Goal: Task Accomplishment & Management: Use online tool/utility

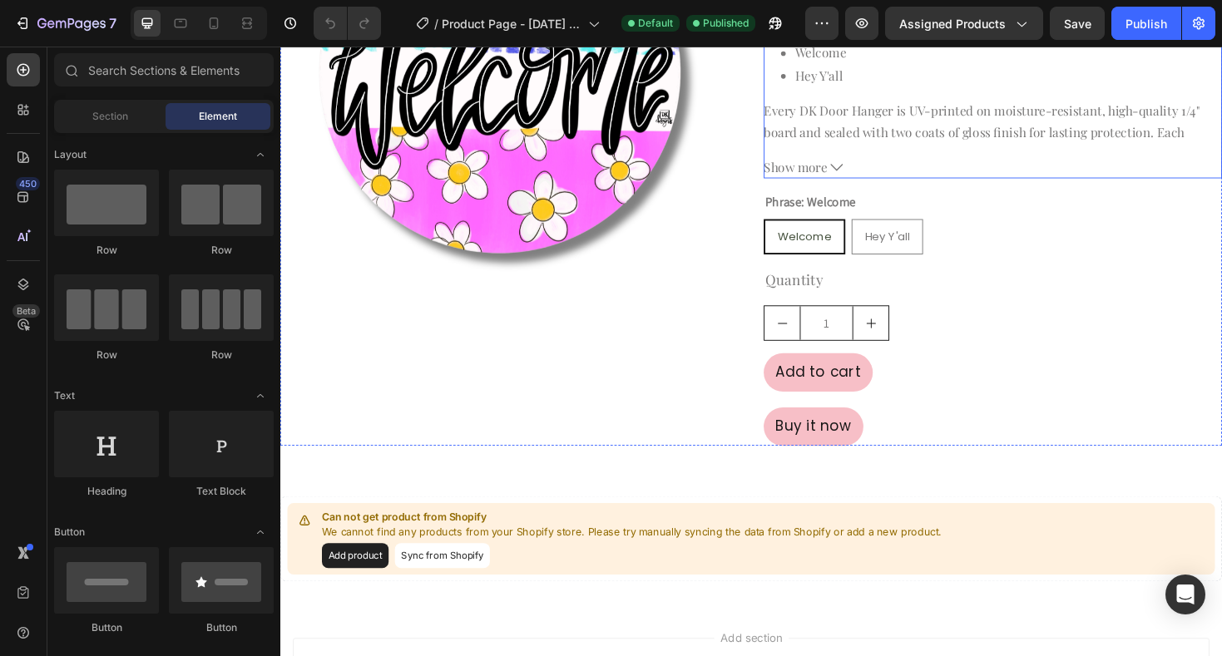
scroll to position [304, 0]
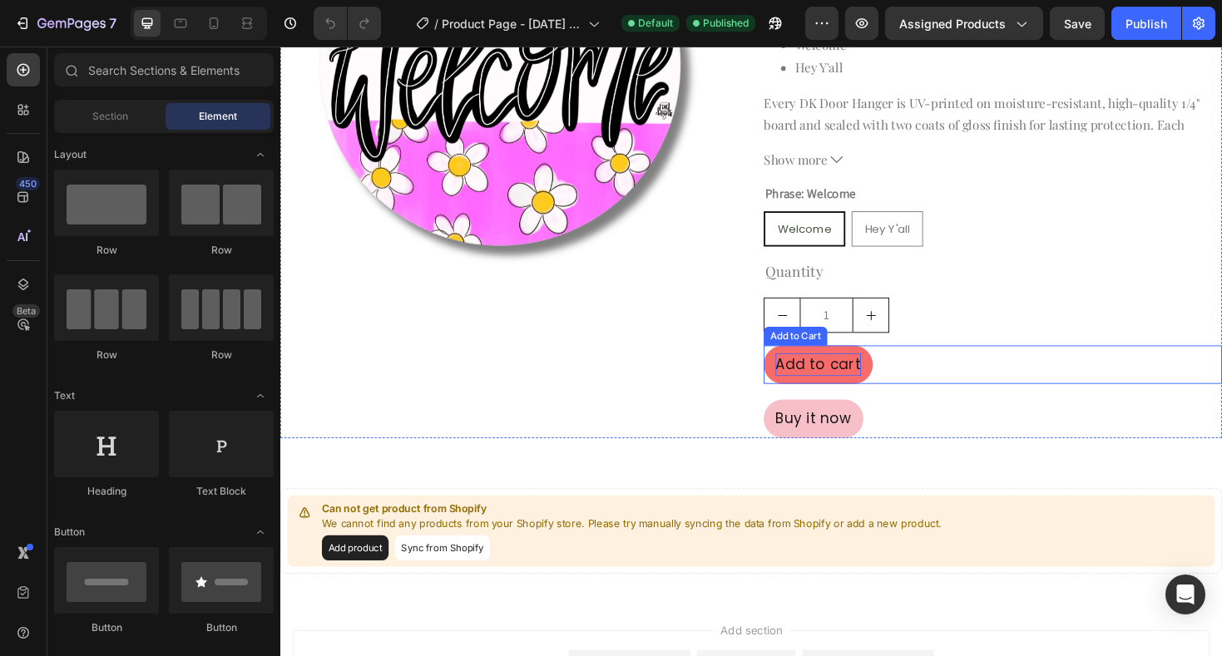
click at [854, 391] on div "Add to cart" at bounding box center [850, 384] width 91 height 24
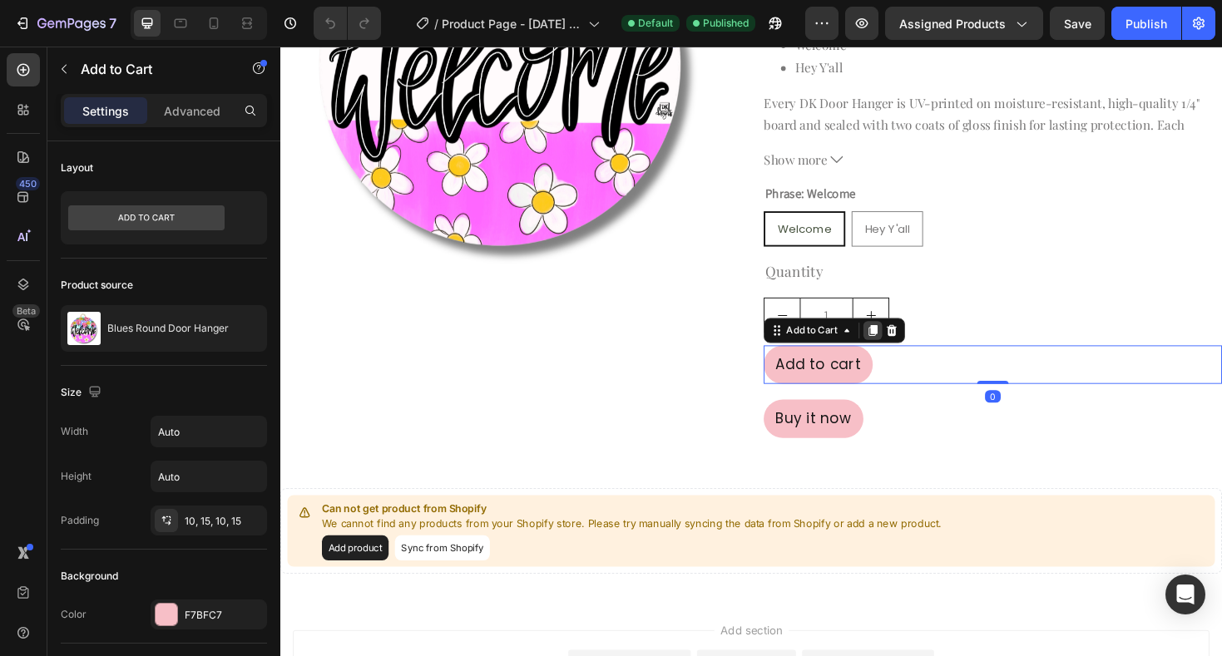
click at [909, 351] on icon at bounding box center [908, 348] width 9 height 12
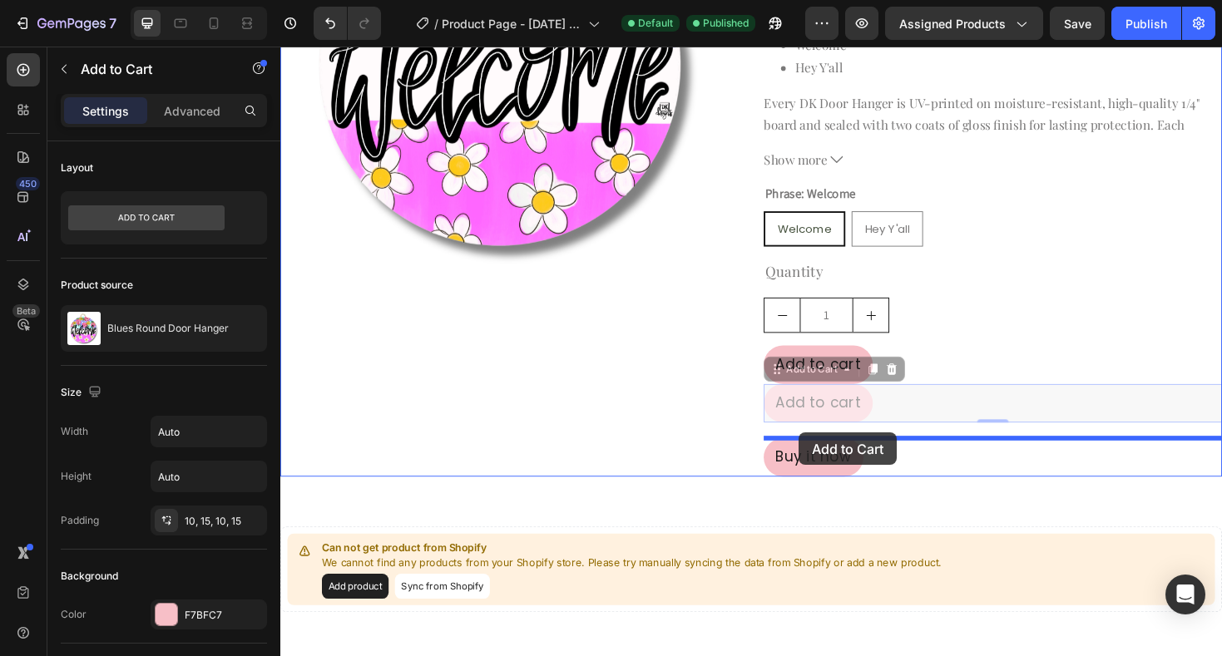
drag, startPoint x: 807, startPoint y: 391, endPoint x: 829, endPoint y: 456, distance: 68.4
click at [829, 456] on div "Header Product Images Blues Round Door Hanger Product Title Title Line $50.00 P…" at bounding box center [779, 327] width 998 height 1170
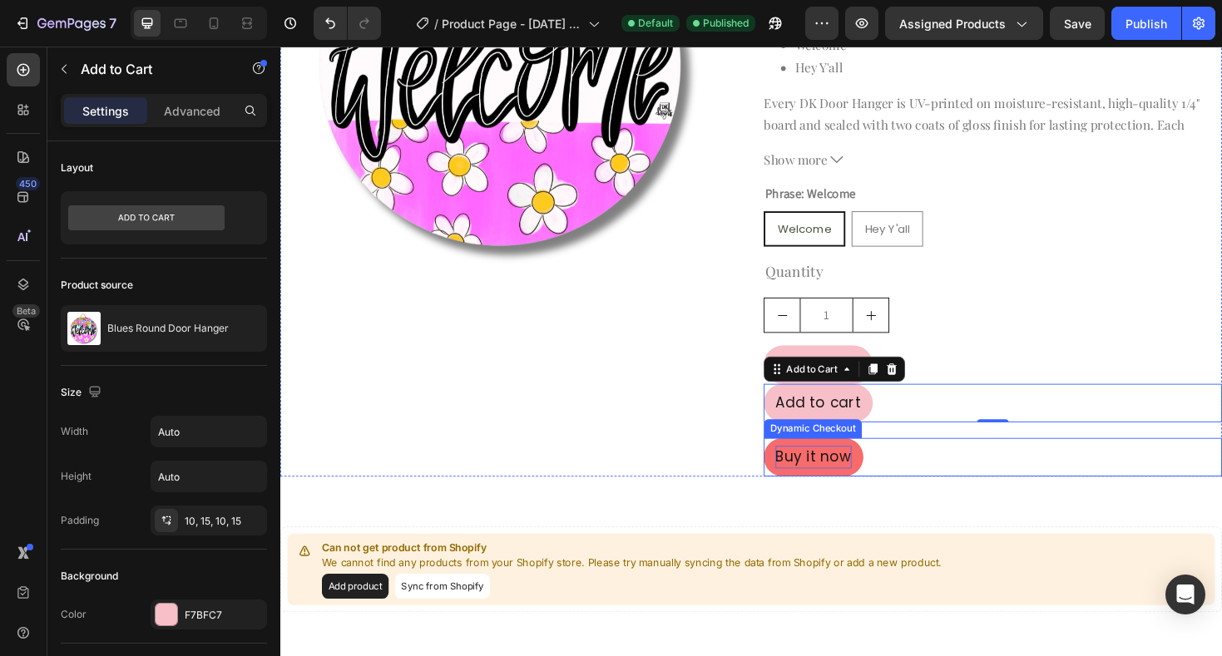
click at [847, 485] on div "Buy it now" at bounding box center [845, 482] width 81 height 24
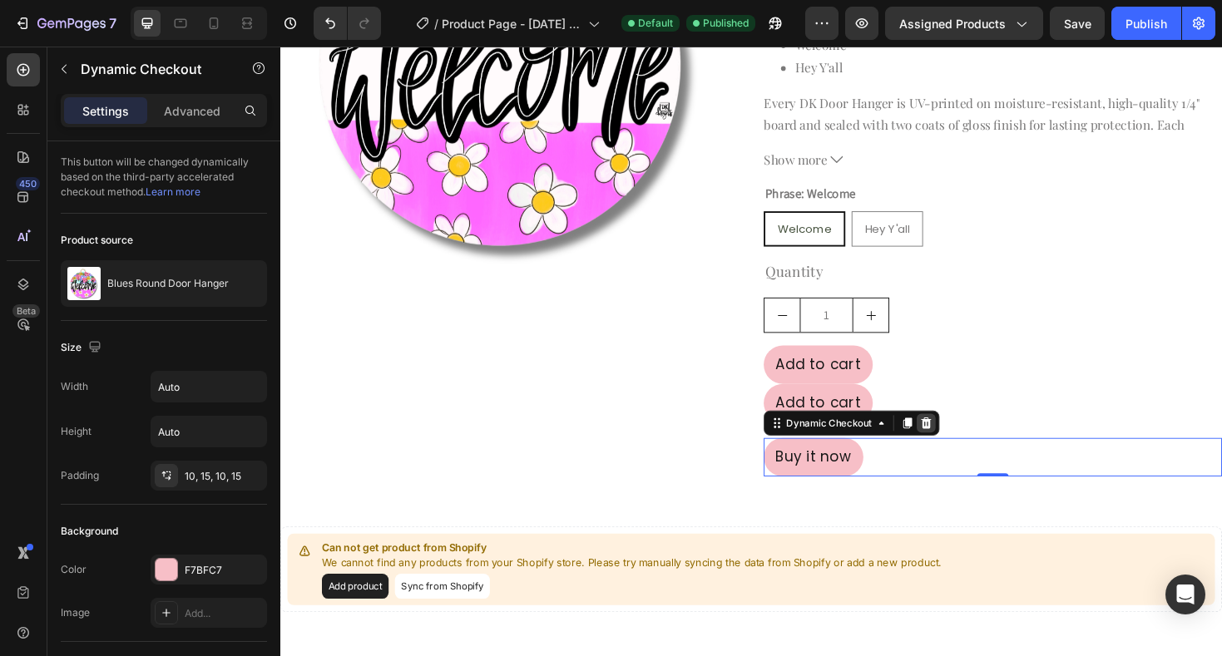
click at [965, 444] on icon at bounding box center [964, 445] width 13 height 13
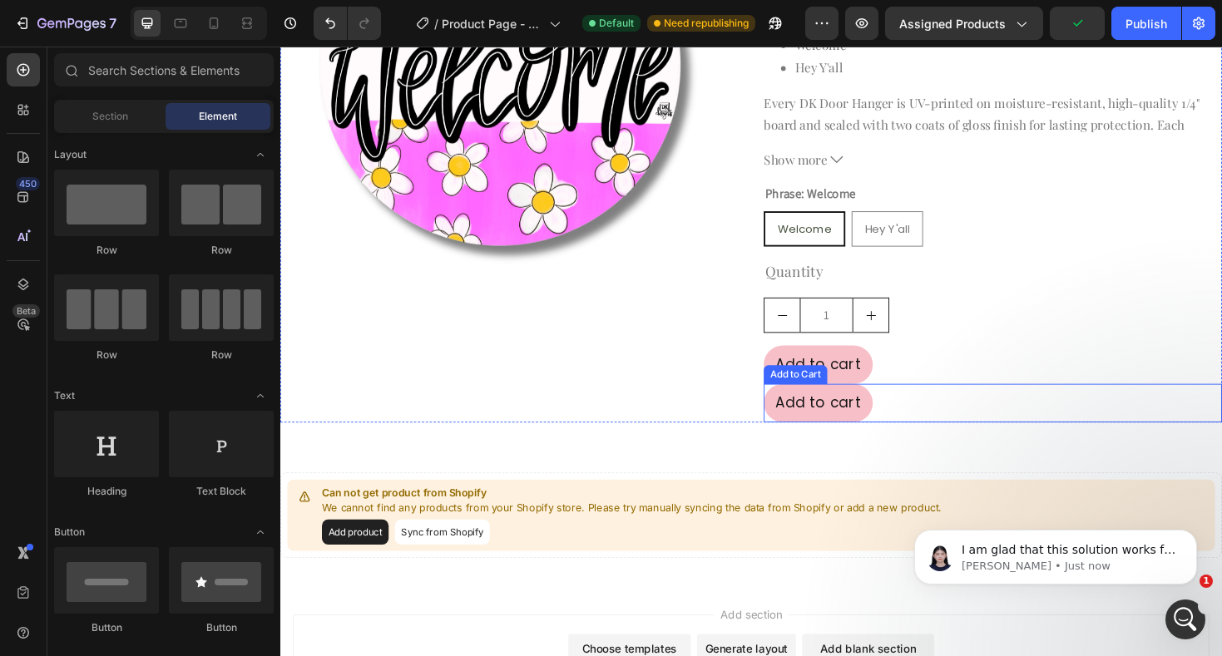
scroll to position [0, 0]
click at [883, 432] on div "Add to cart" at bounding box center [850, 424] width 91 height 24
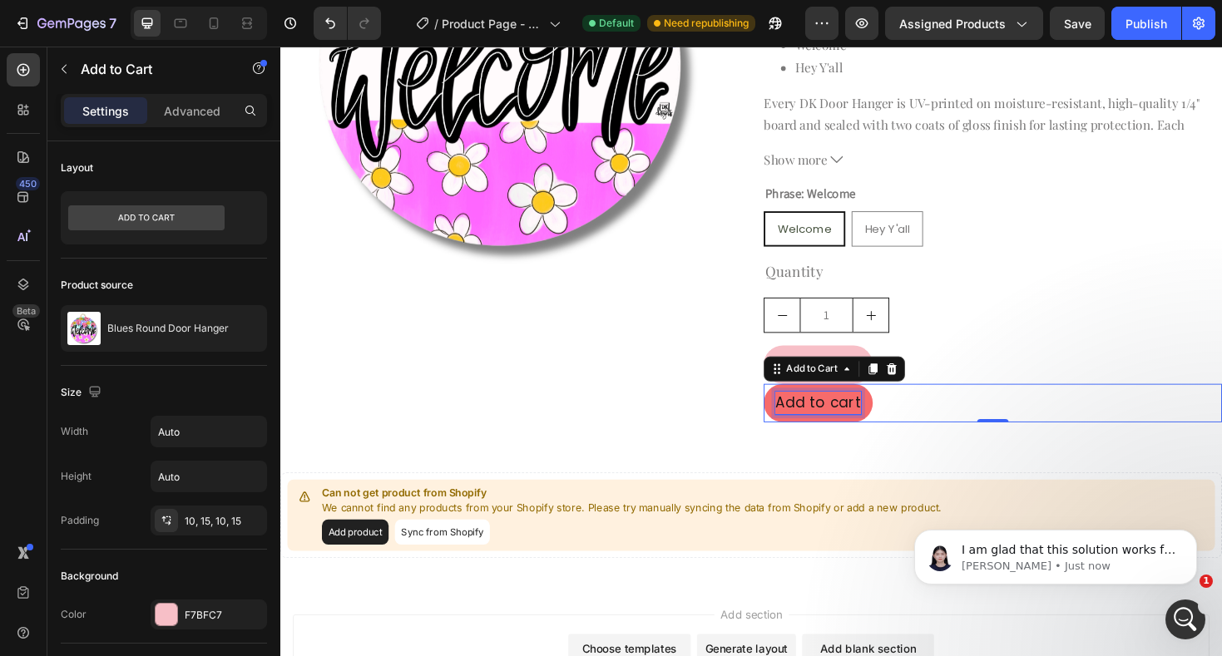
click at [832, 425] on div "Add to cart" at bounding box center [850, 424] width 91 height 24
click at [832, 425] on p "Add to cart" at bounding box center [850, 424] width 91 height 24
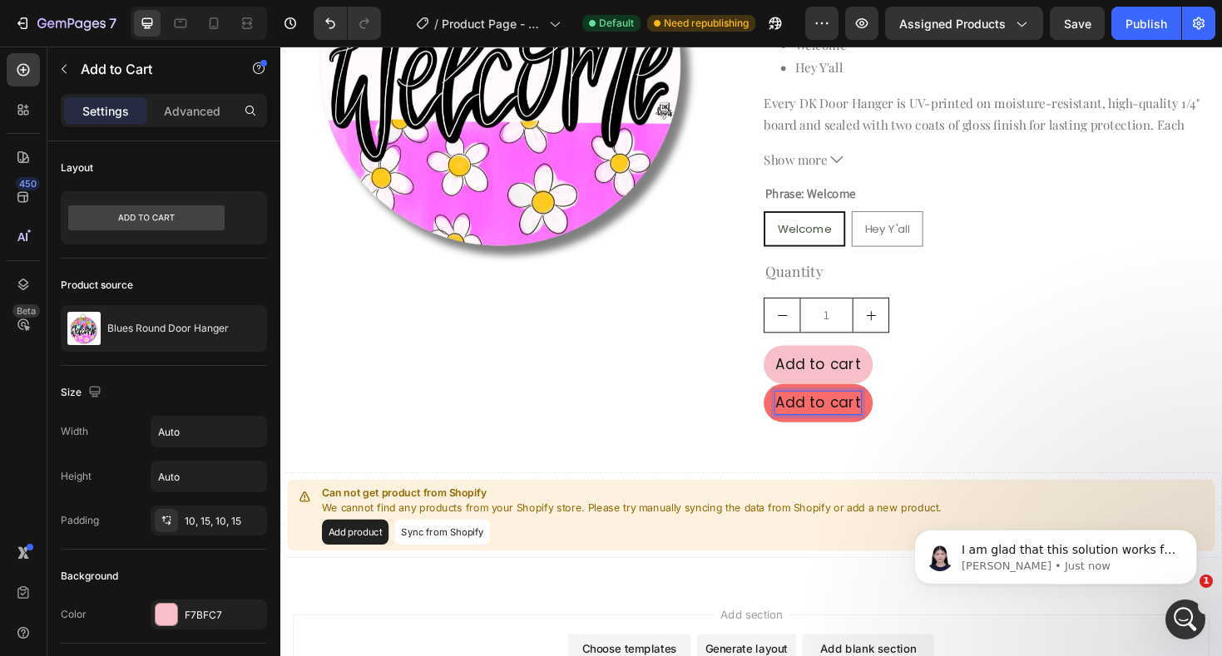
click at [832, 425] on p "Add to cart" at bounding box center [850, 424] width 91 height 24
click at [918, 413] on div "Checkout Add to Cart 0" at bounding box center [1036, 424] width 486 height 41
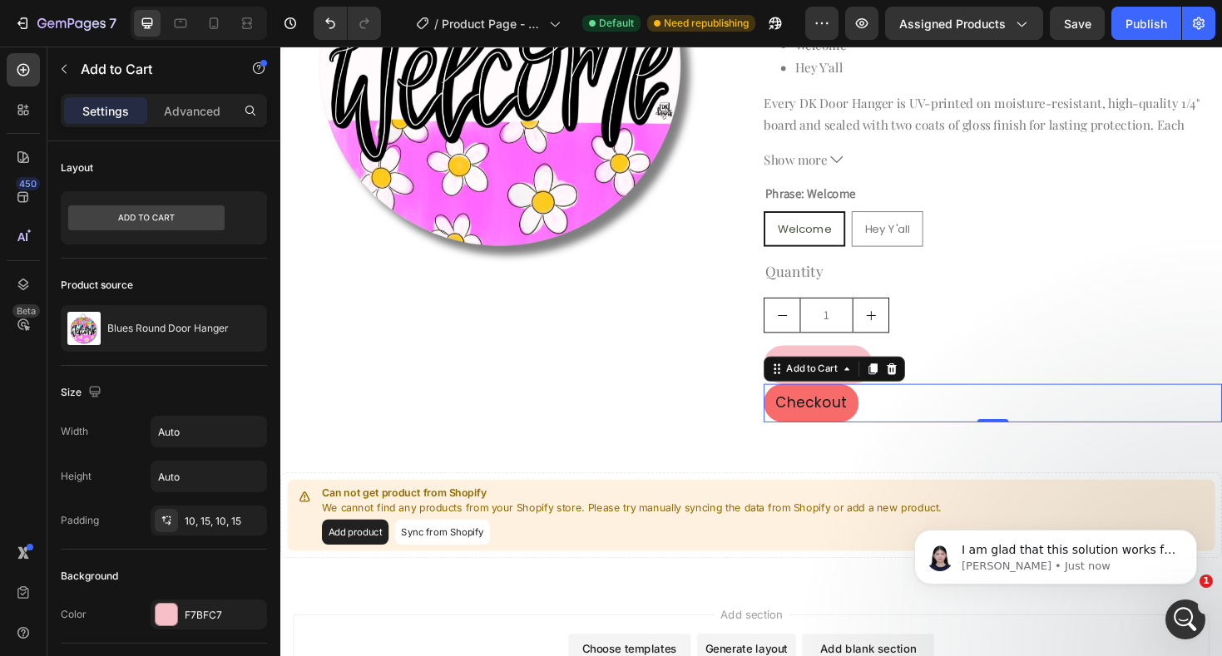
click at [883, 420] on button "Checkout" at bounding box center [843, 424] width 101 height 41
click at [190, 114] on p "Advanced" at bounding box center [192, 110] width 57 height 17
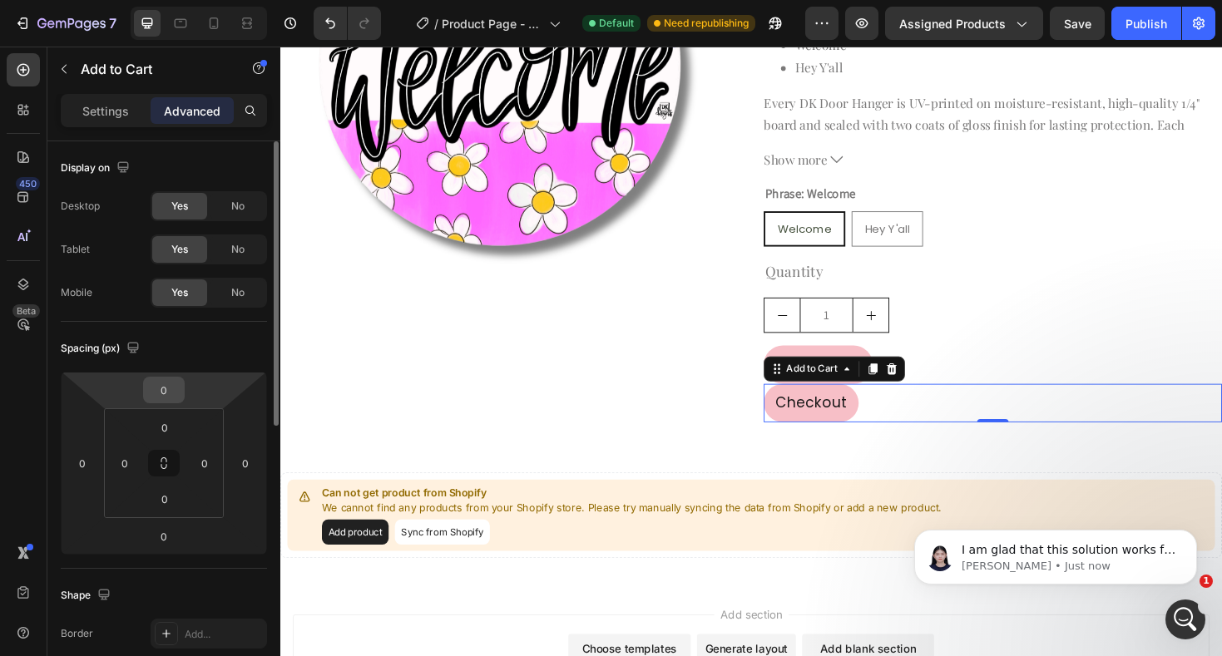
click at [171, 394] on input "0" at bounding box center [163, 390] width 33 height 25
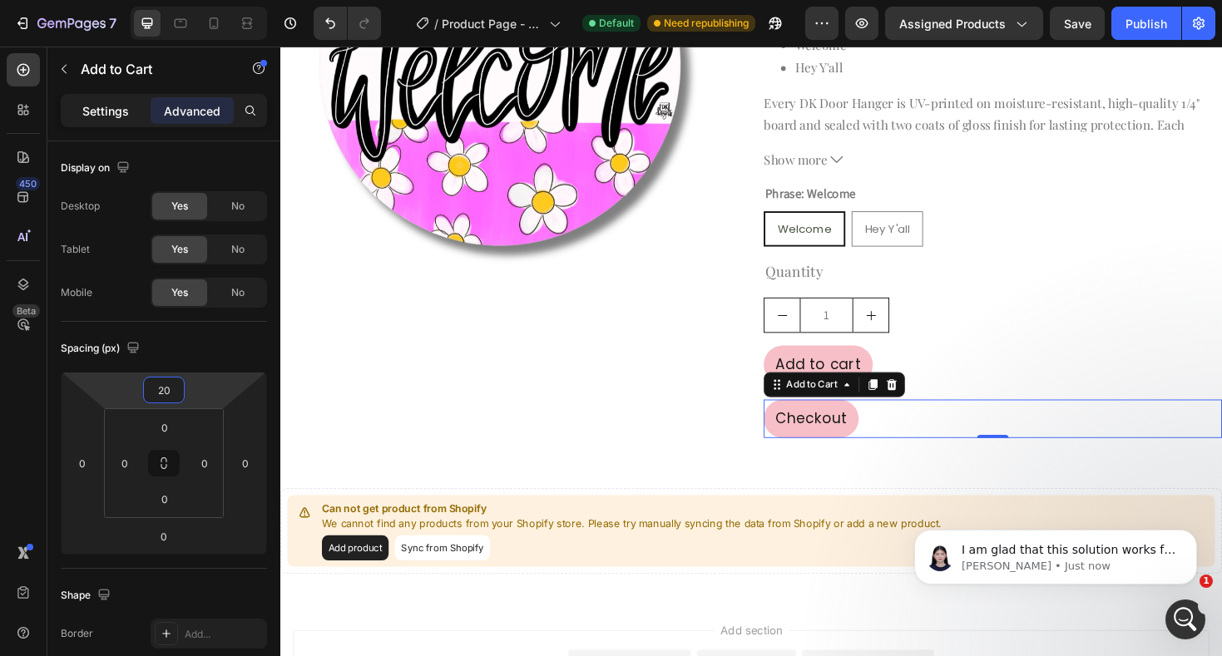
type input "20"
click at [117, 110] on p "Settings" at bounding box center [105, 110] width 47 height 17
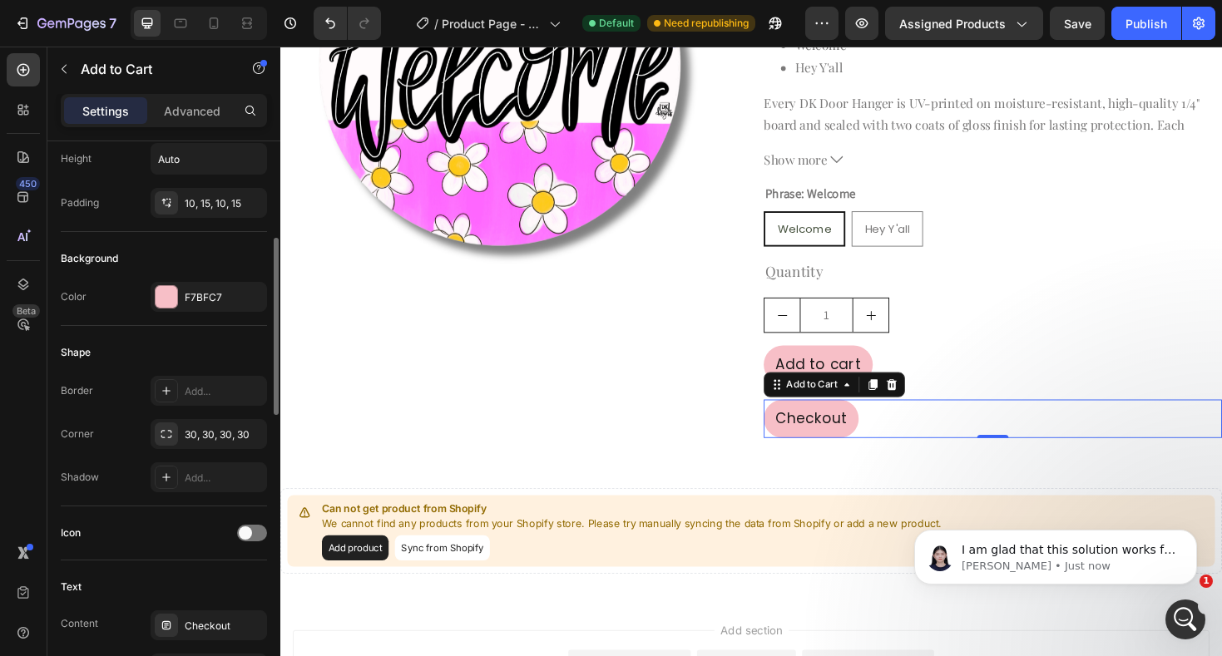
scroll to position [315, 0]
click at [172, 304] on div at bounding box center [167, 300] width 22 height 22
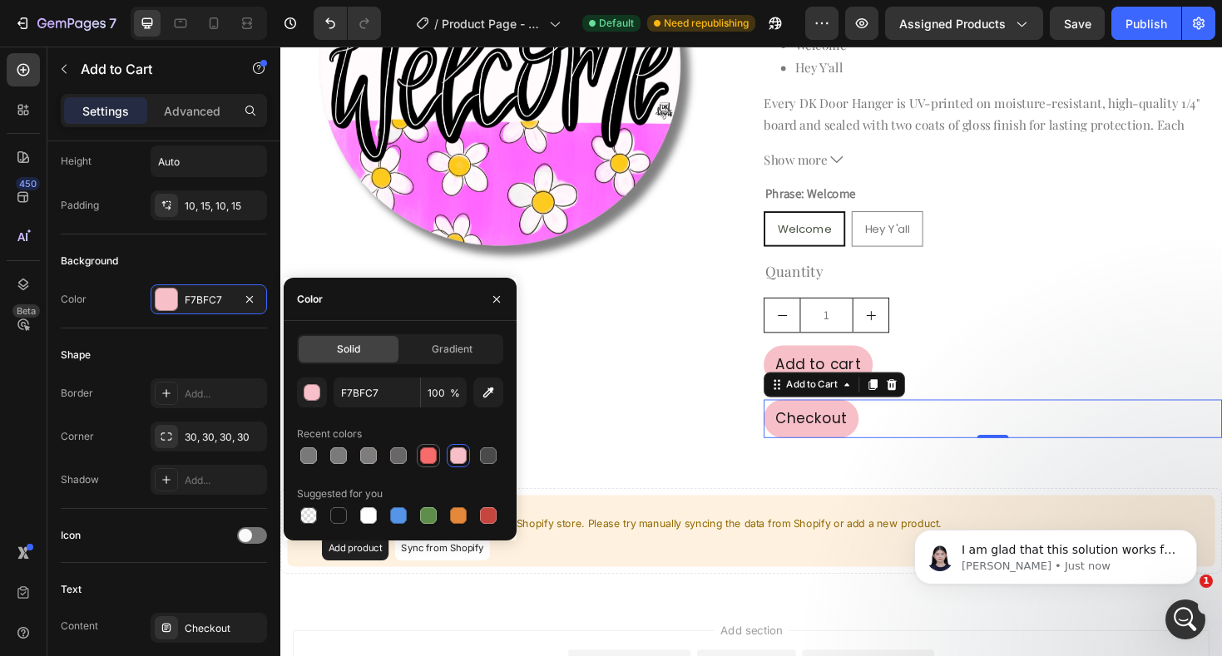
click at [431, 457] on div at bounding box center [428, 455] width 17 height 17
type input "F76B6B"
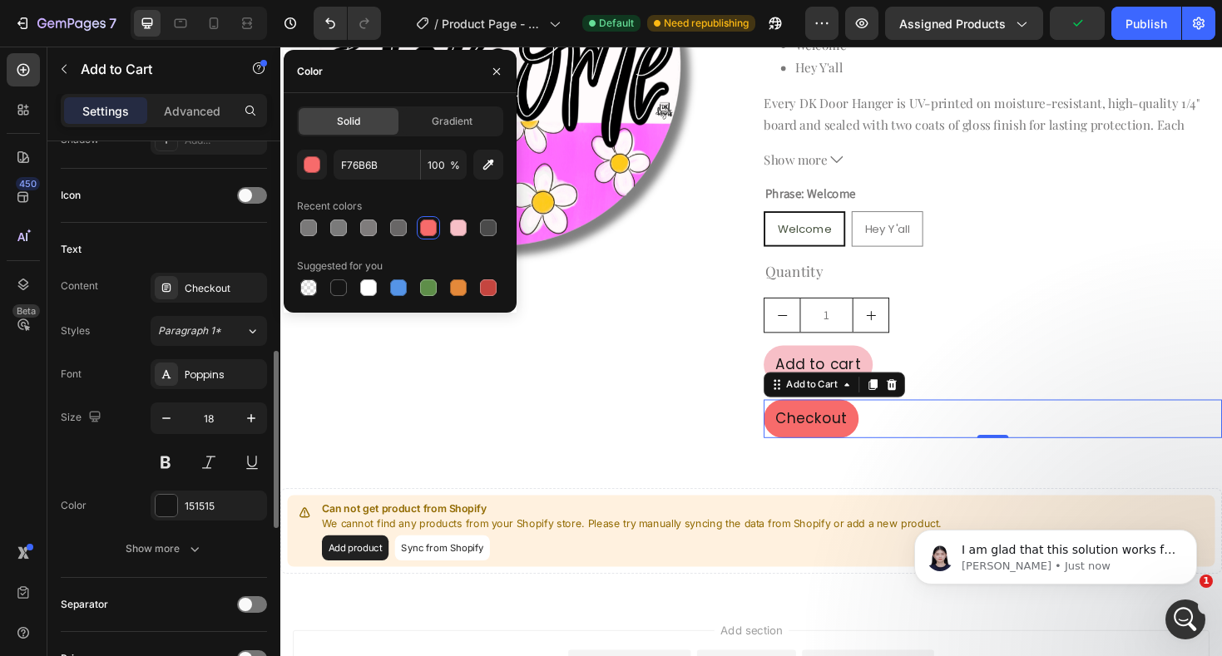
scroll to position [656, 0]
click at [173, 290] on div at bounding box center [166, 286] width 23 height 23
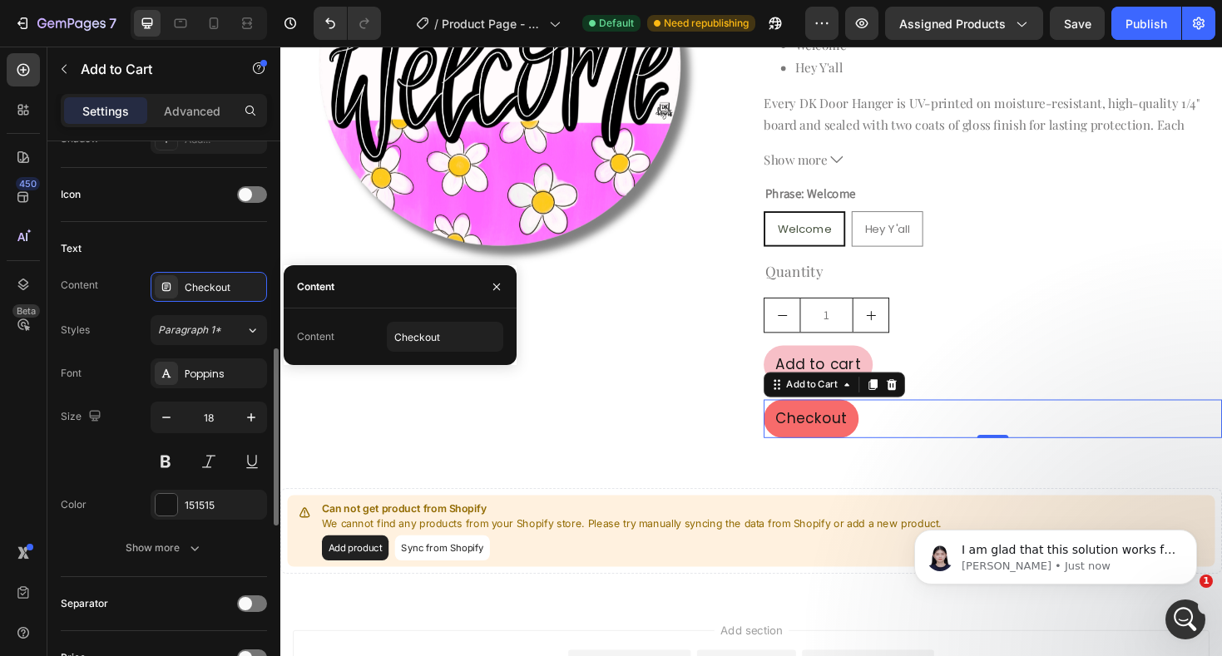
click at [227, 254] on div "Text" at bounding box center [164, 248] width 206 height 27
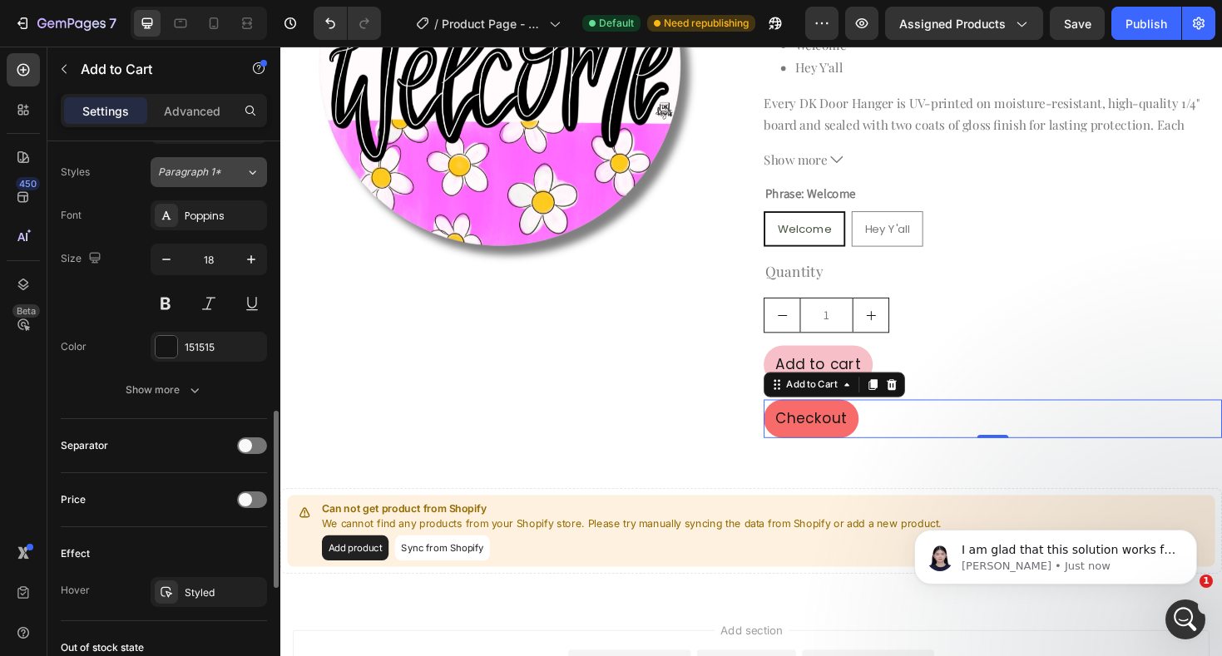
scroll to position [831, 0]
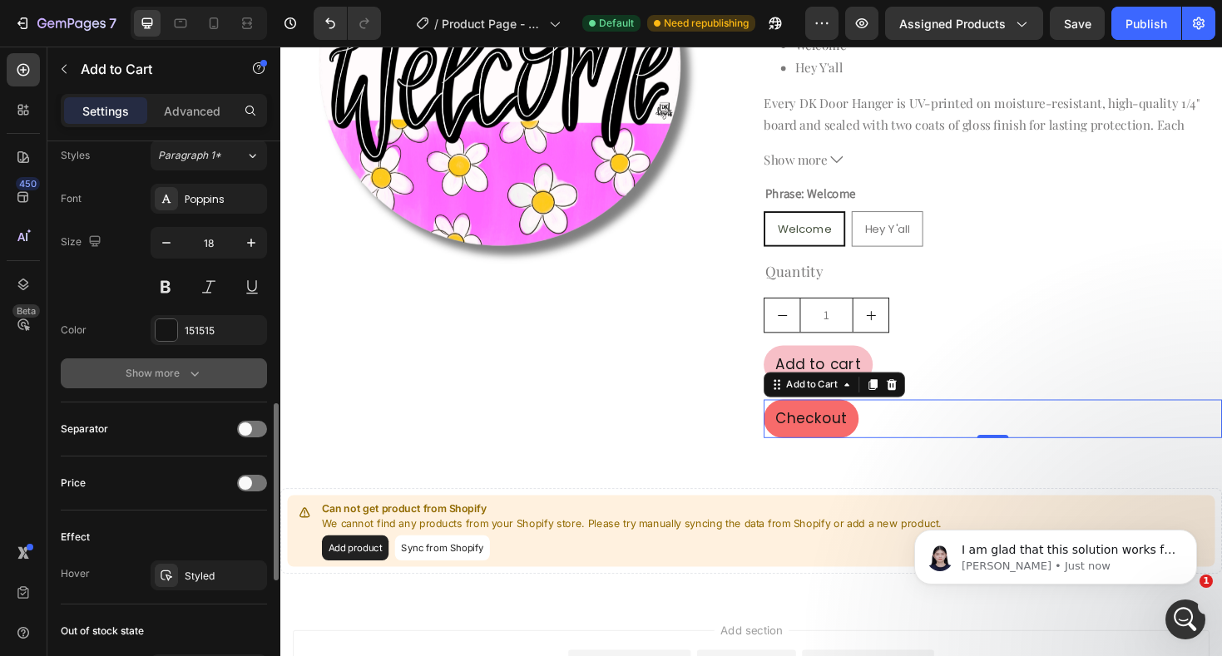
click at [188, 369] on icon "button" at bounding box center [194, 373] width 17 height 17
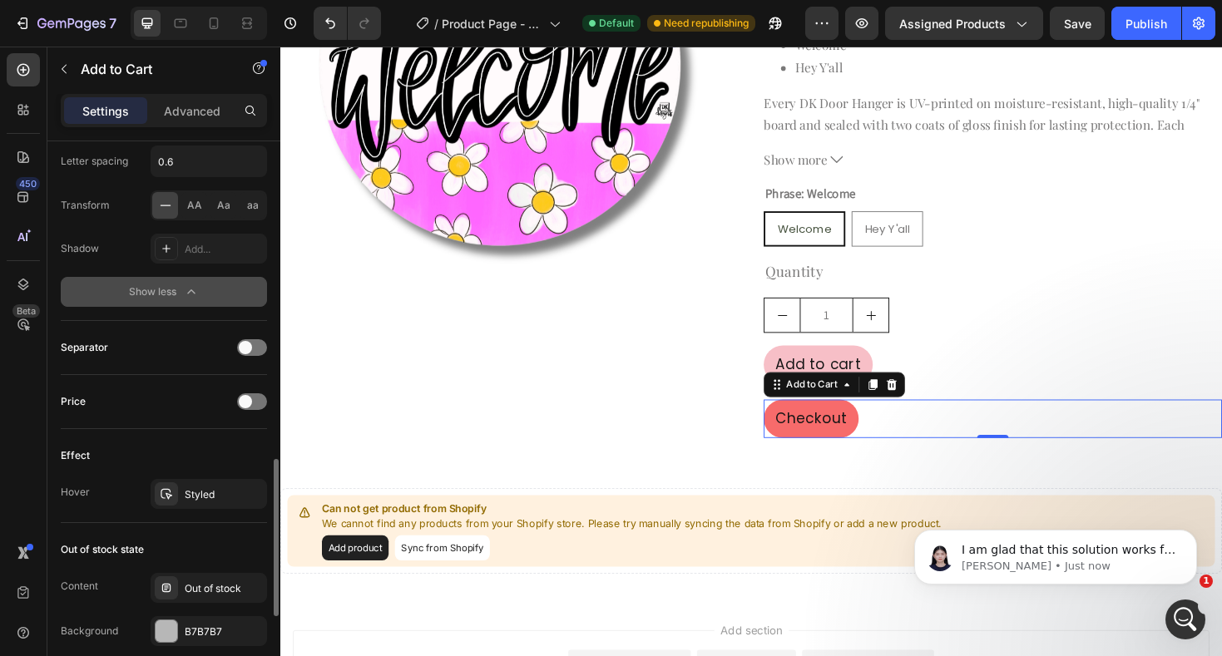
scroll to position [1169, 0]
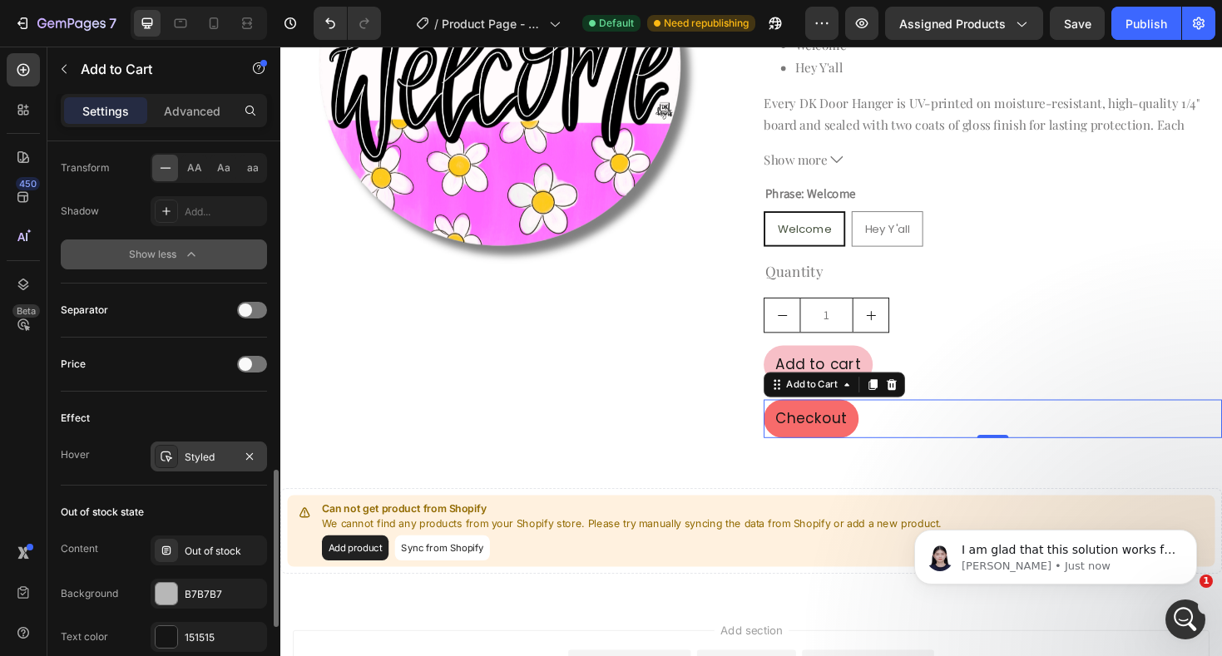
click at [185, 452] on div "Styled" at bounding box center [209, 457] width 48 height 15
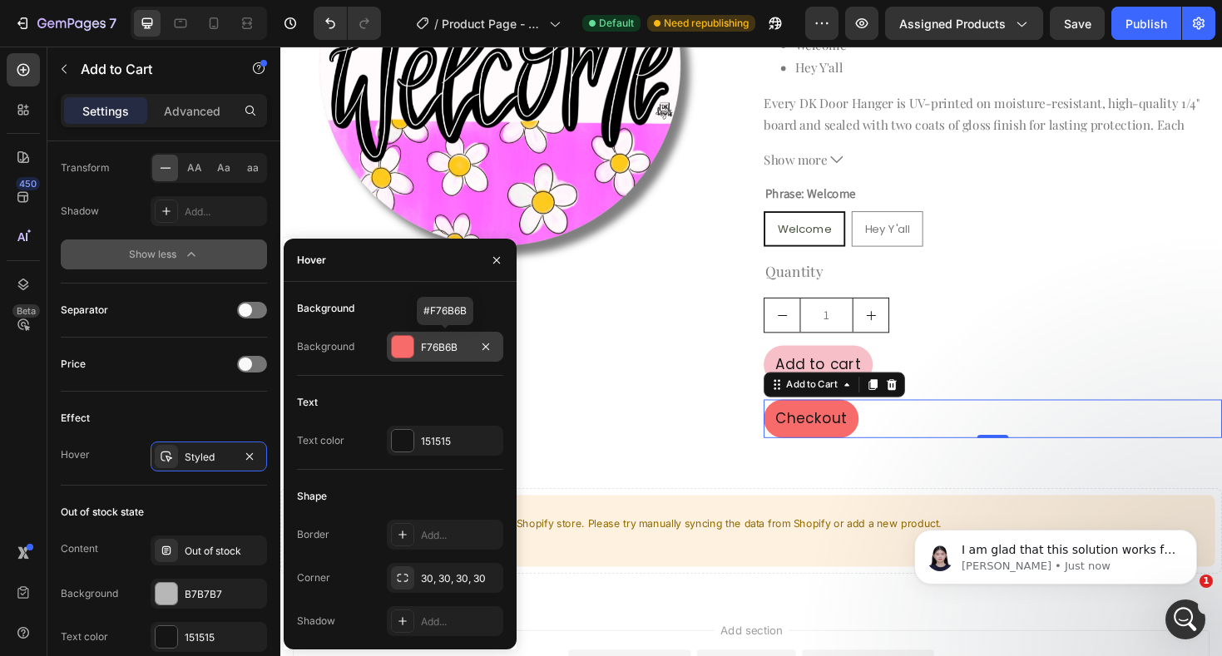
click at [408, 345] on div at bounding box center [403, 347] width 22 height 22
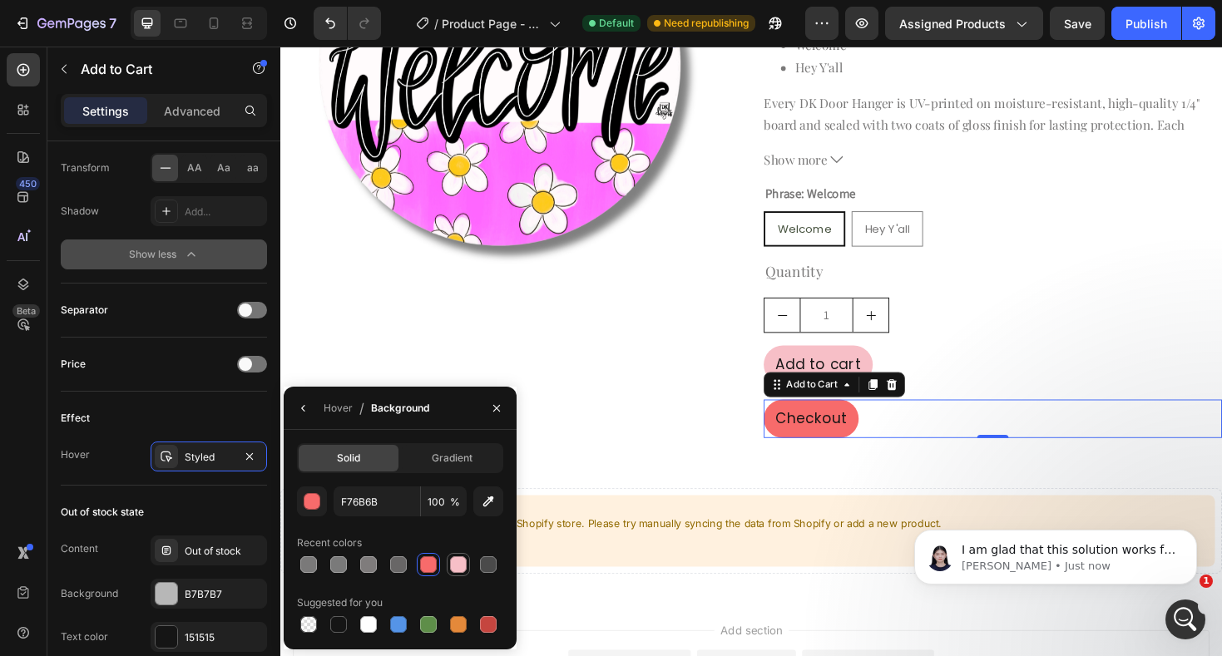
click at [454, 563] on div at bounding box center [458, 564] width 17 height 17
type input "F7BFC7"
click at [497, 411] on icon "button" at bounding box center [496, 408] width 13 height 13
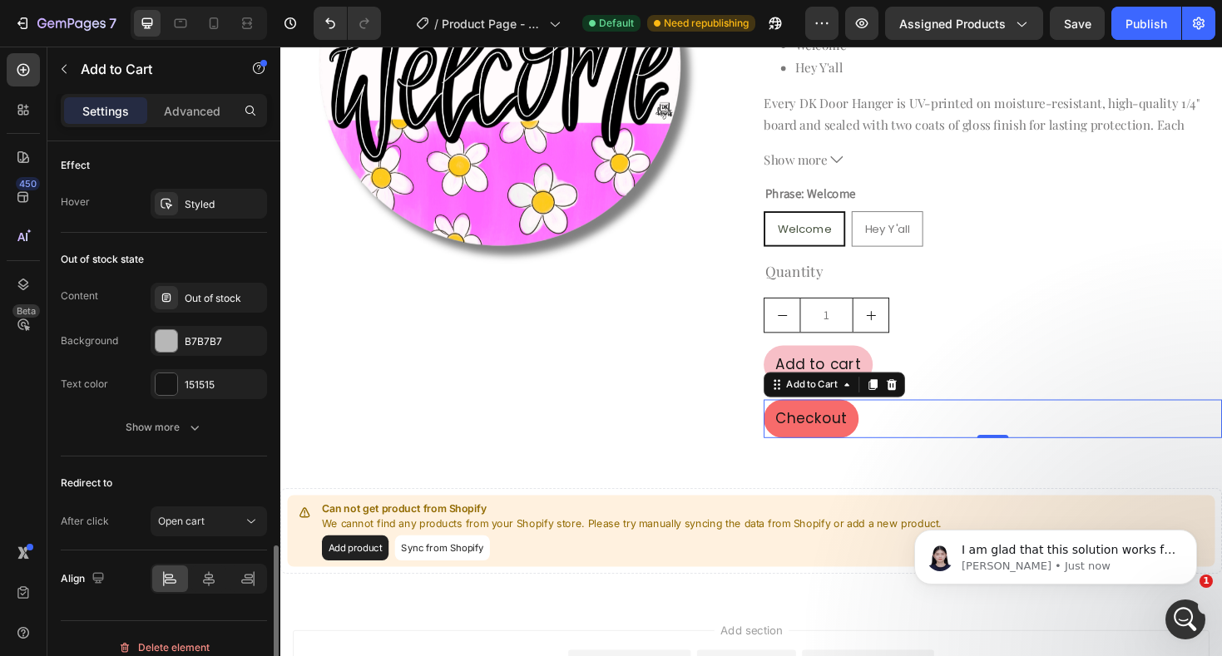
scroll to position [1439, 0]
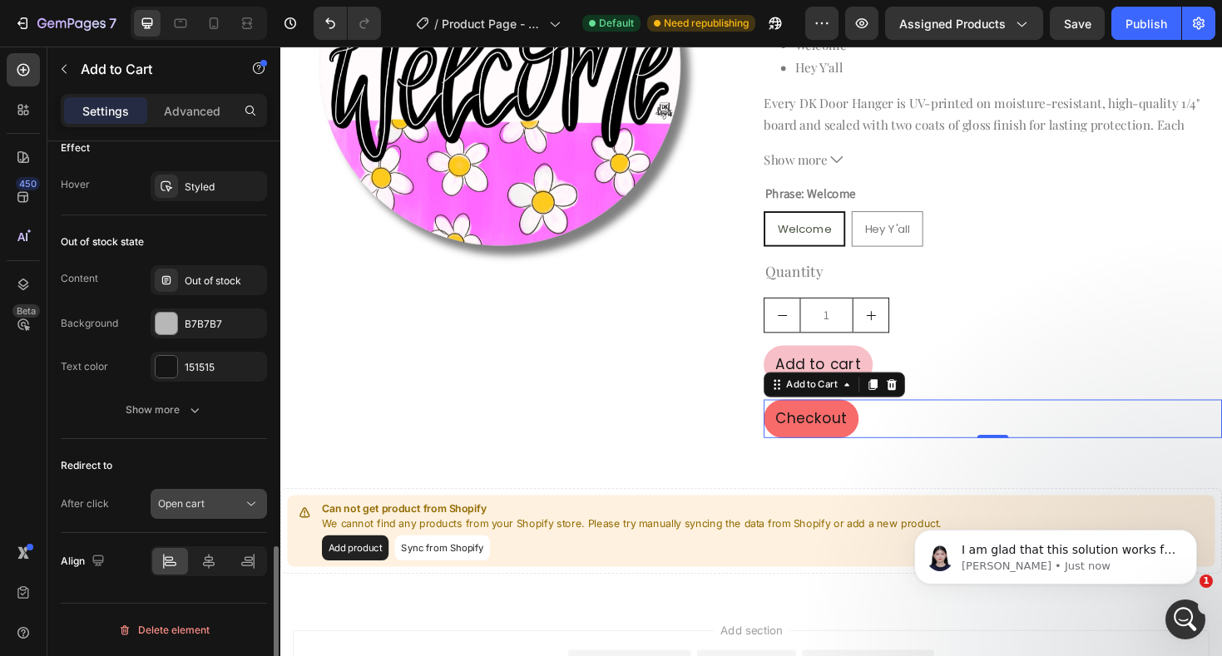
click at [230, 503] on div "Open cart" at bounding box center [200, 503] width 85 height 15
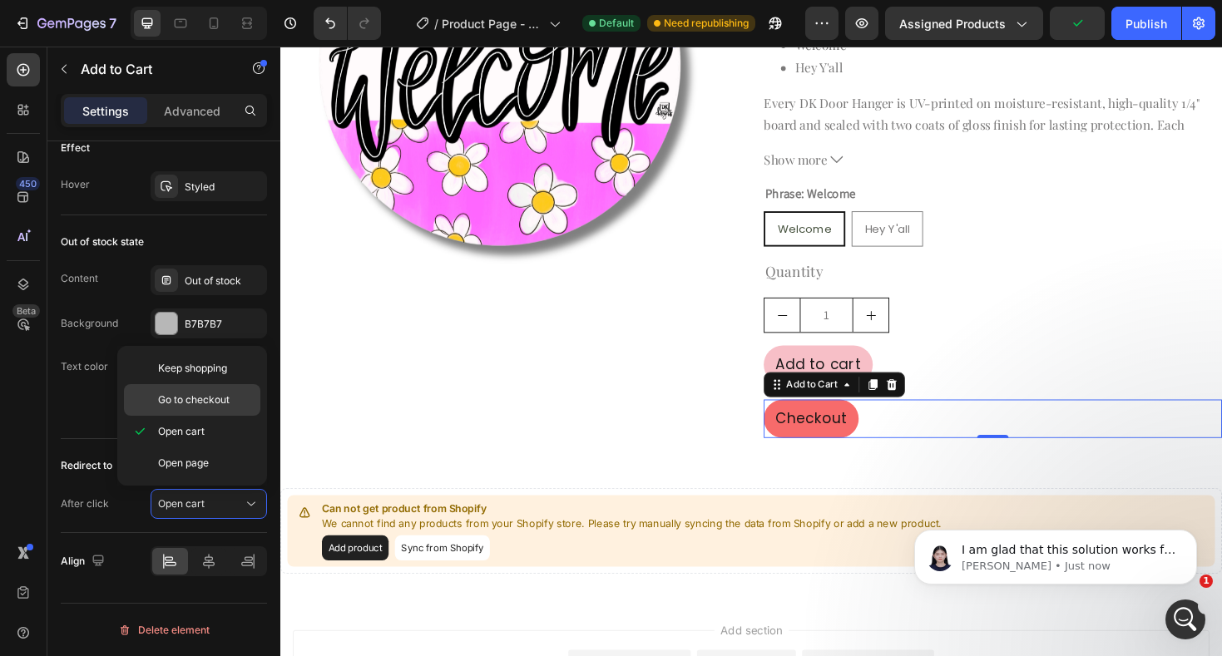
click at [234, 405] on p "Go to checkout" at bounding box center [205, 400] width 95 height 15
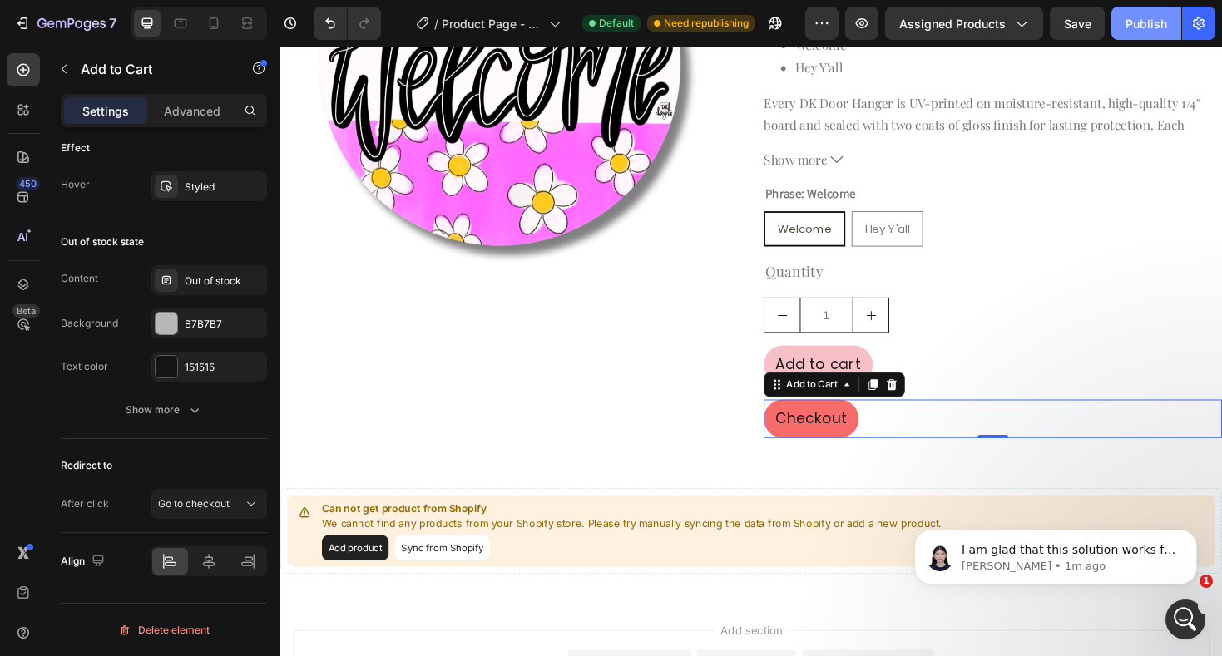
click at [1151, 27] on div "Publish" at bounding box center [1146, 23] width 42 height 17
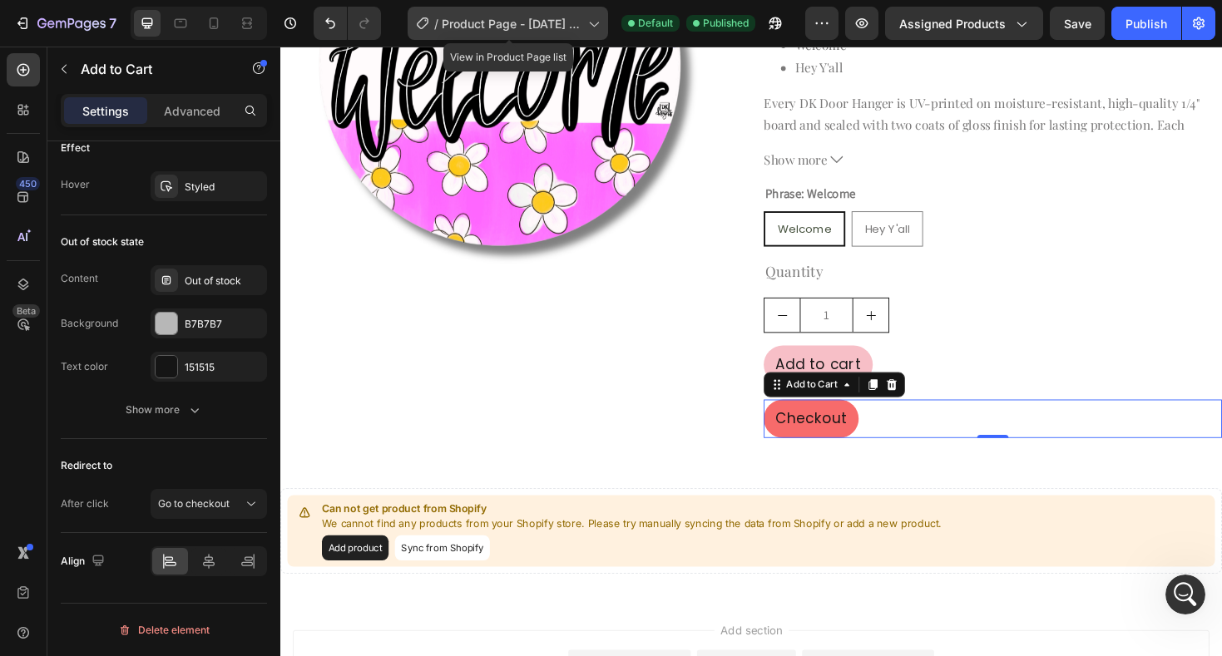
click at [596, 19] on icon at bounding box center [593, 23] width 17 height 17
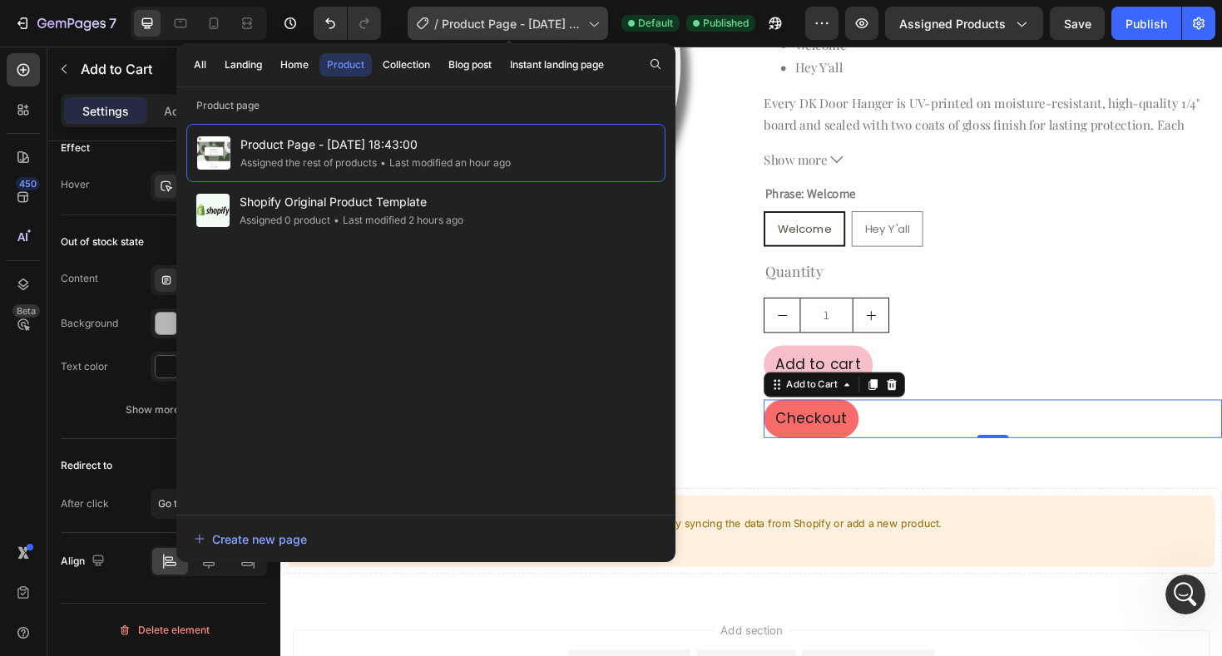
click at [596, 19] on icon at bounding box center [593, 23] width 17 height 17
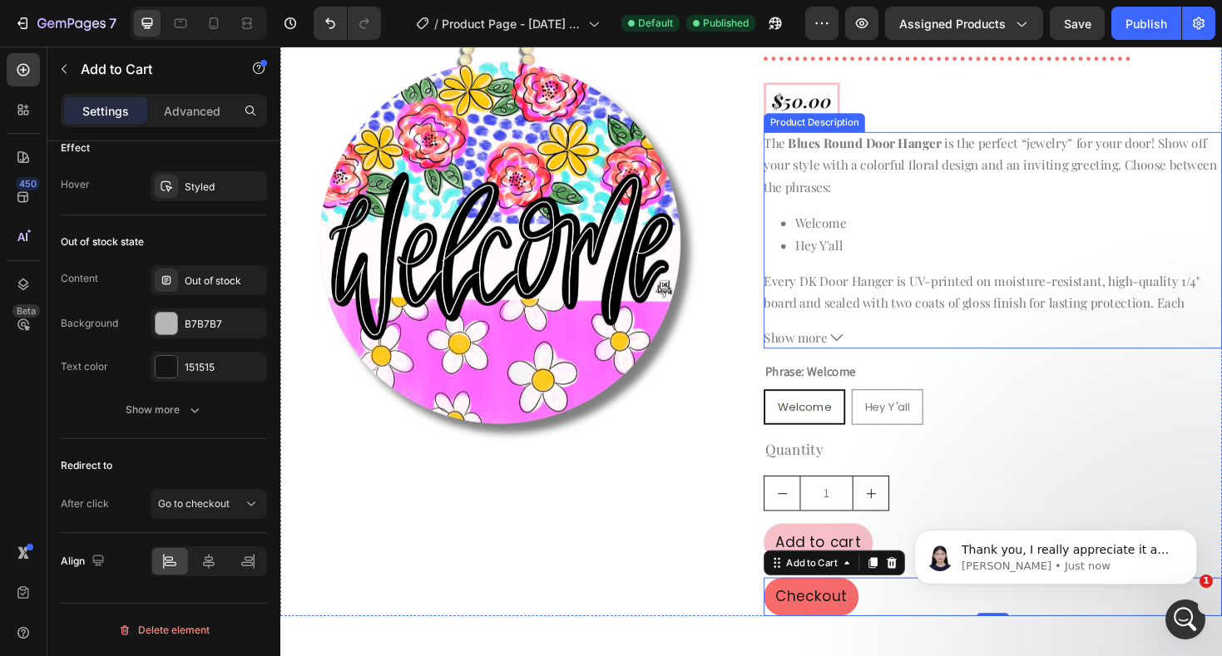
scroll to position [126, 0]
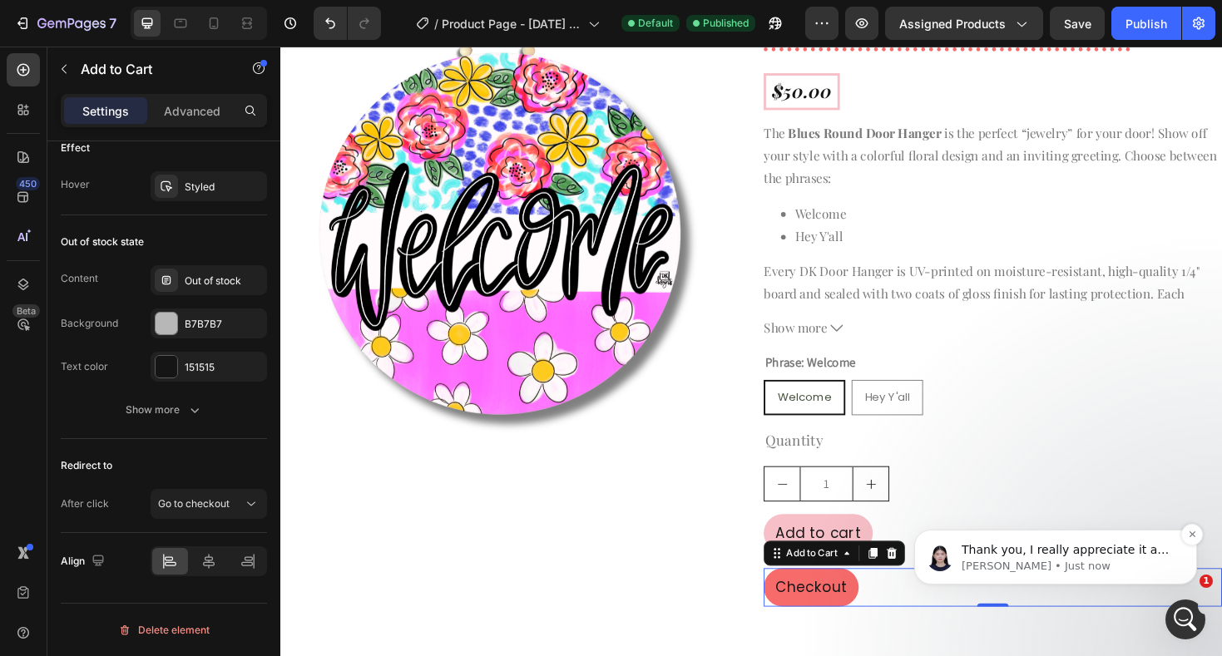
click at [1111, 547] on p "Thank you, I really appreciate it and can't wait to share your feedback with ou…" at bounding box center [1068, 550] width 215 height 17
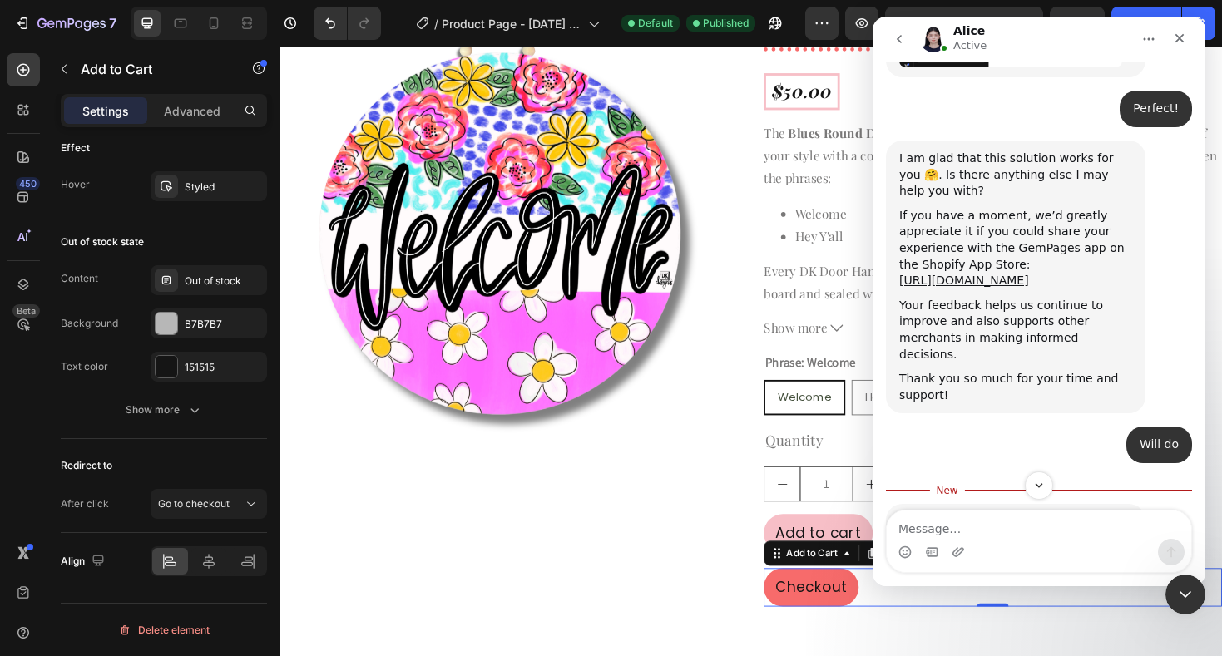
scroll to position [1673, 0]
click at [1191, 592] on icon "Close Intercom Messenger" at bounding box center [1183, 592] width 20 height 20
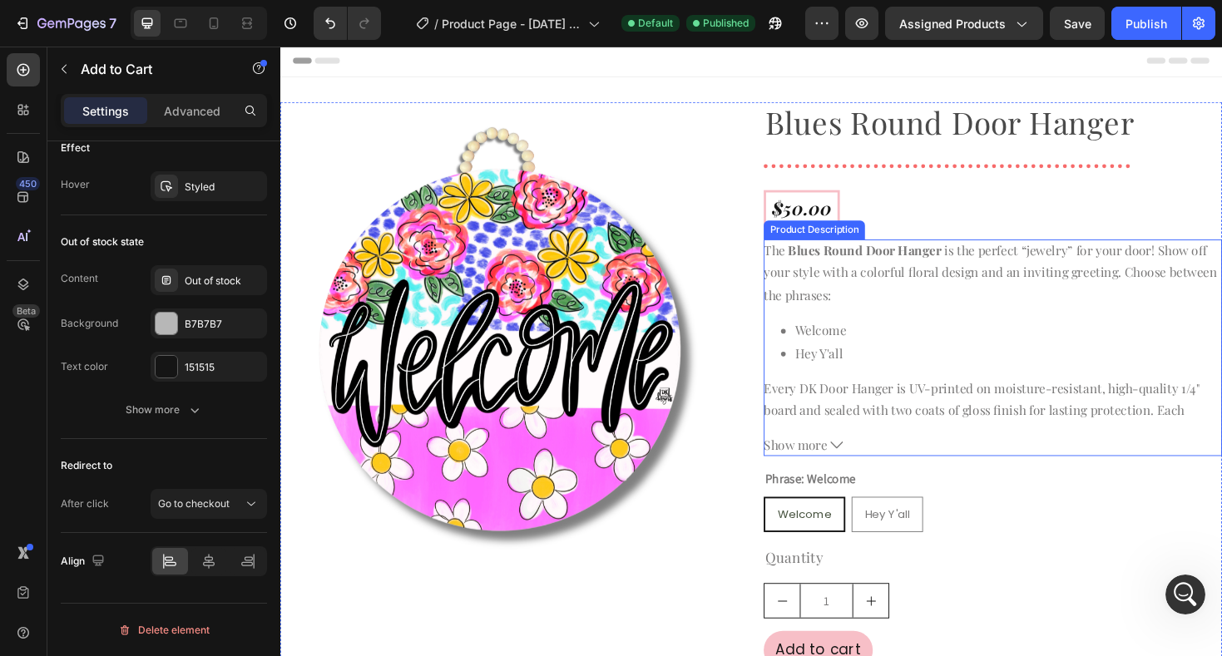
scroll to position [0, 0]
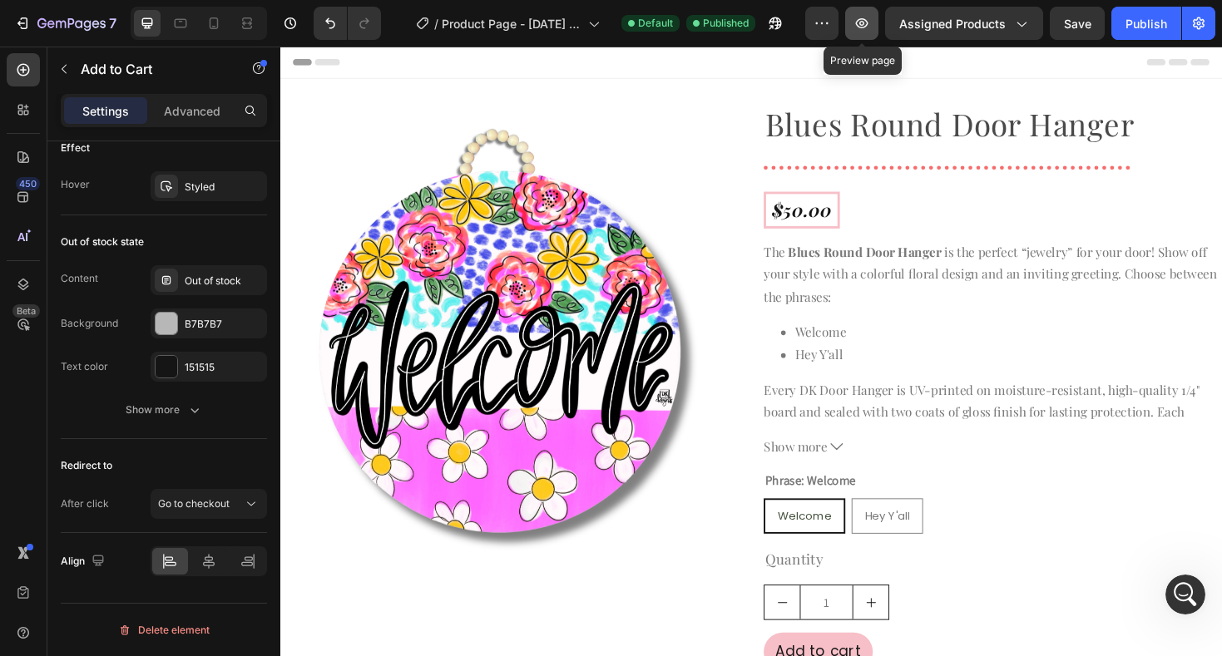
click at [860, 23] on icon "button" at bounding box center [861, 23] width 17 height 17
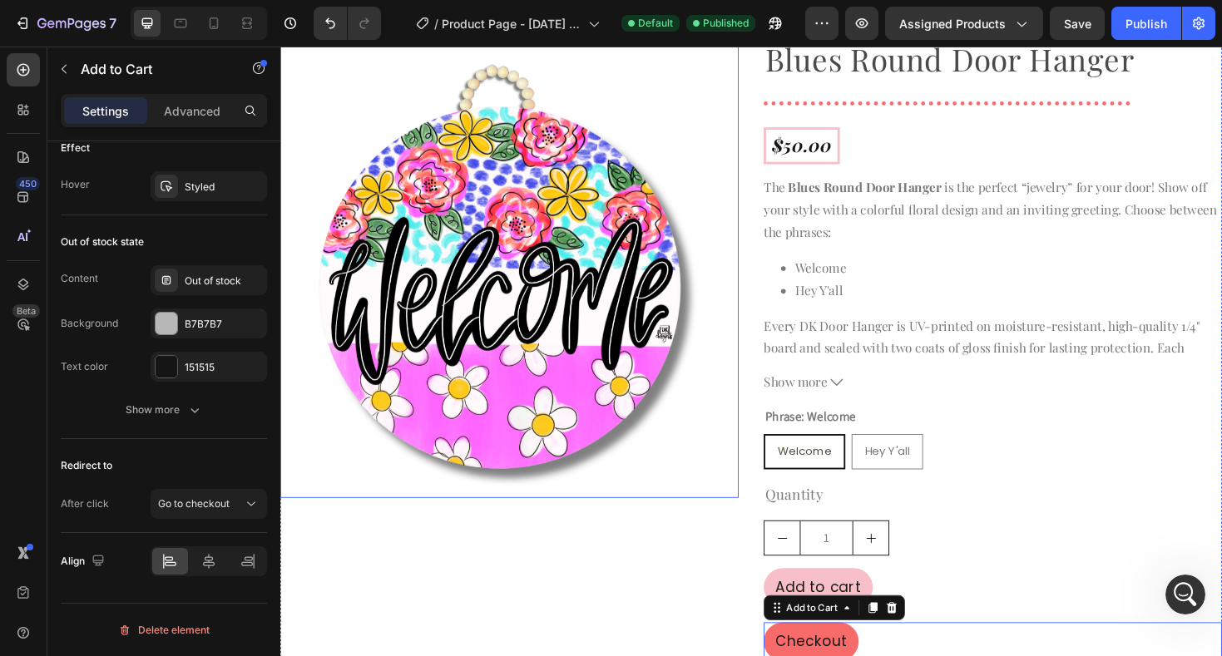
scroll to position [483, 0]
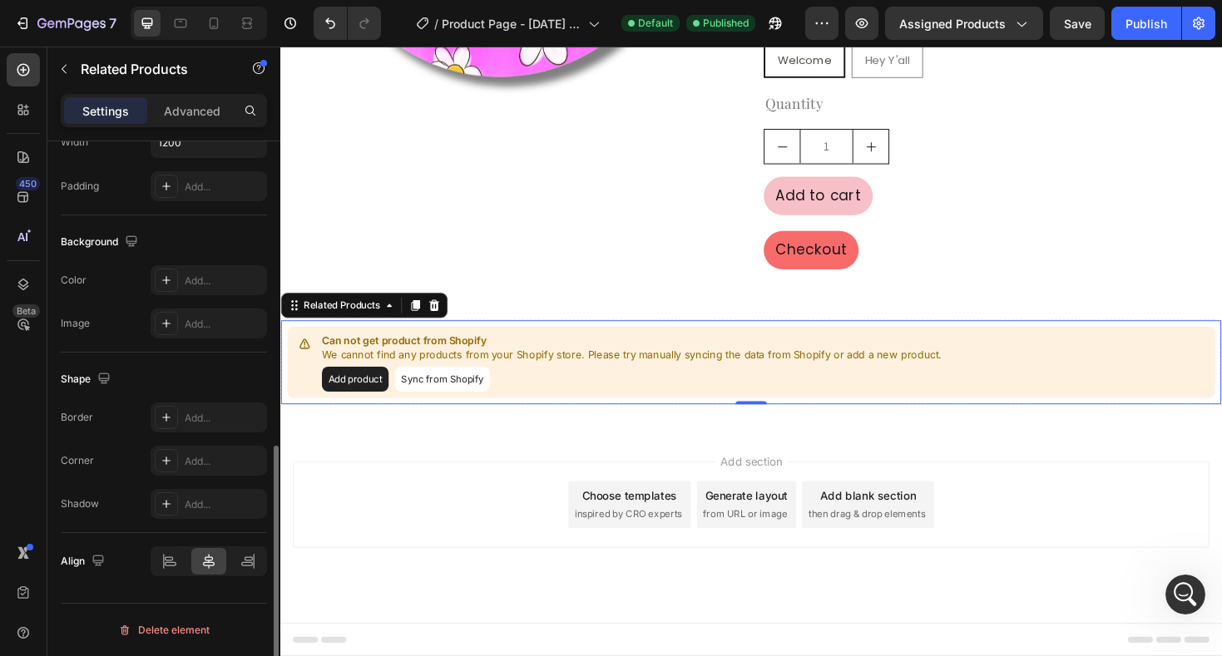
click at [580, 379] on p "We cannot find any products from your Shopify store. Please try manually syncin…" at bounding box center [652, 374] width 657 height 17
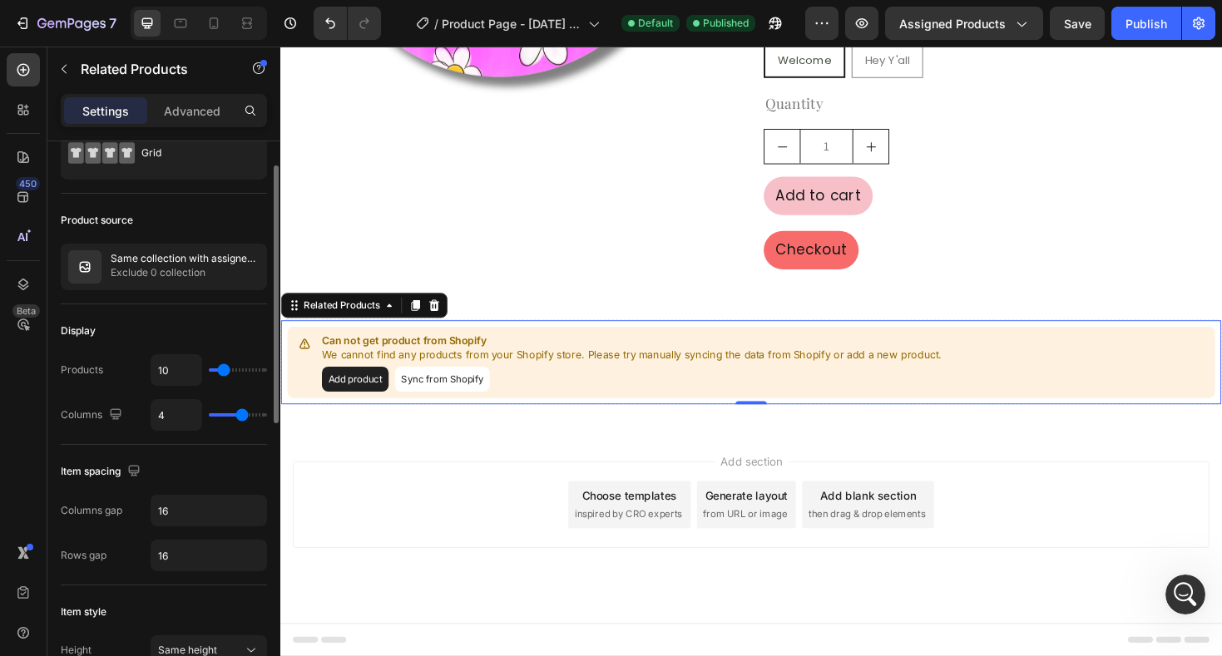
scroll to position [75, 0]
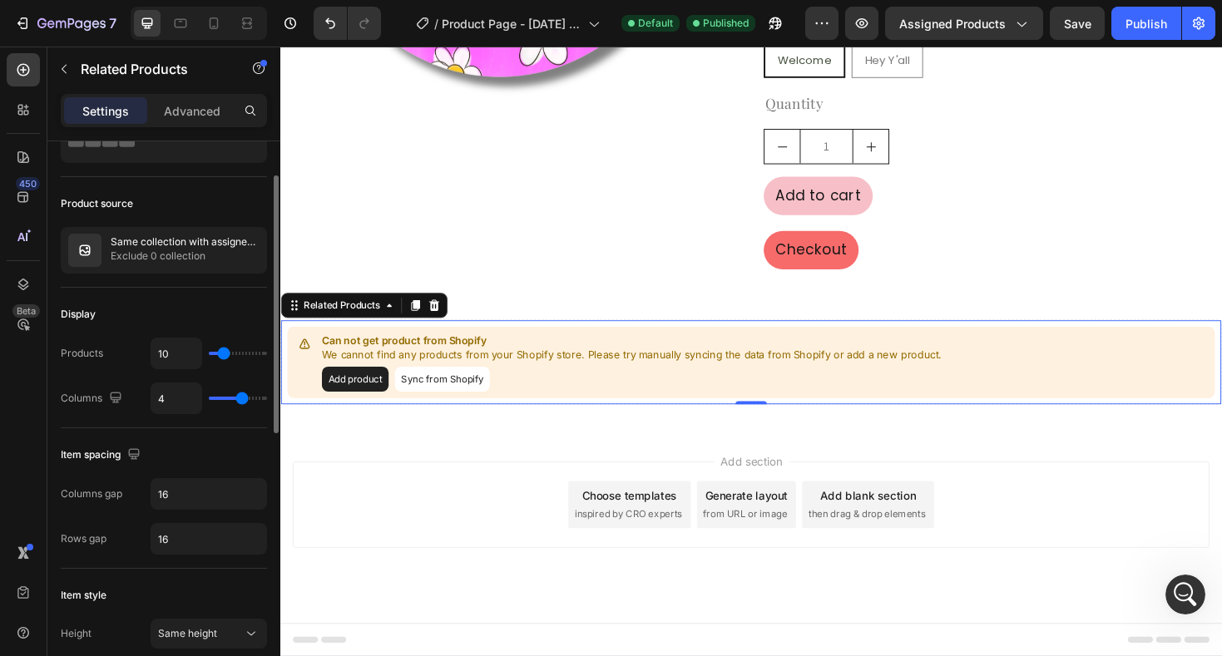
type input "3"
type input "2"
type input "1"
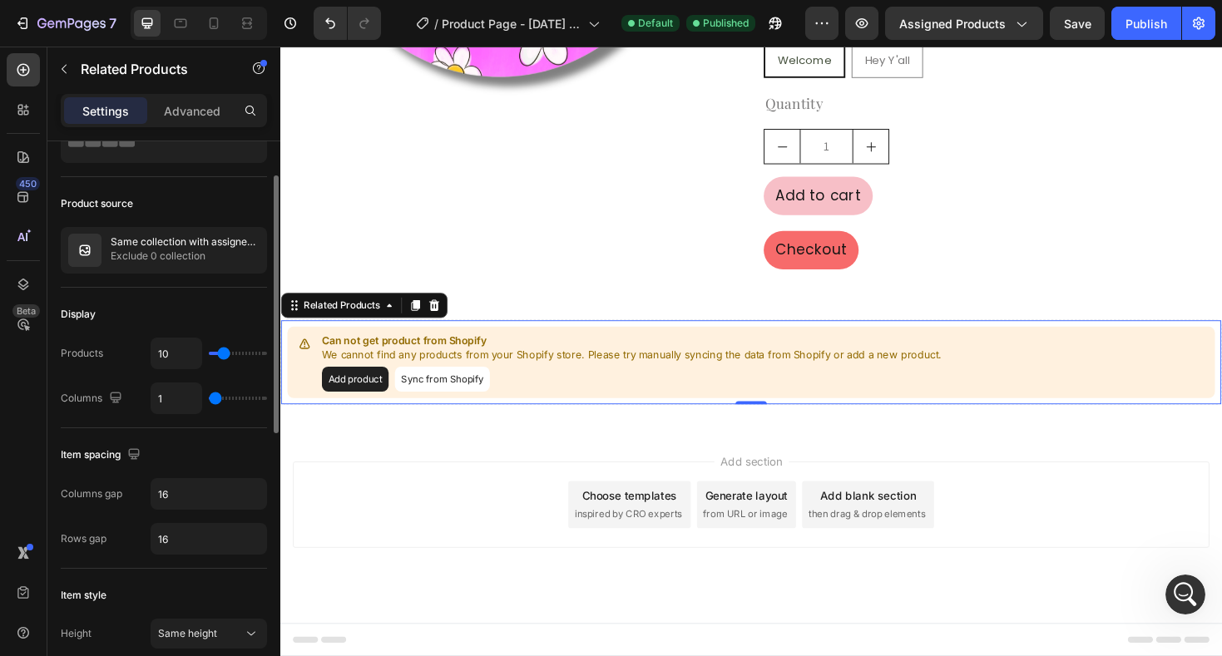
drag, startPoint x: 239, startPoint y: 401, endPoint x: 211, endPoint y: 400, distance: 28.3
type input "1"
click at [211, 400] on input "range" at bounding box center [238, 398] width 58 height 3
type input "7"
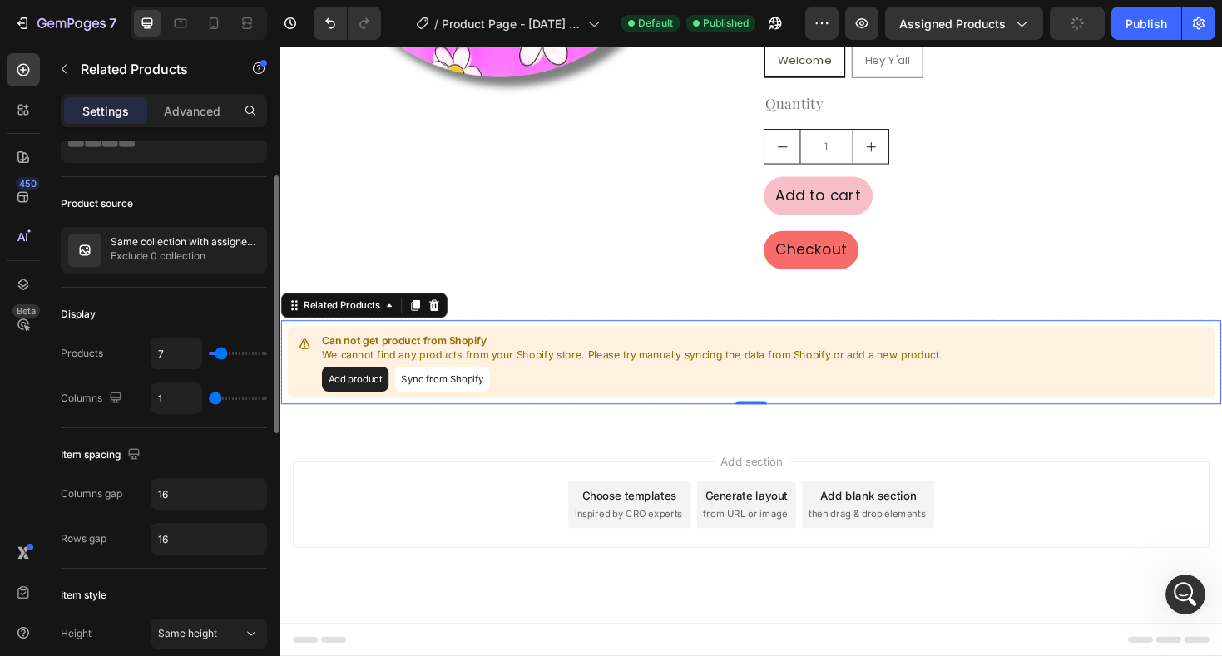
type input "6"
type input "5"
type input "4"
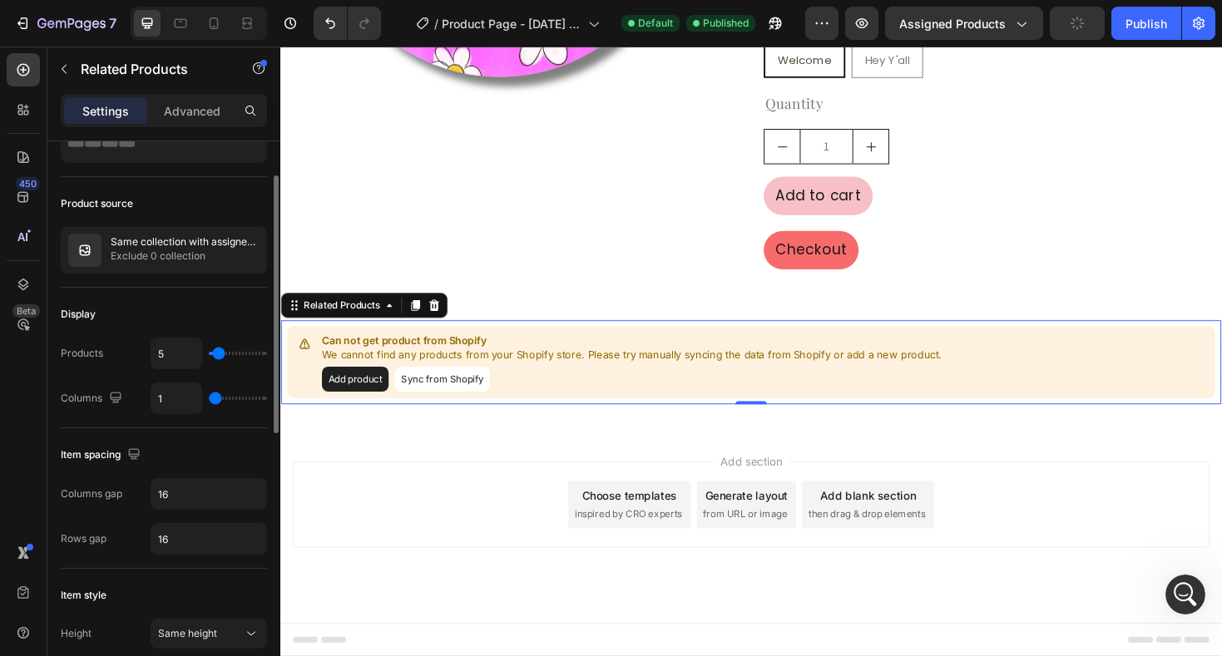
type input "4"
type input "3"
click at [217, 355] on input "range" at bounding box center [238, 353] width 58 height 3
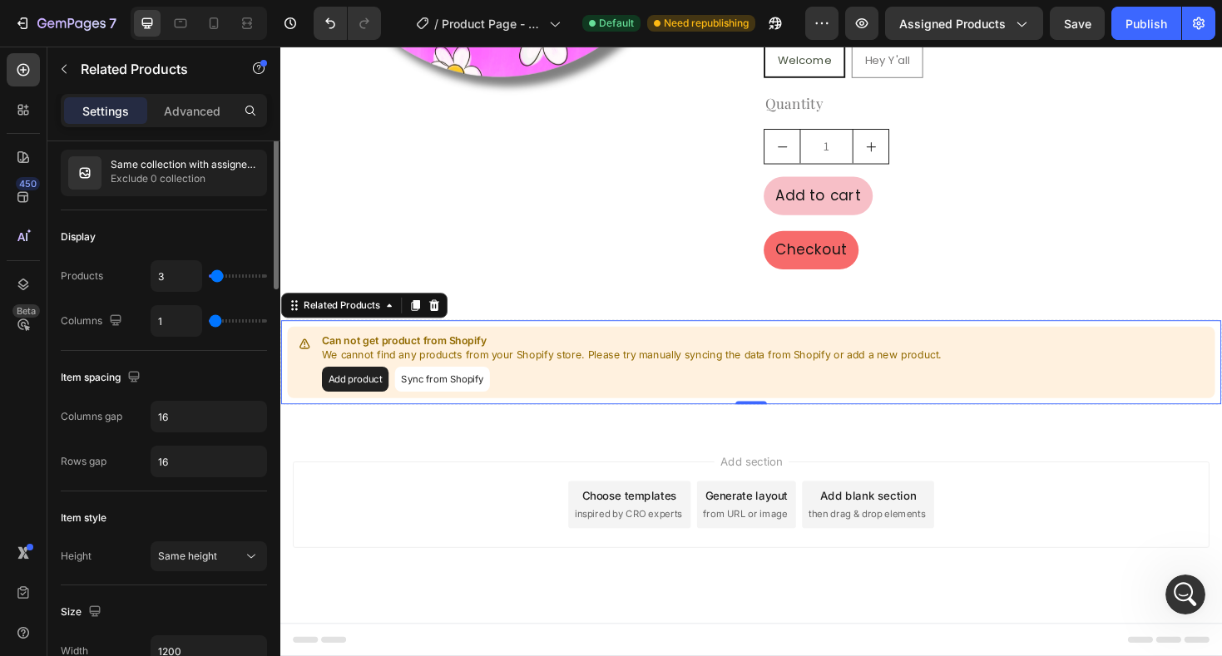
scroll to position [0, 0]
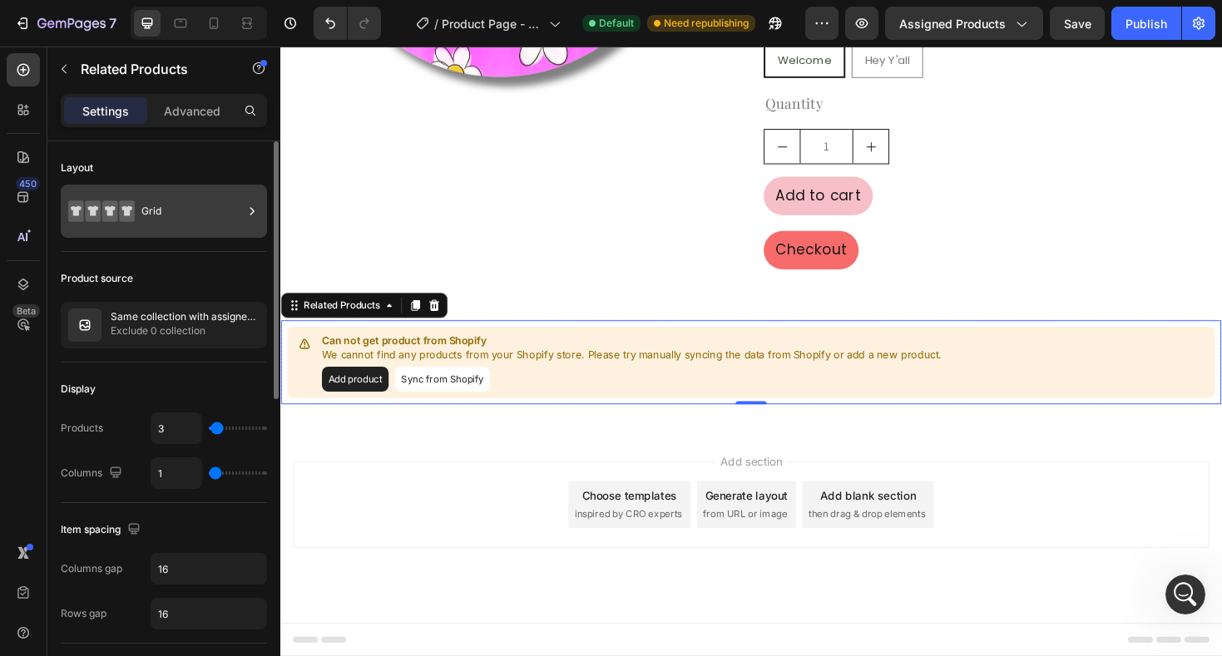
click at [165, 217] on div "Grid" at bounding box center [191, 211] width 101 height 38
click at [235, 156] on div "Layout" at bounding box center [164, 168] width 206 height 27
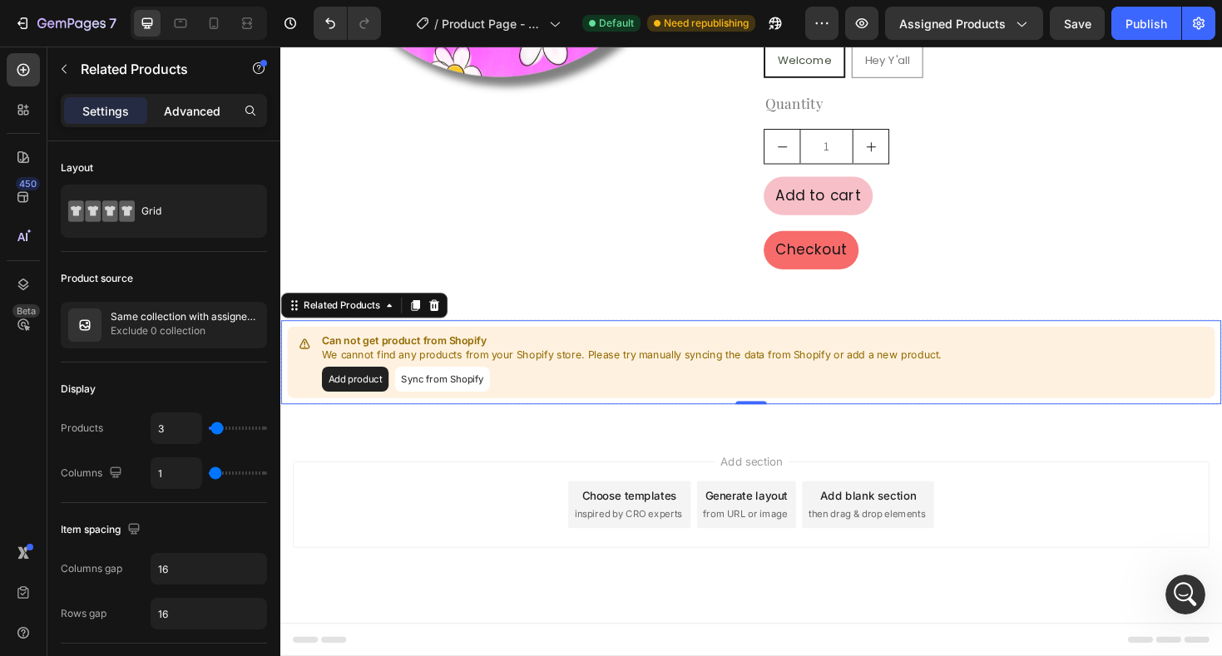
click at [203, 117] on p "Advanced" at bounding box center [192, 110] width 57 height 17
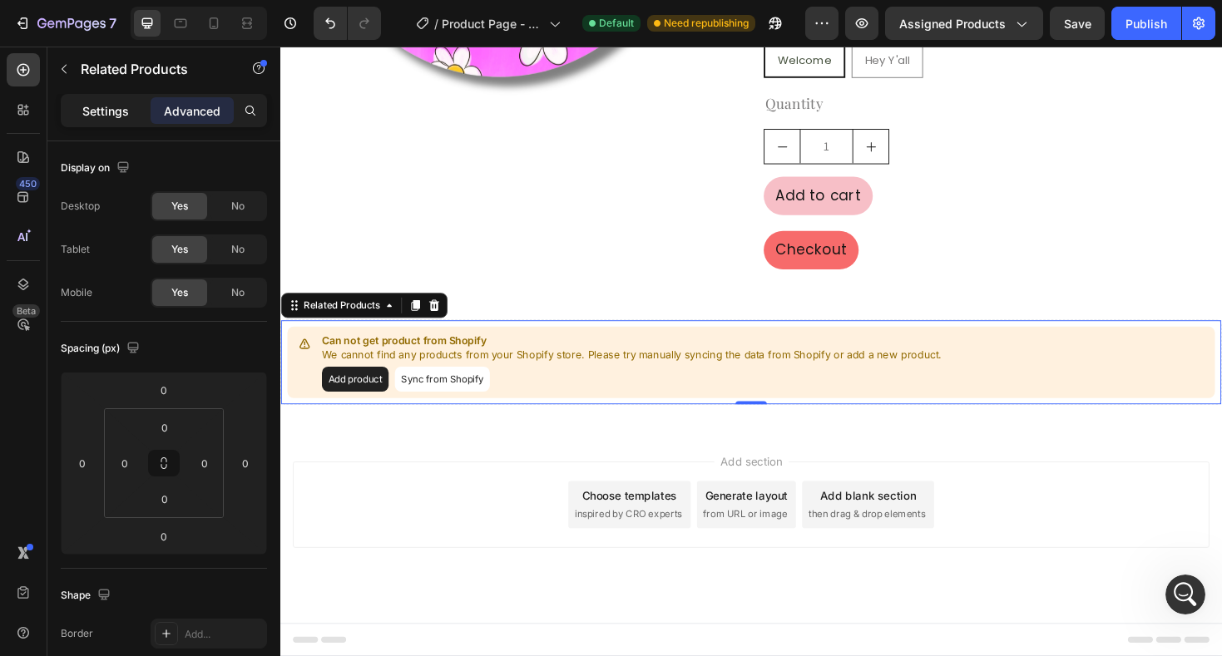
click at [113, 109] on p "Settings" at bounding box center [105, 110] width 47 height 17
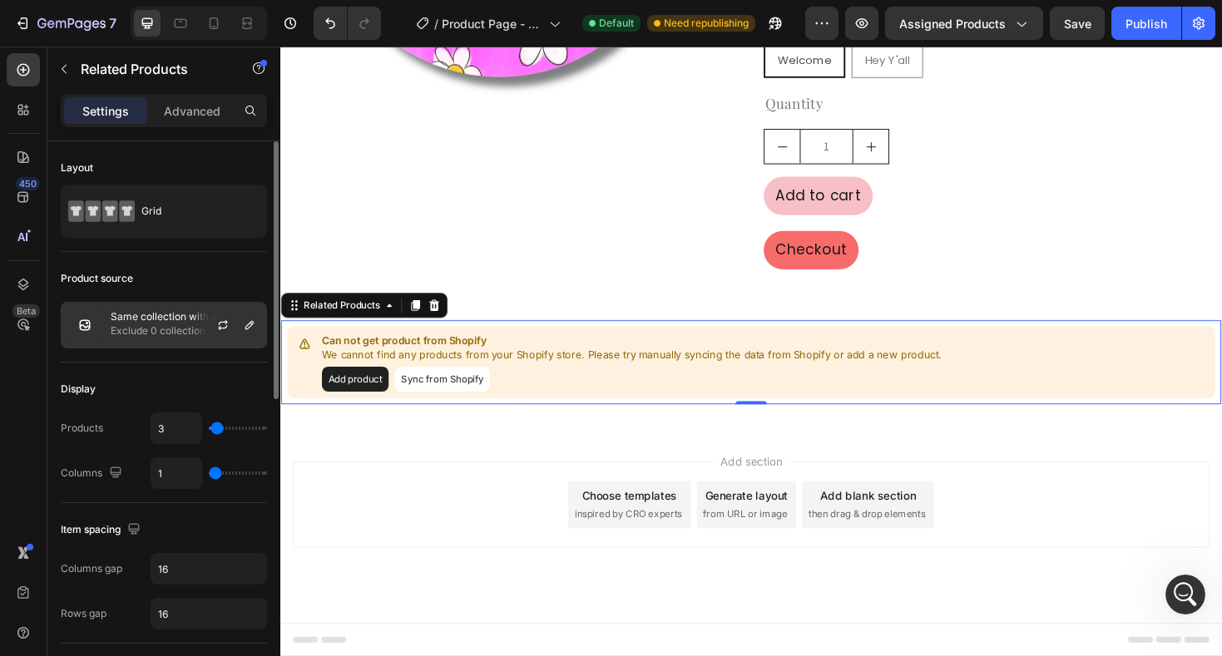
click at [182, 330] on p "Exclude 0 collection" at bounding box center [185, 331] width 149 height 17
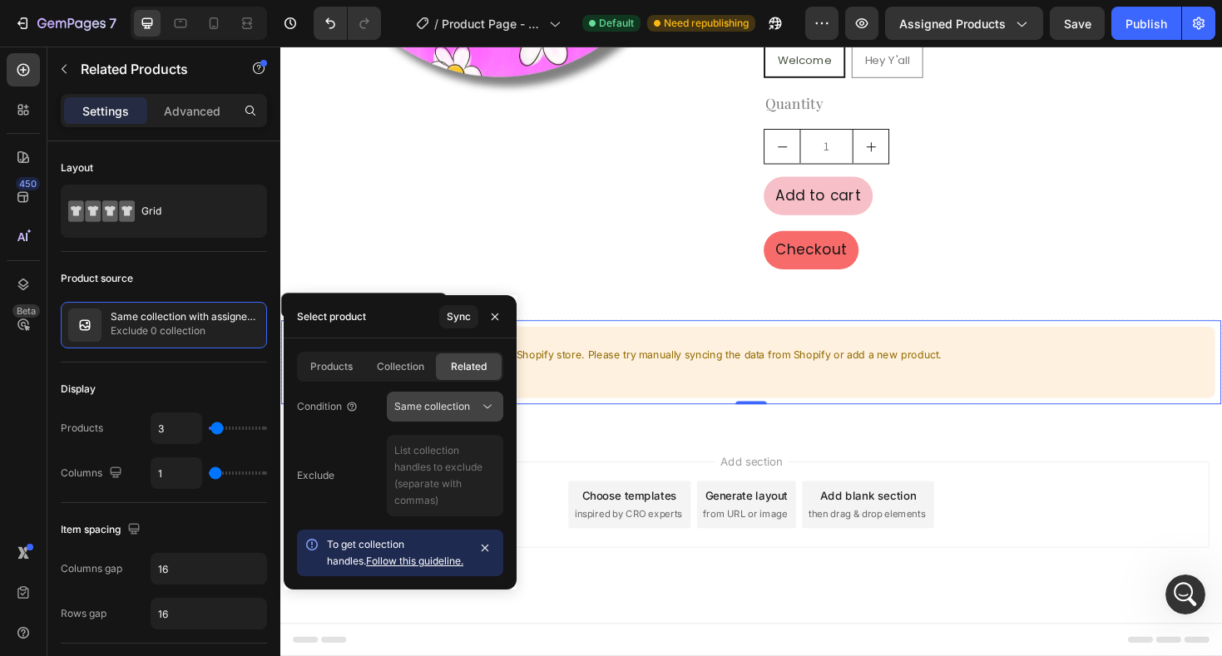
click at [423, 407] on span "Same collection" at bounding box center [432, 406] width 76 height 12
click at [374, 562] on link "Follow this guideline." at bounding box center [414, 561] width 97 height 12
click at [465, 317] on div "Sync" at bounding box center [459, 316] width 24 height 15
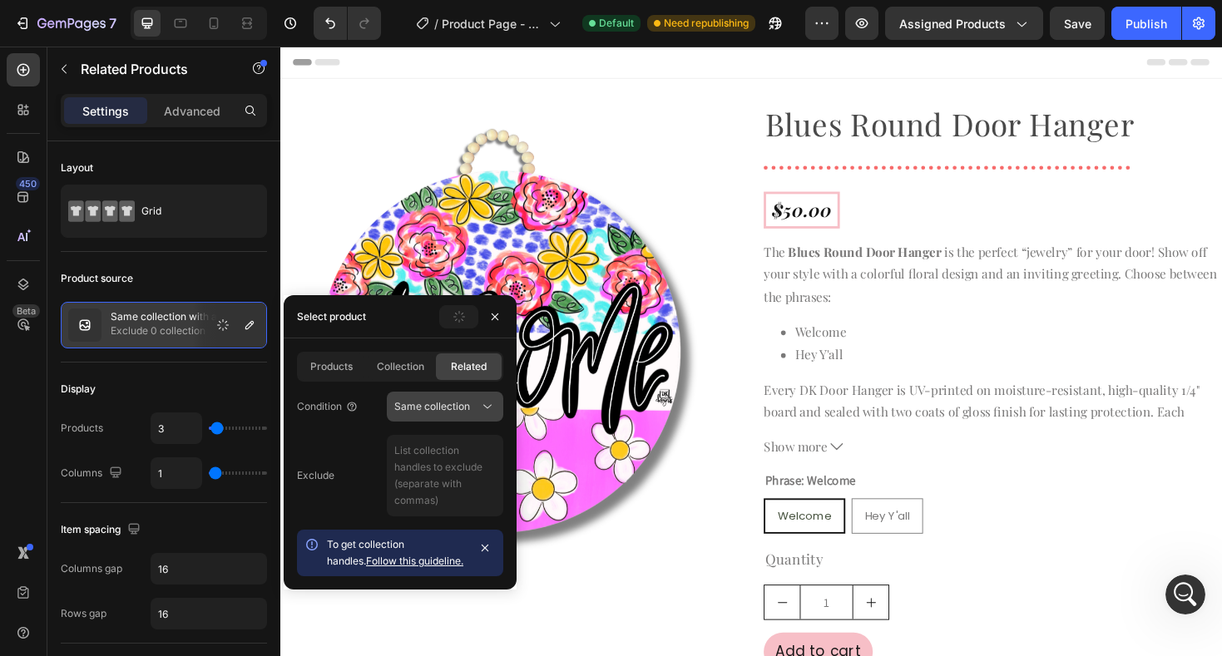
click at [485, 410] on icon at bounding box center [487, 406] width 17 height 17
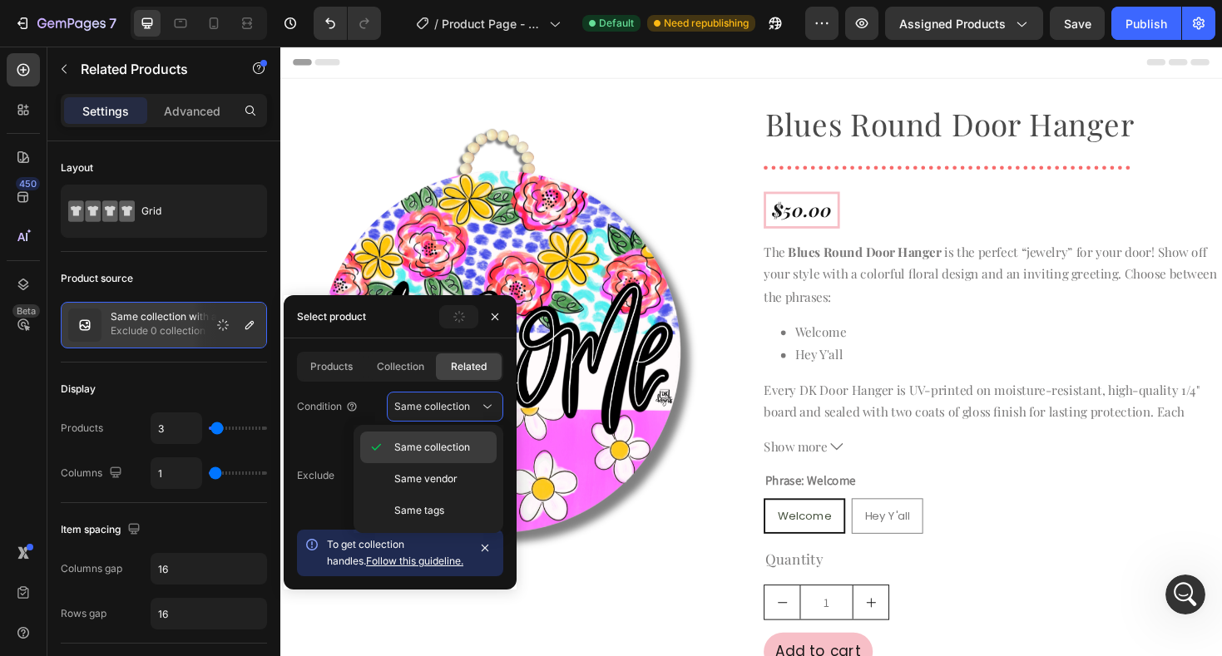
click at [460, 446] on span "Same collection" at bounding box center [432, 447] width 76 height 15
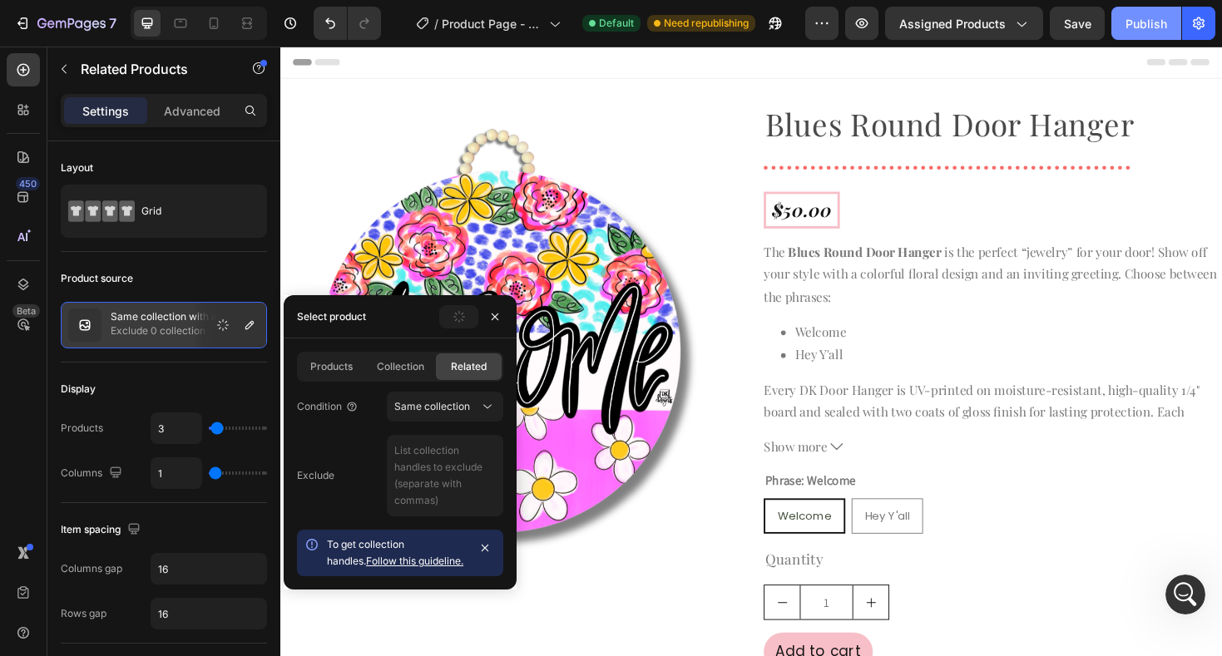
click at [1151, 33] on button "Publish" at bounding box center [1146, 23] width 70 height 33
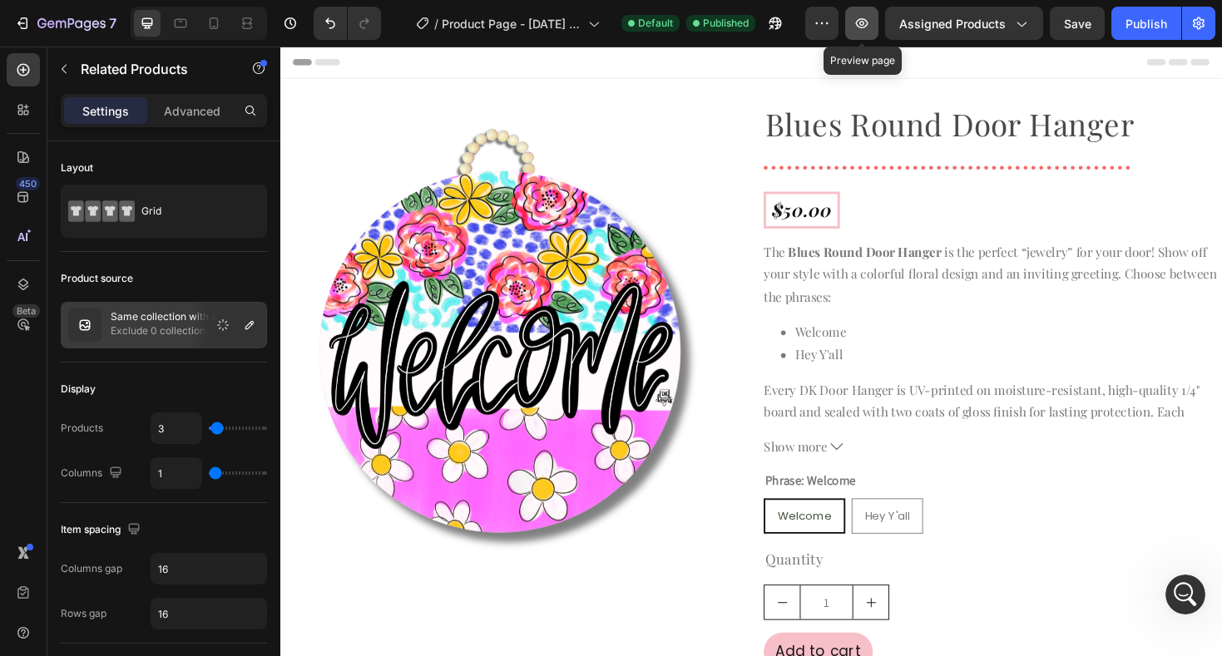
click at [863, 25] on icon "button" at bounding box center [862, 23] width 12 height 10
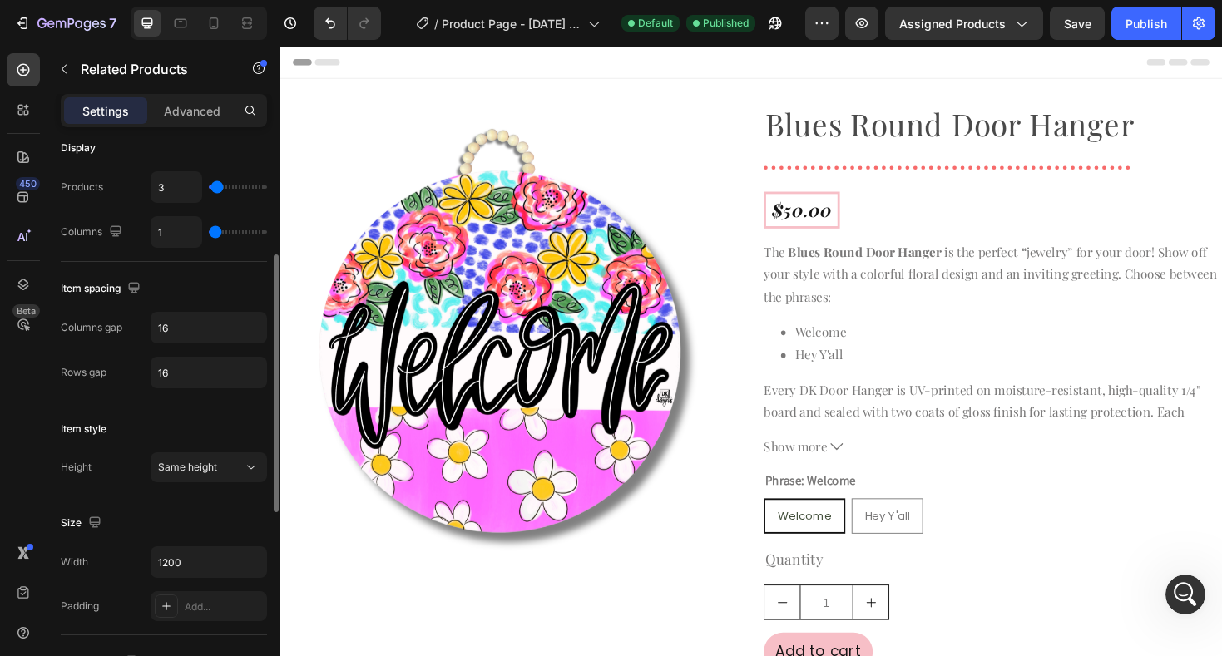
scroll to position [243, 0]
type input "2"
type input "3"
drag, startPoint x: 216, startPoint y: 232, endPoint x: 232, endPoint y: 233, distance: 15.8
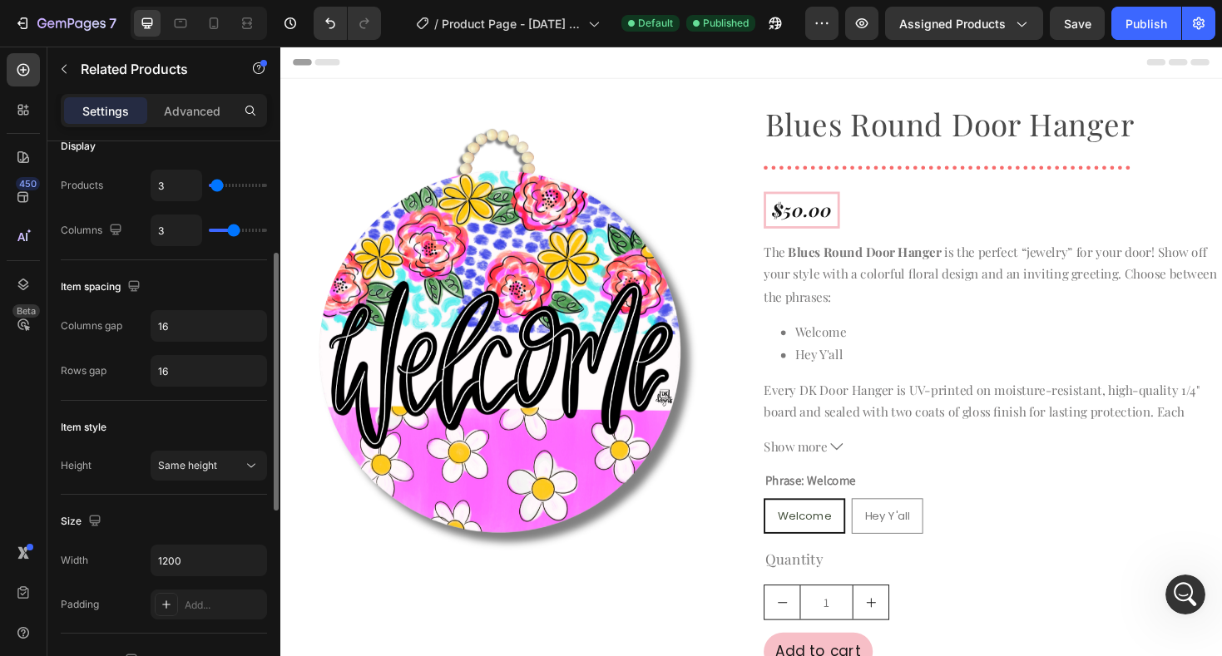
type input "3"
click at [232, 232] on input "range" at bounding box center [238, 230] width 58 height 3
click at [1141, 31] on div "Publish" at bounding box center [1146, 23] width 42 height 17
click at [861, 32] on button "button" at bounding box center [861, 23] width 33 height 33
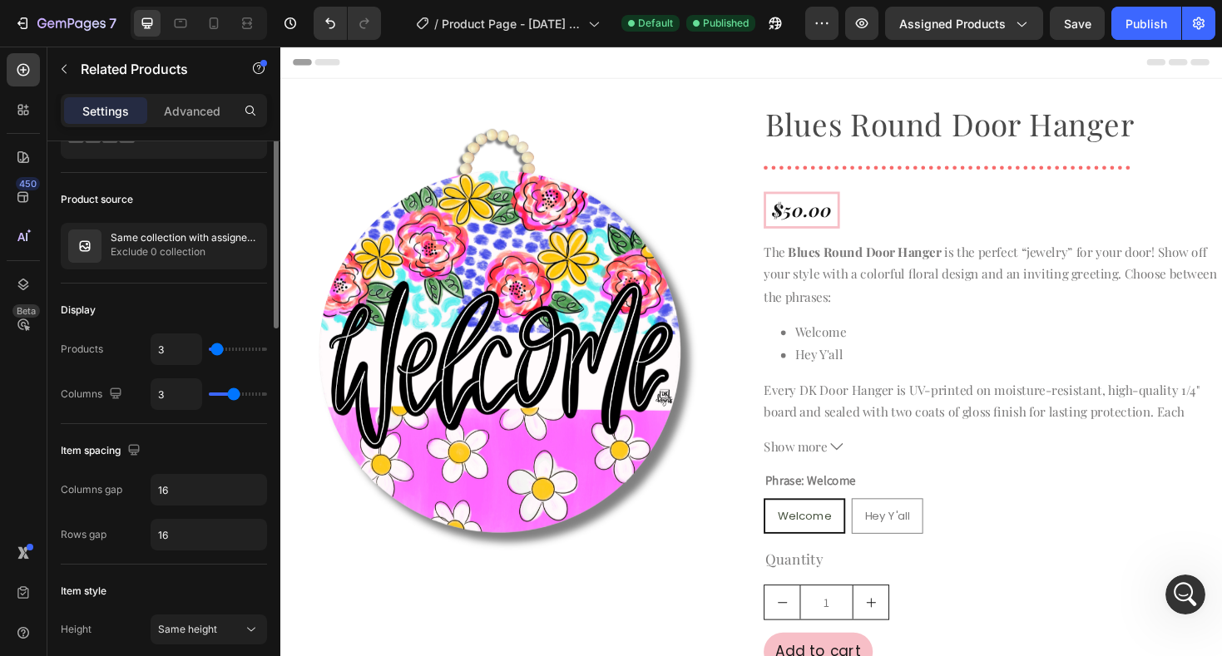
scroll to position [98, 0]
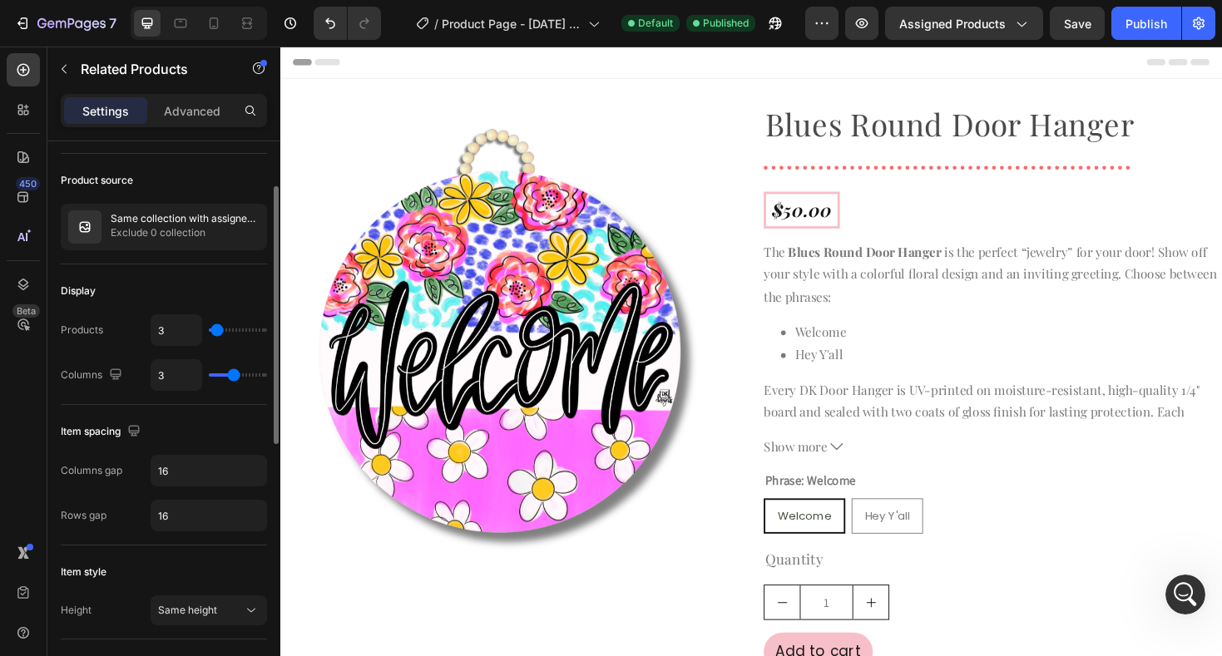
type input "6"
type input "5"
type input "4"
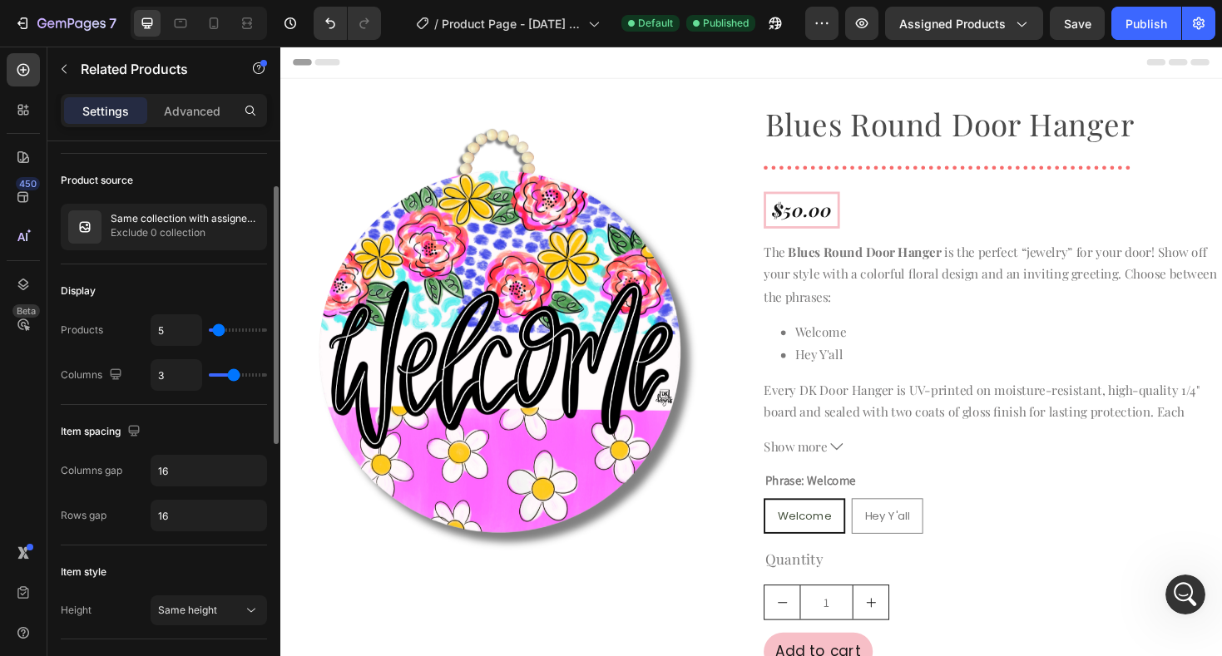
type input "4"
type input "3"
type input "2"
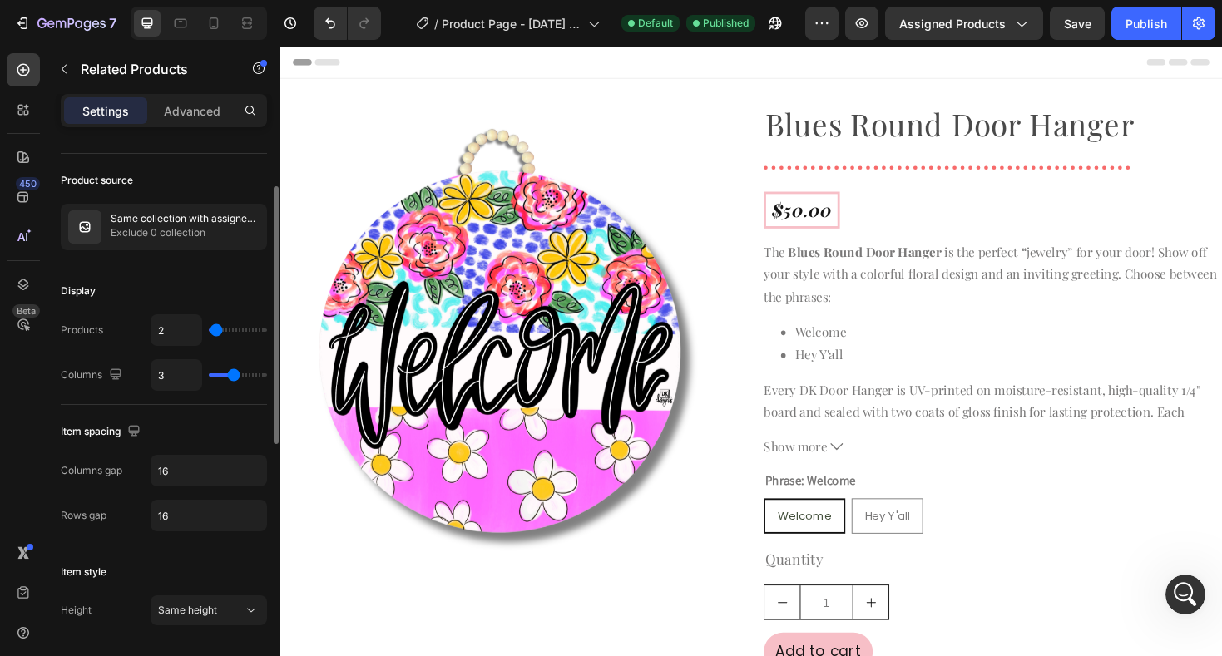
type input "1"
drag, startPoint x: 220, startPoint y: 333, endPoint x: 210, endPoint y: 333, distance: 10.0
type input "1"
click at [210, 332] on input "range" at bounding box center [238, 329] width 58 height 3
click at [1135, 27] on div "Publish" at bounding box center [1146, 23] width 42 height 17
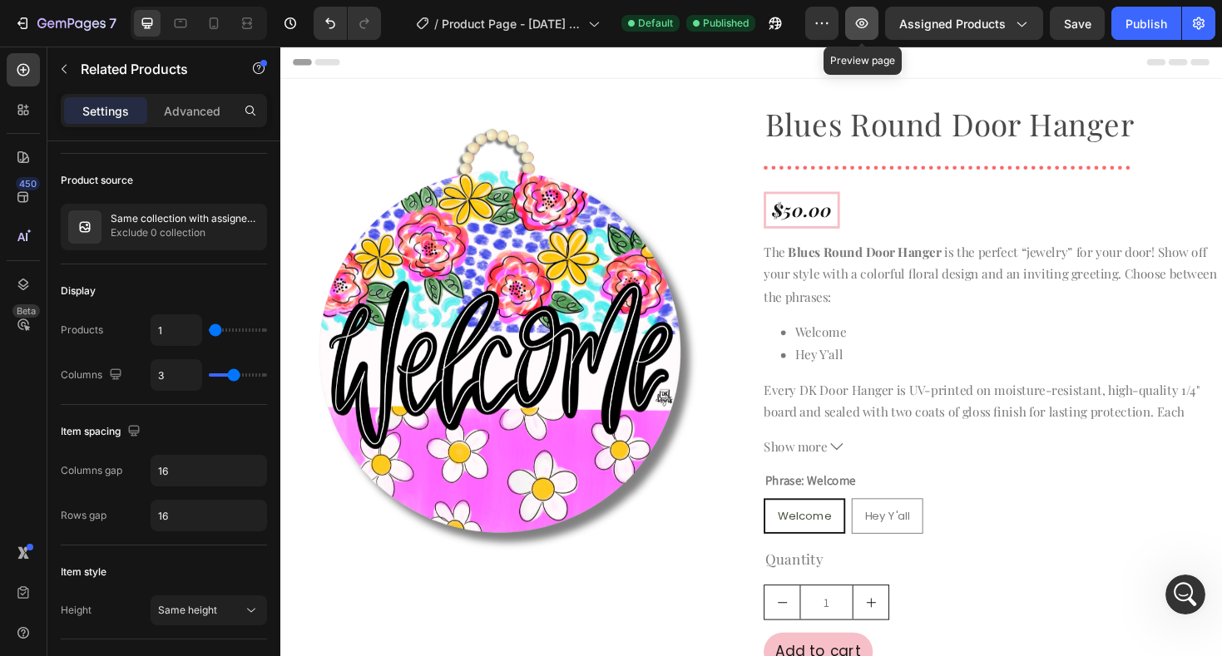
click at [863, 32] on button "button" at bounding box center [861, 23] width 33 height 33
type input "2"
type input "3"
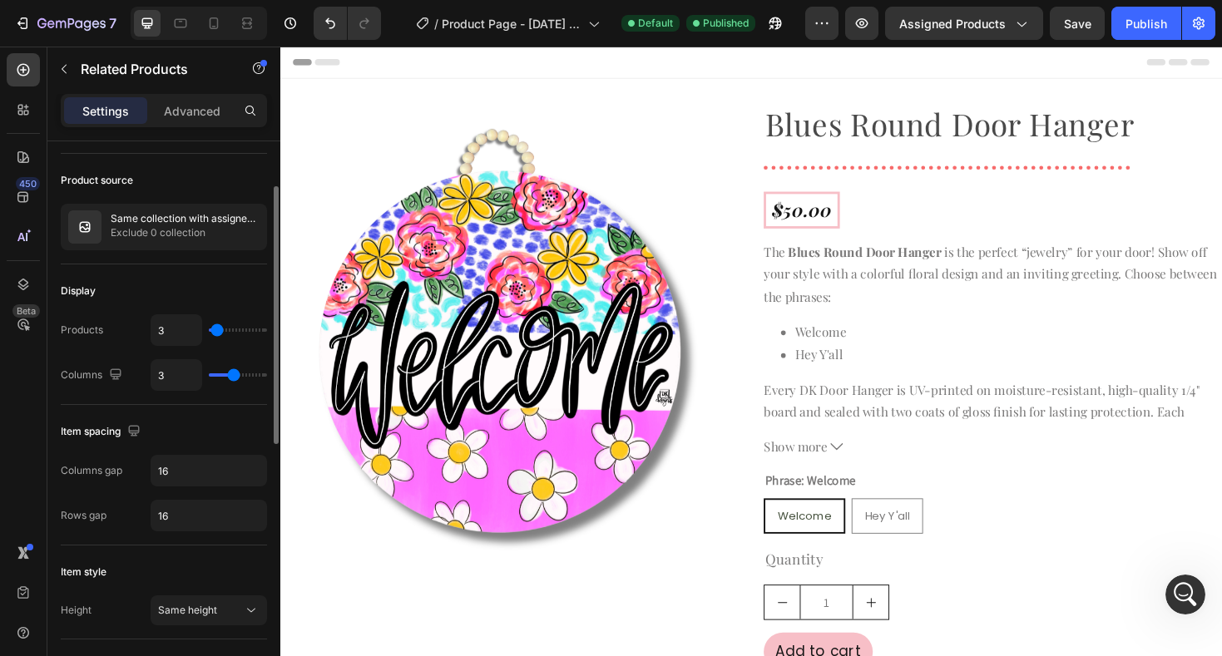
type input "4"
type input "5"
type input "4"
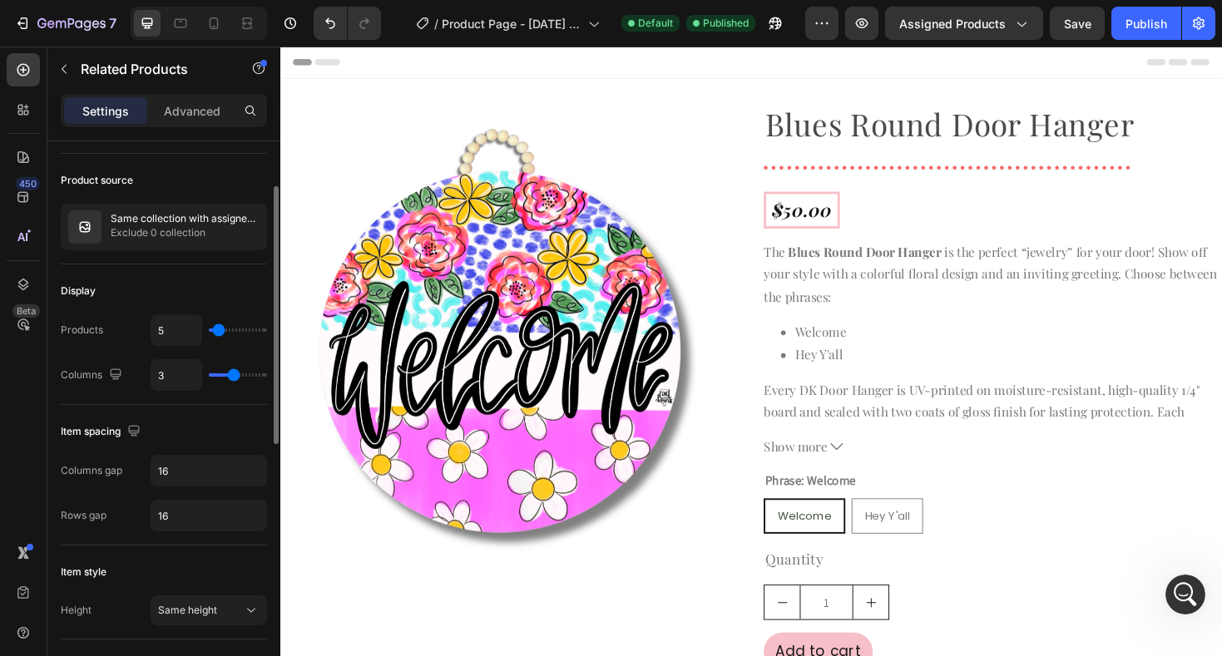
type input "4"
type input "3"
click at [217, 328] on input "range" at bounding box center [238, 329] width 58 height 3
click at [1136, 18] on div "Publish" at bounding box center [1146, 23] width 42 height 17
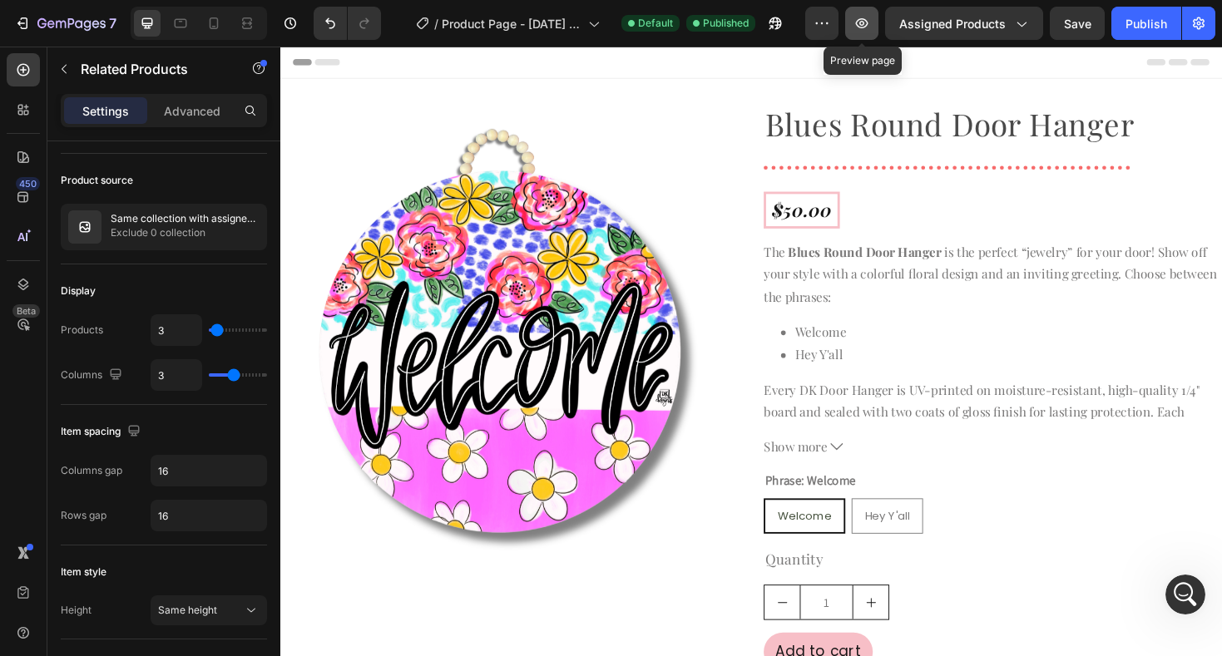
click at [862, 24] on icon "button" at bounding box center [862, 23] width 12 height 10
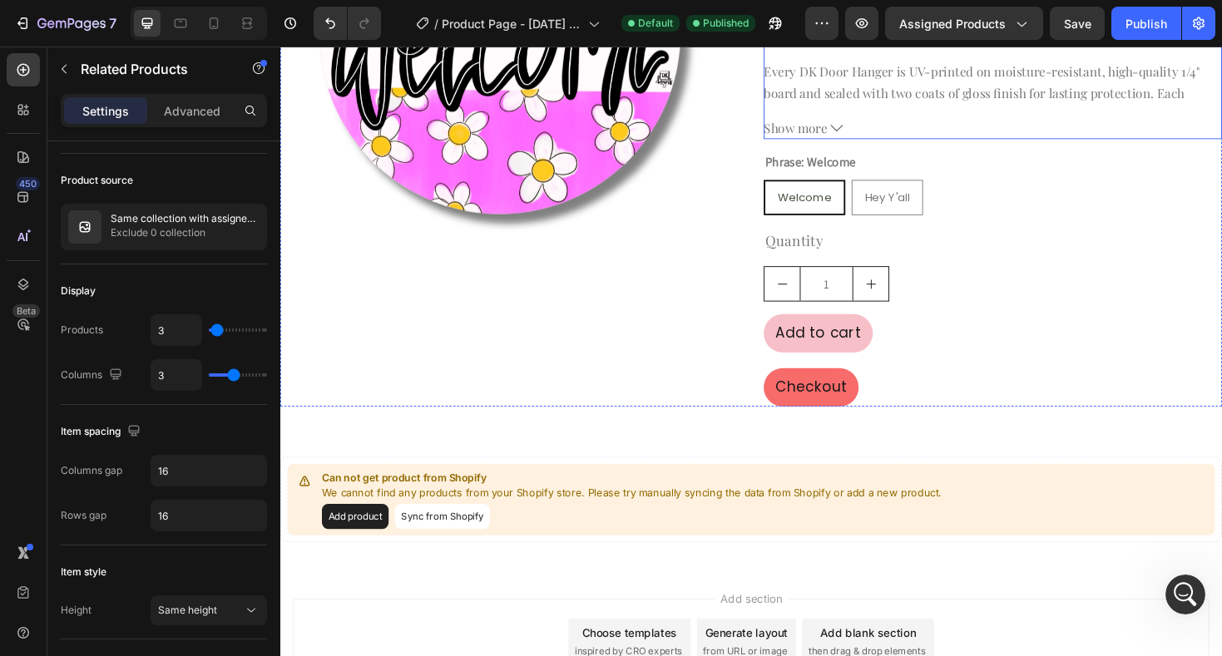
scroll to position [339, 0]
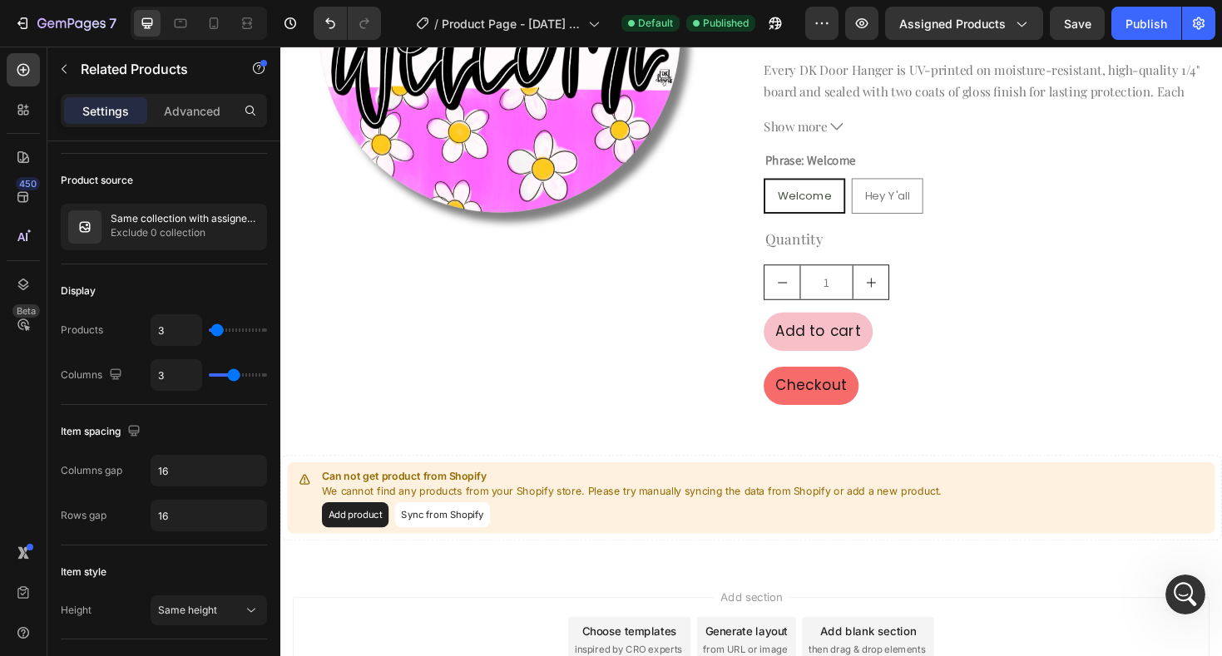
click at [847, 510] on p "We cannot find any products from your Shopify store. Please try manually syncin…" at bounding box center [652, 518] width 657 height 17
click at [788, 534] on div "Add product Sync from Shopify" at bounding box center [652, 543] width 657 height 27
click at [578, 491] on div "Can not get product from Shopify We cannot find any products from your Shopify …" at bounding box center [779, 525] width 983 height 76
click at [494, 541] on button "Sync from Shopify" at bounding box center [452, 543] width 101 height 27
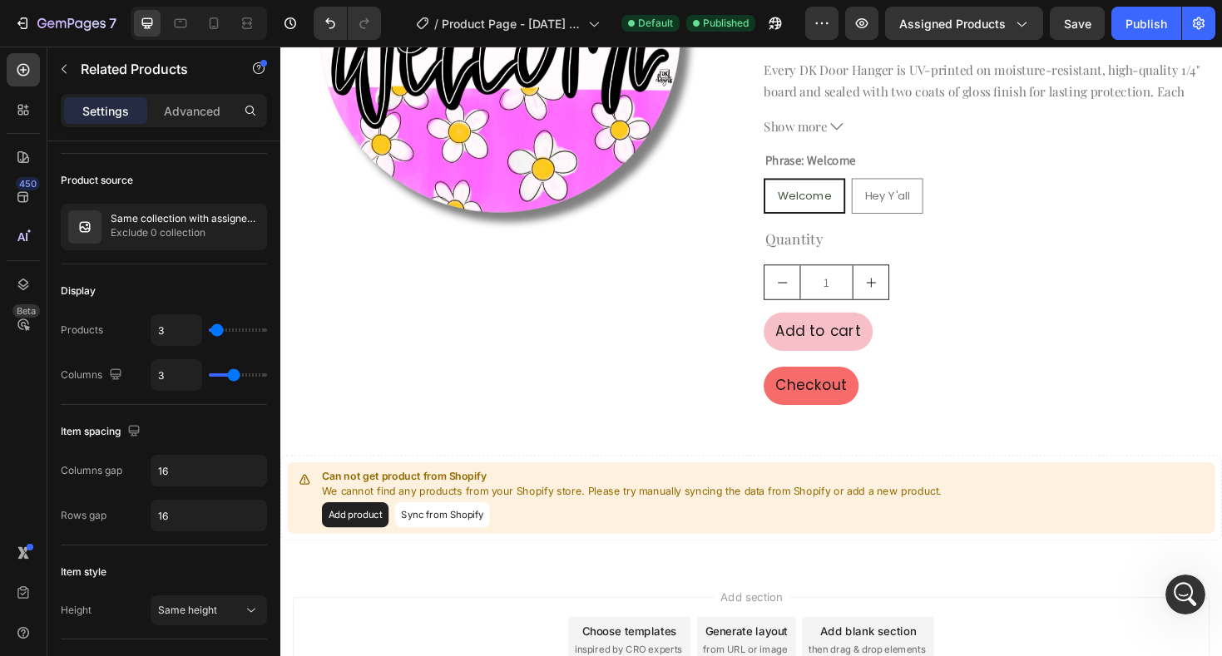
click at [492, 500] on p "Can not get product from Shopify" at bounding box center [652, 502] width 657 height 17
click at [457, 348] on div "Product Images" at bounding box center [523, 97] width 486 height 659
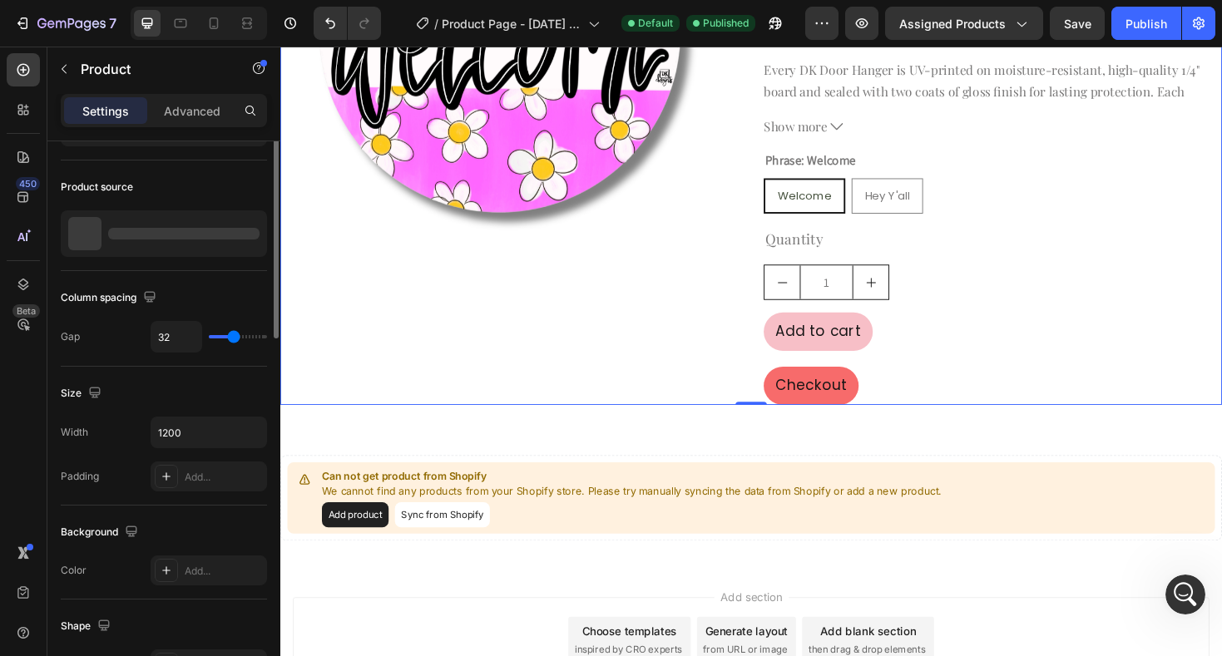
scroll to position [0, 0]
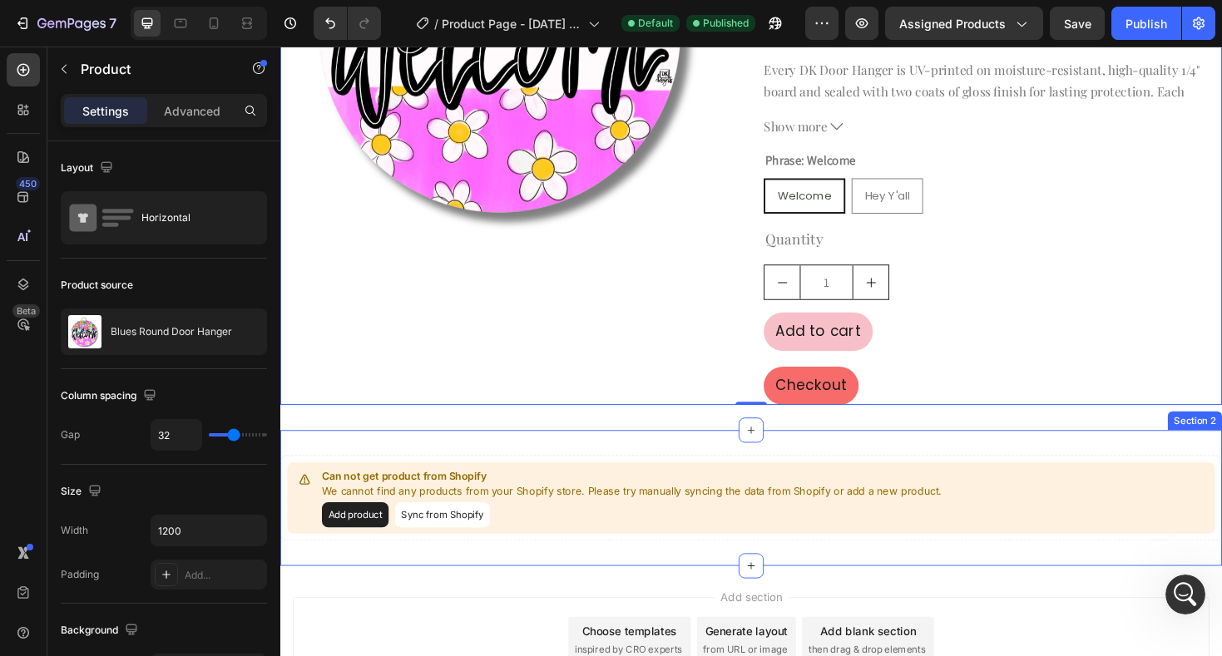
click at [546, 457] on div "Can not get product from Shopify We cannot find any products from your Shopify …" at bounding box center [779, 525] width 998 height 144
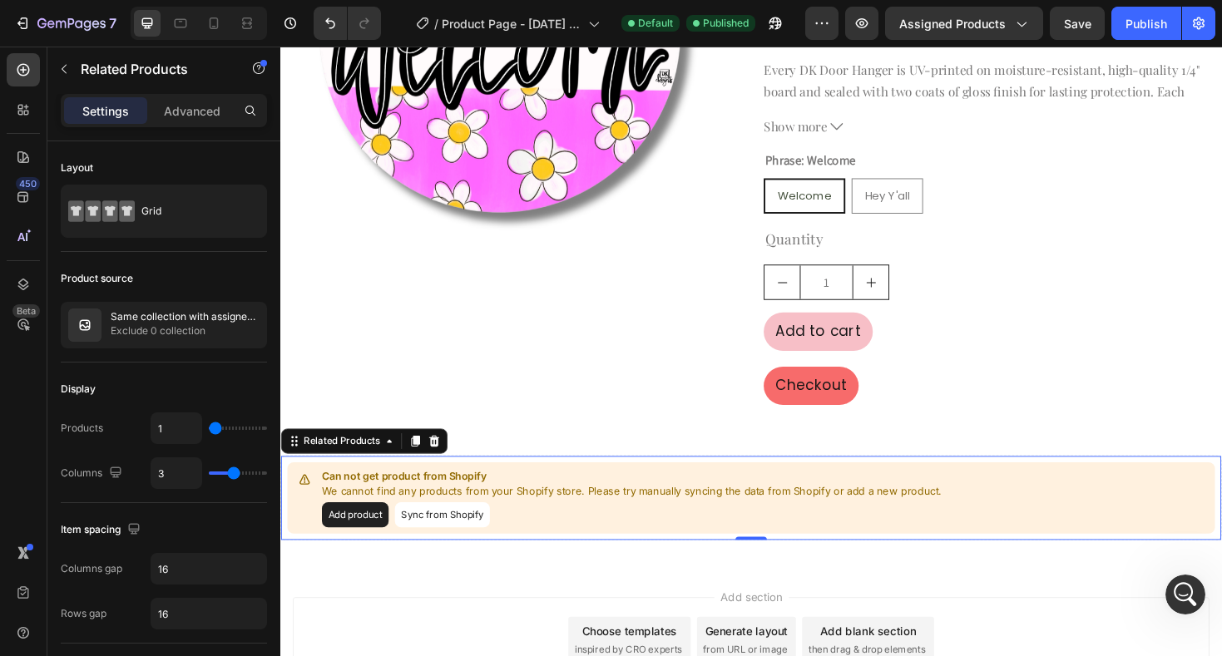
click at [554, 490] on div "Can not get product from Shopify We cannot find any products from your Shopify …" at bounding box center [779, 525] width 983 height 76
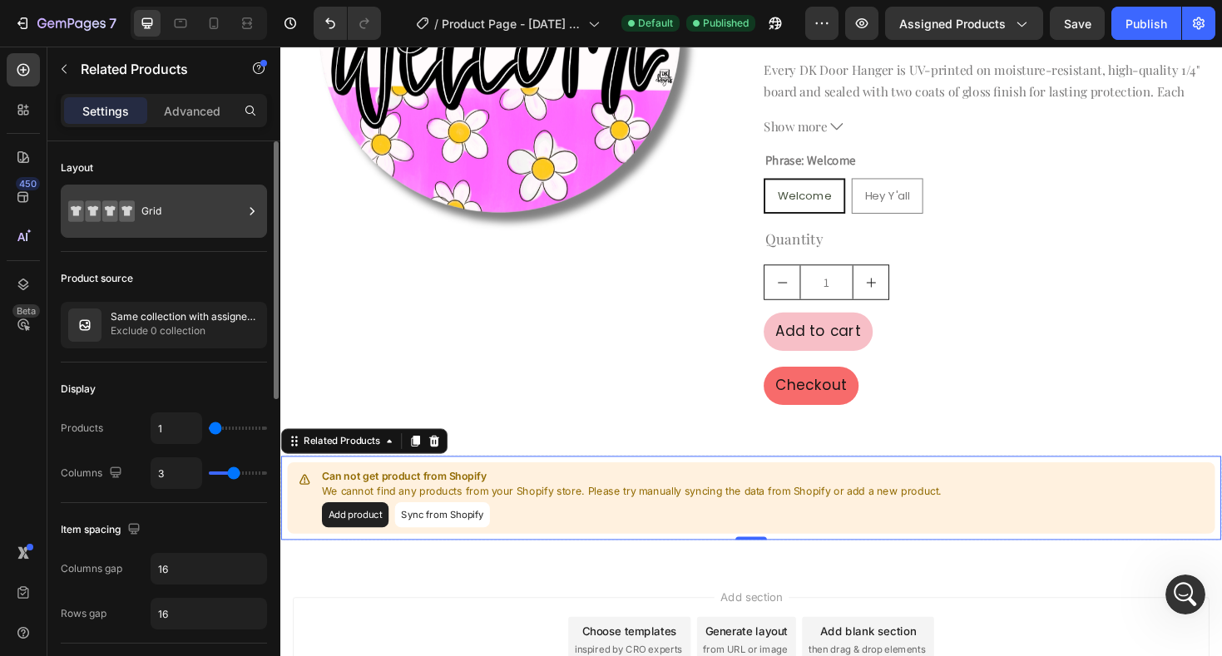
click at [207, 217] on div "Grid" at bounding box center [191, 211] width 101 height 38
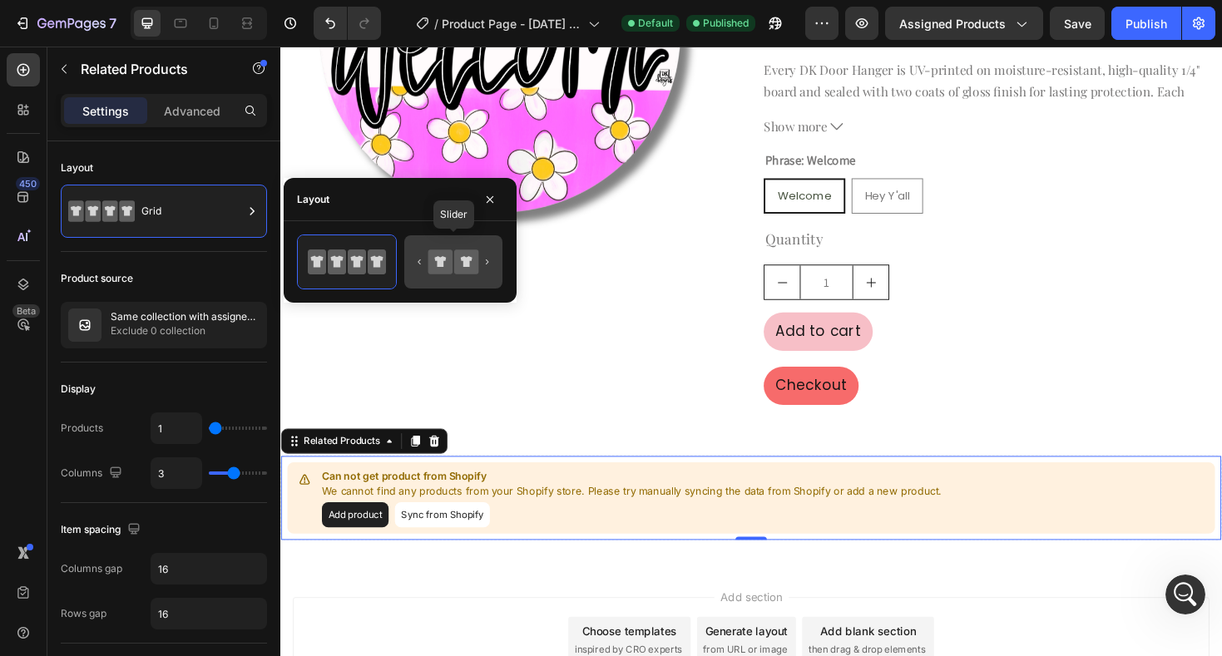
click at [445, 274] on icon at bounding box center [440, 261] width 24 height 24
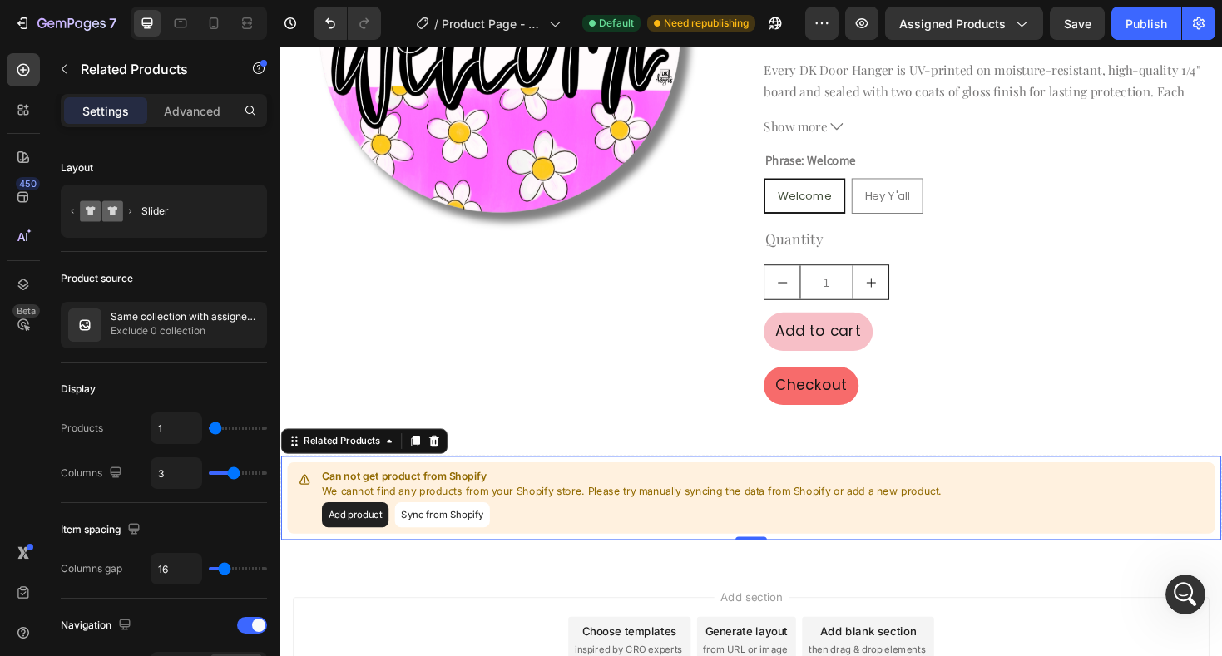
click at [547, 514] on p "We cannot find any products from your Shopify store. Please try manually syncin…" at bounding box center [652, 518] width 657 height 17
type input "3"
type input "4"
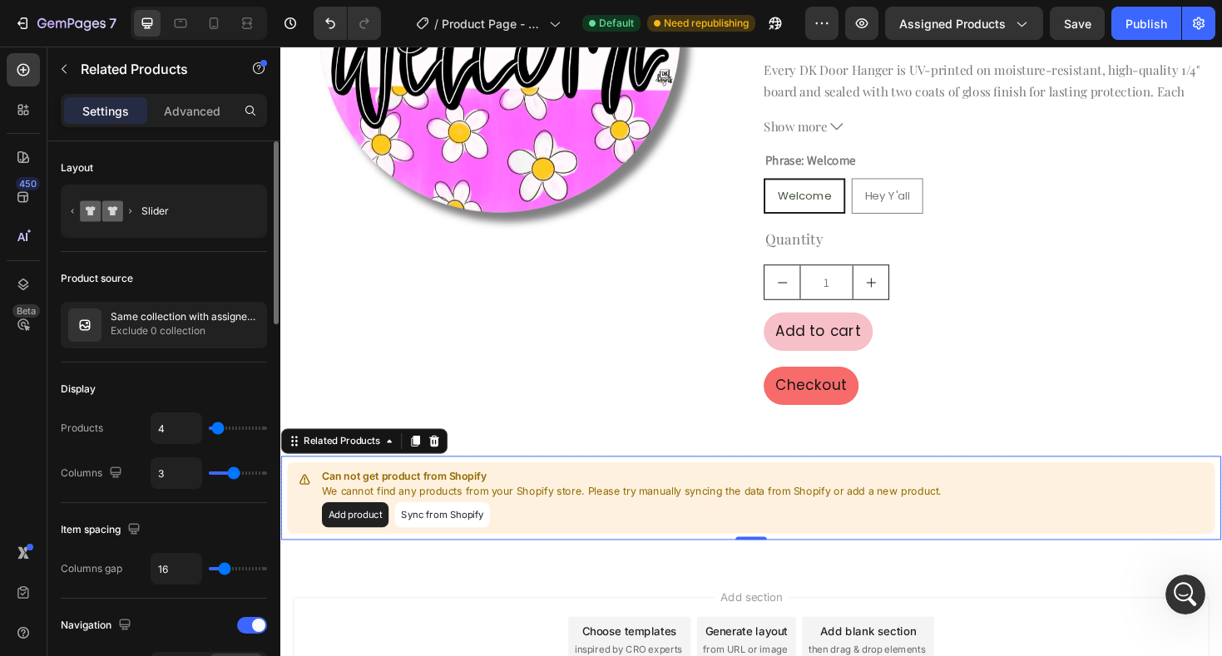
type input "5"
type input "6"
type input "7"
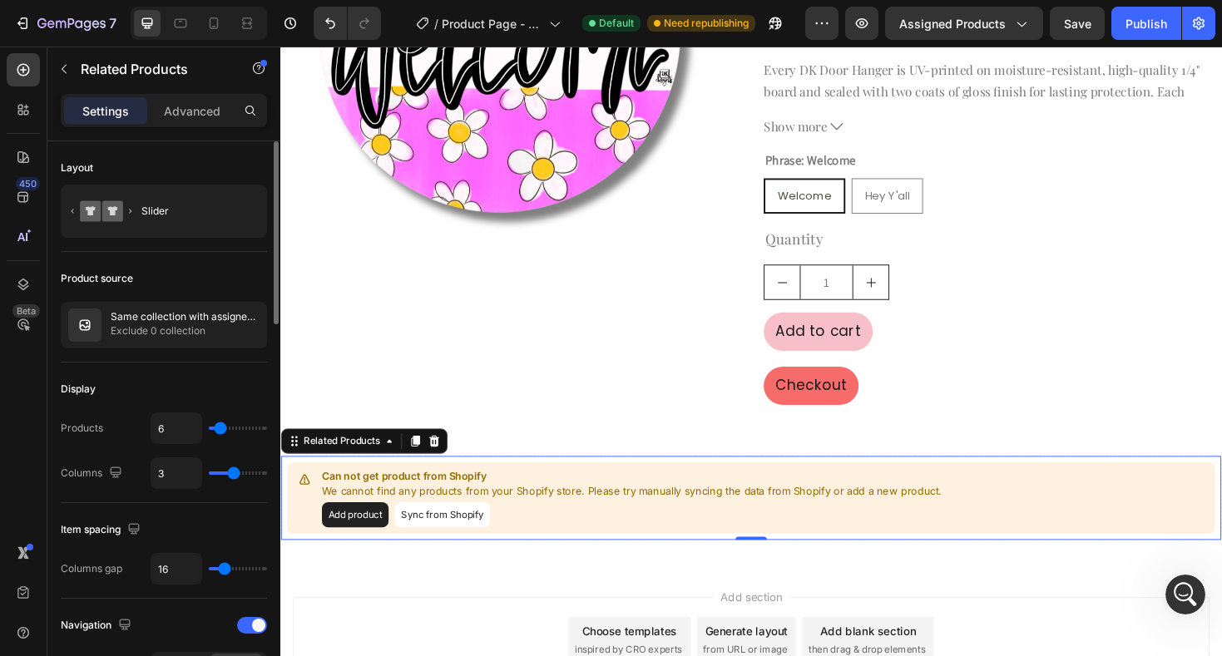
type input "7"
type input "6"
type input "5"
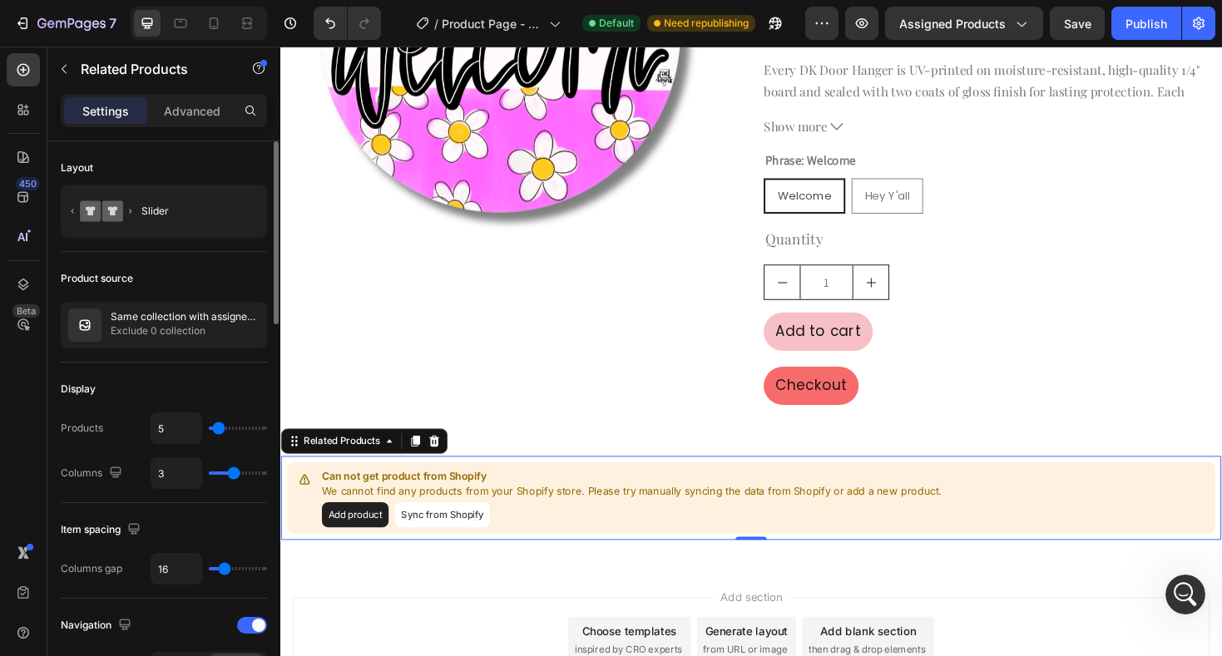
type input "4"
type input "3"
click at [216, 428] on input "range" at bounding box center [238, 428] width 58 height 3
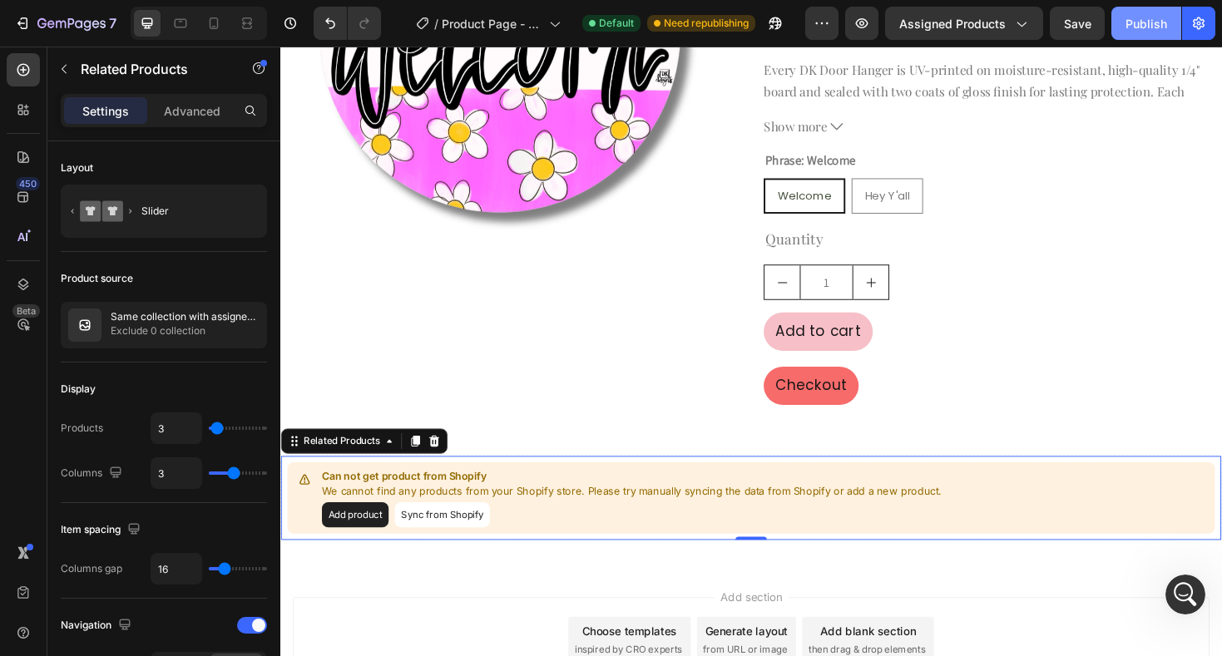
click at [1126, 27] on div "Publish" at bounding box center [1146, 23] width 42 height 17
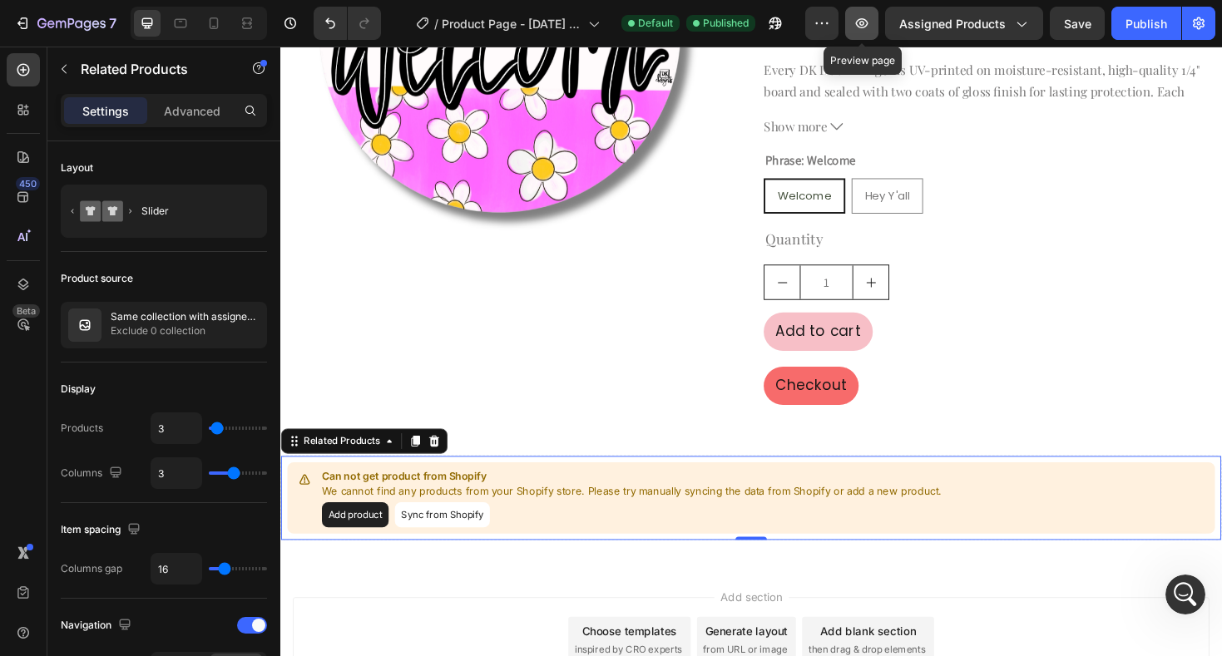
click at [870, 24] on icon "button" at bounding box center [861, 23] width 17 height 17
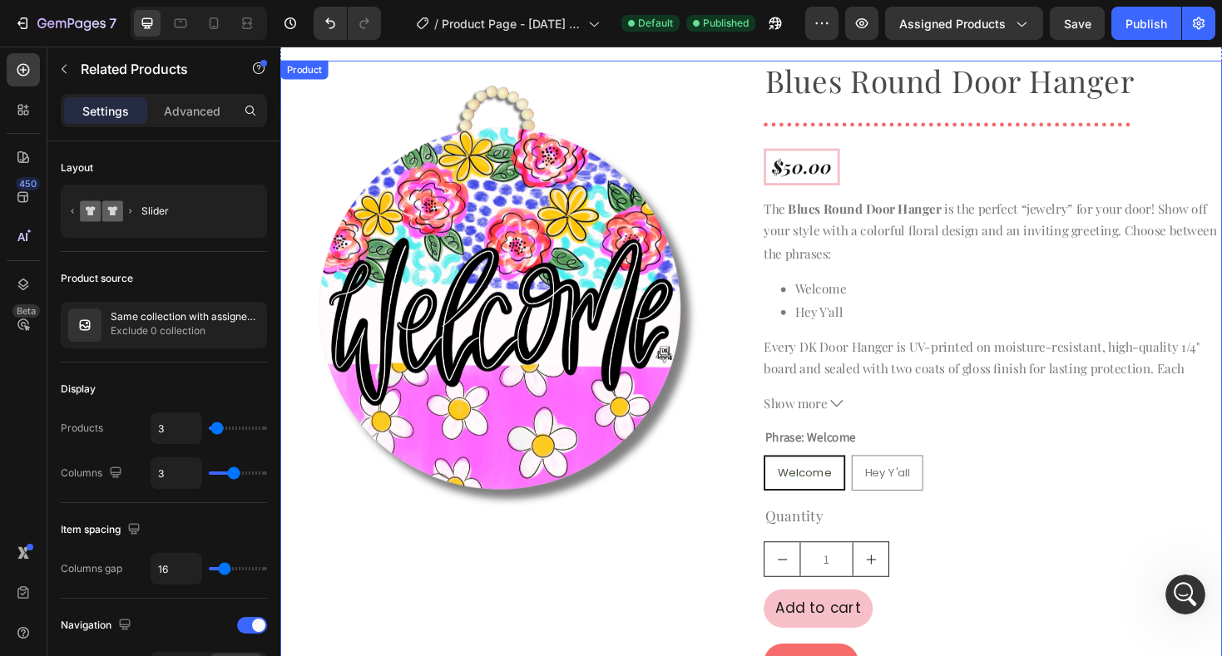
scroll to position [15, 0]
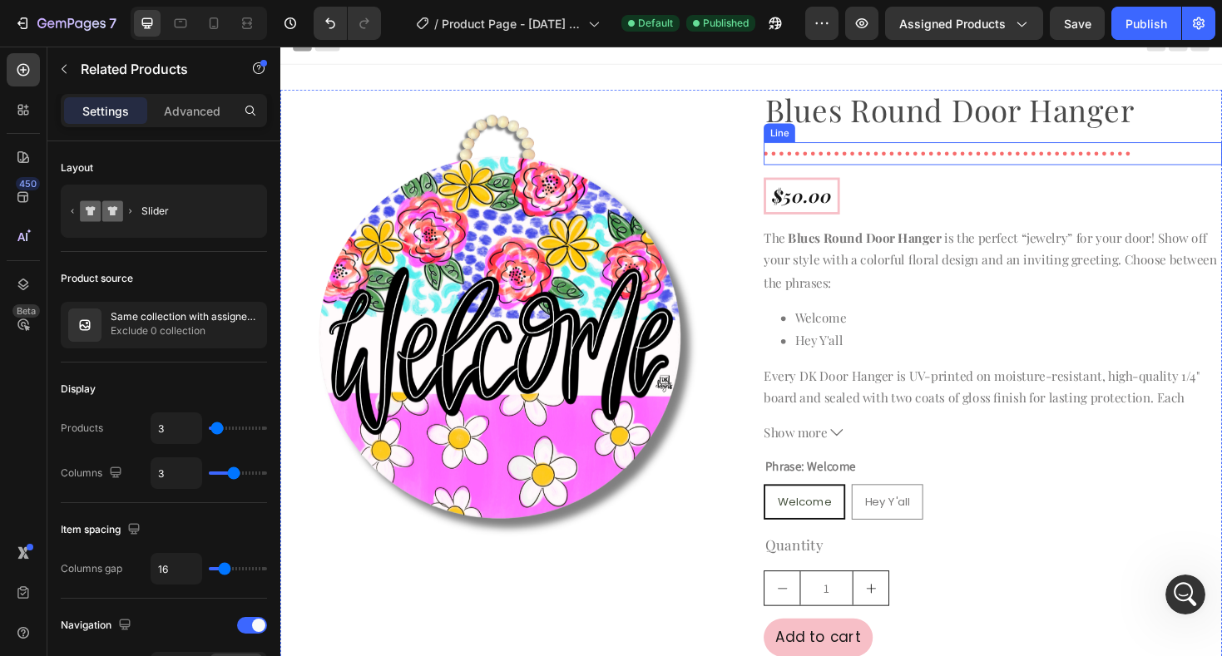
click at [884, 159] on div at bounding box center [987, 160] width 388 height 4
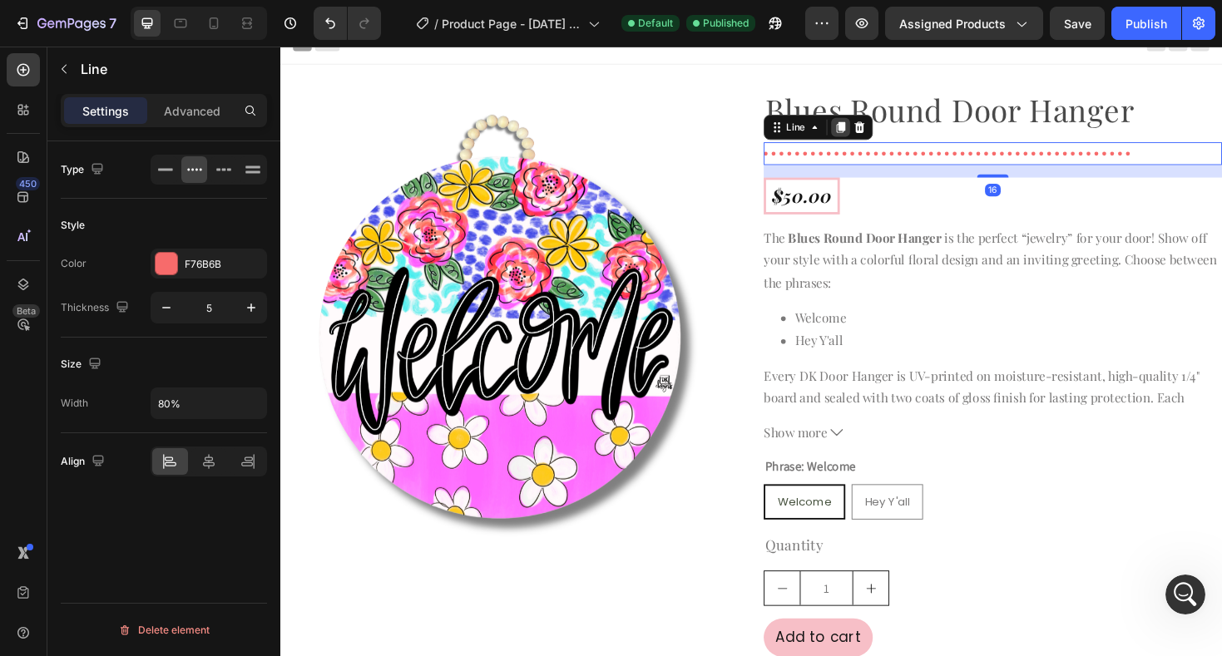
click at [875, 139] on div at bounding box center [874, 132] width 20 height 20
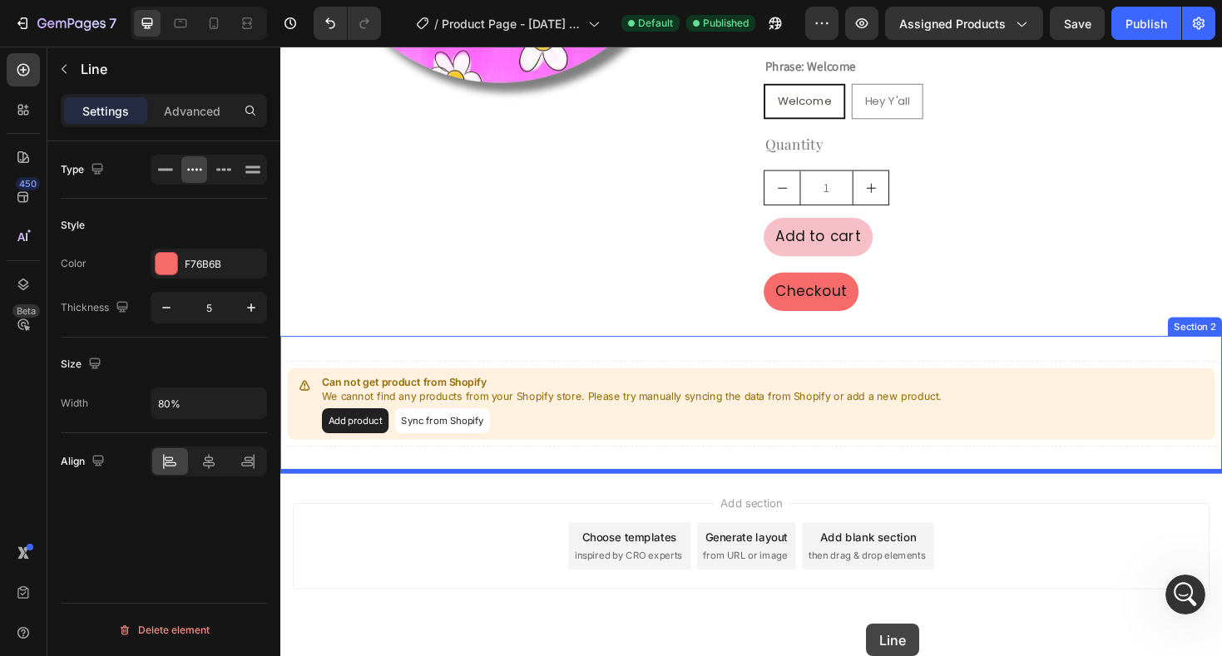
scroll to position [521, 0]
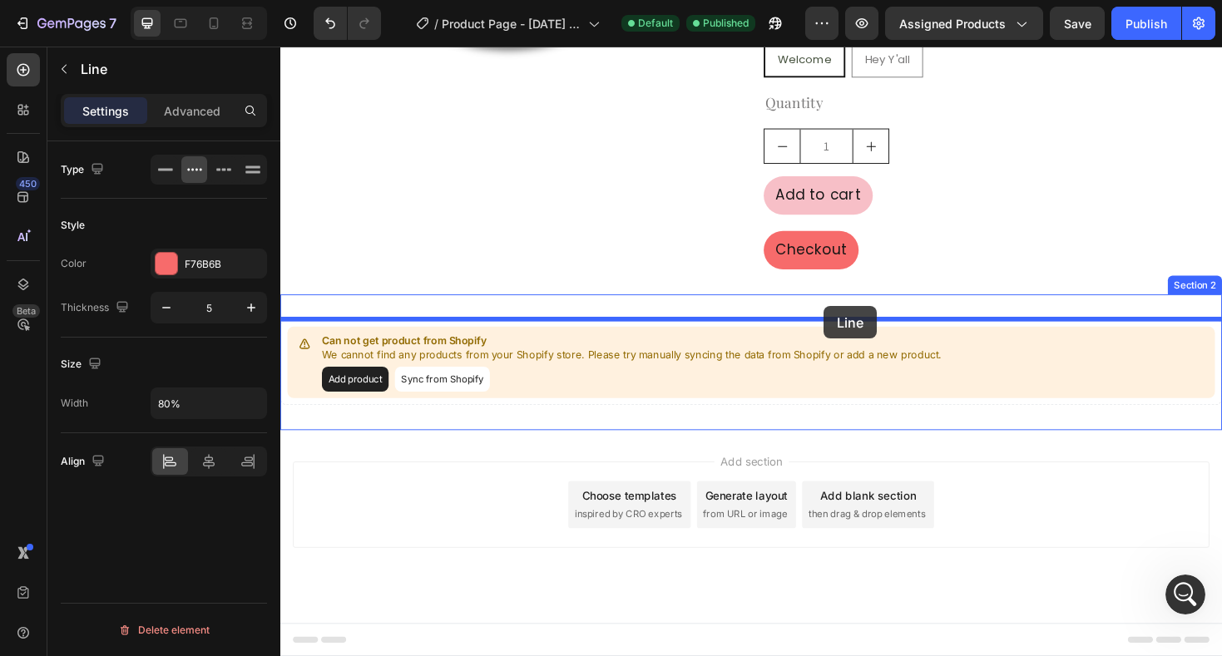
drag, startPoint x: 807, startPoint y: 172, endPoint x: 856, endPoint y: 322, distance: 157.5
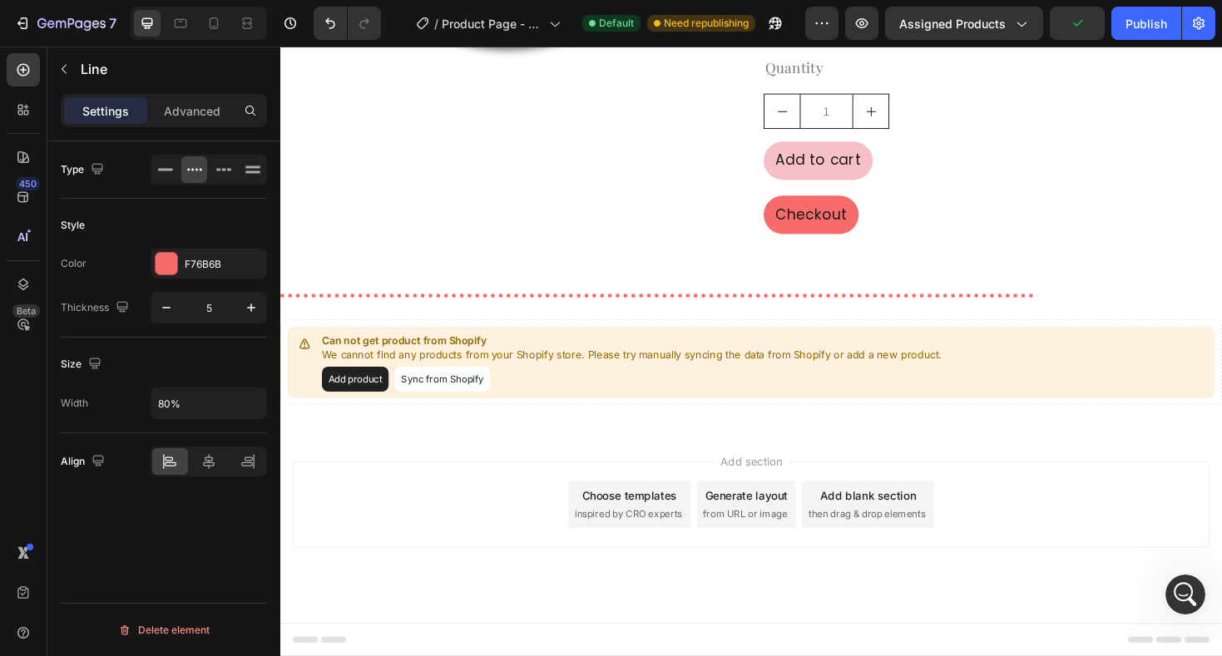
click at [818, 313] on div "Title Line 0" at bounding box center [779, 311] width 998 height 24
click at [786, 306] on div "Title Line 0" at bounding box center [779, 311] width 998 height 24
click at [392, 310] on div at bounding box center [679, 311] width 798 height 4
click at [211, 463] on icon at bounding box center [208, 461] width 17 height 17
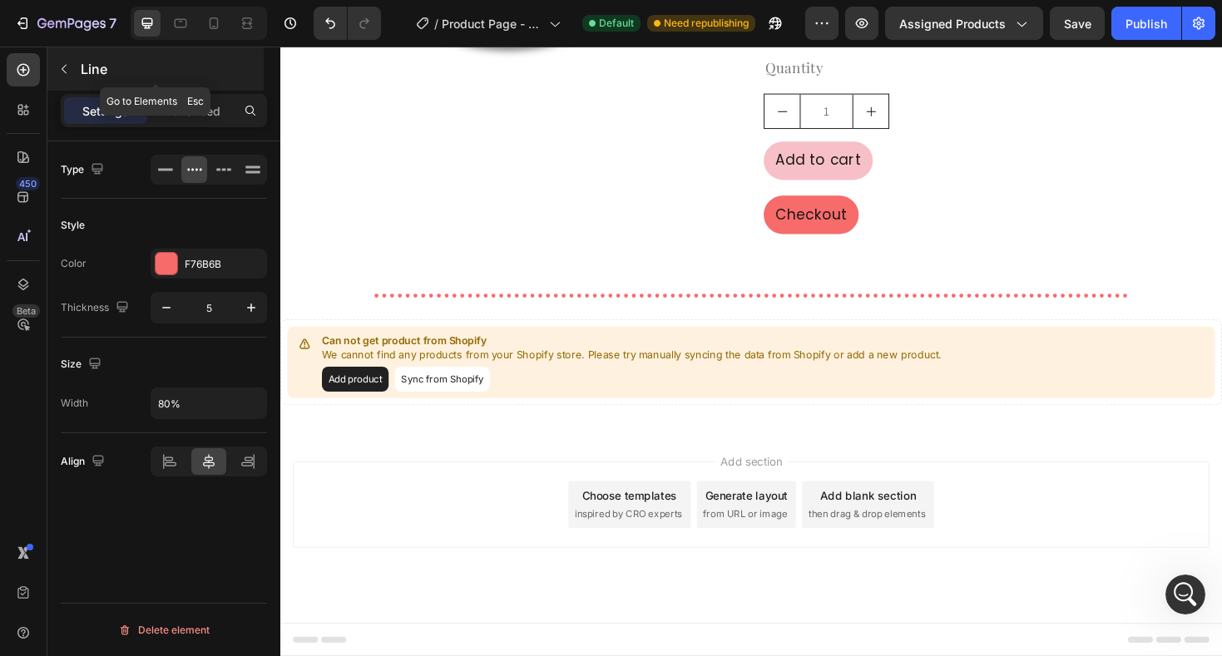
click at [70, 67] on icon "button" at bounding box center [63, 68] width 13 height 13
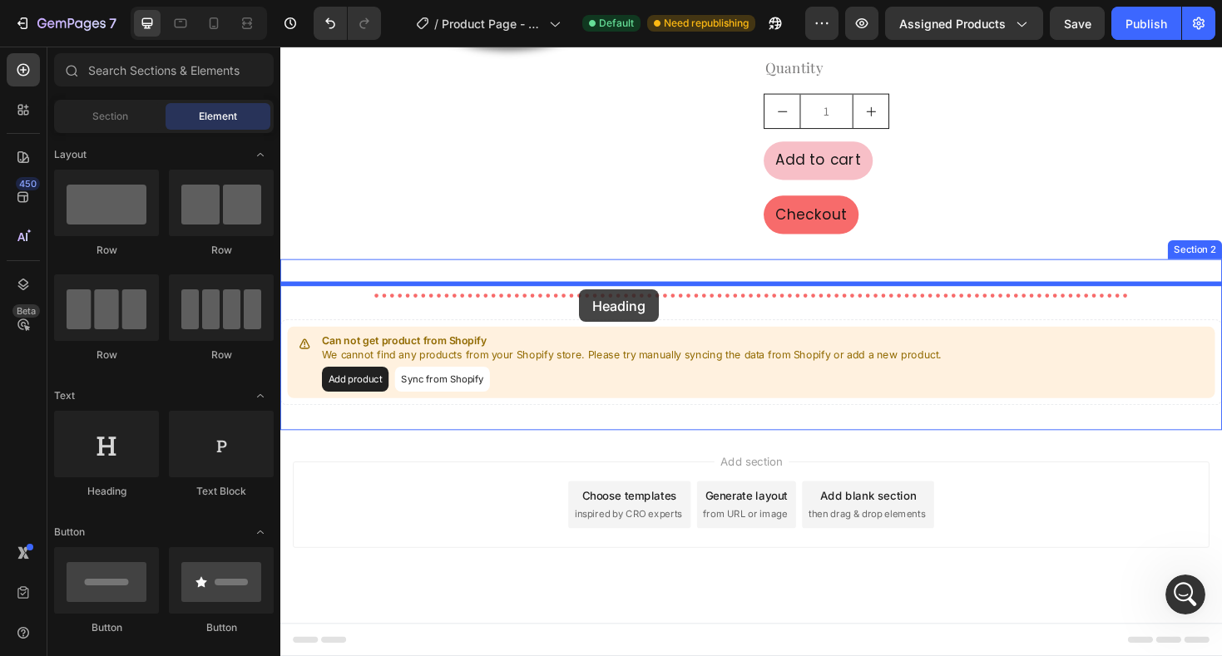
drag, startPoint x: 396, startPoint y: 488, endPoint x: 597, endPoint y: 304, distance: 272.5
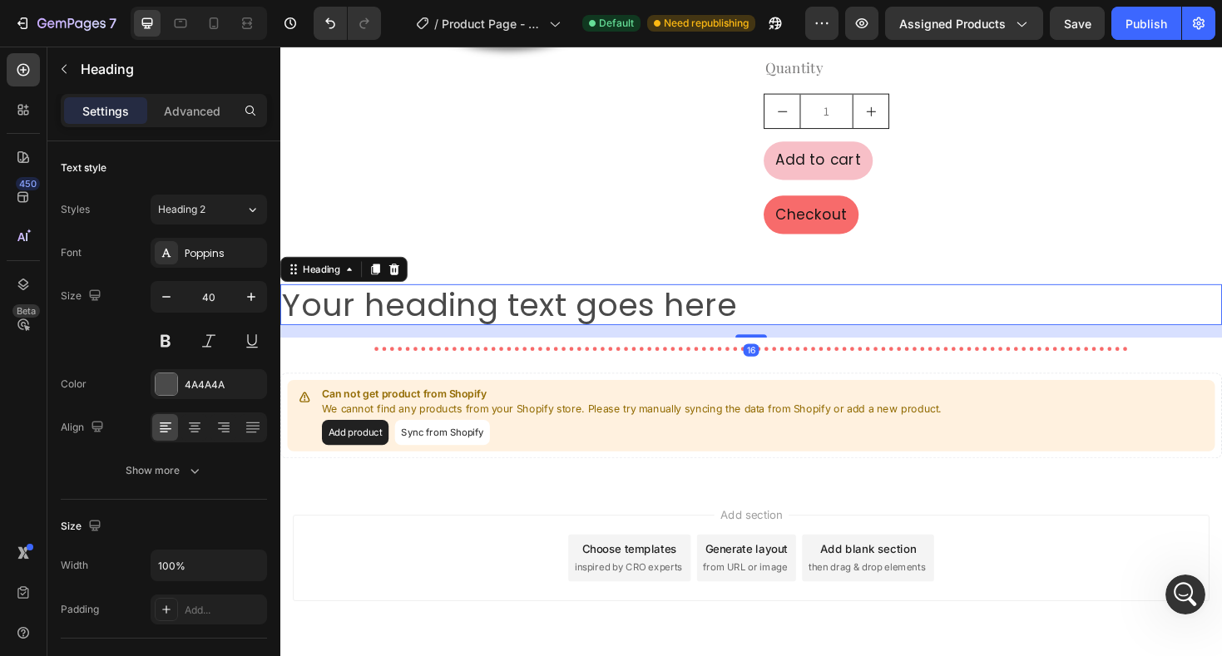
click at [571, 320] on h2 "Your heading text goes here" at bounding box center [779, 320] width 998 height 43
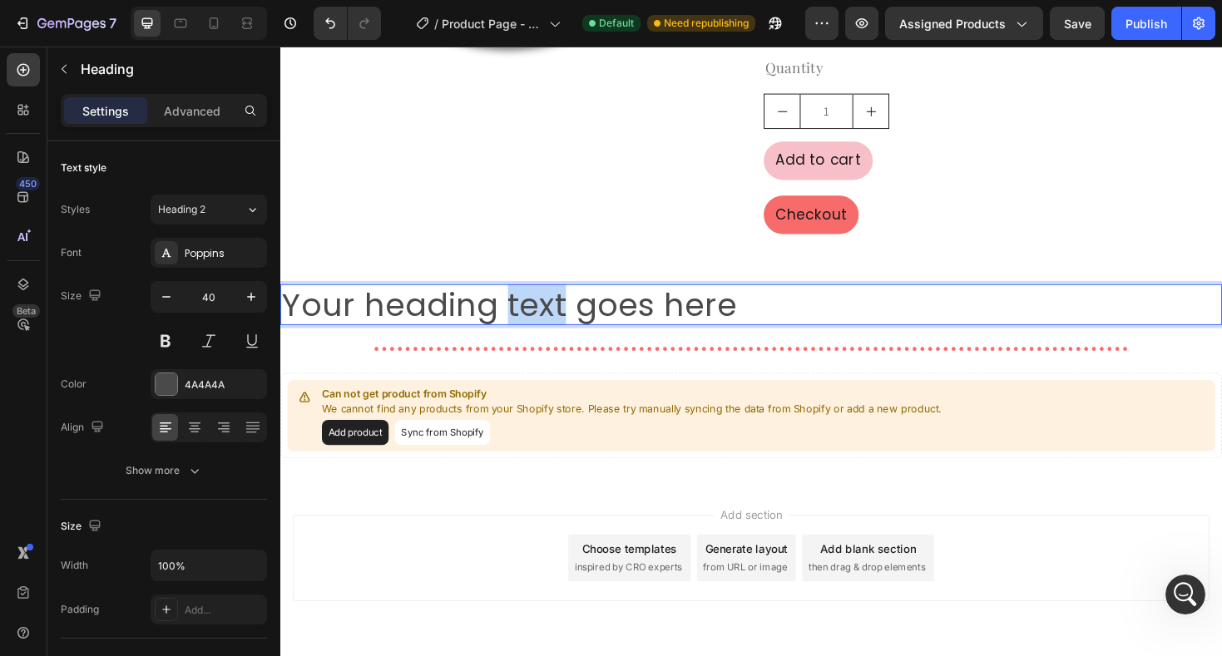
click at [571, 320] on p "Your heading text goes here" at bounding box center [779, 320] width 995 height 40
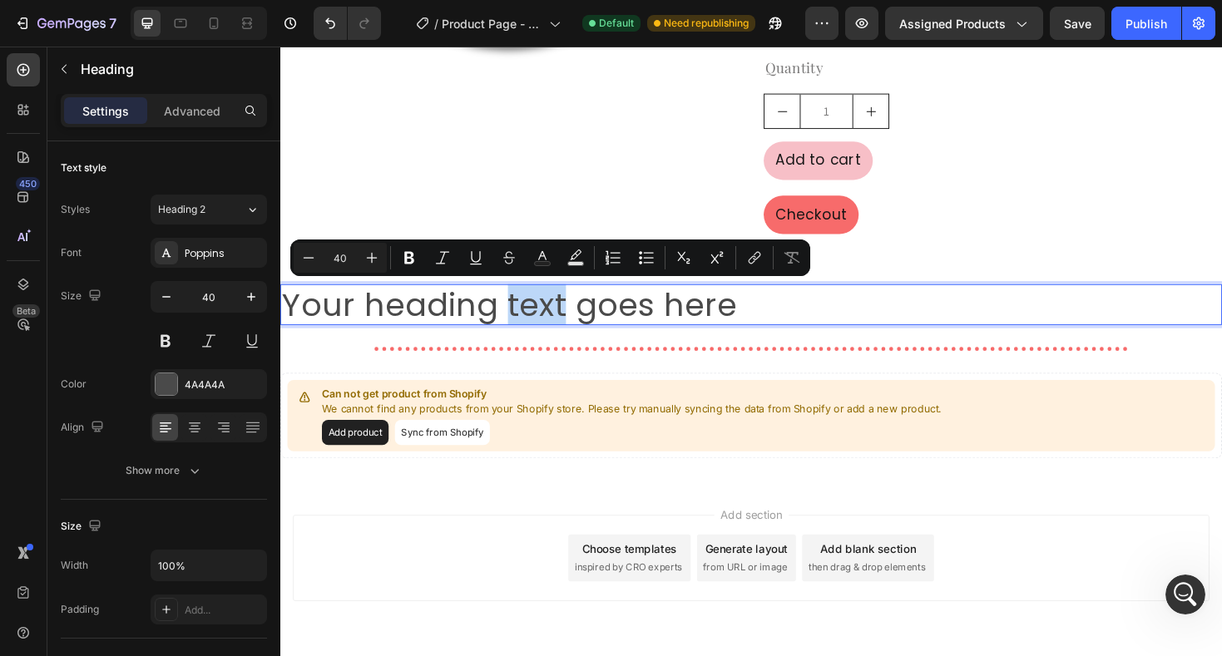
click at [571, 320] on p "Your heading text goes here" at bounding box center [779, 320] width 995 height 40
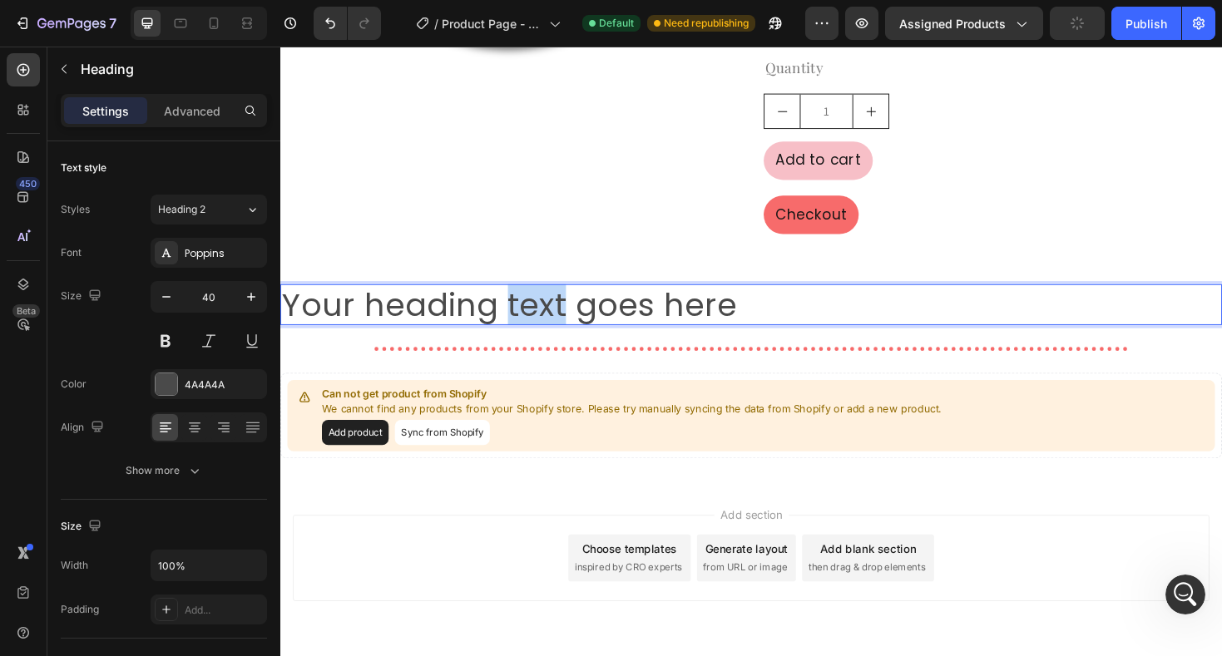
click at [571, 320] on p "Your heading text goes here" at bounding box center [779, 320] width 995 height 40
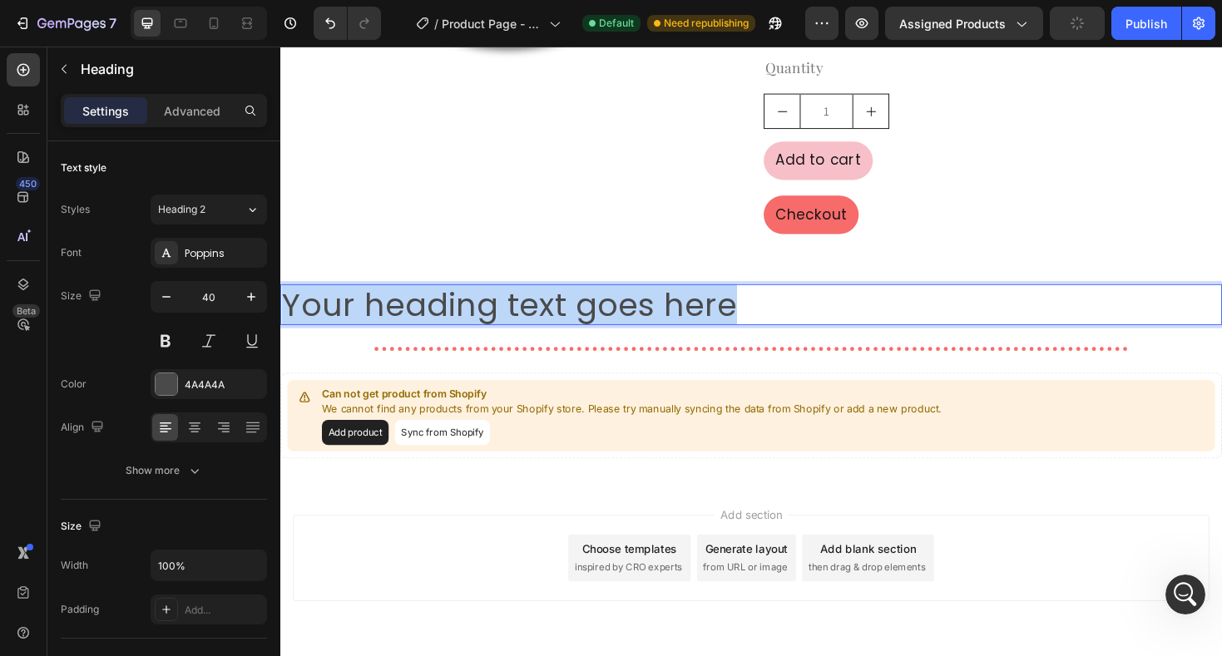
click at [571, 320] on p "Your heading text goes here" at bounding box center [779, 320] width 995 height 40
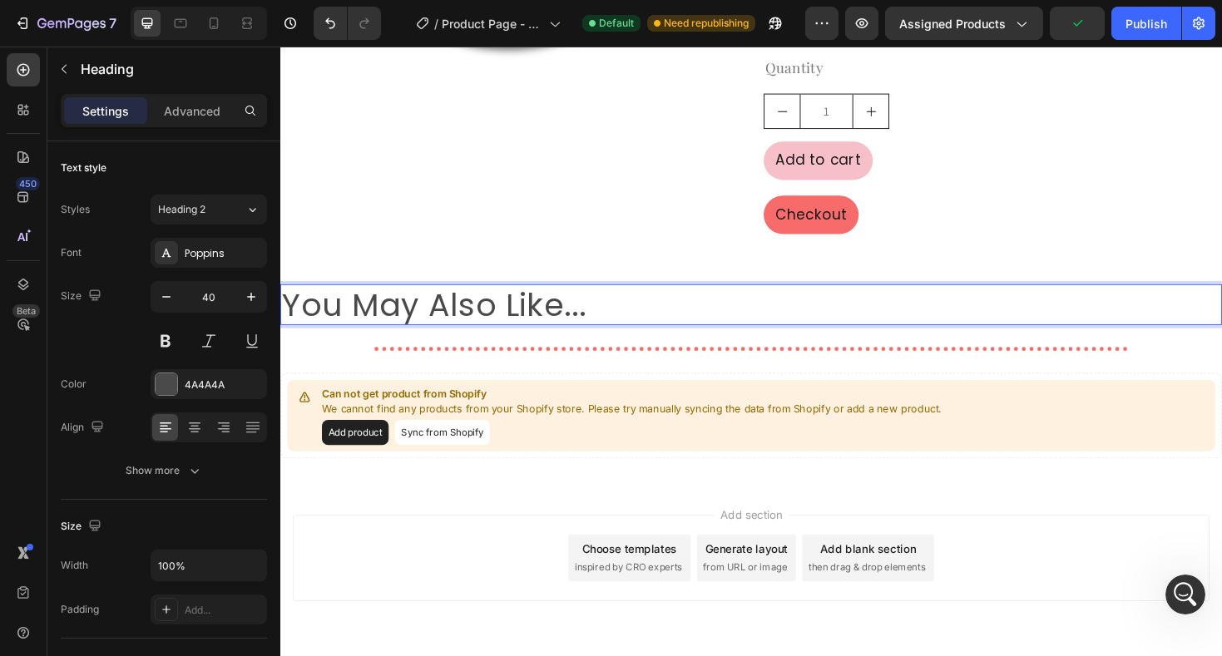
click at [483, 317] on p "You May Also Like..." at bounding box center [779, 320] width 995 height 40
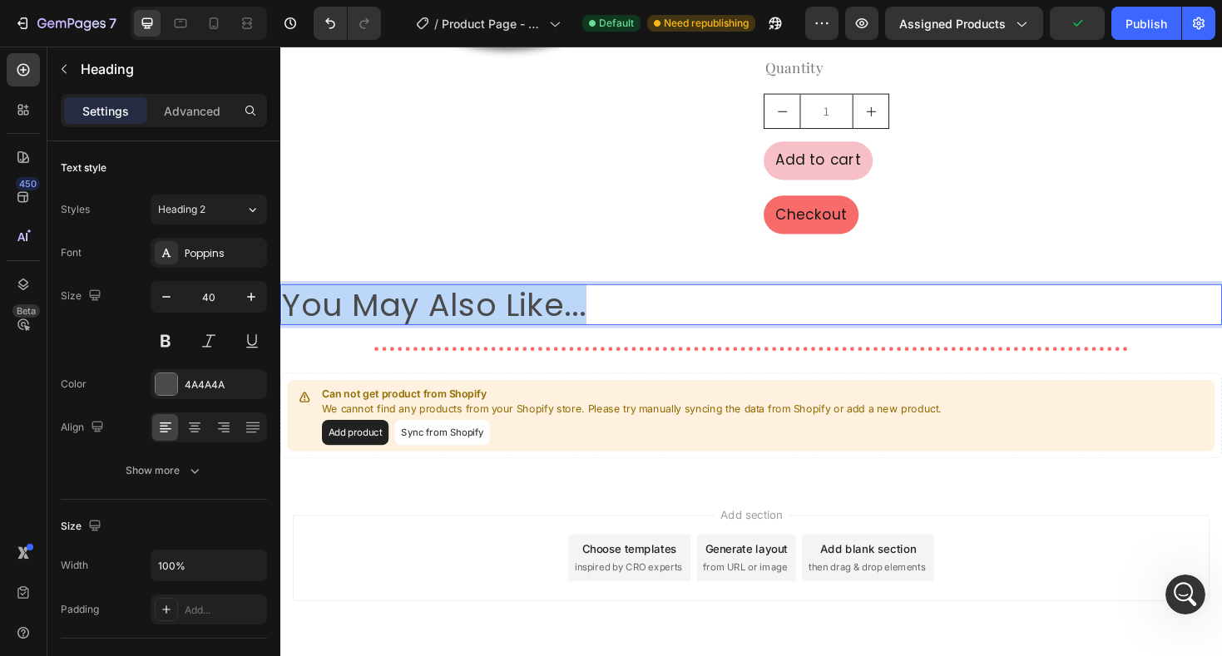
click at [483, 317] on p "You May Also Like..." at bounding box center [779, 320] width 995 height 40
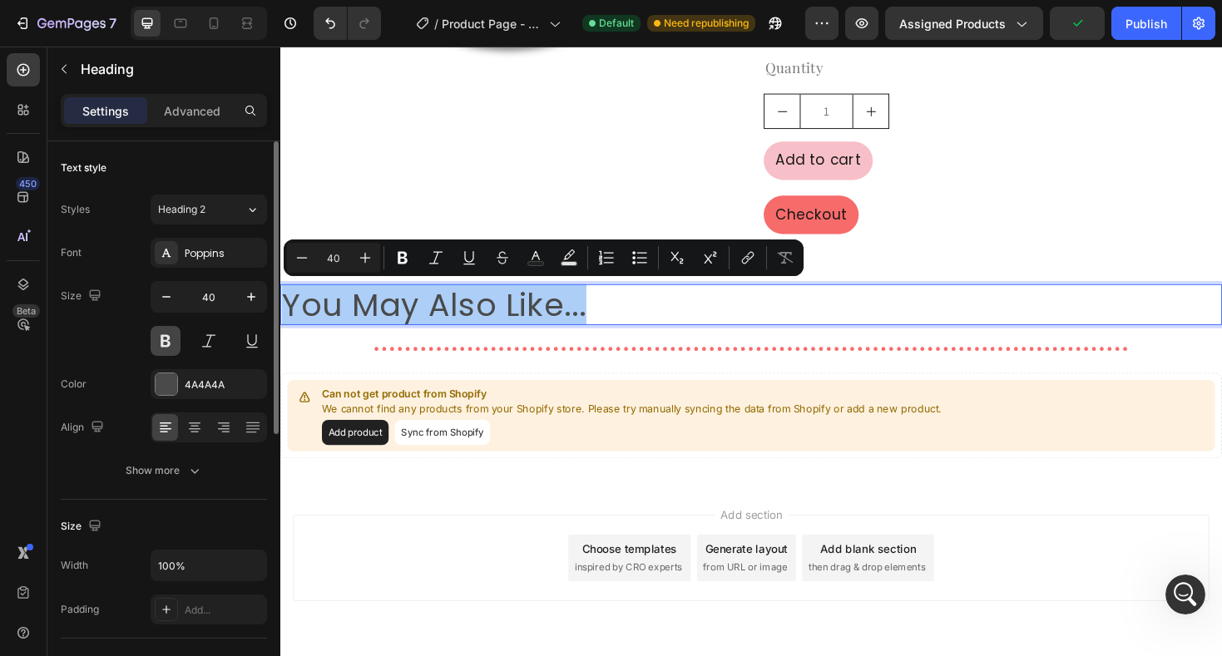
click at [166, 333] on button at bounding box center [166, 341] width 30 height 30
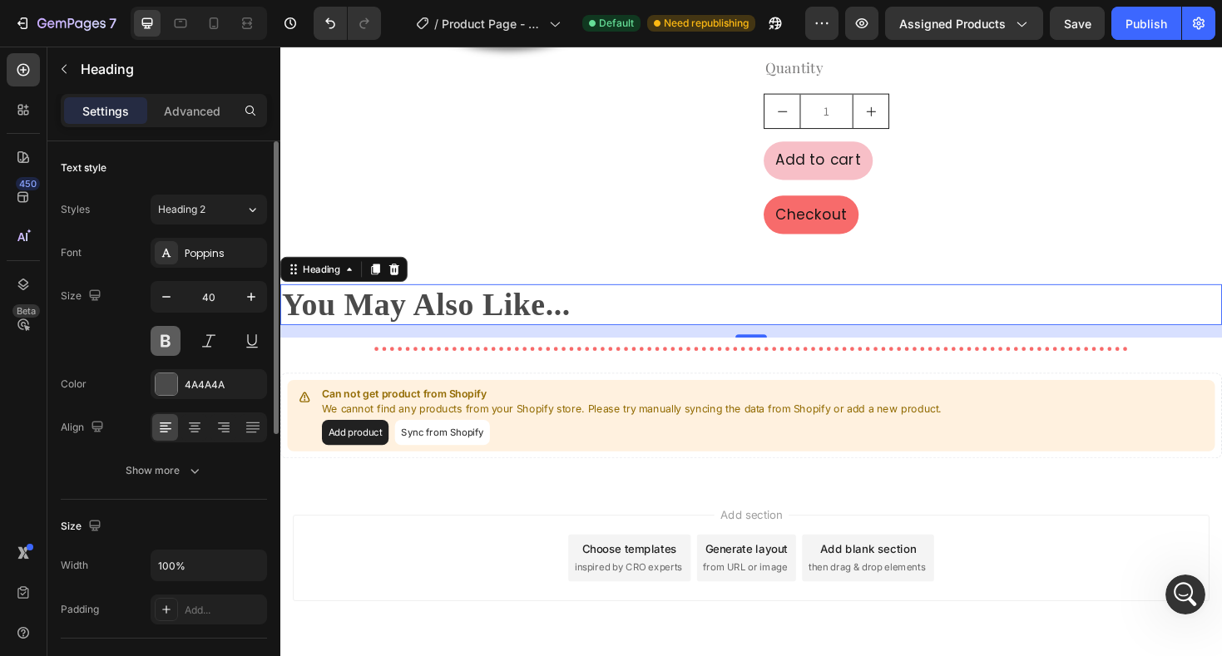
click at [166, 333] on button at bounding box center [166, 341] width 30 height 30
click at [179, 253] on div "Poppins" at bounding box center [209, 253] width 116 height 30
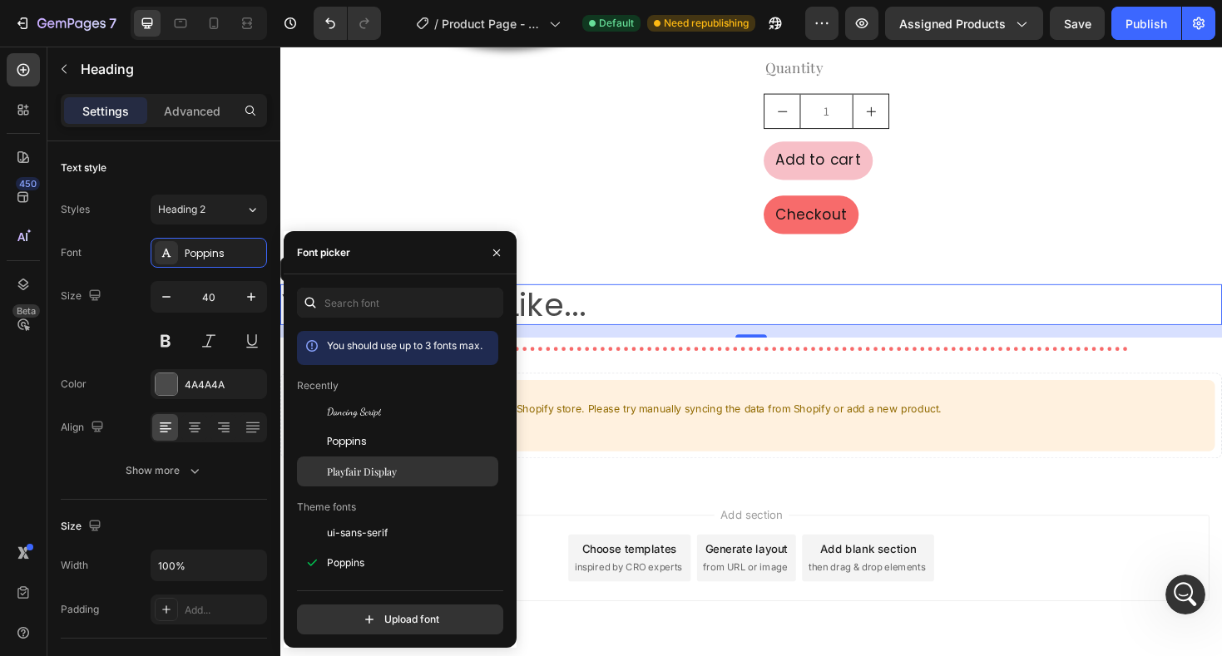
click at [360, 471] on span "Playfair Display" at bounding box center [362, 471] width 70 height 15
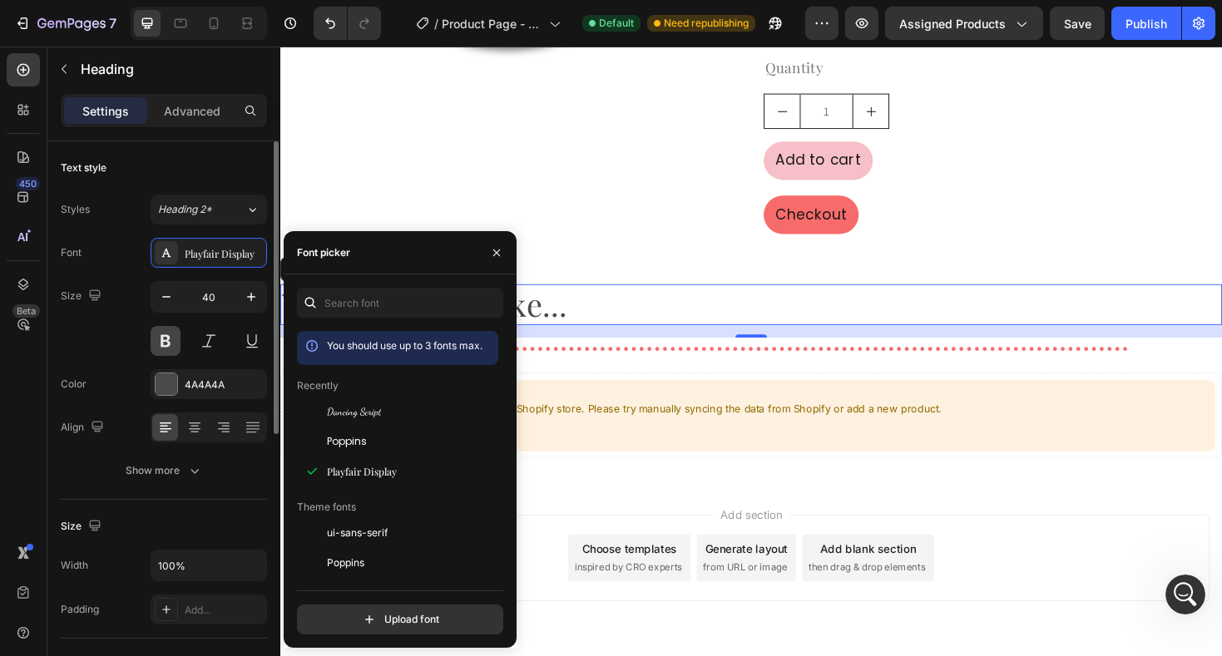
click at [165, 346] on button at bounding box center [166, 341] width 30 height 30
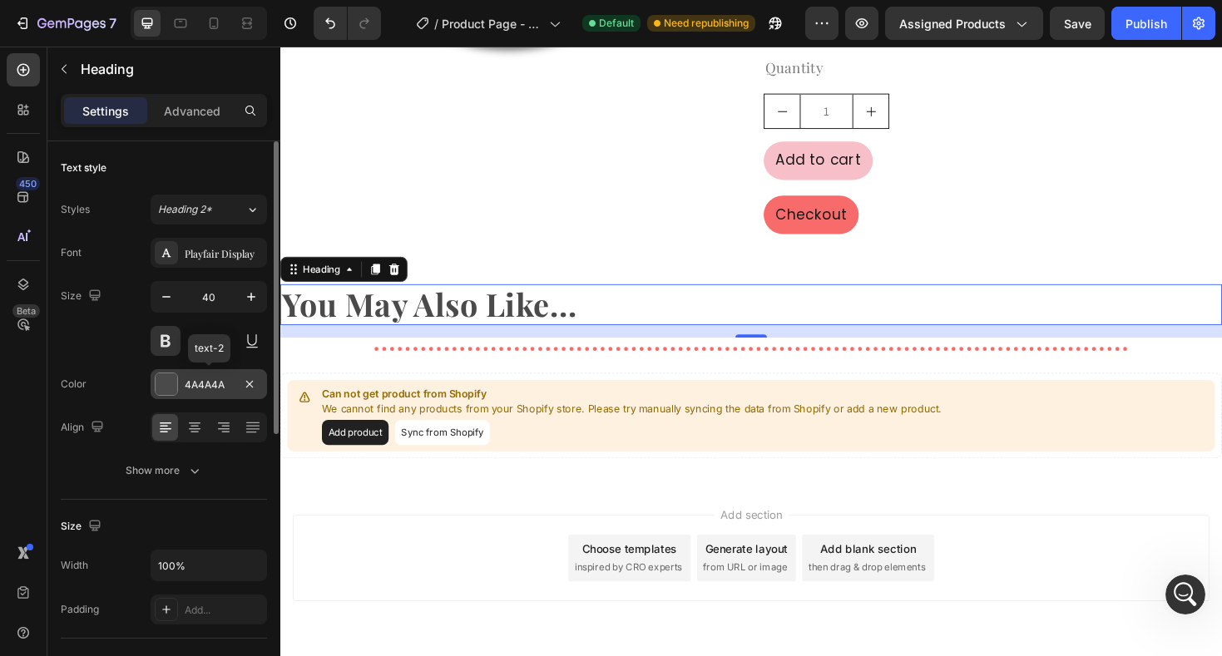
click at [167, 386] on div at bounding box center [167, 384] width 22 height 22
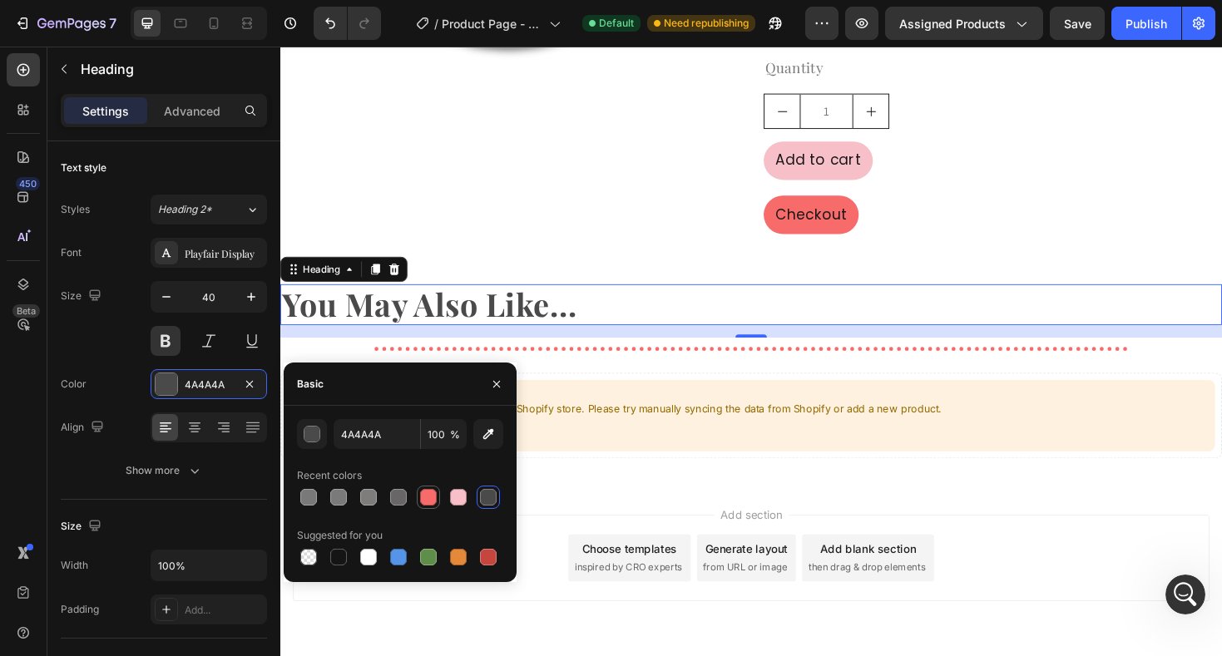
click at [427, 503] on div at bounding box center [428, 497] width 17 height 17
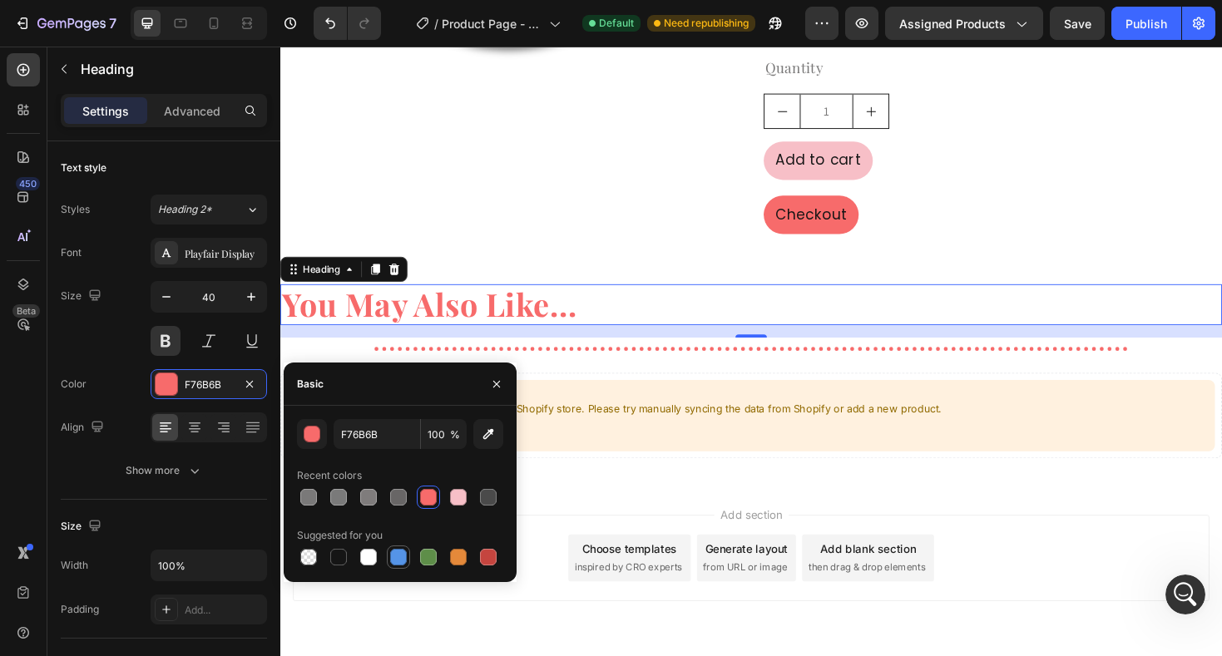
click at [399, 562] on div at bounding box center [398, 557] width 17 height 17
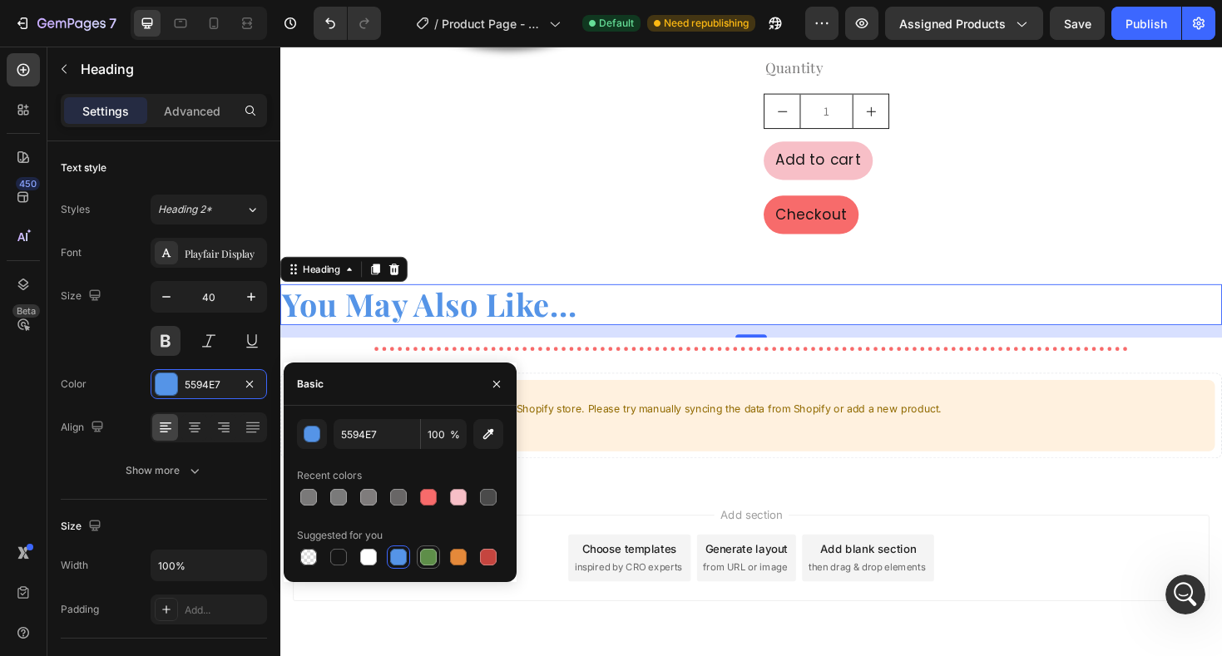
click at [433, 559] on div at bounding box center [428, 557] width 17 height 17
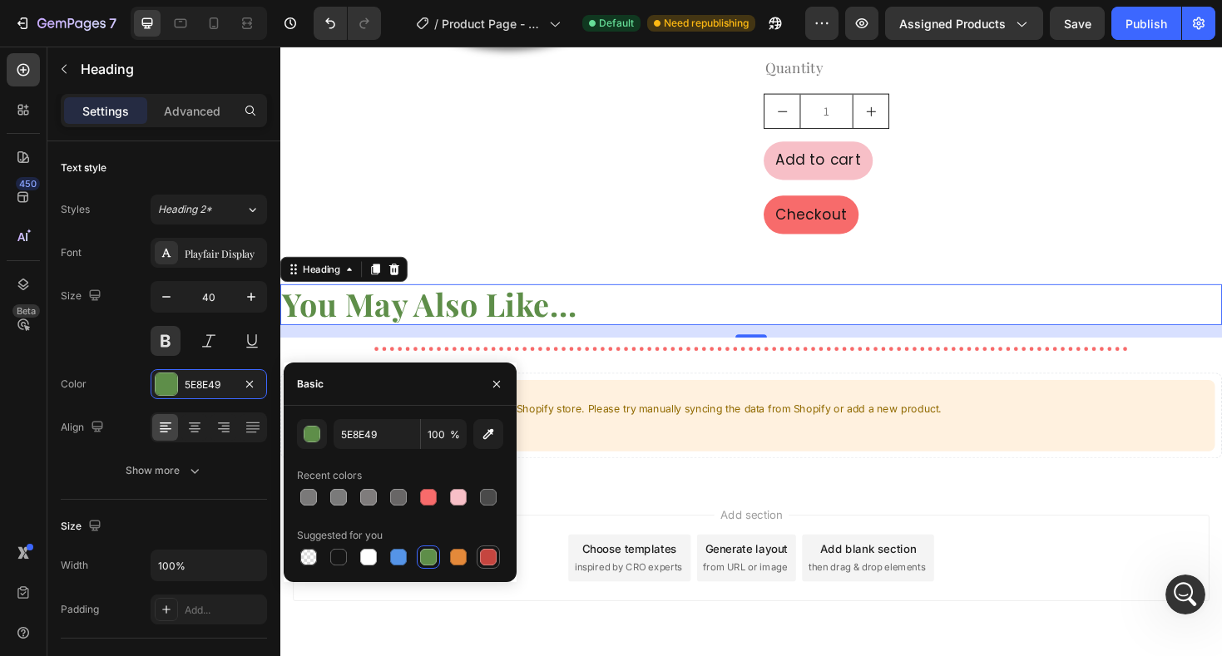
click at [491, 560] on div at bounding box center [488, 557] width 17 height 17
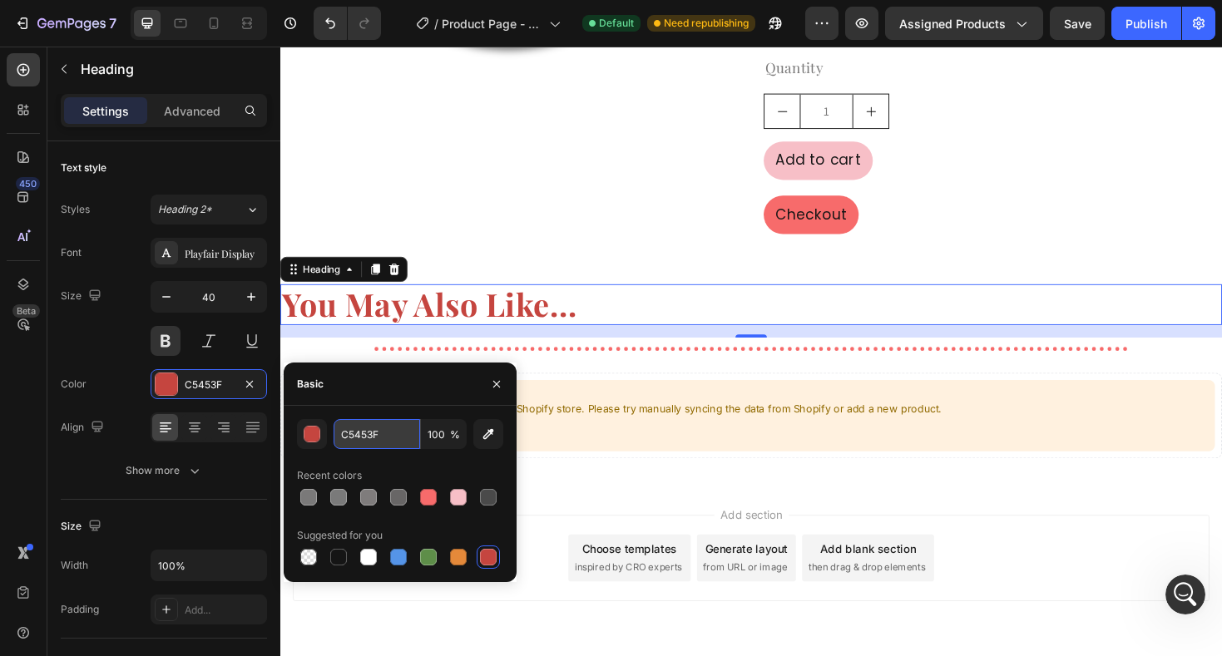
click at [366, 437] on input "C5453F" at bounding box center [376, 434] width 86 height 30
paste input "2CB6B5"
type input "2CB6B5"
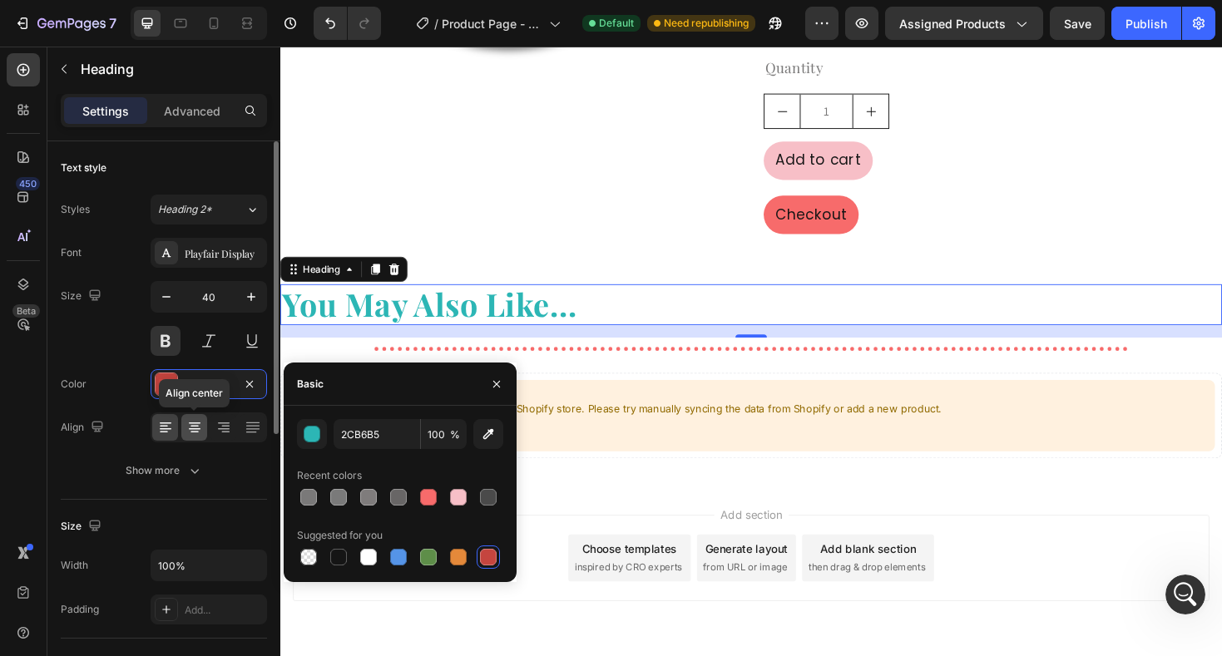
click at [196, 427] on icon at bounding box center [194, 427] width 17 height 17
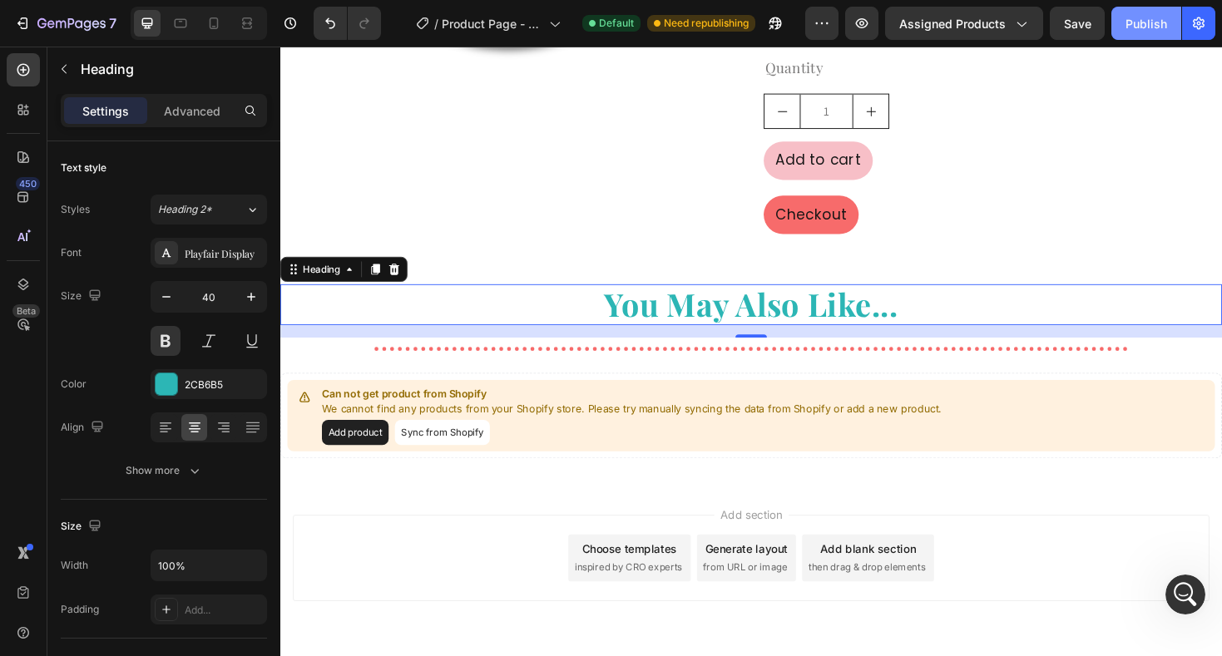
click at [1145, 20] on div "Publish" at bounding box center [1146, 23] width 42 height 17
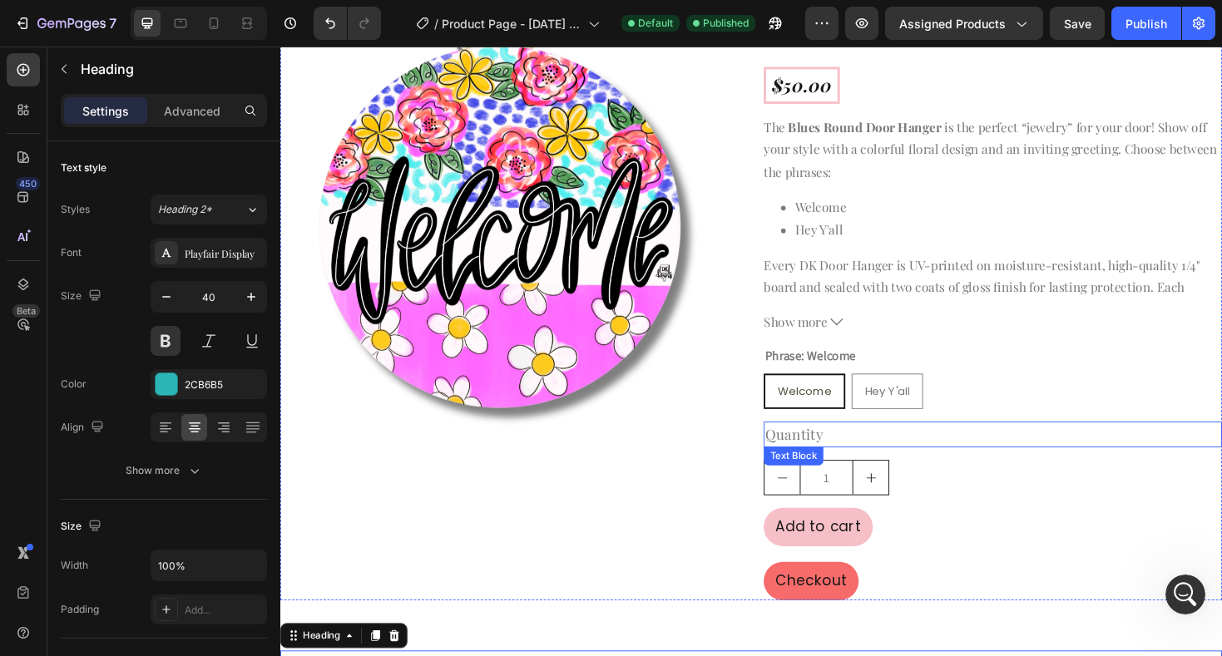
scroll to position [130, 0]
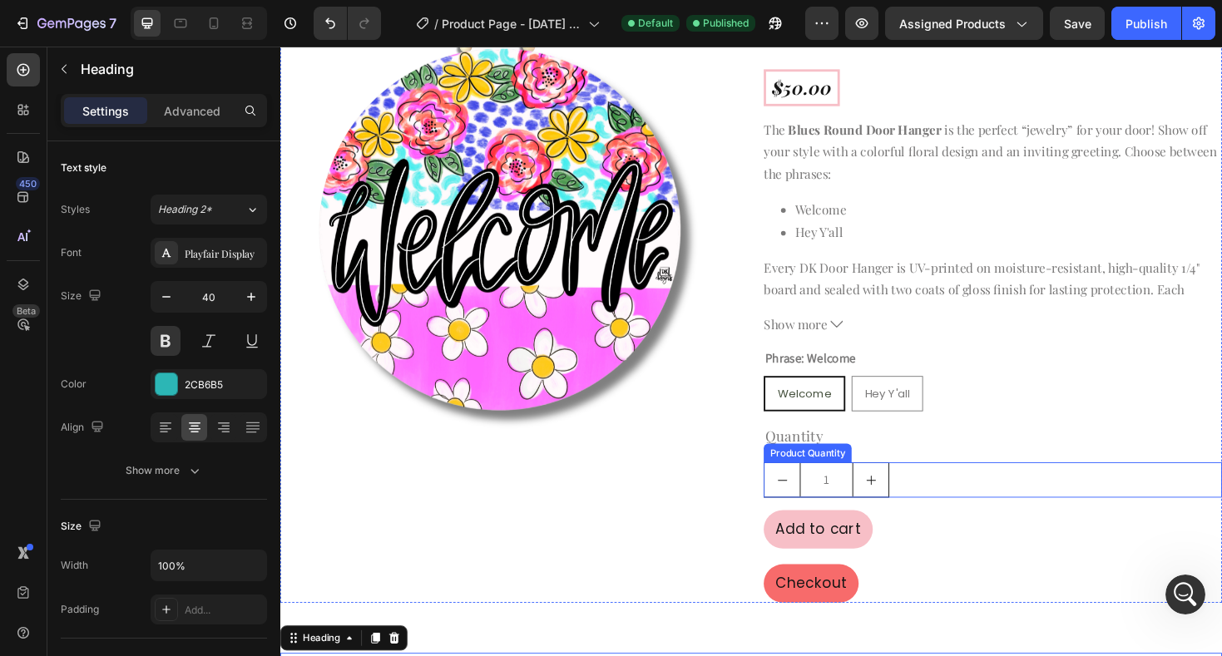
click at [857, 511] on input "1" at bounding box center [859, 506] width 57 height 36
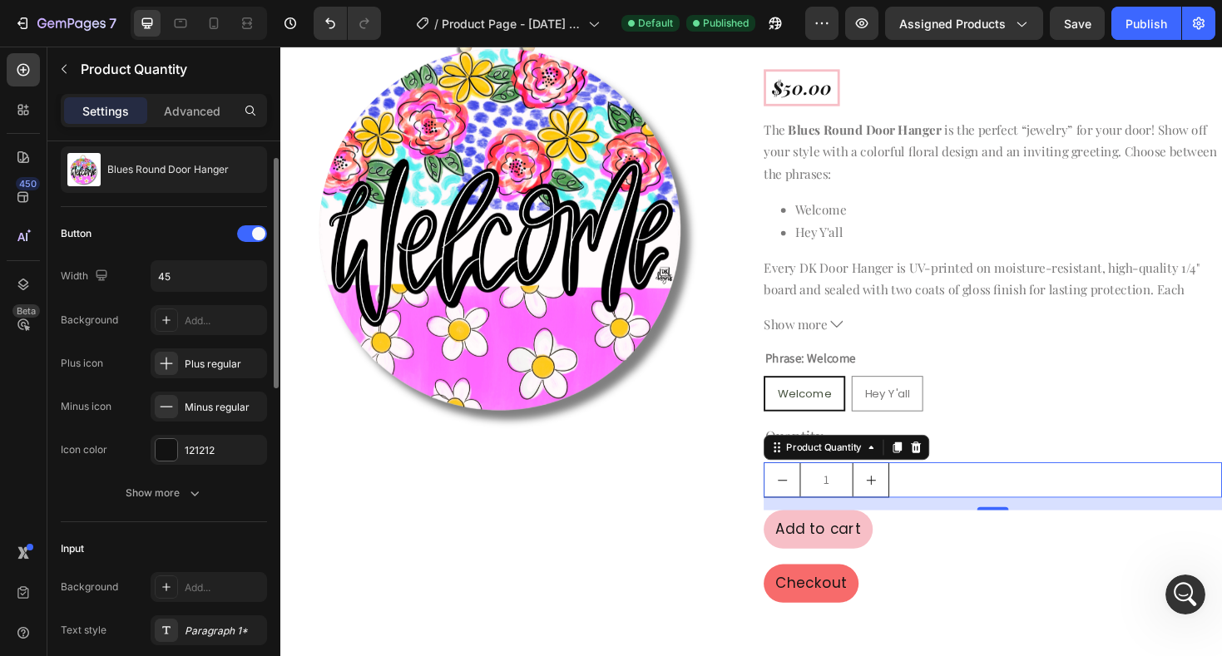
scroll to position [47, 0]
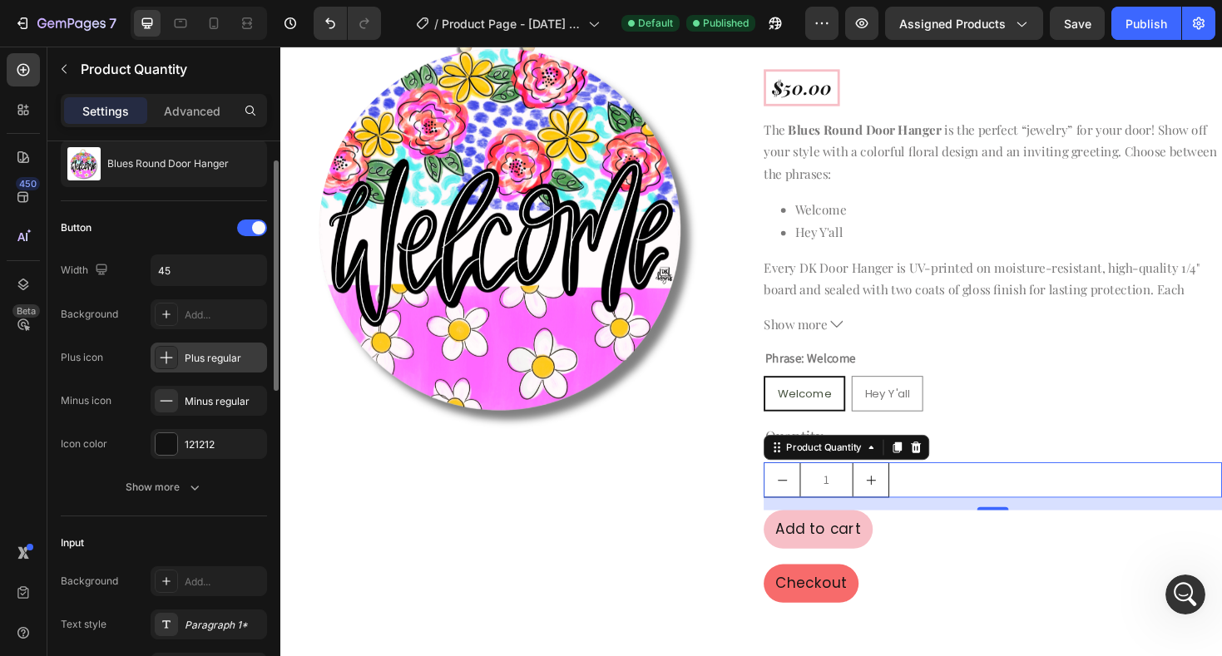
click at [164, 355] on icon at bounding box center [166, 357] width 17 height 17
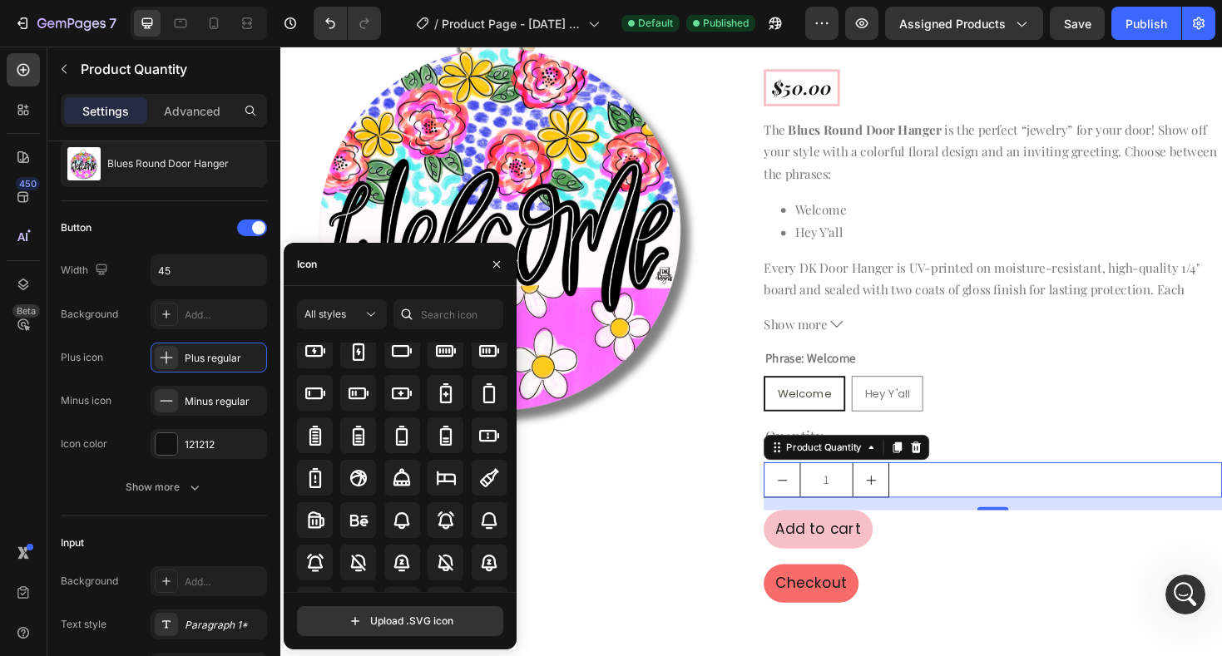
scroll to position [1232, 0]
click at [86, 454] on div "Icon color" at bounding box center [84, 444] width 47 height 27
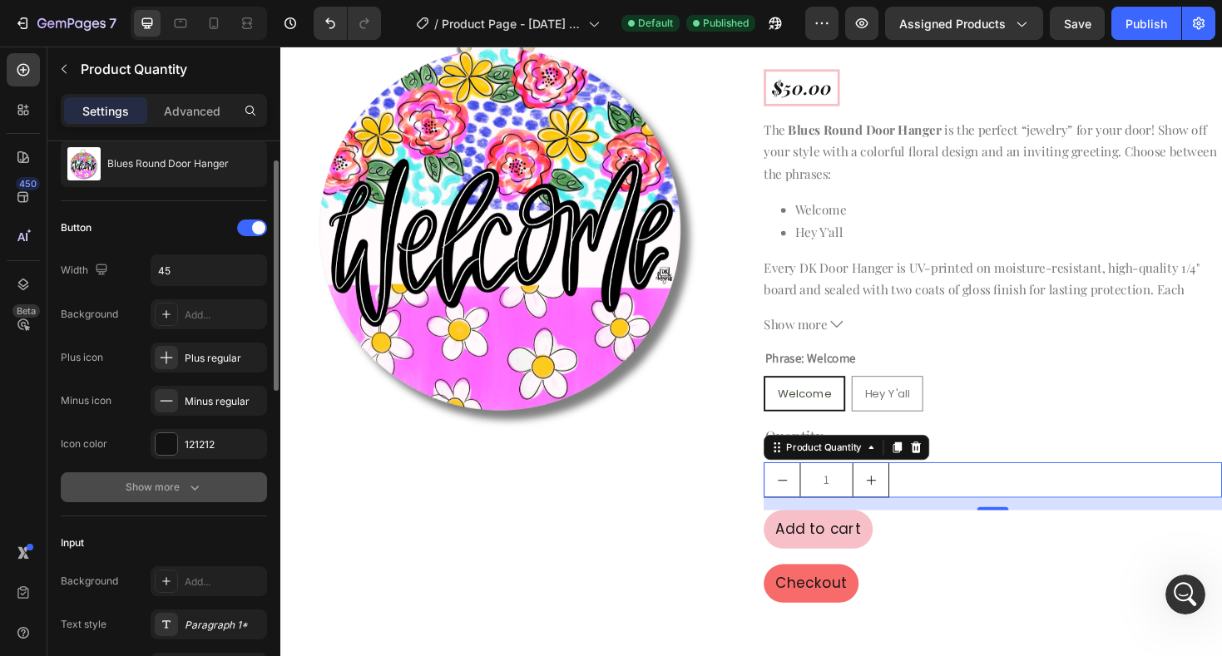
click at [161, 482] on div "Show more" at bounding box center [164, 487] width 77 height 17
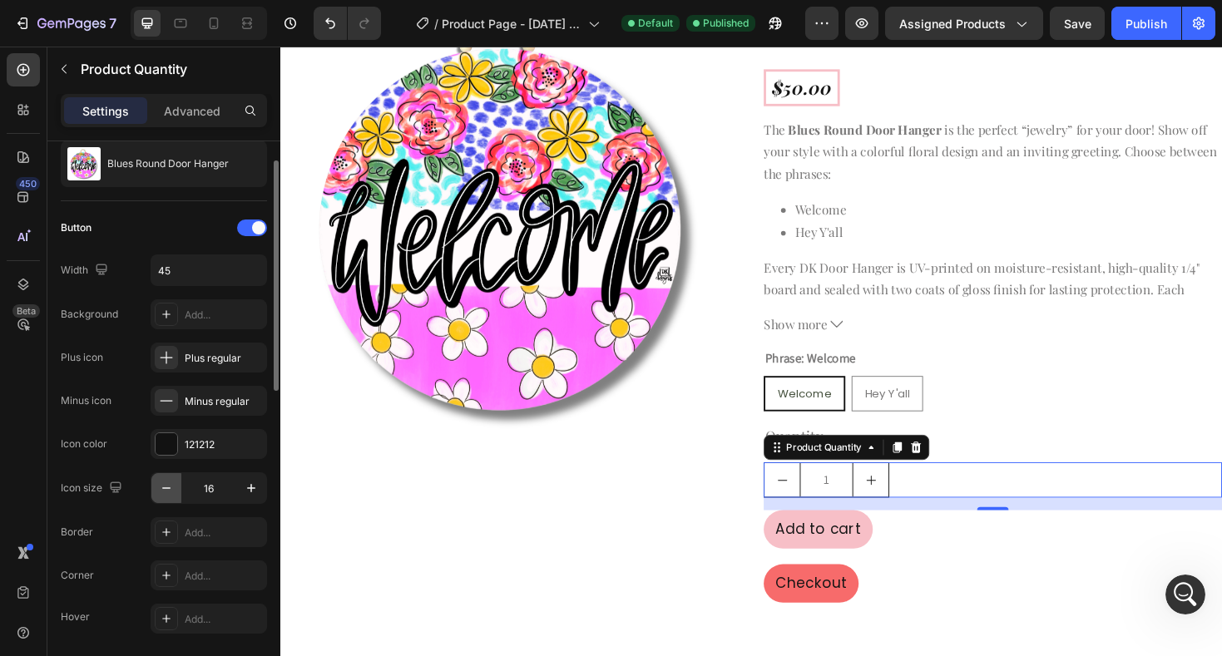
click at [170, 491] on icon "button" at bounding box center [166, 488] width 17 height 17
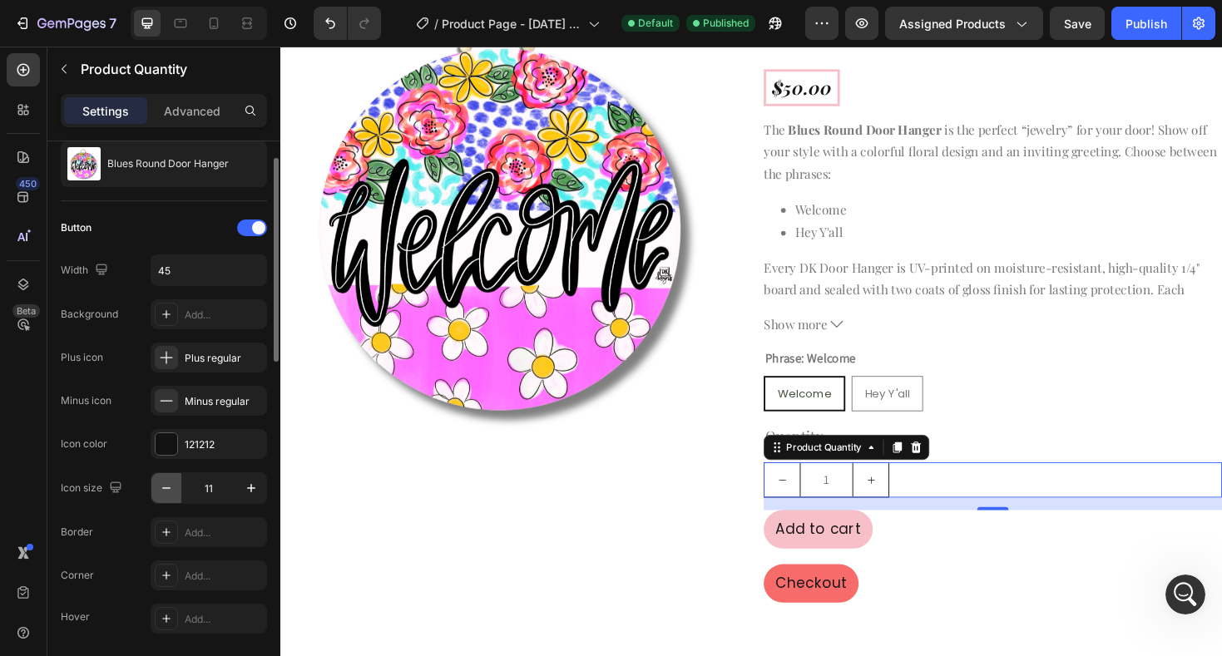
click at [170, 491] on icon "button" at bounding box center [166, 488] width 17 height 17
click at [252, 491] on icon "button" at bounding box center [251, 488] width 17 height 17
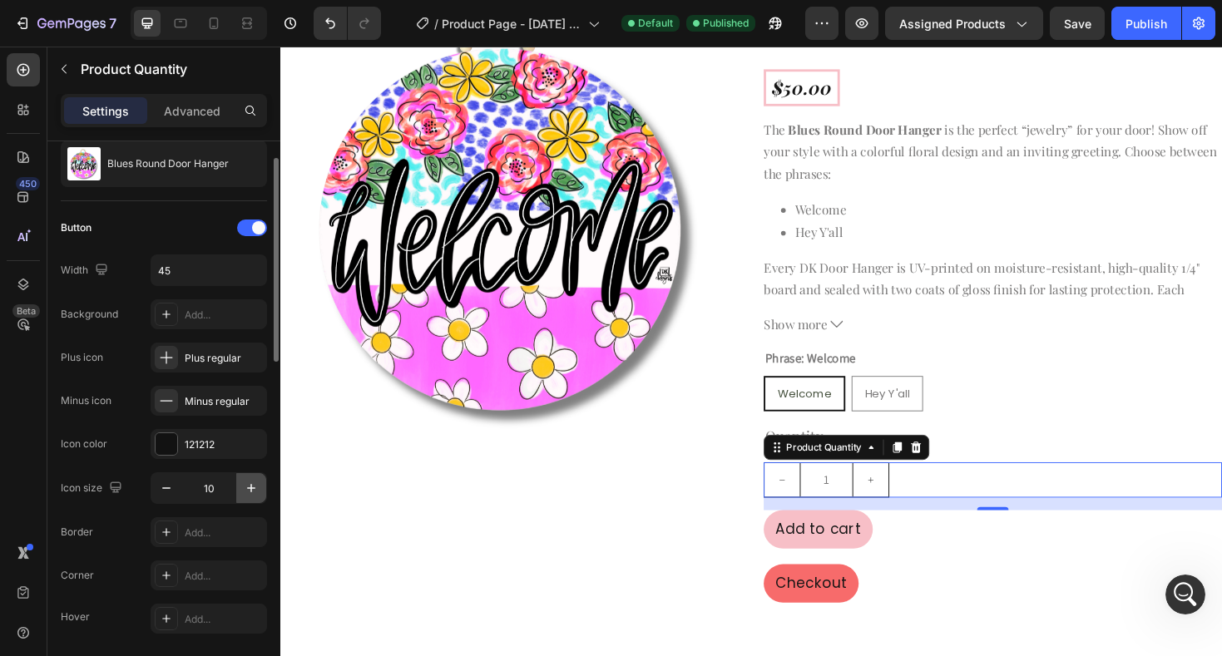
click at [252, 491] on icon "button" at bounding box center [251, 488] width 17 height 17
click at [168, 492] on icon "button" at bounding box center [166, 488] width 17 height 17
type input "10"
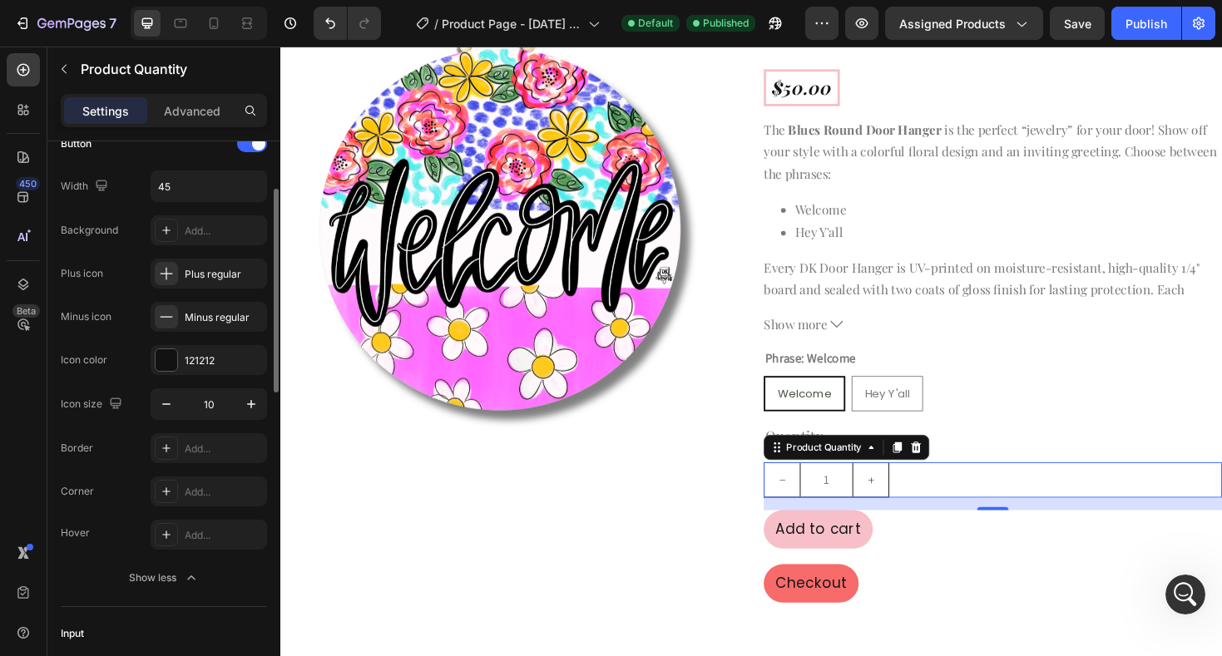
scroll to position [132, 0]
click at [195, 495] on div "Add..." at bounding box center [224, 491] width 78 height 15
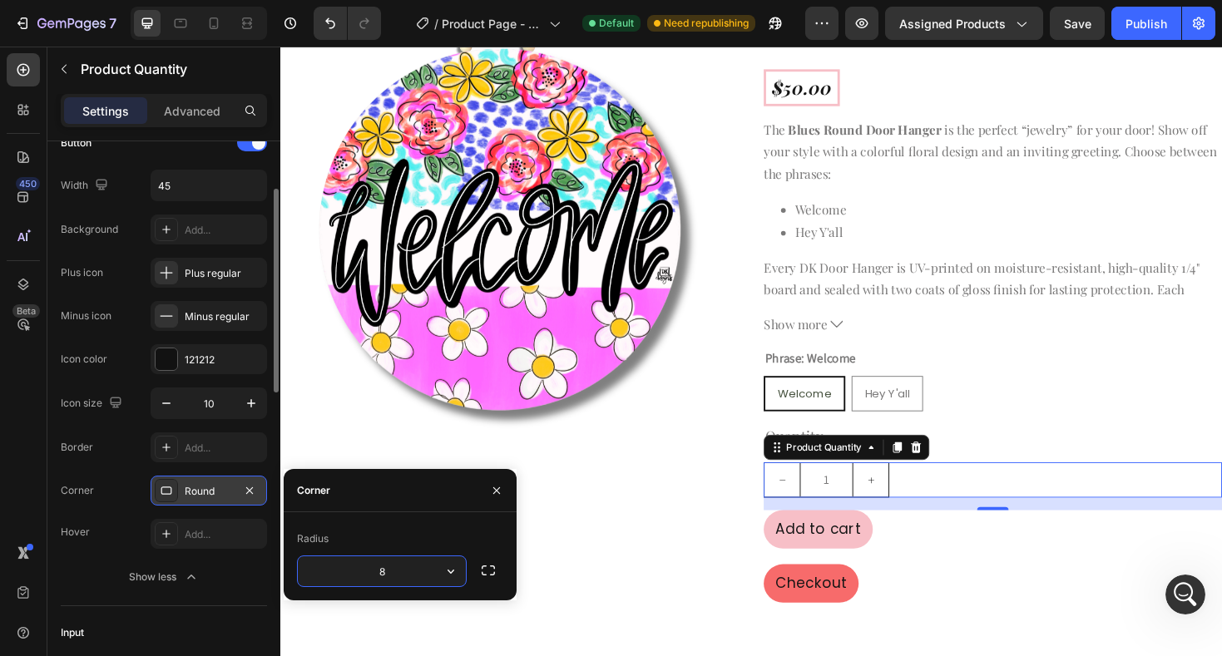
click at [423, 571] on input "8" at bounding box center [382, 571] width 168 height 30
type input "30"
click at [467, 525] on div "Radius 30" at bounding box center [400, 556] width 233 height 88
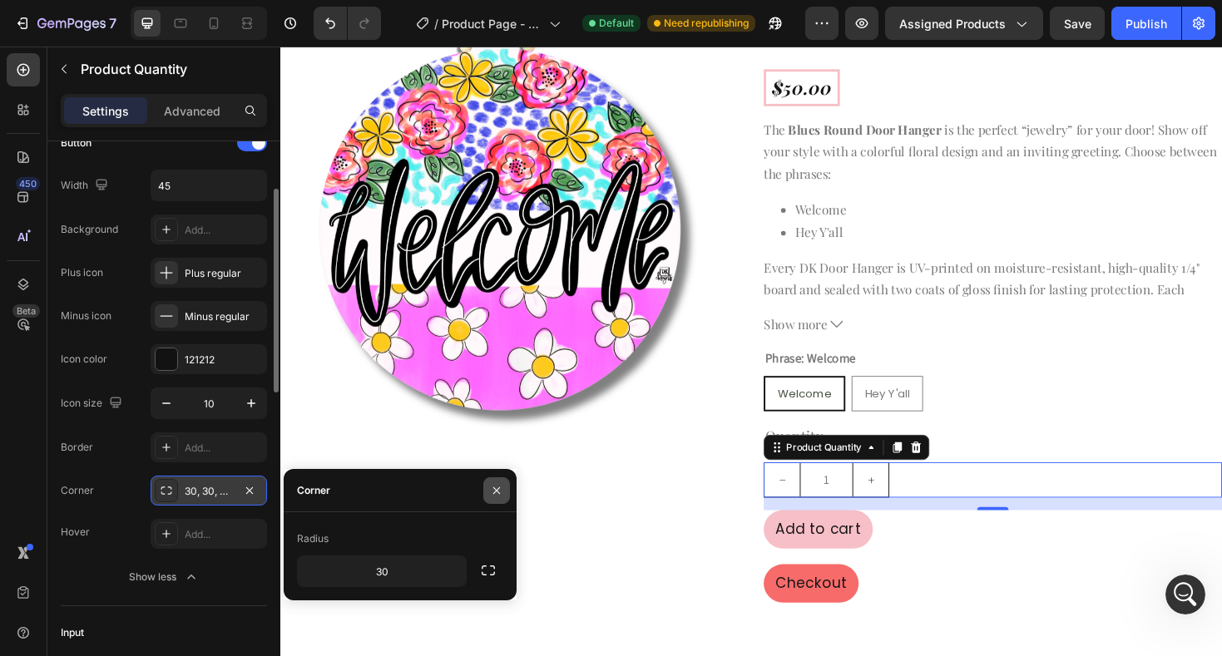
click at [497, 489] on icon "button" at bounding box center [496, 489] width 7 height 7
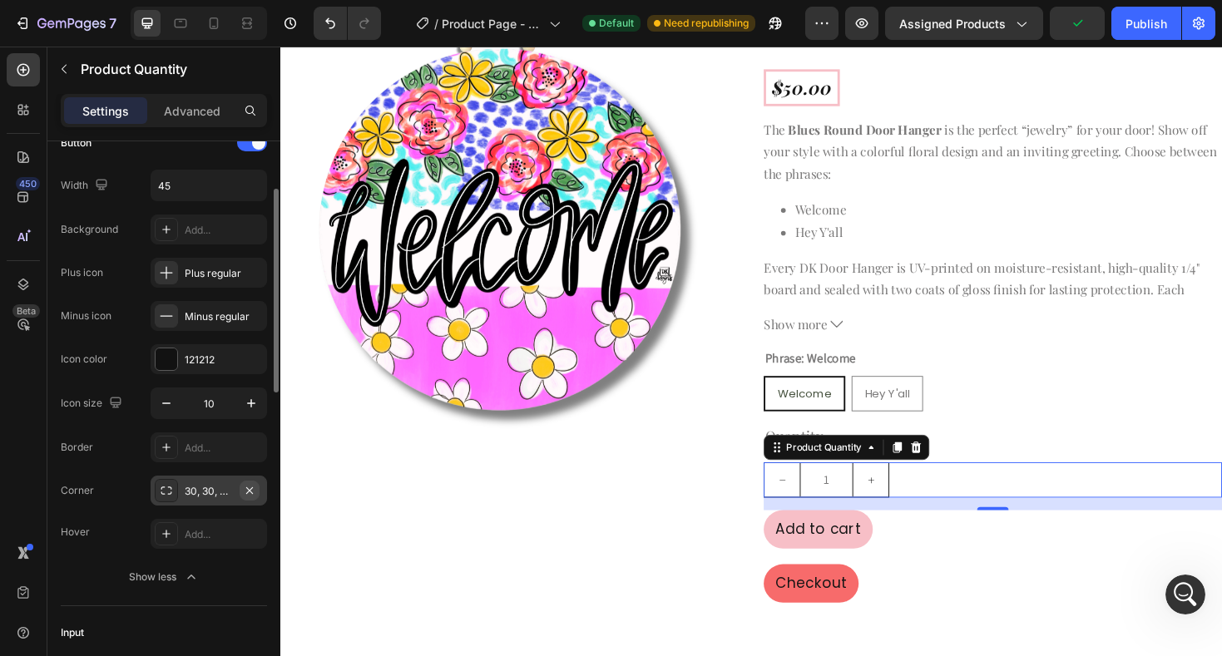
click at [254, 488] on icon "button" at bounding box center [249, 490] width 13 height 13
click at [166, 361] on div at bounding box center [167, 359] width 22 height 22
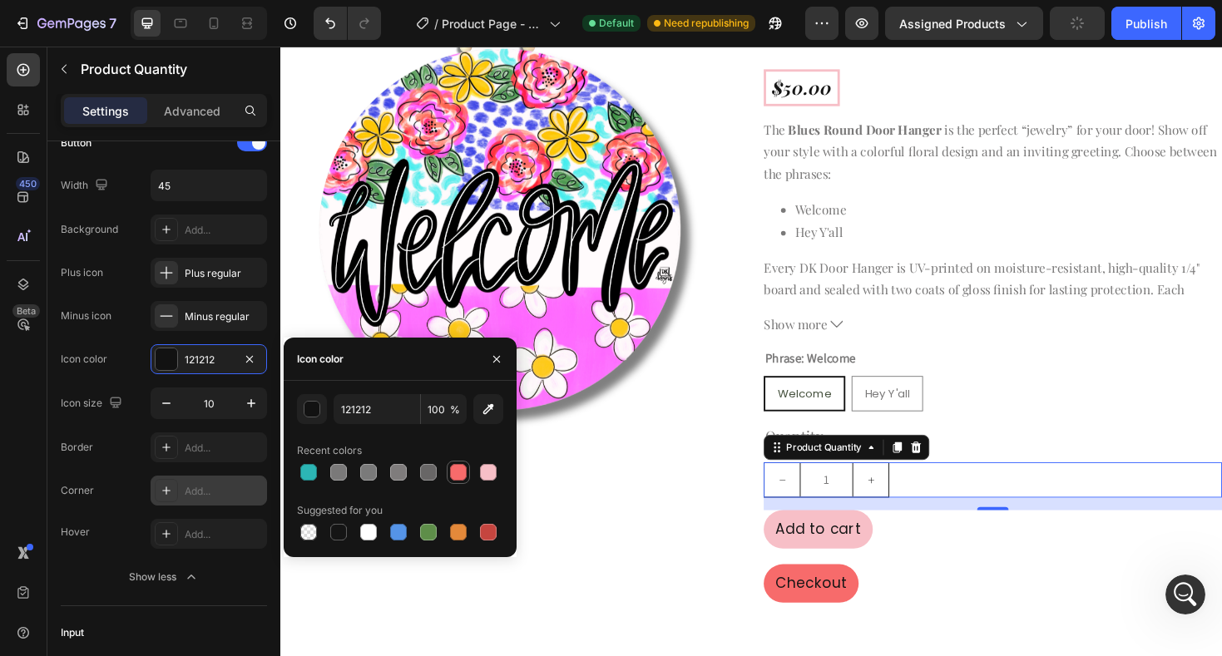
click at [456, 475] on div at bounding box center [458, 472] width 17 height 17
click at [313, 468] on div at bounding box center [308, 472] width 17 height 17
click at [485, 472] on div at bounding box center [488, 472] width 17 height 17
click at [433, 474] on div at bounding box center [428, 472] width 17 height 17
type input "686666"
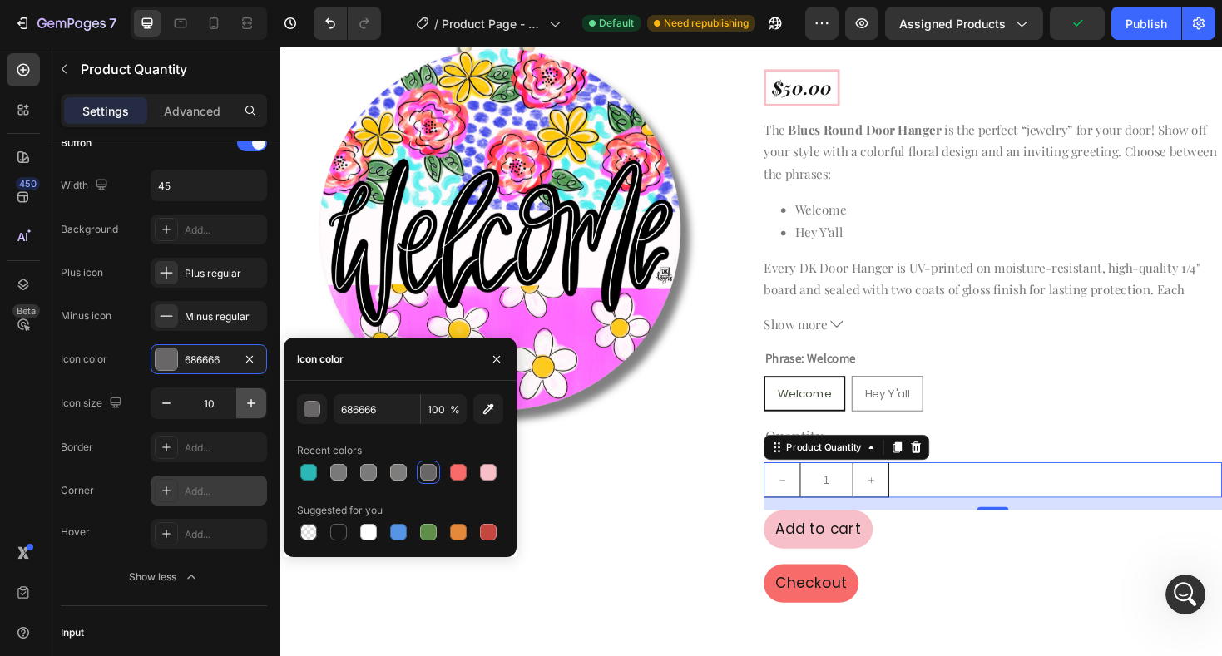
click at [252, 407] on icon "button" at bounding box center [251, 403] width 17 height 17
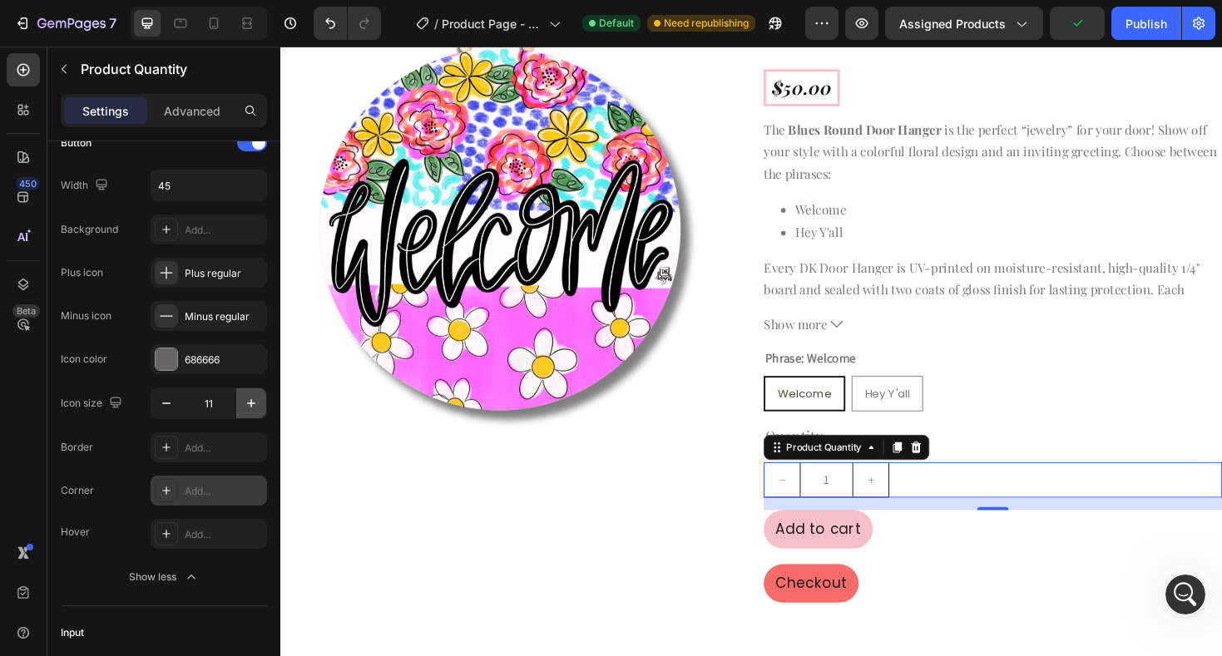
click at [252, 407] on icon "button" at bounding box center [251, 403] width 17 height 17
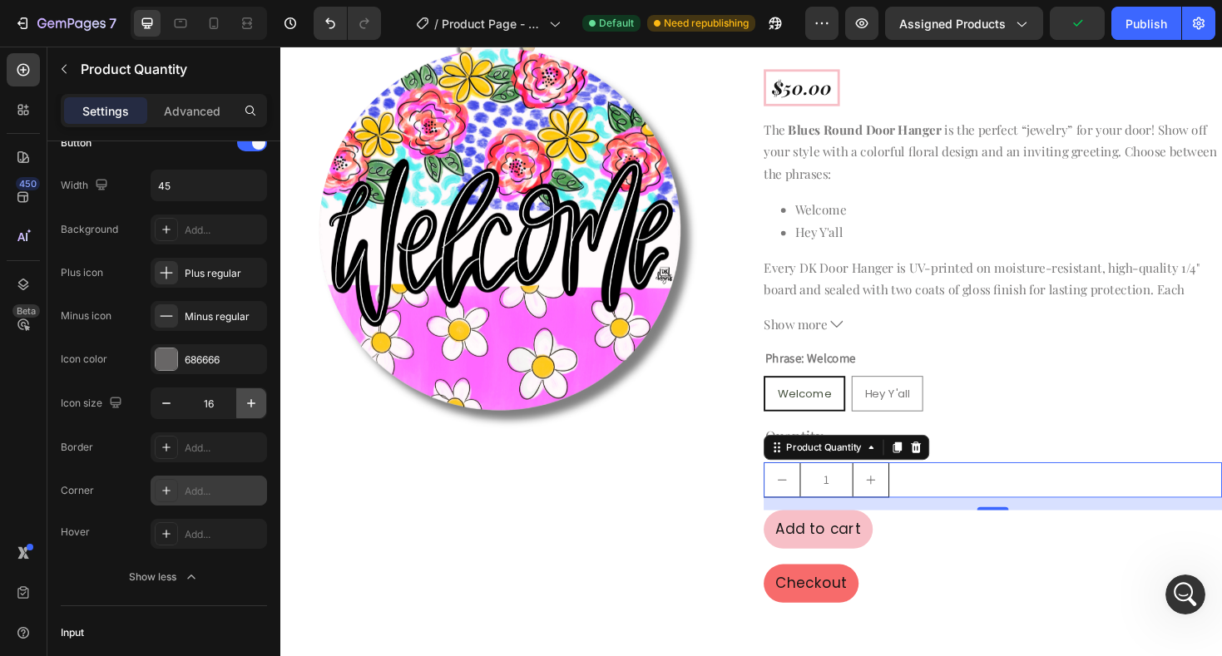
click at [252, 407] on icon "button" at bounding box center [251, 403] width 17 height 17
type input "19"
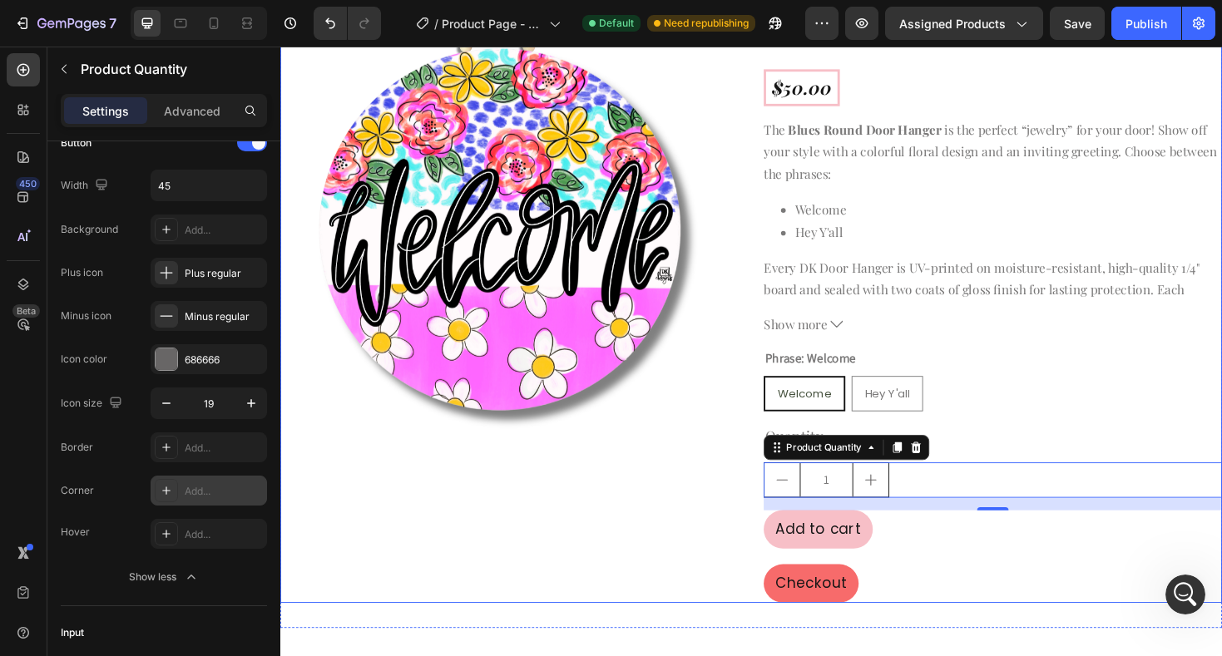
click at [456, 536] on div "Product Images" at bounding box center [523, 307] width 486 height 659
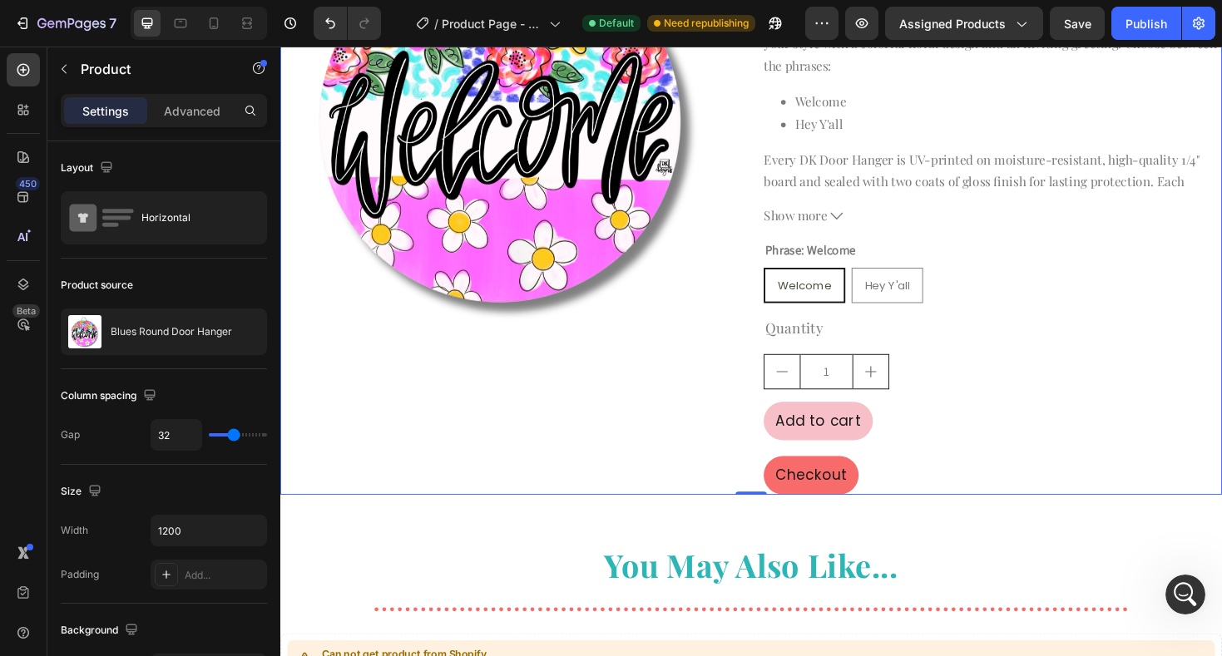
scroll to position [254, 0]
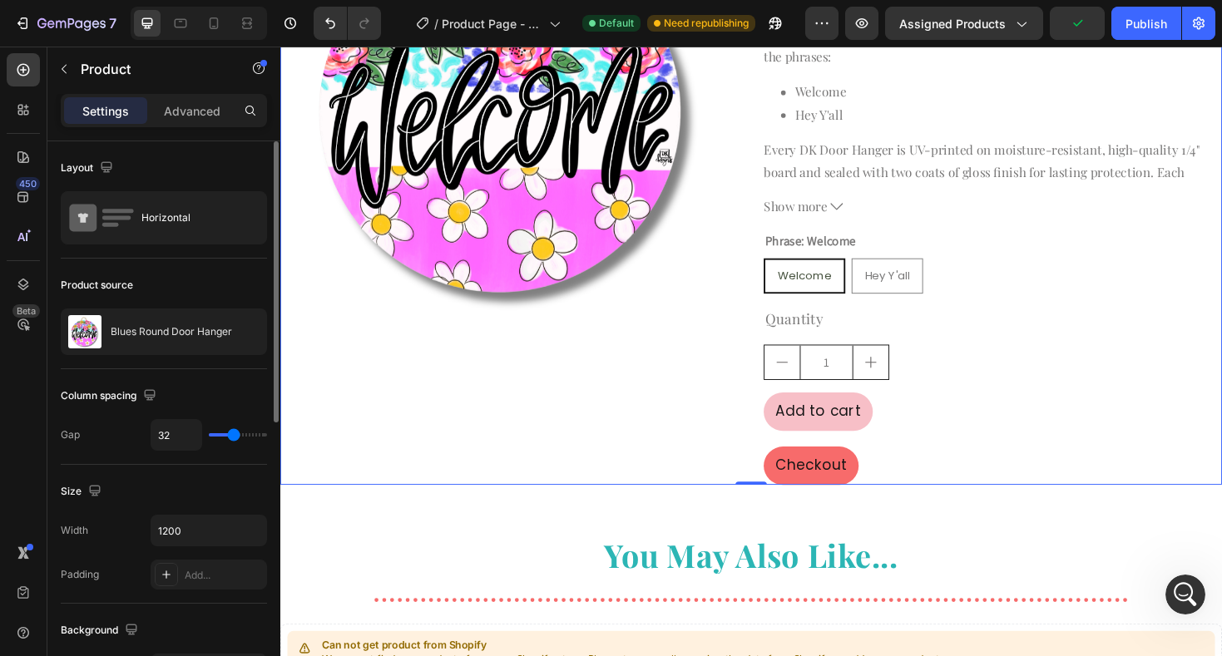
type input "7"
type input "4"
type input "3"
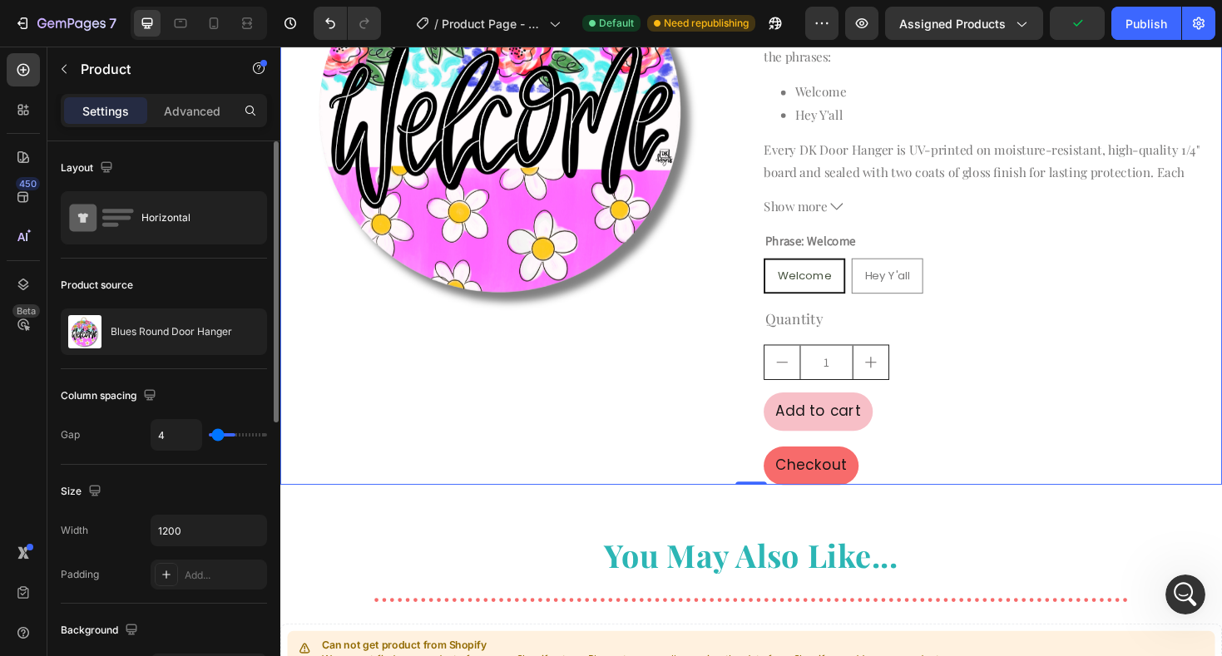
type input "3"
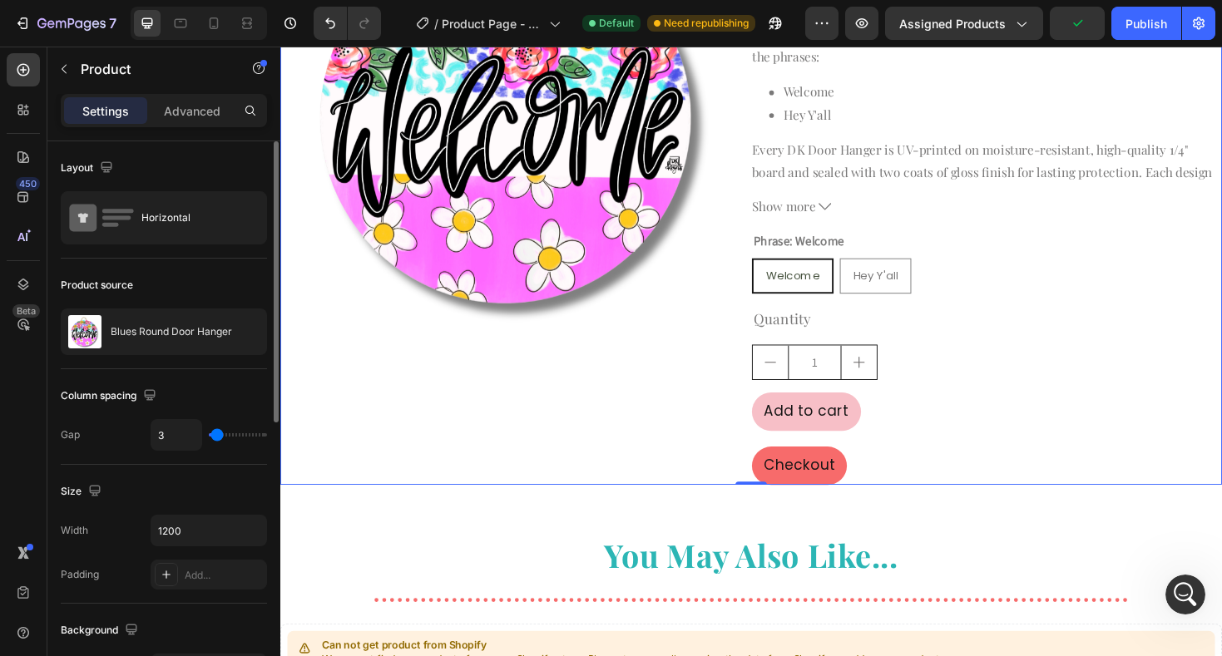
type input "2"
type input "1"
type input "0"
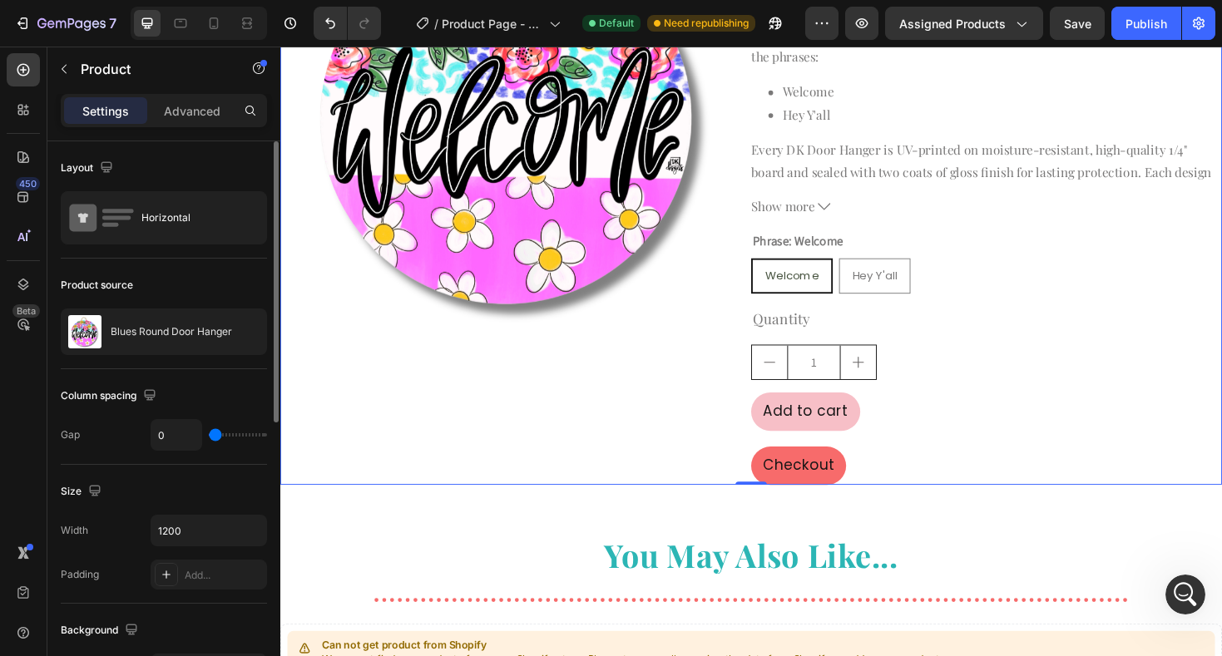
drag, startPoint x: 230, startPoint y: 439, endPoint x: 195, endPoint y: 438, distance: 34.9
type input "0"
click at [209, 437] on input "range" at bounding box center [238, 434] width 58 height 3
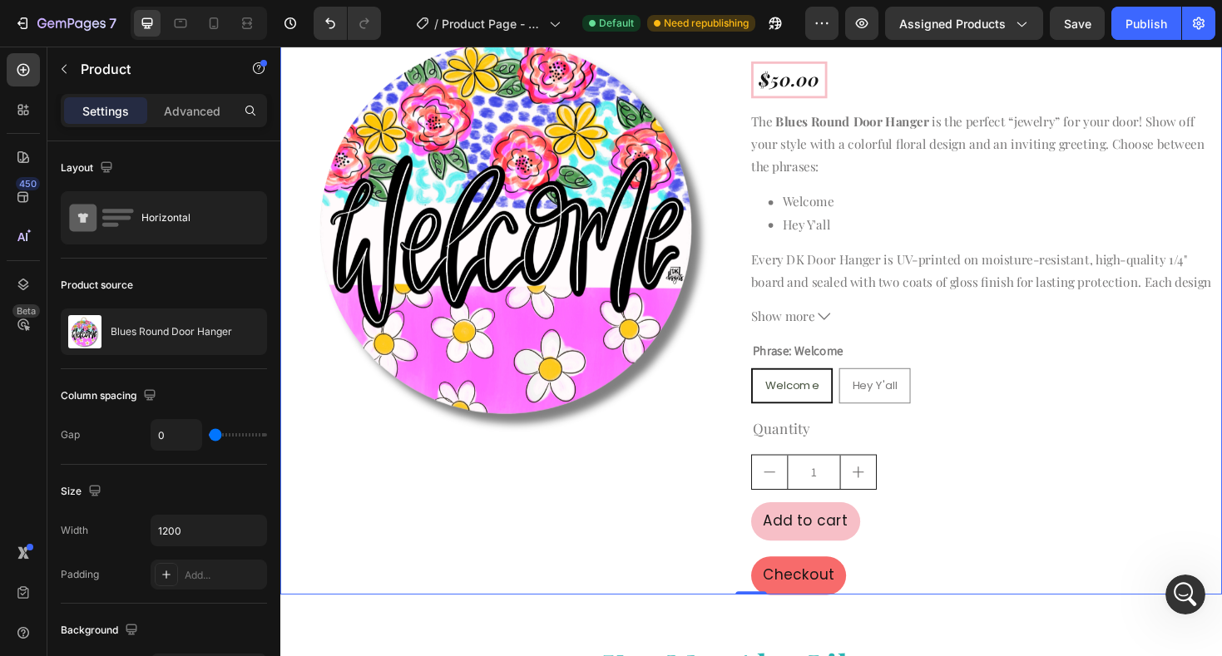
scroll to position [128, 0]
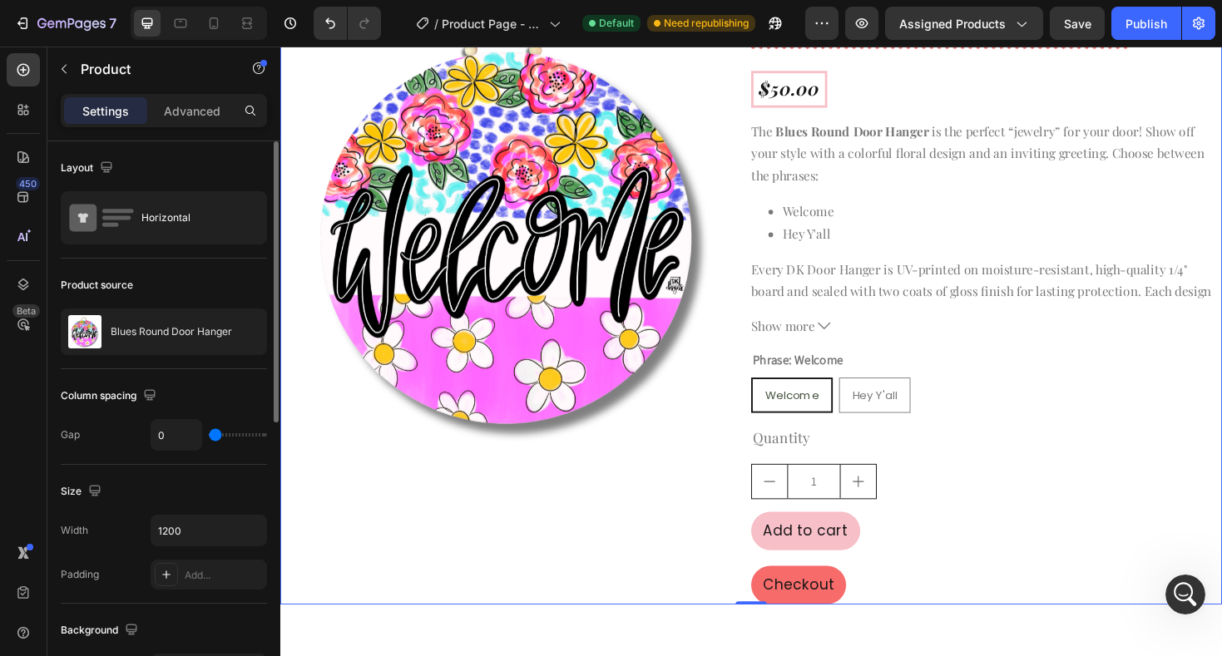
type input "32"
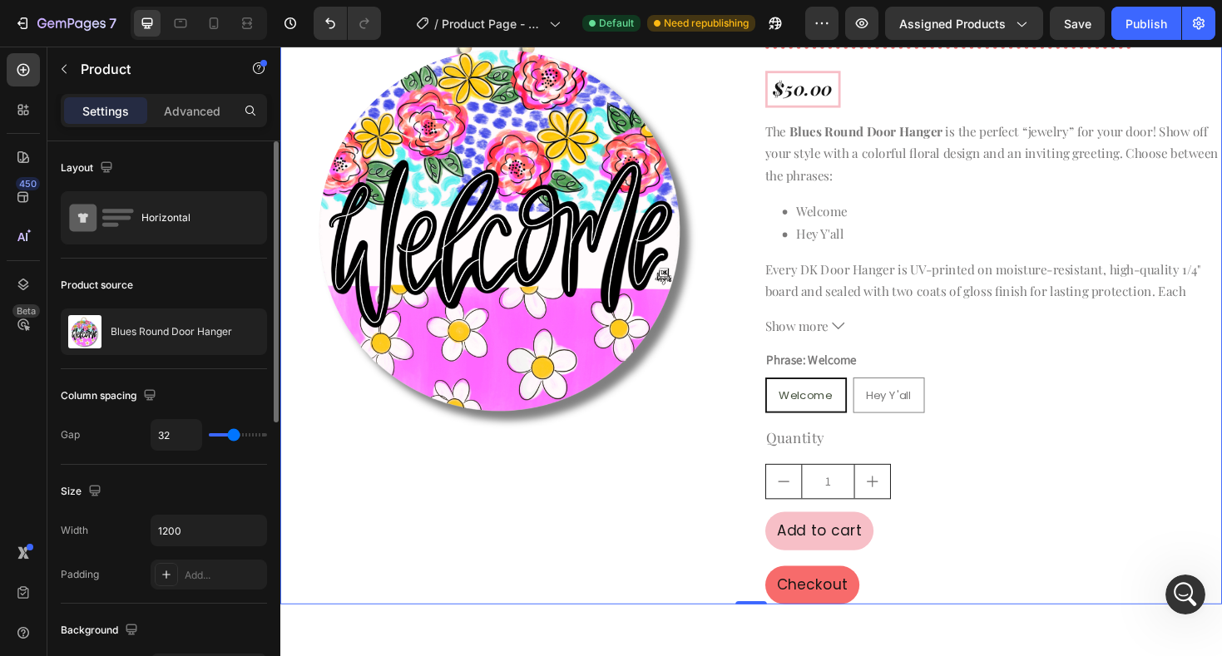
type input "35"
type input "43"
type input "44"
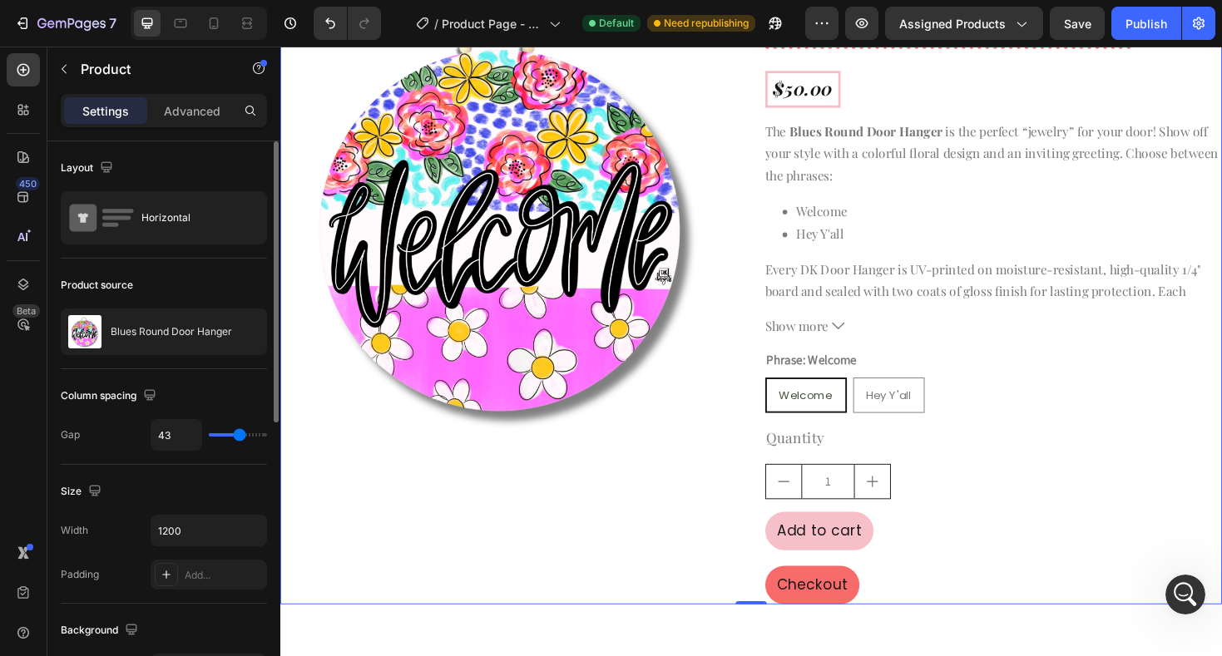
type input "44"
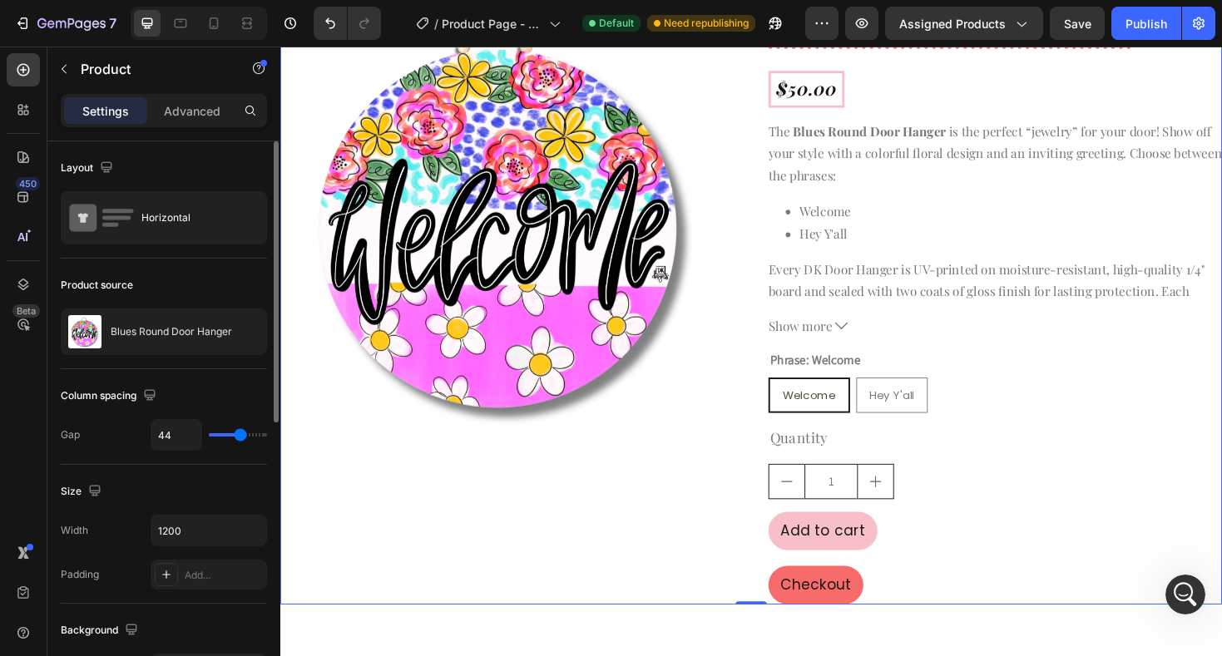
type input "46"
type input "47"
type input "48"
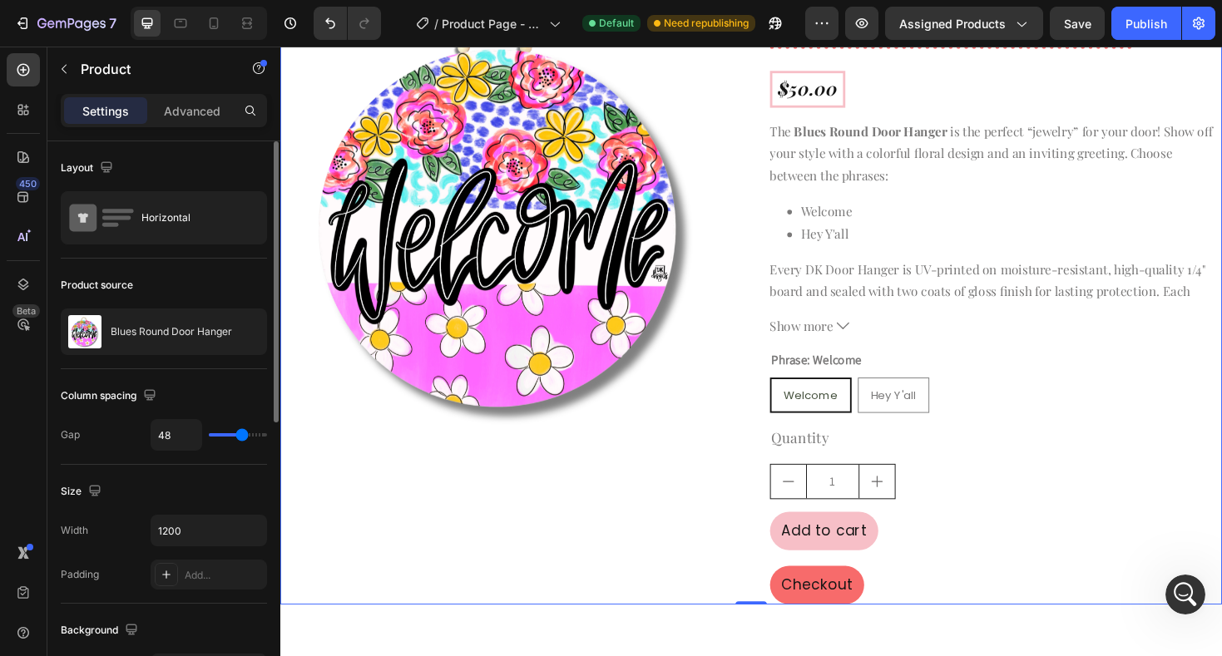
type input "48"
type input "65"
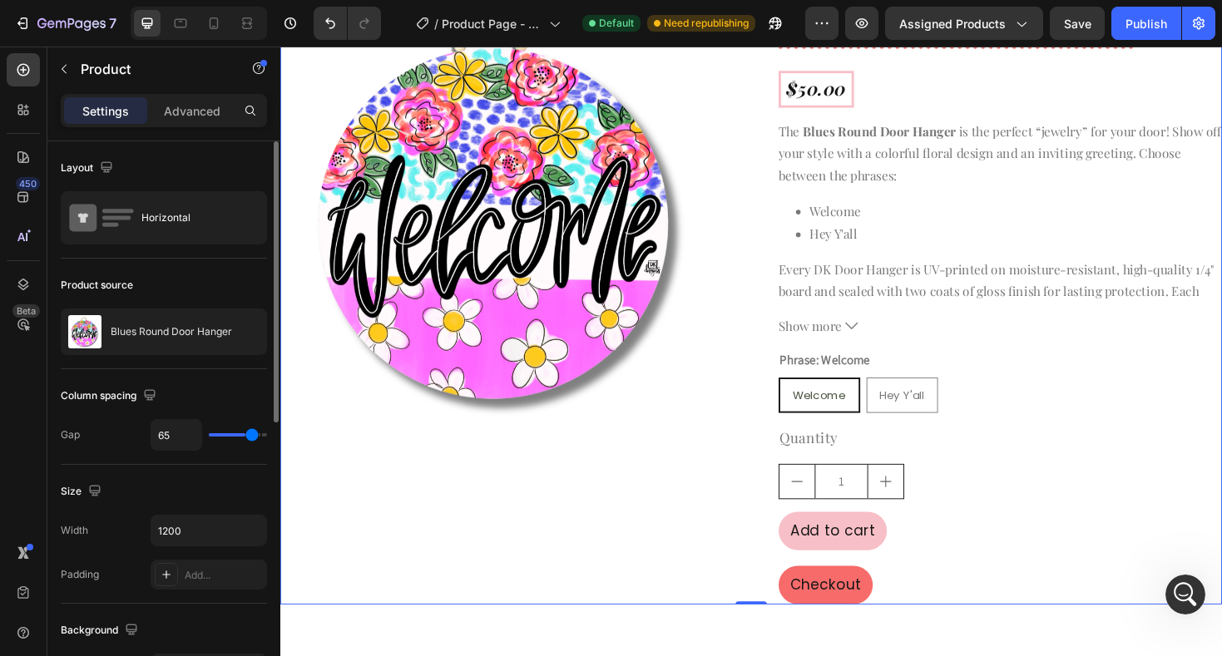
type input "69"
type input "70"
type input "72"
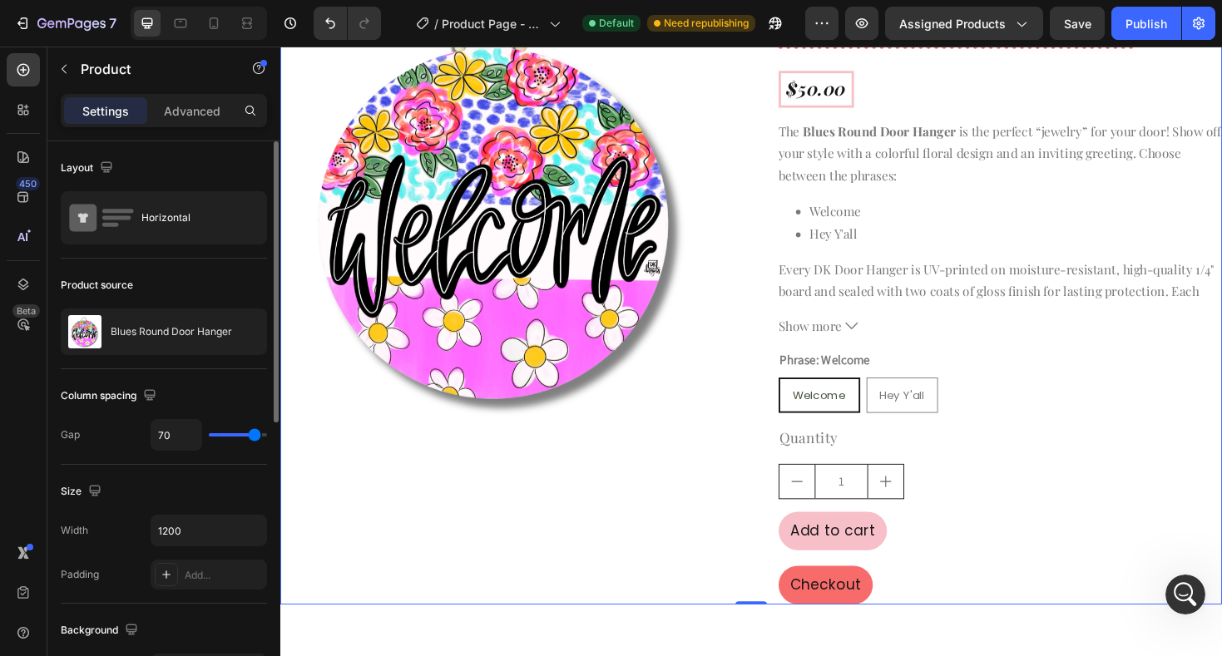
type input "72"
type input "73"
type input "74"
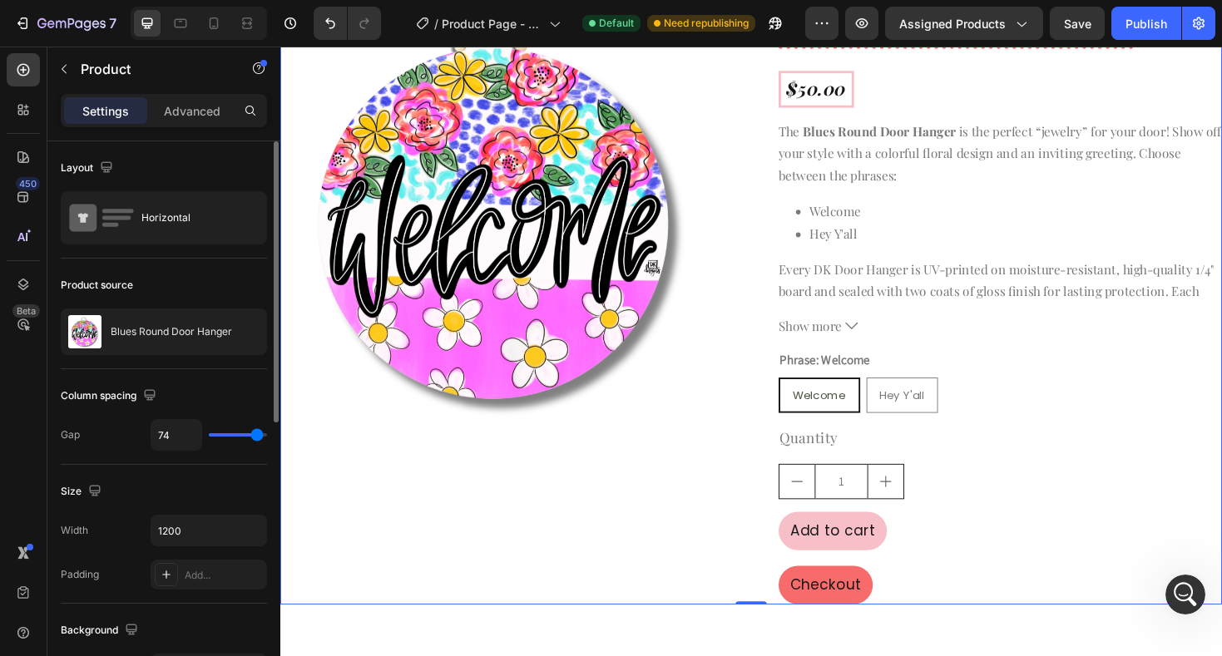
type input "75"
type input "76"
type input "77"
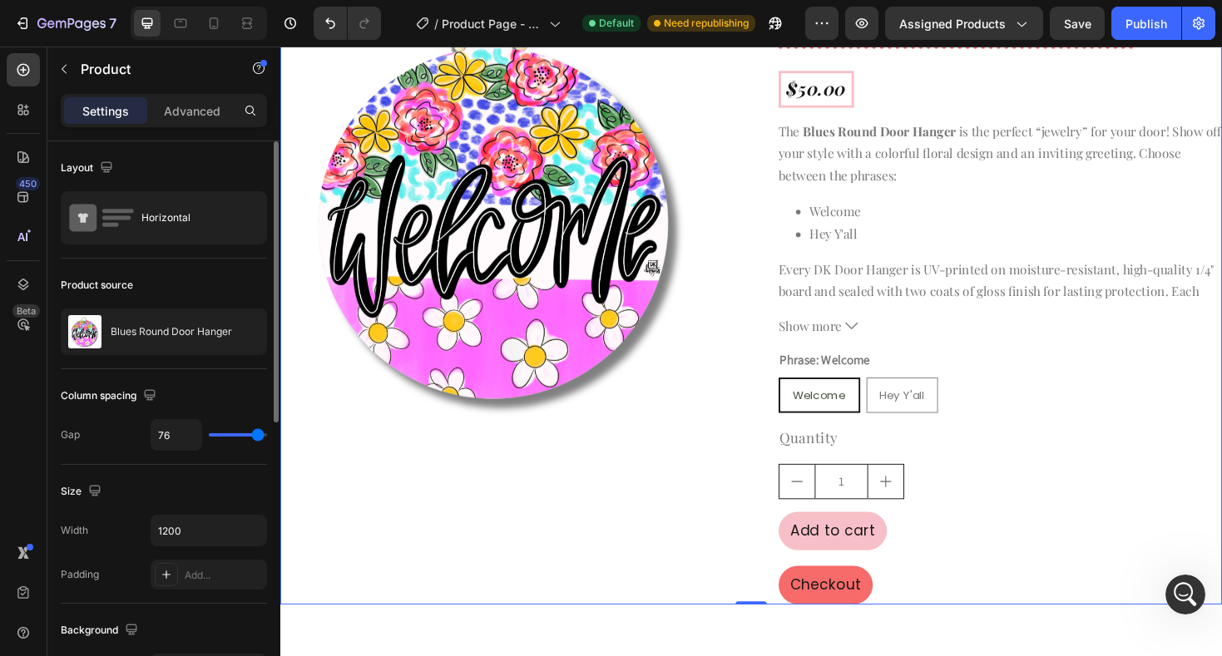
type input "77"
type input "78"
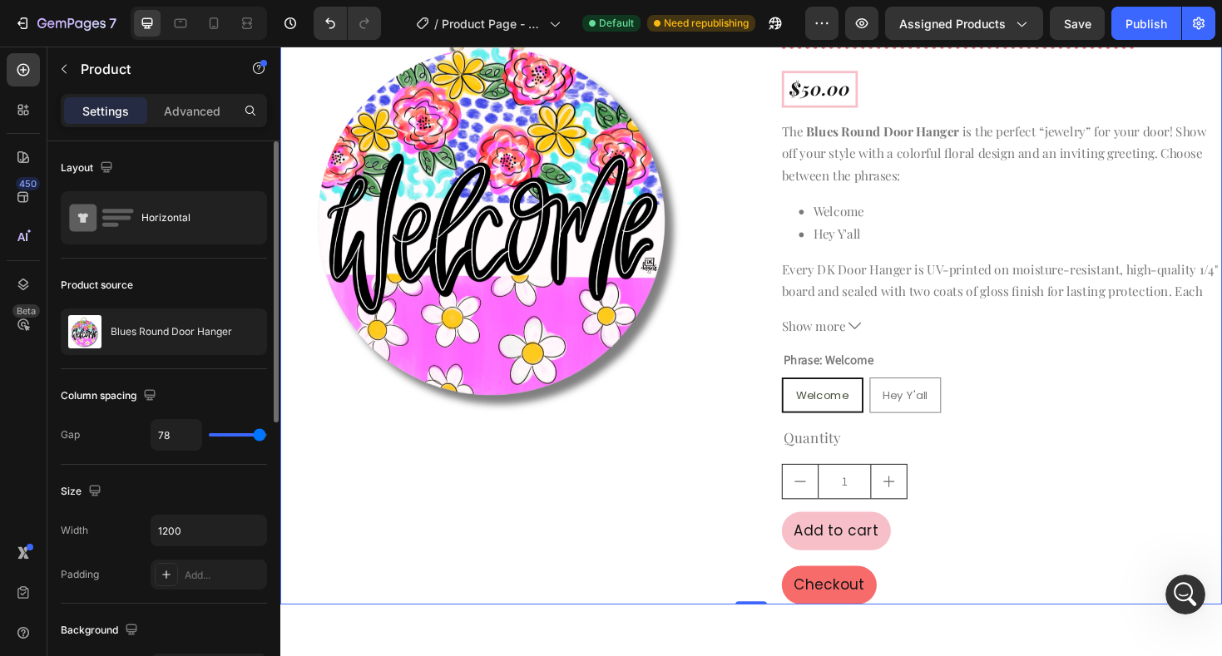
type input "79"
type input "80"
type input "70"
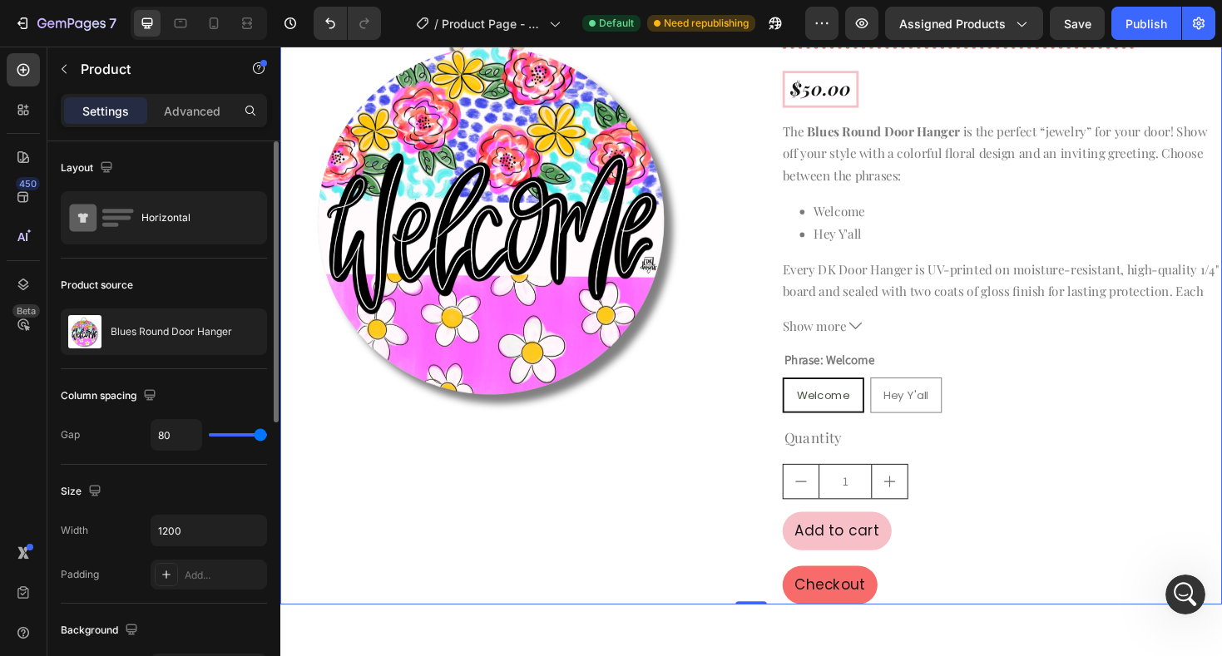
type input "70"
type input "67"
type input "66"
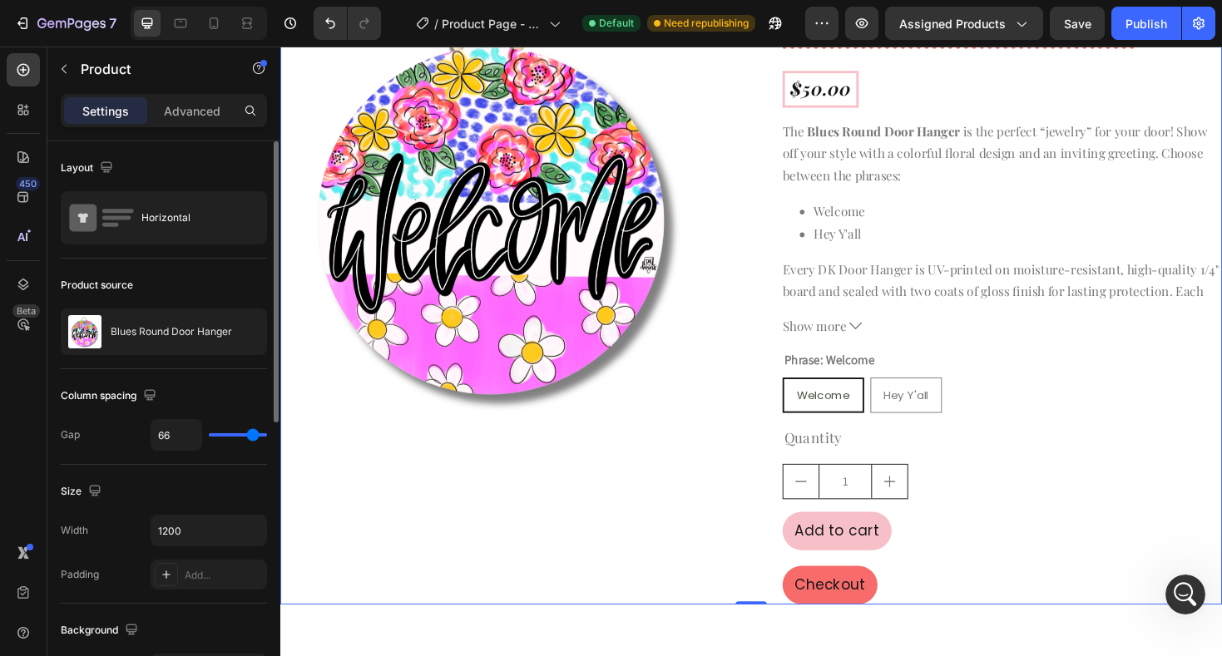
type input "60"
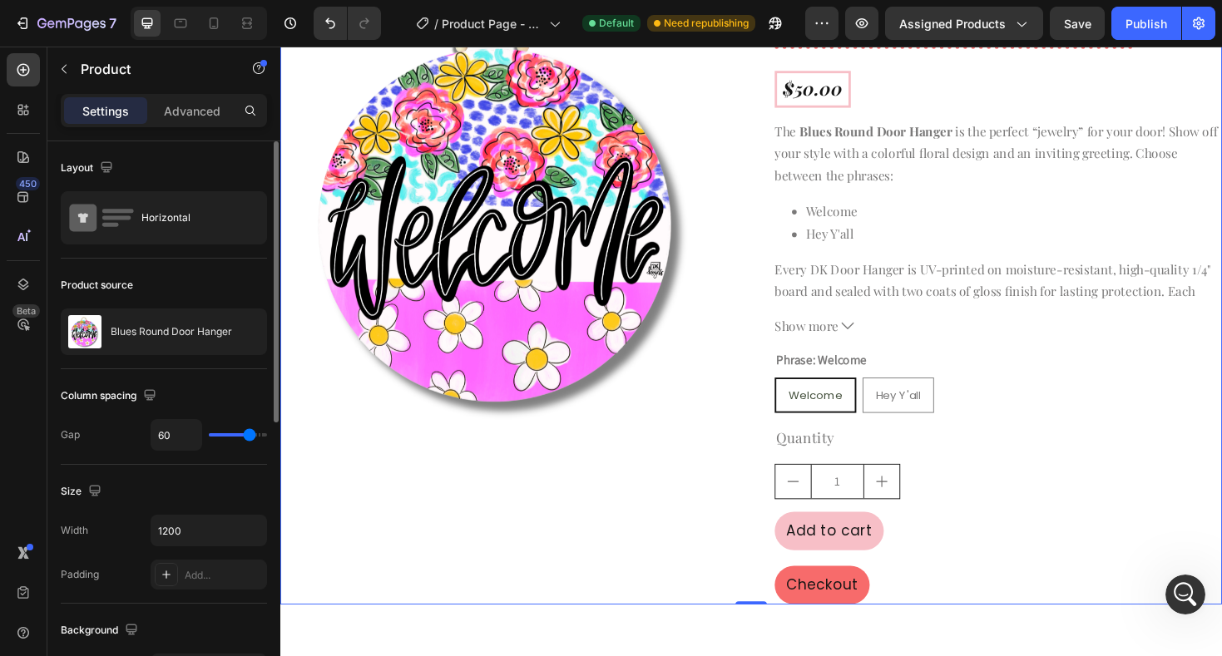
type input "59"
type input "58"
type input "57"
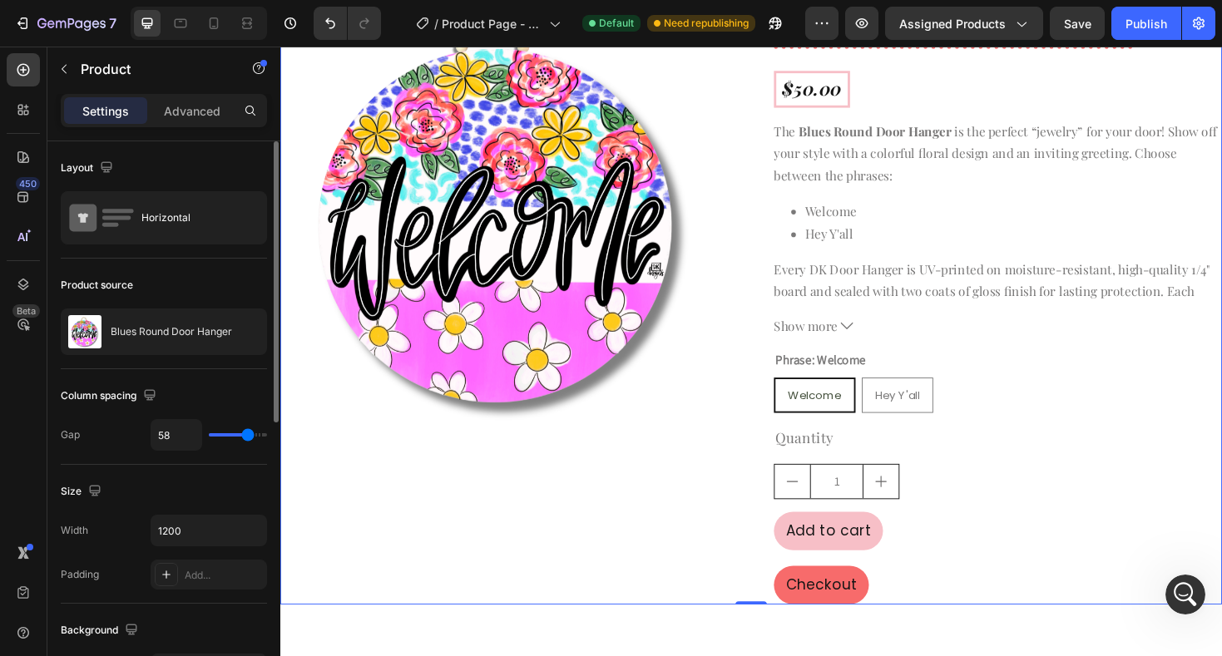
type input "57"
type input "56"
type input "55"
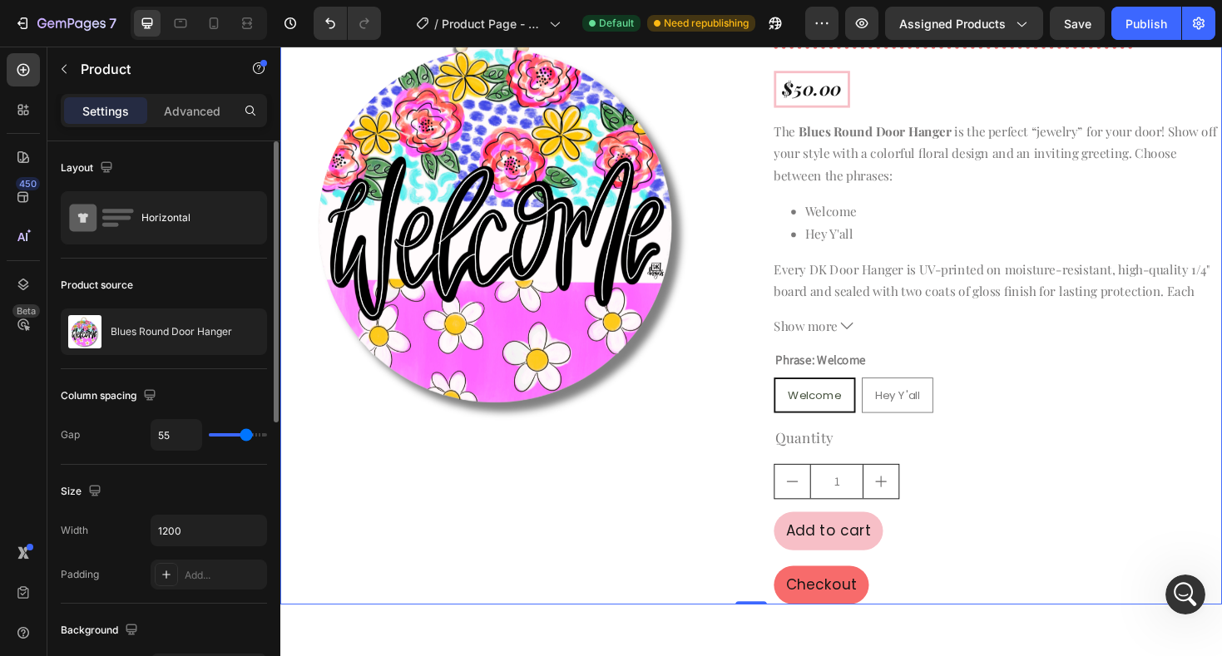
type input "46"
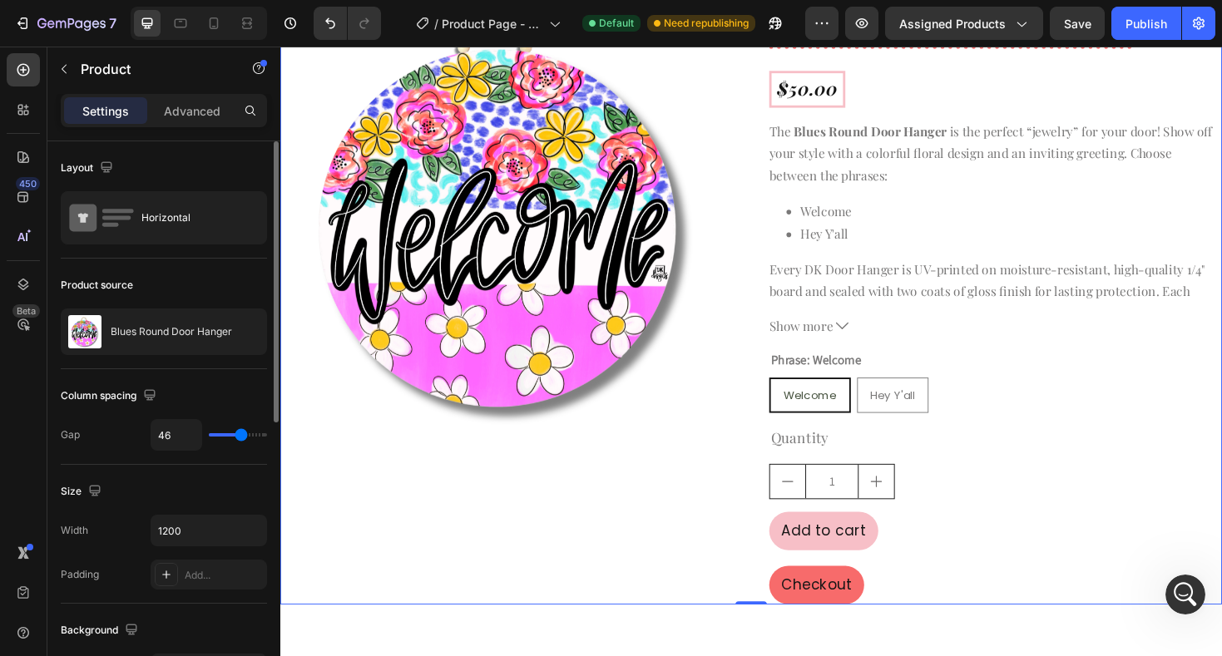
type input "47"
drag, startPoint x: 218, startPoint y: 436, endPoint x: 241, endPoint y: 434, distance: 23.3
type input "47"
click at [241, 434] on input "range" at bounding box center [238, 434] width 58 height 3
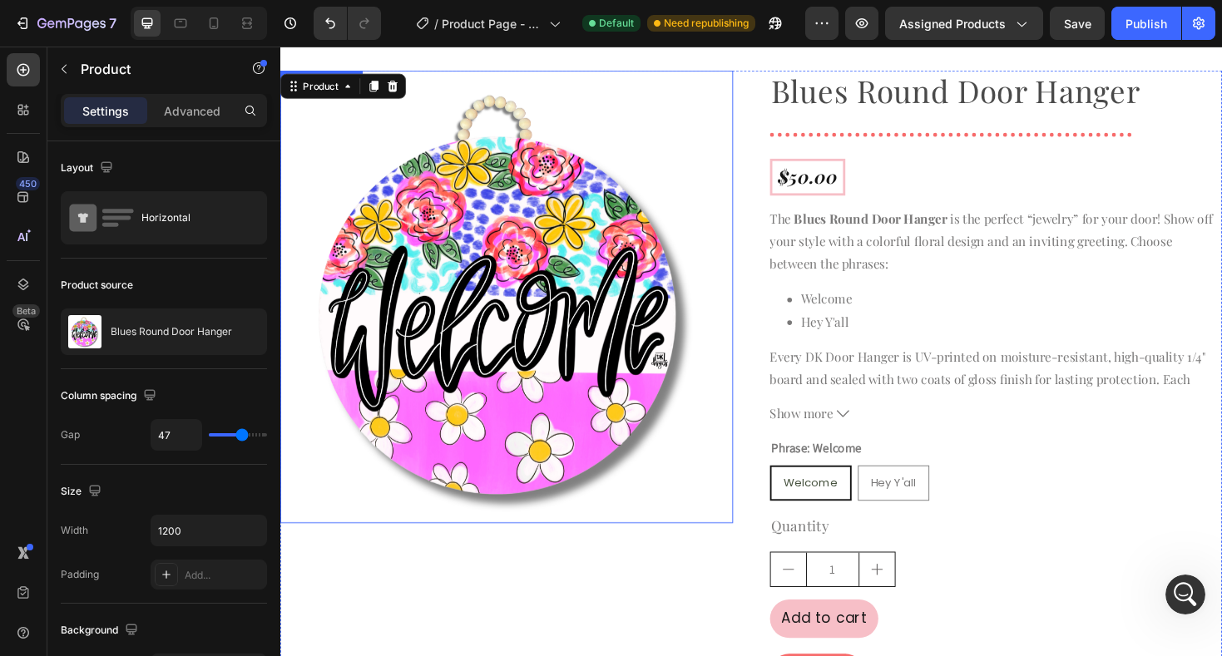
scroll to position [0, 0]
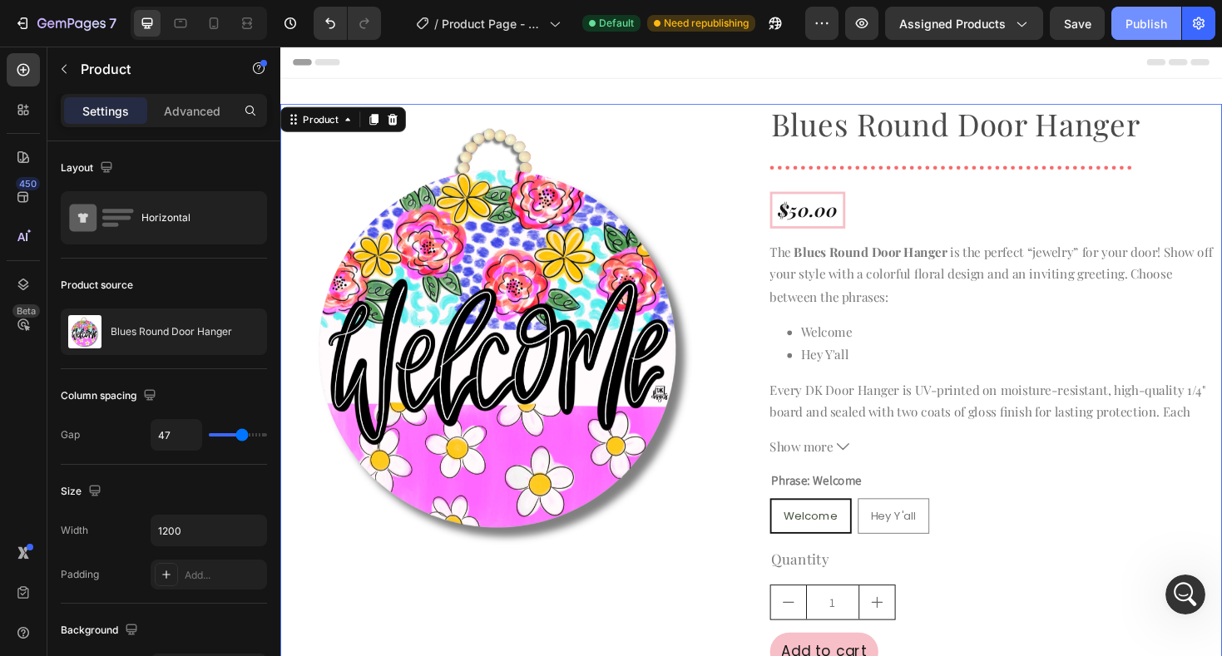
click at [1148, 25] on div "Publish" at bounding box center [1146, 23] width 42 height 17
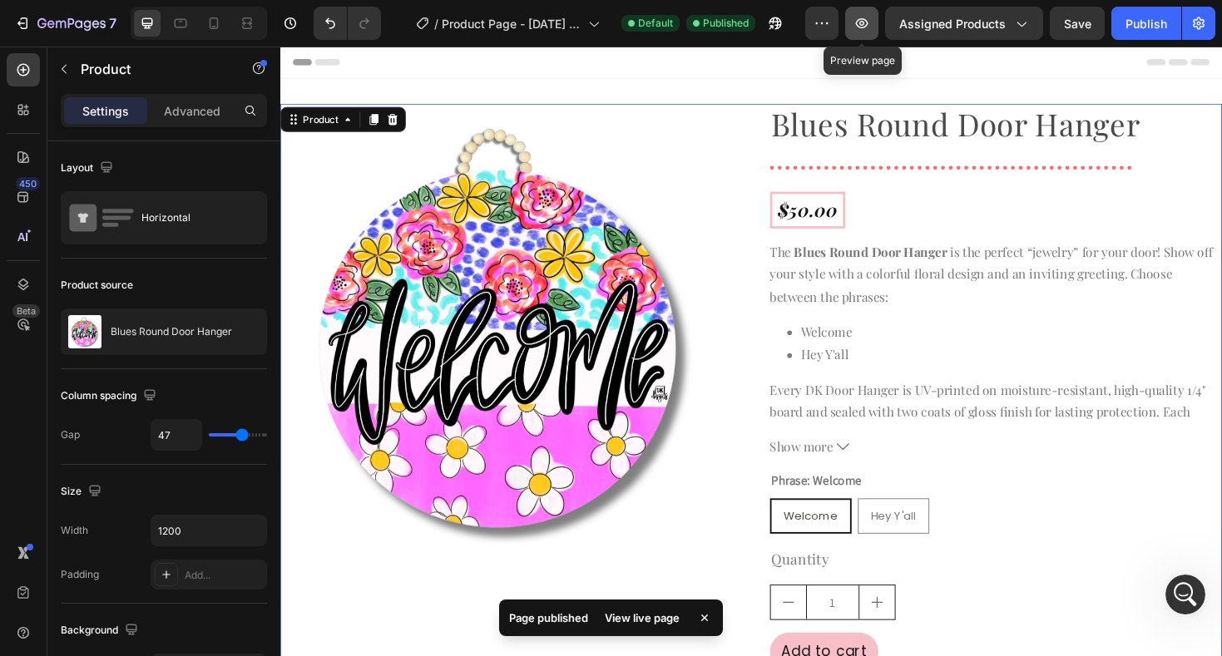
click at [867, 28] on icon "button" at bounding box center [861, 23] width 17 height 17
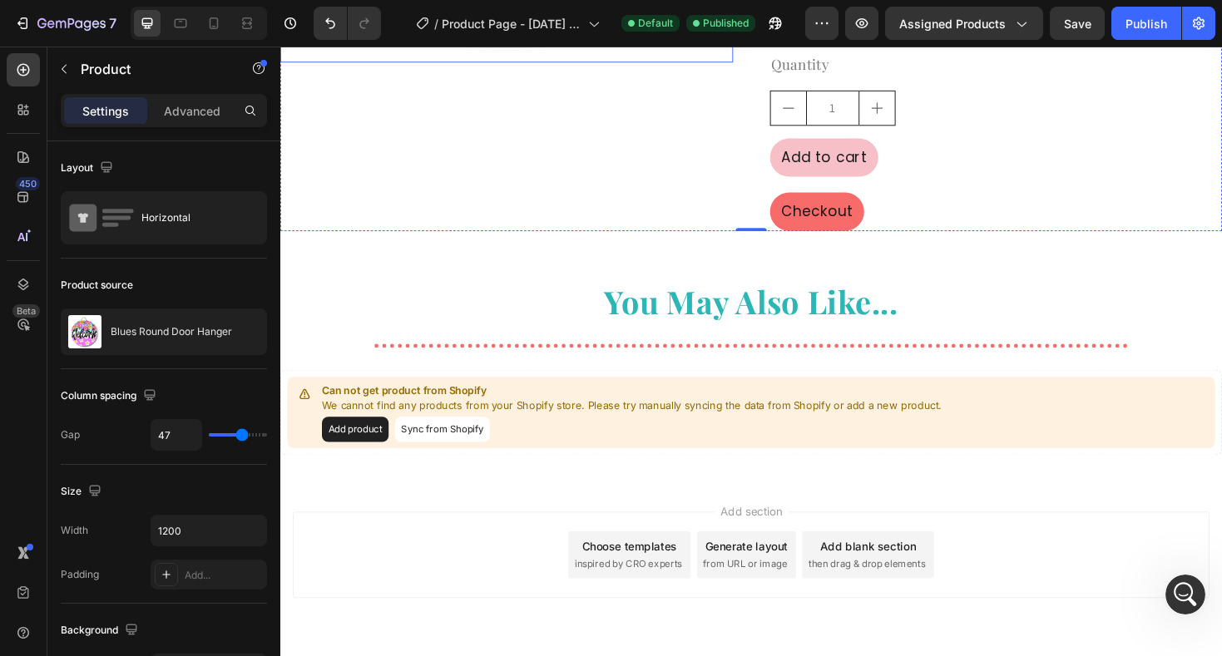
scroll to position [529, 0]
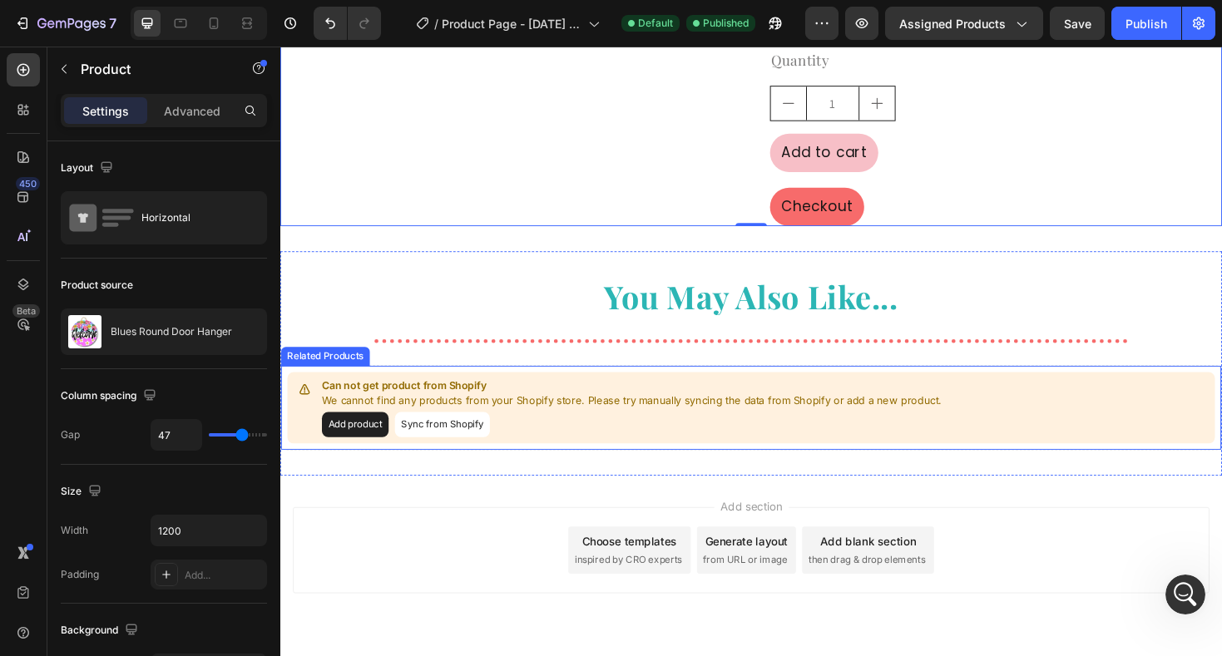
click at [590, 437] on div "Add product Sync from Shopify" at bounding box center [652, 447] width 657 height 27
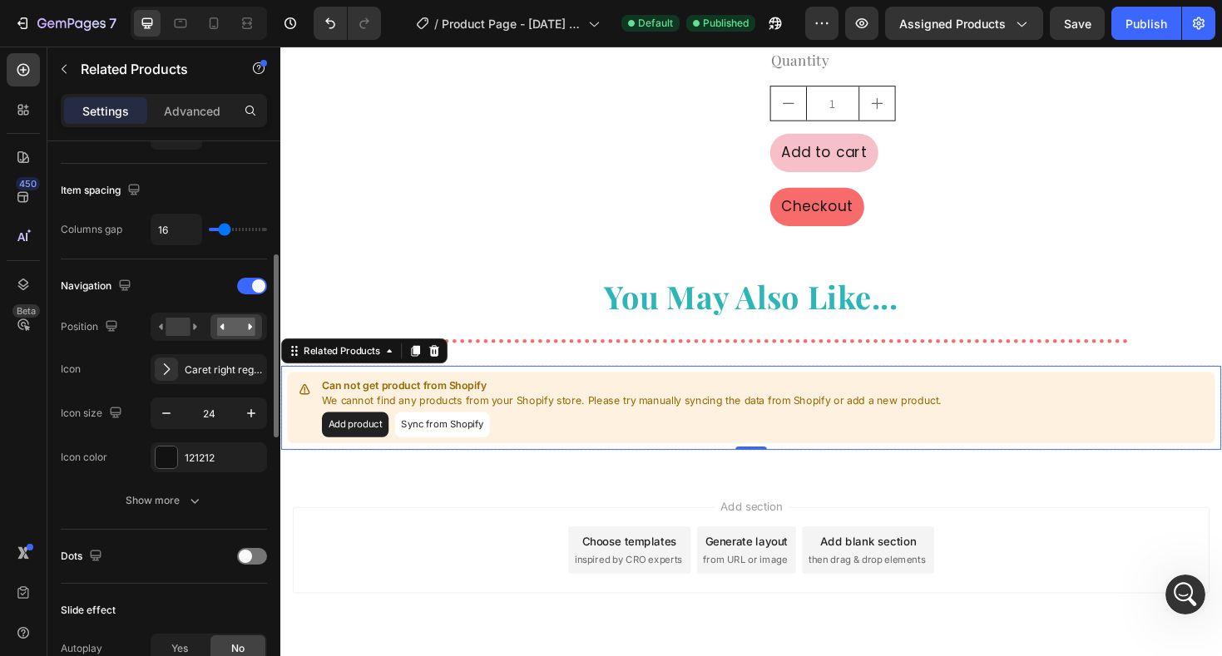
scroll to position [343, 0]
click at [180, 328] on rect at bounding box center [177, 323] width 24 height 18
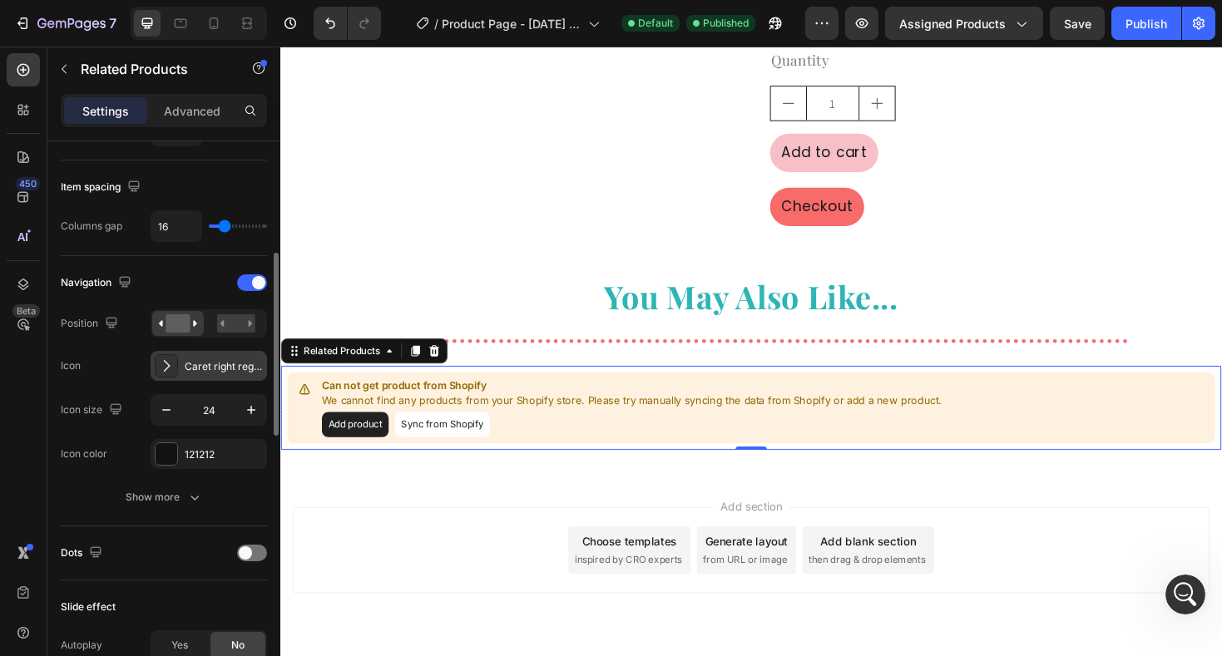
click at [220, 372] on div "Caret right regular" at bounding box center [224, 366] width 78 height 15
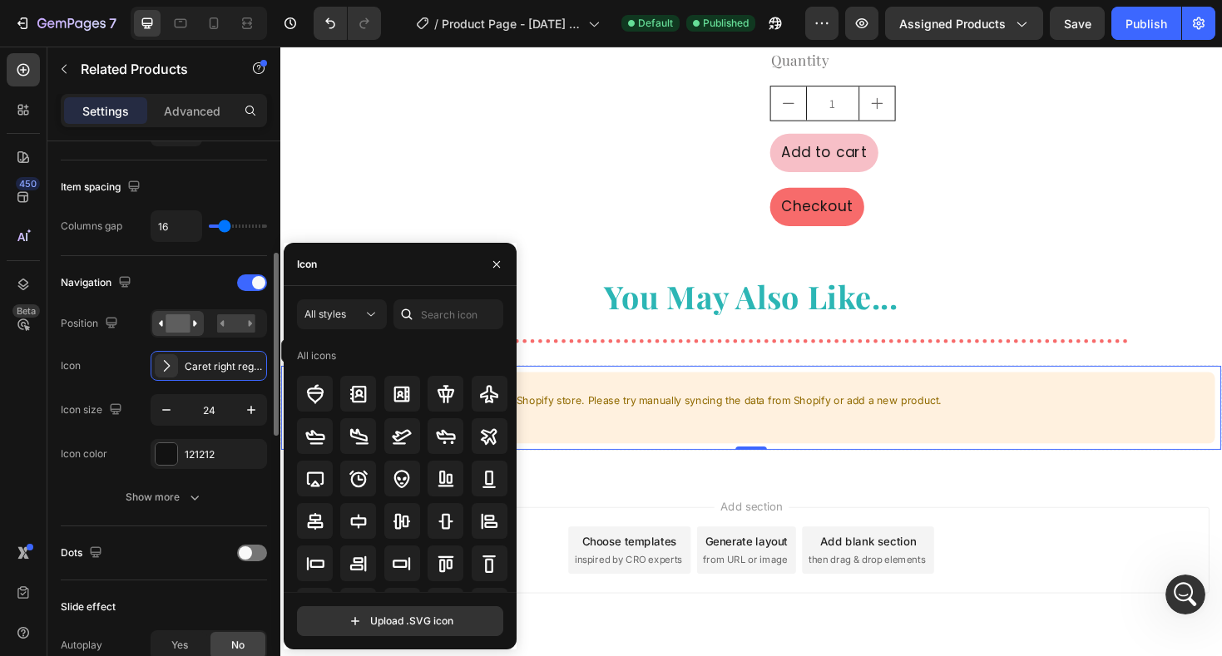
click at [112, 374] on div "Icon Caret right regular" at bounding box center [164, 366] width 206 height 30
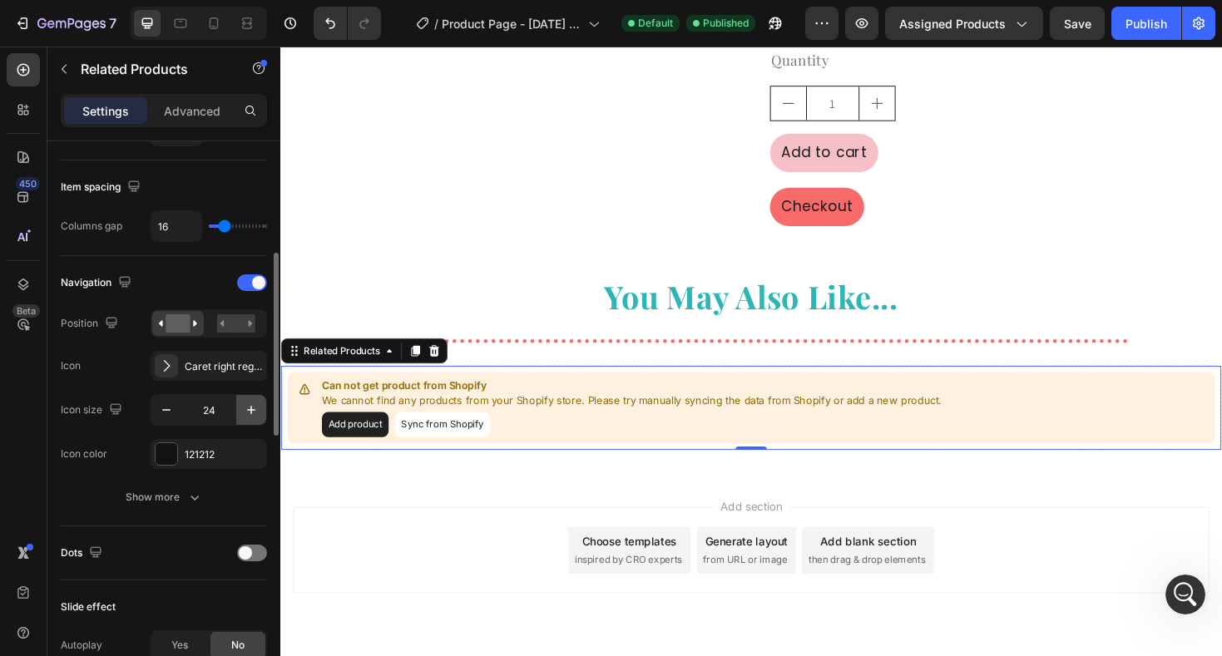
click at [248, 407] on icon "button" at bounding box center [251, 410] width 17 height 17
click at [243, 415] on icon "button" at bounding box center [251, 410] width 17 height 17
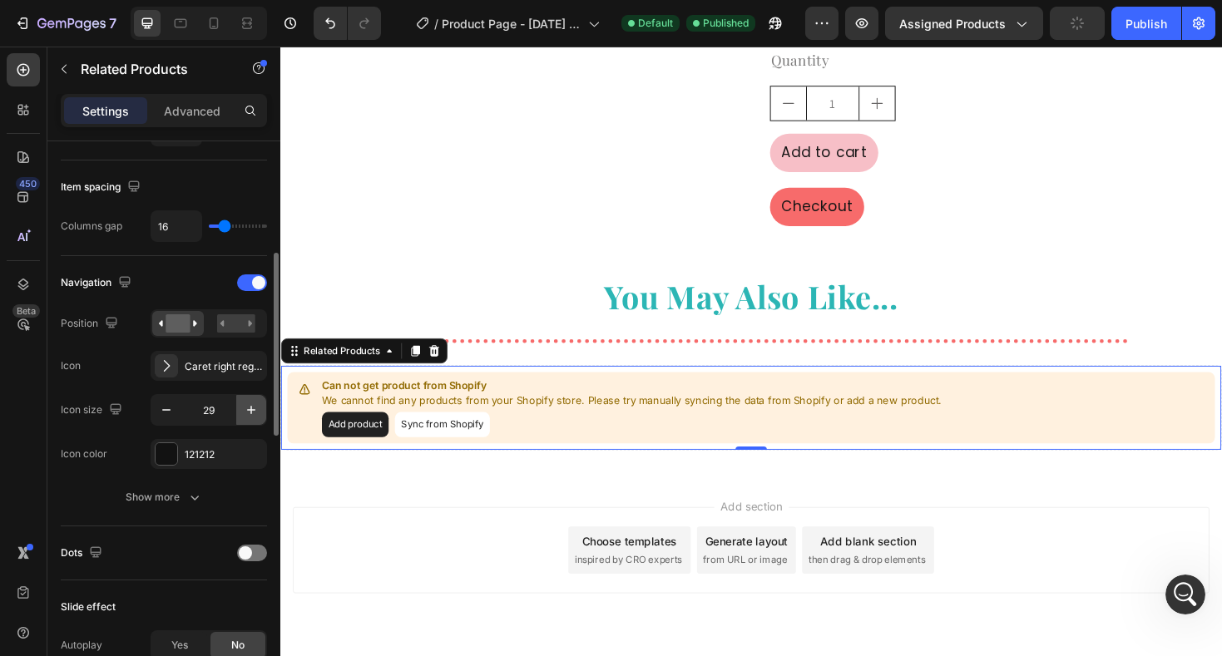
click at [243, 415] on icon "button" at bounding box center [251, 410] width 17 height 17
type input "30"
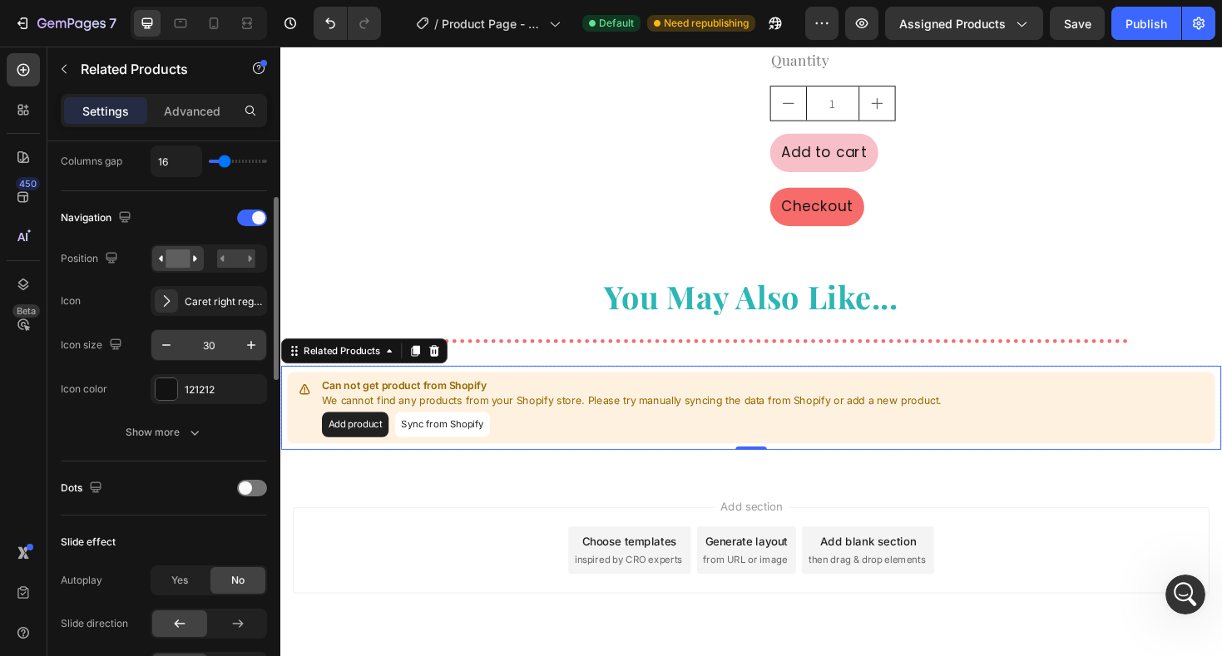
scroll to position [427, 0]
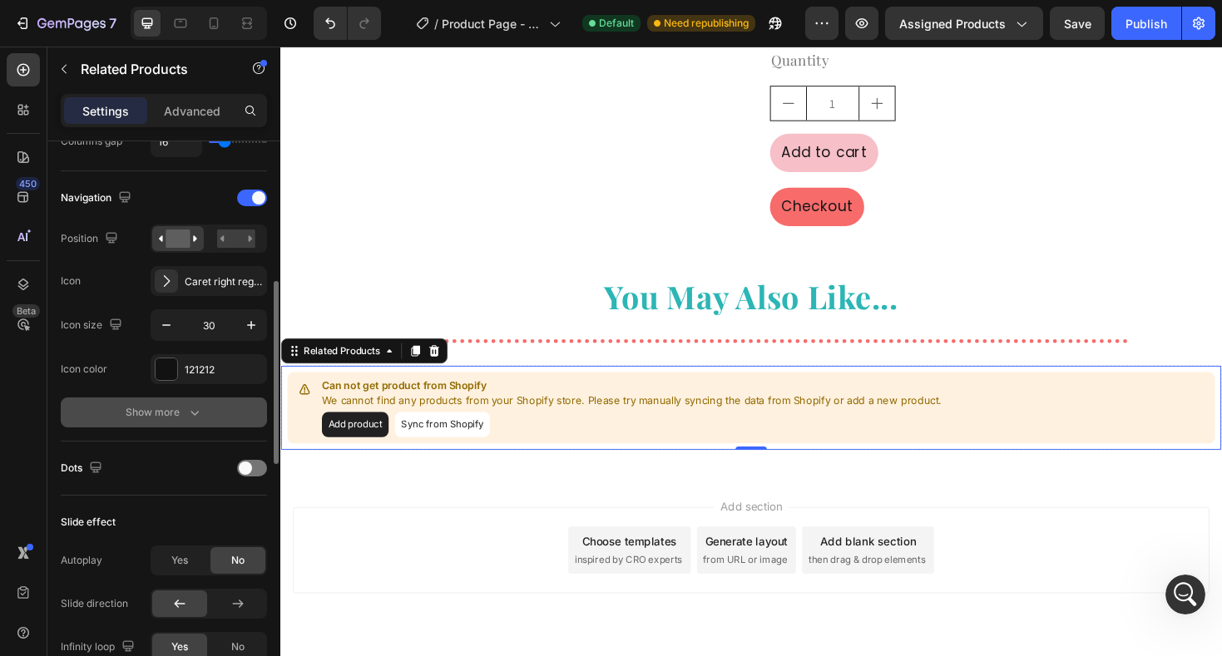
click at [187, 417] on icon "button" at bounding box center [194, 412] width 17 height 17
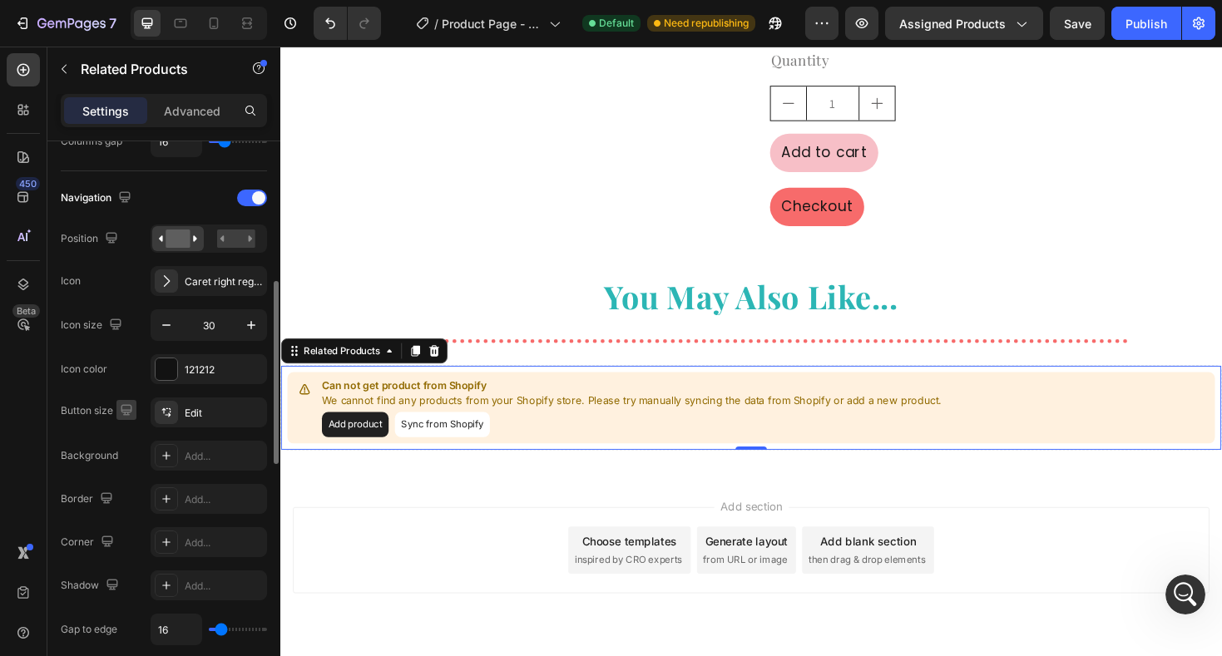
click at [125, 412] on icon "button" at bounding box center [126, 409] width 11 height 11
click at [127, 412] on icon "button" at bounding box center [126, 409] width 11 height 11
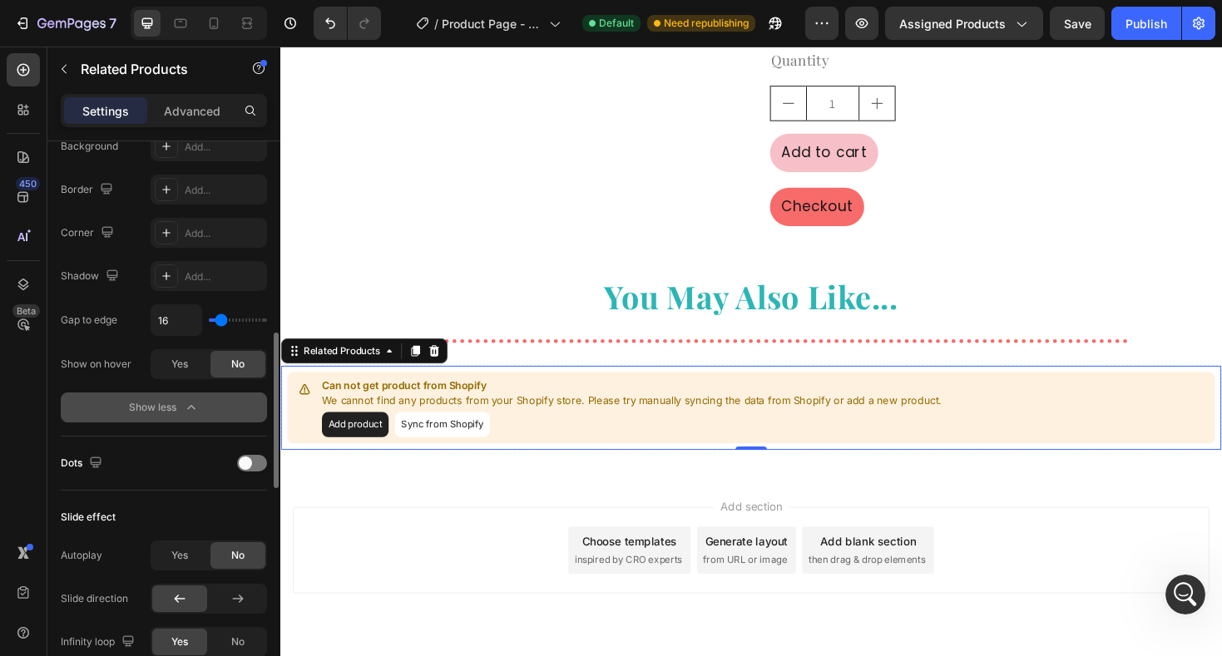
scroll to position [739, 0]
click at [254, 457] on div at bounding box center [252, 460] width 30 height 17
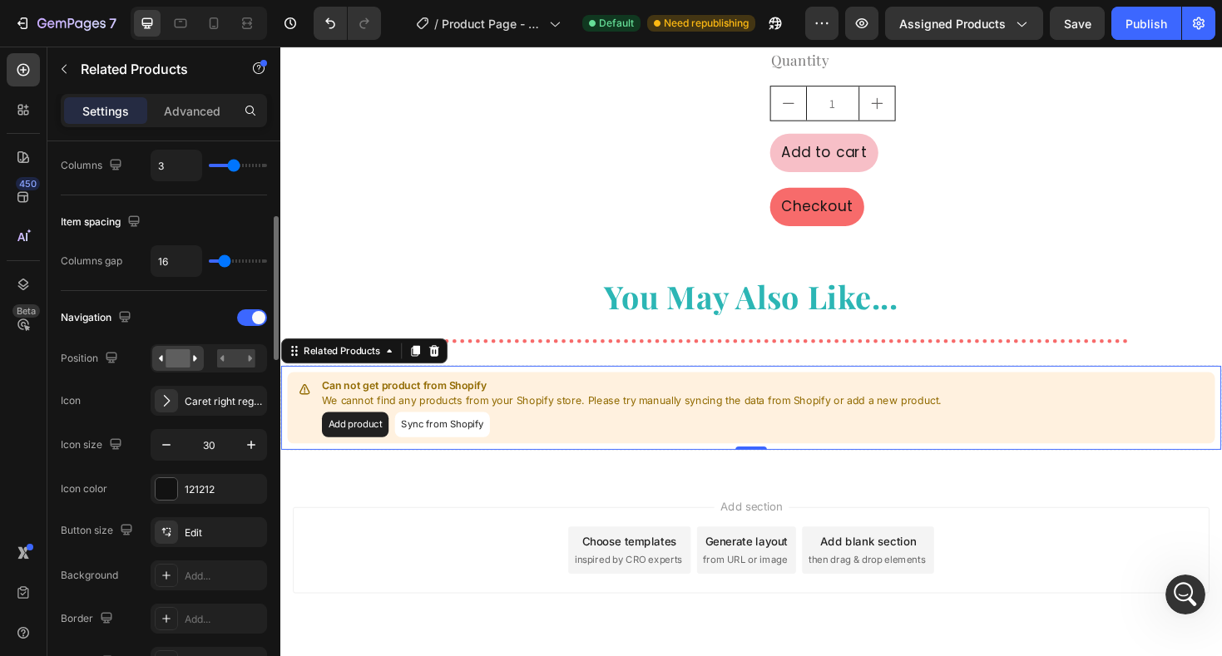
scroll to position [305, 0]
click at [249, 321] on div at bounding box center [252, 320] width 30 height 17
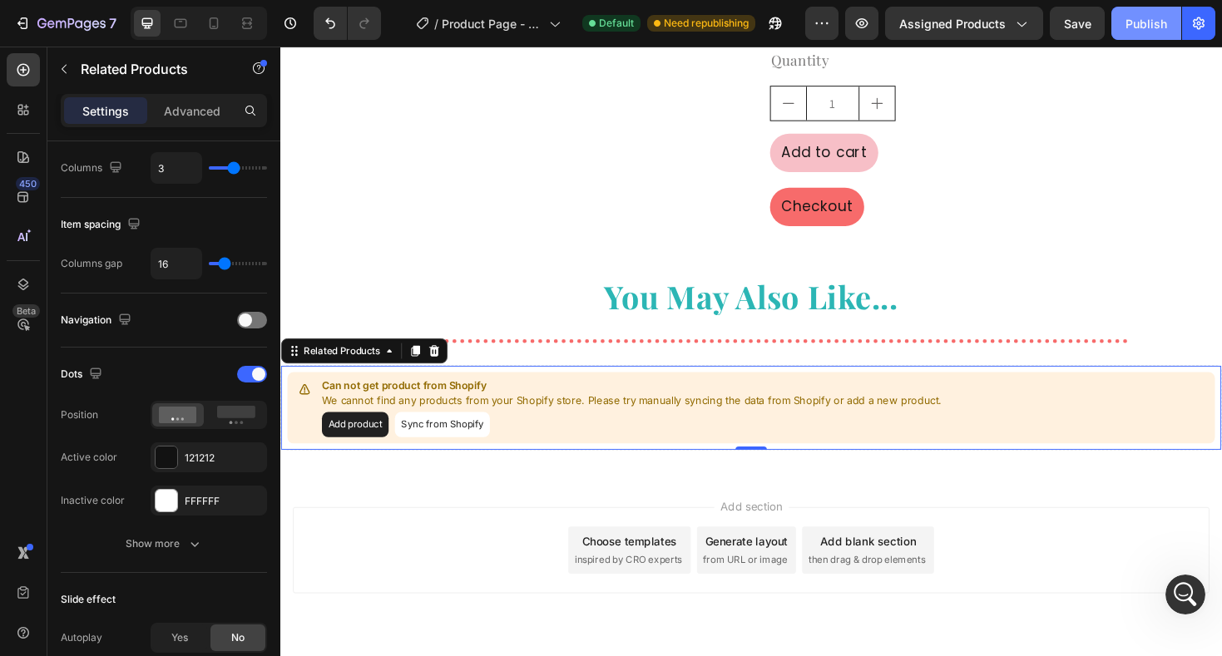
click at [1141, 15] on div "Publish" at bounding box center [1146, 23] width 42 height 17
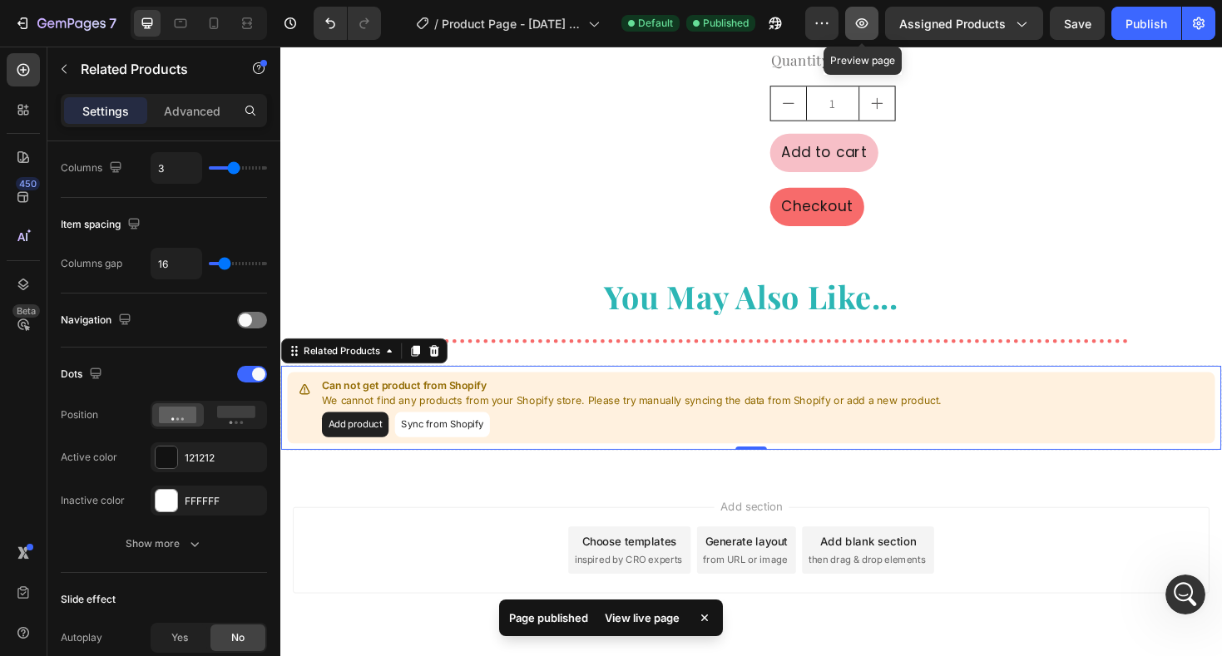
click at [855, 27] on button "button" at bounding box center [861, 23] width 33 height 33
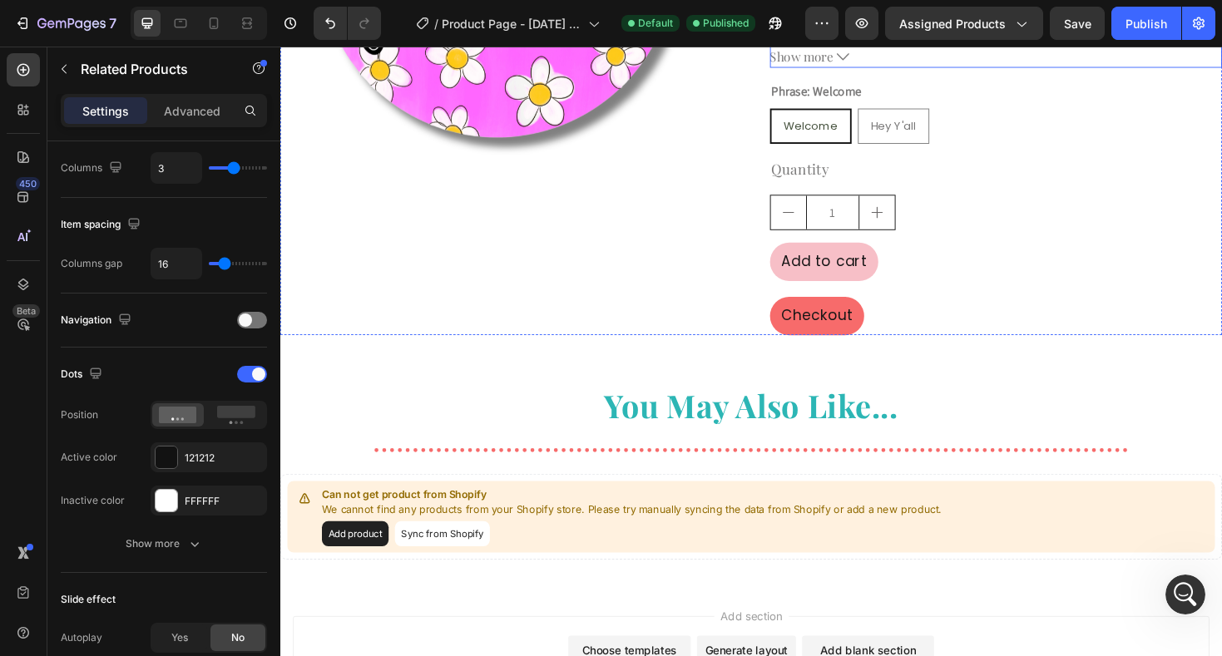
scroll to position [415, 0]
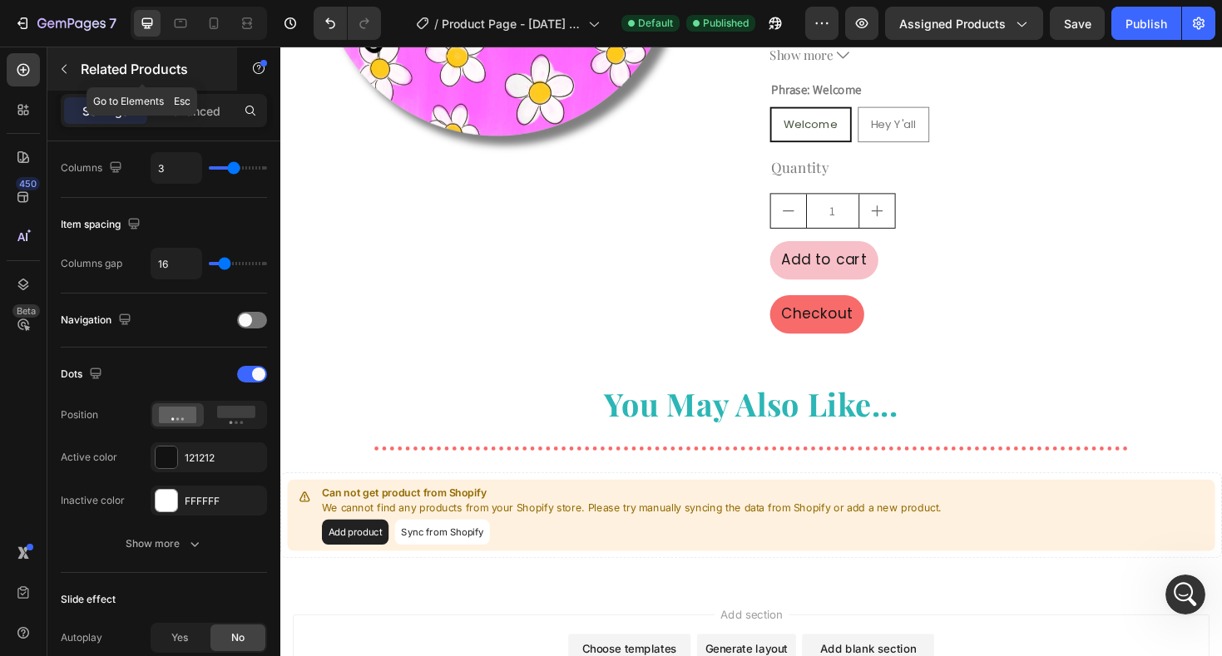
click at [66, 74] on icon "button" at bounding box center [63, 68] width 13 height 13
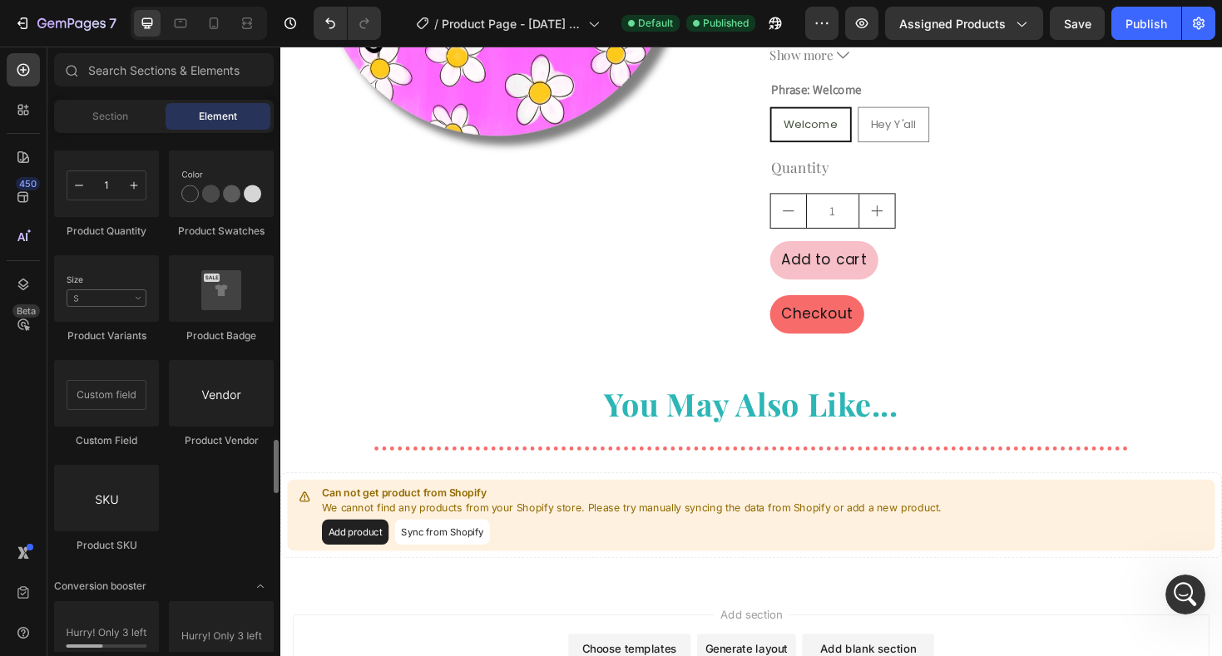
scroll to position [2985, 0]
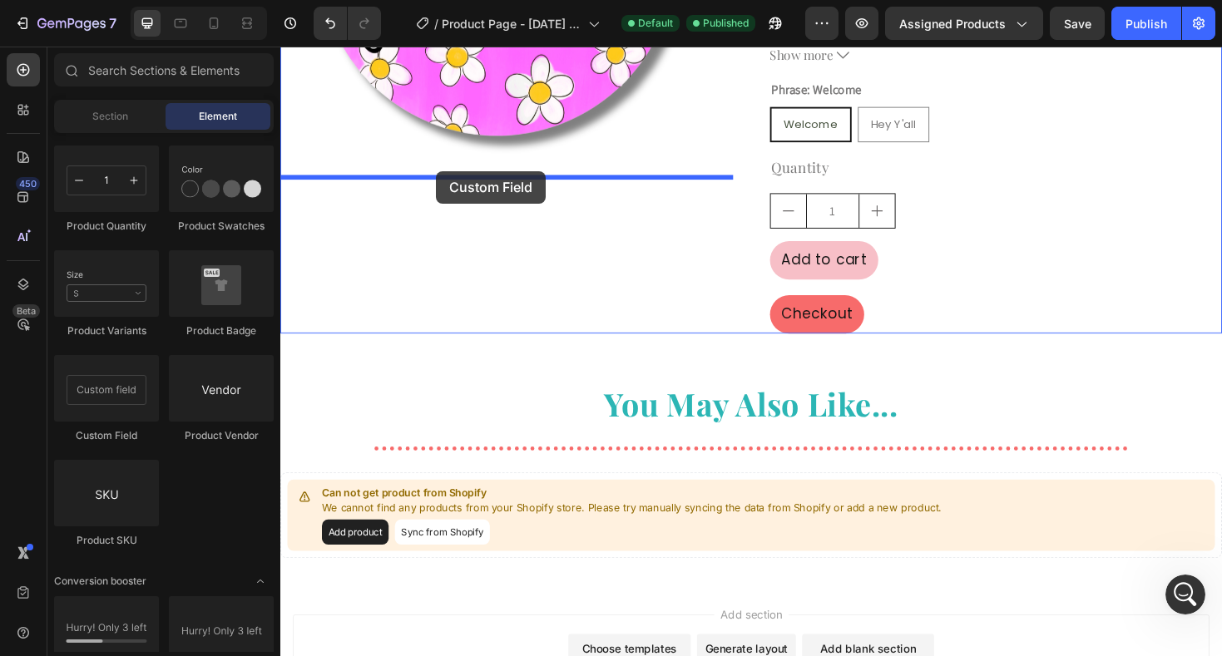
drag, startPoint x: 388, startPoint y: 446, endPoint x: 445, endPoint y: 179, distance: 273.0
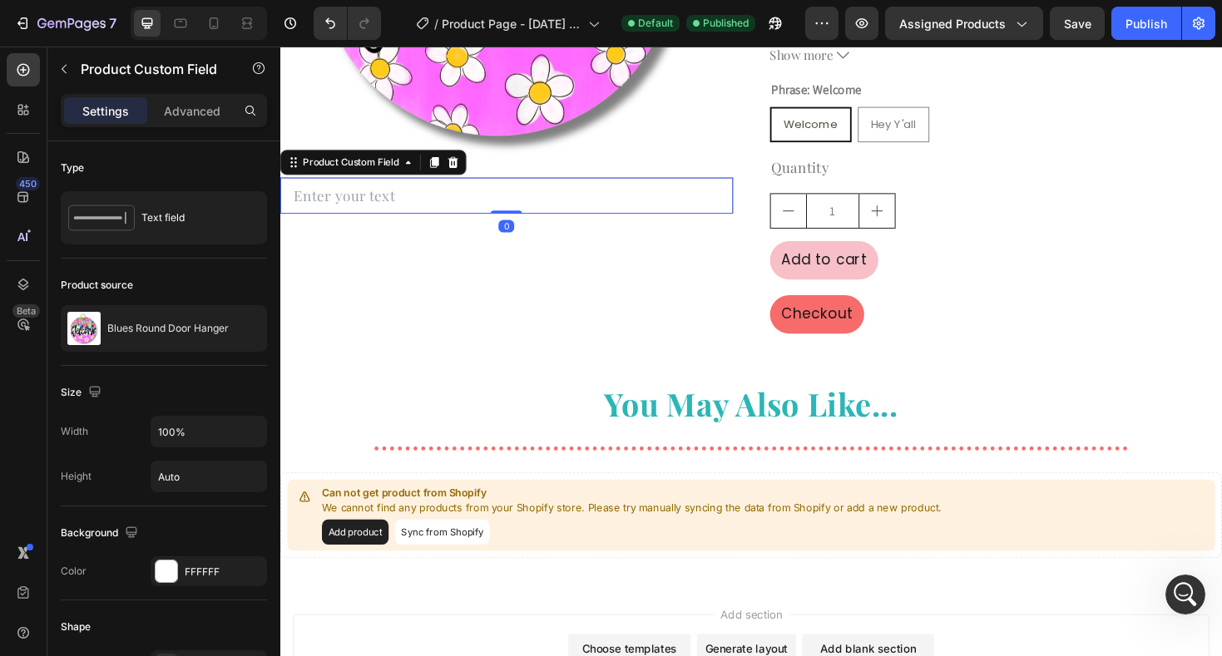
click at [373, 214] on input "text" at bounding box center [520, 204] width 480 height 39
click at [373, 215] on input "text" at bounding box center [520, 204] width 480 height 39
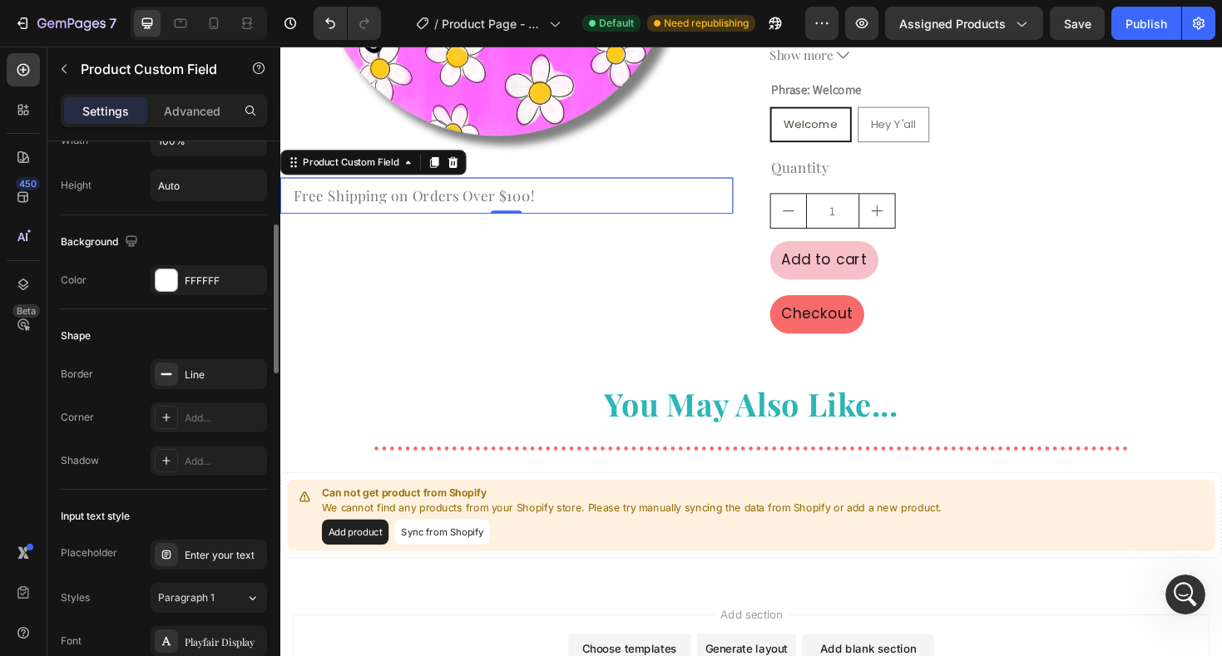
scroll to position [317, 0]
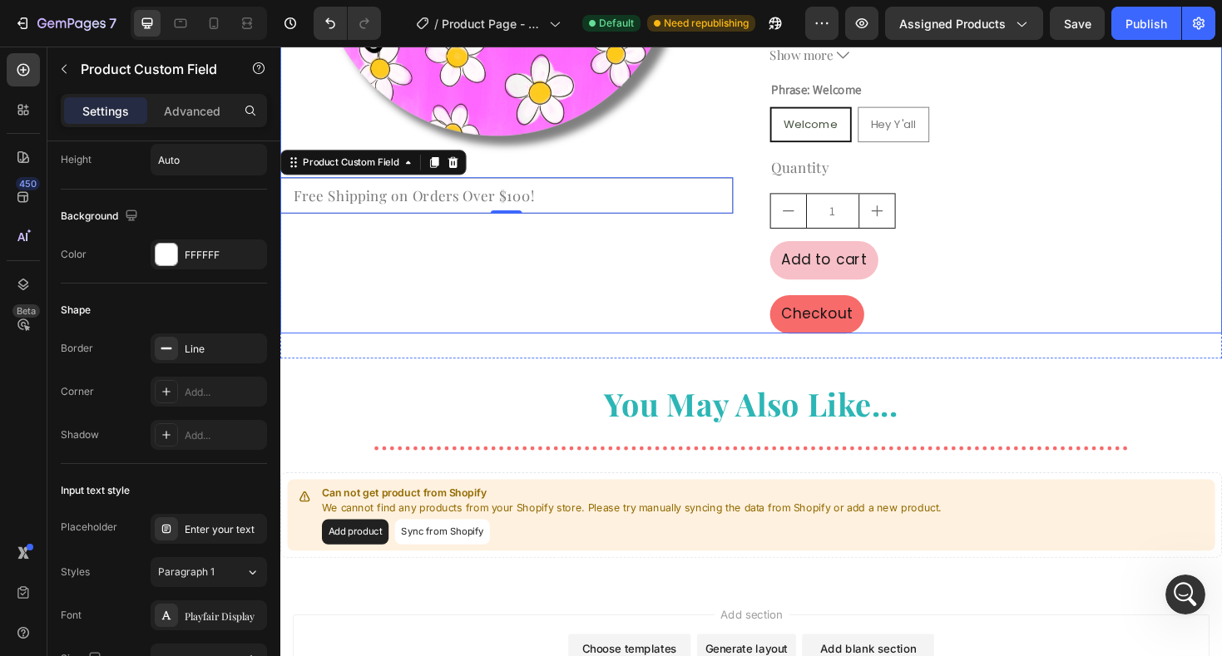
type input "Free Shipping on Orders Over $100!"
click at [534, 304] on div "Product Images Free Shipping on Orders Over $100! Product Custom Field 0" at bounding box center [520, 21] width 480 height 659
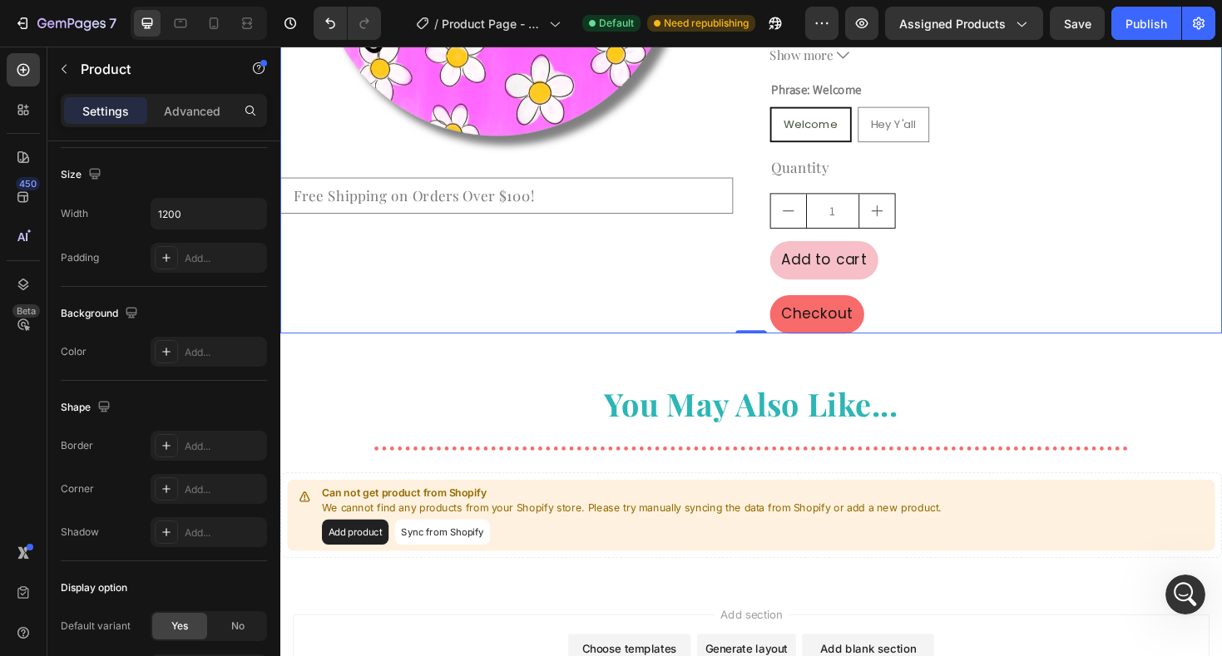
scroll to position [0, 0]
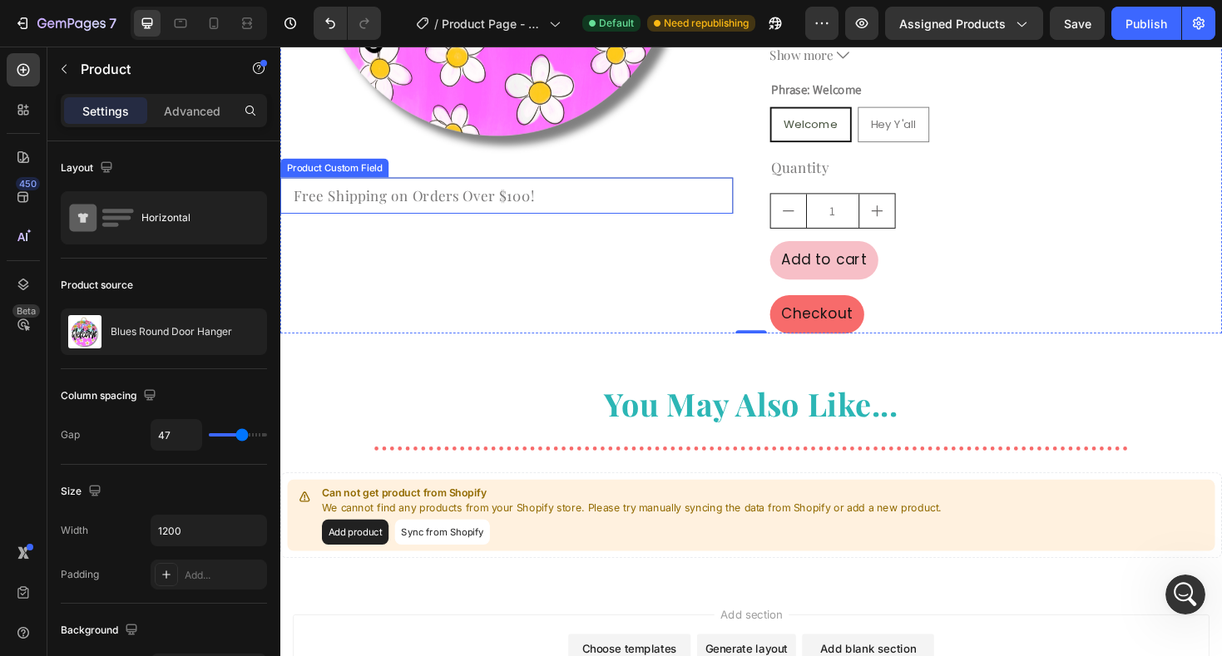
click at [480, 205] on input "Free Shipping on Orders Over $100!" at bounding box center [520, 204] width 480 height 39
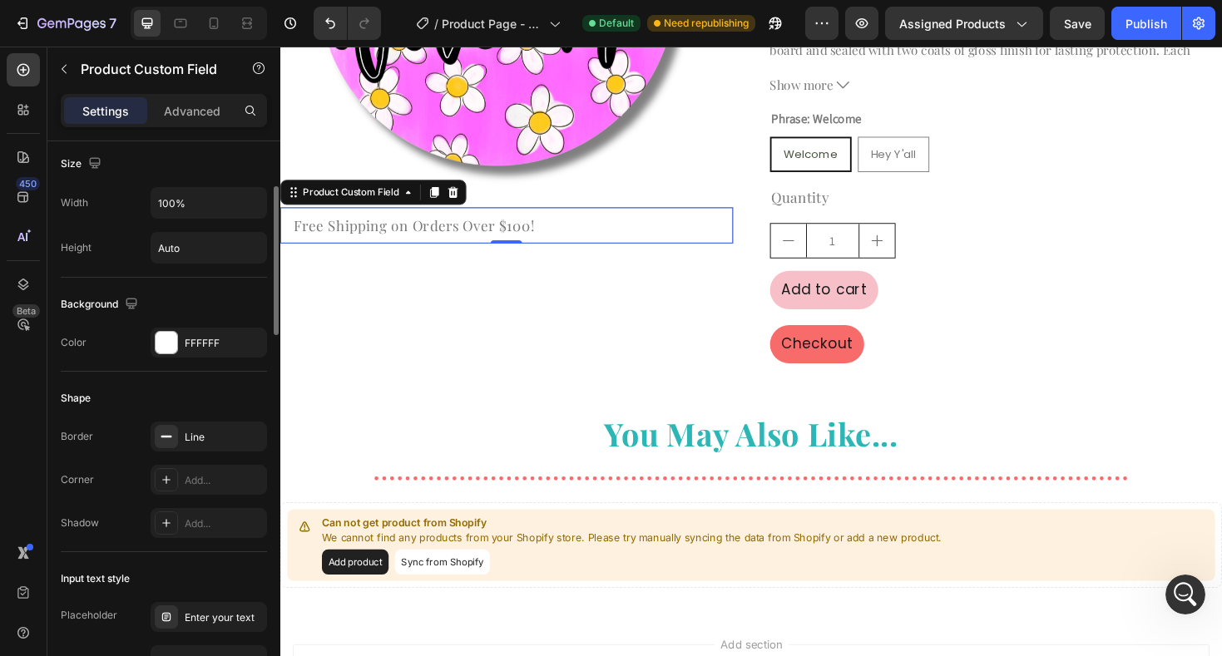
scroll to position [239, 0]
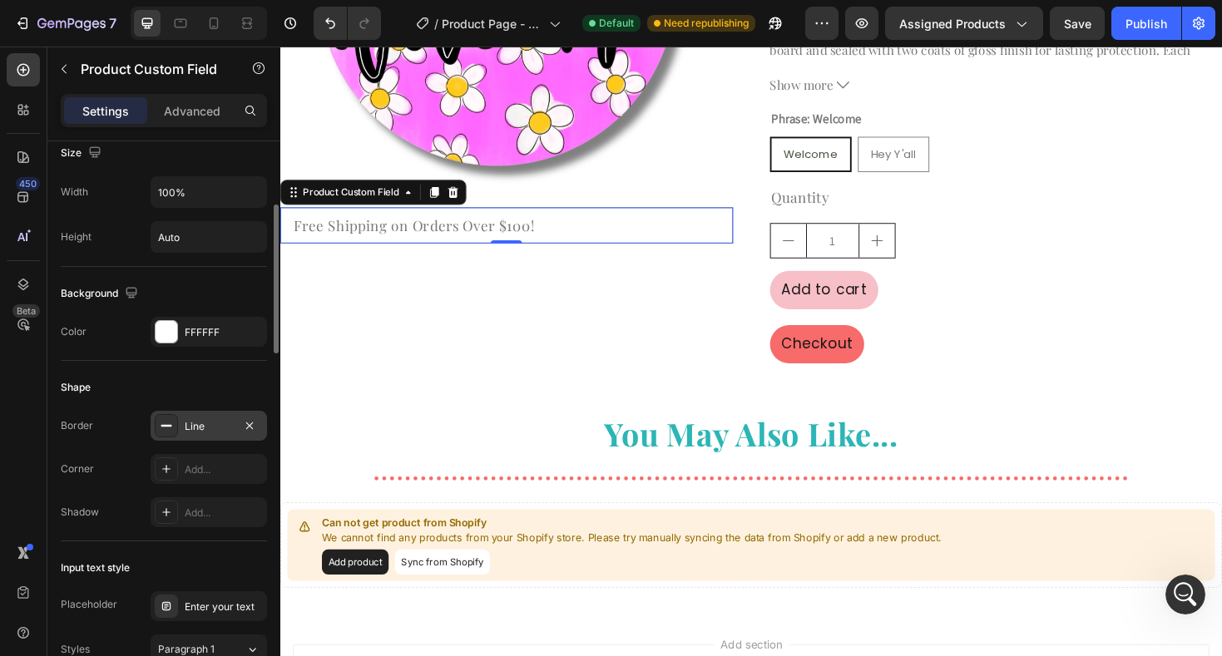
click at [160, 428] on icon at bounding box center [166, 425] width 13 height 13
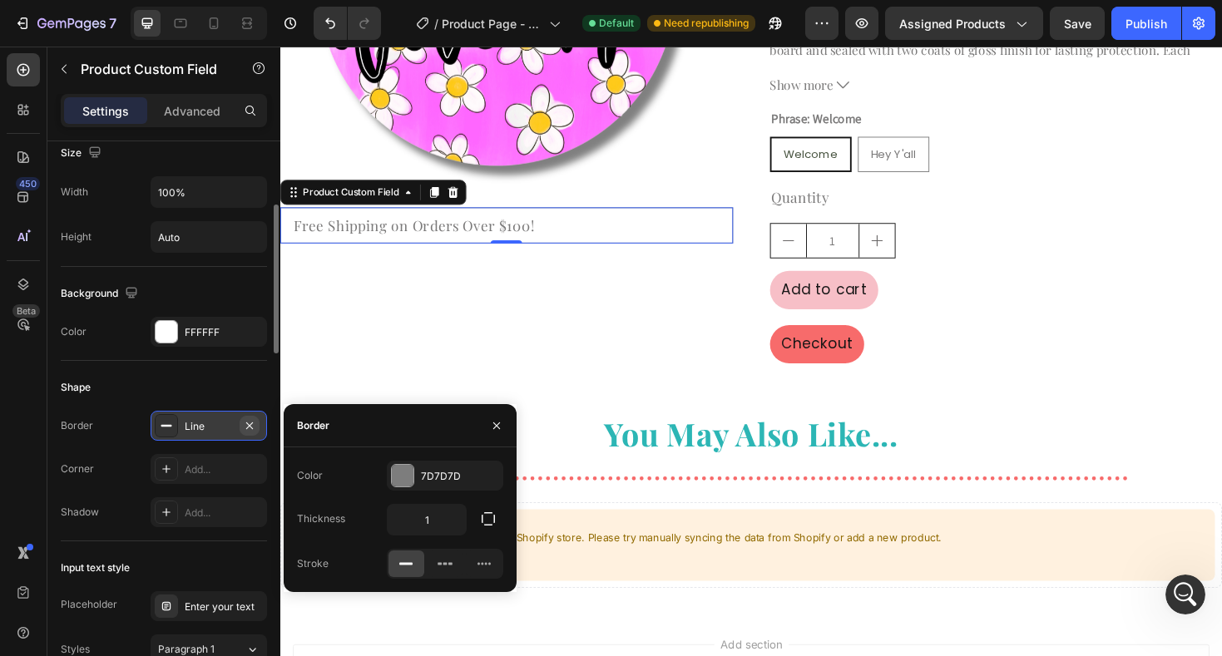
click at [249, 427] on icon "button" at bounding box center [249, 425] width 13 height 13
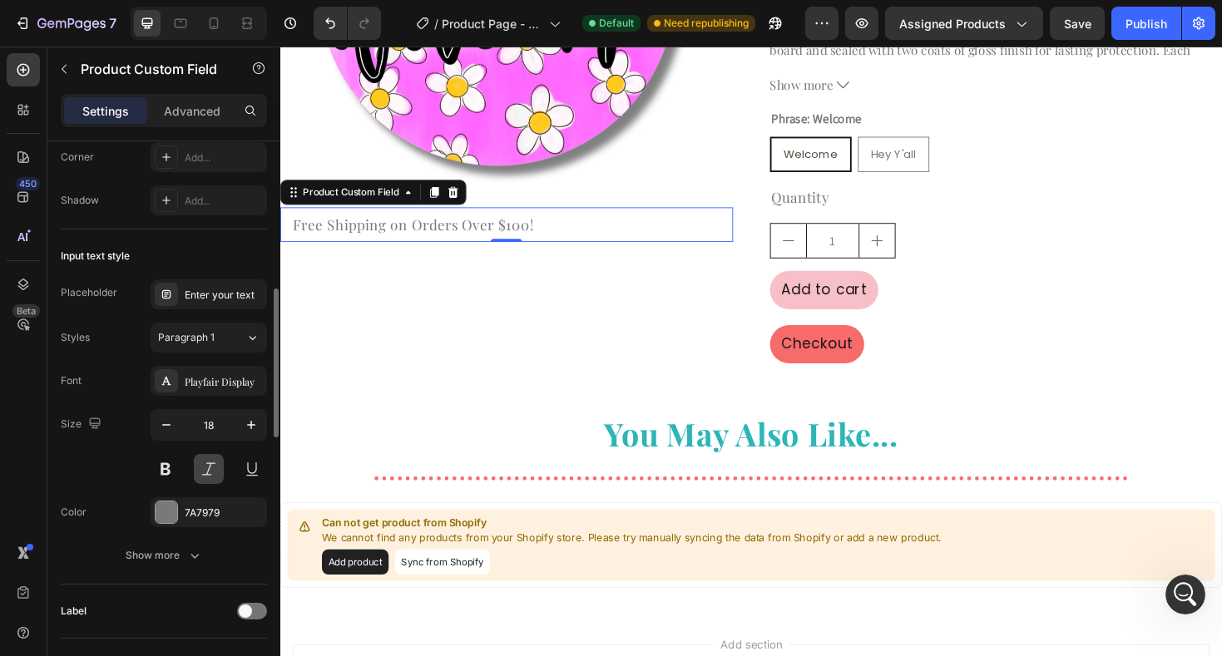
scroll to position [556, 0]
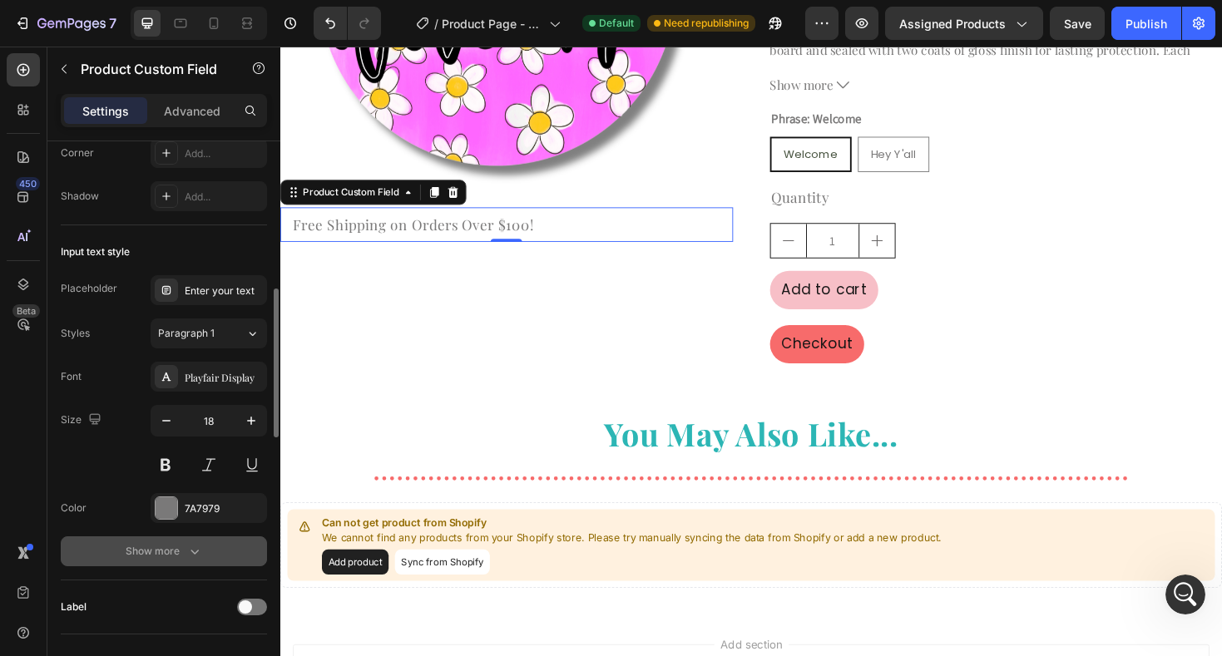
click at [201, 549] on icon "button" at bounding box center [194, 551] width 17 height 17
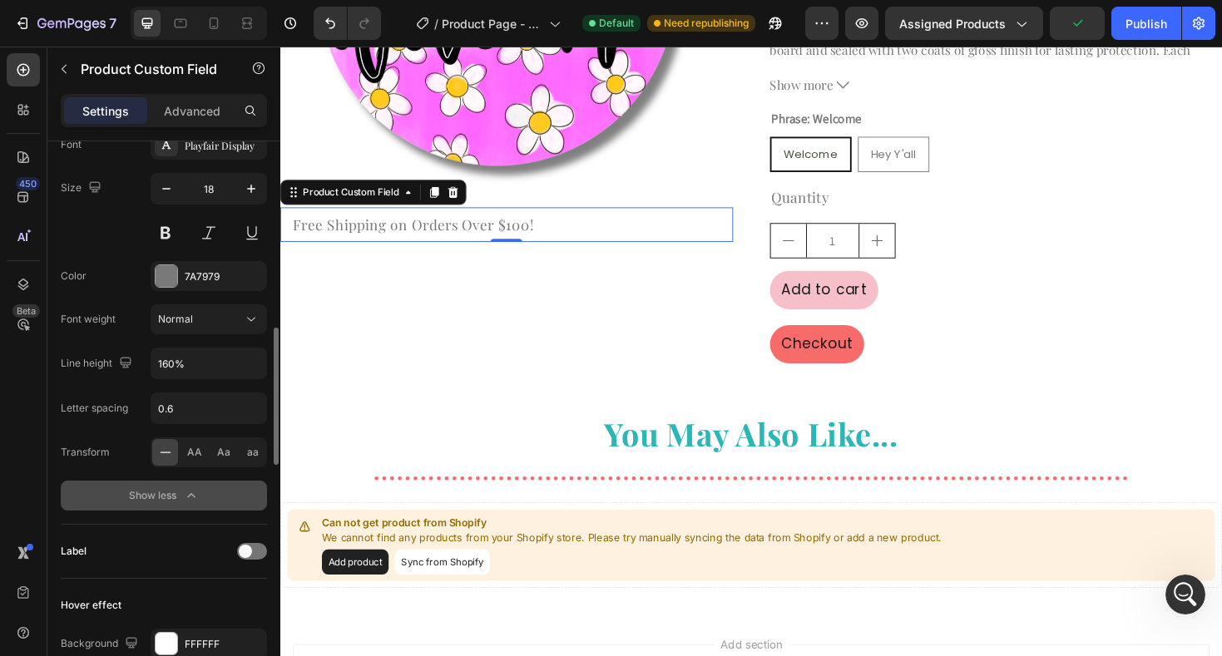
scroll to position [794, 0]
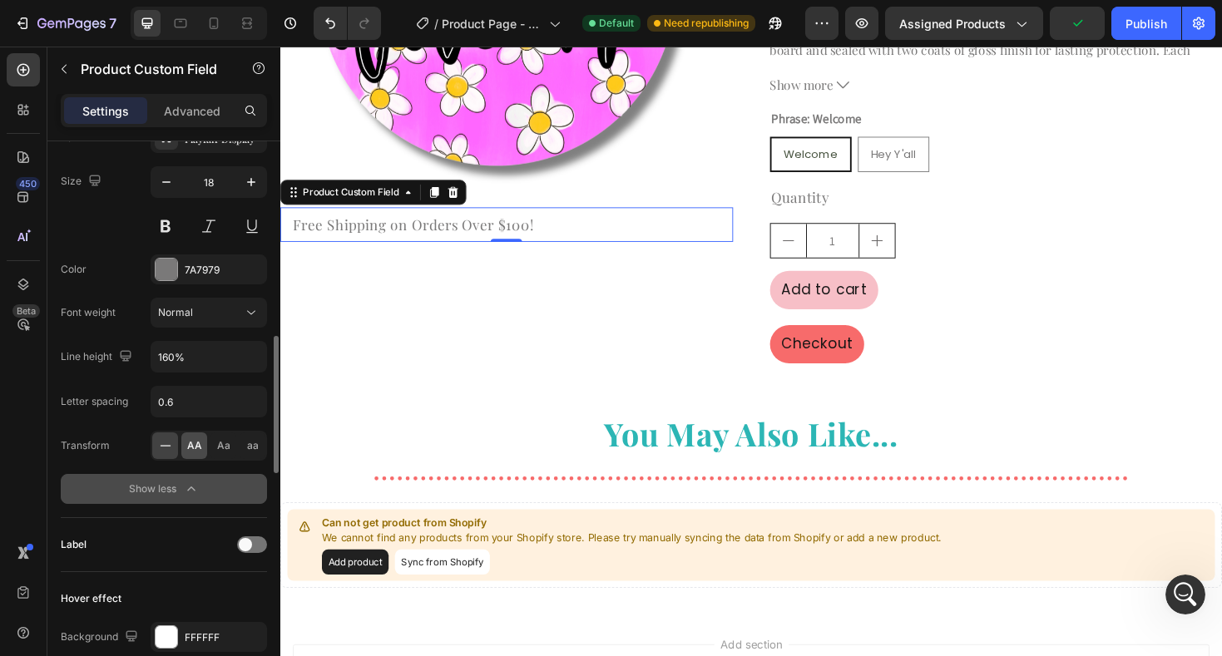
click at [195, 448] on span "AA" at bounding box center [194, 445] width 15 height 15
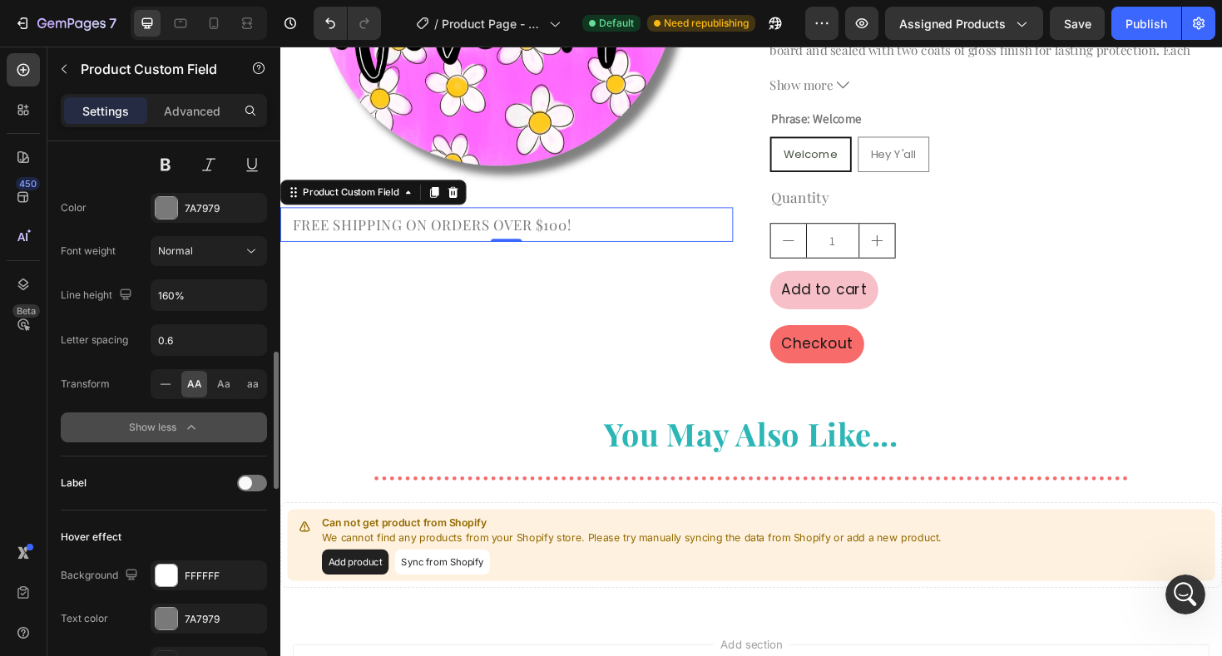
scroll to position [857, 0]
click at [252, 486] on div at bounding box center [252, 482] width 30 height 17
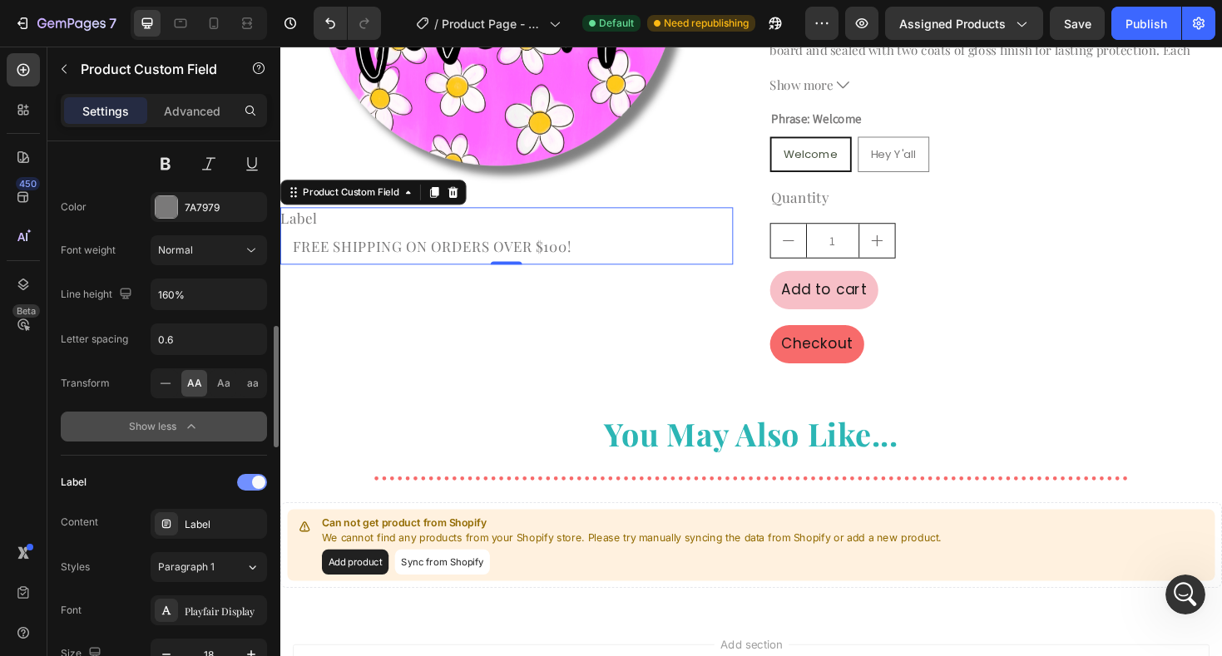
click at [252, 486] on div at bounding box center [252, 482] width 30 height 17
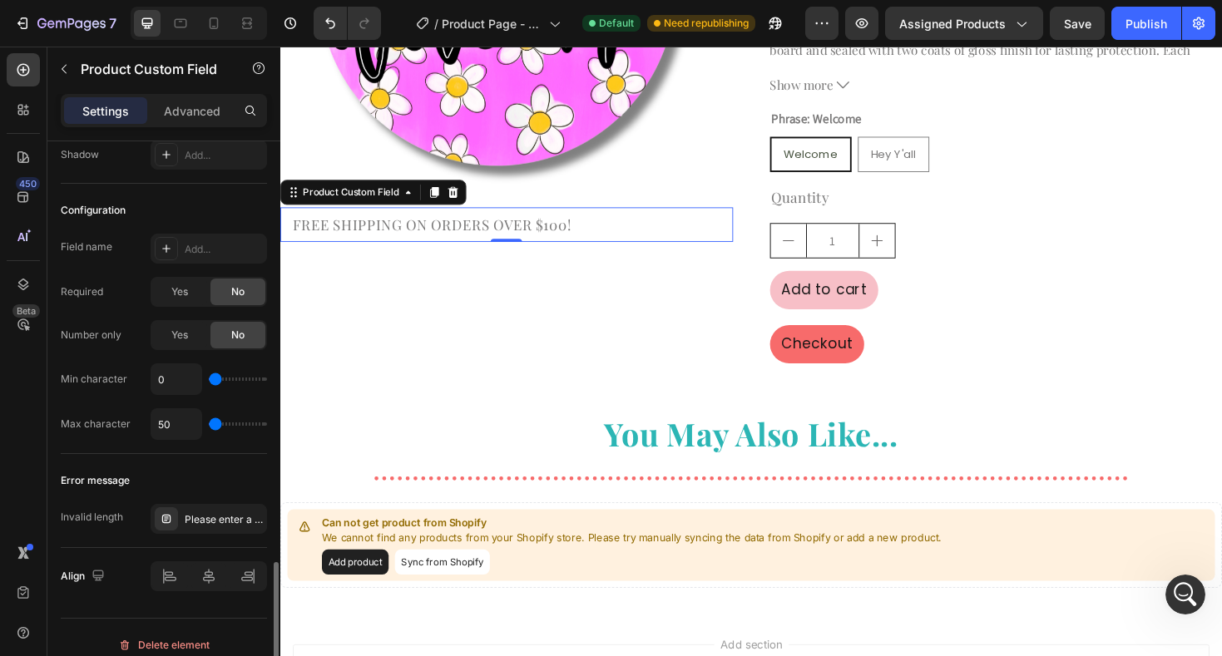
scroll to position [1731, 0]
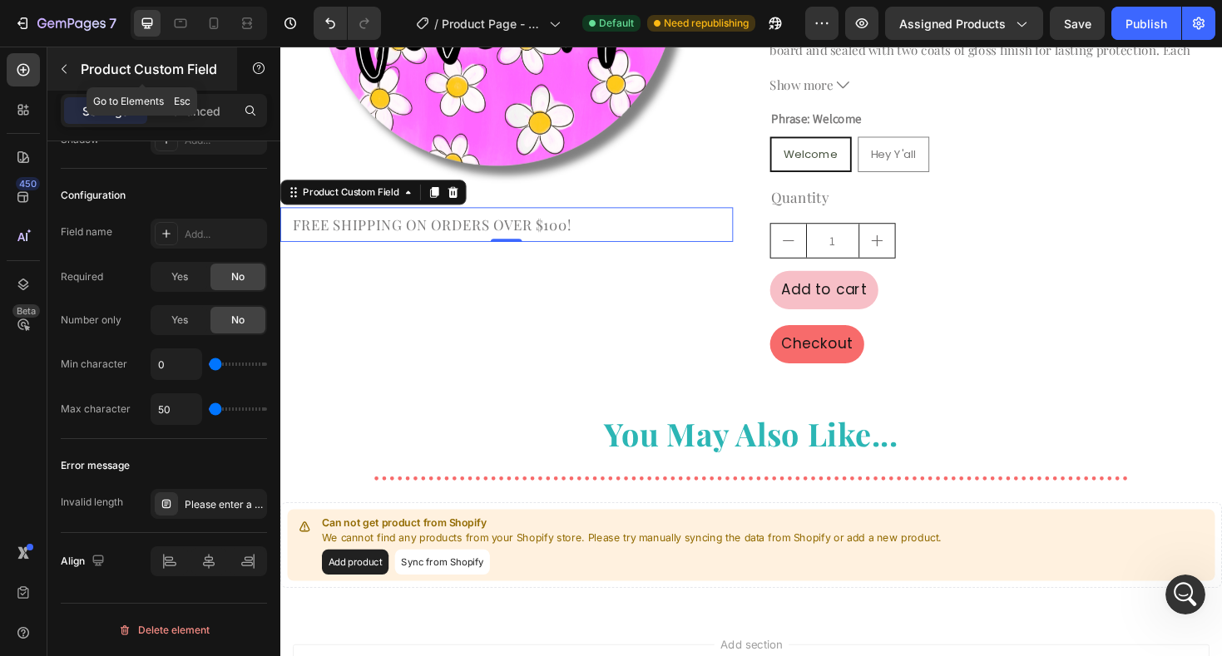
click at [68, 70] on icon "button" at bounding box center [63, 68] width 13 height 13
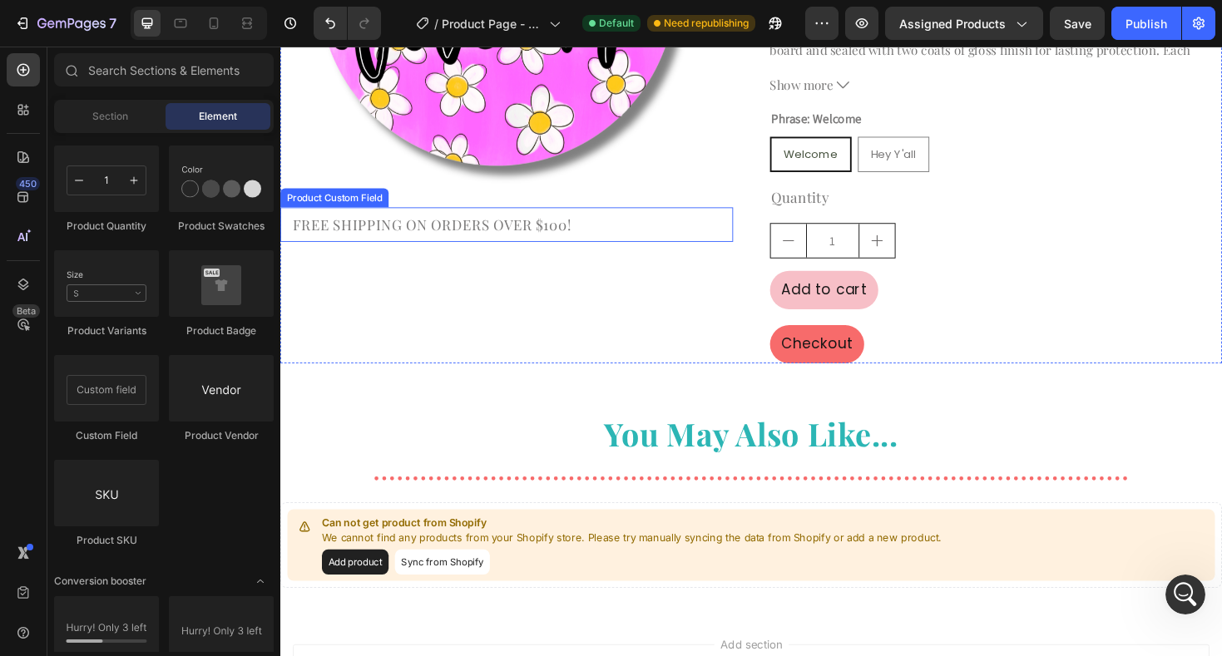
click at [448, 246] on input "Free Shipping on Orders Over $100!" at bounding box center [520, 235] width 480 height 37
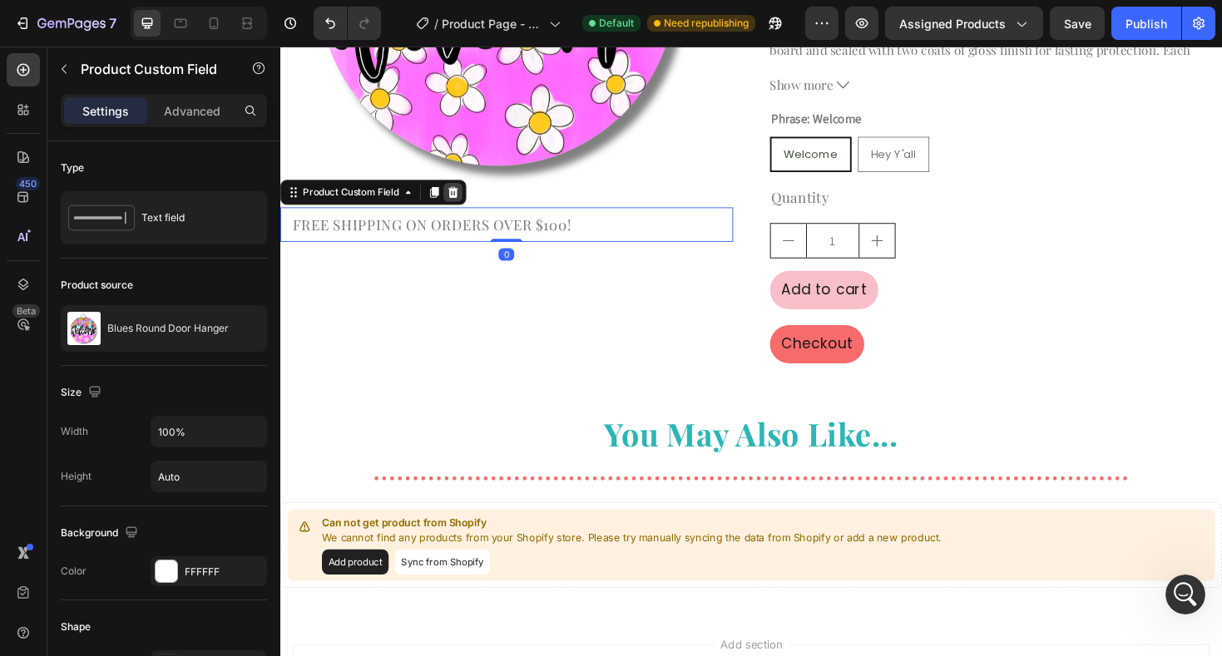
click at [464, 205] on icon at bounding box center [463, 201] width 11 height 12
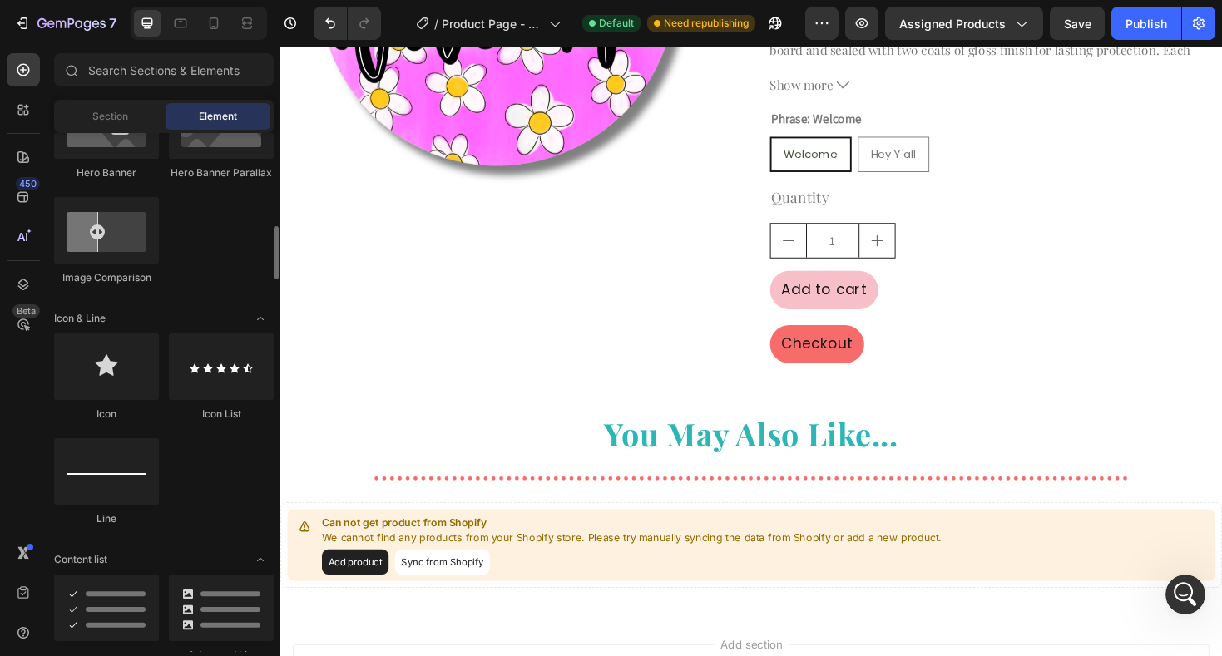
scroll to position [901, 0]
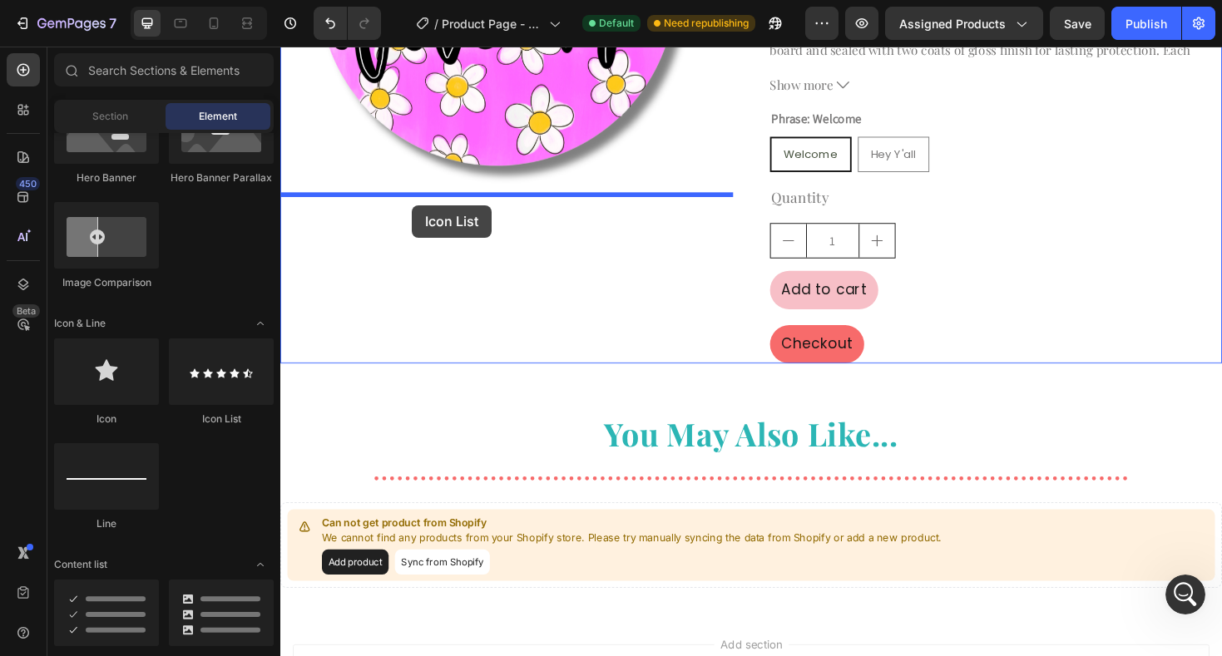
drag, startPoint x: 498, startPoint y: 422, endPoint x: 420, endPoint y: 215, distance: 222.1
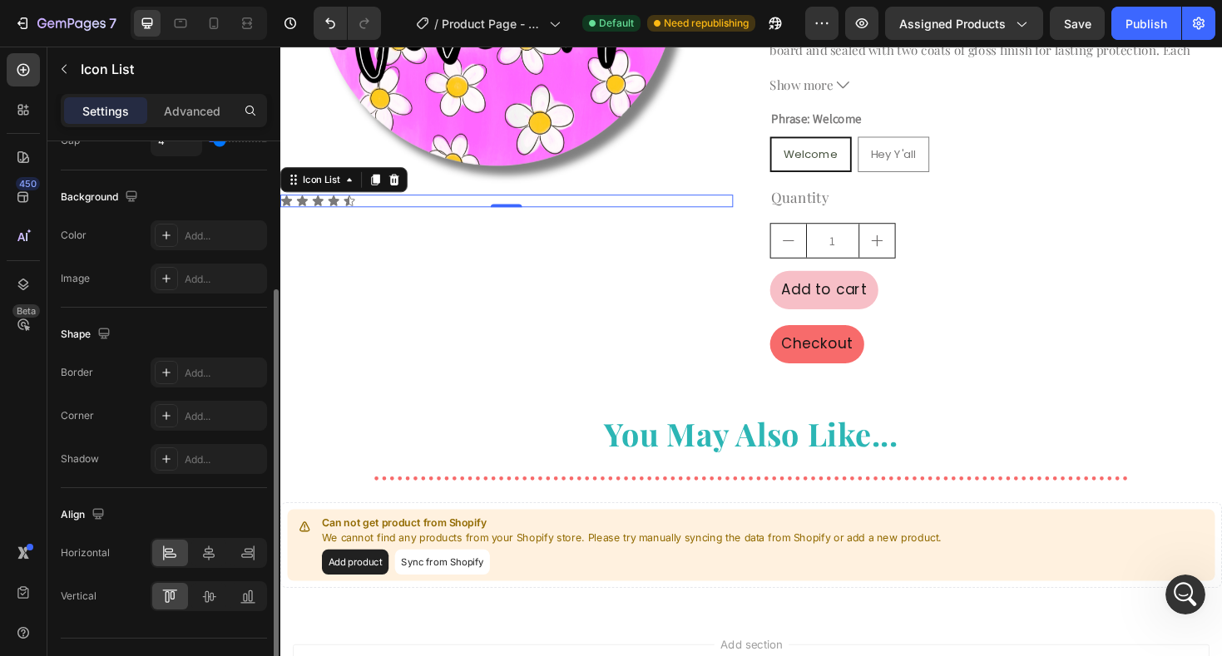
scroll to position [195, 0]
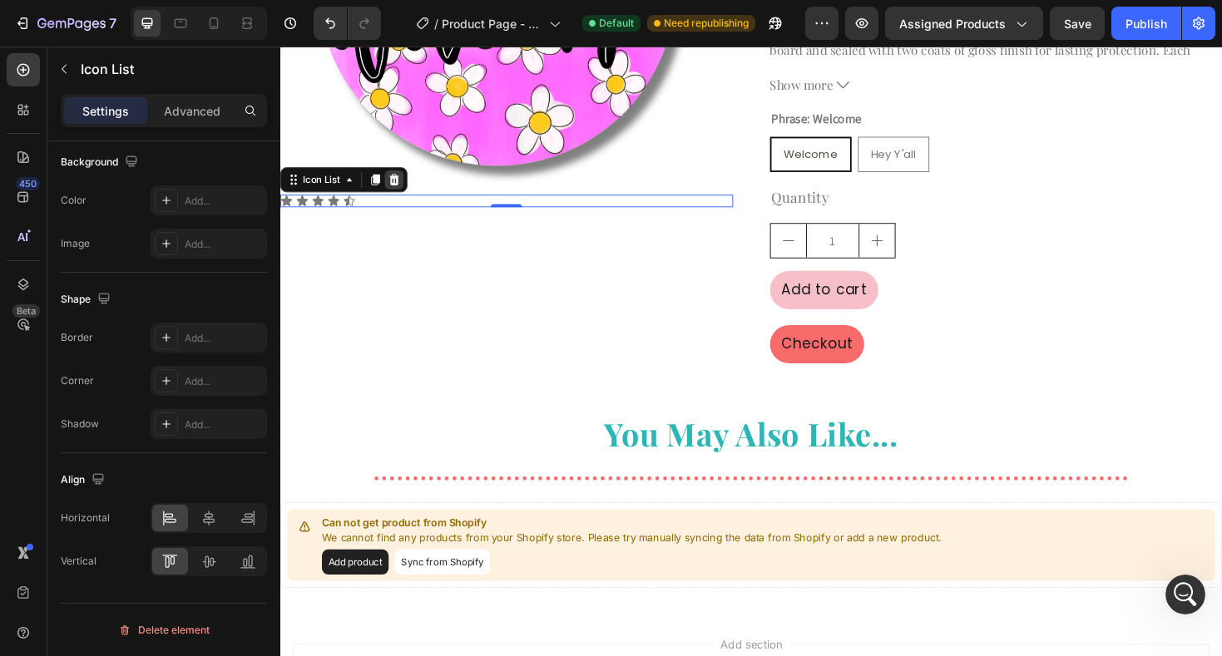
click at [402, 187] on icon at bounding box center [400, 187] width 13 height 13
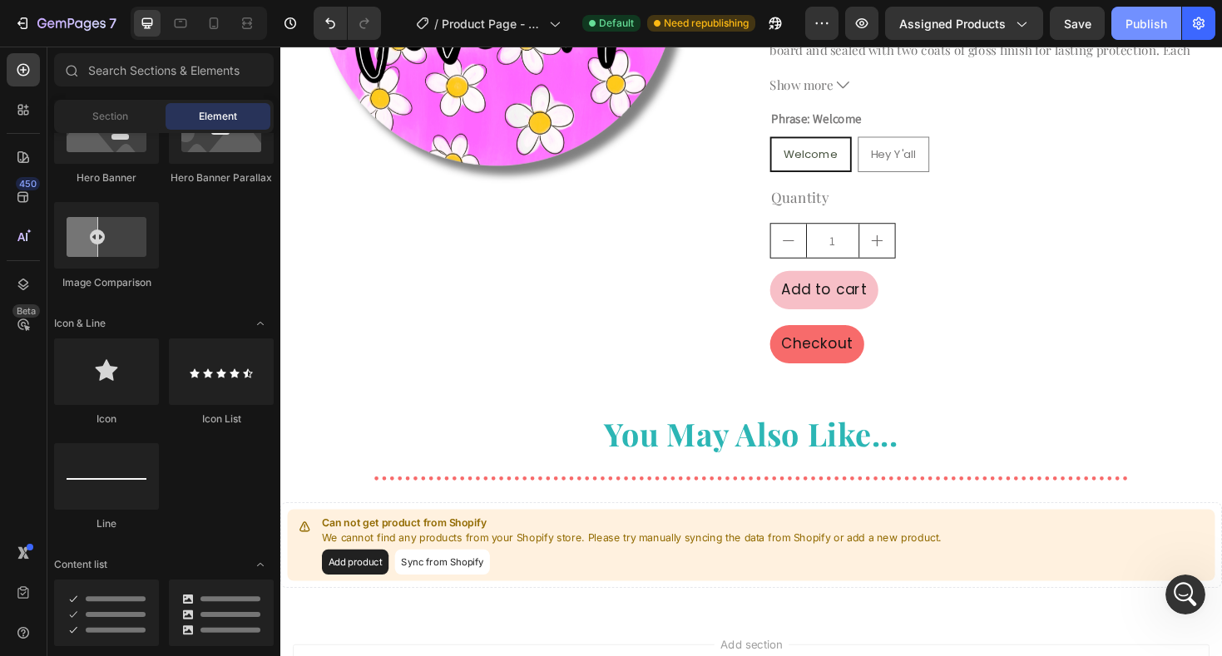
click at [1149, 22] on div "Publish" at bounding box center [1146, 23] width 42 height 17
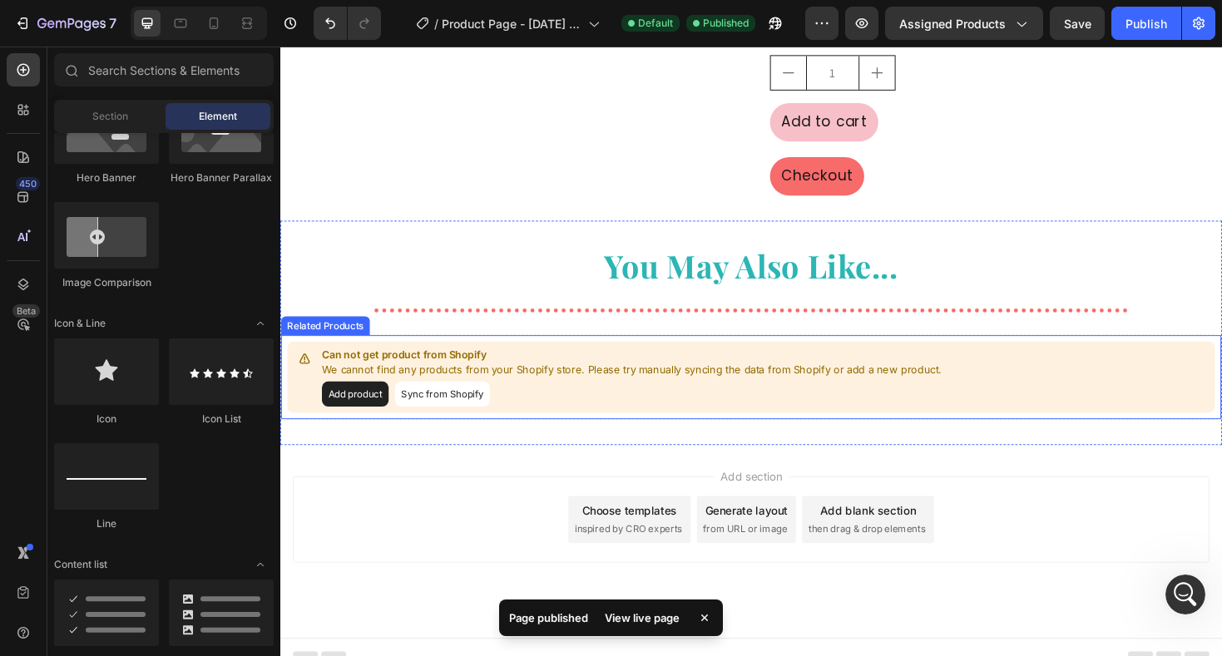
scroll to position [577, 0]
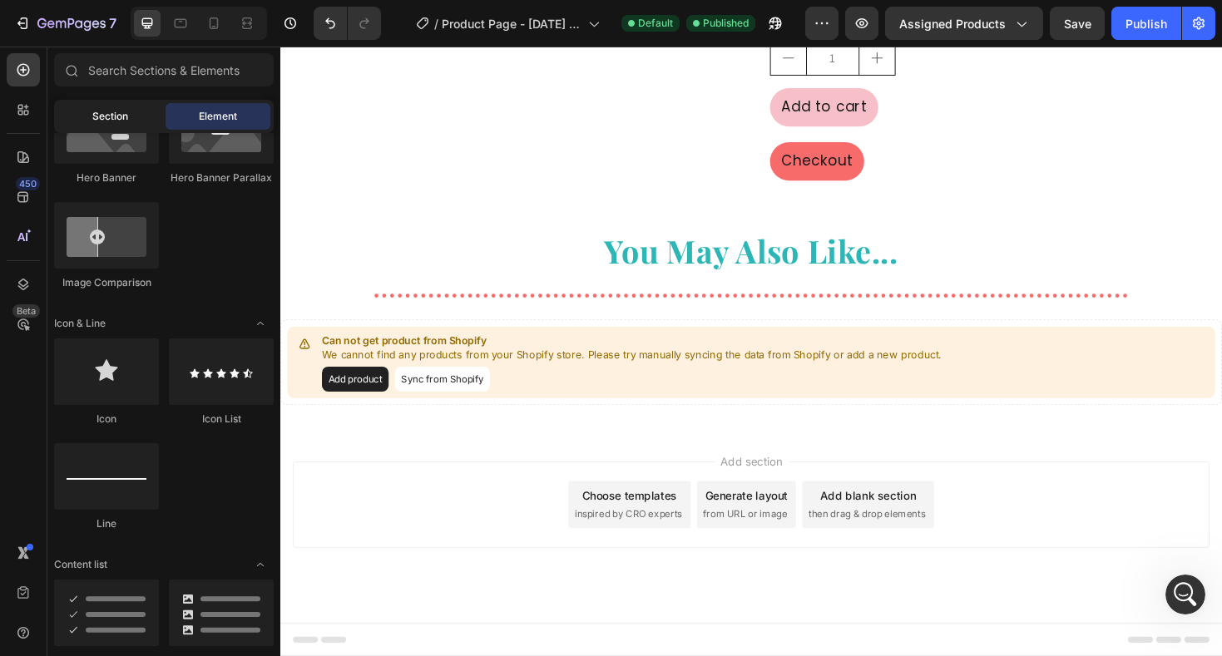
click at [131, 113] on div "Section" at bounding box center [109, 116] width 105 height 27
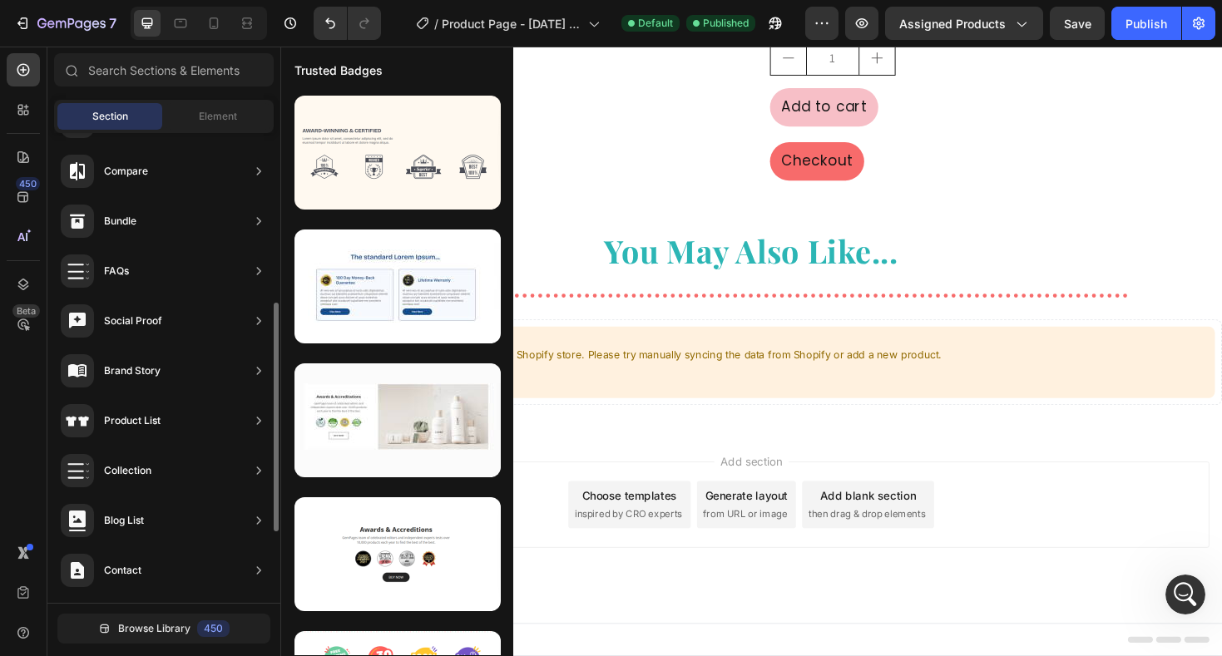
scroll to position [495, 0]
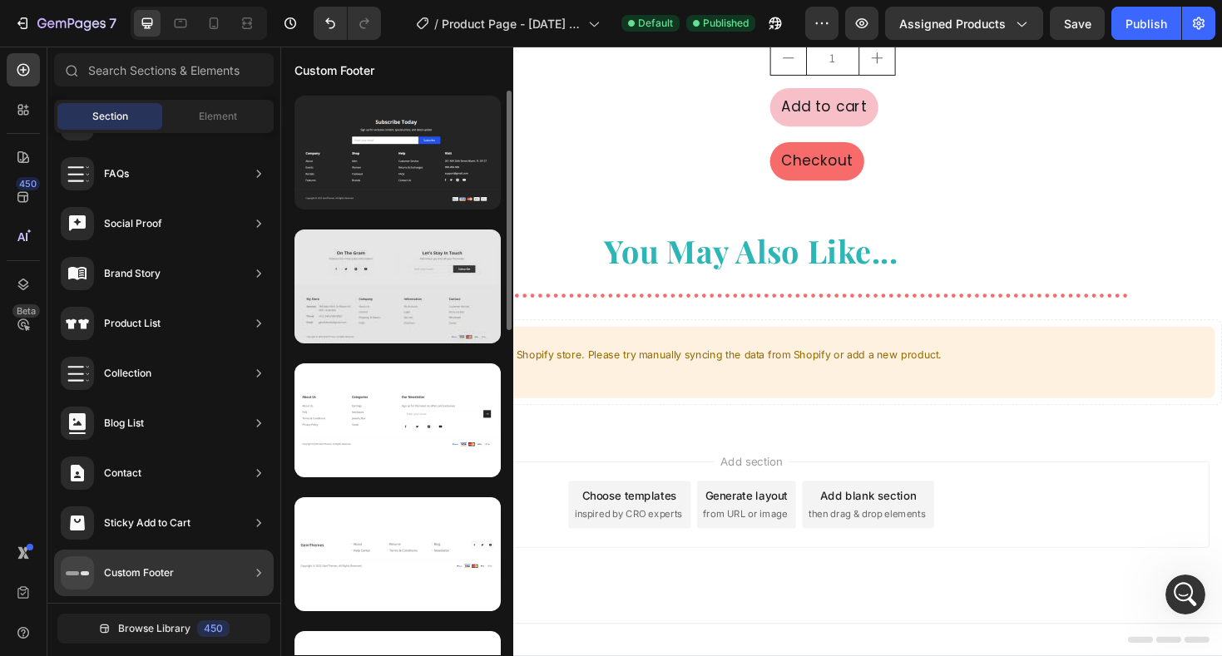
click at [444, 309] on div at bounding box center [397, 287] width 206 height 114
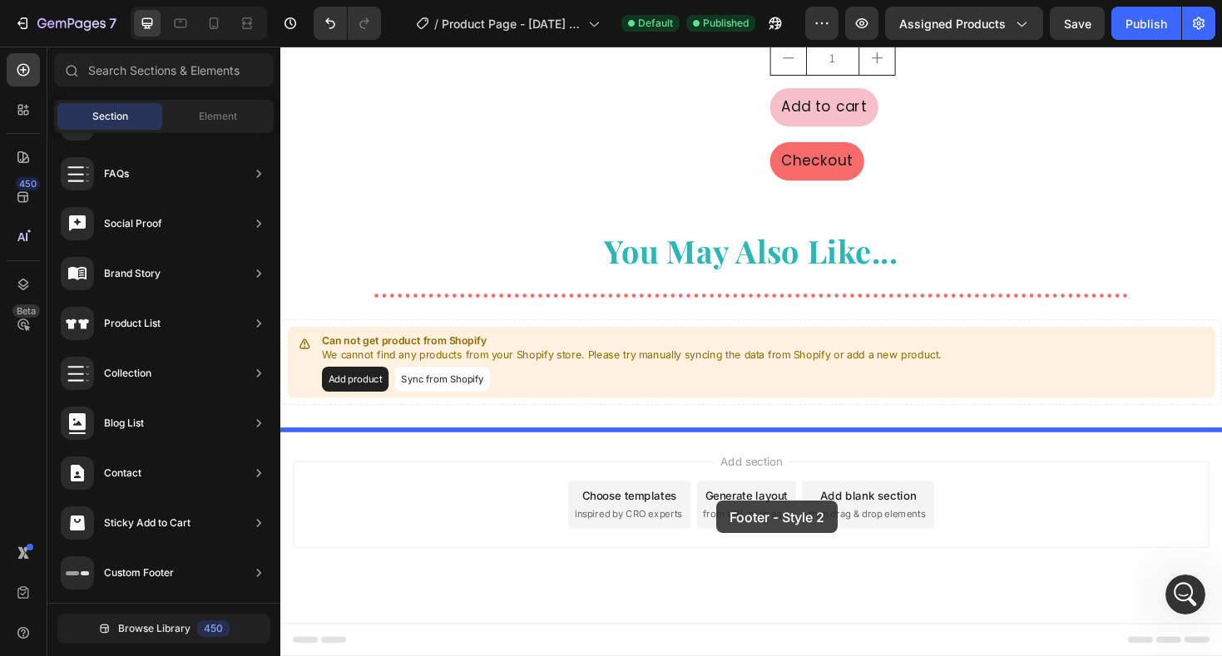
drag, startPoint x: 591, startPoint y: 418, endPoint x: 741, endPoint y: 527, distance: 185.1
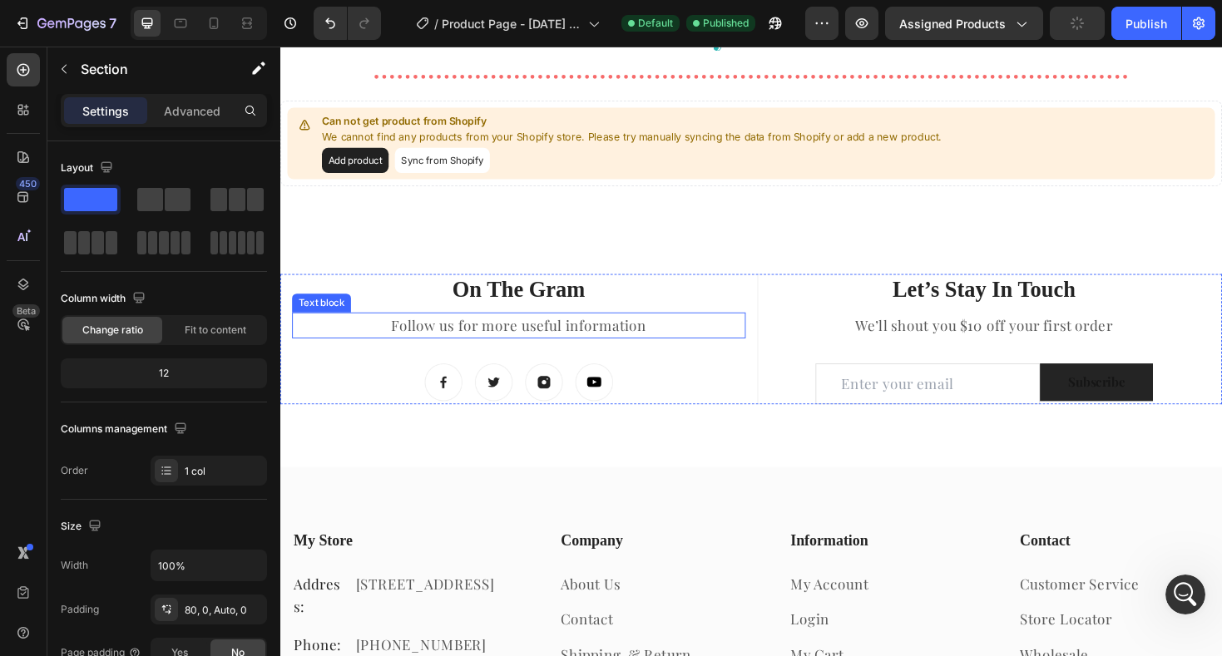
scroll to position [781, 0]
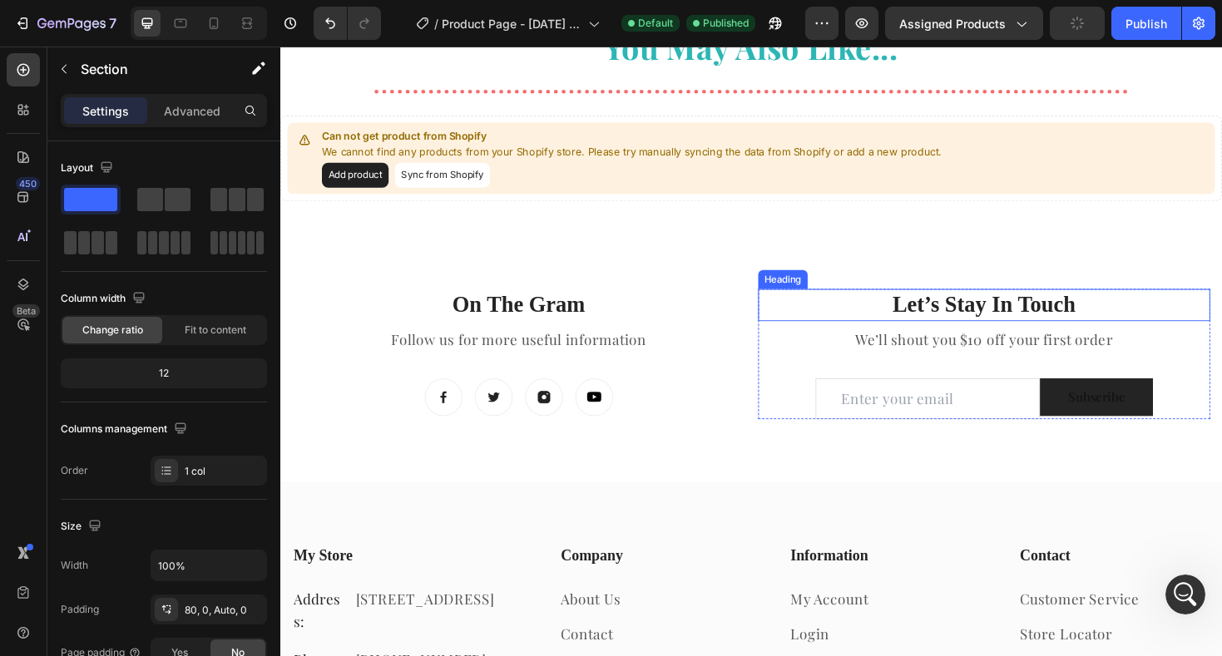
click at [1041, 320] on p "Let’s Stay In Touch" at bounding box center [1026, 320] width 476 height 30
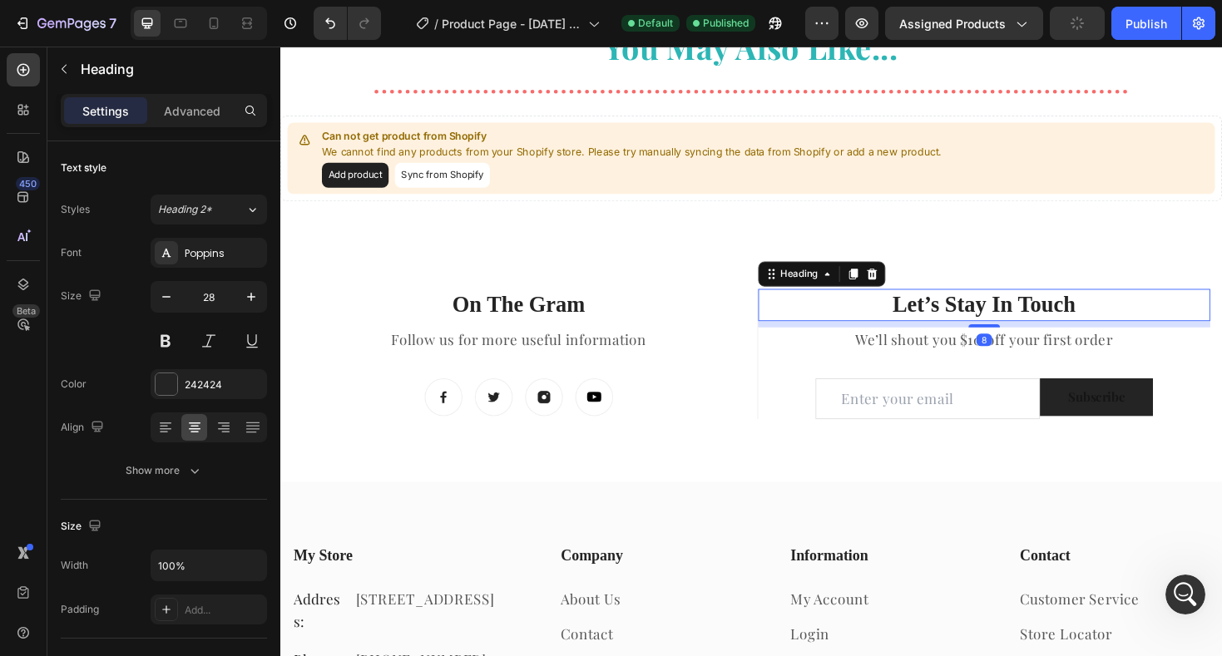
click at [1041, 320] on p "Let’s Stay In Touch" at bounding box center [1026, 320] width 476 height 30
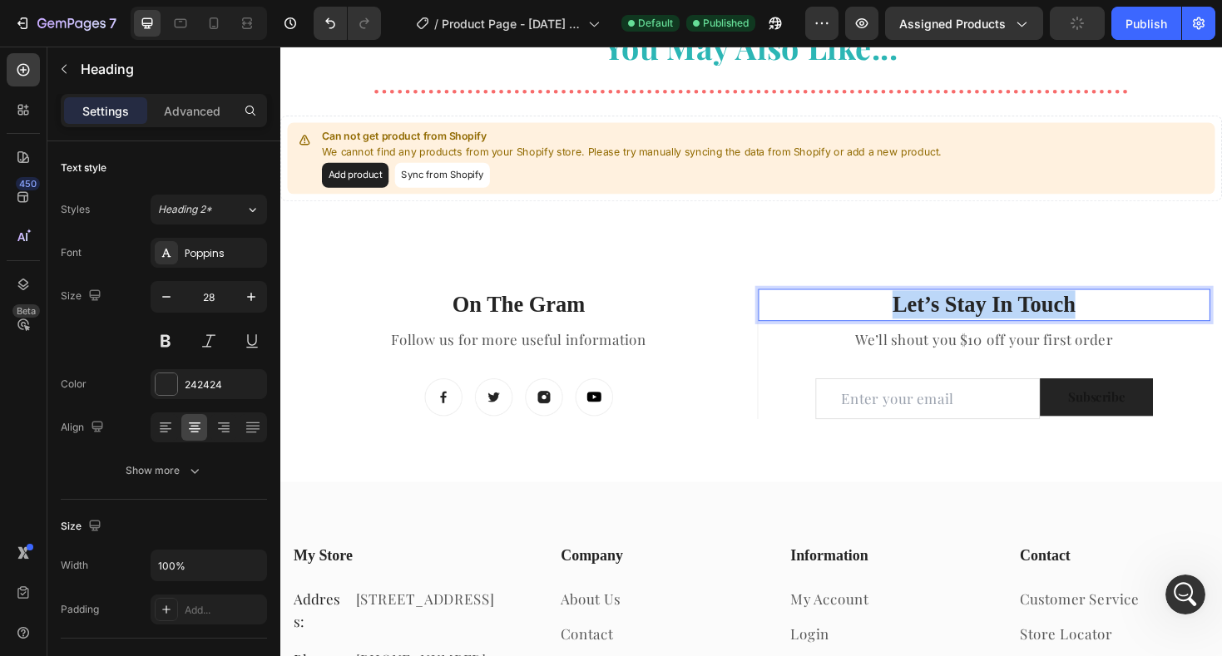
click at [1041, 320] on p "Let’s Stay In Touch" at bounding box center [1026, 320] width 476 height 30
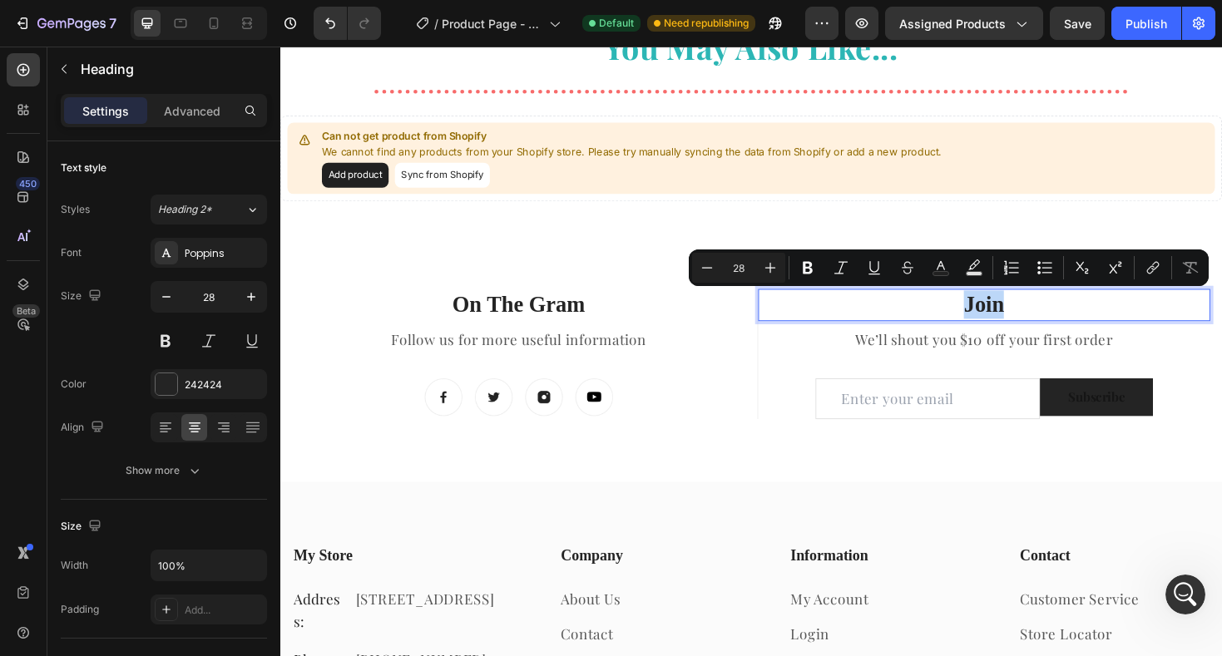
drag, startPoint x: 1055, startPoint y: 320, endPoint x: 997, endPoint y: 320, distance: 58.2
click at [997, 320] on p "Join" at bounding box center [1026, 320] width 476 height 30
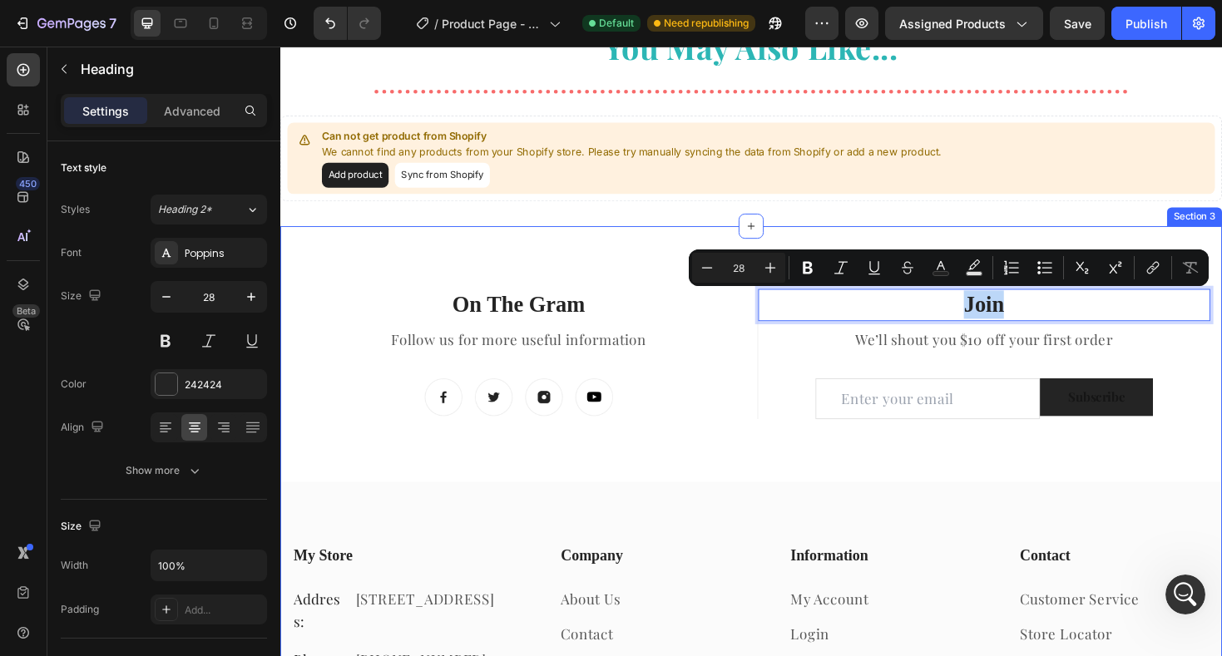
click at [1131, 244] on div "On The Gram Heading Follow us for more useful information Text block Image Imag…" at bounding box center [779, 549] width 998 height 625
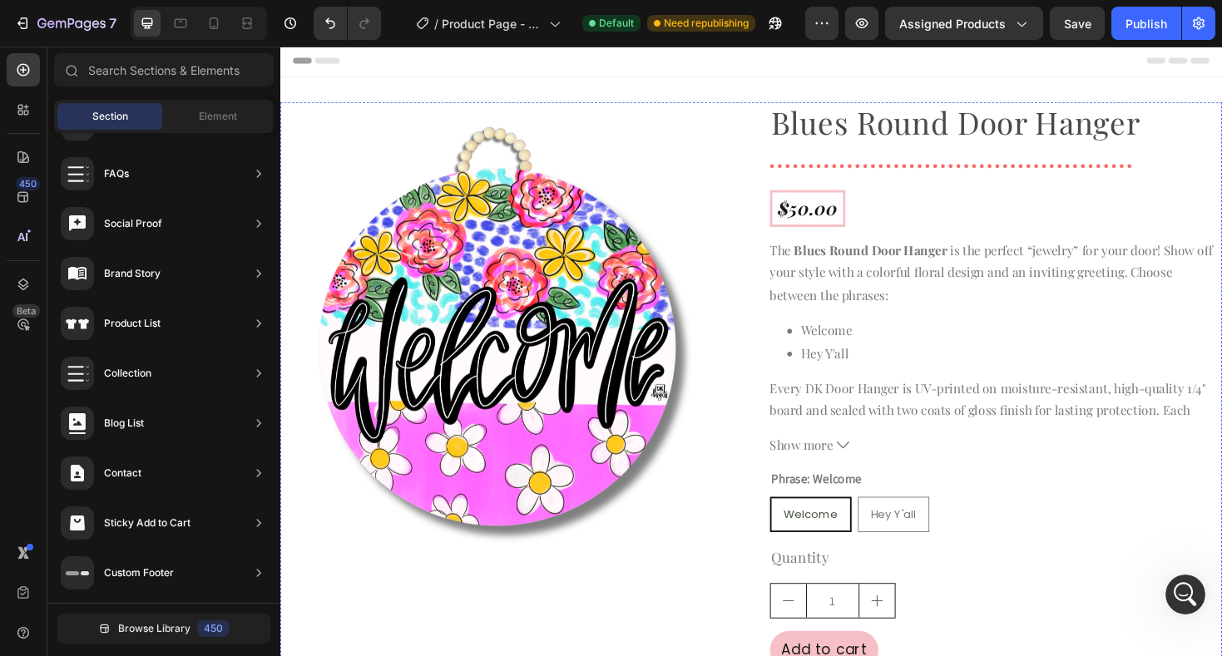
scroll to position [0, 0]
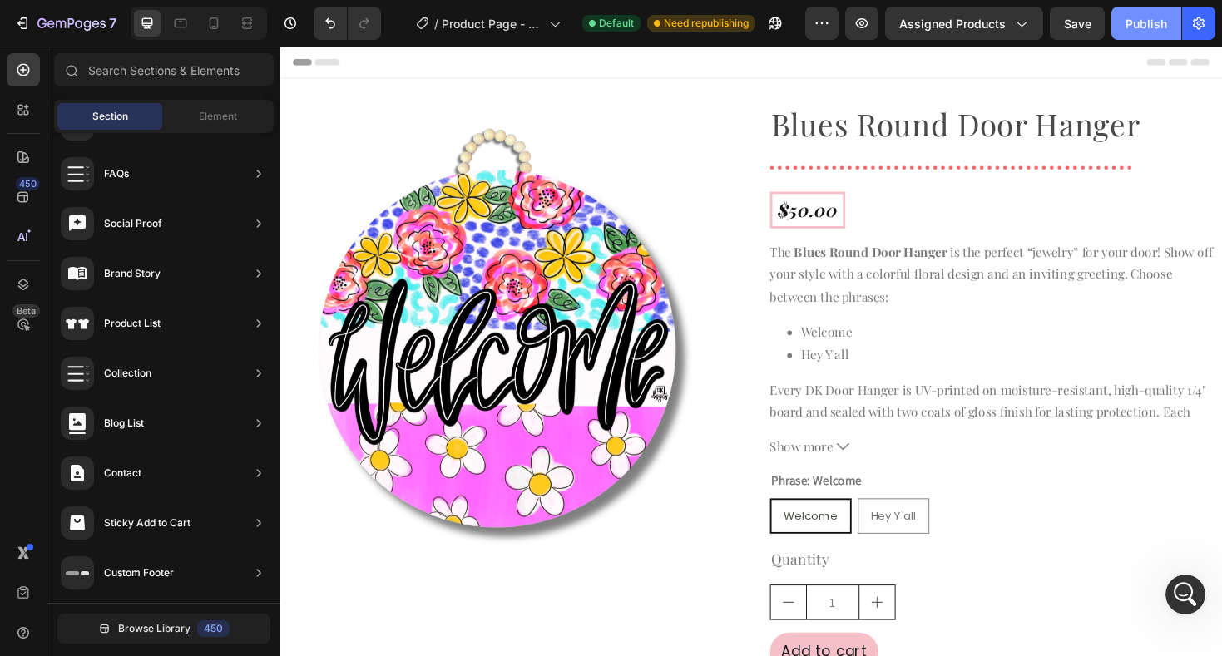
click at [1148, 26] on div "Publish" at bounding box center [1146, 23] width 42 height 17
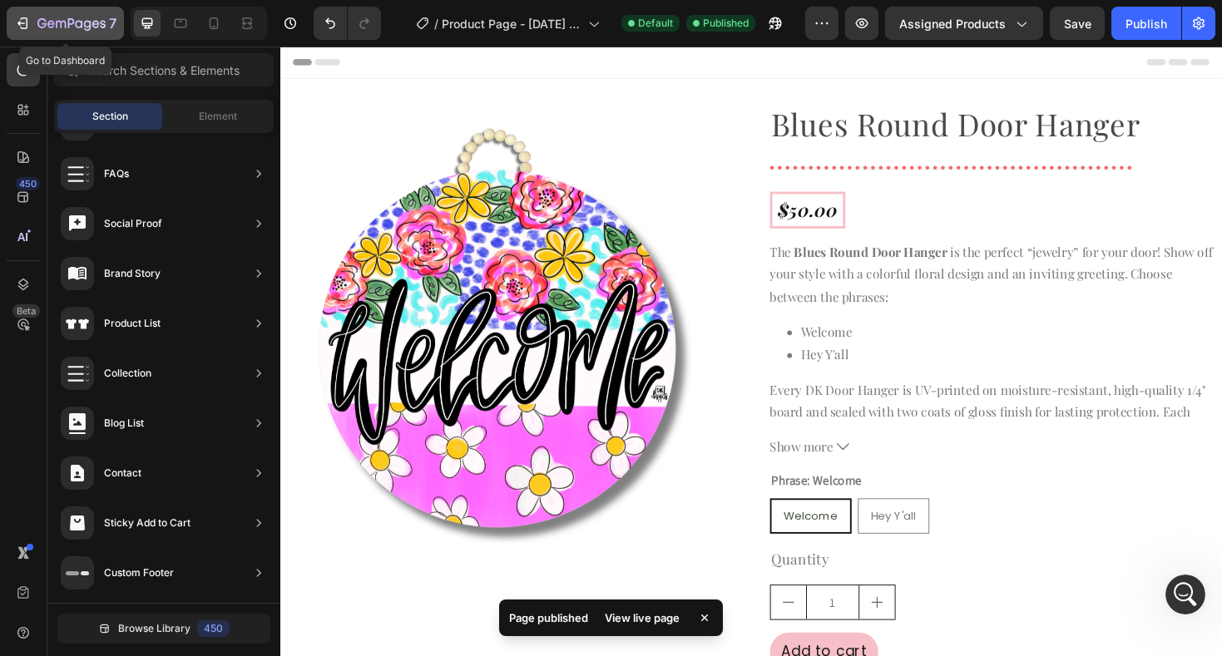
click at [76, 27] on icon "button" at bounding box center [71, 24] width 68 height 14
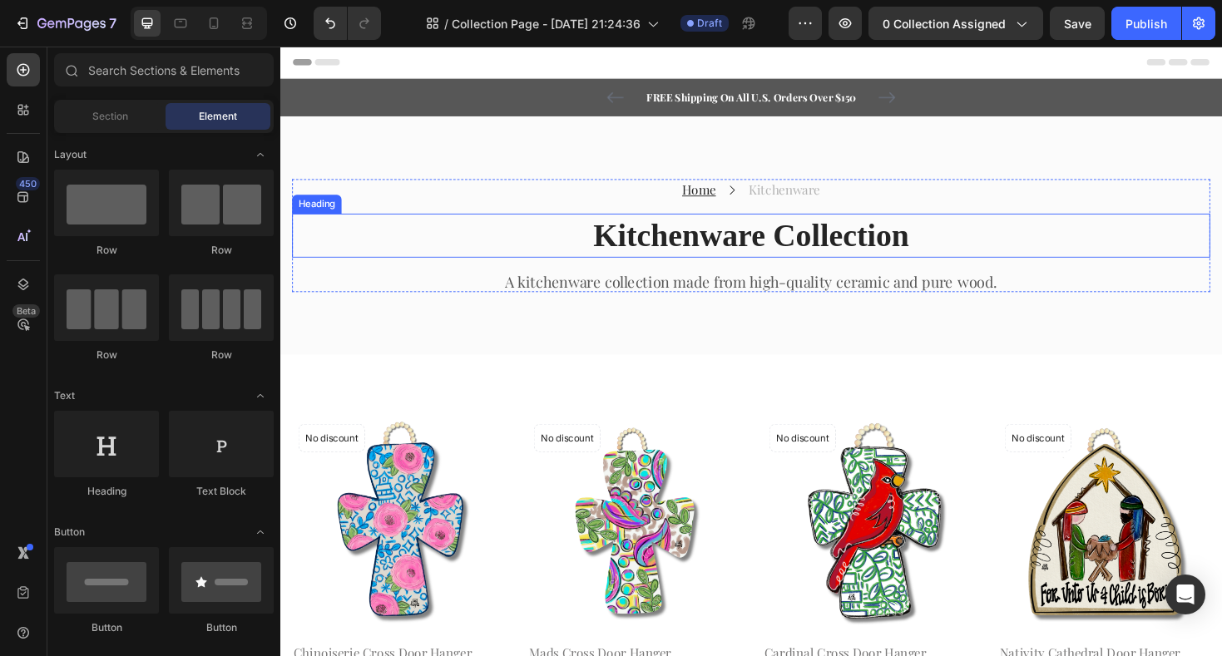
click at [792, 246] on p "Kitchenware Collection" at bounding box center [779, 246] width 970 height 43
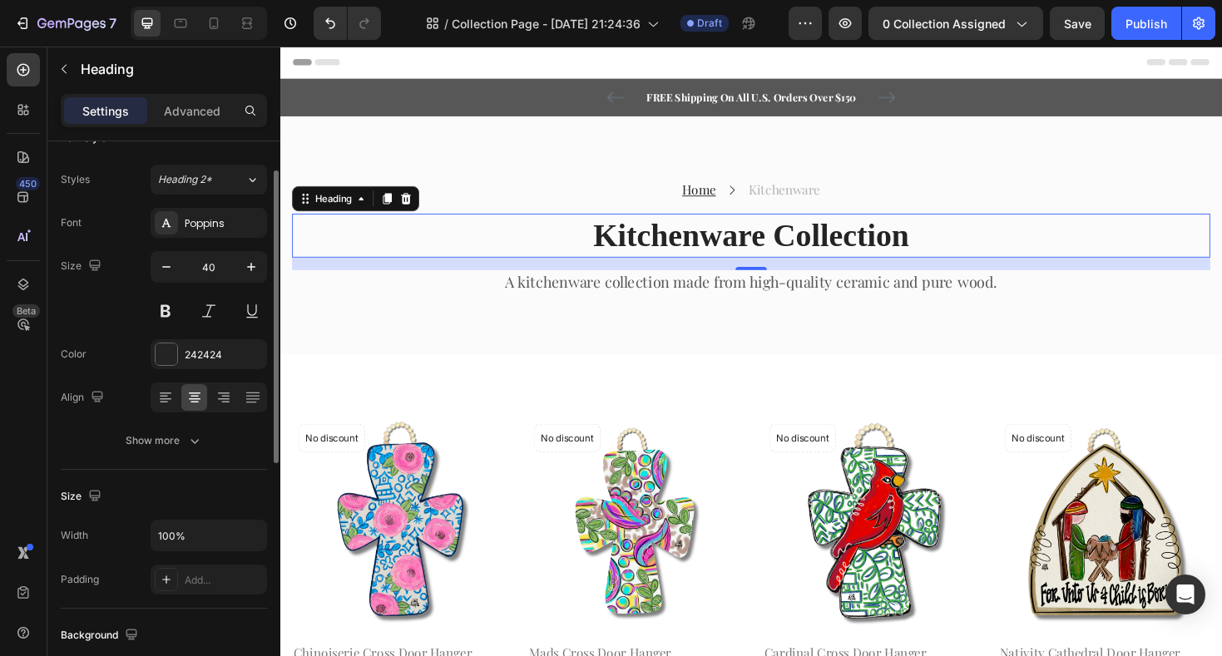
scroll to position [39, 0]
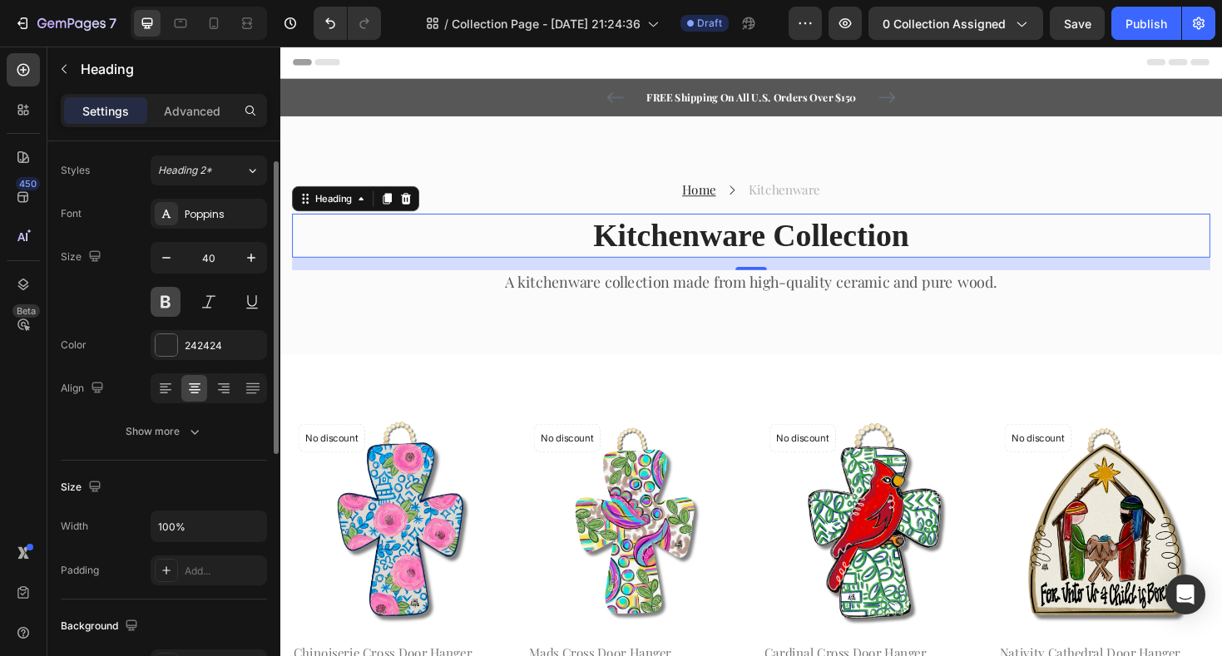
click at [168, 307] on button at bounding box center [166, 302] width 30 height 30
click at [251, 170] on icon at bounding box center [252, 170] width 14 height 17
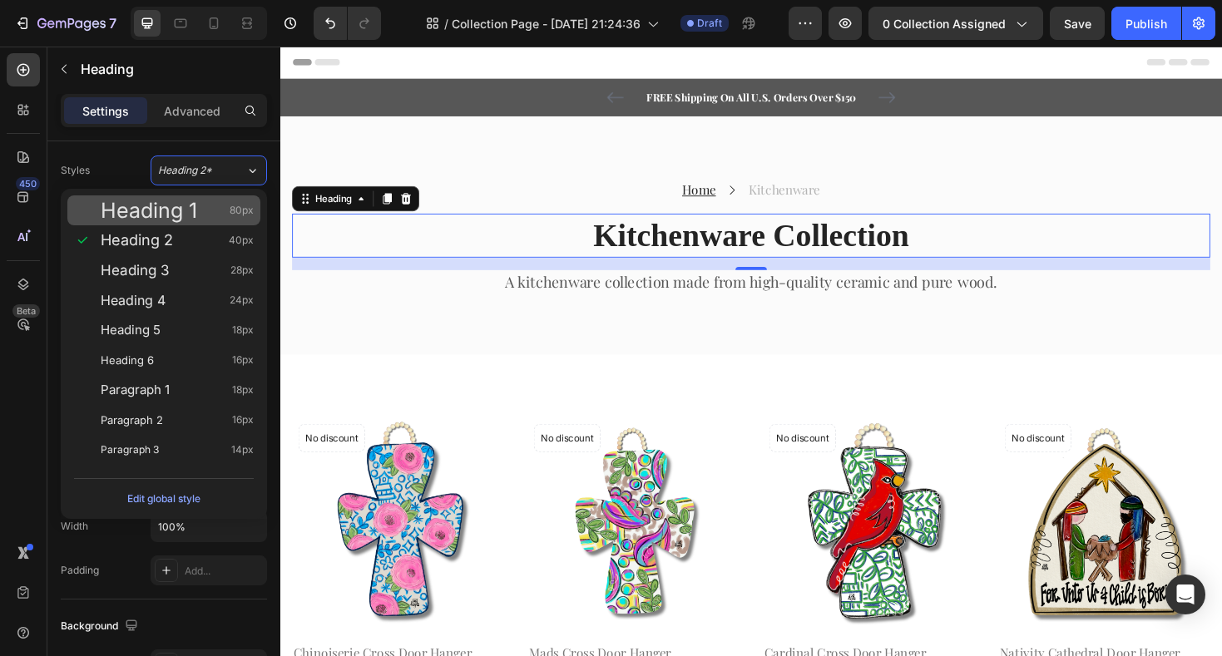
click at [211, 203] on div "Heading 1 80px" at bounding box center [177, 210] width 153 height 17
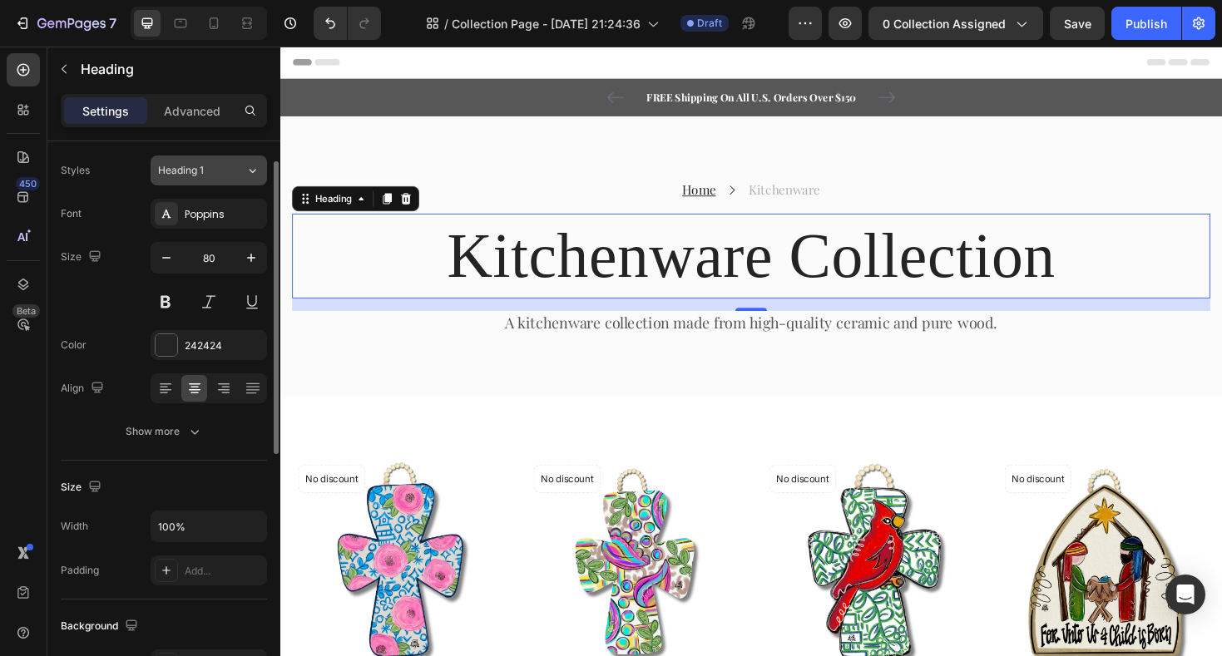
click at [255, 170] on icon at bounding box center [252, 171] width 7 height 4
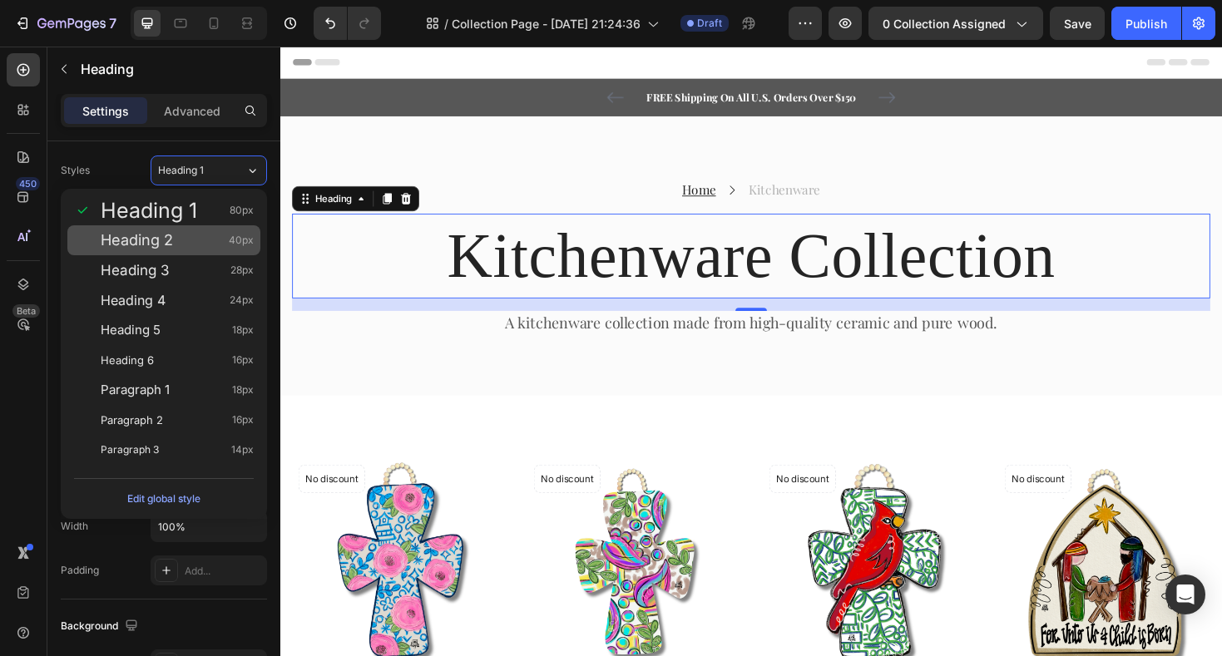
click at [209, 235] on div "Heading 2 40px" at bounding box center [177, 240] width 153 height 17
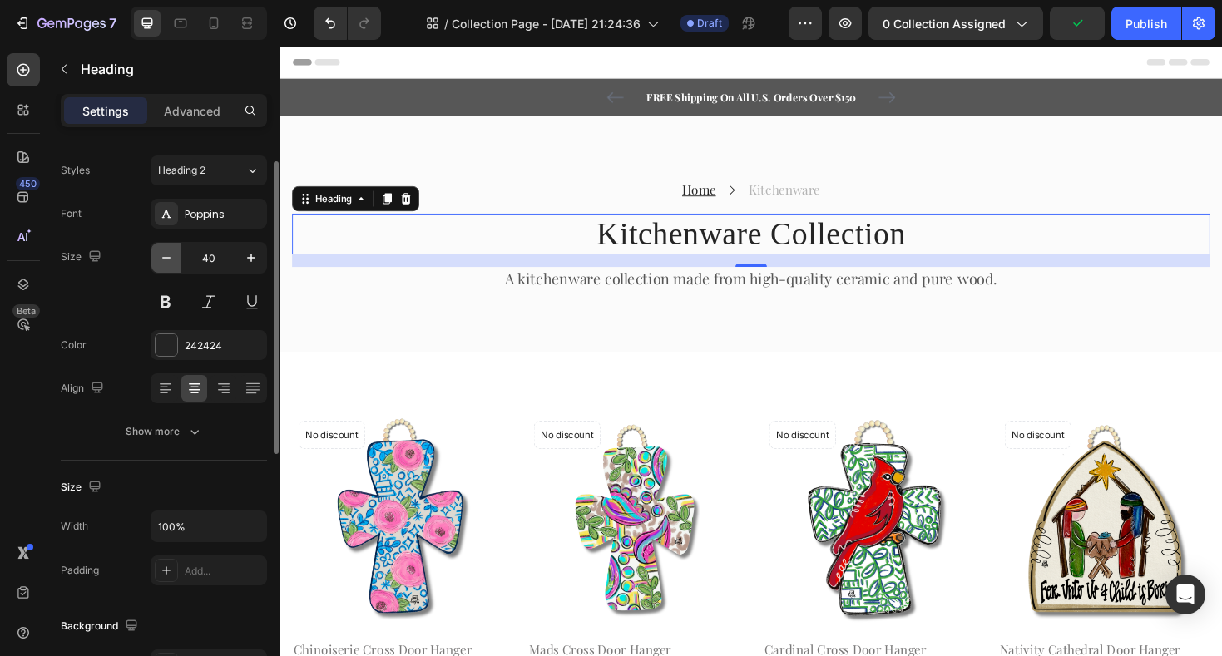
click at [171, 259] on icon "button" at bounding box center [166, 257] width 17 height 17
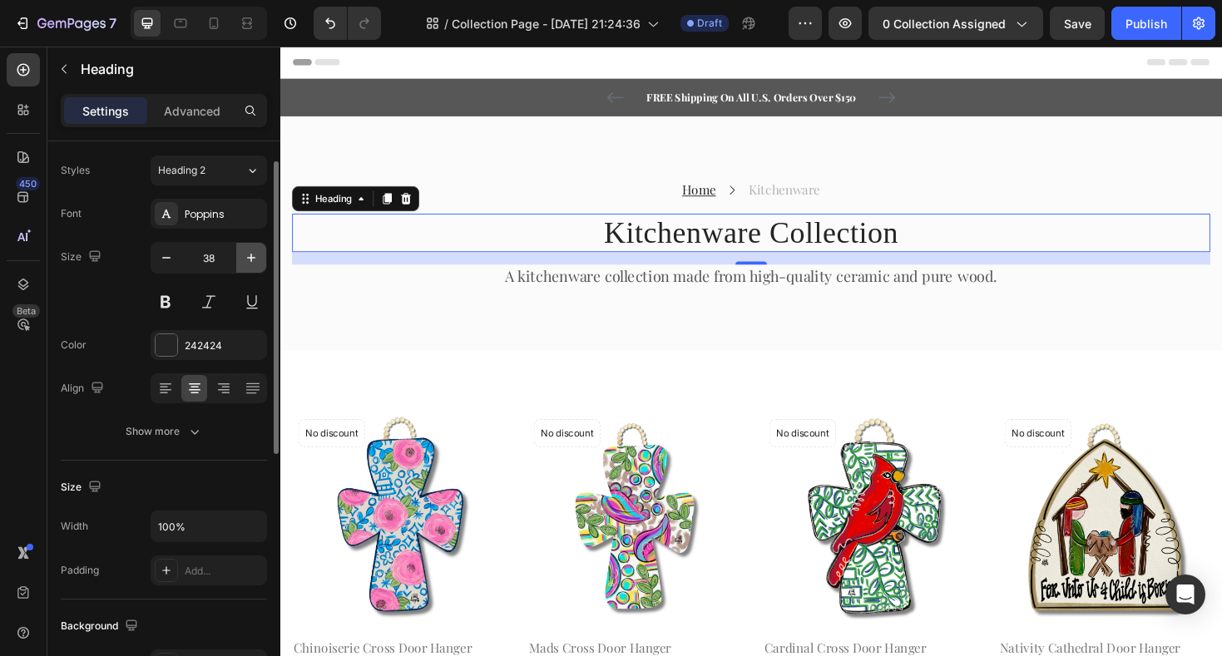
click at [254, 264] on icon "button" at bounding box center [251, 257] width 17 height 17
type input "39"
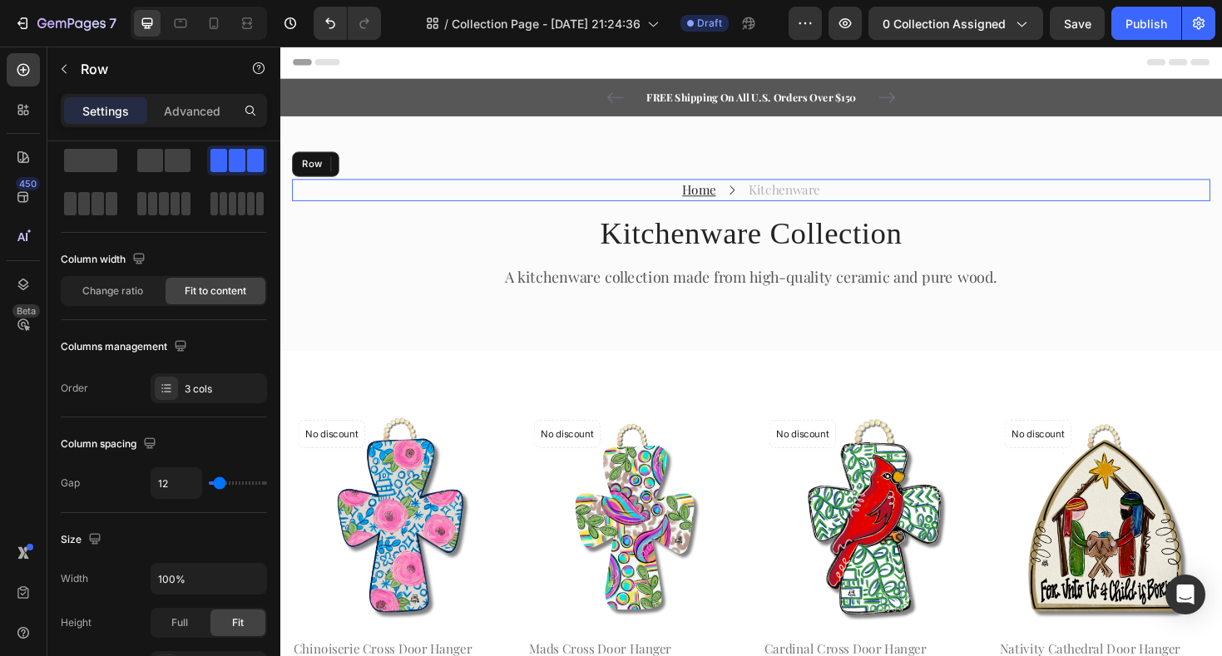
click at [668, 203] on div "Home Text block Icon Kitchenware Text block Row" at bounding box center [779, 198] width 973 height 23
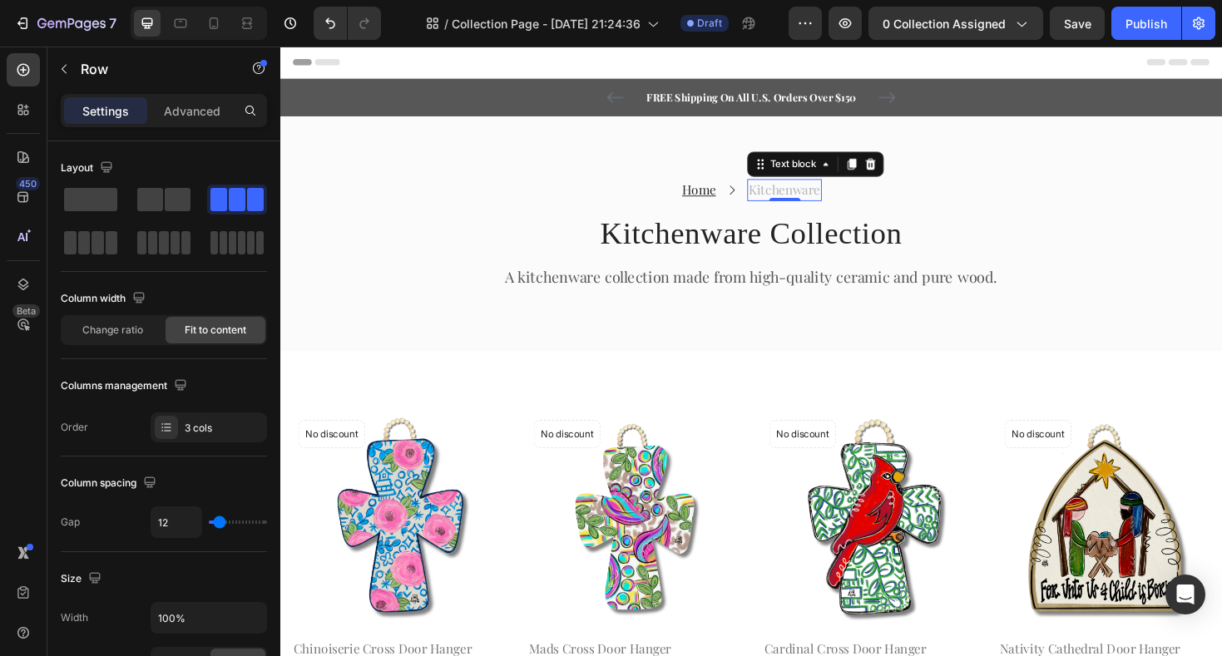
click at [782, 195] on p "Kitchenware" at bounding box center [815, 199] width 76 height 20
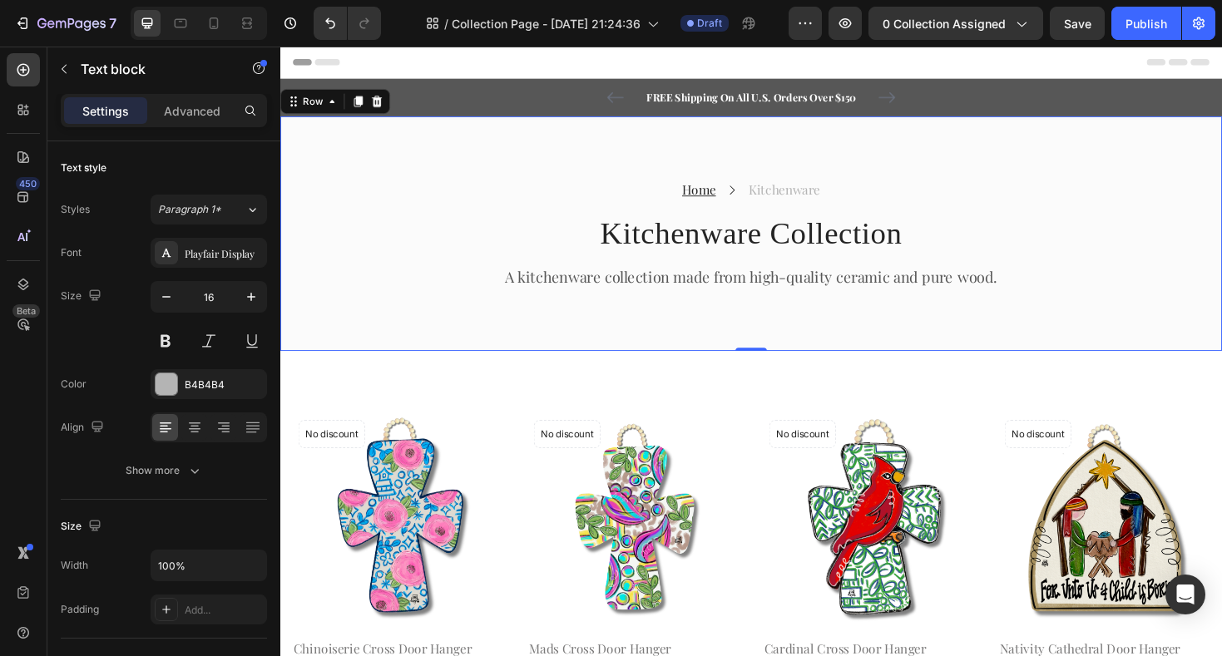
click at [642, 182] on div "Home Text block Icon Kitchenware Text block Row Kitchenware Collection Heading …" at bounding box center [779, 245] width 998 height 249
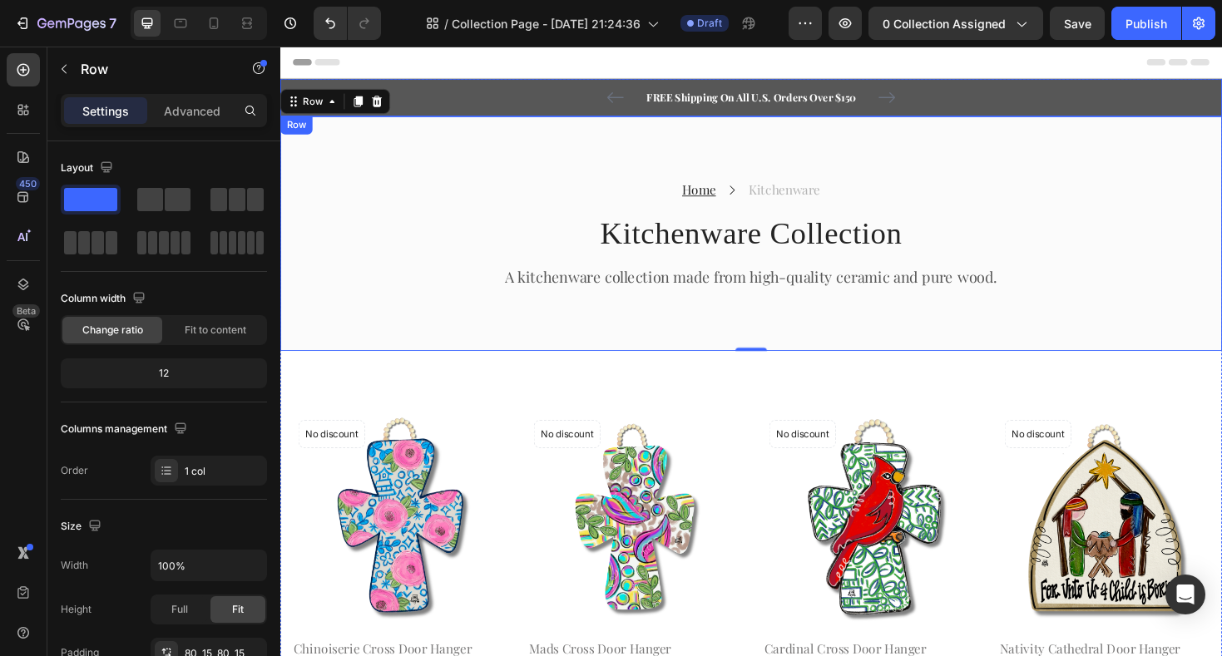
click at [555, 96] on div "FREE Shipping On All U.S. Orders Over $150 Text block 5000+ Text block Icon Ico…" at bounding box center [779, 101] width 973 height 20
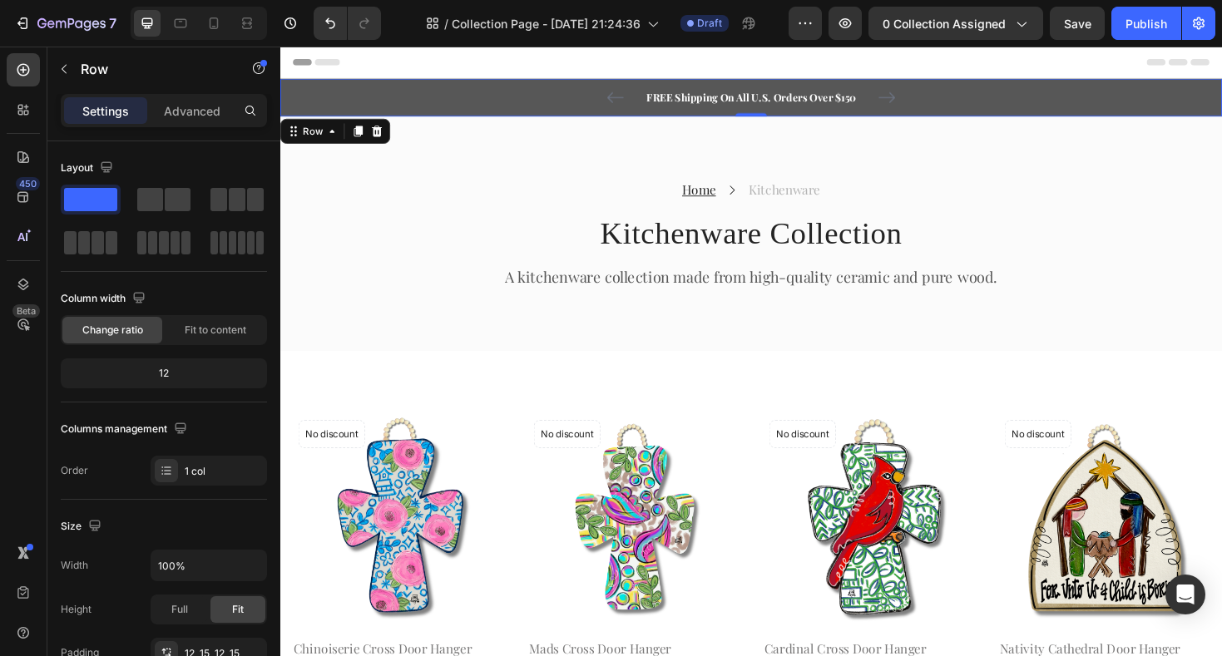
click at [541, 106] on div "FREE Shipping On All U.S. Orders Over $150 Text block 5000+ Text block Icon Ico…" at bounding box center [779, 101] width 973 height 20
click at [380, 138] on icon at bounding box center [382, 136] width 13 height 13
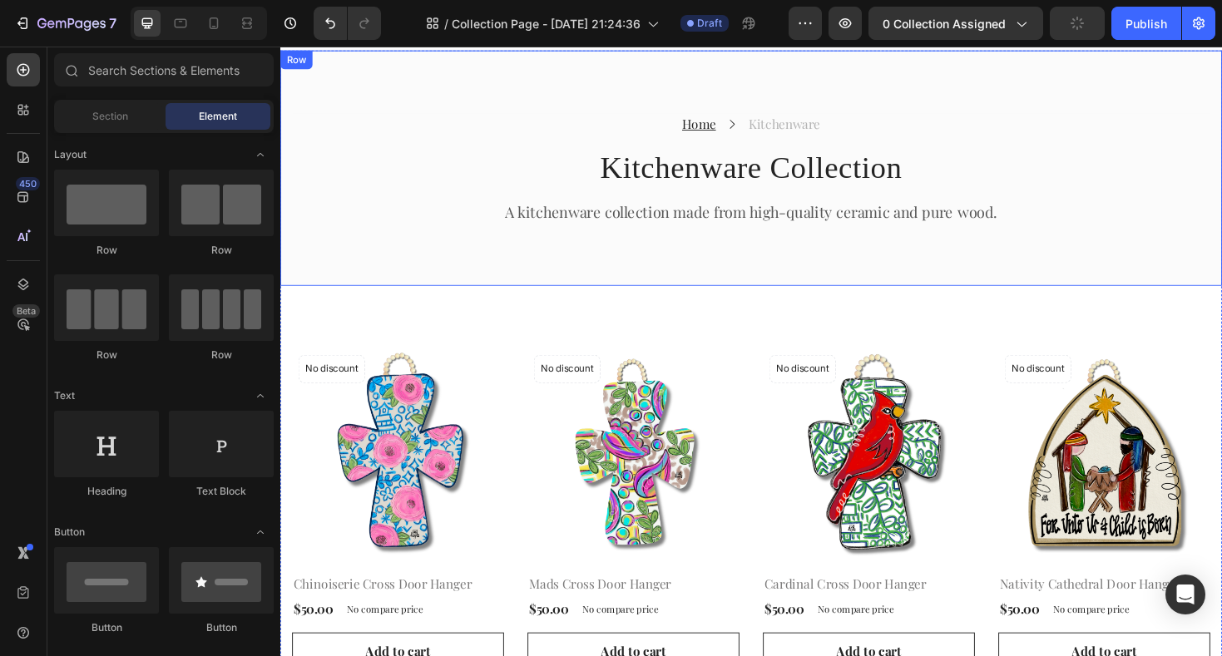
scroll to position [37, 0]
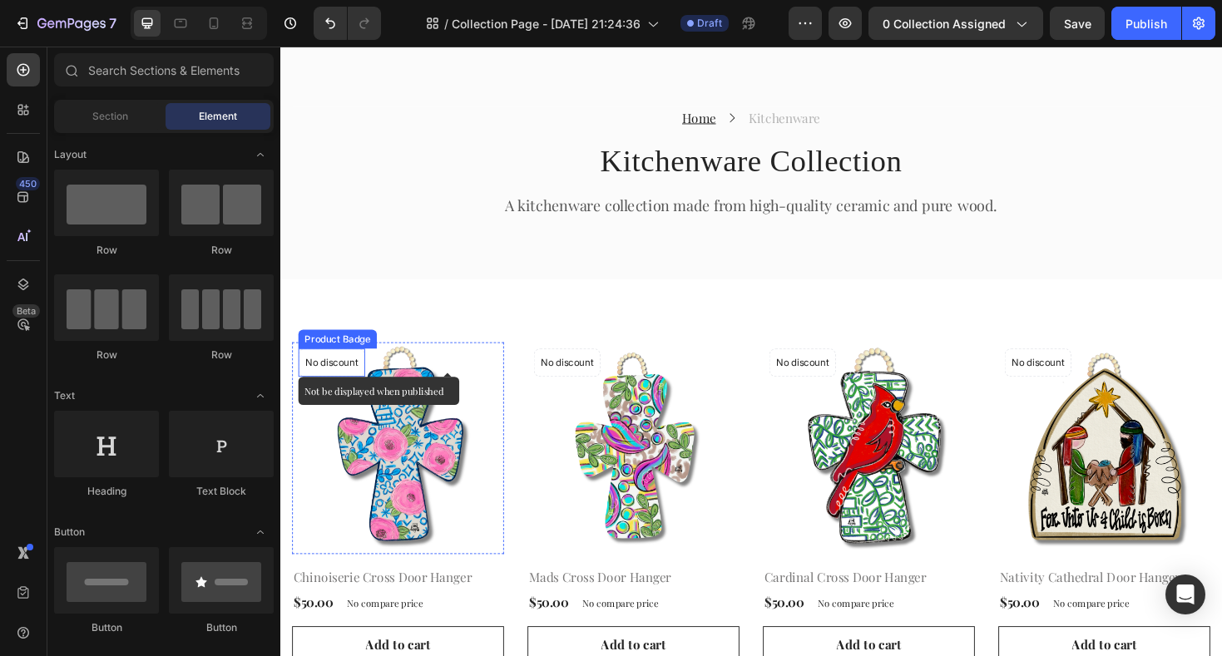
click at [343, 378] on p "No discount" at bounding box center [335, 381] width 56 height 15
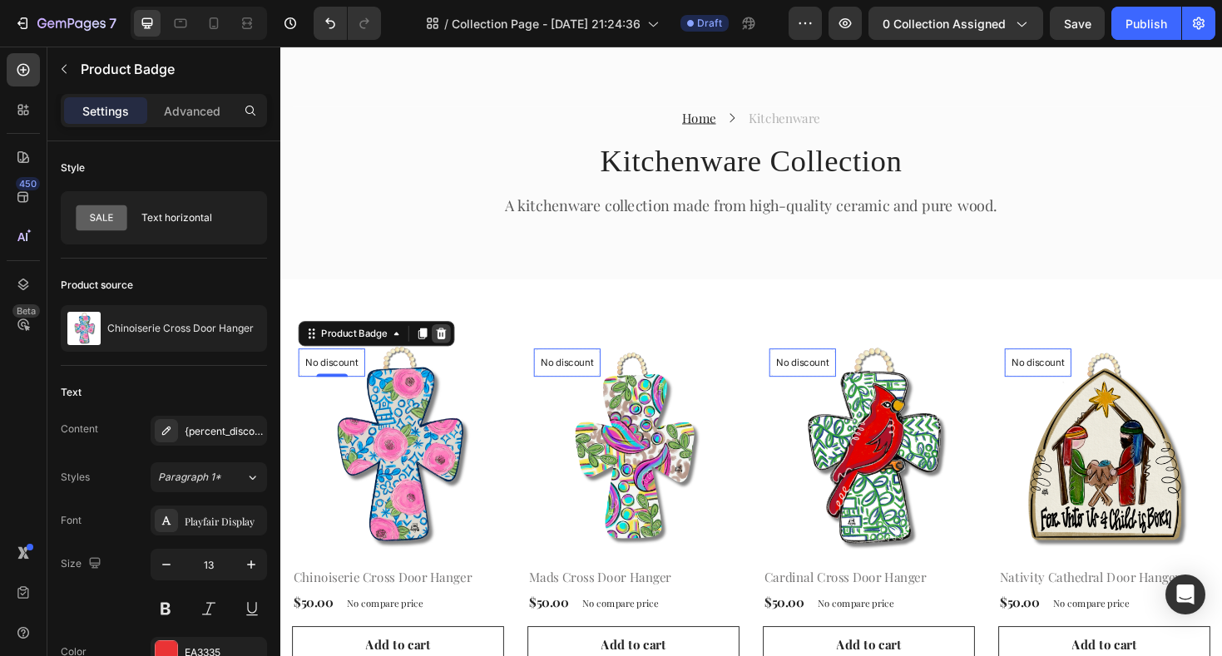
click at [452, 350] on icon at bounding box center [451, 350] width 11 height 12
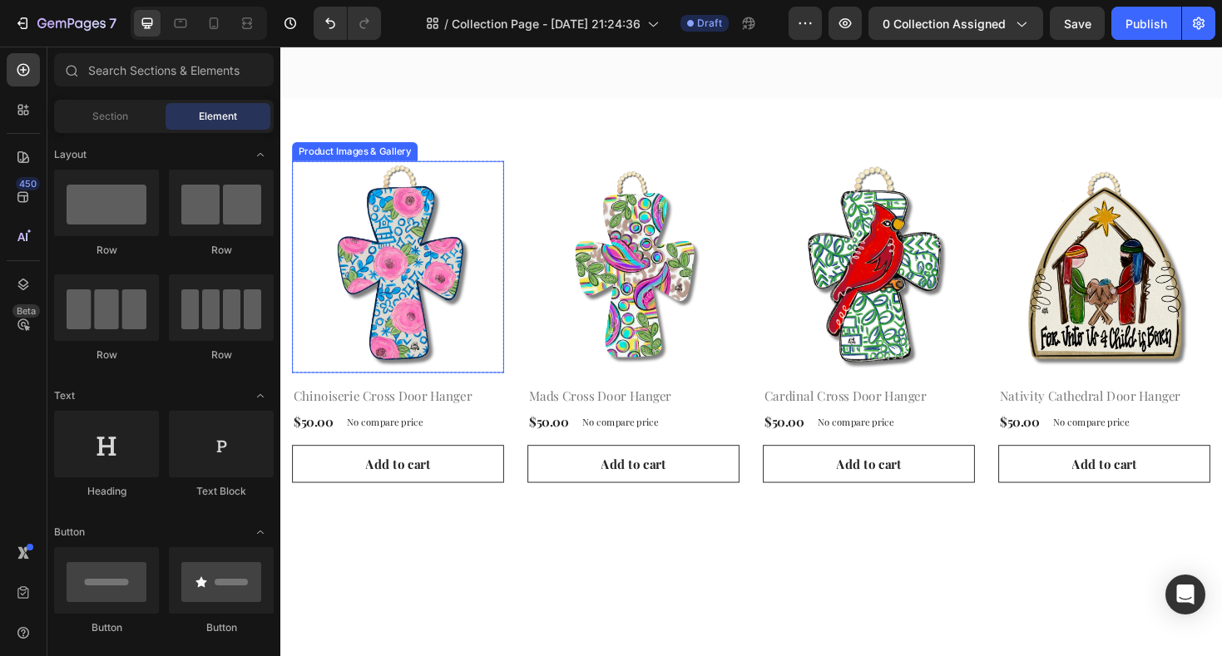
scroll to position [227, 0]
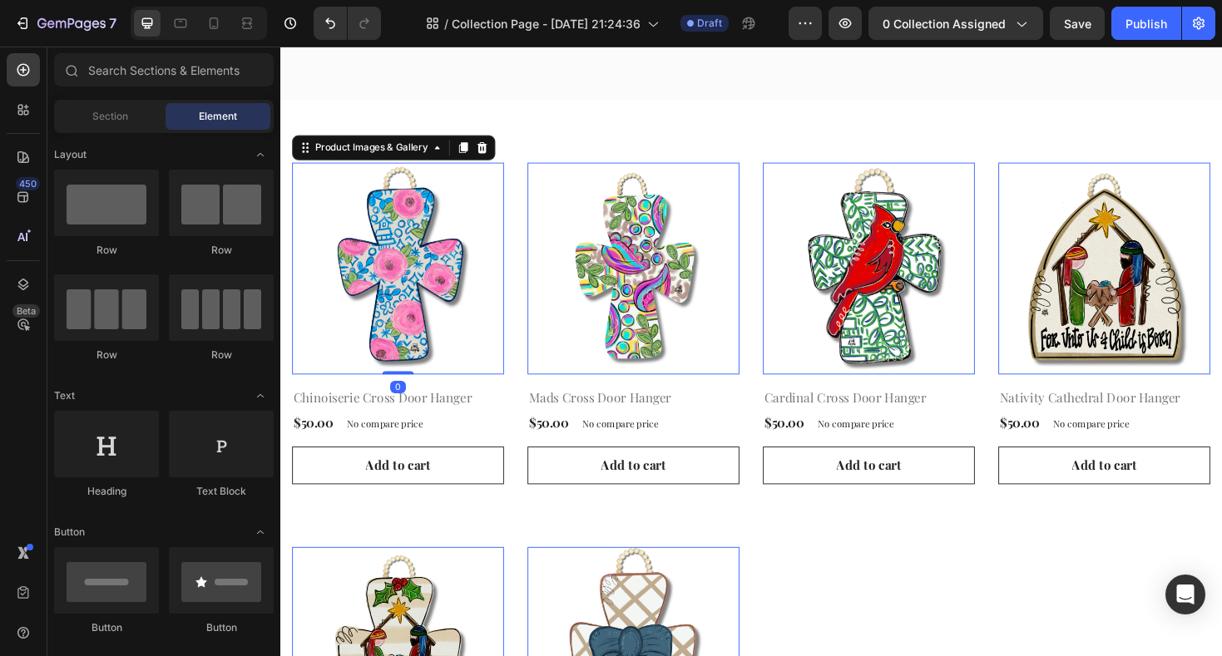
click at [412, 280] on img at bounding box center [405, 282] width 225 height 225
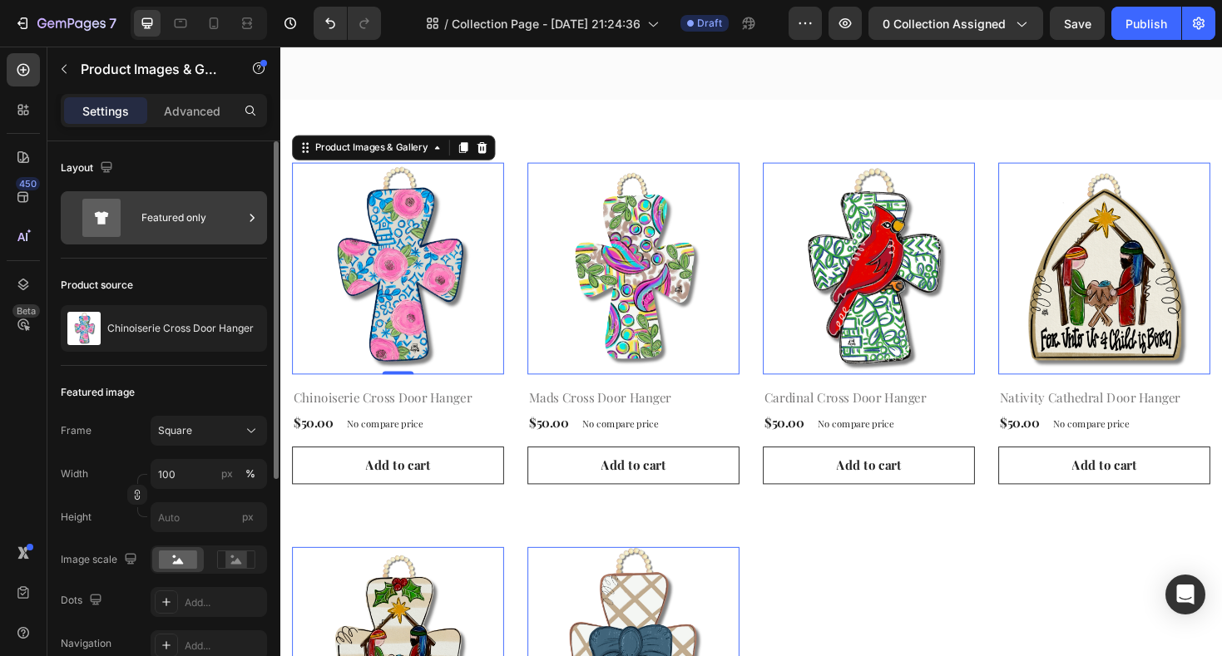
click at [211, 222] on div "Featured only" at bounding box center [191, 218] width 101 height 38
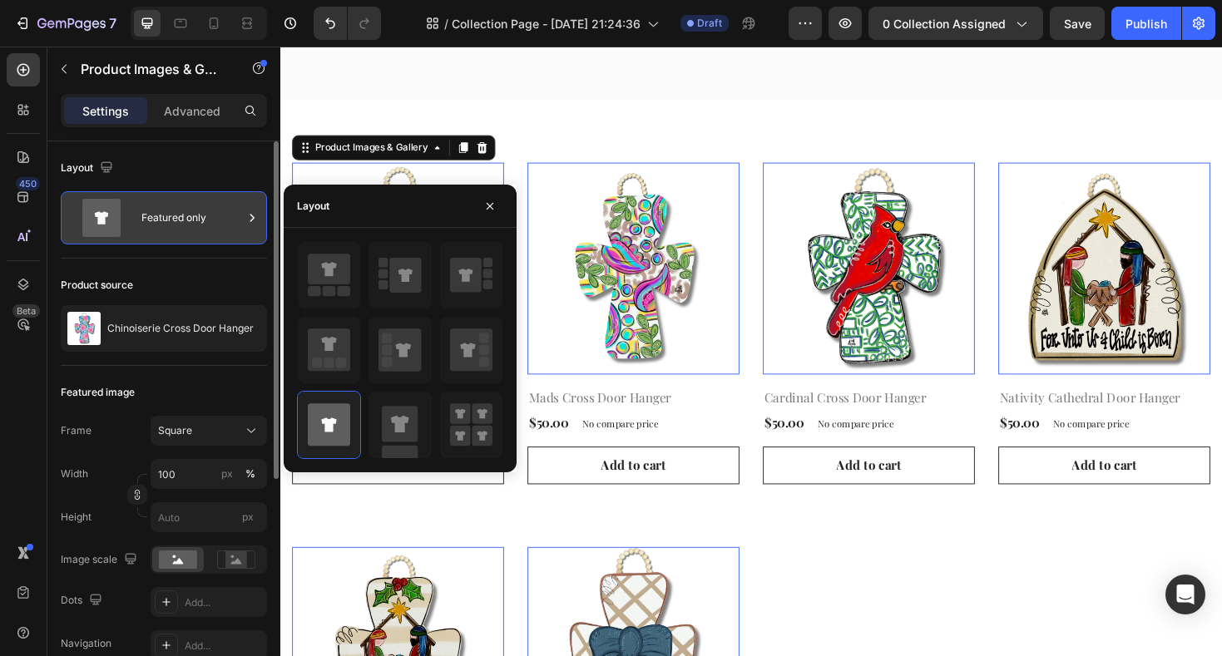
click at [211, 222] on div "Featured only" at bounding box center [191, 218] width 101 height 38
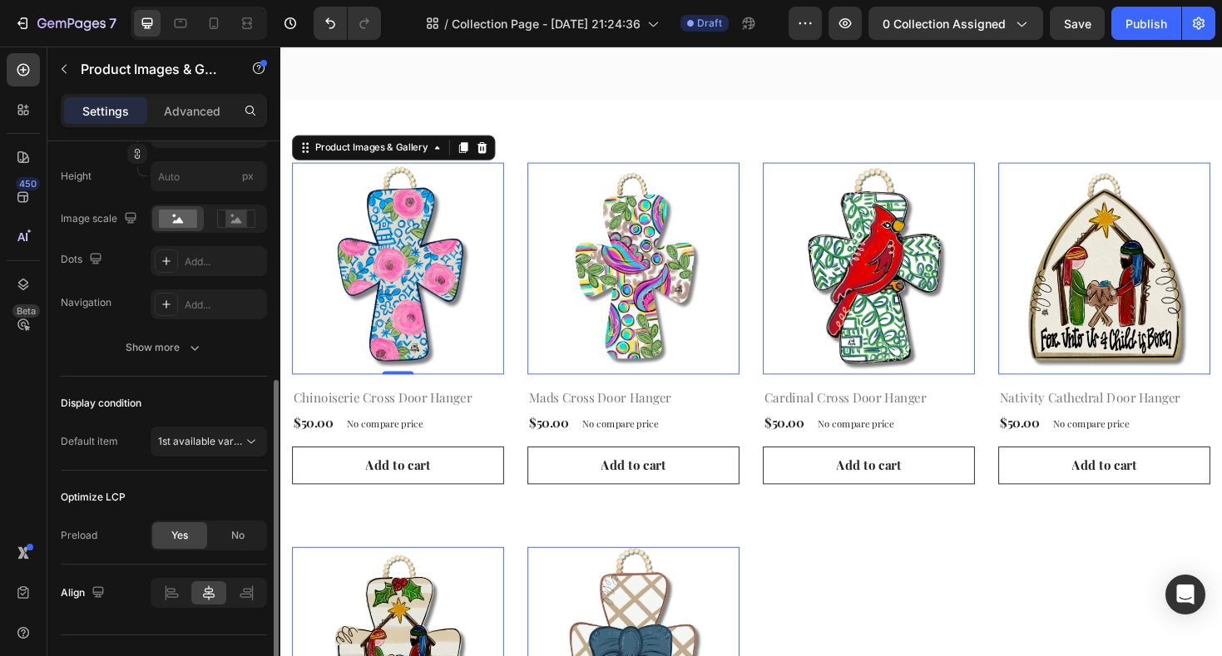
scroll to position [373, 0]
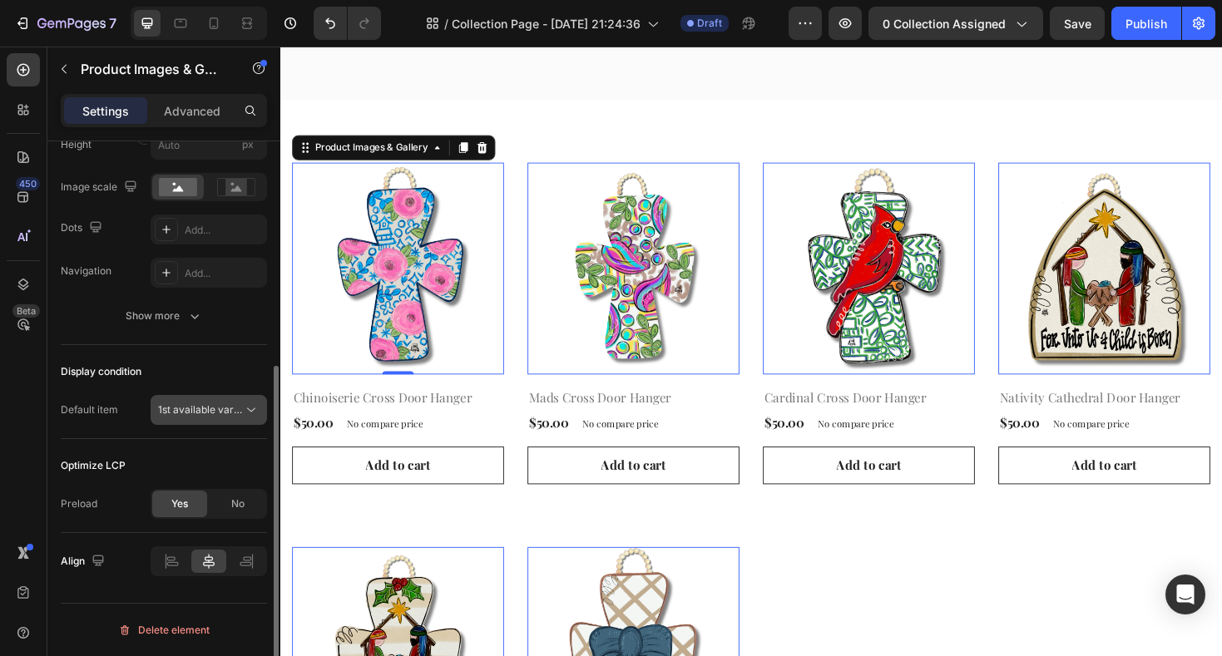
click at [194, 410] on span "1st available variant" at bounding box center [204, 409] width 93 height 12
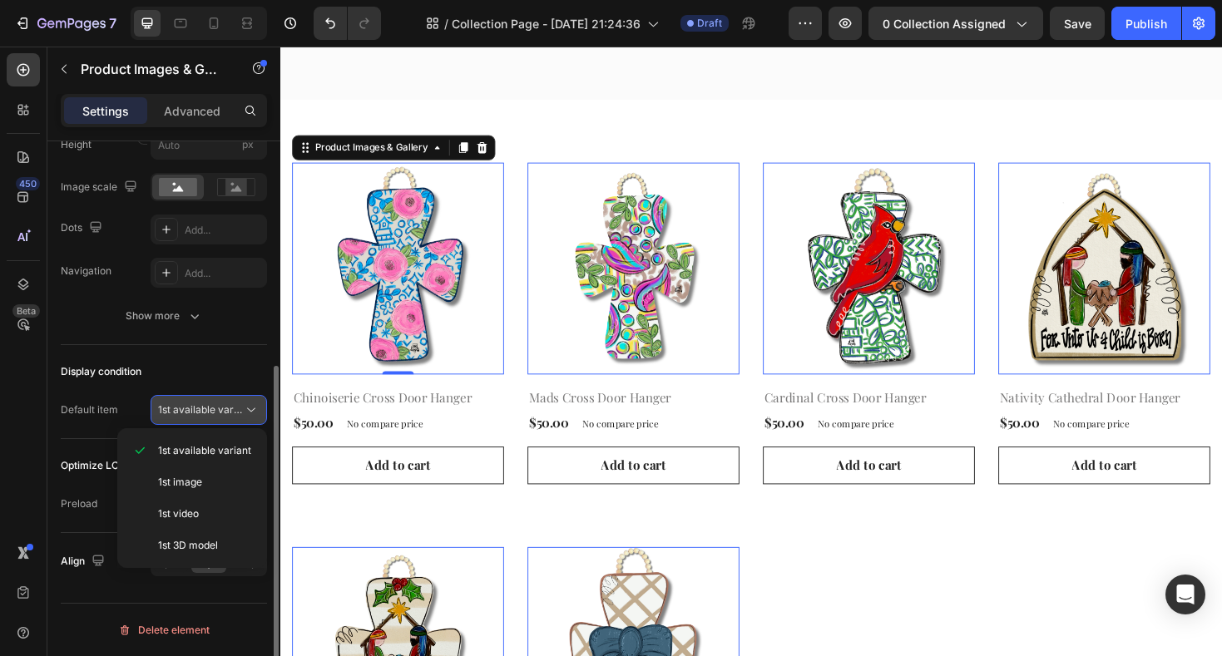
click at [194, 410] on span "1st available variant" at bounding box center [204, 409] width 93 height 12
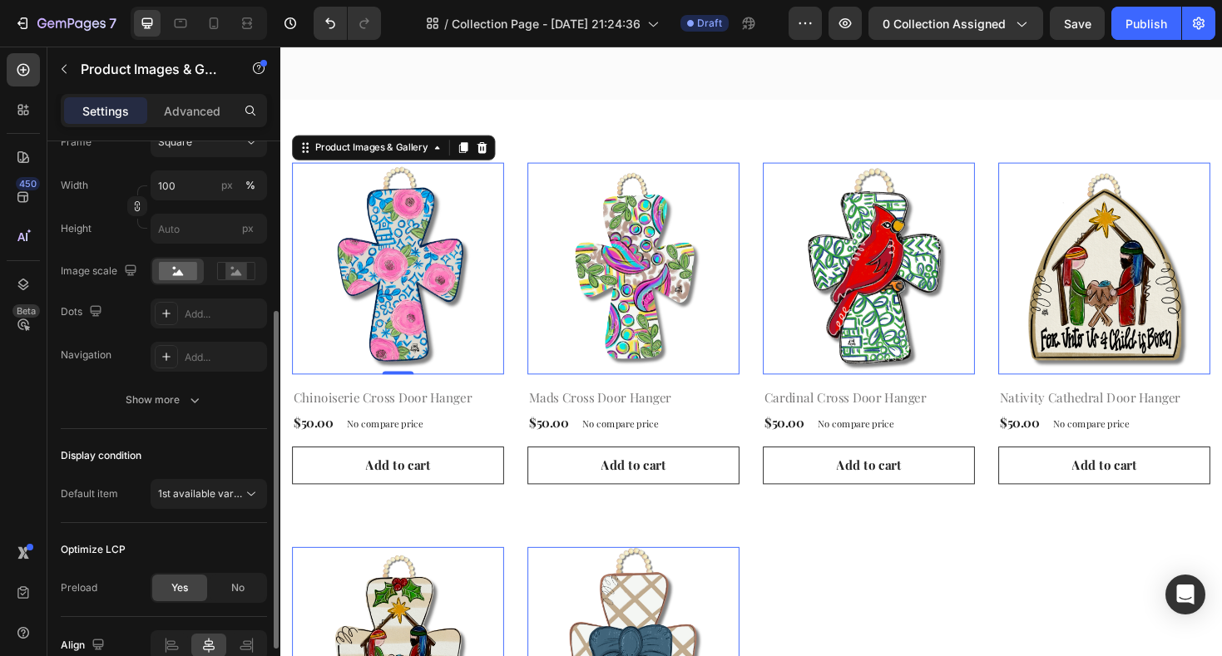
scroll to position [280, 0]
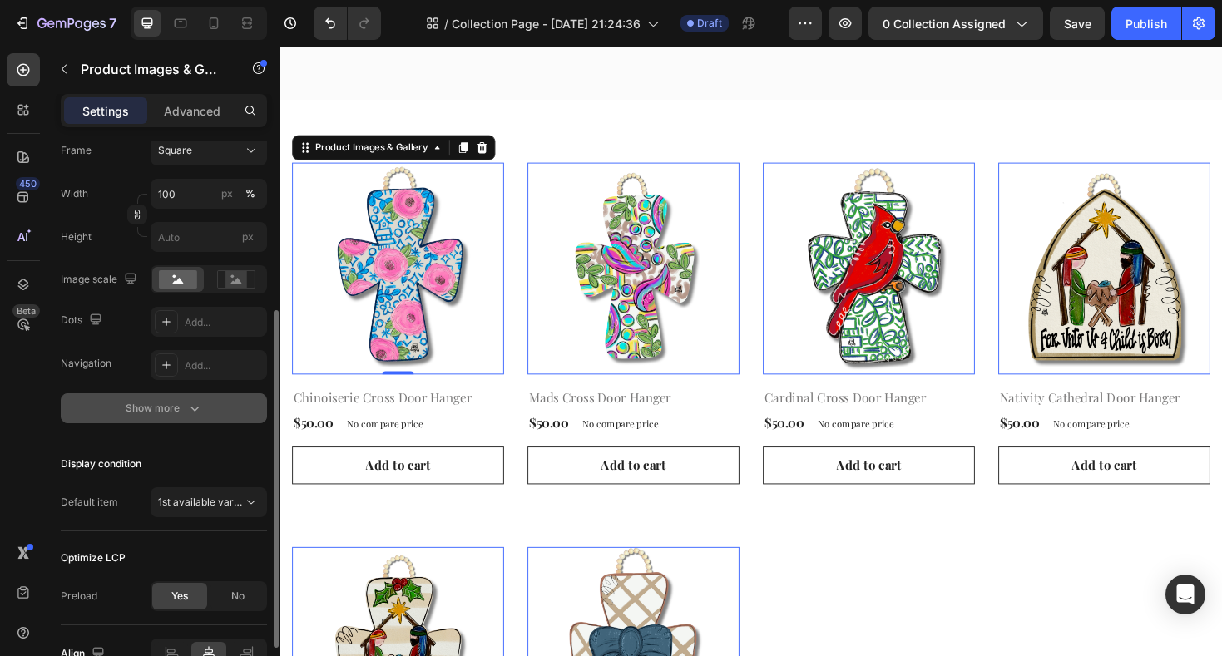
click at [151, 402] on div "Show more" at bounding box center [164, 408] width 77 height 17
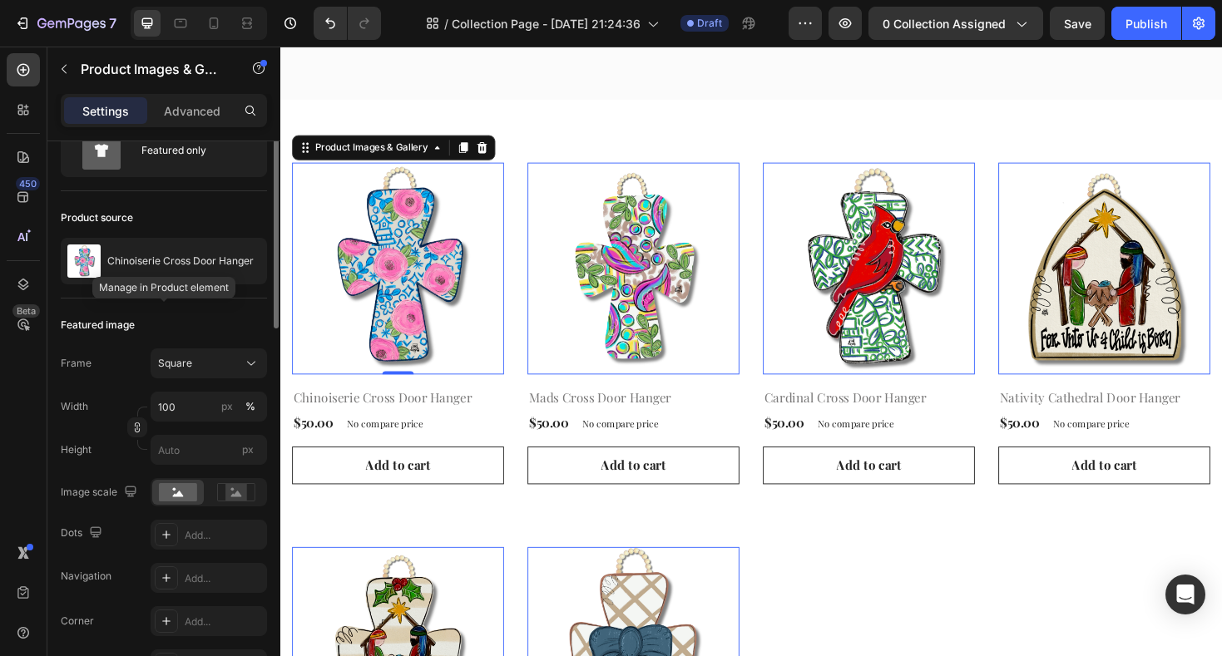
scroll to position [0, 0]
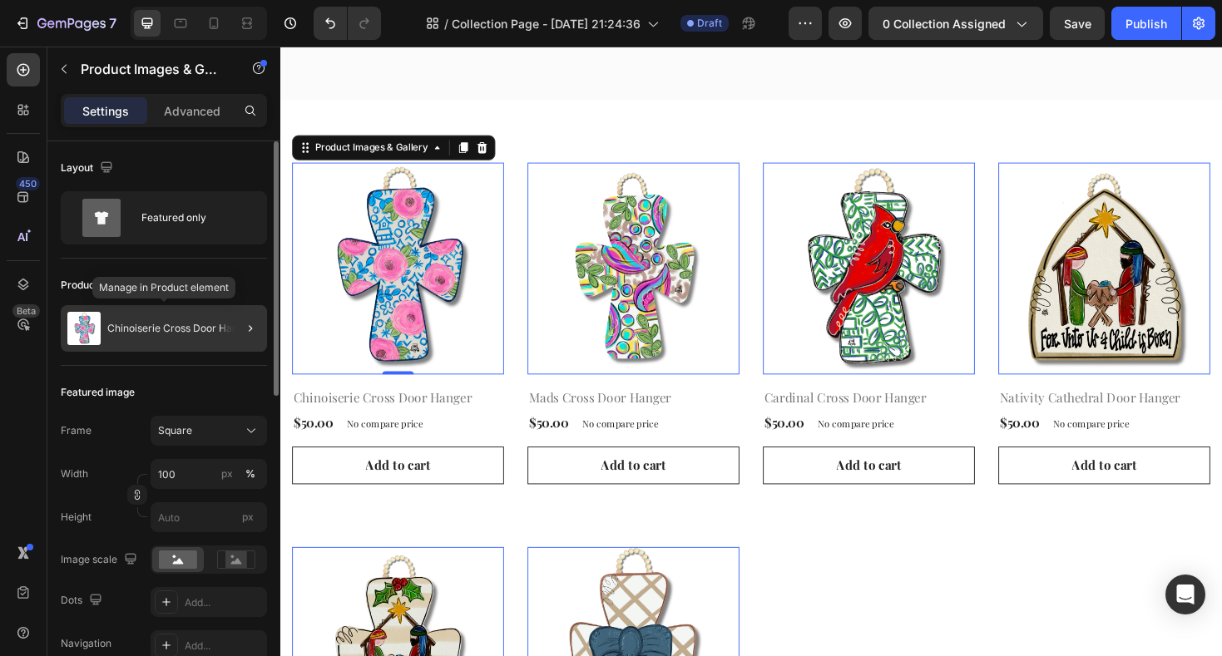
click at [174, 335] on div "Chinoiserie Cross Door Hanger" at bounding box center [164, 328] width 206 height 47
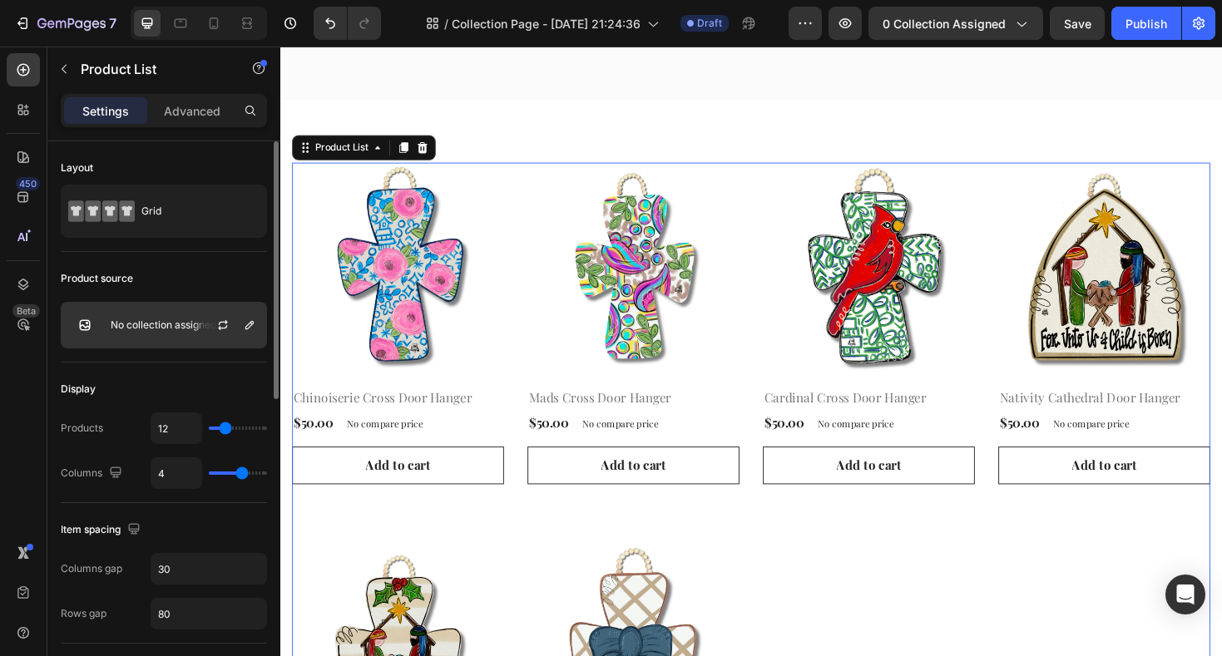
click at [170, 328] on p "No collection assigned" at bounding box center [164, 325] width 106 height 12
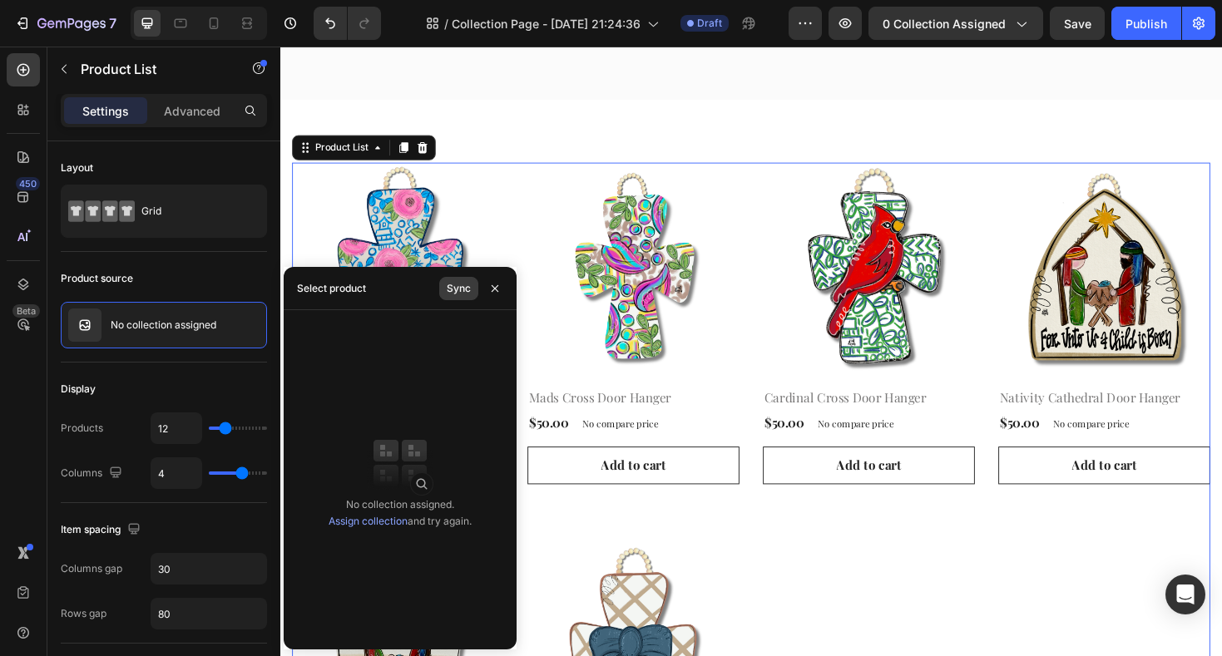
click at [462, 291] on div "Sync" at bounding box center [459, 288] width 24 height 15
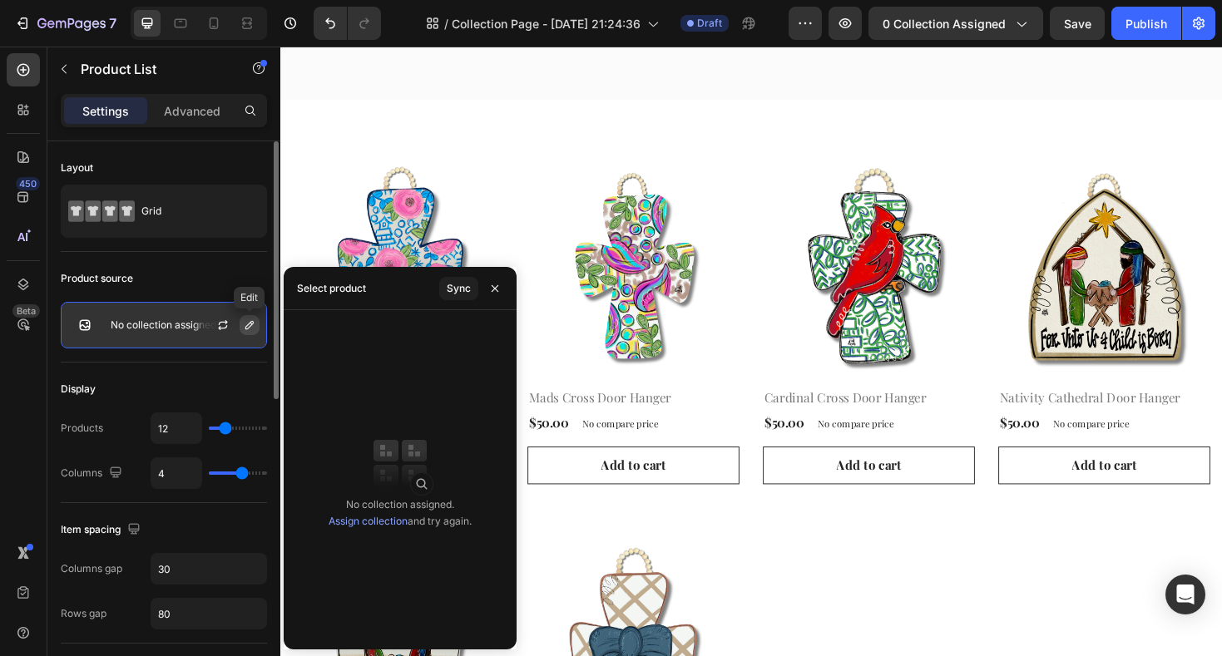
click at [254, 326] on icon "button" at bounding box center [249, 324] width 13 height 13
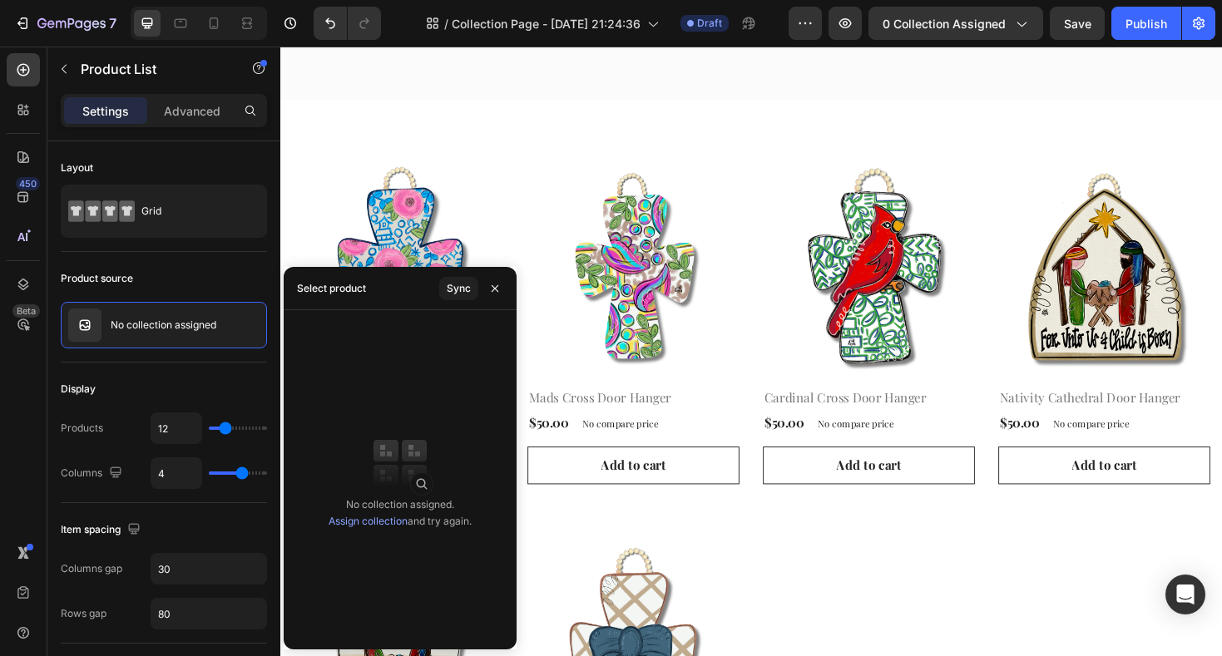
click at [367, 522] on link "Assign collection" at bounding box center [367, 521] width 79 height 12
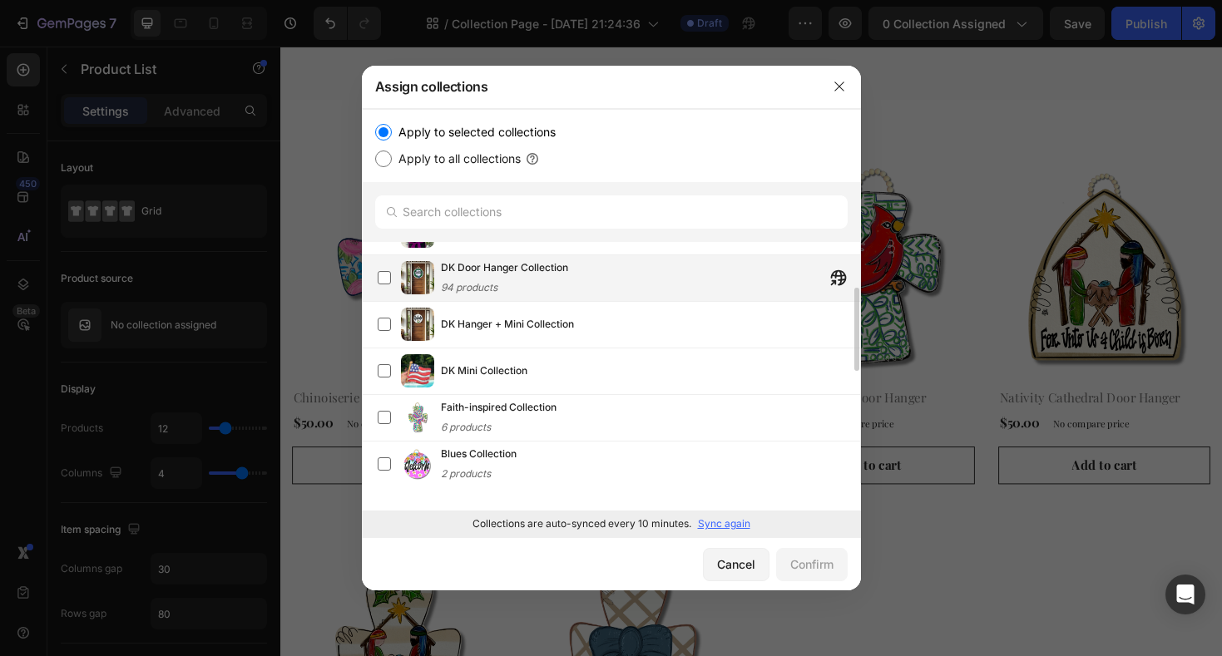
scroll to position [128, 0]
click at [386, 275] on label at bounding box center [384, 275] width 13 height 13
click at [787, 556] on button "Confirm" at bounding box center [812, 564] width 72 height 33
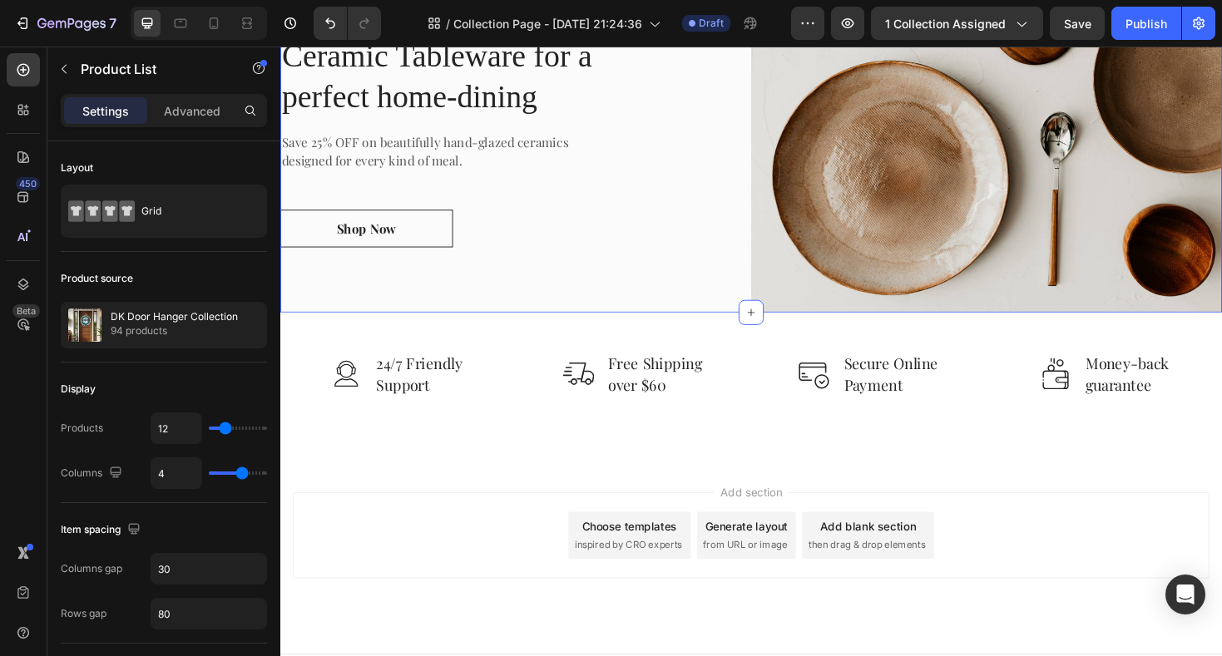
scroll to position [1743, 0]
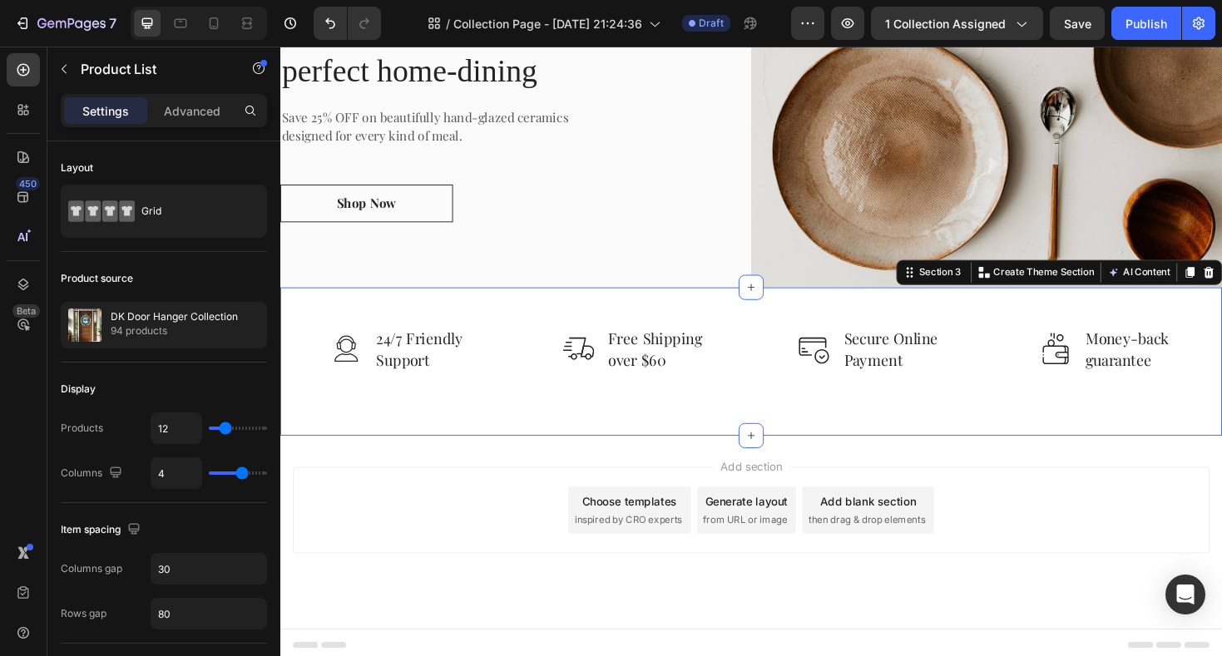
click at [461, 431] on div "Image 24/7 Friendly Support Text block Row Image Free Shipping over $60 Text bl…" at bounding box center [779, 380] width 998 height 157
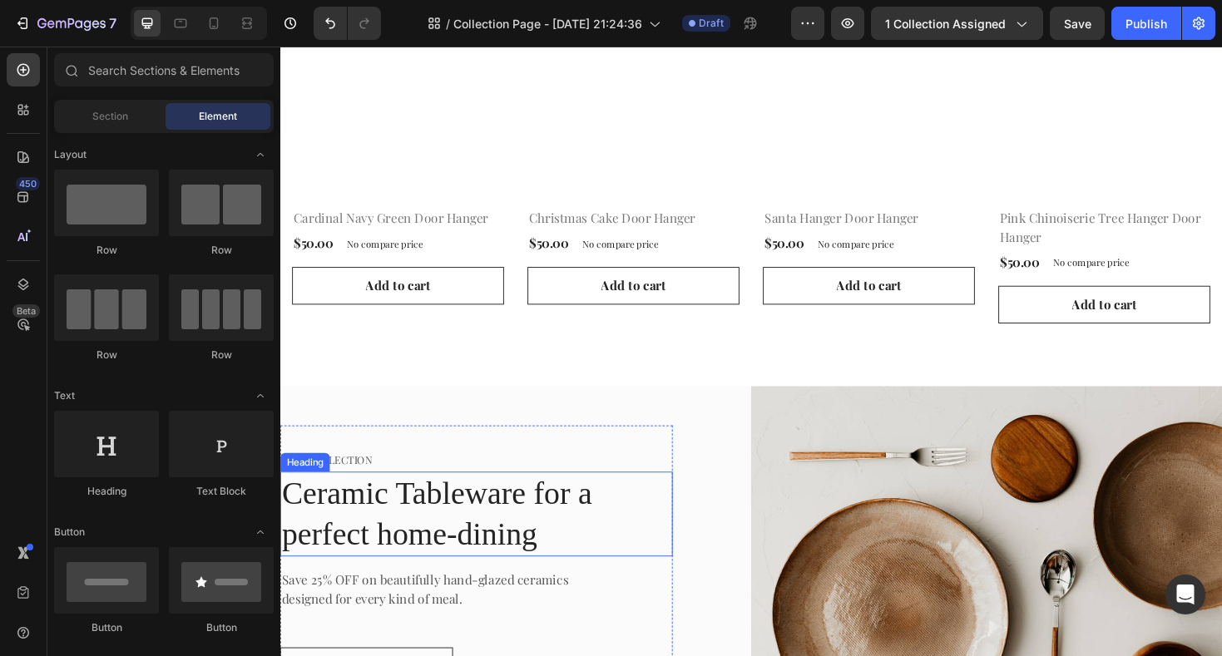
scroll to position [1232, 0]
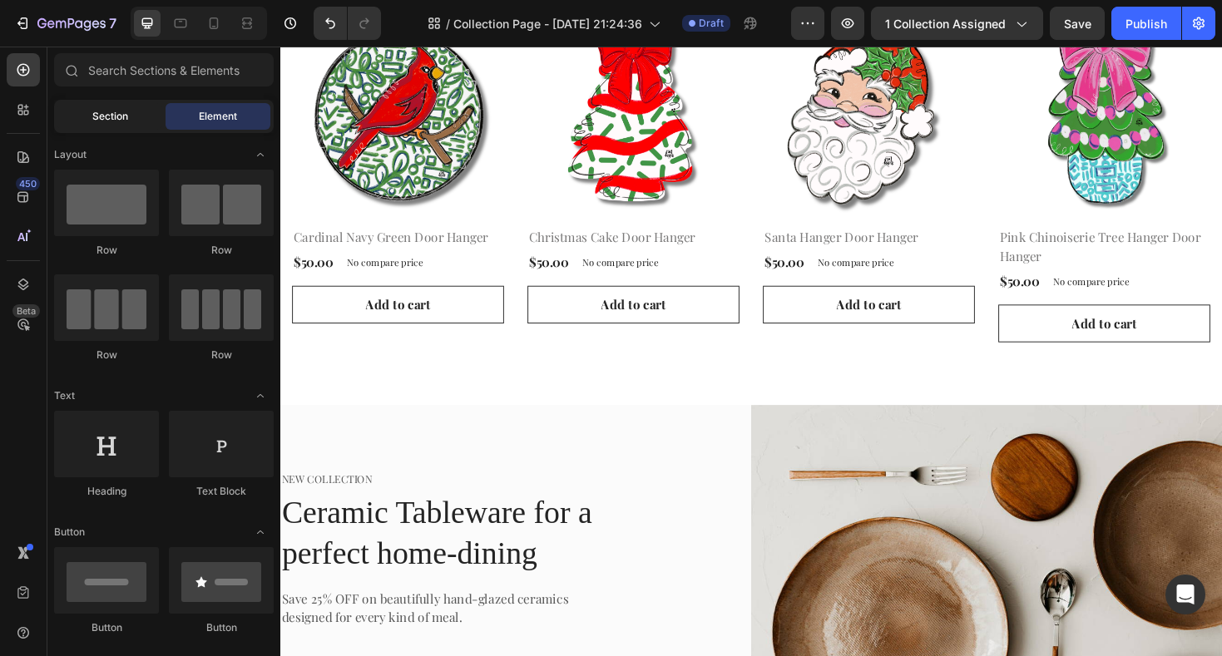
click at [134, 121] on div "Section" at bounding box center [109, 116] width 105 height 27
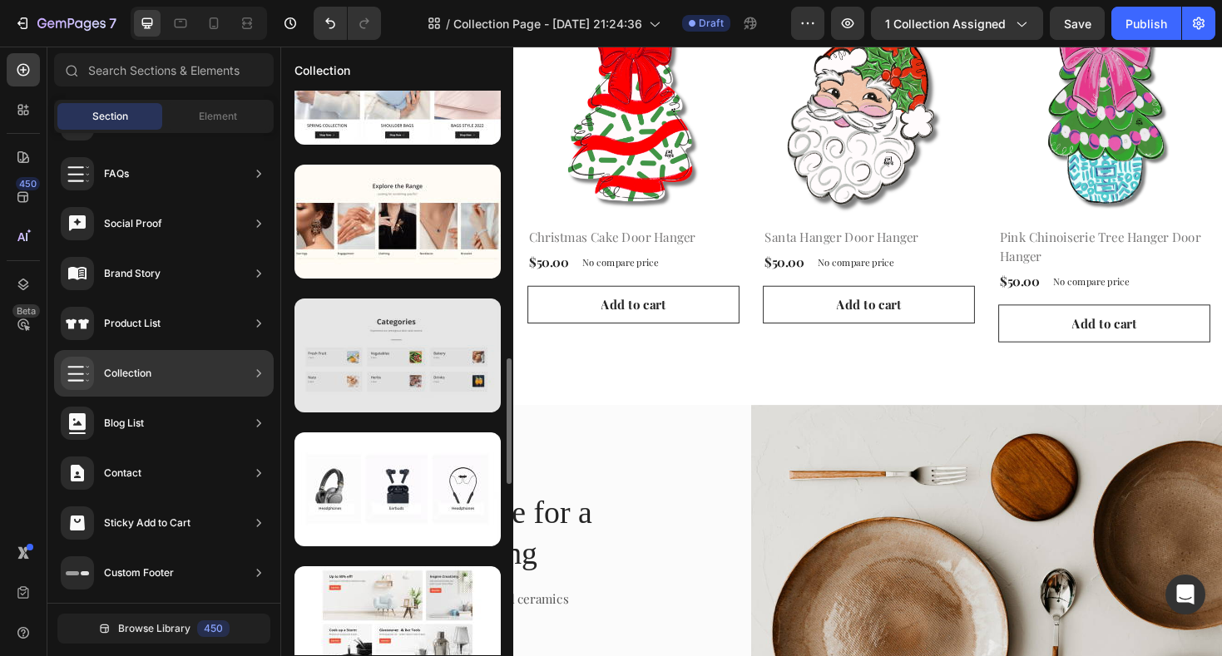
scroll to position [1275, 0]
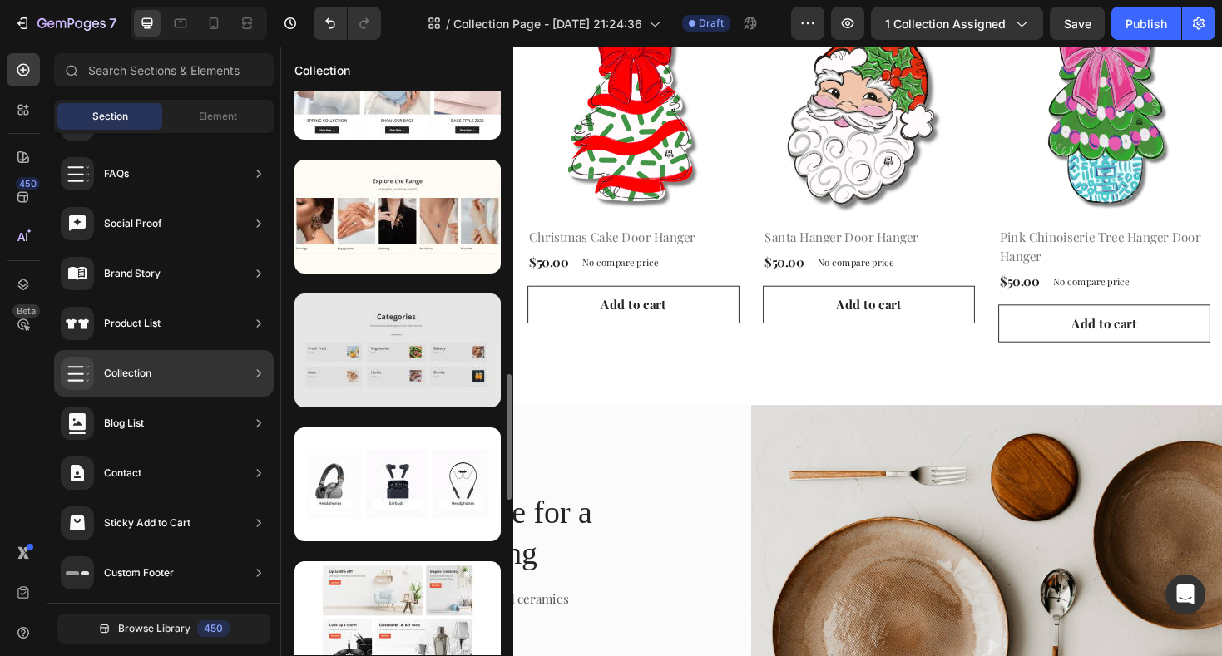
click at [410, 367] on div at bounding box center [397, 351] width 206 height 114
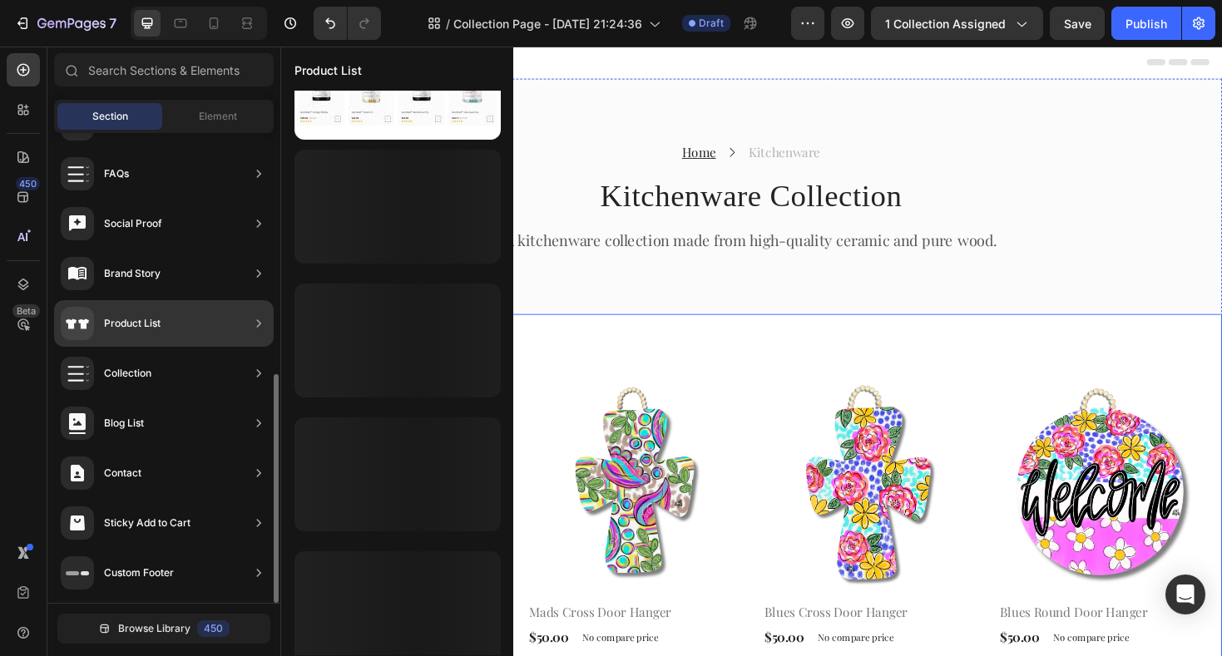
scroll to position [764, 0]
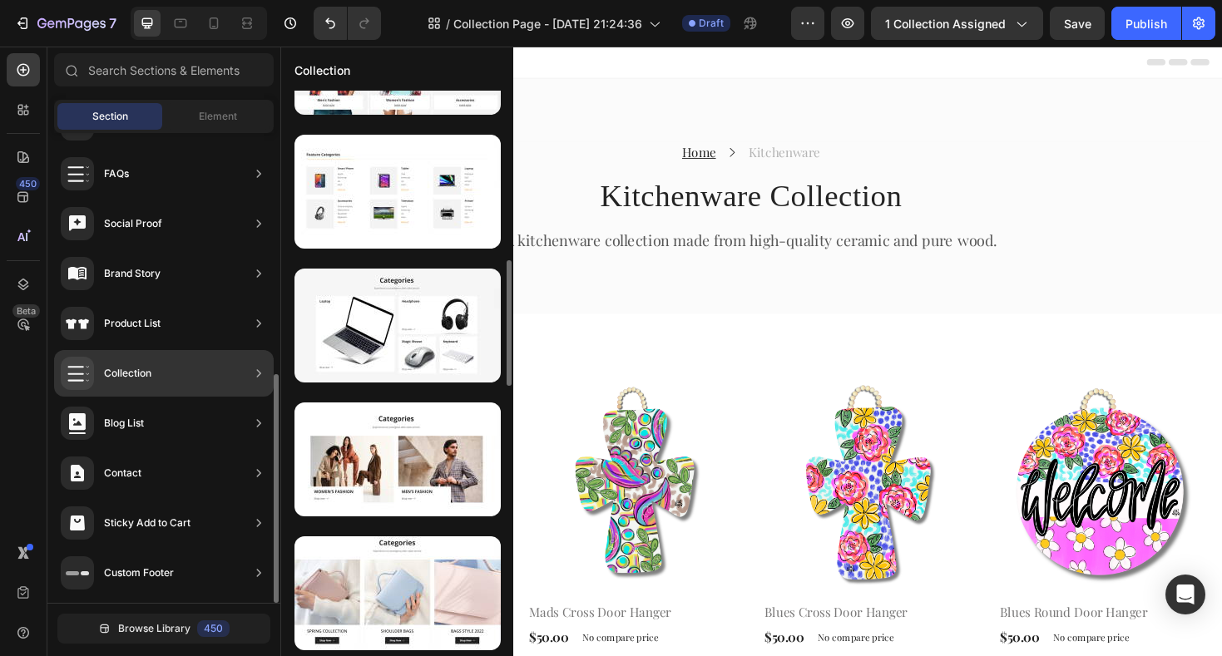
click at [172, 379] on div "Collection" at bounding box center [164, 373] width 220 height 47
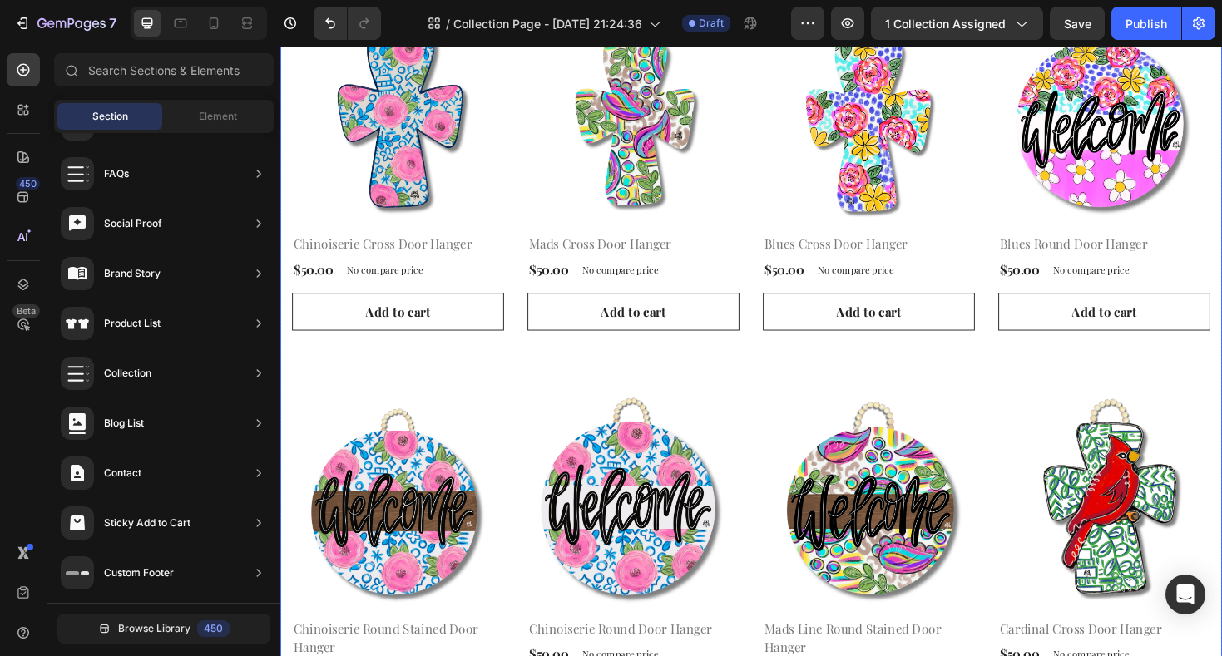
scroll to position [391, 0]
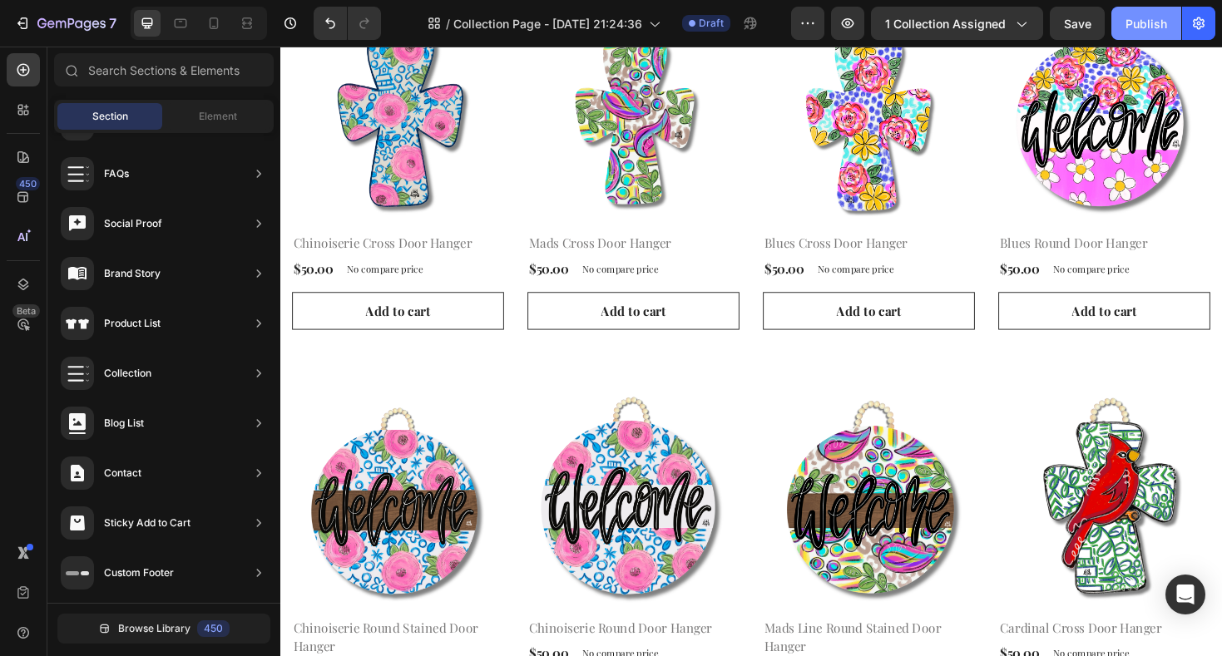
click at [1147, 20] on div "Publish" at bounding box center [1146, 23] width 42 height 17
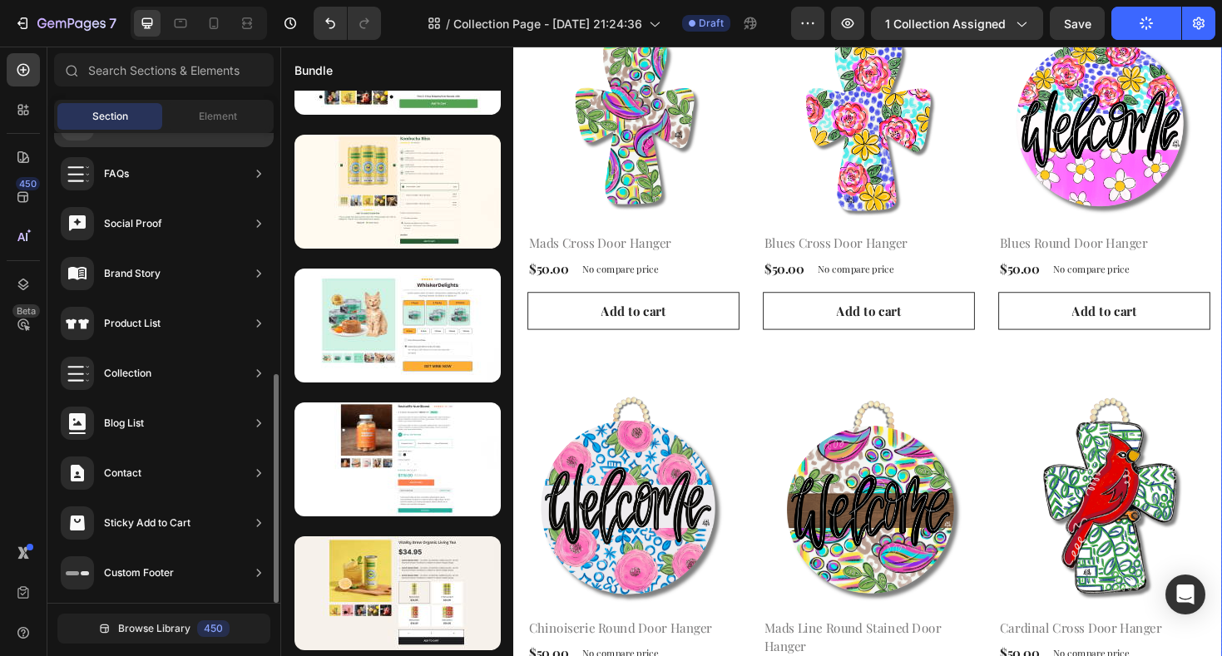
scroll to position [95, 0]
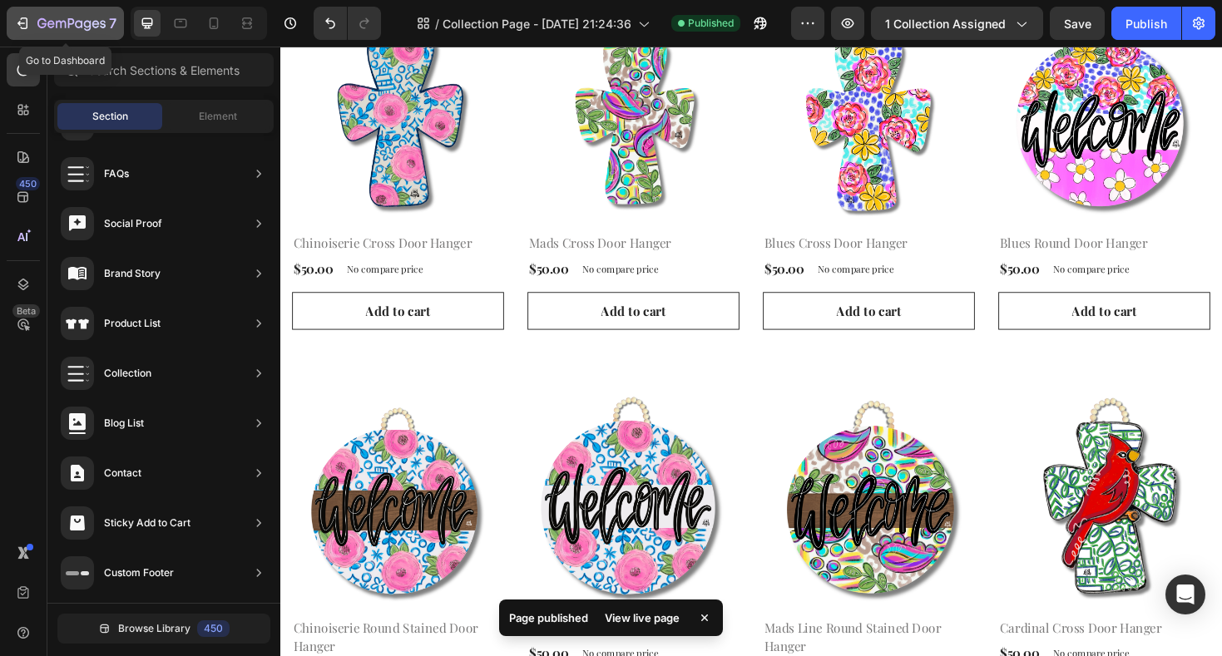
click at [69, 27] on icon "button" at bounding box center [71, 23] width 7 height 10
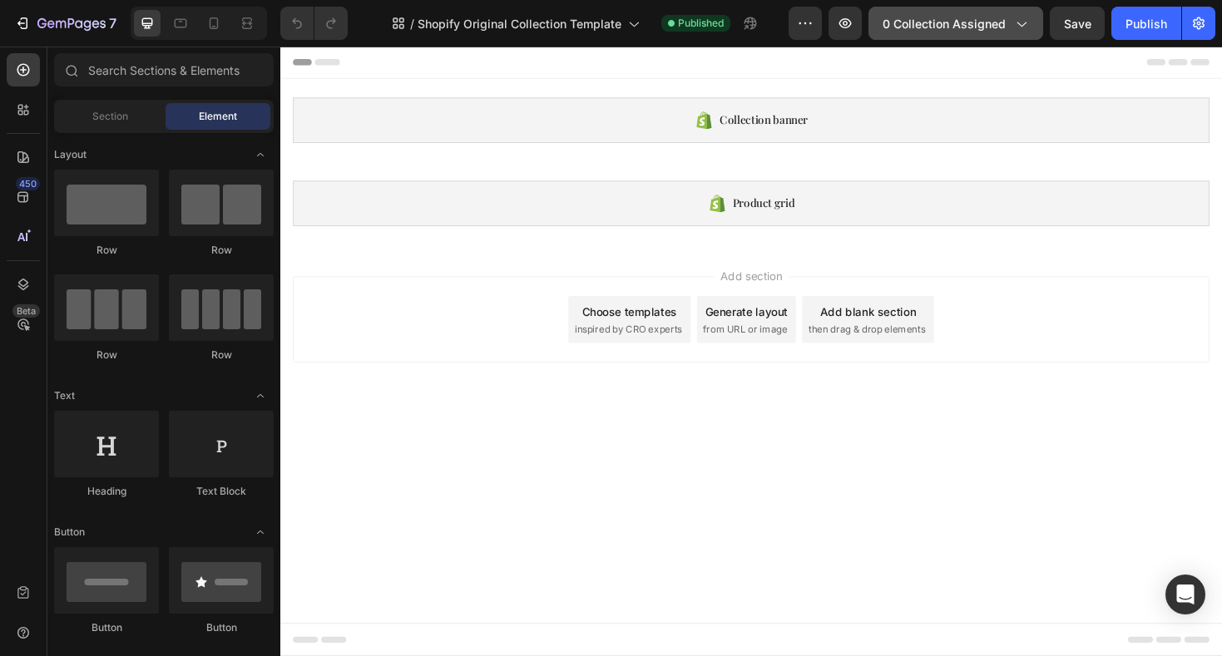
click at [934, 23] on span "0 collection assigned" at bounding box center [943, 23] width 123 height 17
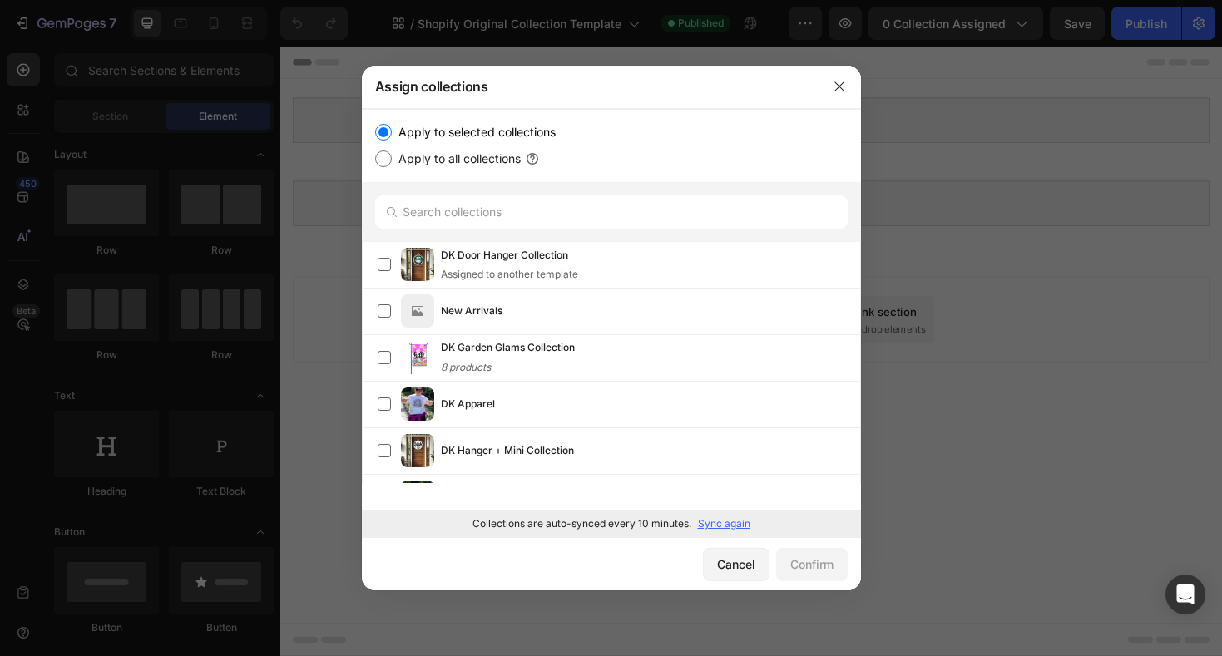
click at [316, 318] on div at bounding box center [611, 328] width 1222 height 656
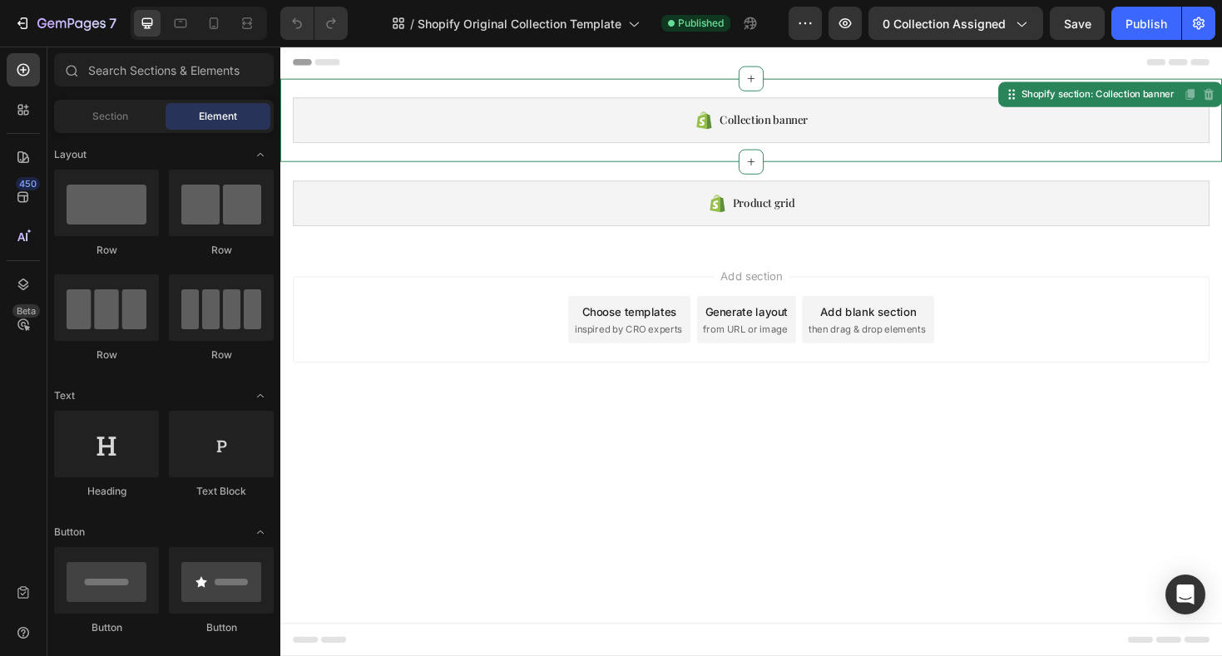
click at [410, 119] on div "Collection banner" at bounding box center [779, 125] width 971 height 48
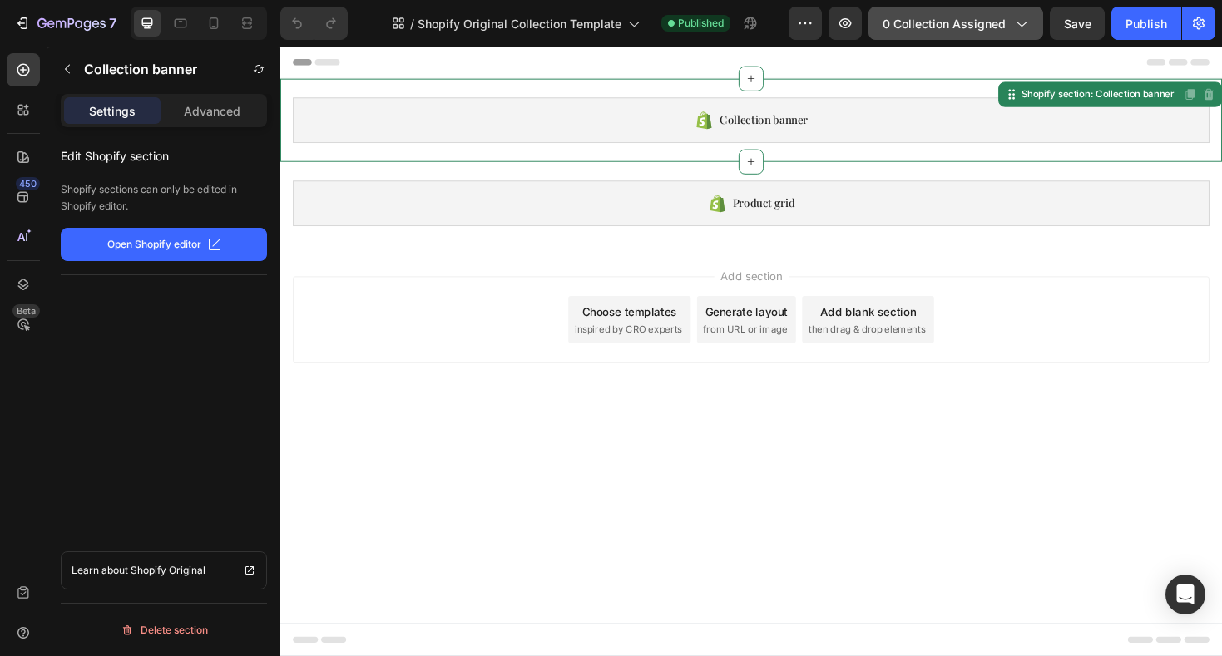
click at [926, 25] on span "0 collection assigned" at bounding box center [943, 23] width 123 height 17
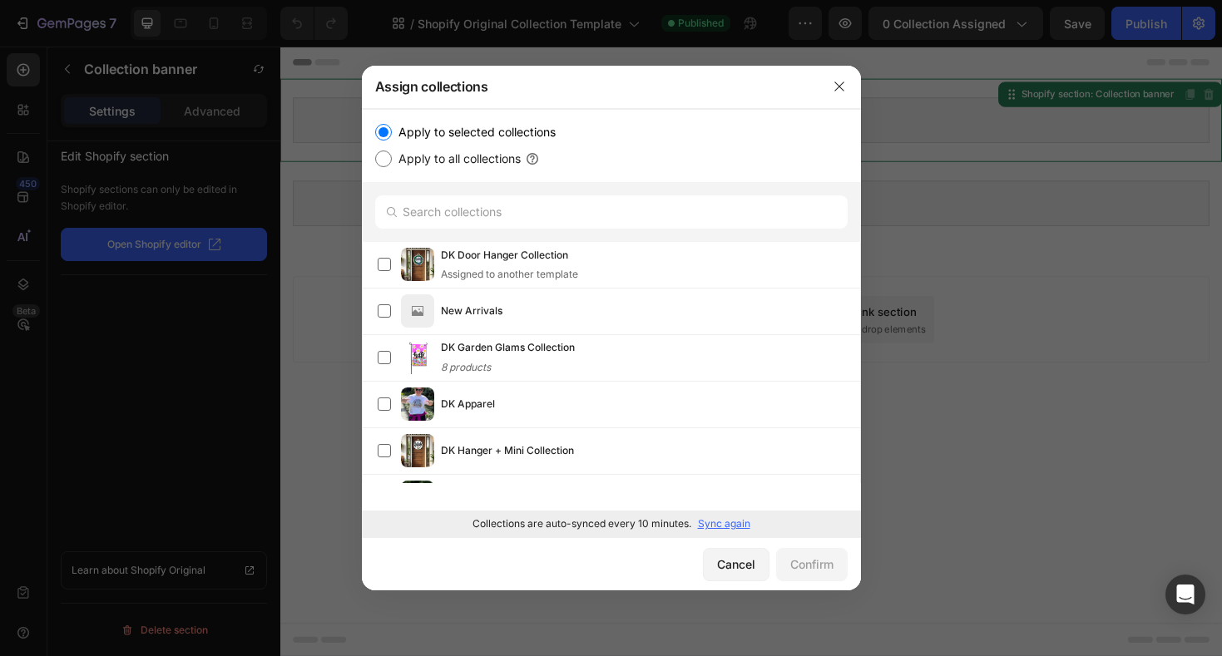
click at [388, 158] on input "Apply to all collections" at bounding box center [383, 159] width 17 height 17
radio input "true"
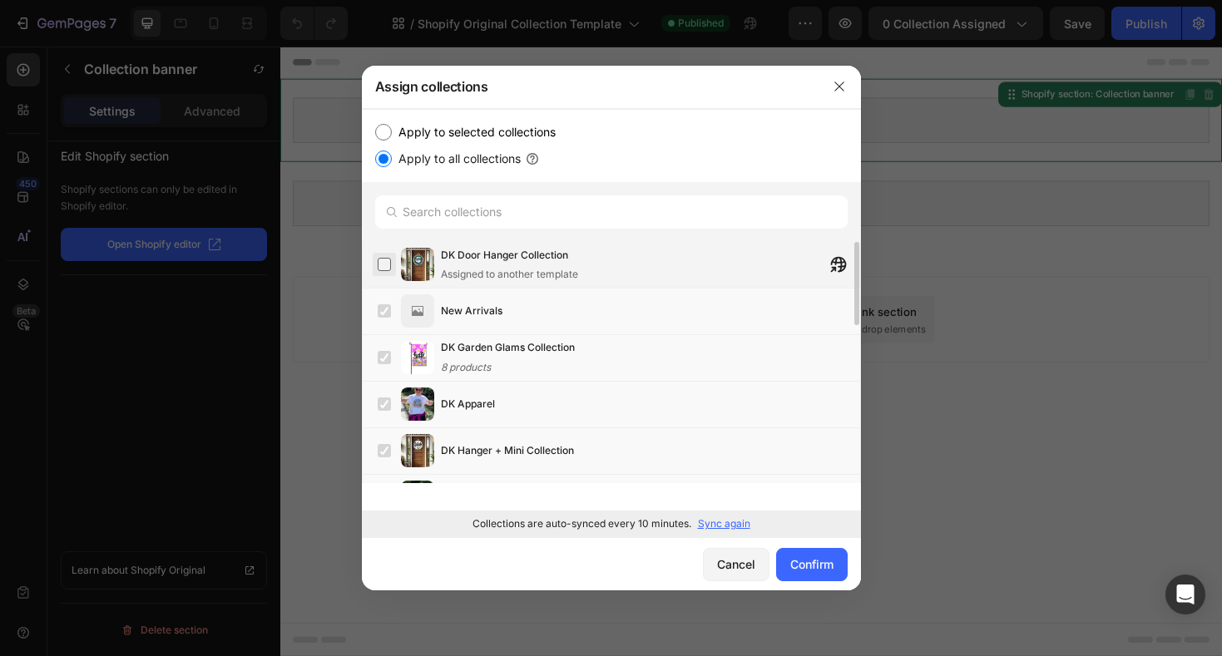
click at [387, 268] on label at bounding box center [384, 264] width 13 height 13
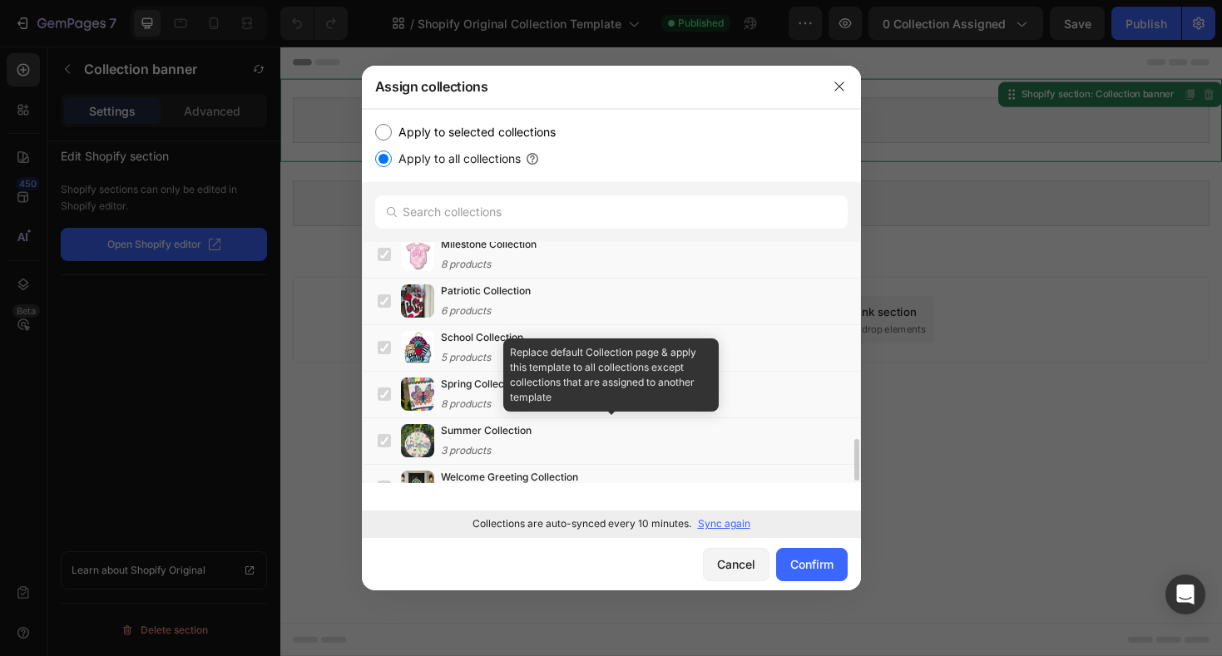
scroll to position [1156, 0]
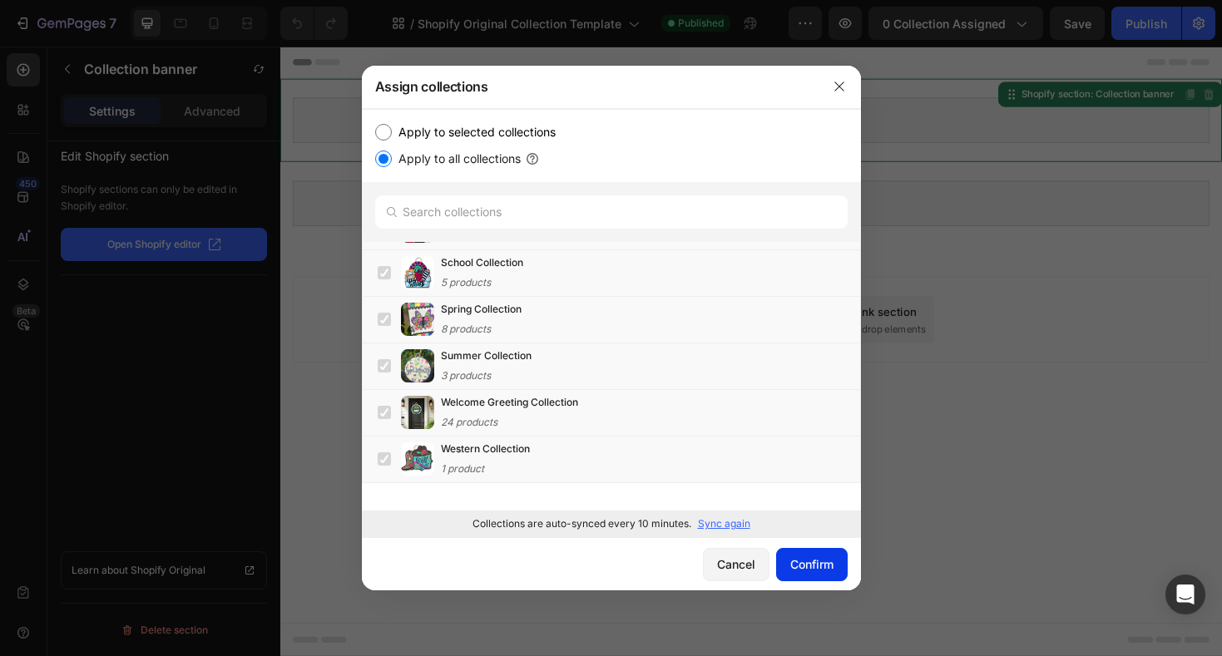
click at [798, 563] on div "Confirm" at bounding box center [811, 564] width 43 height 17
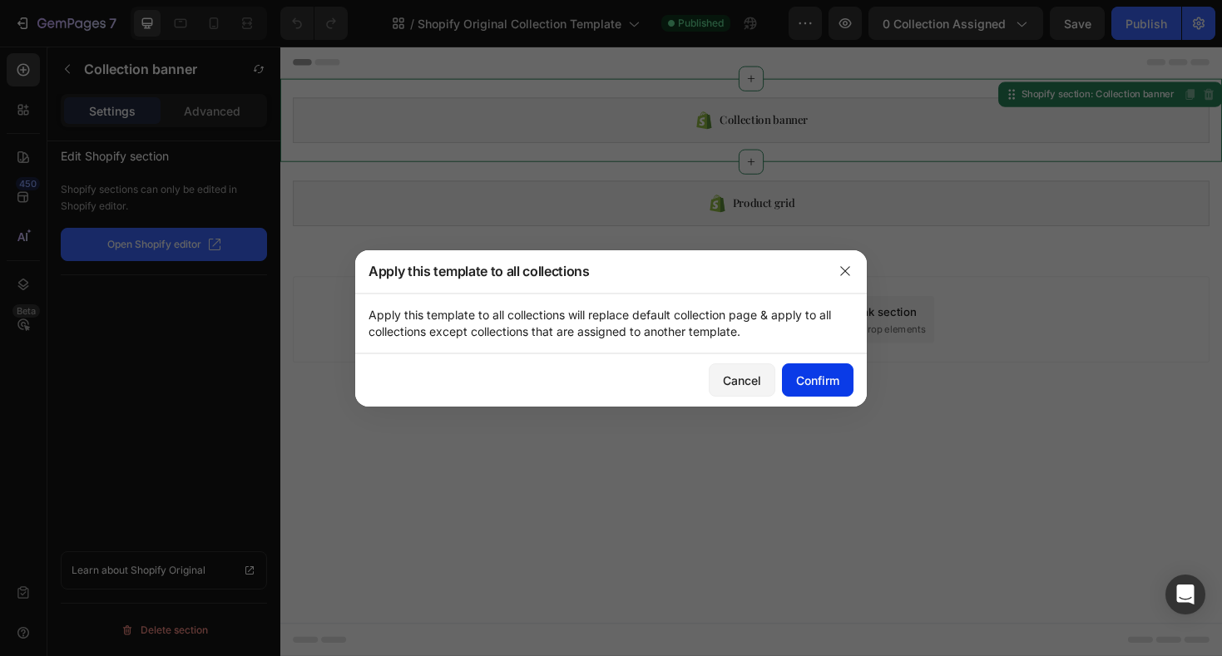
click at [815, 380] on div "Confirm" at bounding box center [817, 380] width 43 height 17
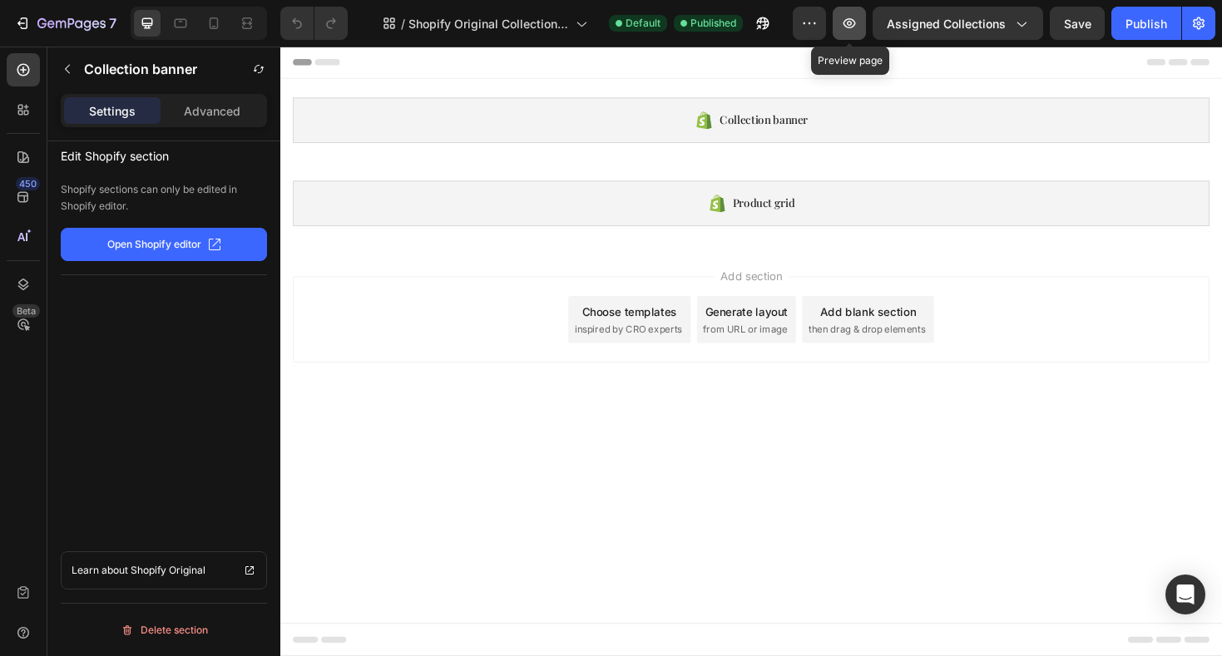
click at [853, 25] on icon "button" at bounding box center [849, 23] width 17 height 17
click at [75, 72] on button "button" at bounding box center [67, 69] width 27 height 27
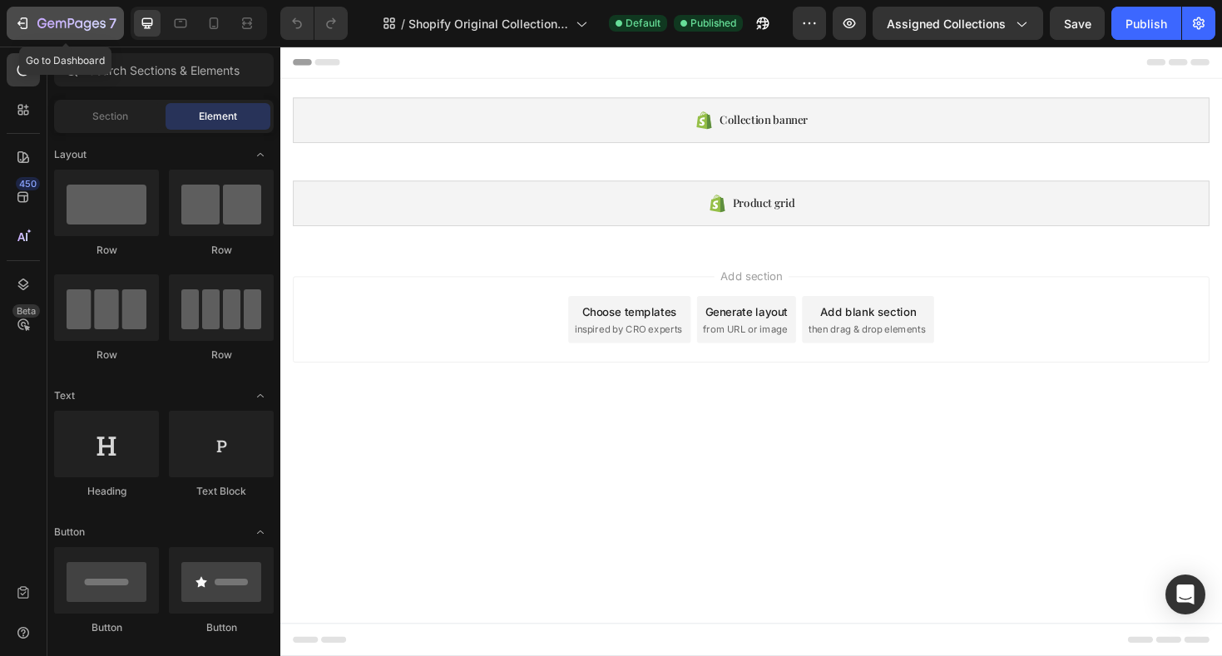
click at [81, 22] on icon "button" at bounding box center [78, 23] width 7 height 7
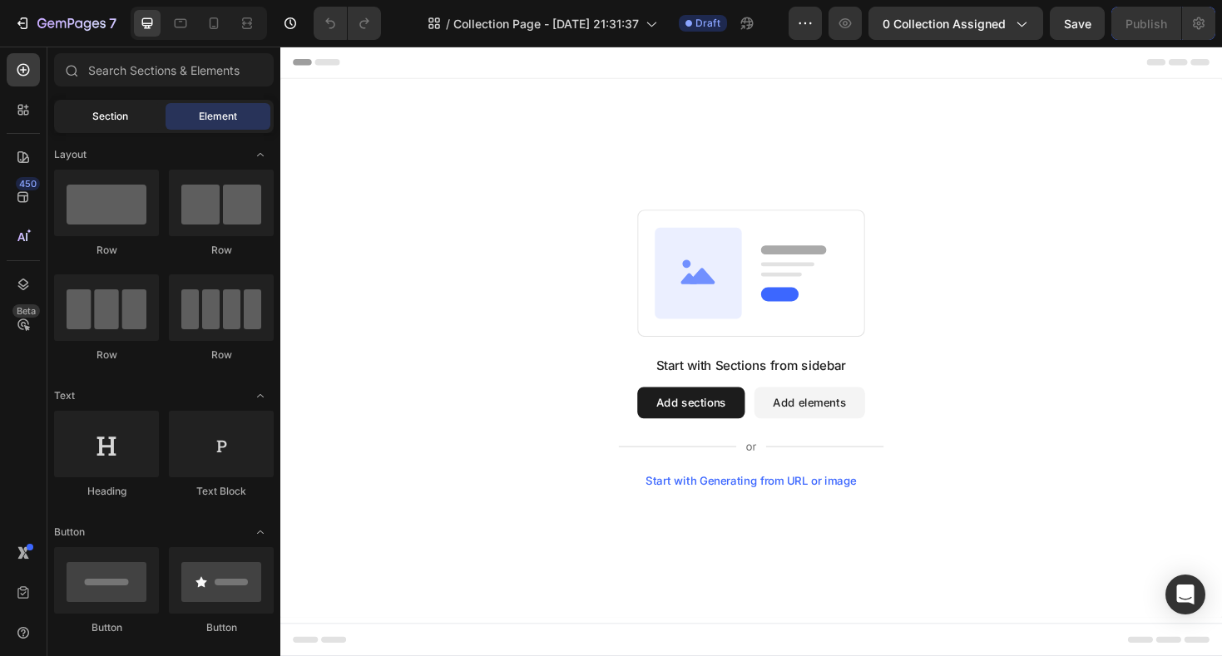
click at [129, 111] on div "Section" at bounding box center [109, 116] width 105 height 27
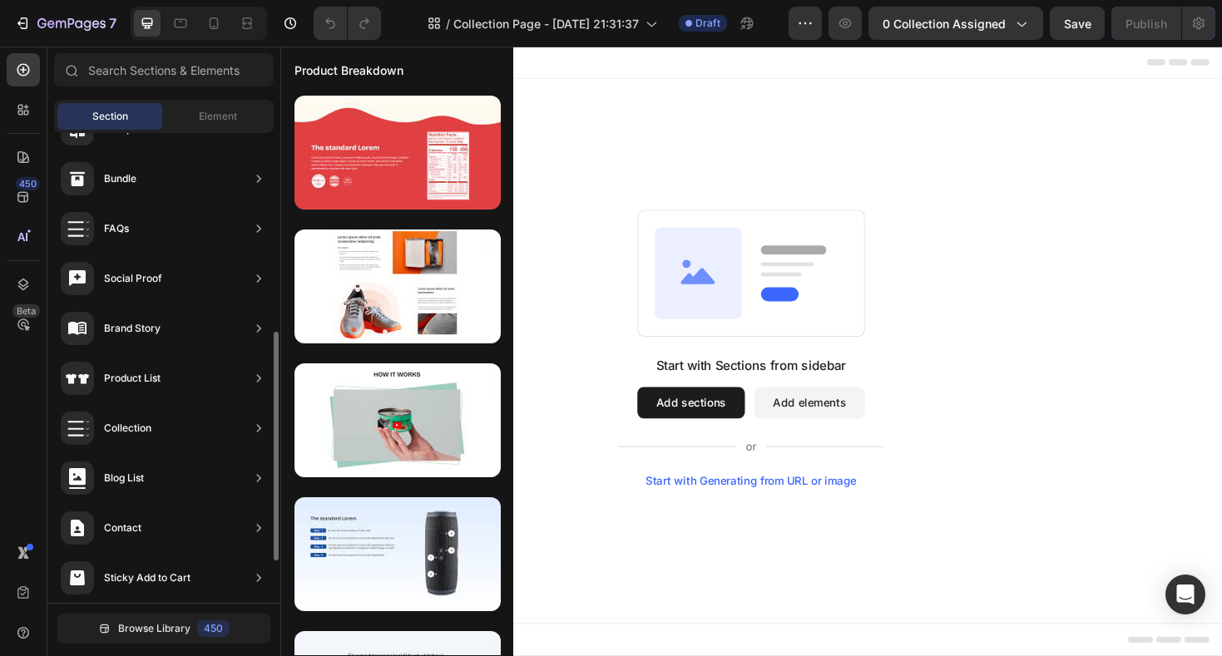
scroll to position [452, 0]
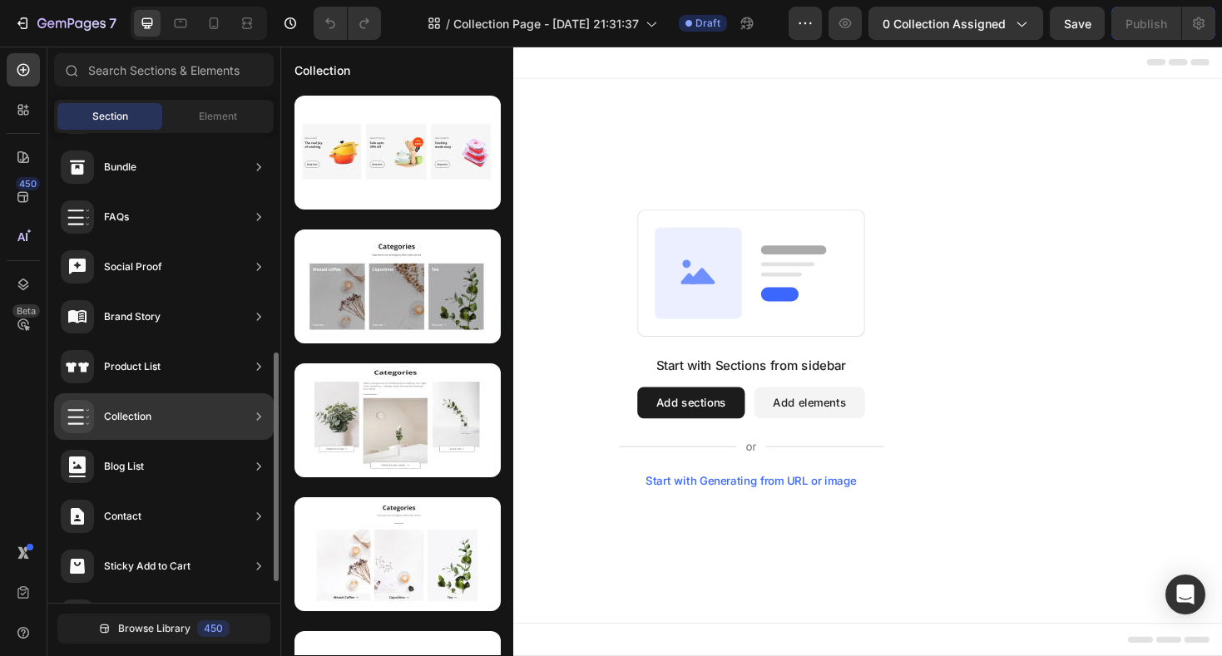
click at [155, 417] on div "Collection" at bounding box center [164, 416] width 220 height 47
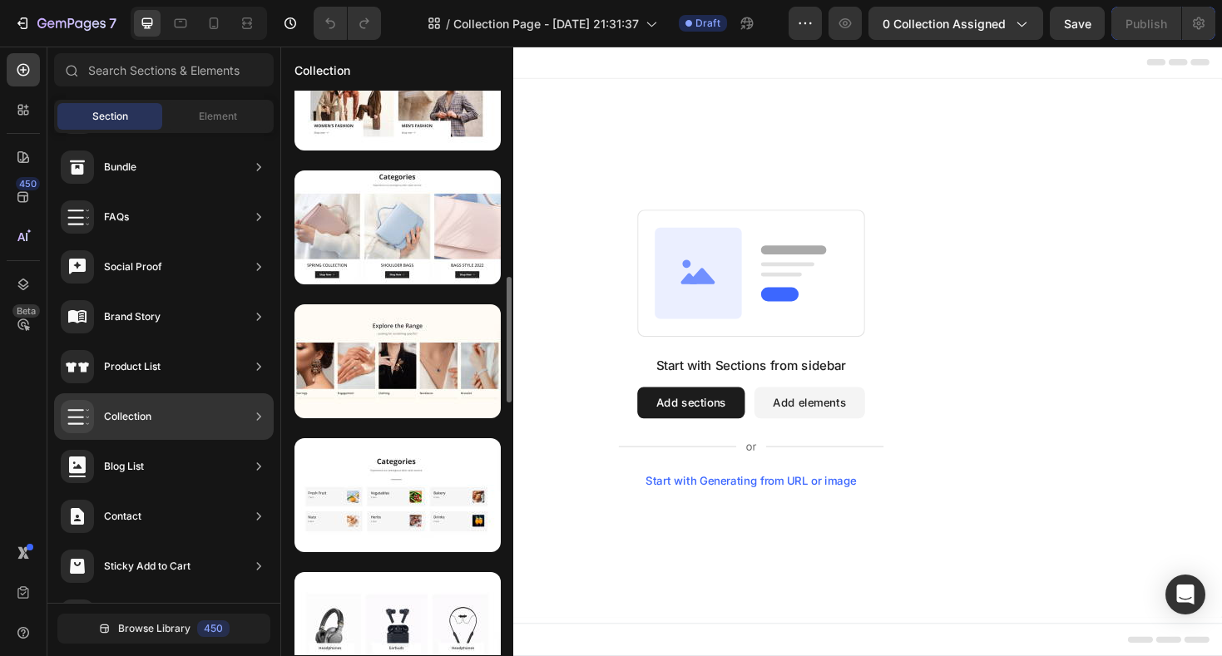
scroll to position [1142, 0]
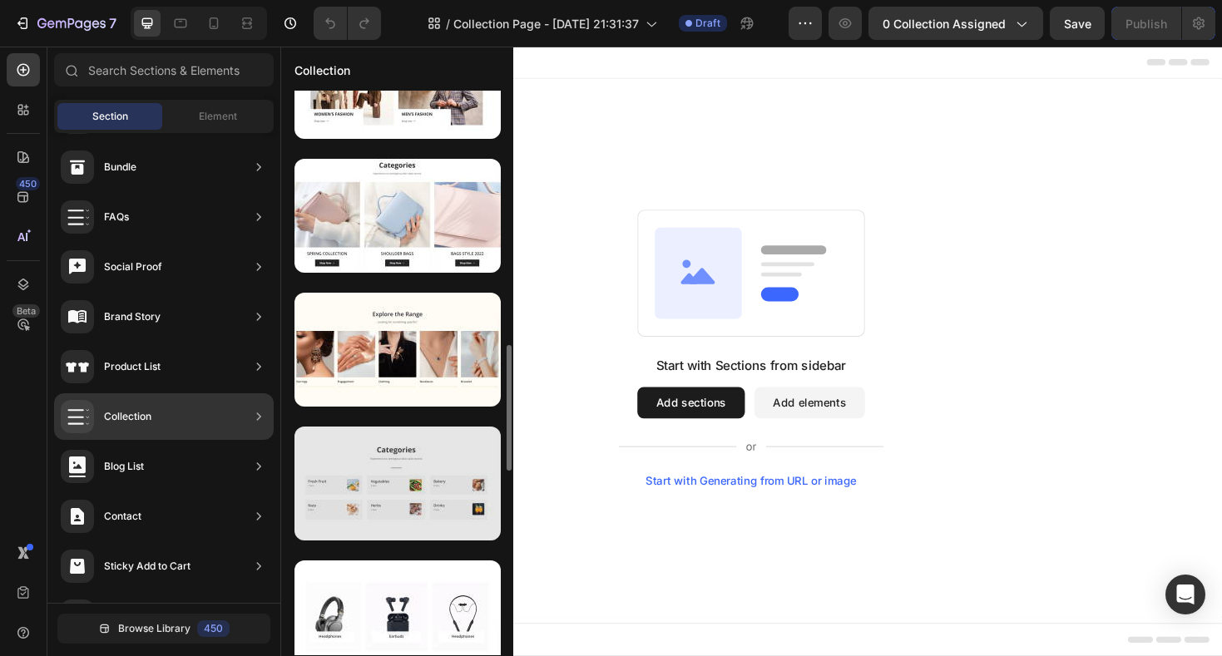
click at [400, 475] on div at bounding box center [397, 484] width 206 height 114
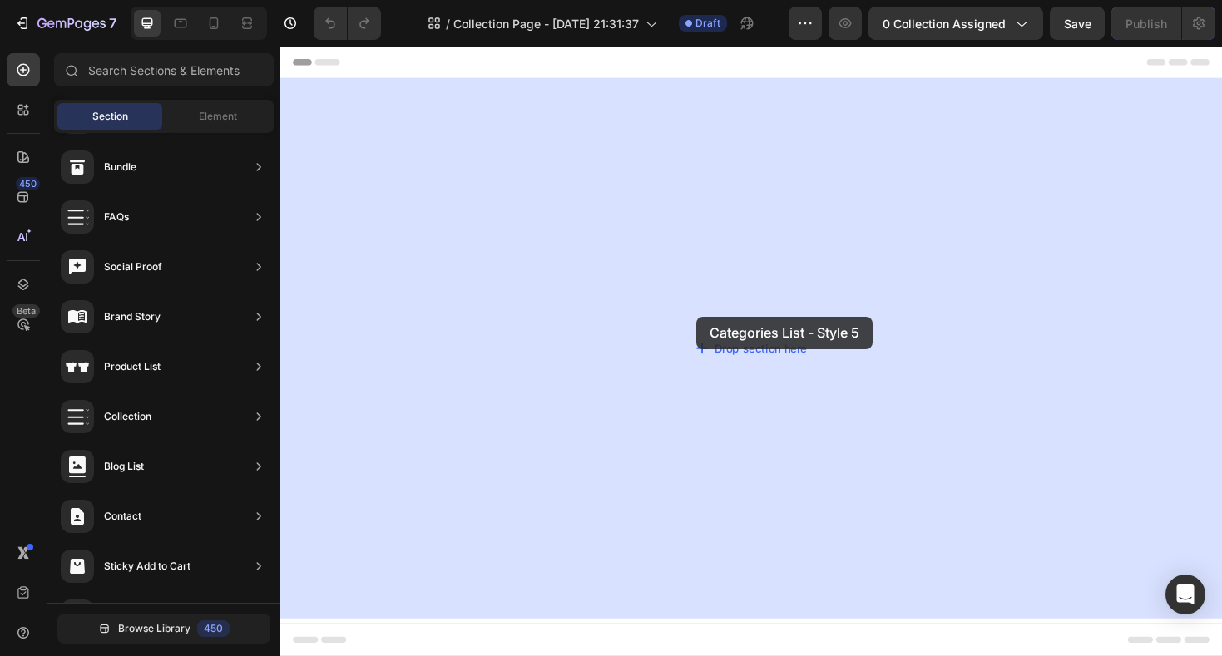
drag, startPoint x: 683, startPoint y: 521, endPoint x: 721, endPoint y: 333, distance: 191.8
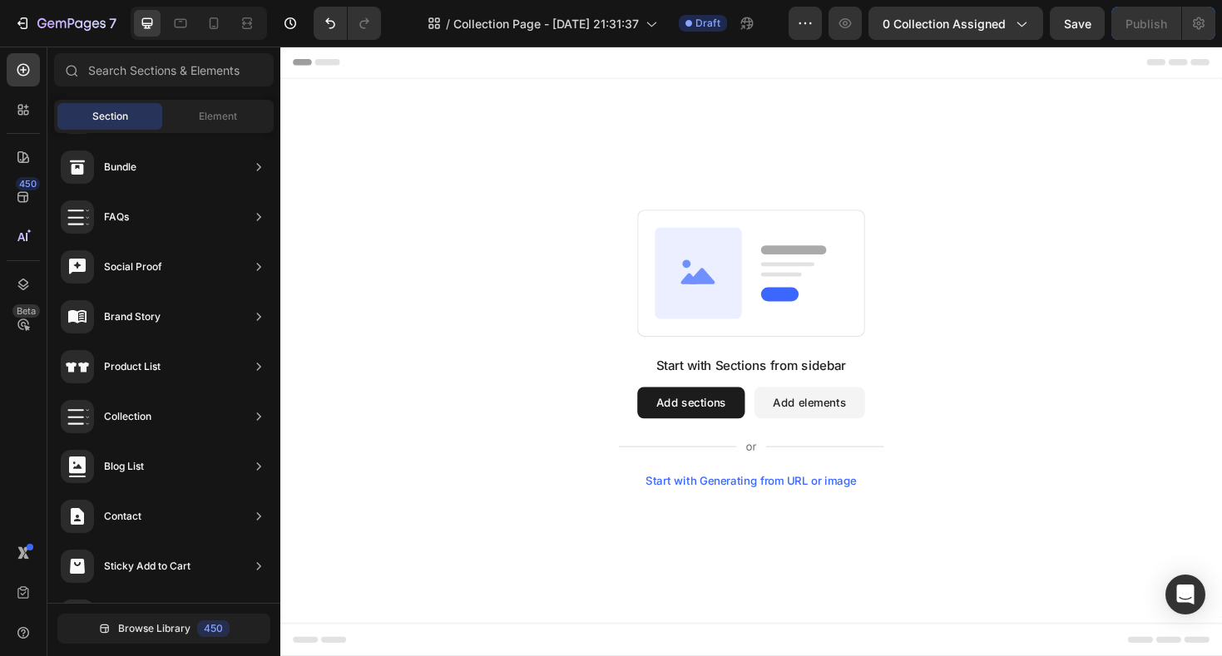
scroll to position [95, 0]
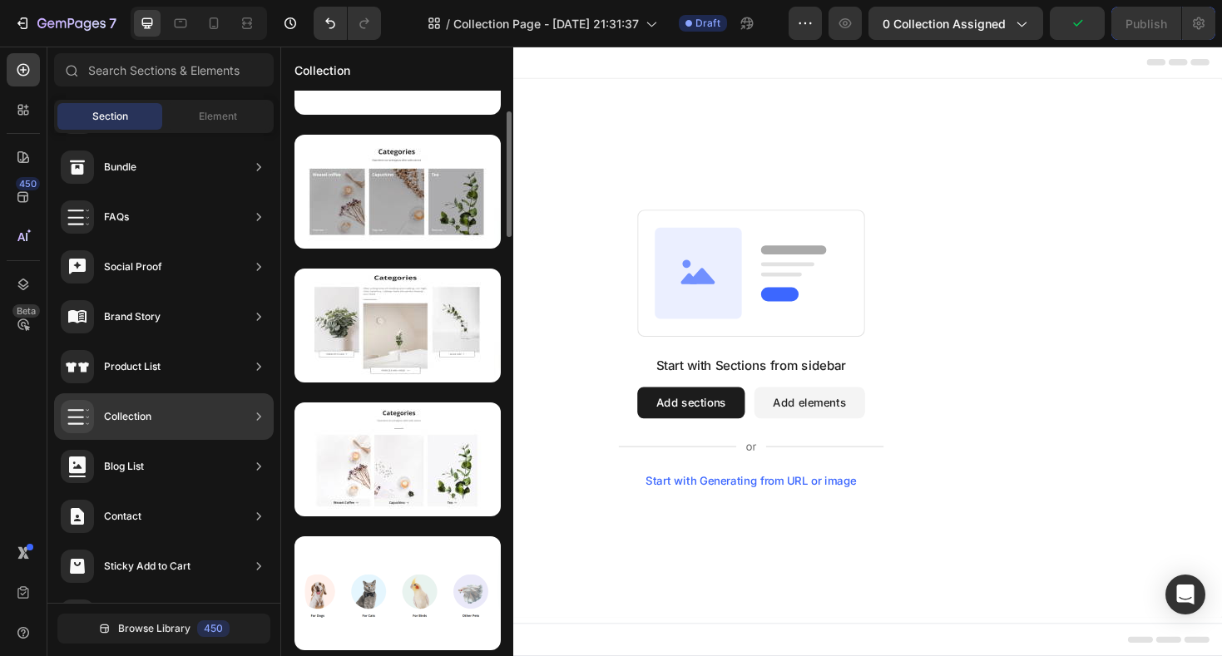
click at [141, 414] on div "Collection" at bounding box center [127, 416] width 47 height 17
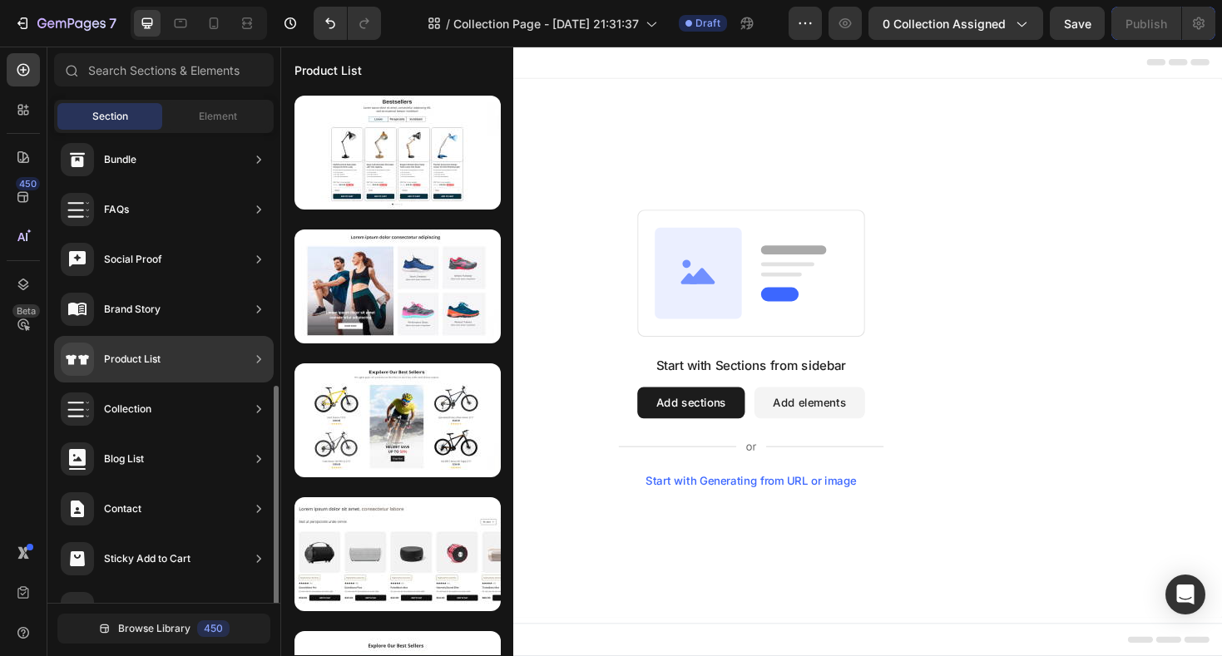
scroll to position [495, 0]
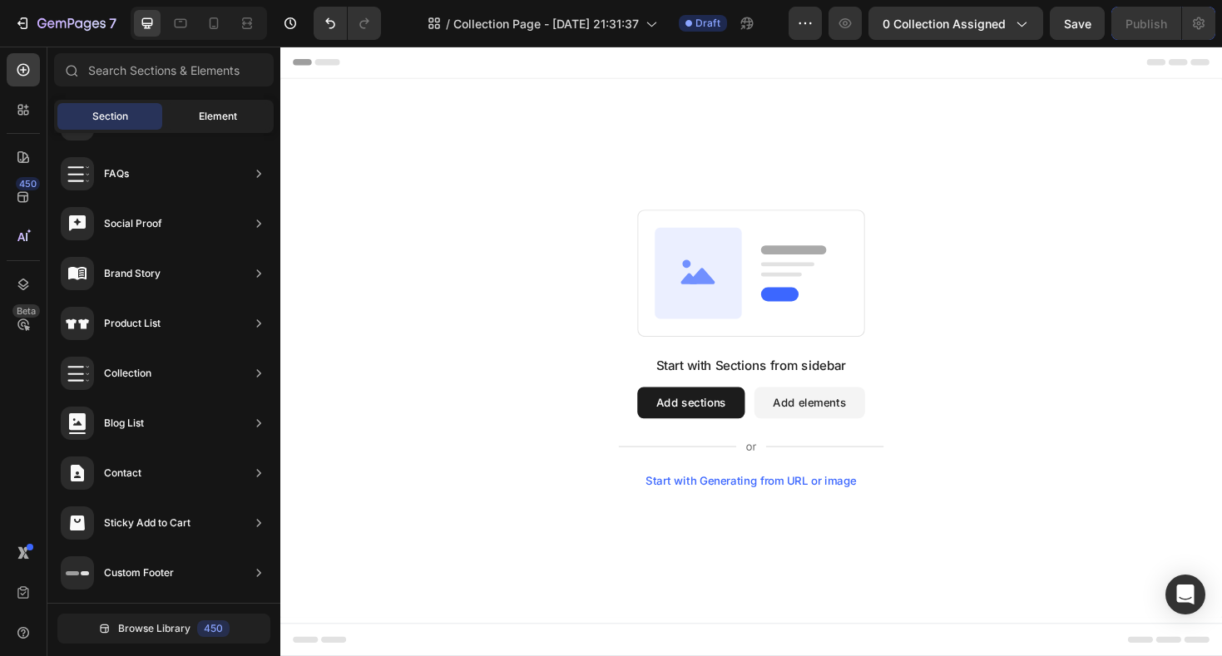
click at [215, 119] on span "Element" at bounding box center [218, 116] width 38 height 15
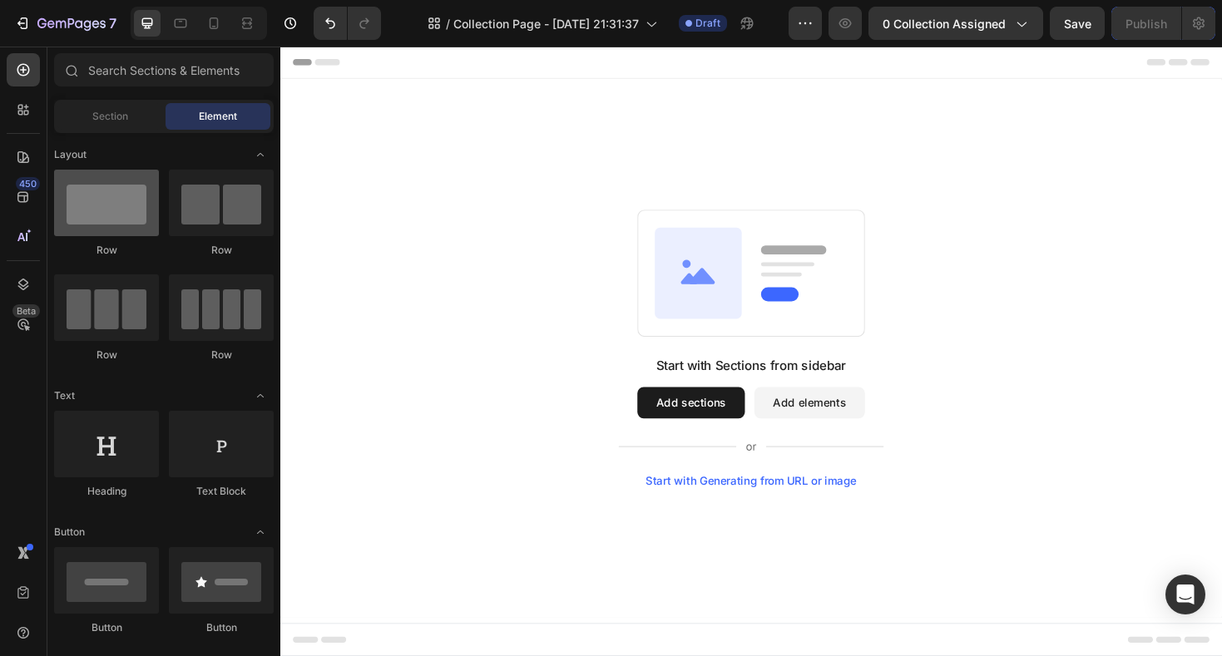
click at [138, 209] on div at bounding box center [106, 203] width 105 height 67
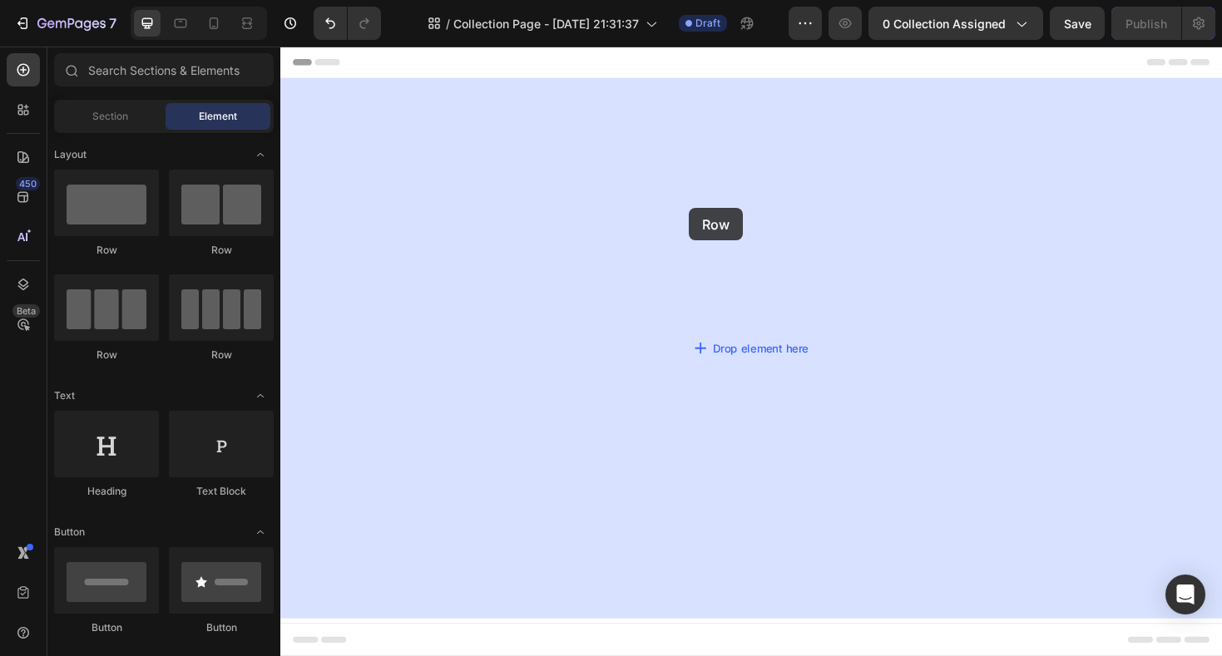
drag, startPoint x: 401, startPoint y: 254, endPoint x: 709, endPoint y: 220, distance: 309.7
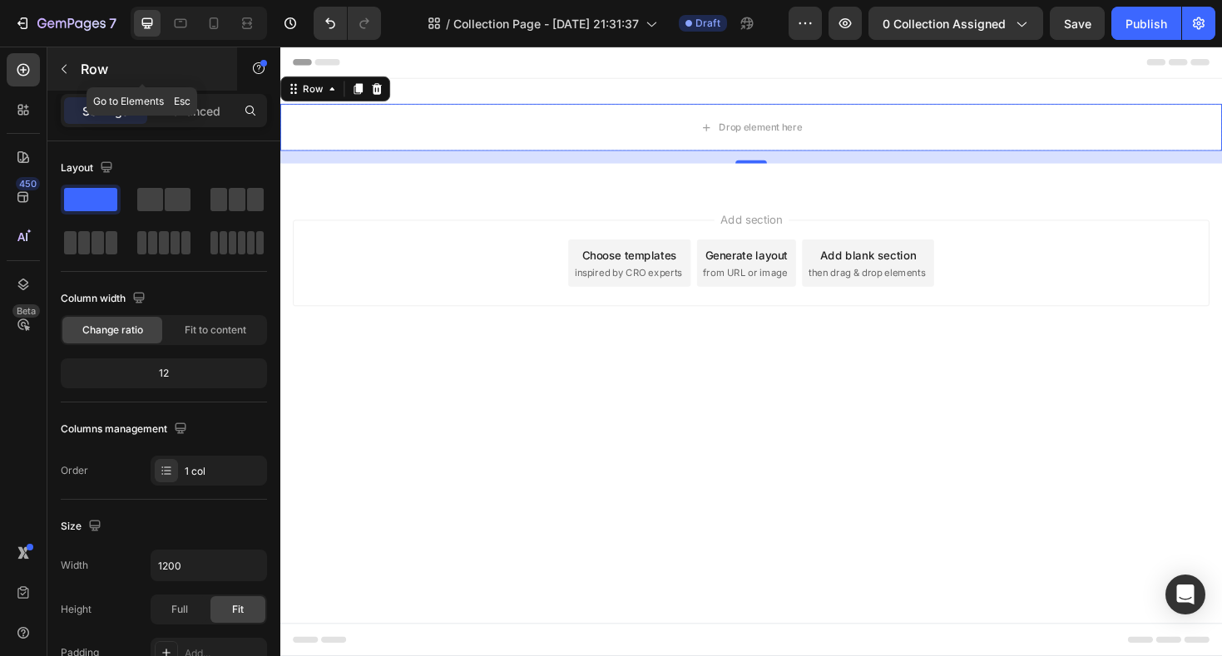
click at [78, 72] on div "Row" at bounding box center [142, 68] width 190 height 43
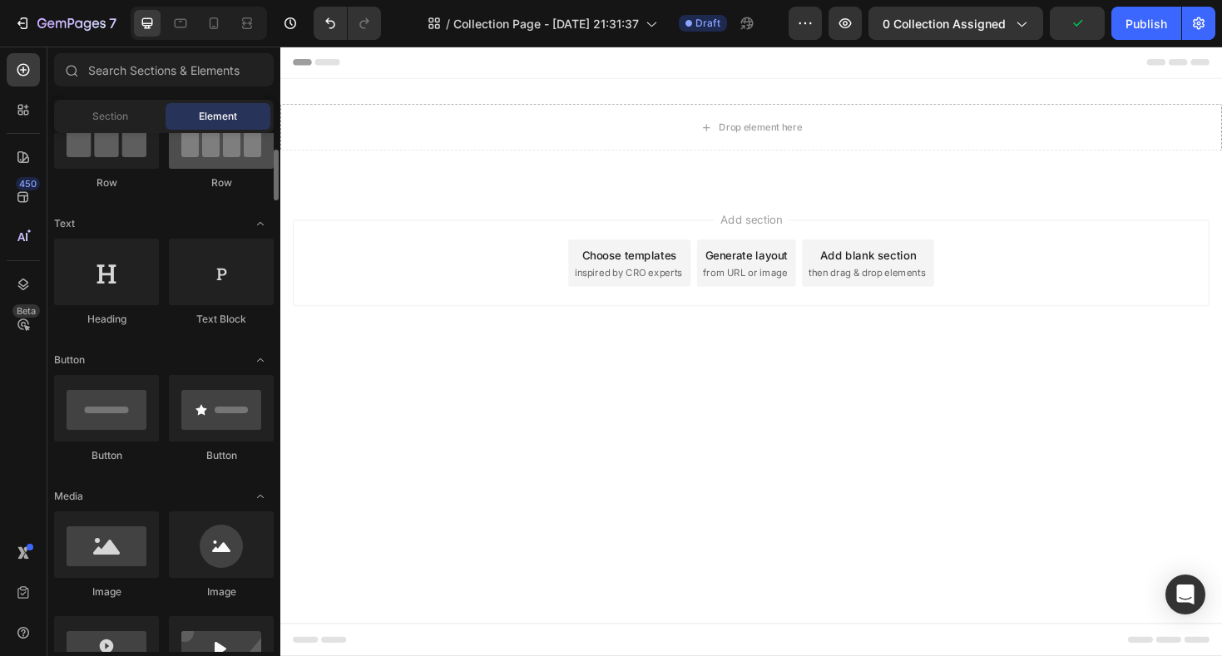
scroll to position [171, 0]
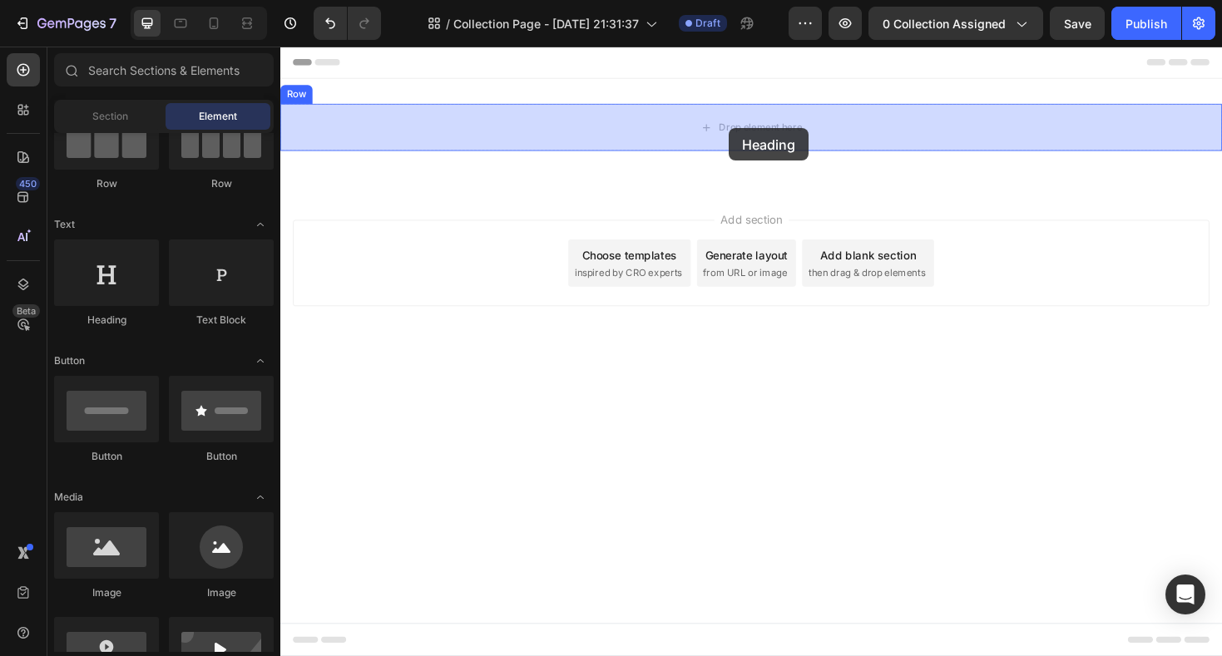
drag, startPoint x: 399, startPoint y: 329, endPoint x: 755, endPoint y: 133, distance: 406.4
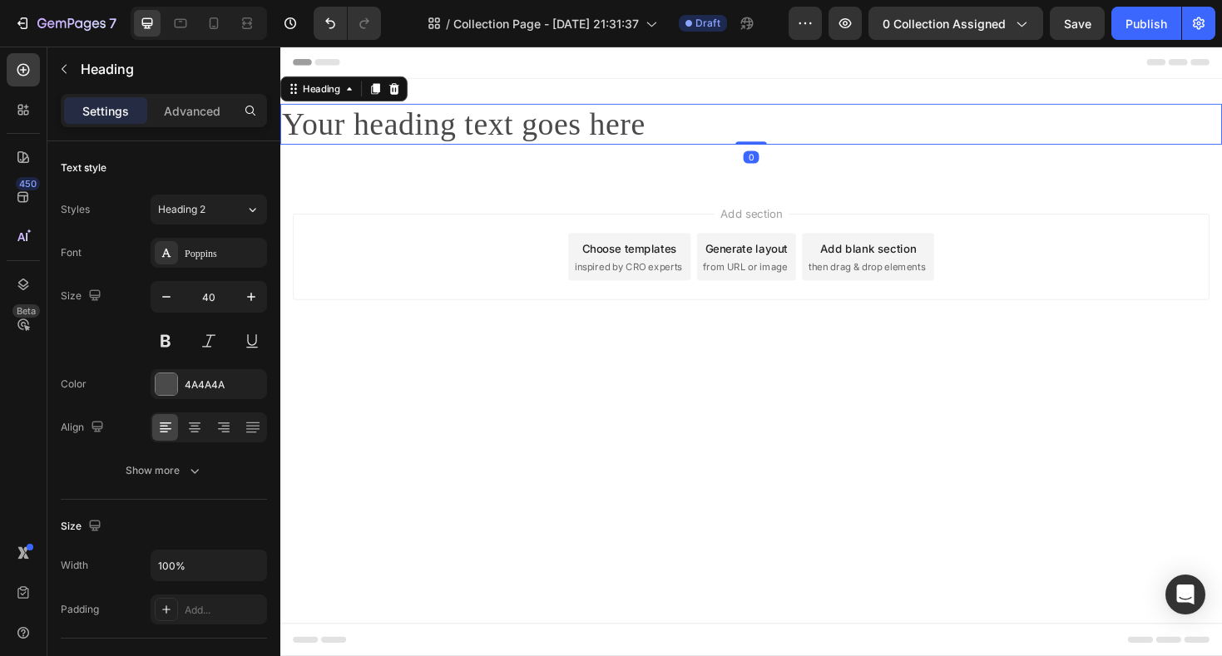
click at [527, 126] on h2 "Your heading text goes here" at bounding box center [779, 128] width 998 height 43
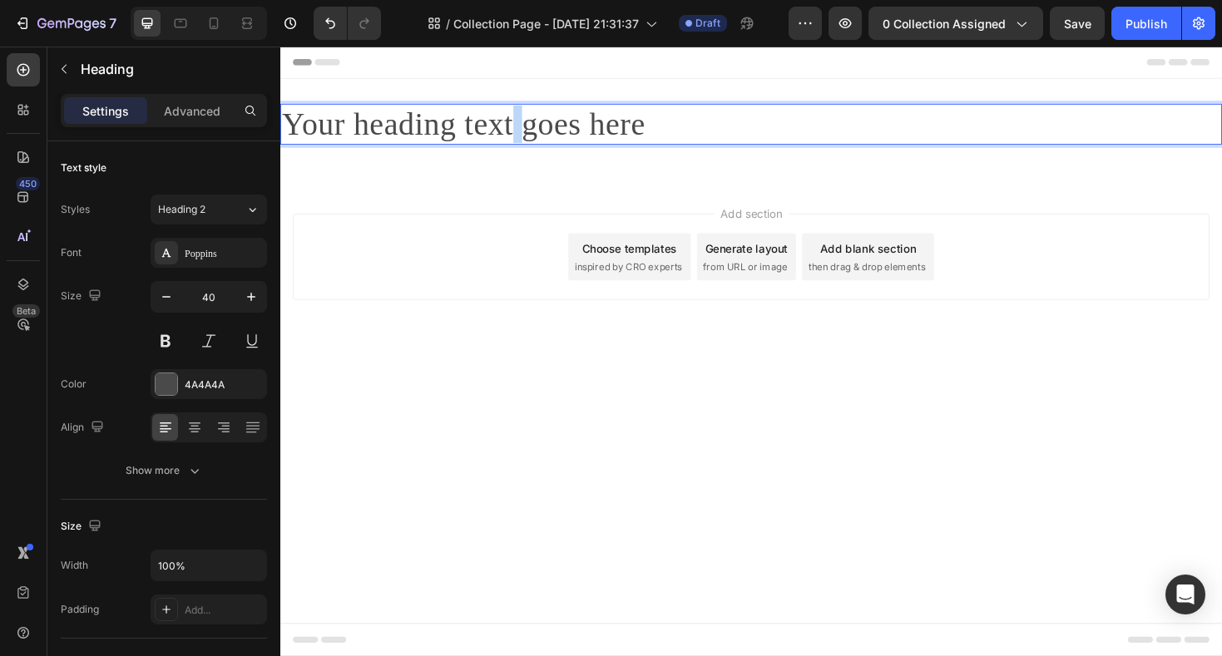
click at [527, 126] on p "Your heading text goes here" at bounding box center [779, 129] width 995 height 40
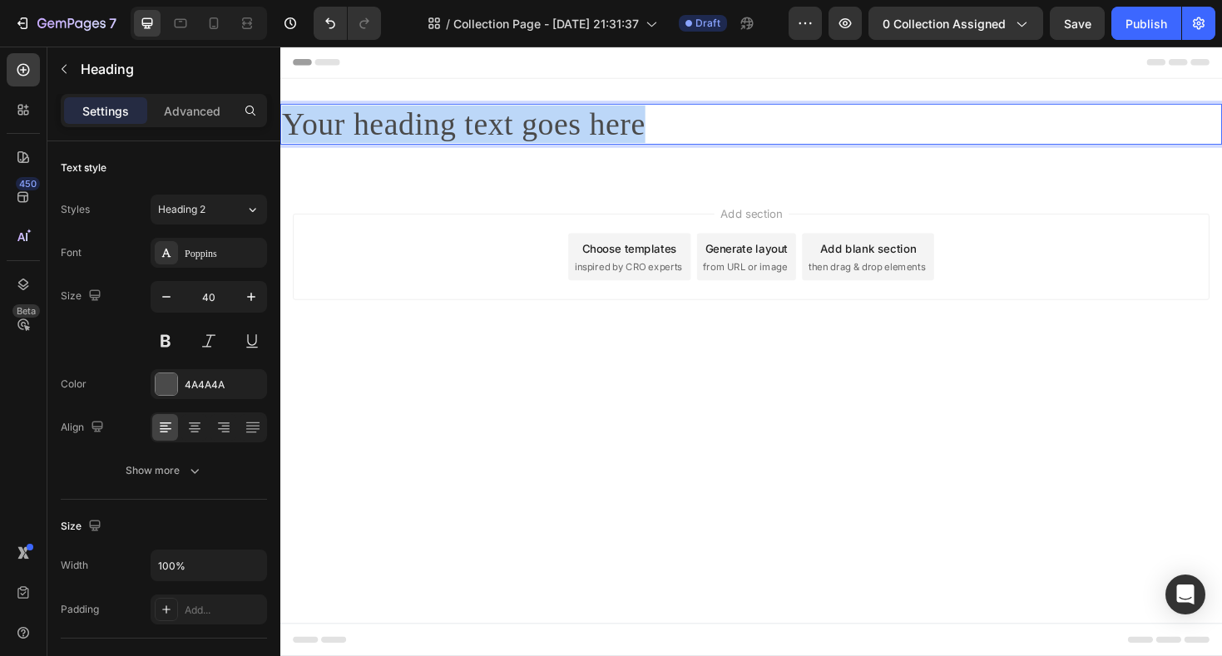
click at [527, 126] on p "Your heading text goes here" at bounding box center [779, 129] width 995 height 40
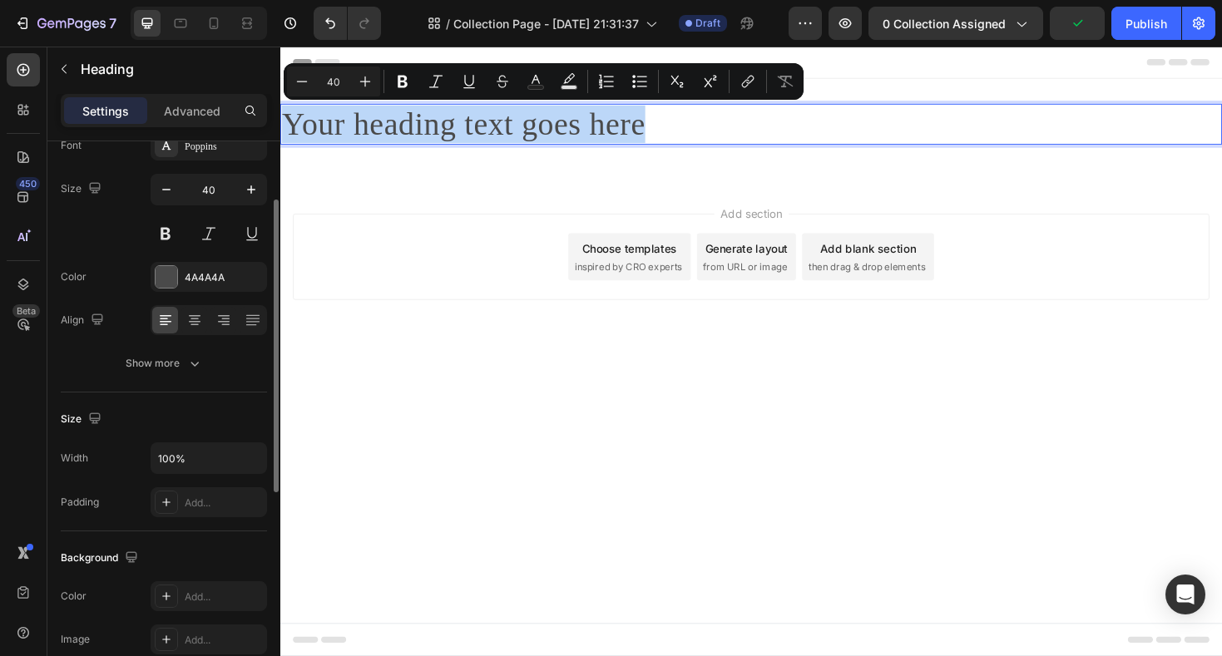
scroll to position [101, 0]
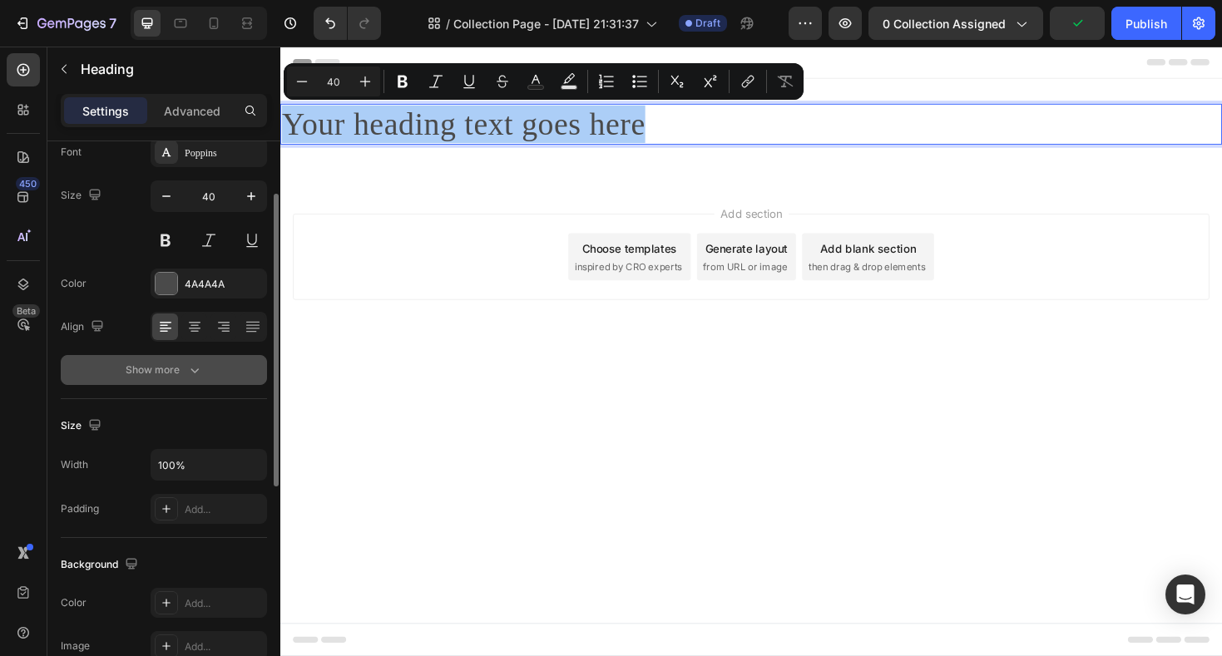
click at [159, 365] on div "Show more" at bounding box center [164, 370] width 77 height 17
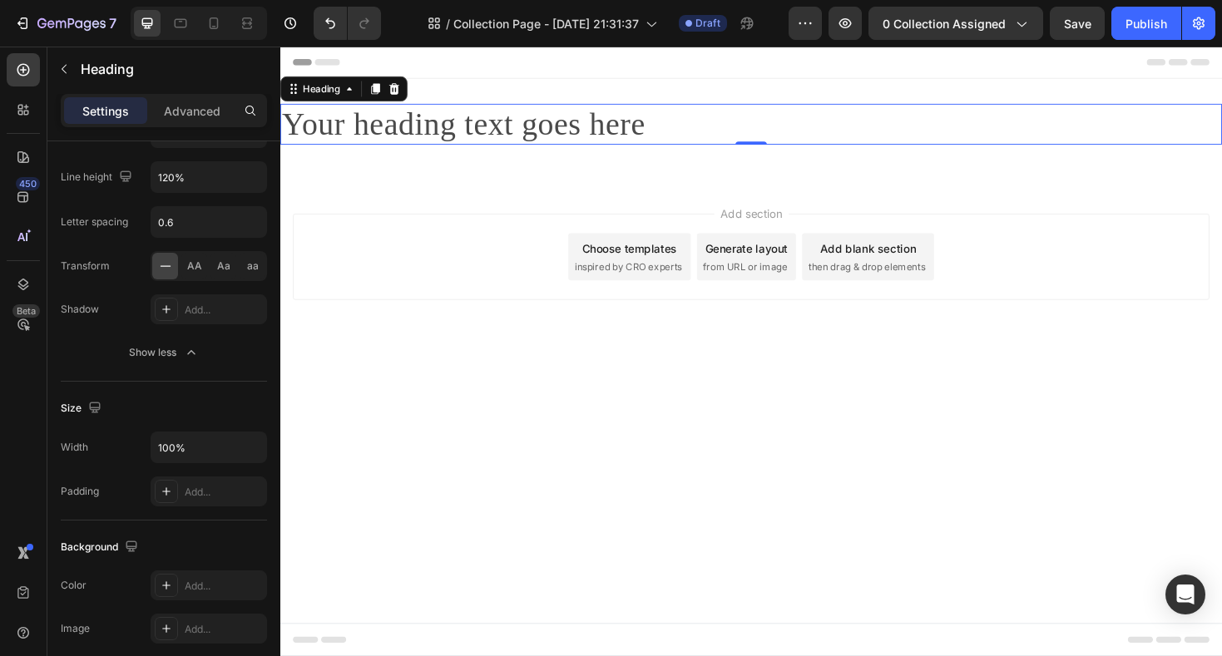
scroll to position [0, 0]
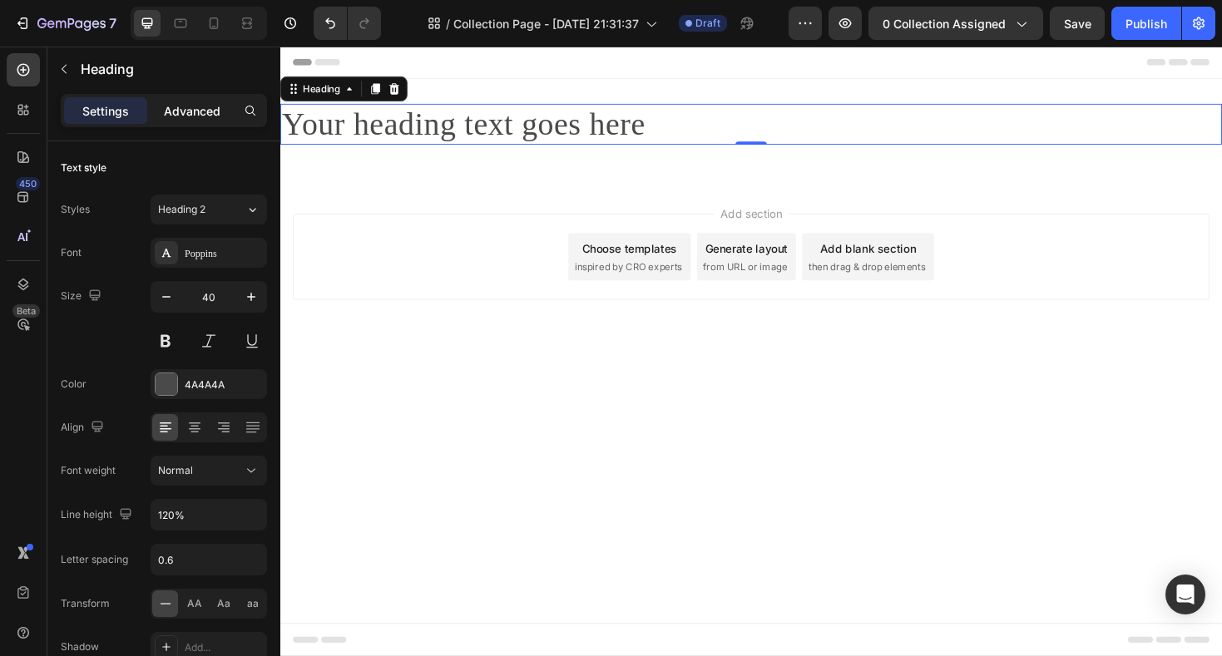
click at [196, 112] on p "Advanced" at bounding box center [192, 110] width 57 height 17
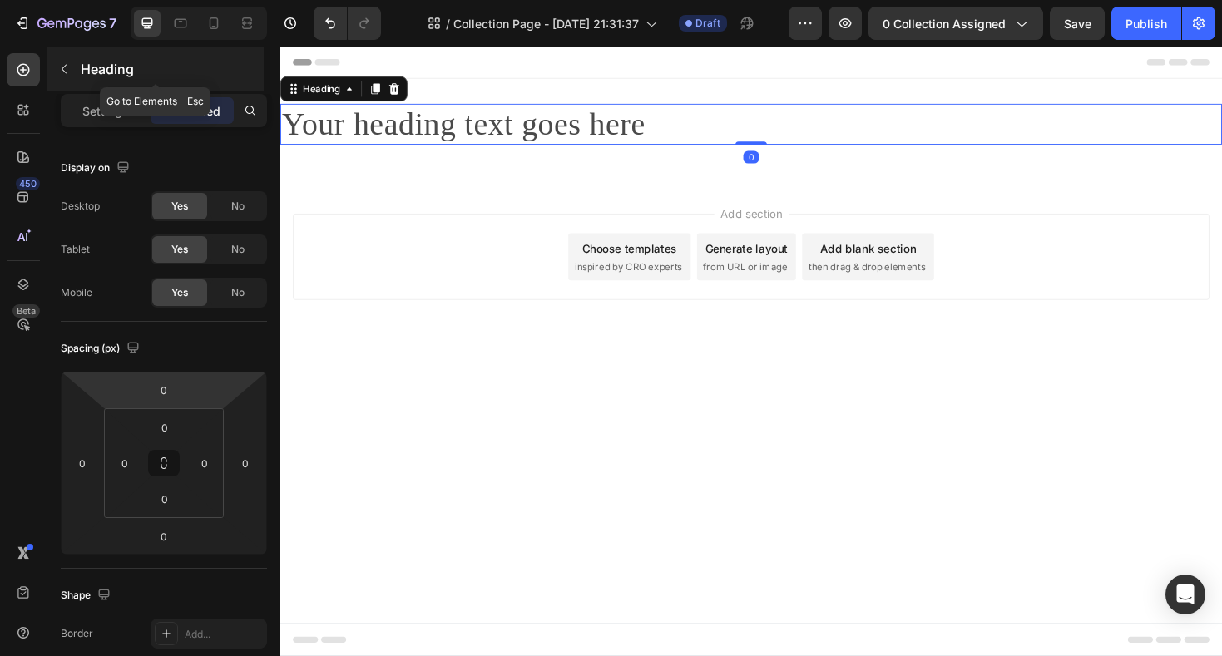
click at [121, 67] on p "Heading" at bounding box center [171, 69] width 180 height 20
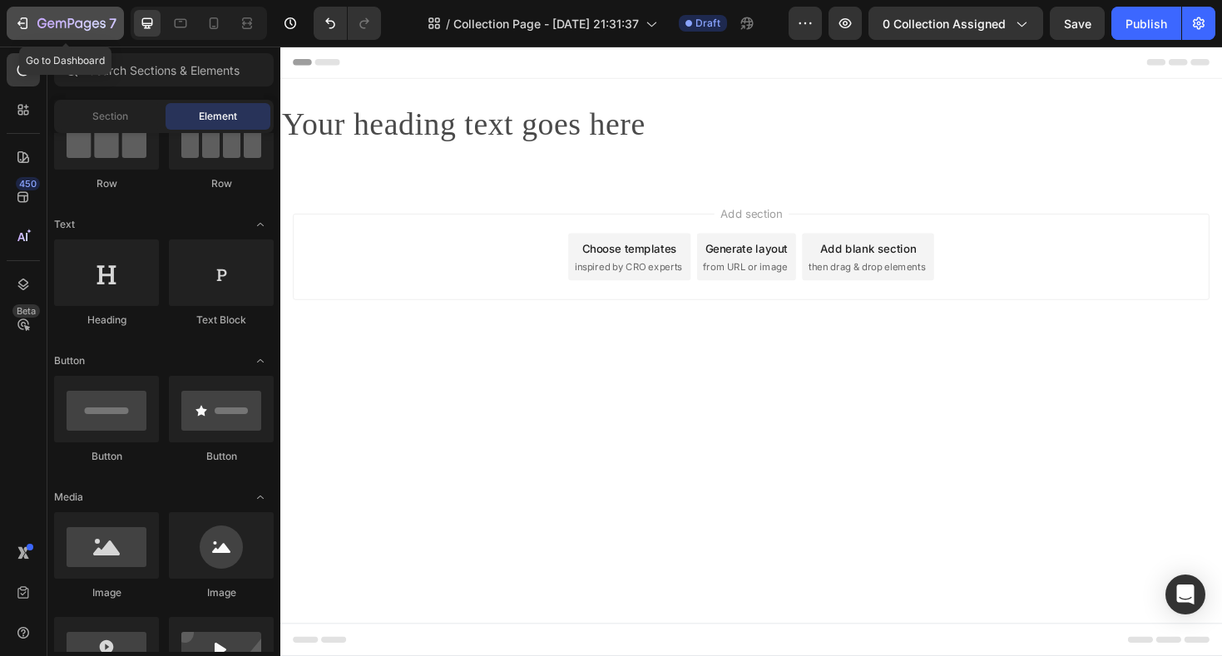
click at [57, 31] on icon "button" at bounding box center [71, 24] width 68 height 14
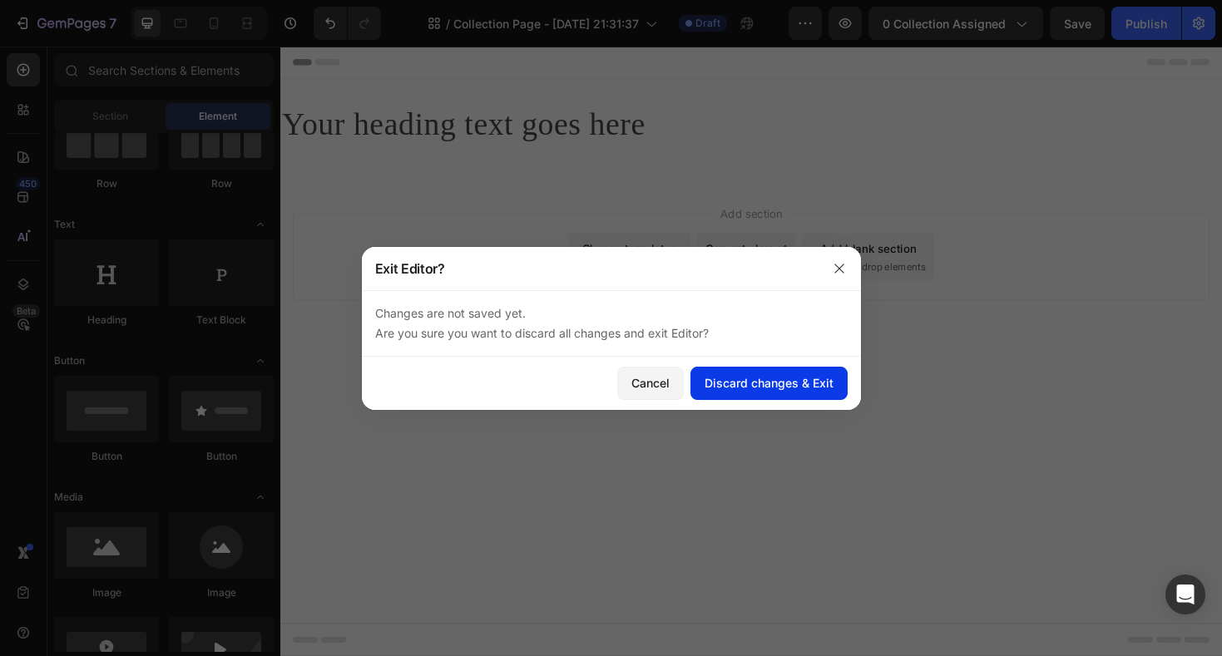
click at [736, 389] on div "Discard changes & Exit" at bounding box center [768, 382] width 129 height 17
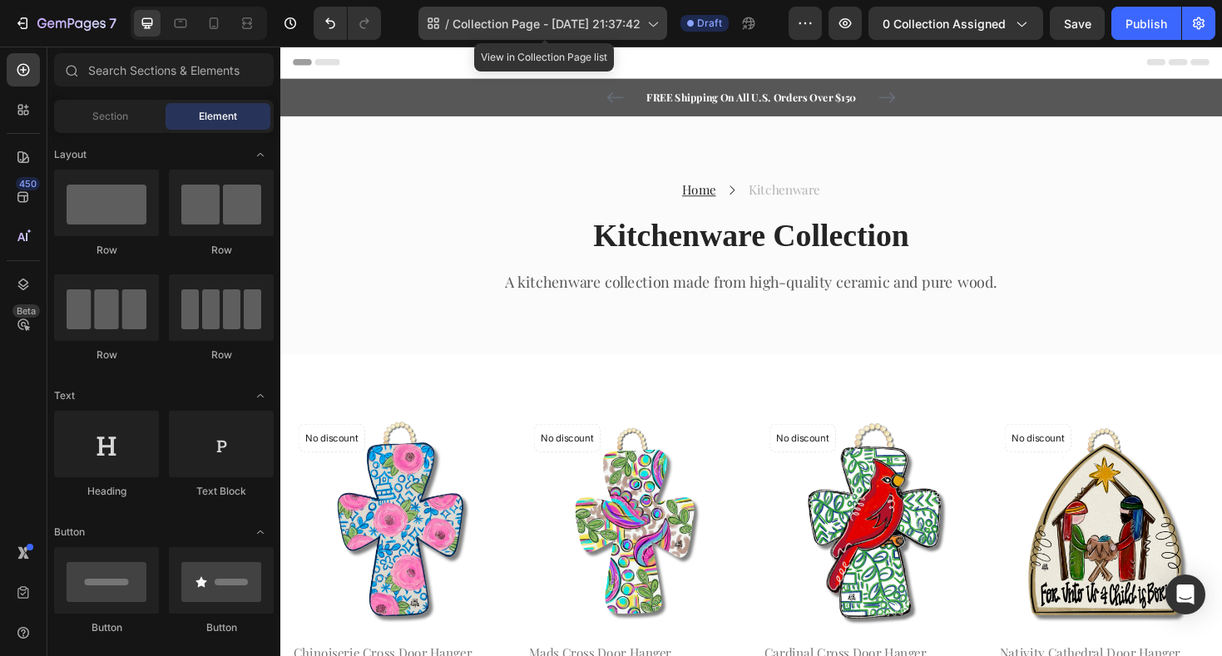
click at [655, 32] on div "/ Collection Page - [DATE] 21:37:42" at bounding box center [542, 23] width 249 height 33
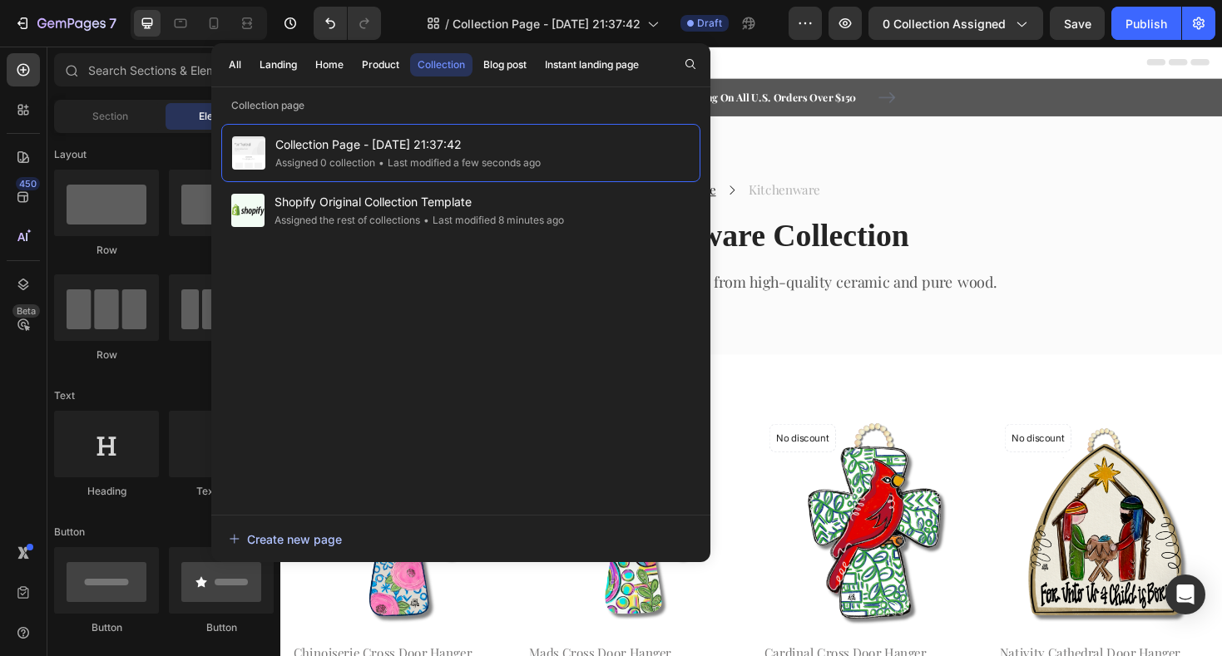
click at [335, 544] on div "Create new page" at bounding box center [285, 539] width 113 height 17
click at [946, 159] on div "Home Text block Icon Kitchenware Text block Row Kitchenware Collection Heading …" at bounding box center [779, 248] width 998 height 254
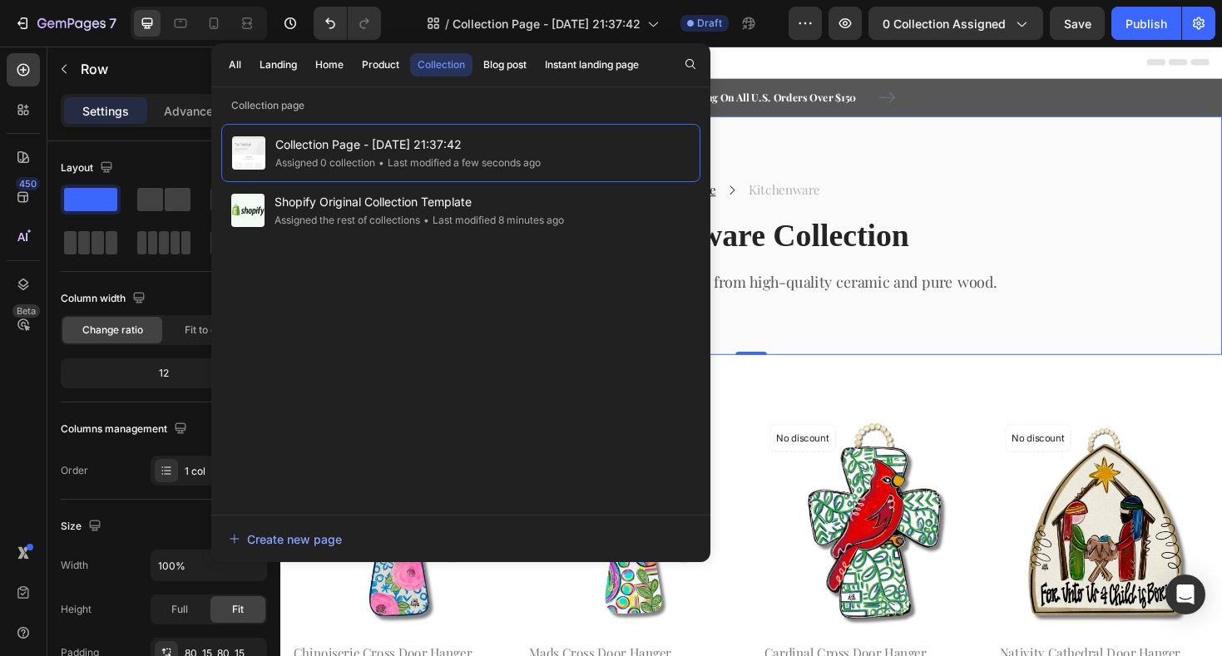
click at [967, 57] on div "Header" at bounding box center [779, 63] width 971 height 33
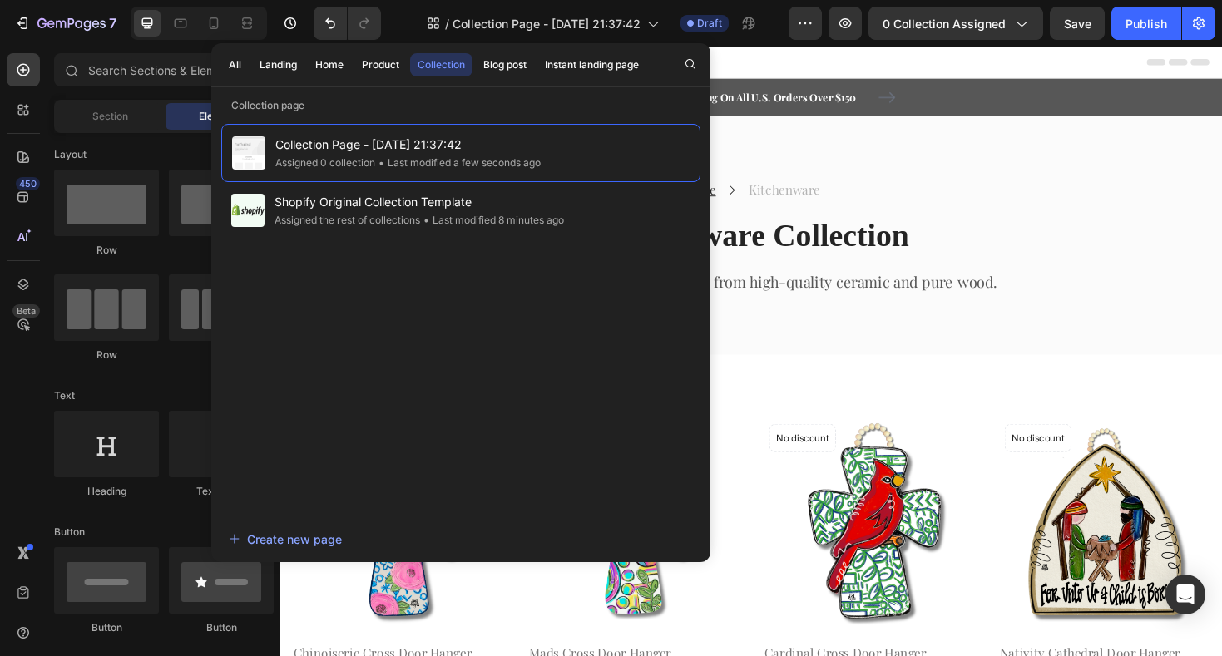
click at [449, 65] on div "Collection" at bounding box center [440, 64] width 47 height 15
click at [511, 23] on span "Collection Page - [DATE] 21:37:42" at bounding box center [546, 23] width 188 height 17
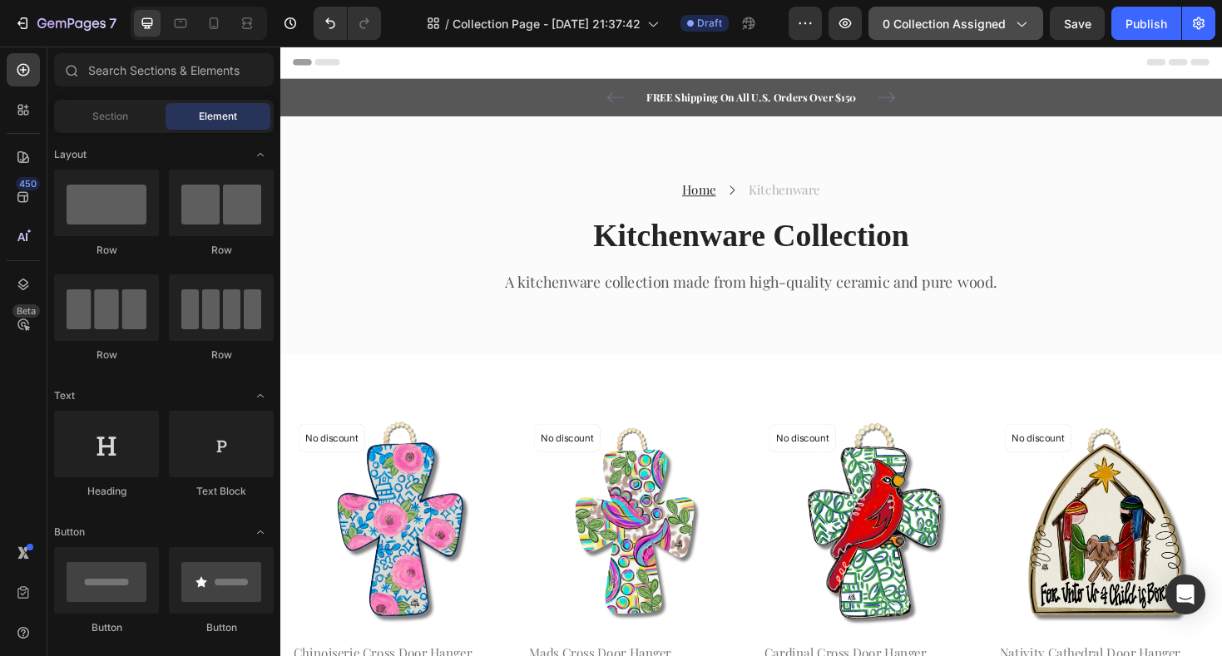
click at [1022, 21] on icon "button" at bounding box center [1020, 23] width 17 height 17
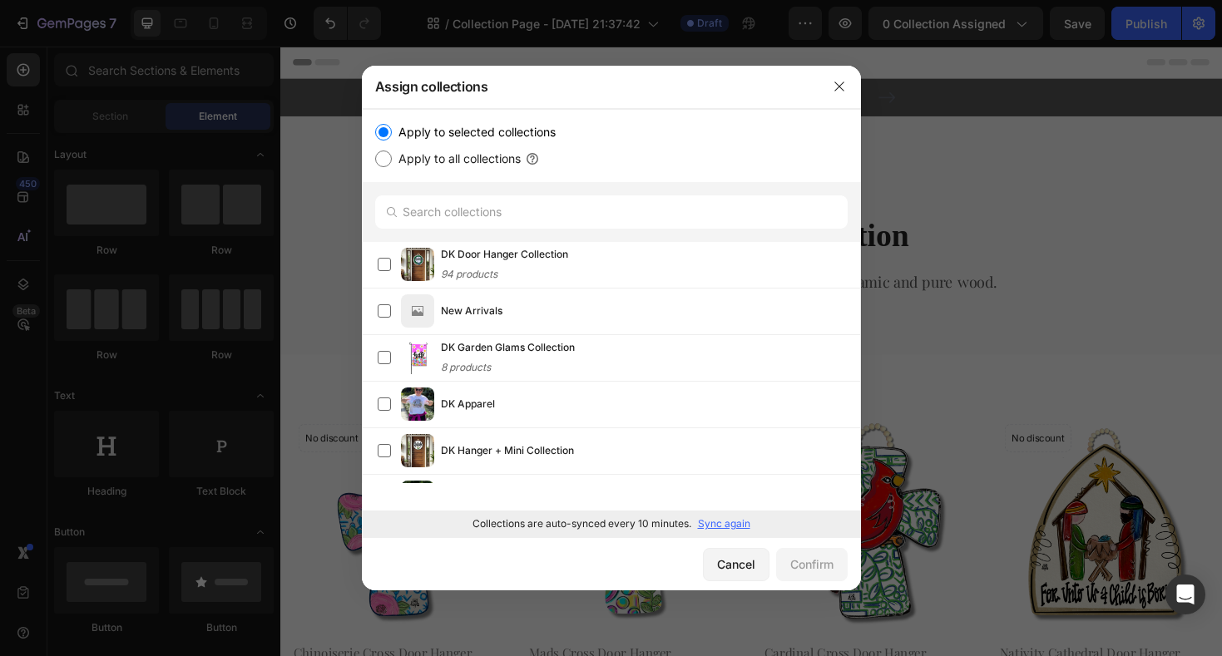
click at [382, 164] on input "Apply to all collections" at bounding box center [383, 159] width 17 height 17
radio input "true"
click at [805, 562] on div "Confirm" at bounding box center [811, 564] width 43 height 17
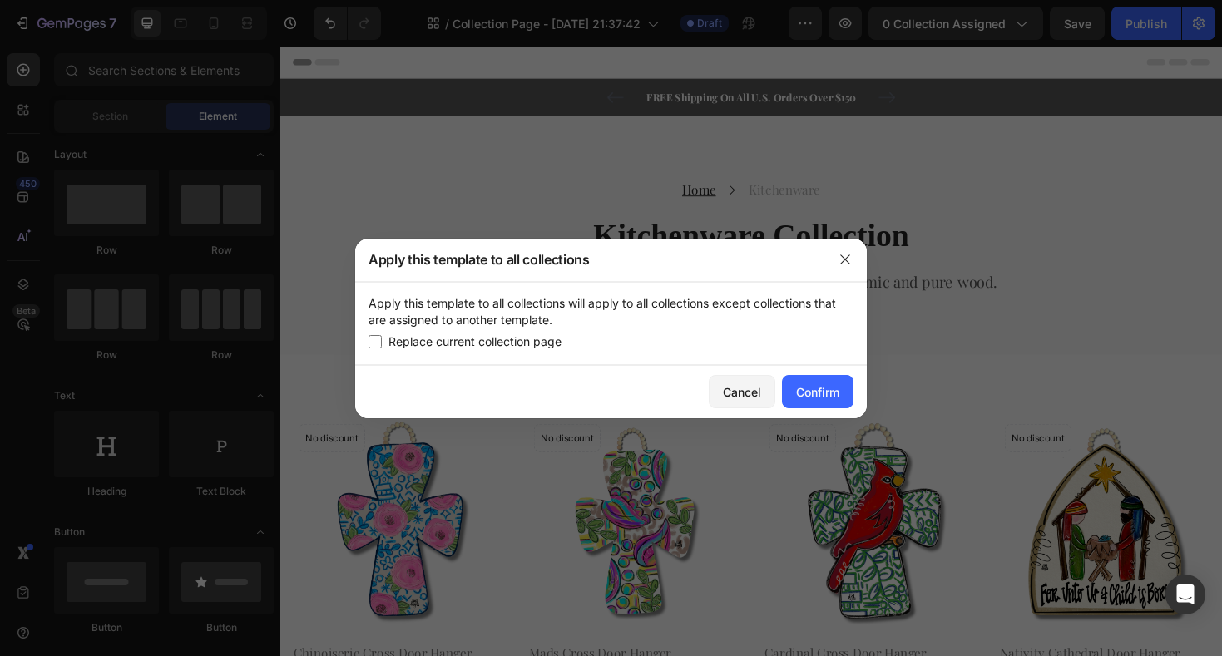
click at [378, 339] on input "checkbox" at bounding box center [374, 341] width 13 height 13
checkbox input "true"
click at [809, 393] on div "Confirm" at bounding box center [817, 391] width 43 height 17
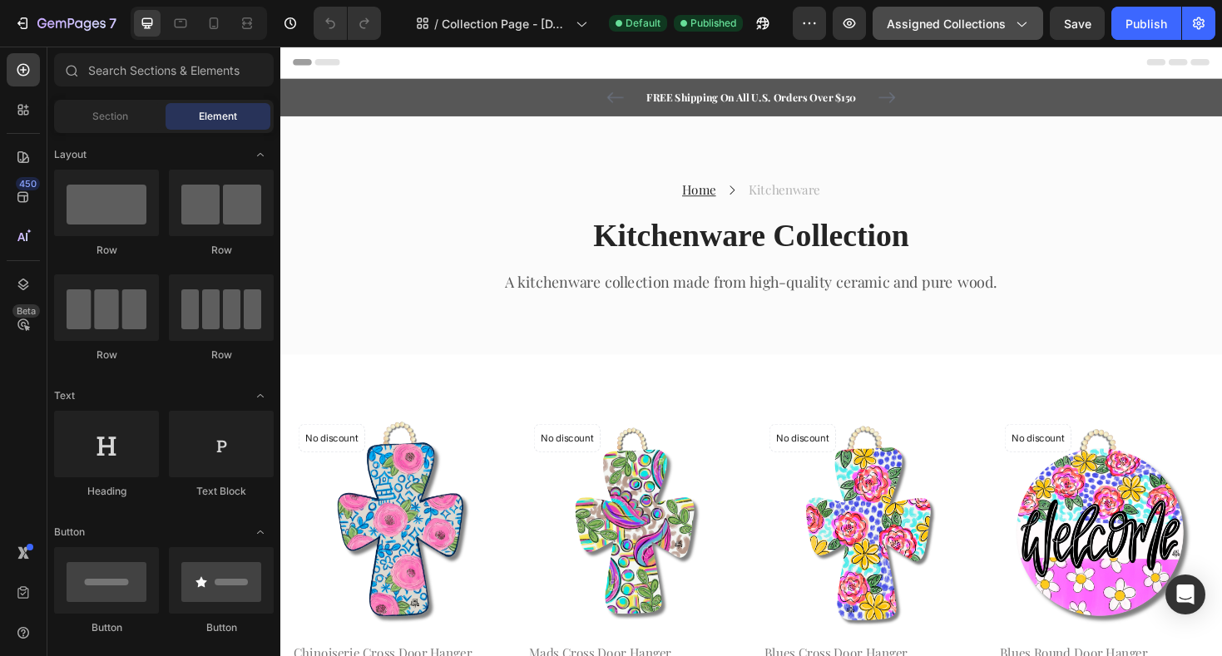
click at [1030, 22] on button "Assigned Collections" at bounding box center [957, 23] width 170 height 33
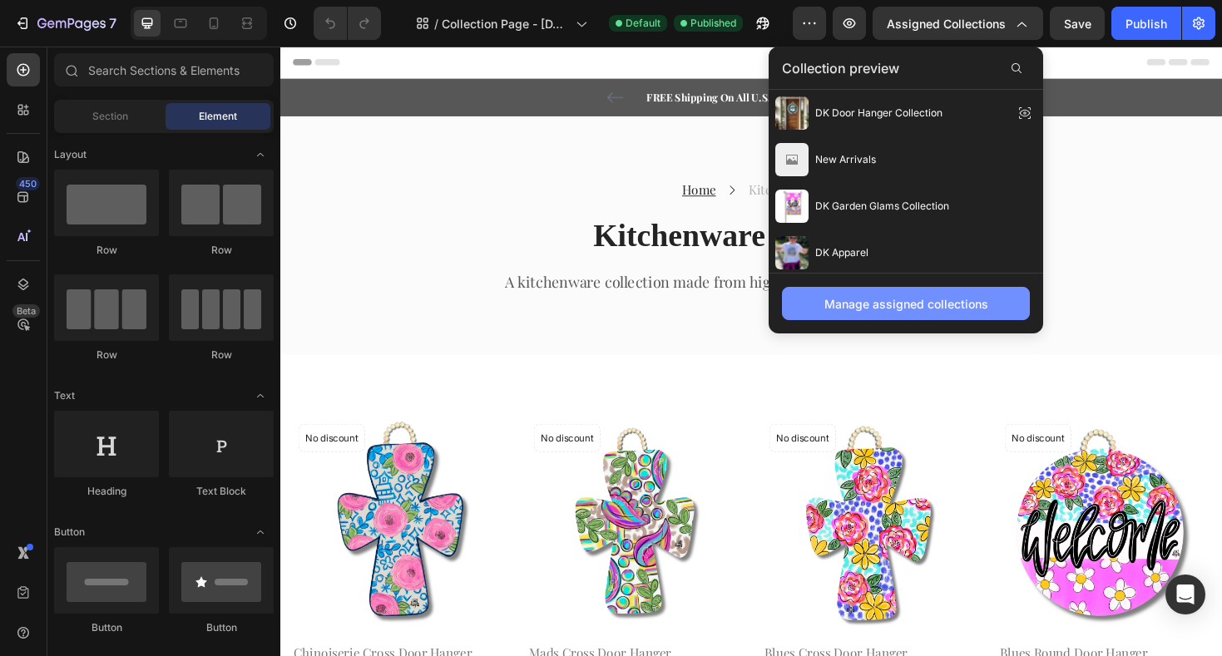
click at [922, 297] on div "Manage assigned collections" at bounding box center [906, 303] width 164 height 17
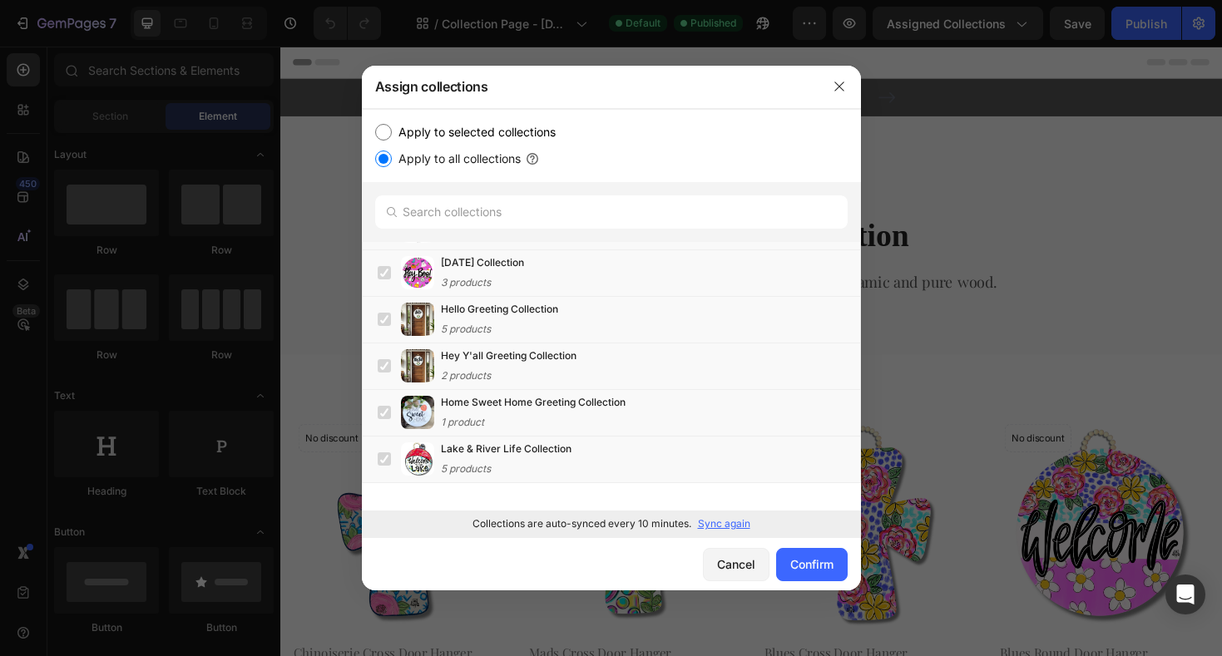
scroll to position [1156, 0]
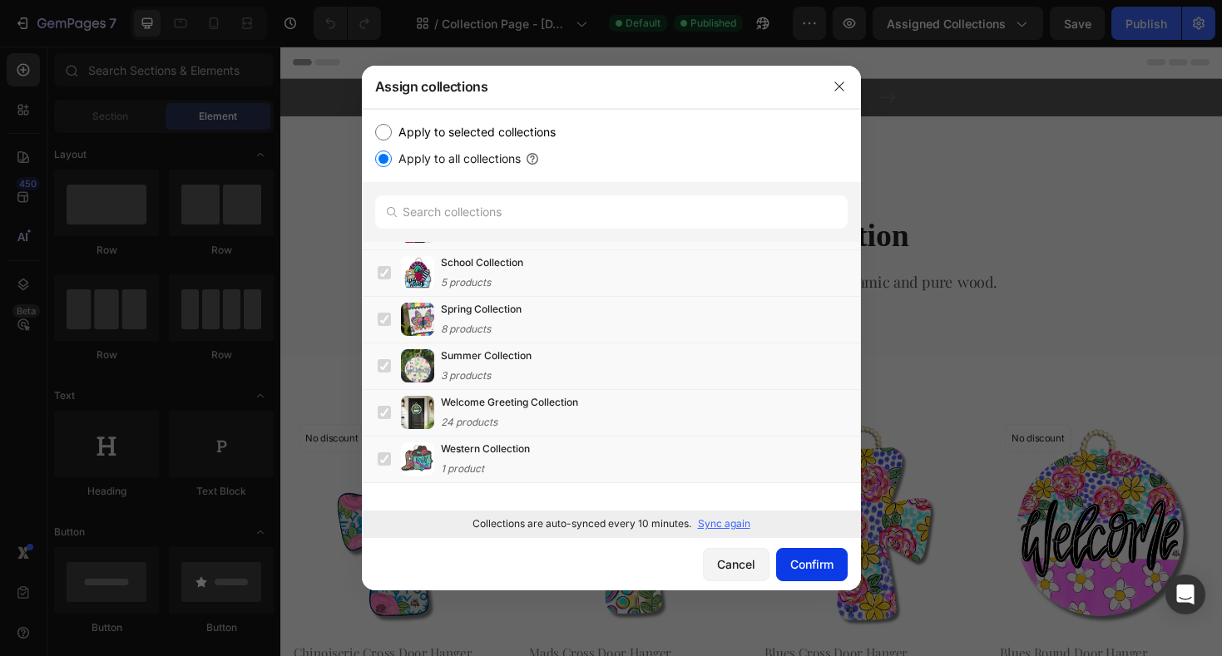
click at [794, 560] on div "Confirm" at bounding box center [811, 564] width 43 height 17
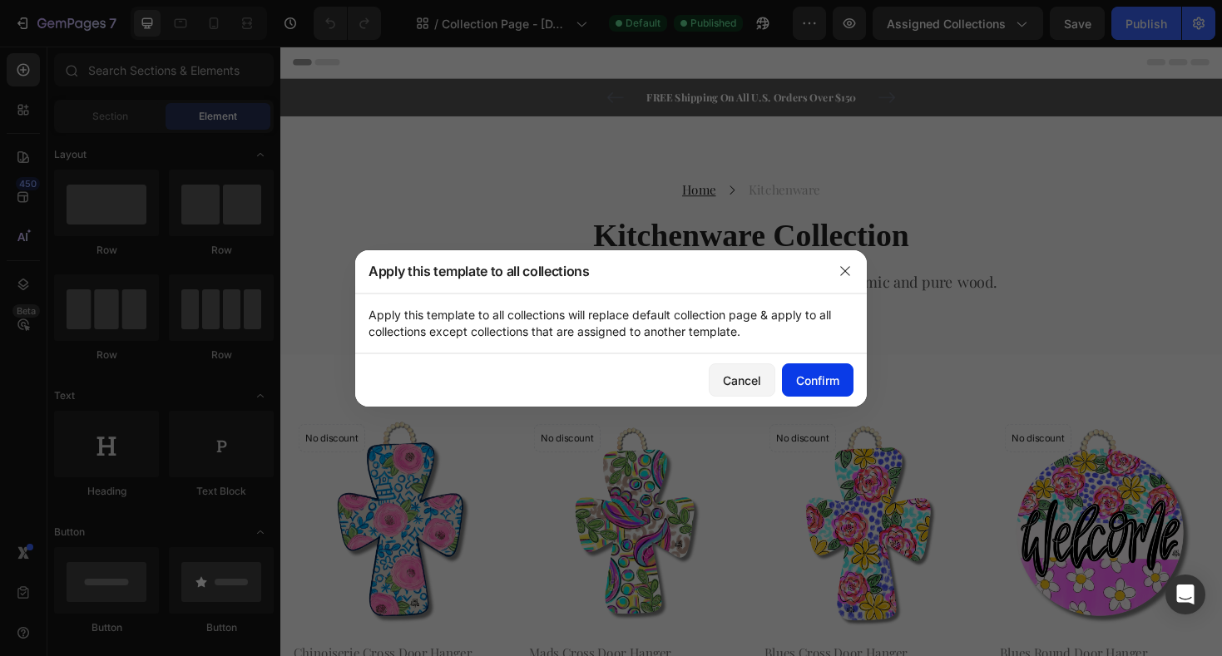
click at [802, 378] on div "Confirm" at bounding box center [817, 380] width 43 height 17
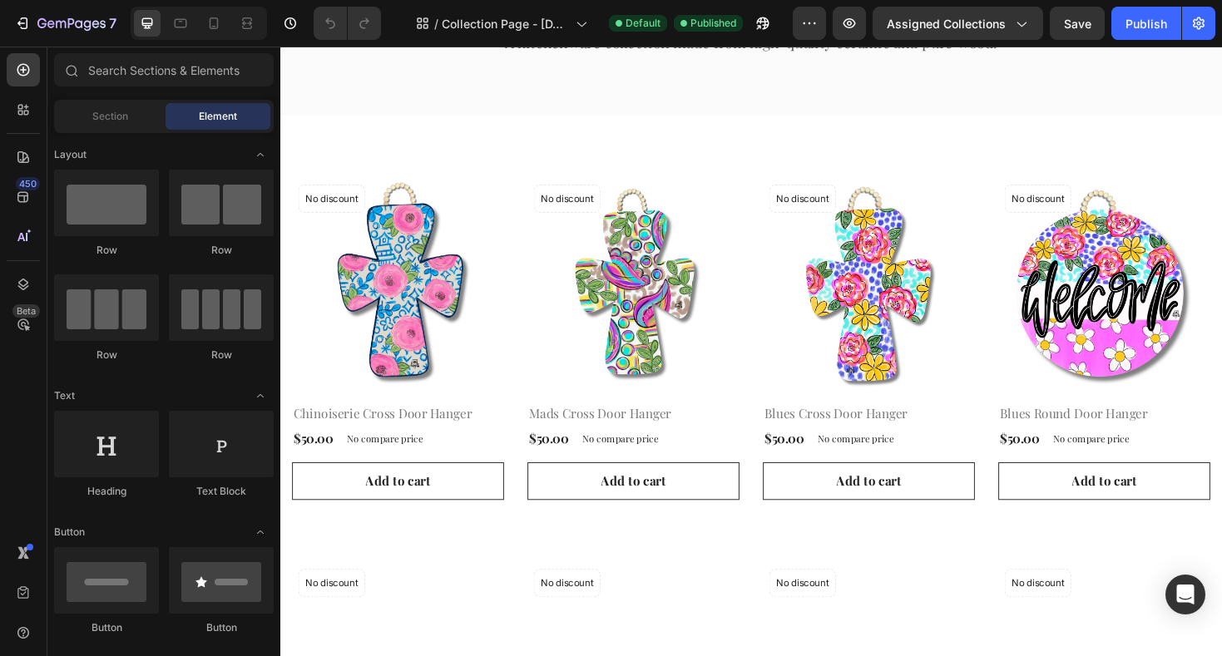
scroll to position [156, 0]
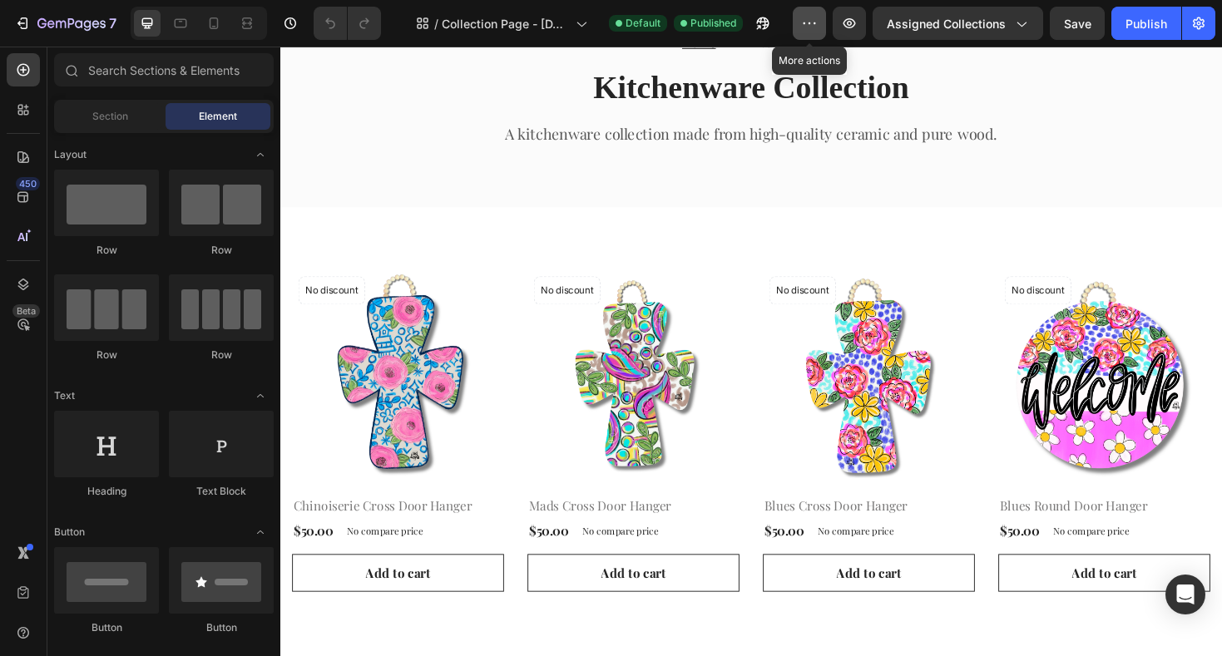
click at [807, 35] on button "button" at bounding box center [809, 23] width 33 height 33
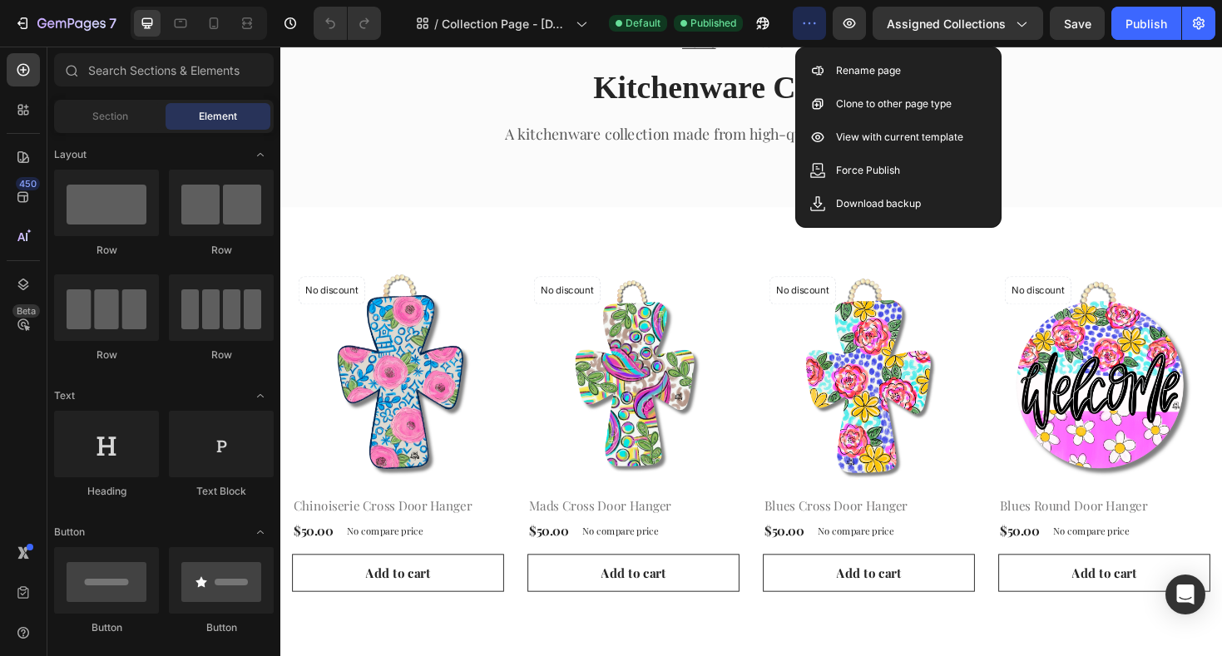
click at [807, 35] on button "button" at bounding box center [809, 23] width 33 height 33
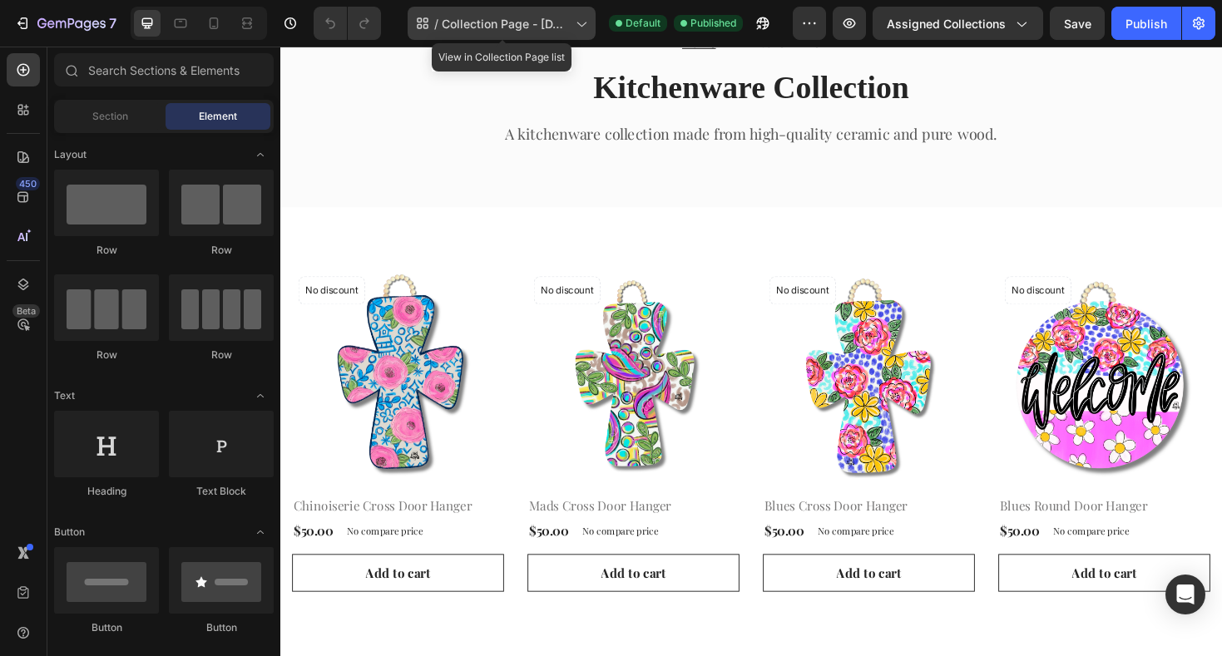
click at [568, 26] on span "Collection Page - [DATE] 21:37:42" at bounding box center [505, 23] width 127 height 17
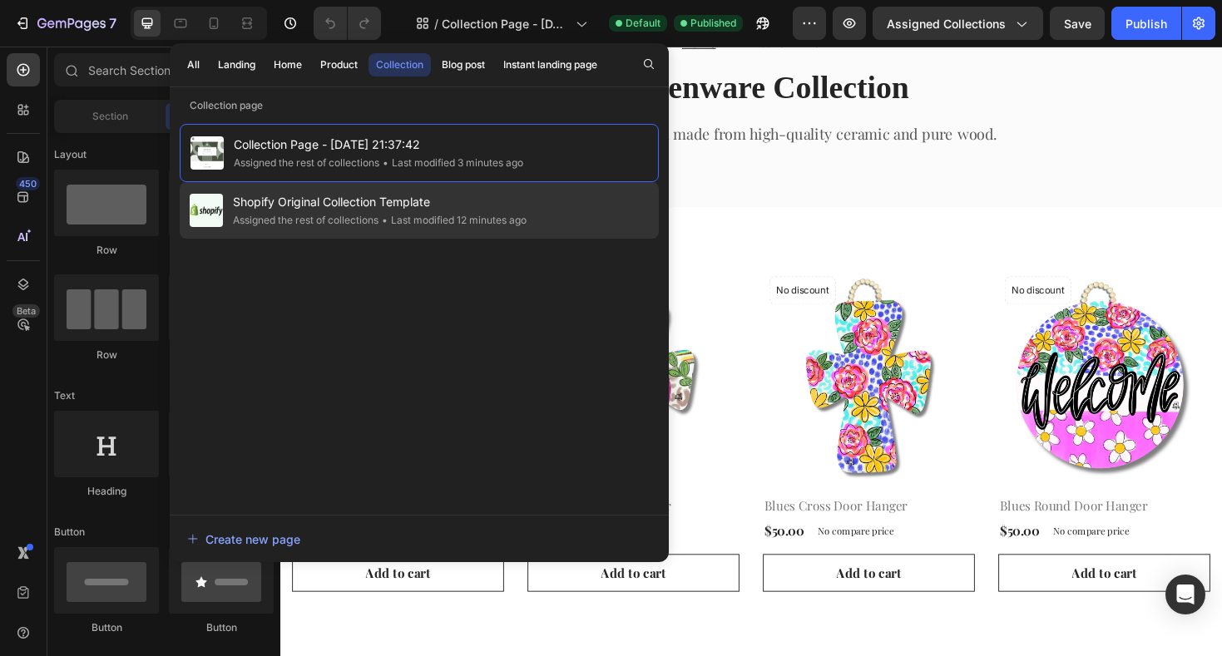
click at [402, 212] on div "• Last modified 12 minutes ago" at bounding box center [452, 220] width 148 height 17
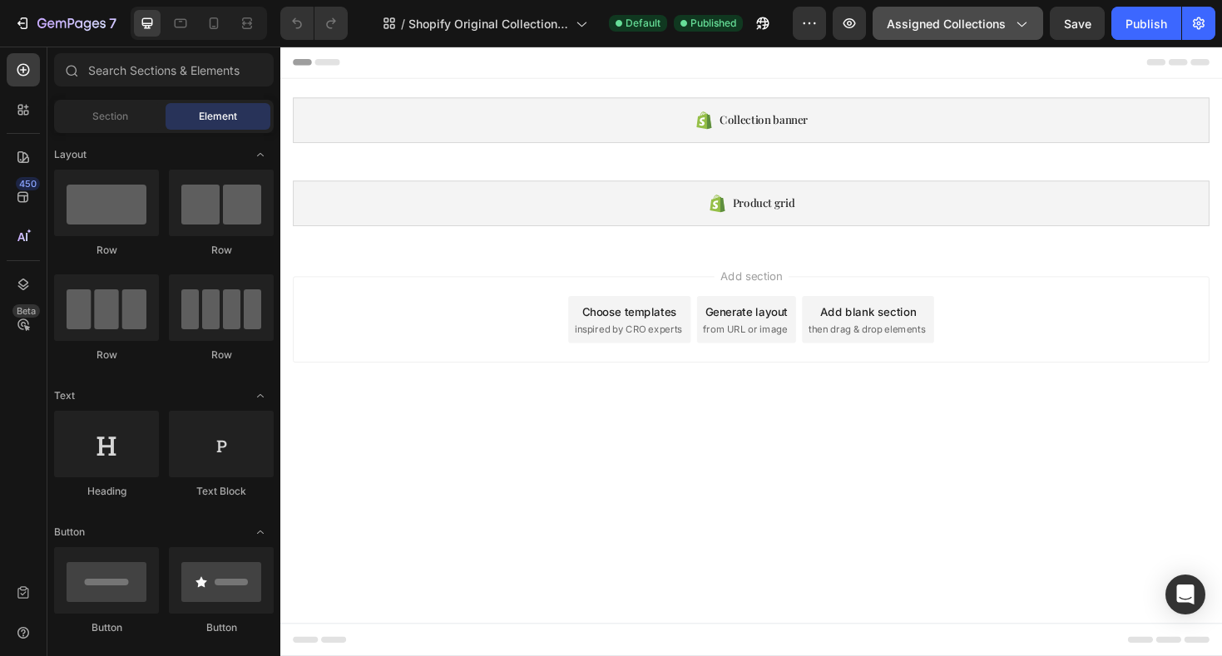
click at [1015, 26] on icon "button" at bounding box center [1020, 23] width 17 height 17
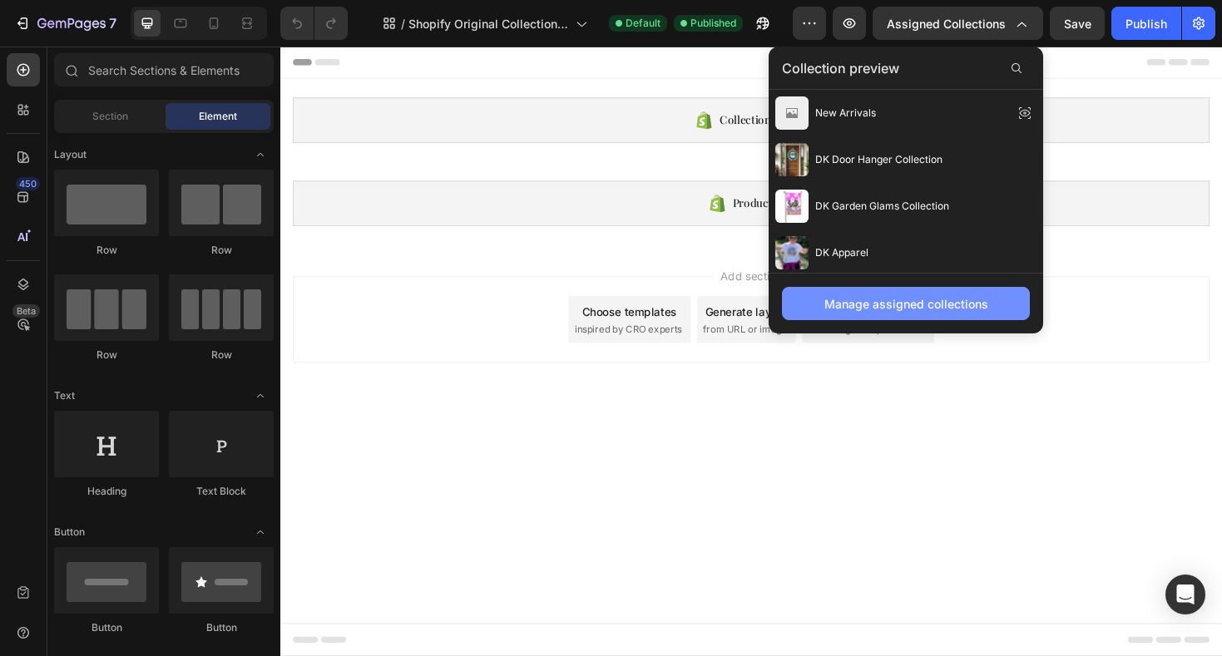
click at [951, 308] on div "Manage assigned collections" at bounding box center [906, 303] width 164 height 17
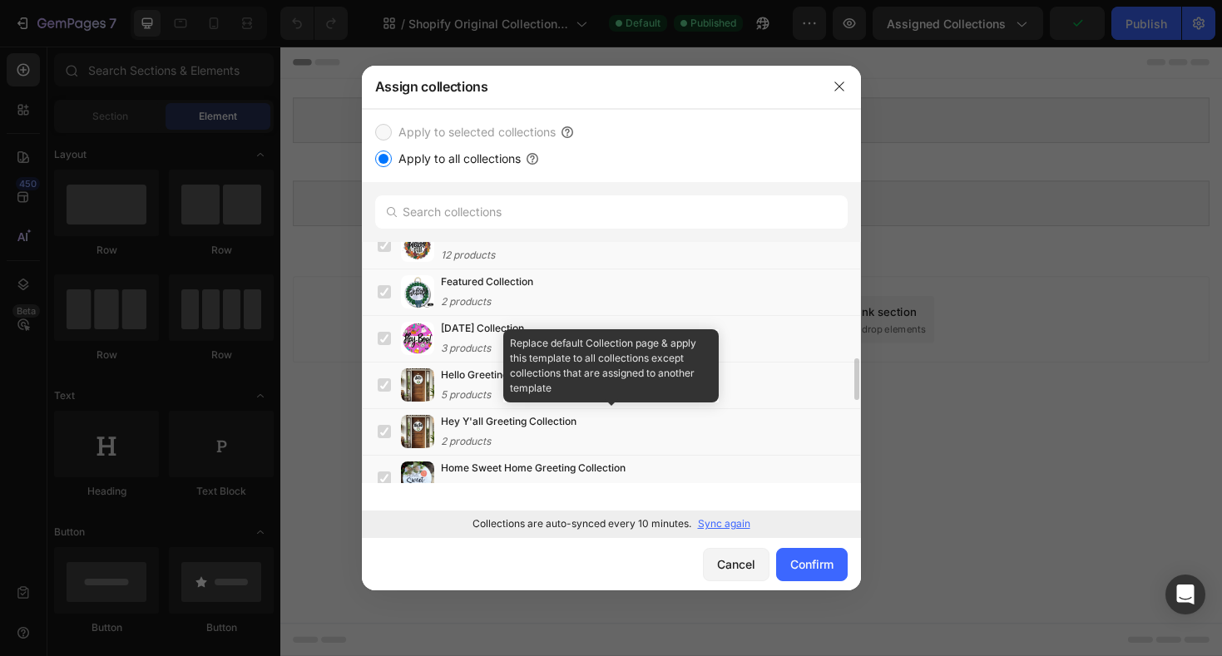
scroll to position [680, 0]
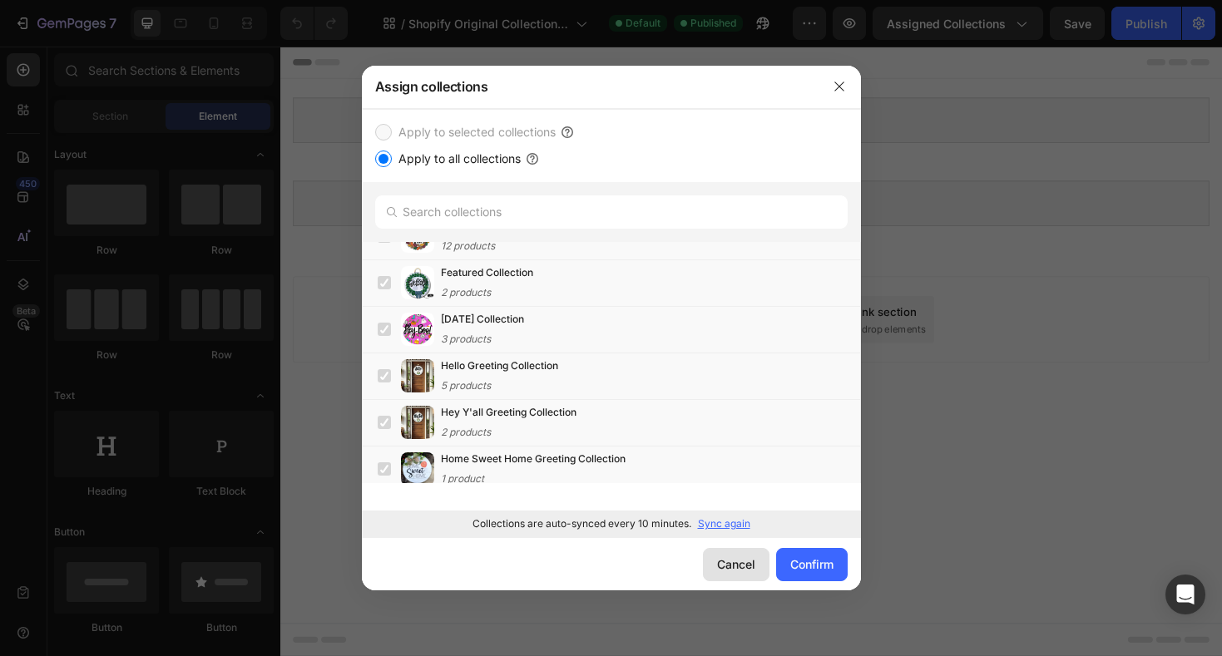
click at [743, 565] on div "Cancel" at bounding box center [736, 564] width 38 height 17
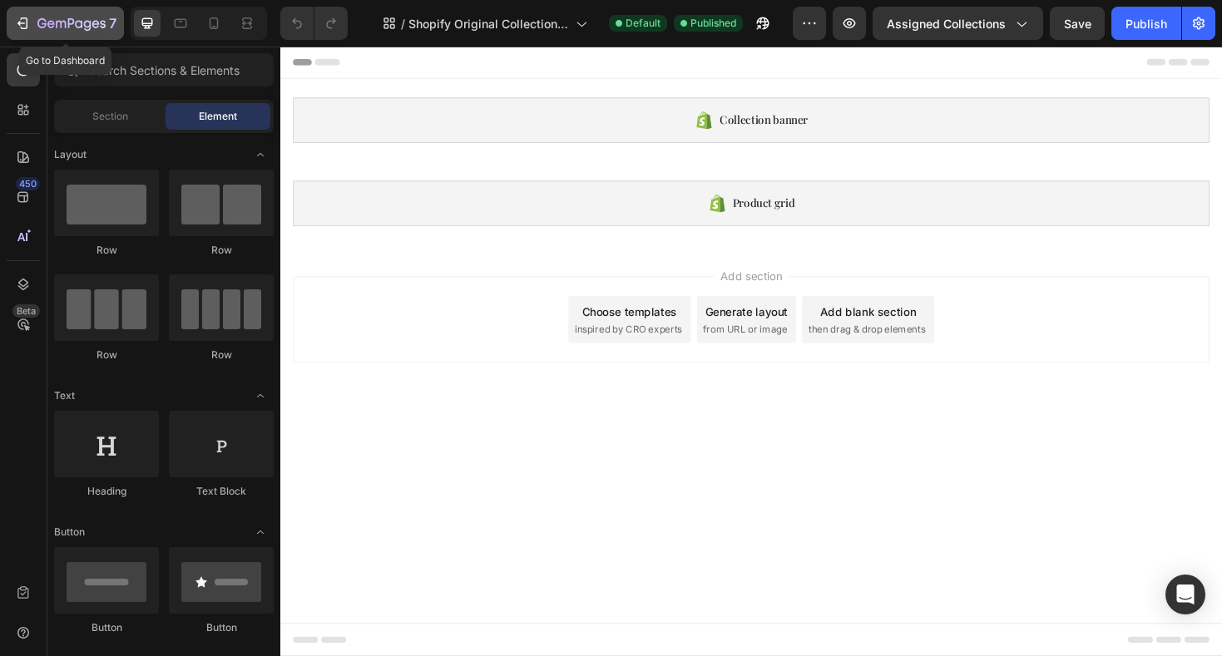
click at [47, 23] on icon "button" at bounding box center [50, 23] width 7 height 7
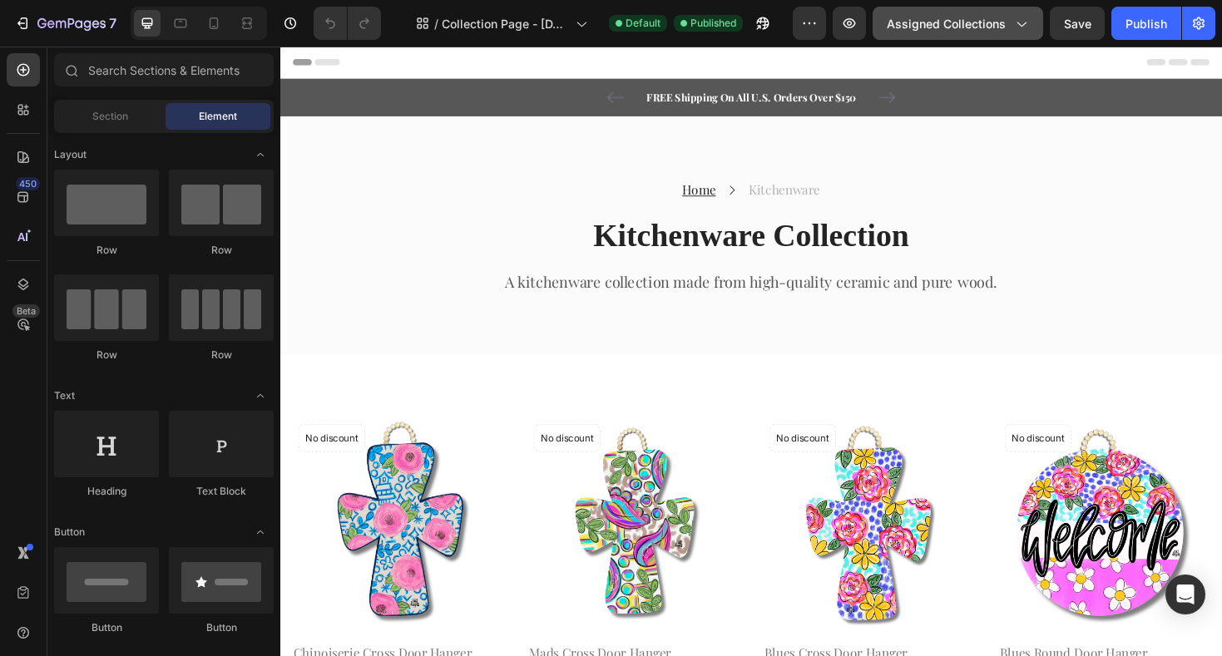
click at [1020, 25] on icon "button" at bounding box center [1021, 24] width 9 height 5
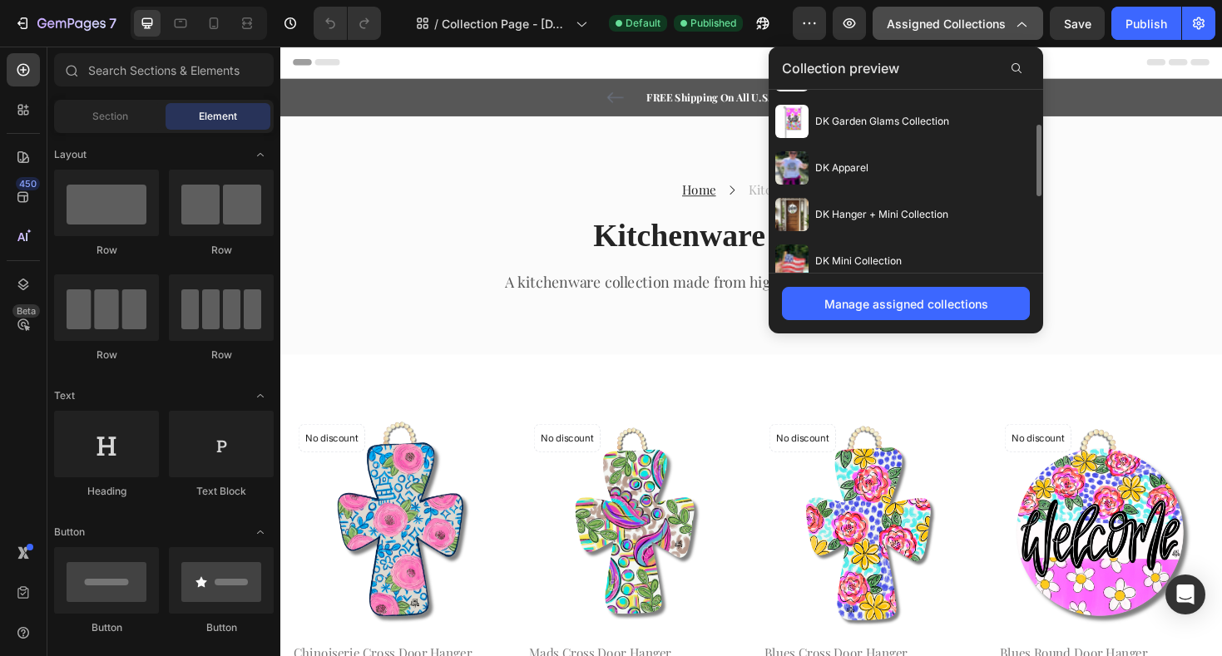
scroll to position [89, 0]
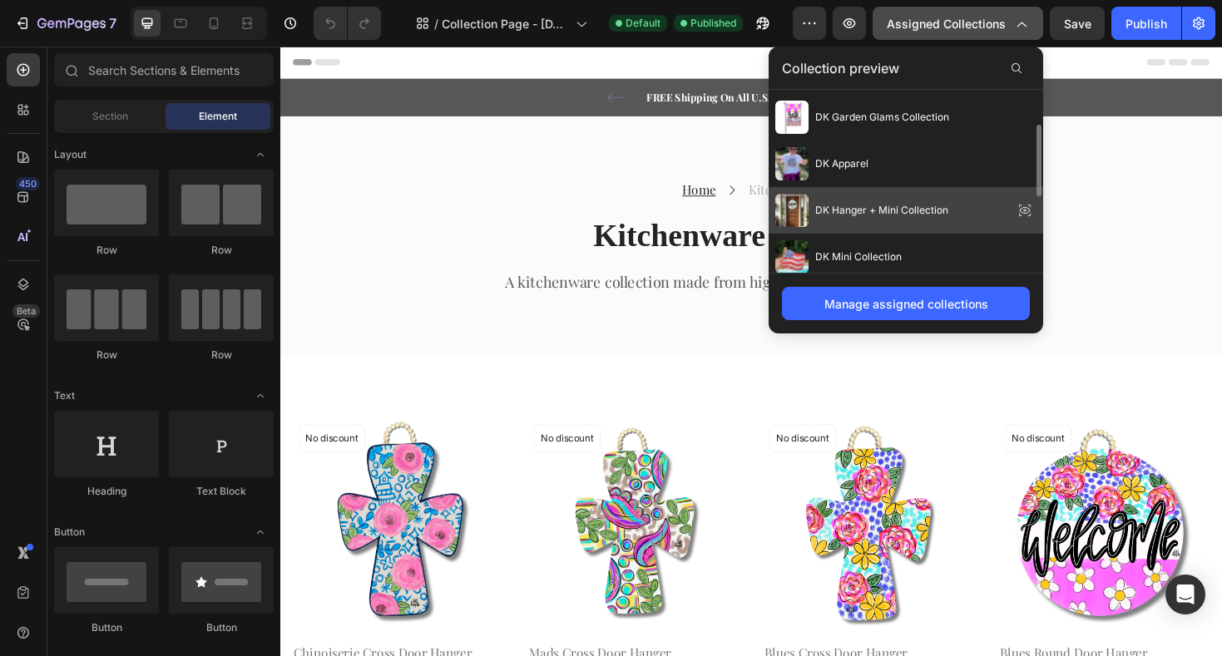
click at [950, 280] on div "DK Hanger + Mini Collection" at bounding box center [905, 303] width 274 height 47
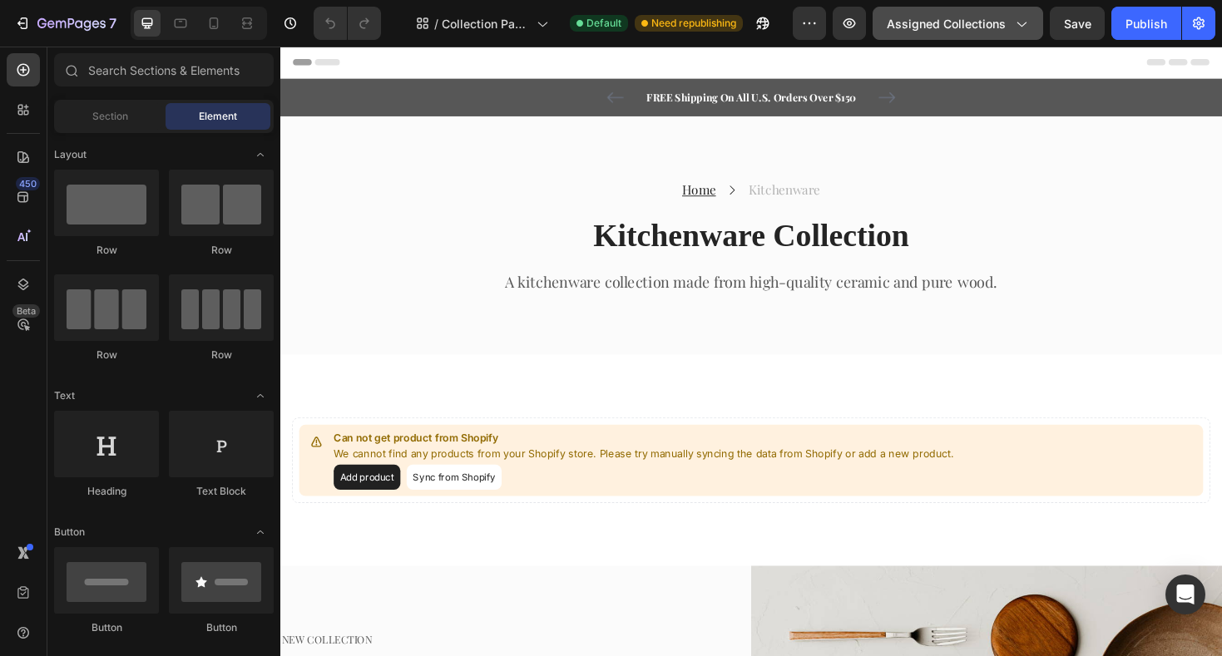
click at [1029, 26] on icon "button" at bounding box center [1020, 23] width 17 height 17
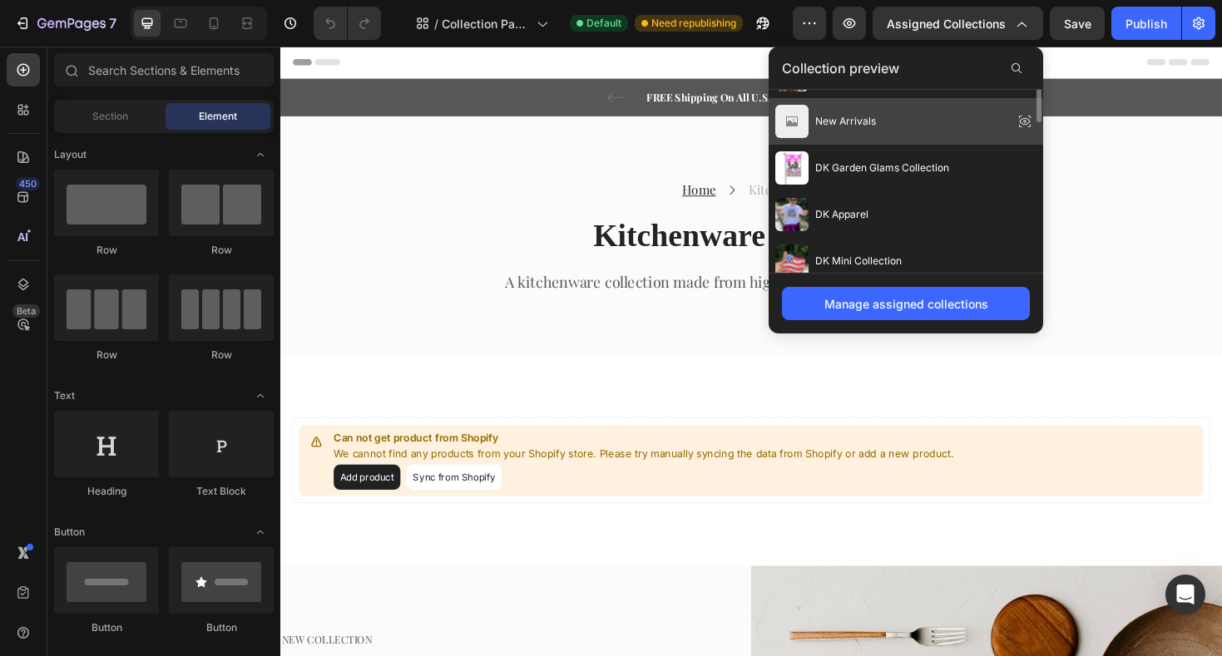
scroll to position [0, 0]
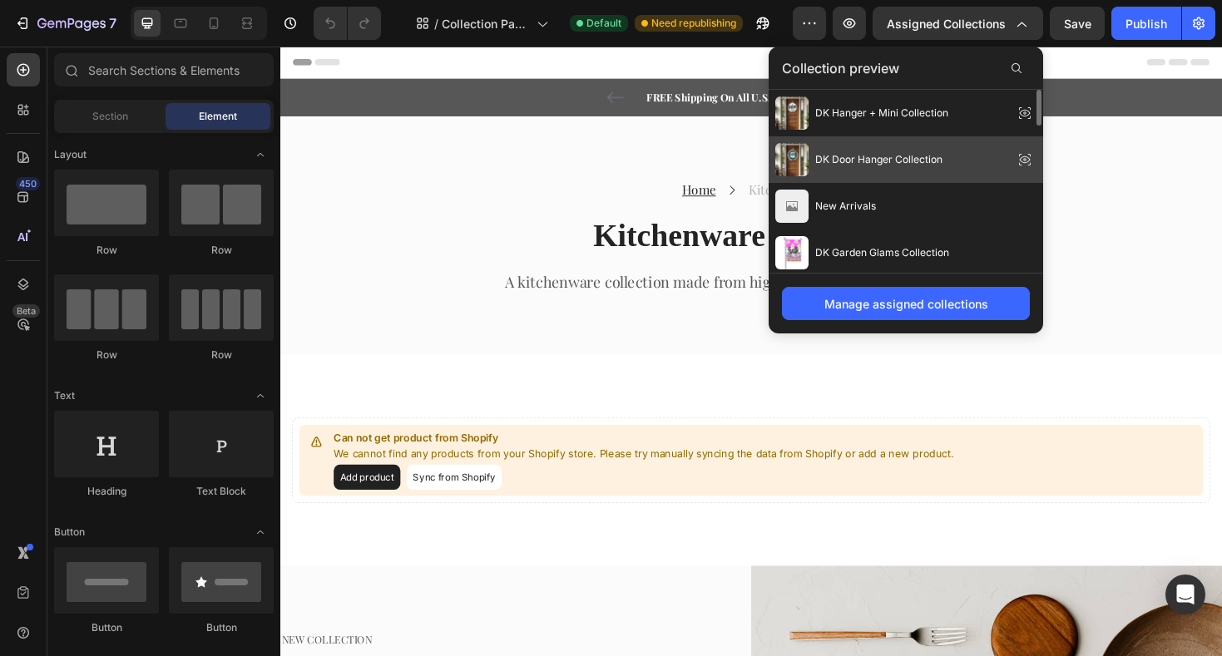
click at [948, 230] on div "DK Door Hanger Collection" at bounding box center [905, 253] width 274 height 47
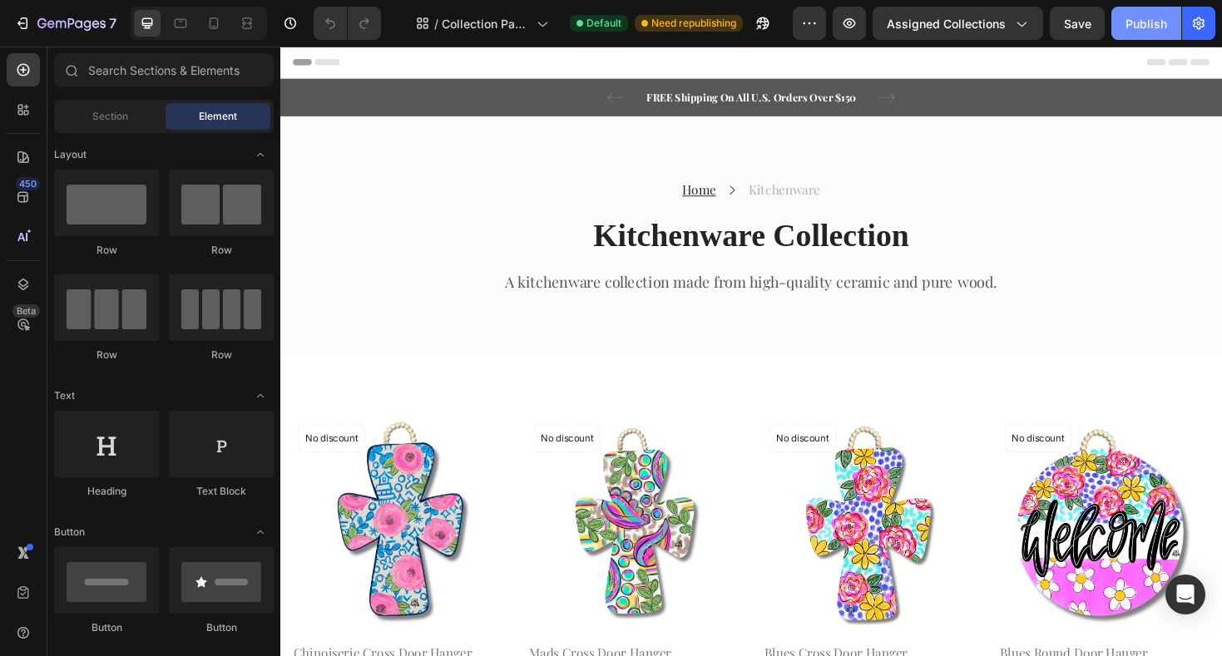
click at [1143, 24] on div "Publish" at bounding box center [1146, 23] width 42 height 17
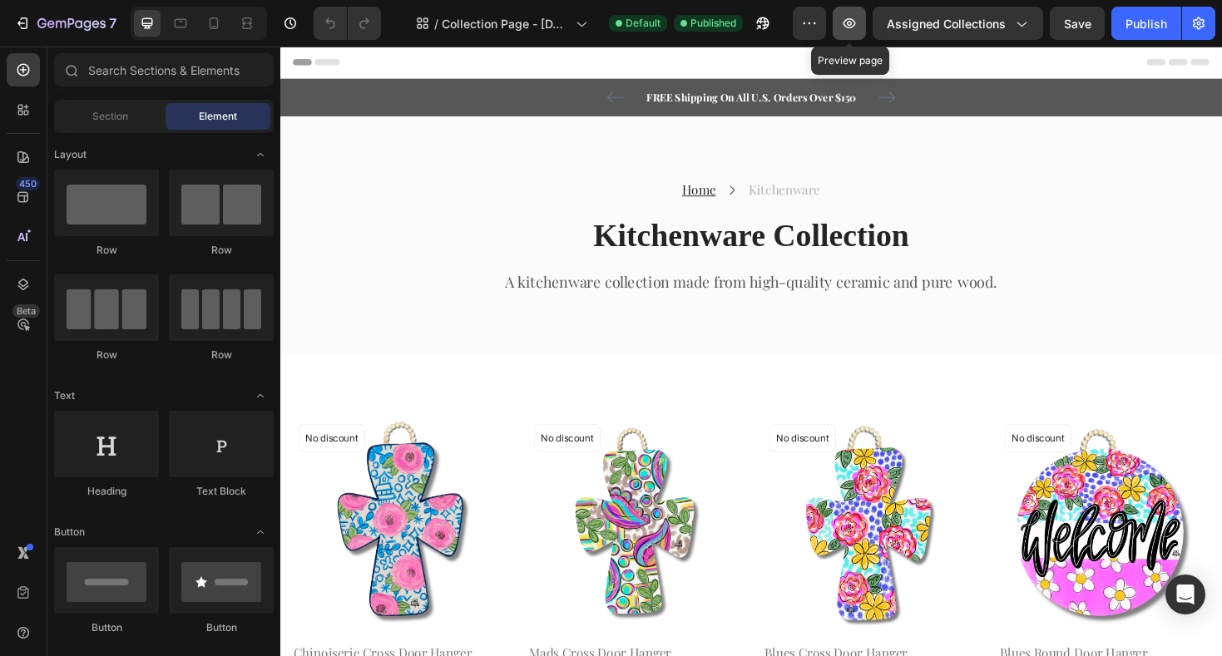
click at [842, 22] on button "button" at bounding box center [848, 23] width 33 height 33
click at [1181, 593] on icon "Open Intercom Messenger" at bounding box center [1184, 595] width 19 height 22
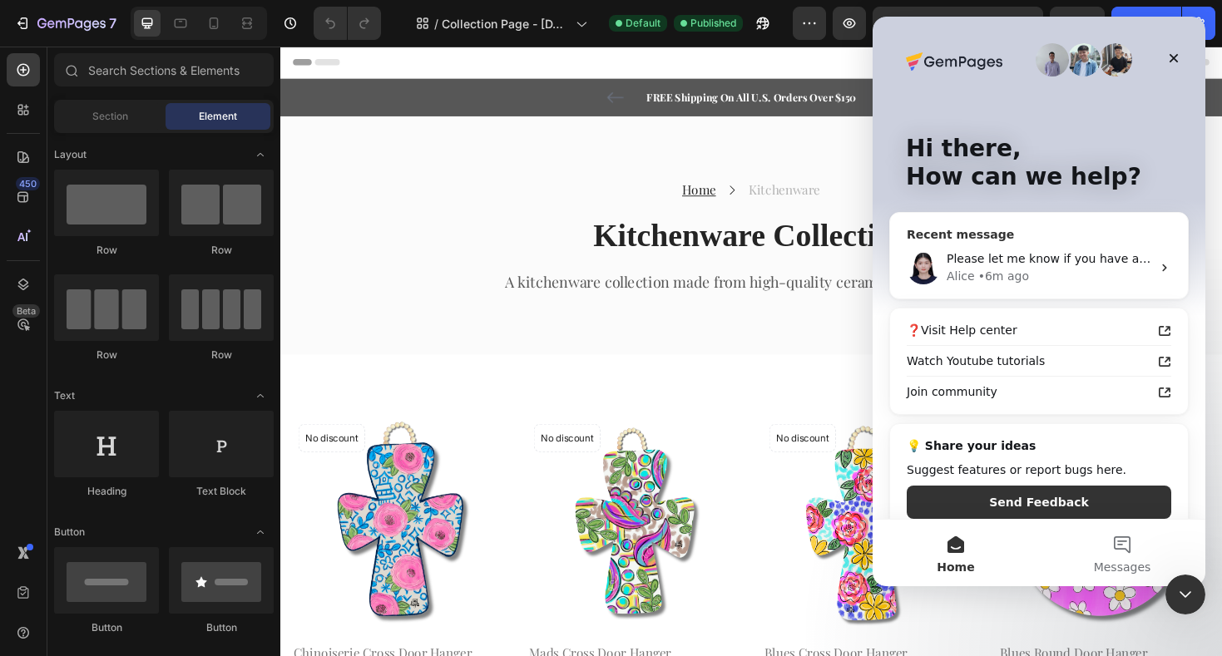
click at [1049, 261] on span "Please let me know if you have any concerns or questions." at bounding box center [1117, 258] width 342 height 13
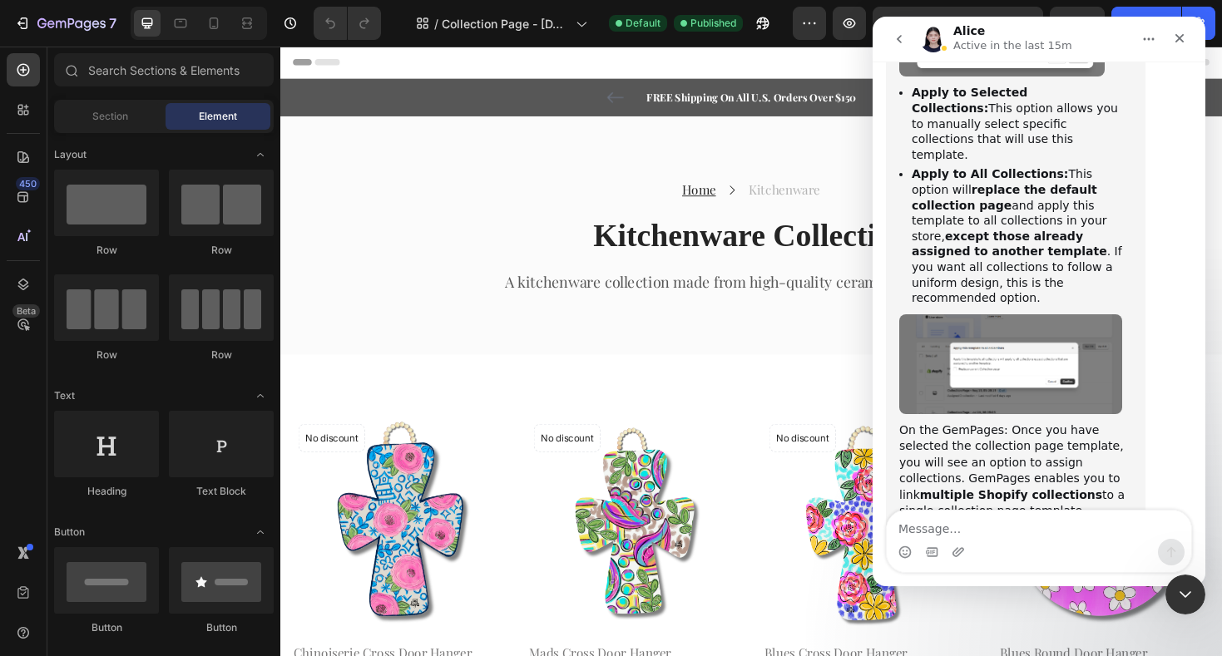
scroll to position [3378, 0]
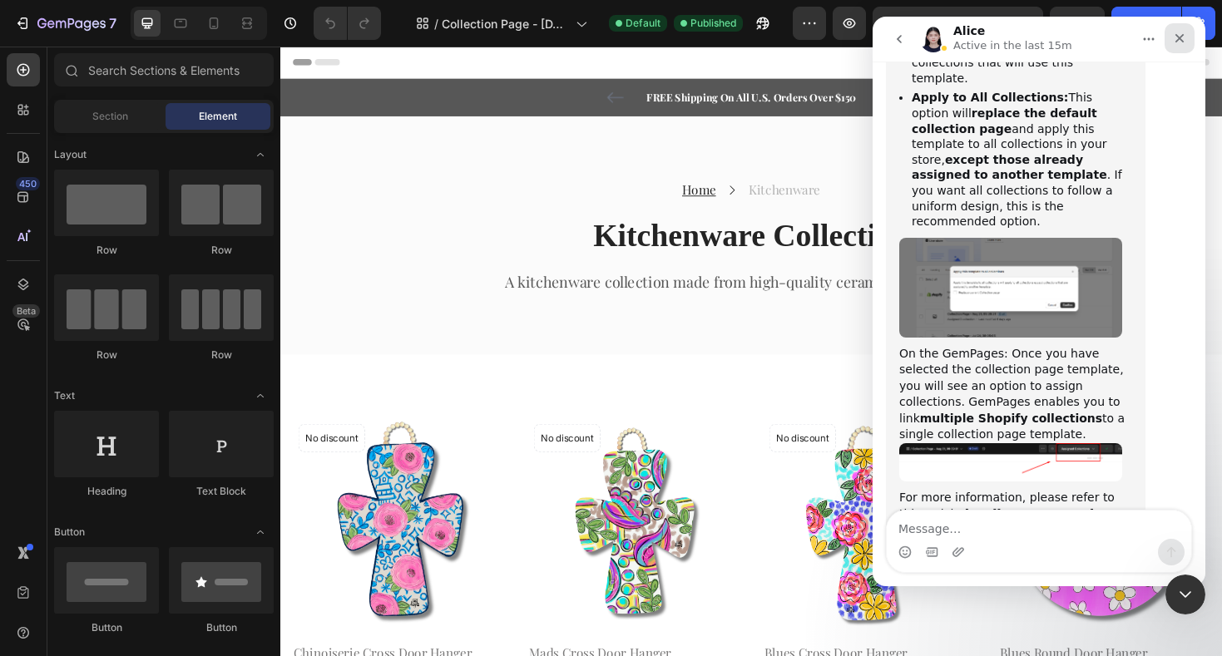
click at [1184, 42] on icon "Close" at bounding box center [1179, 38] width 13 height 13
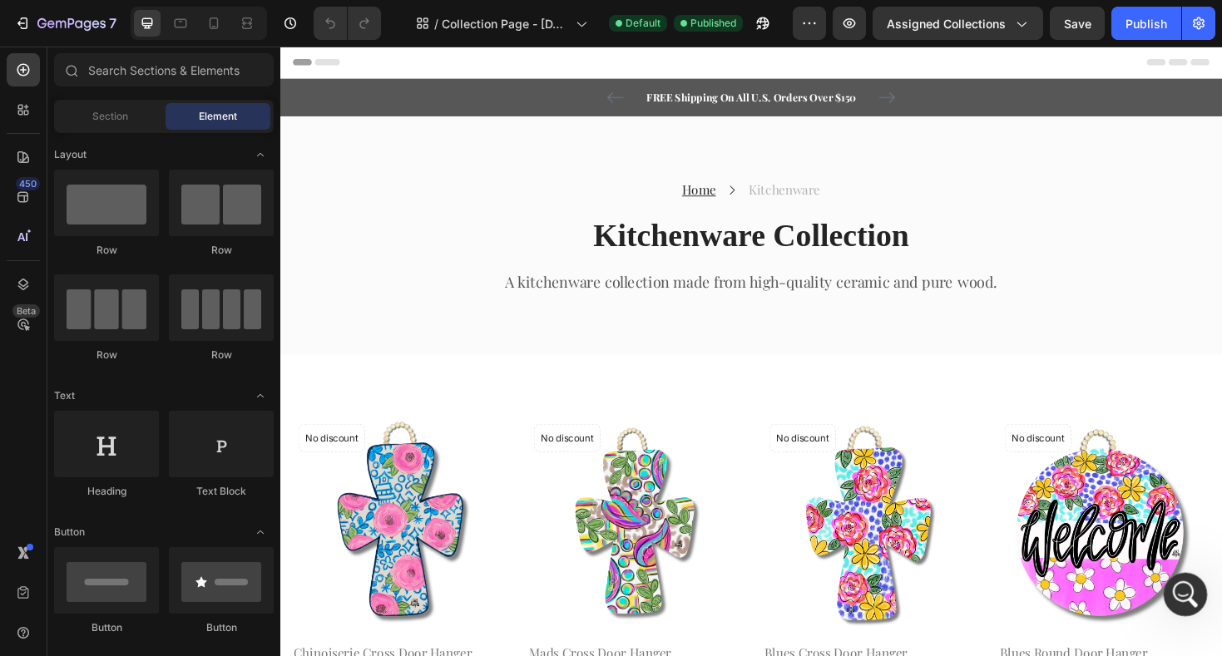
click at [1192, 590] on icon "Open Intercom Messenger" at bounding box center [1182, 592] width 27 height 27
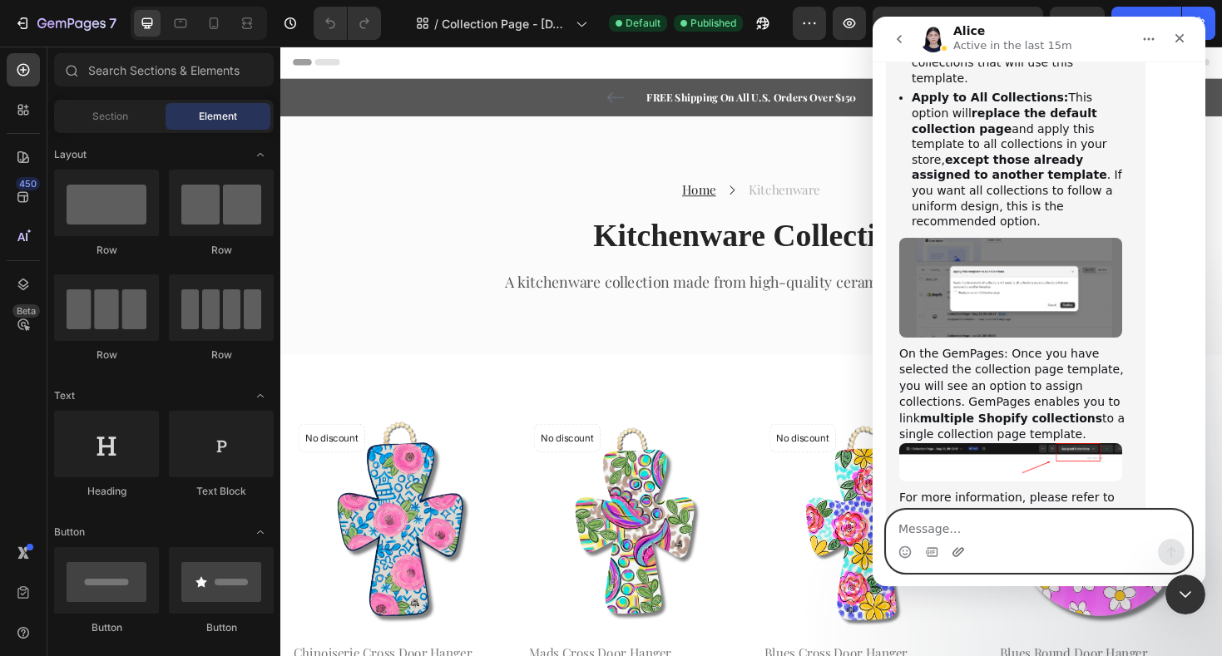
click at [960, 548] on icon "Upload attachment" at bounding box center [958, 551] width 12 height 9
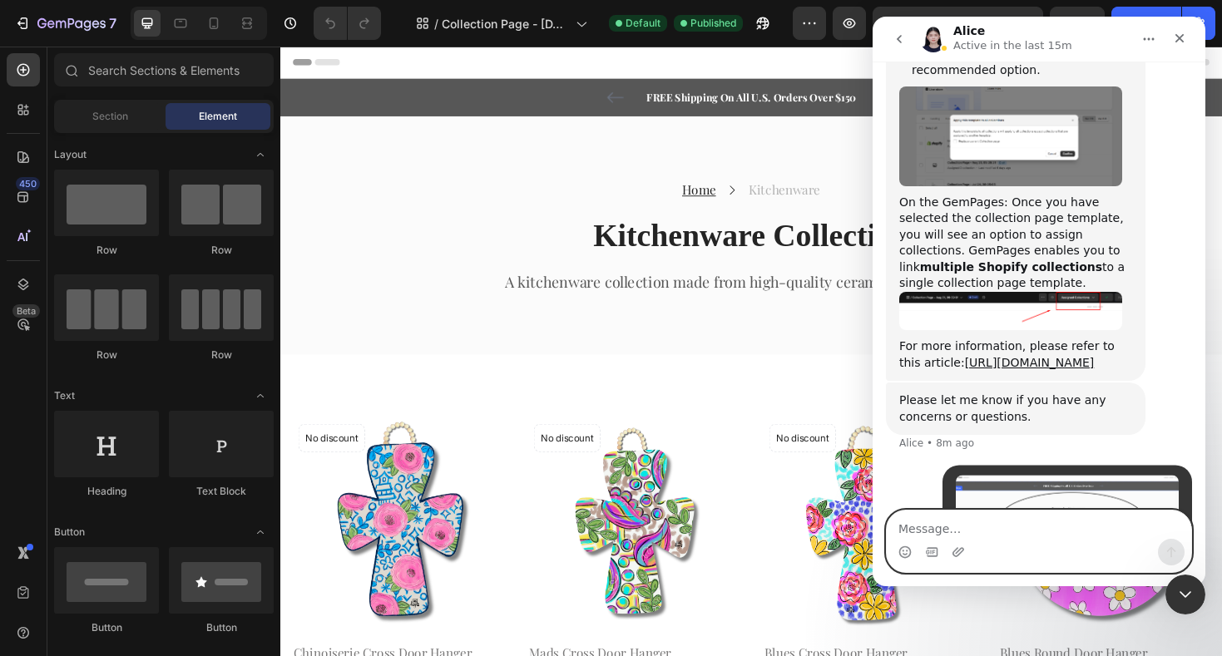
scroll to position [3549, 0]
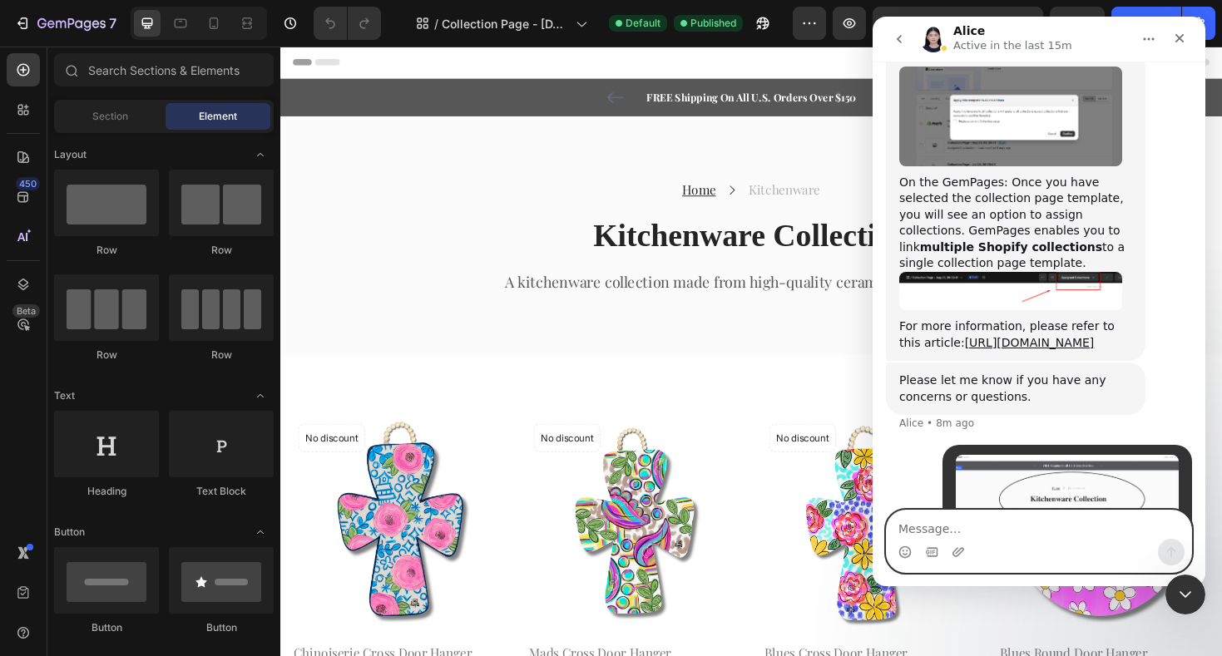
click at [988, 531] on textarea "Message…" at bounding box center [1038, 525] width 304 height 28
type textarea "This area is not updating with the collection information"
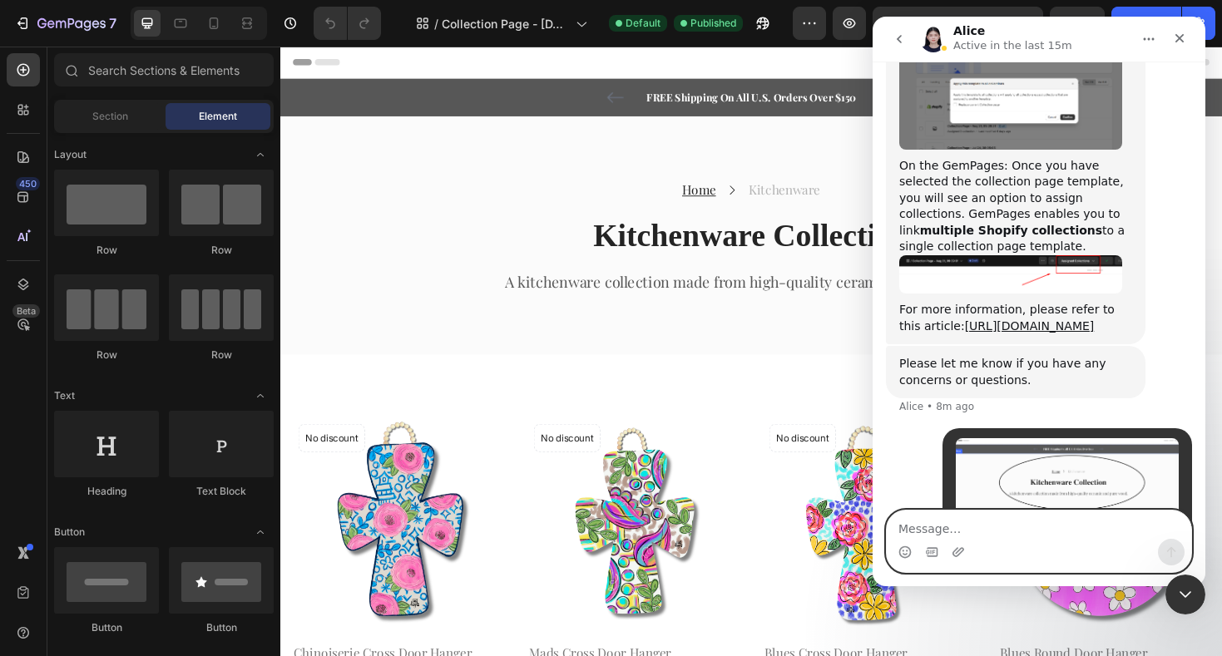
scroll to position [3603, 0]
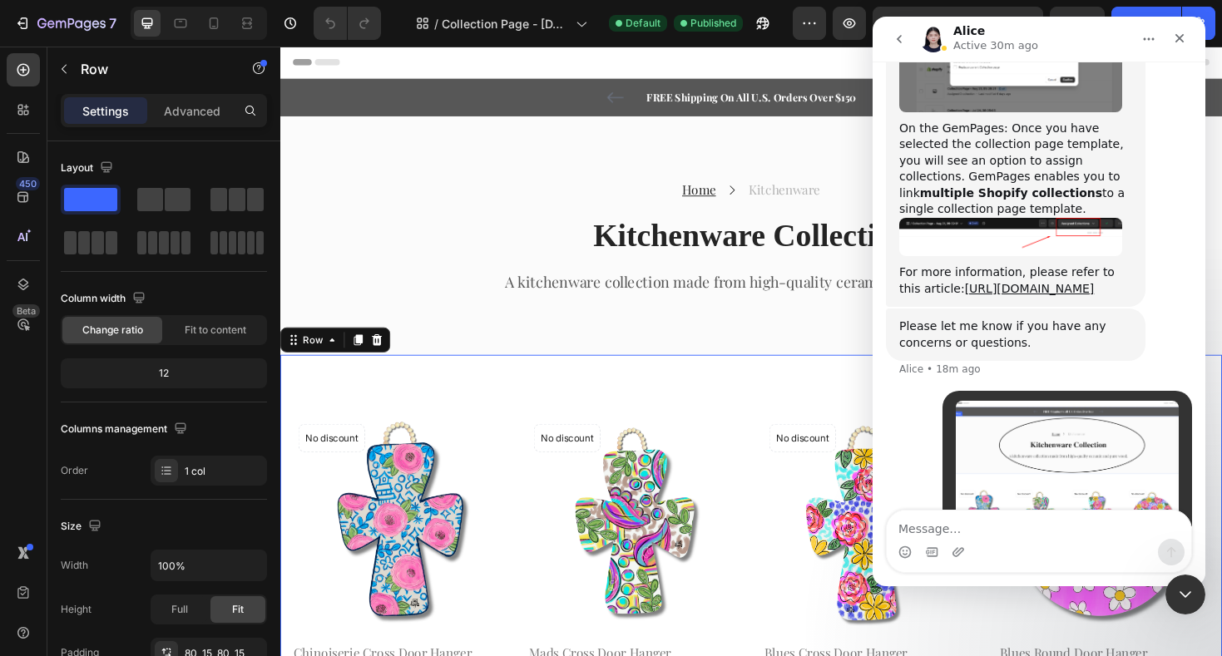
click at [359, 482] on img at bounding box center [405, 552] width 225 height 225
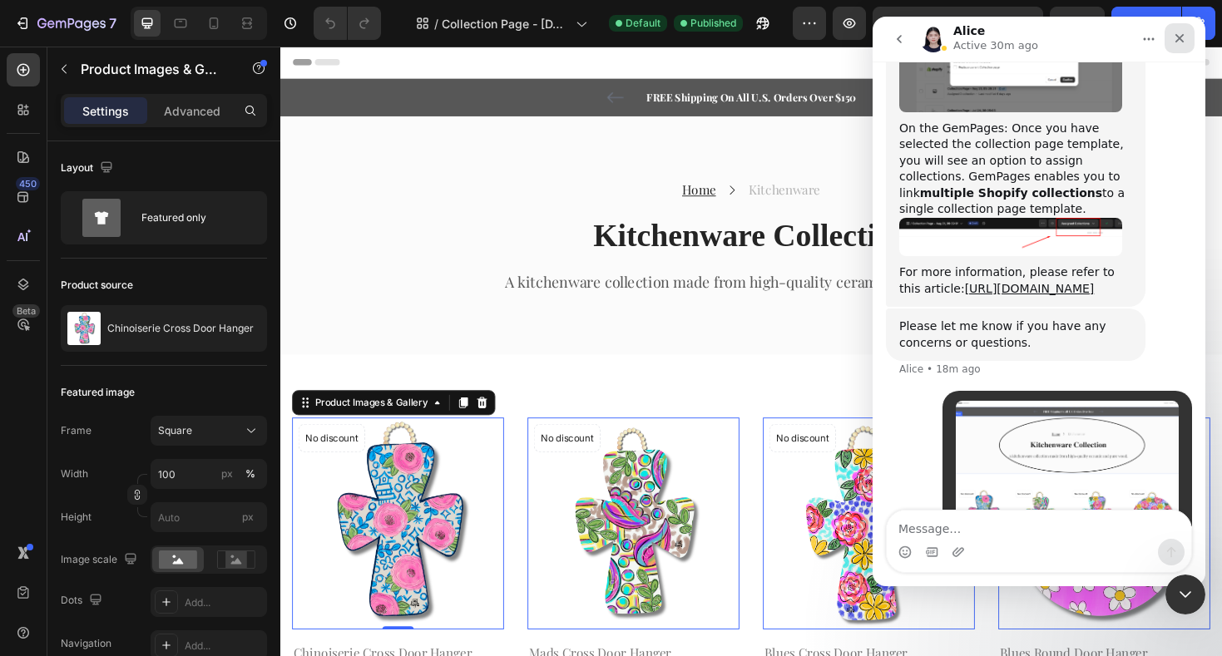
click at [1172, 33] on div "Close" at bounding box center [1179, 38] width 30 height 30
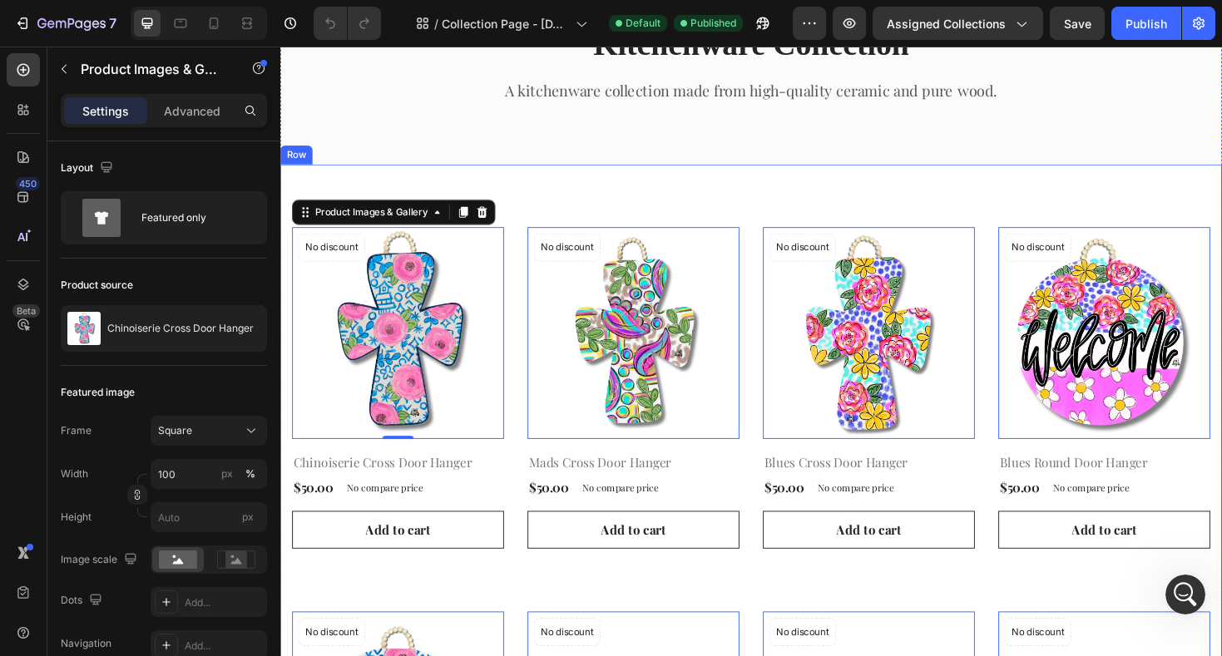
scroll to position [201, 0]
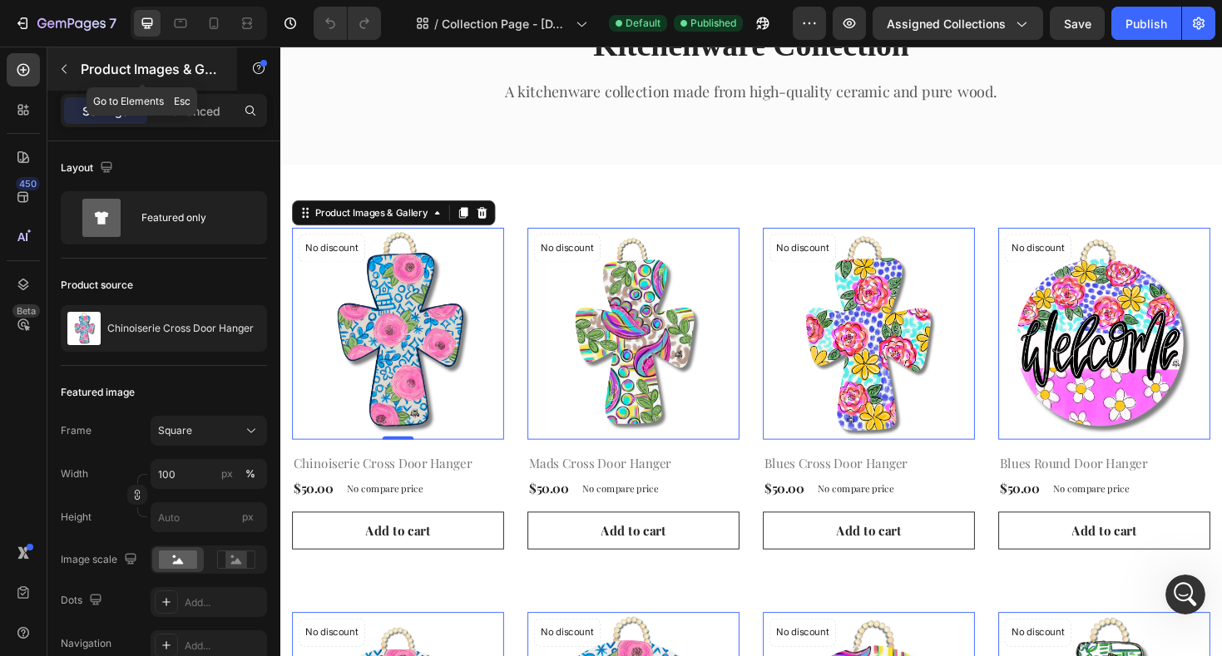
click at [68, 70] on icon "button" at bounding box center [63, 68] width 13 height 13
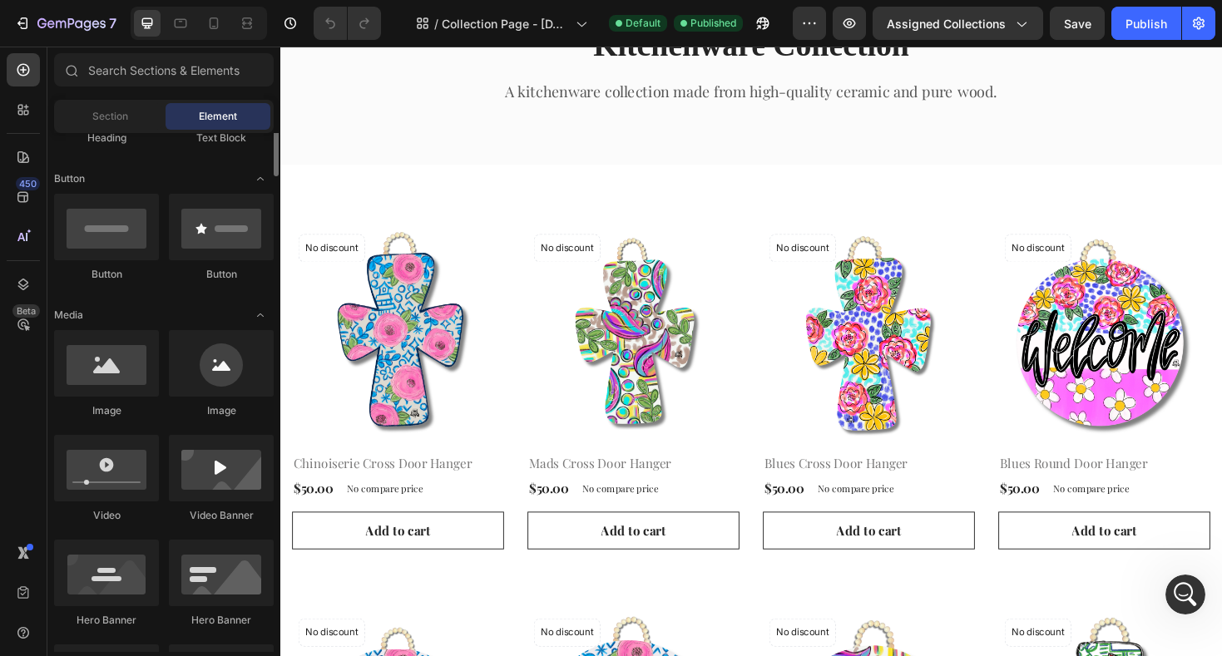
scroll to position [0, 0]
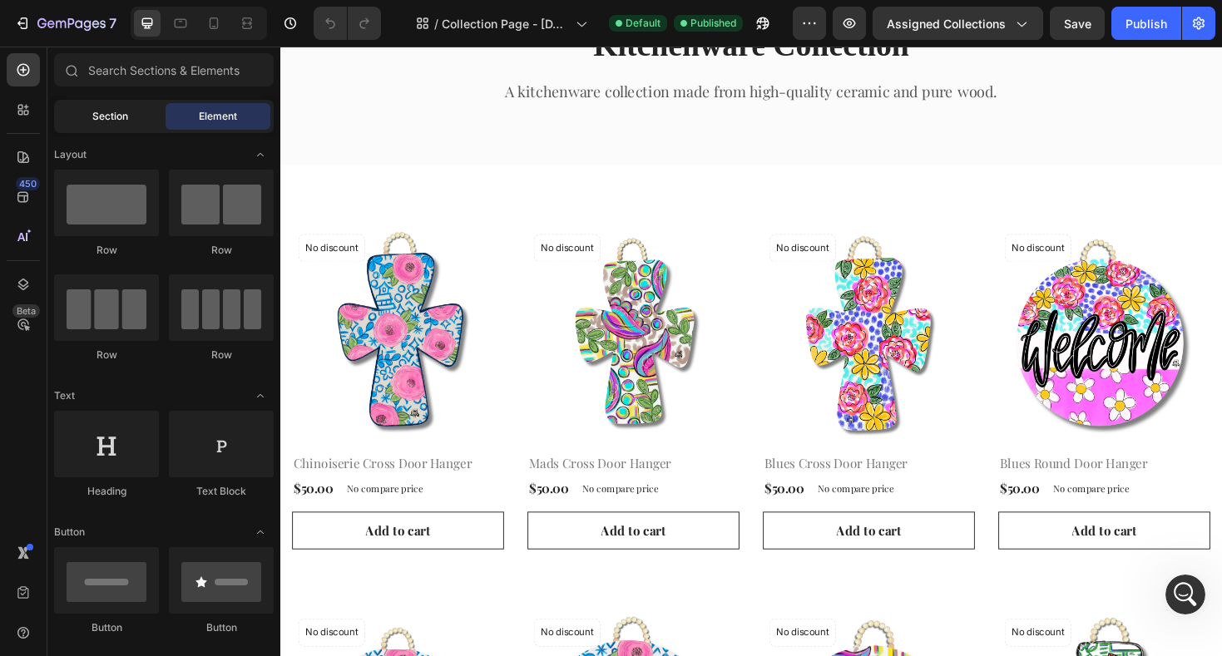
click at [106, 111] on span "Section" at bounding box center [110, 116] width 36 height 15
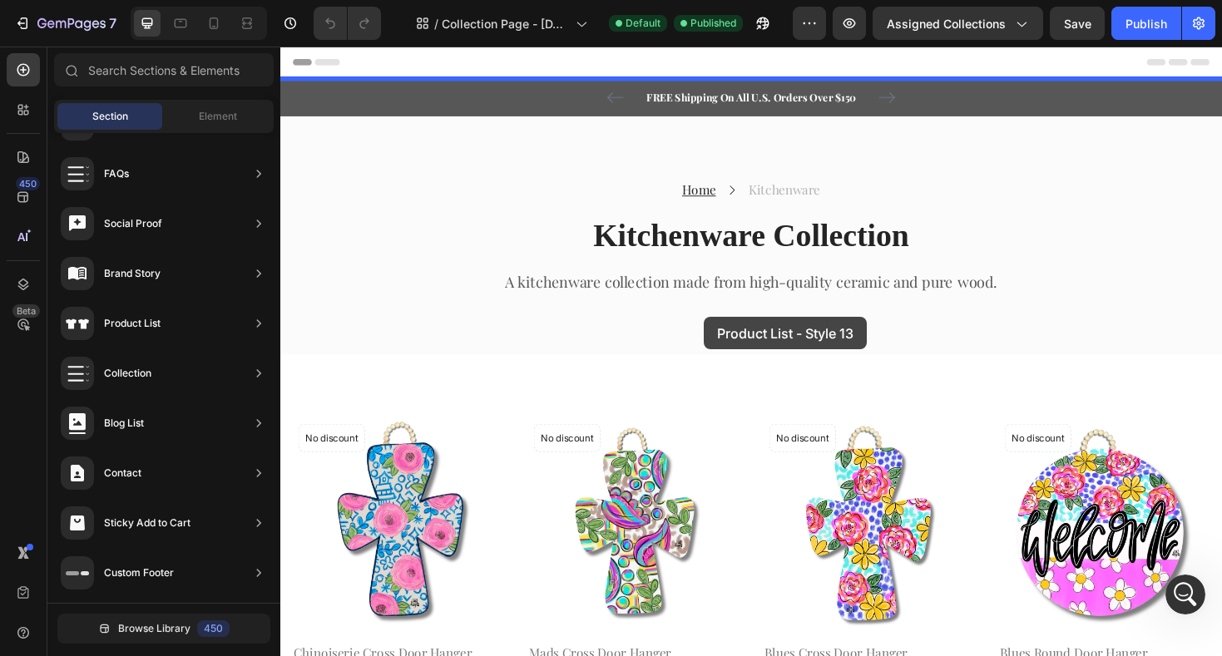
drag, startPoint x: 691, startPoint y: 506, endPoint x: 729, endPoint y: 340, distance: 169.8
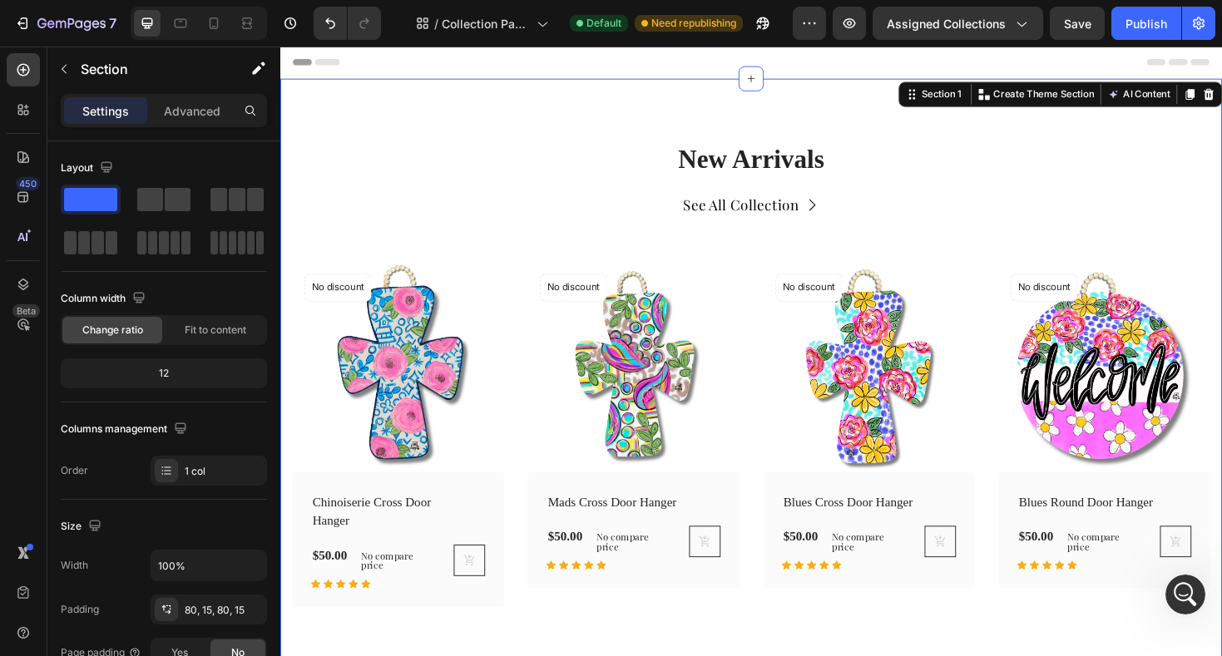
click at [651, 96] on div "New Arrivals Heading See All Collection Button Row (P) Images No discount Not b…" at bounding box center [779, 394] width 998 height 627
click at [626, 120] on div "New Arrivals Heading See All Collection Button Row (P) Images No discount Not b…" at bounding box center [779, 394] width 998 height 627
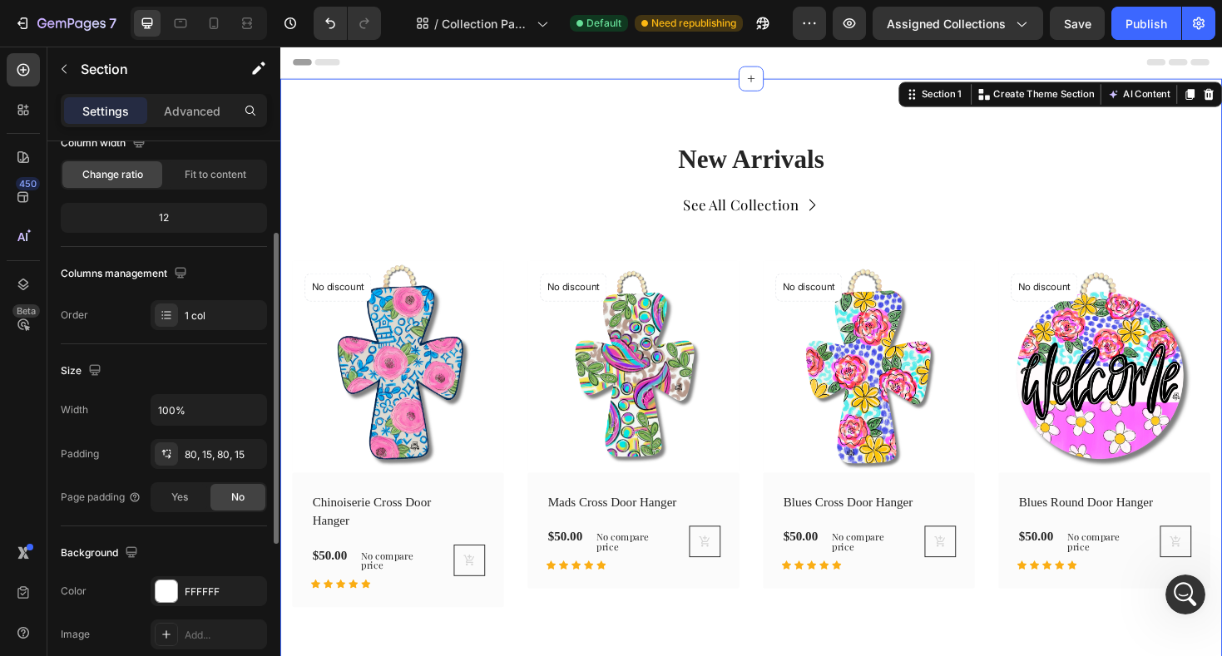
scroll to position [159, 0]
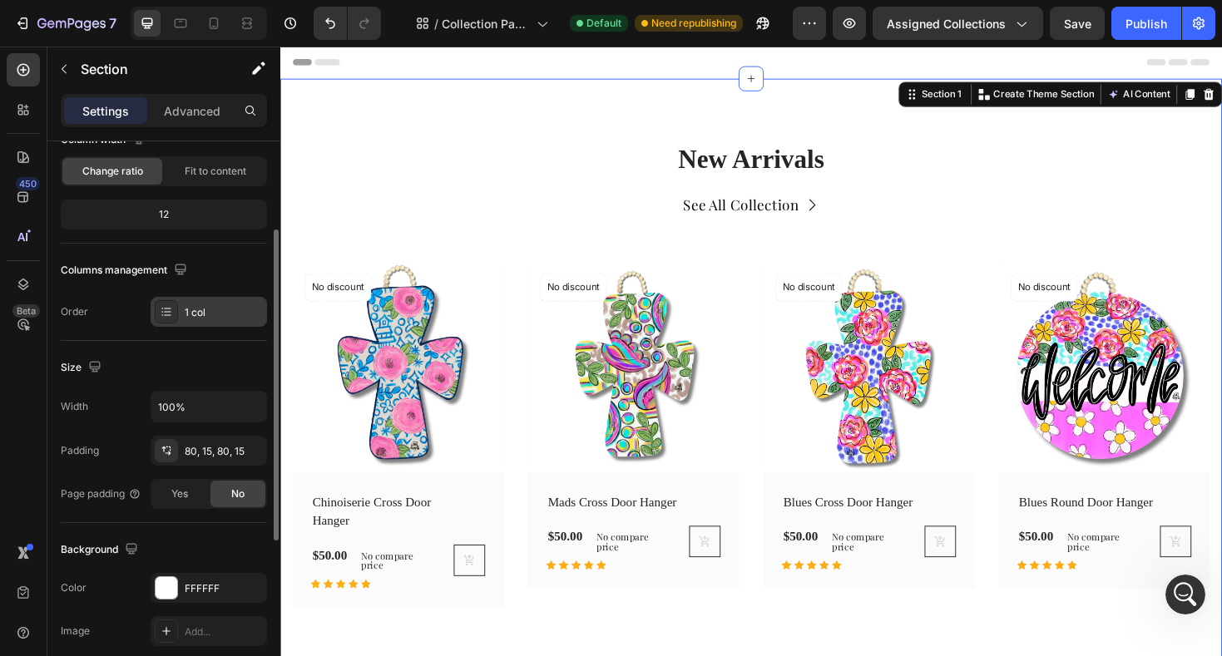
click at [166, 314] on icon at bounding box center [166, 311] width 13 height 13
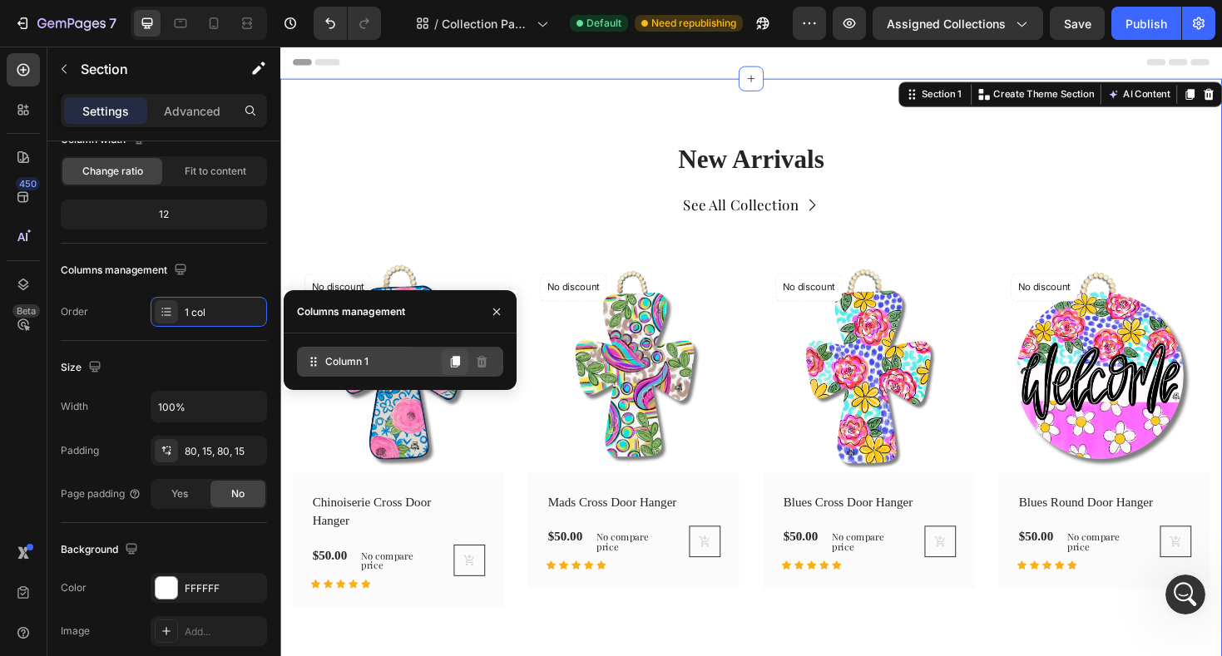
click at [462, 367] on button at bounding box center [455, 361] width 27 height 27
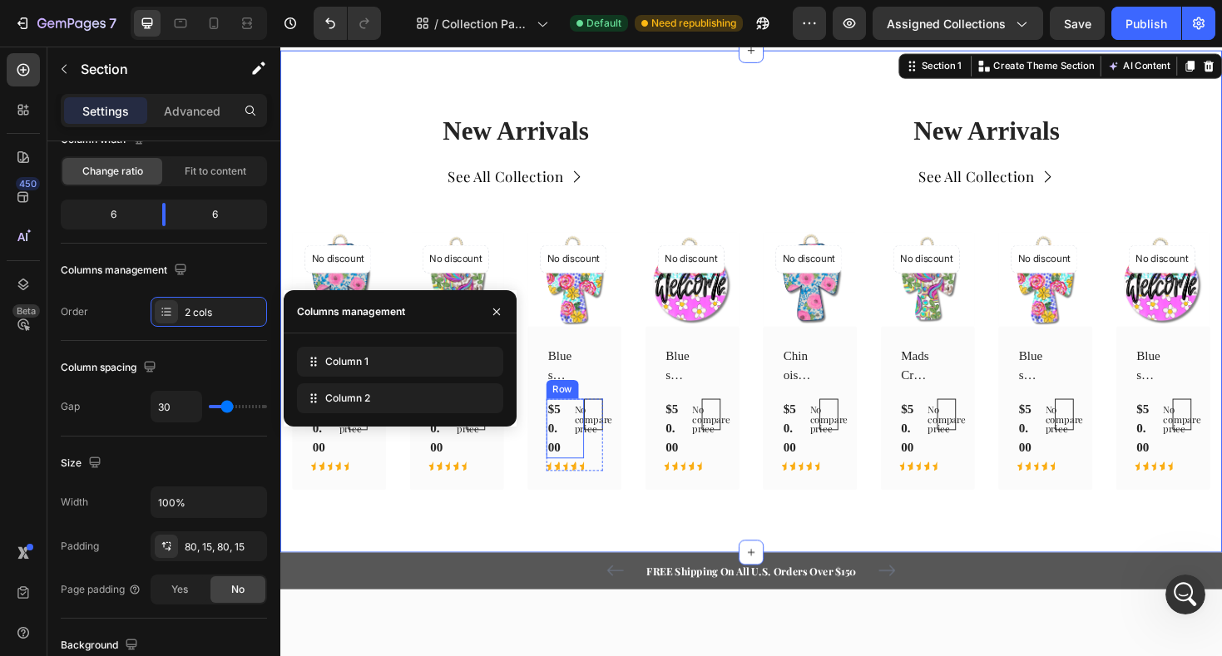
scroll to position [0, 0]
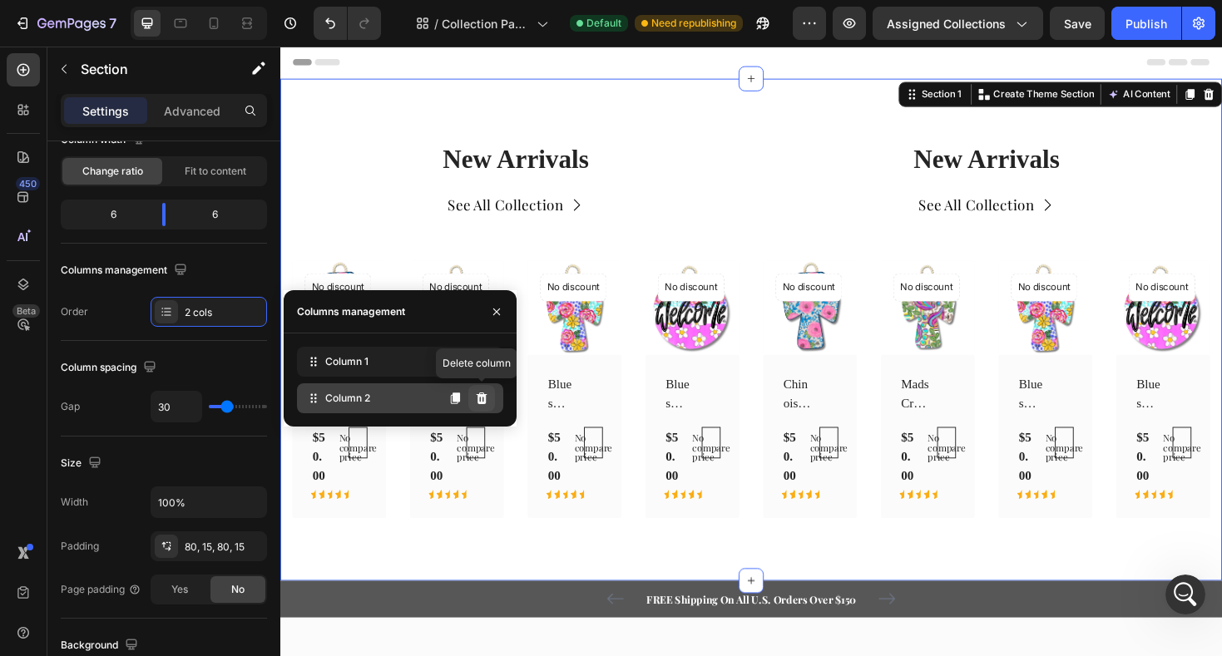
click at [481, 401] on icon at bounding box center [481, 399] width 11 height 12
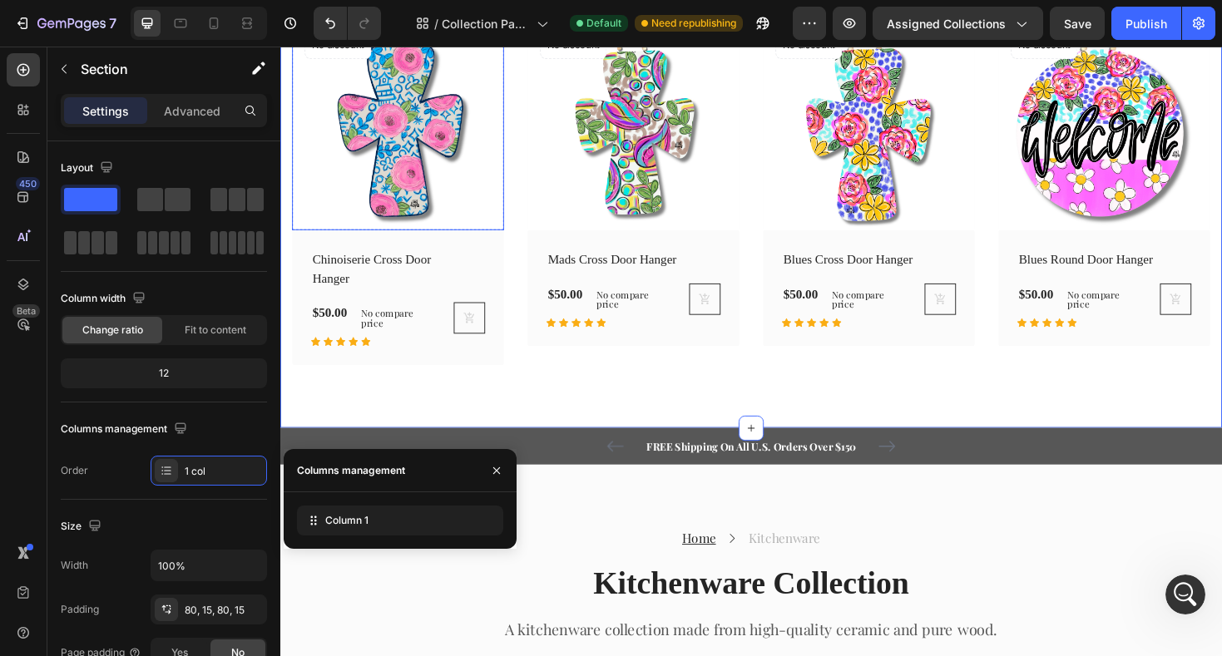
scroll to position [258, 0]
click at [494, 467] on icon "button" at bounding box center [496, 470] width 13 height 13
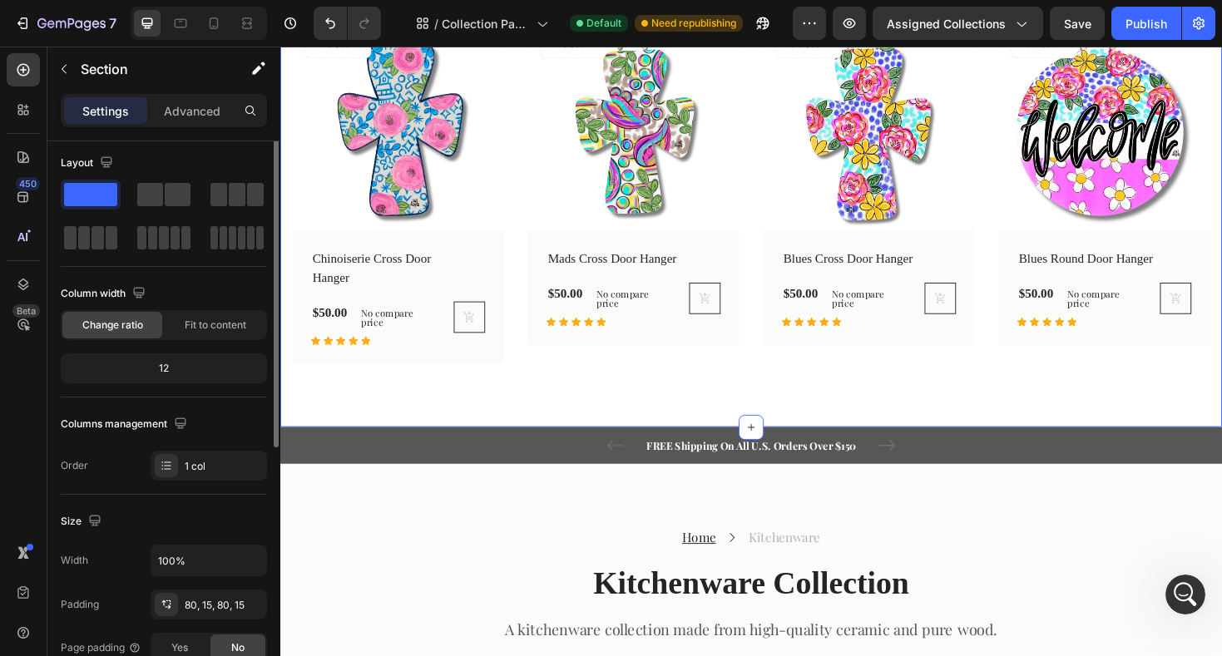
scroll to position [0, 0]
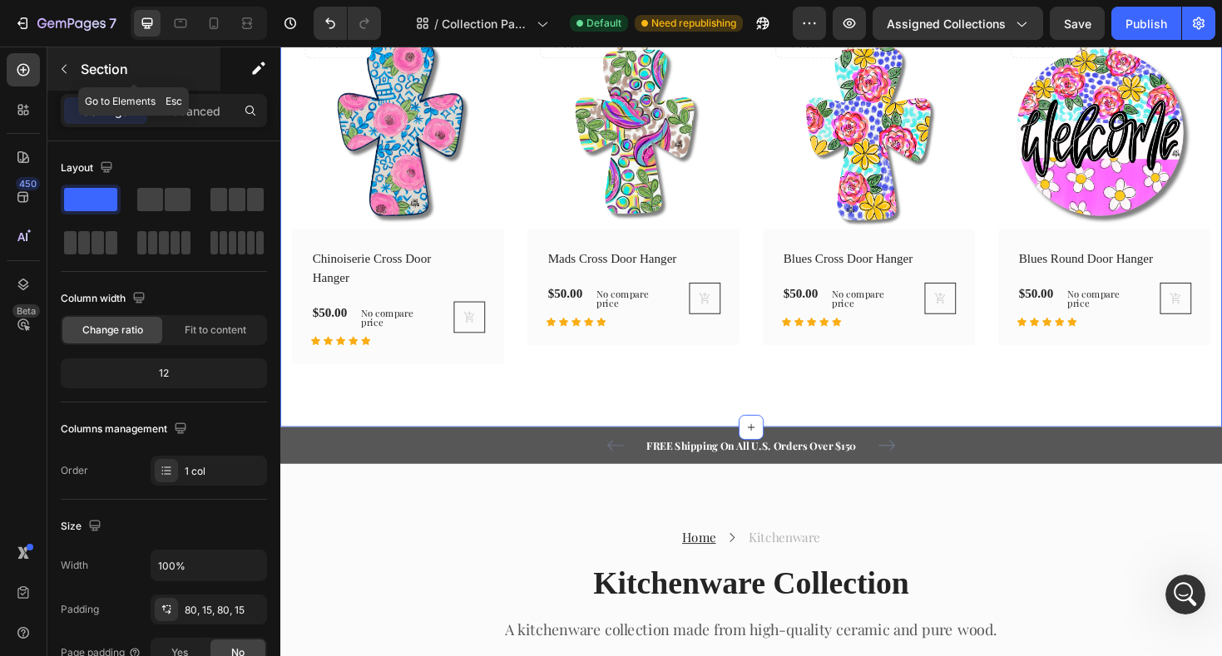
click at [62, 67] on icon "button" at bounding box center [64, 69] width 5 height 9
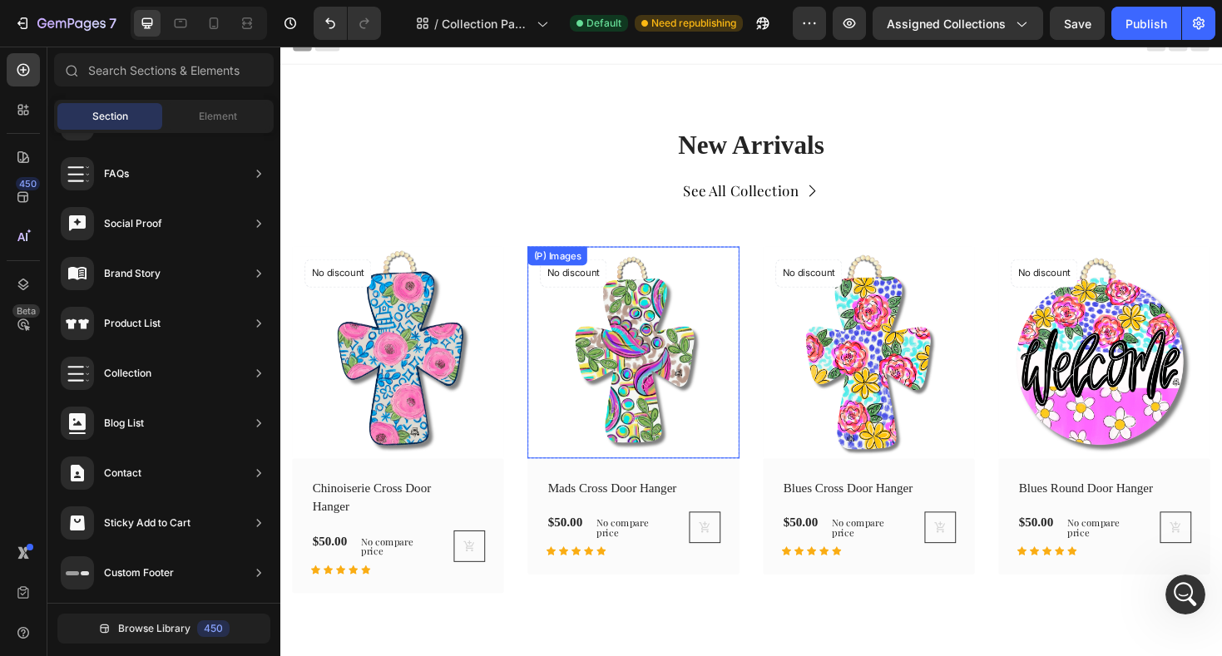
scroll to position [13, 0]
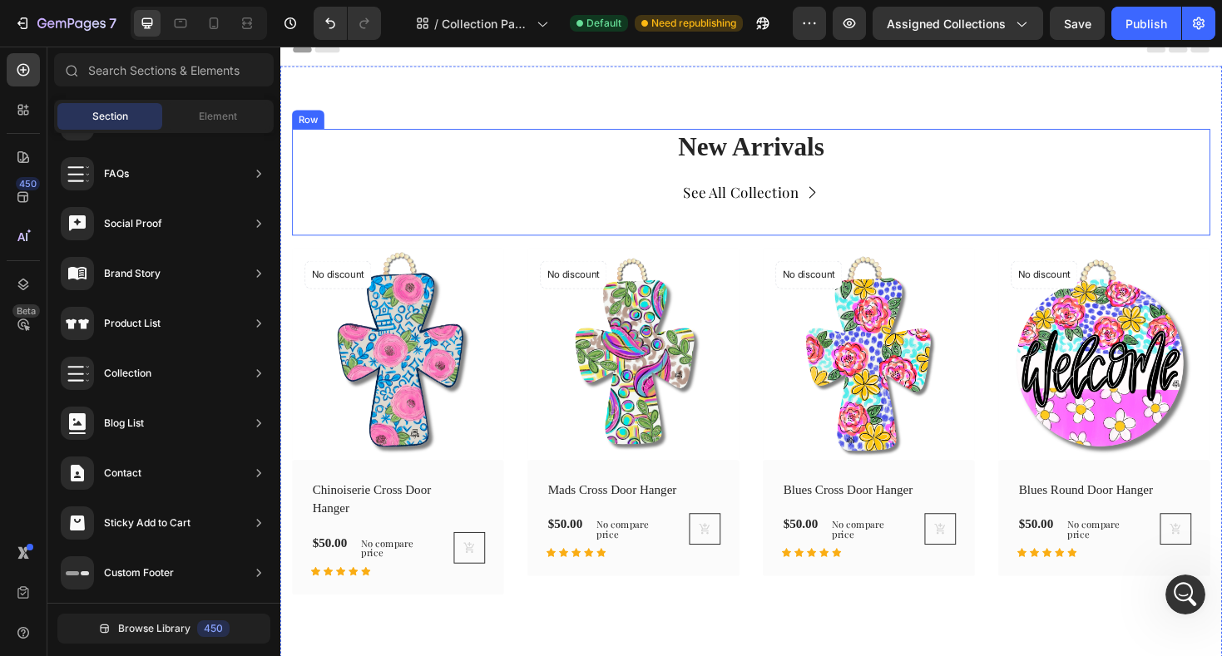
click at [595, 180] on div "New Arrivals Heading See All Collection Button" at bounding box center [779, 190] width 973 height 113
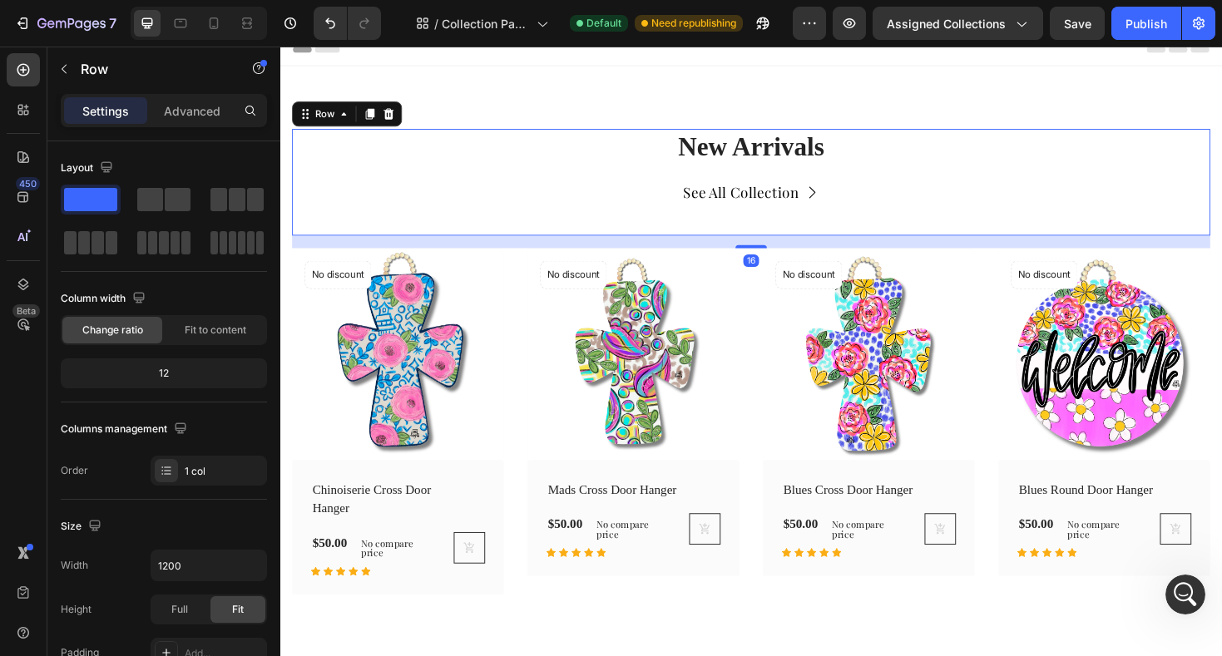
scroll to position [0, 0]
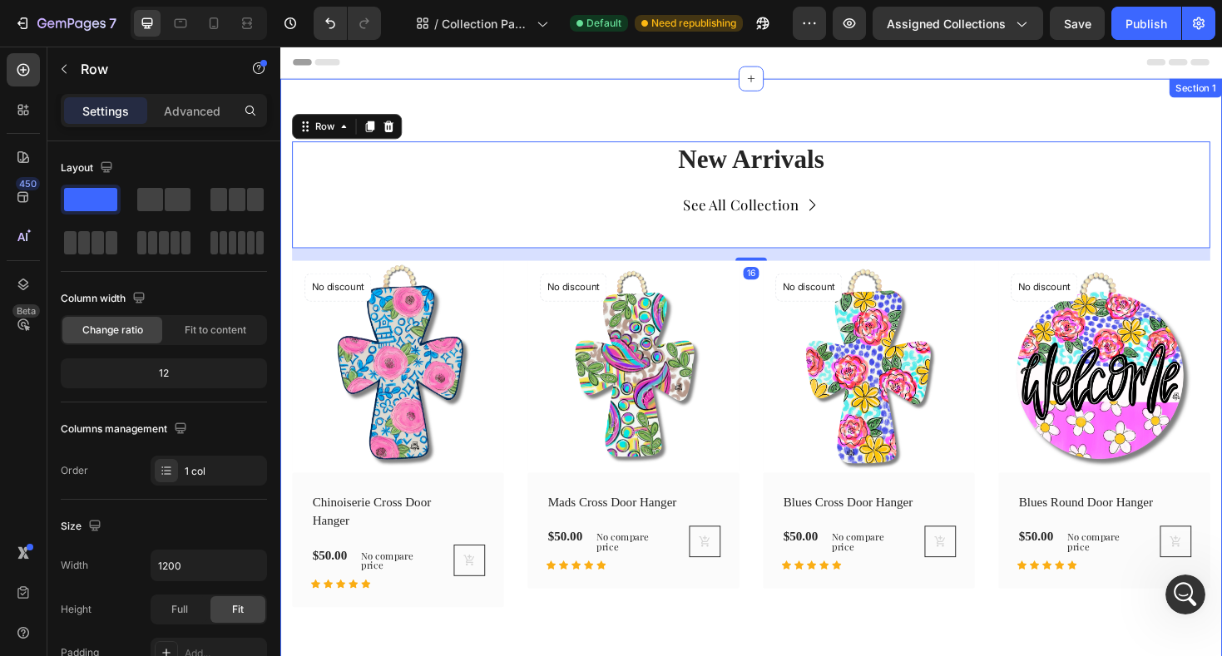
click at [597, 119] on div "New Arrivals Heading See All Collection Button Row 16 (P) Images No discount No…" at bounding box center [779, 394] width 998 height 627
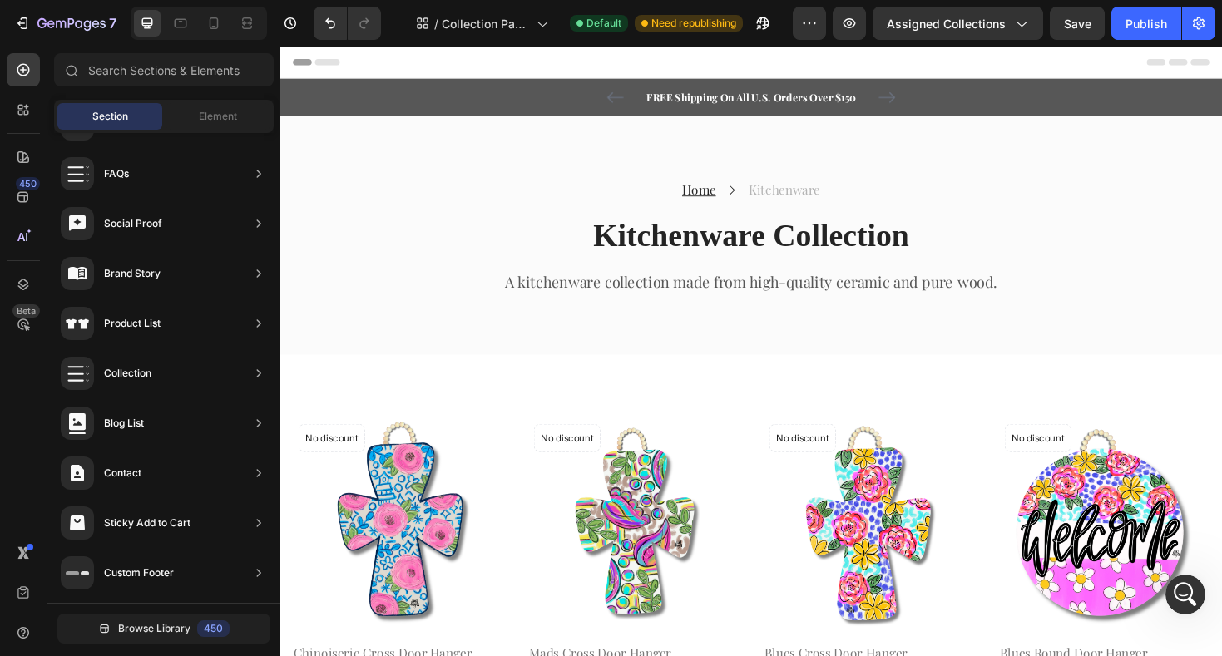
scroll to position [62, 0]
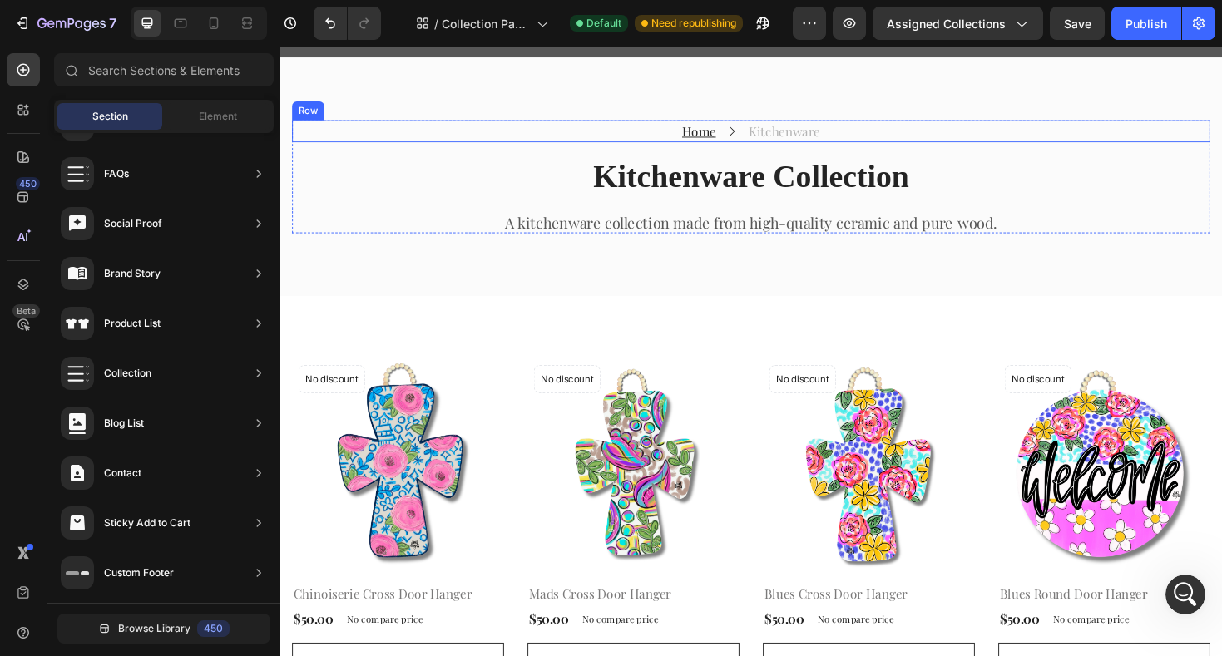
click at [602, 137] on div "Home Text block Icon Kitchenware Text block Row" at bounding box center [779, 136] width 973 height 23
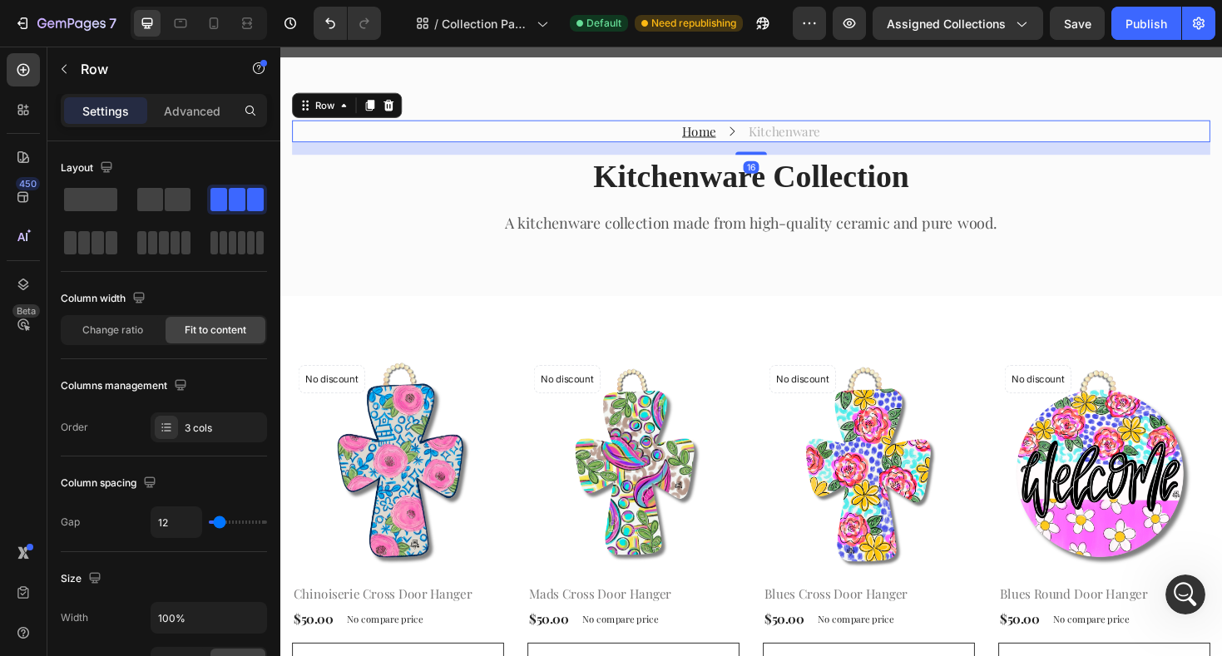
click at [661, 136] on div "Home Text block Icon Kitchenware Text block Row 16" at bounding box center [779, 136] width 973 height 23
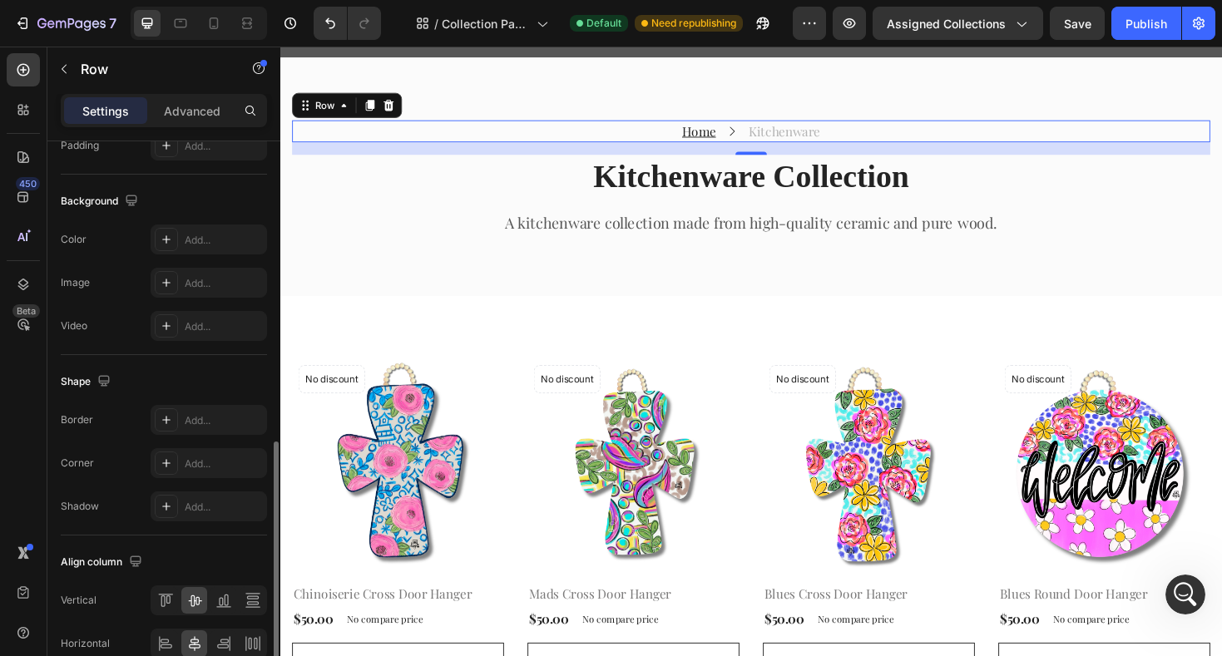
scroll to position [642, 0]
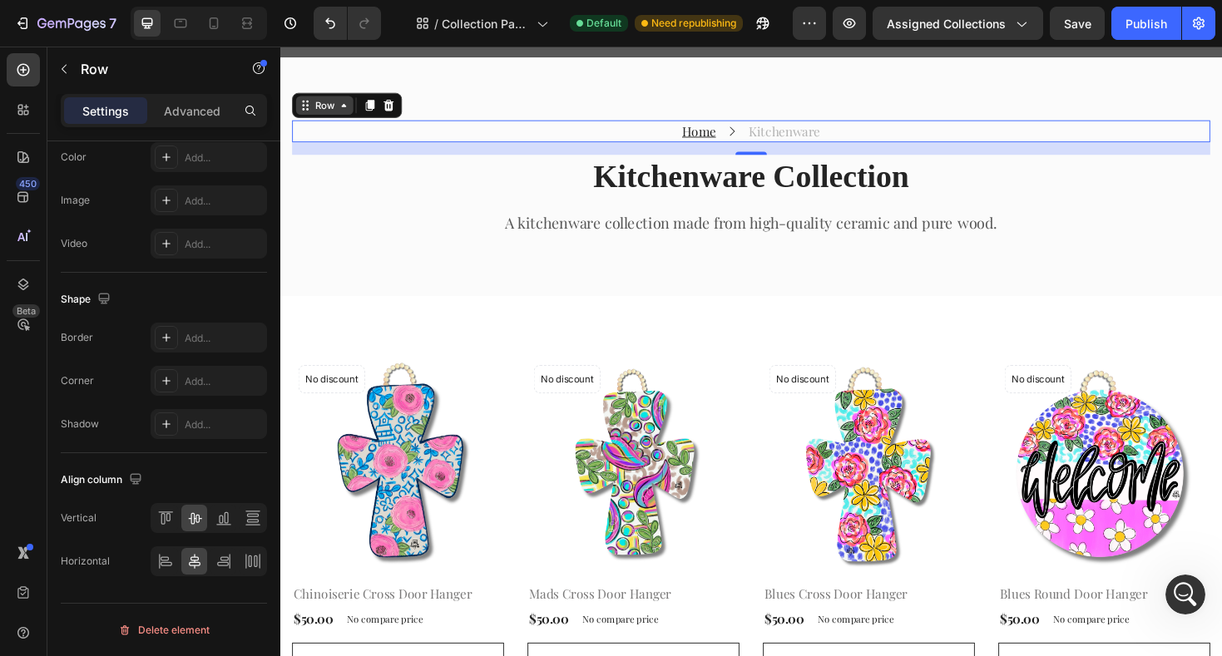
click at [348, 115] on div "Row" at bounding box center [327, 109] width 61 height 20
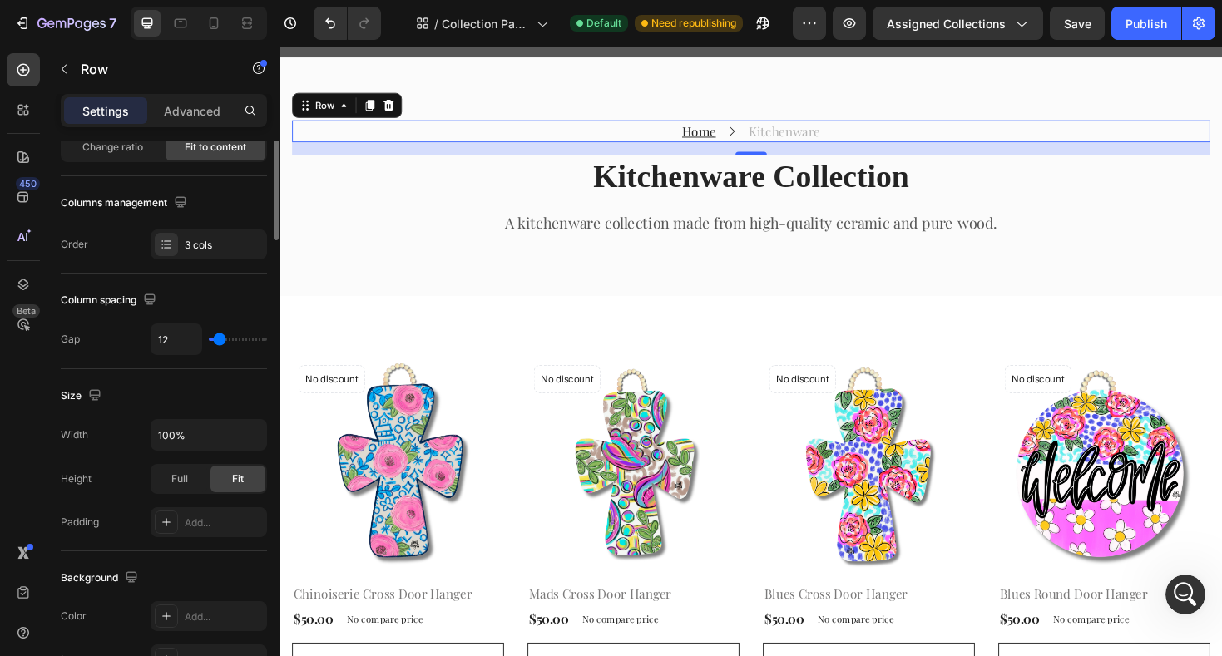
scroll to position [0, 0]
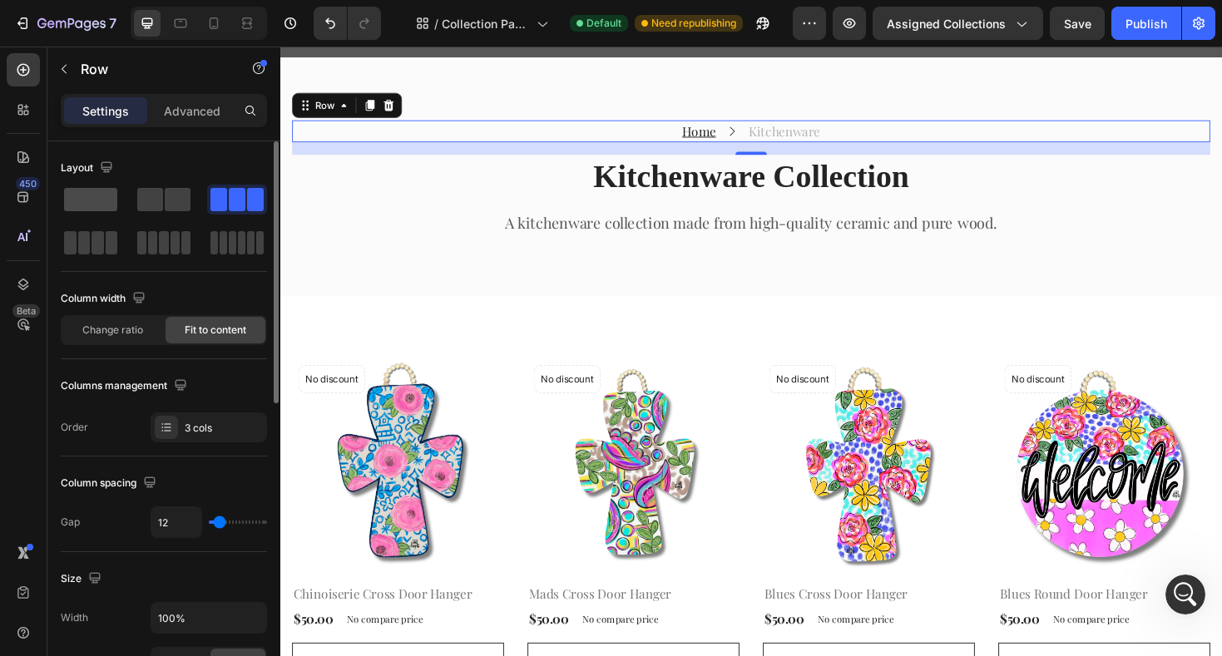
click at [72, 206] on span at bounding box center [90, 199] width 53 height 23
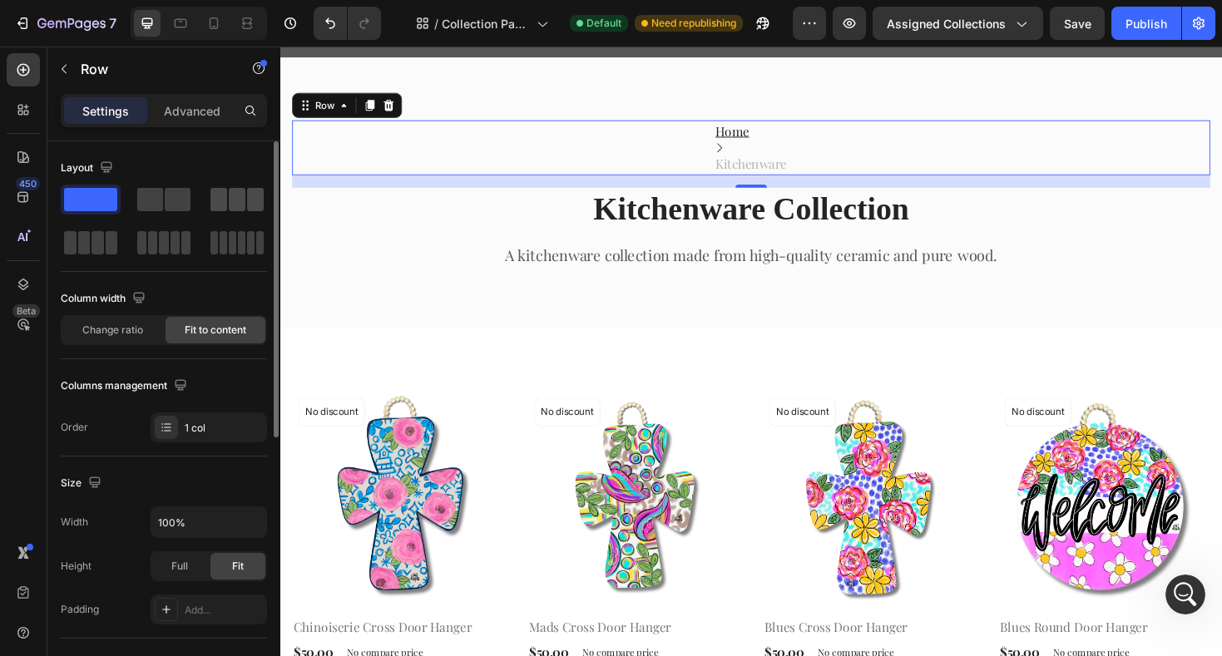
click at [226, 197] on span at bounding box center [218, 199] width 17 height 23
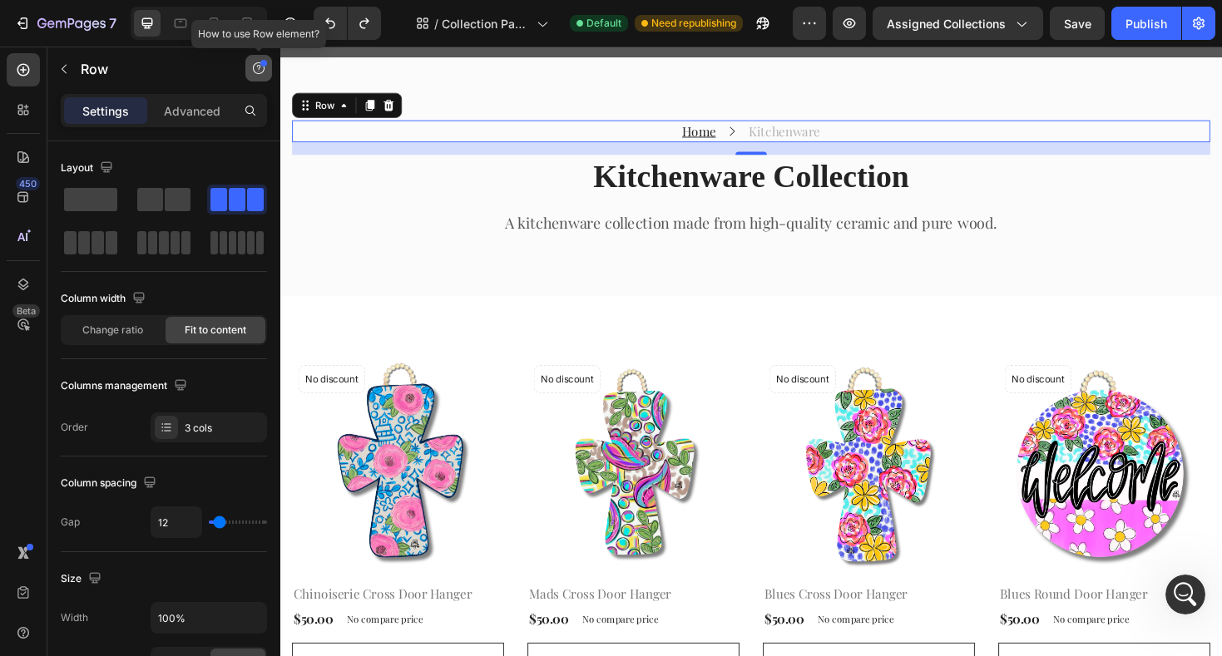
click at [254, 68] on icon "button" at bounding box center [258, 68] width 13 height 13
click at [200, 108] on p "Advanced" at bounding box center [192, 110] width 57 height 17
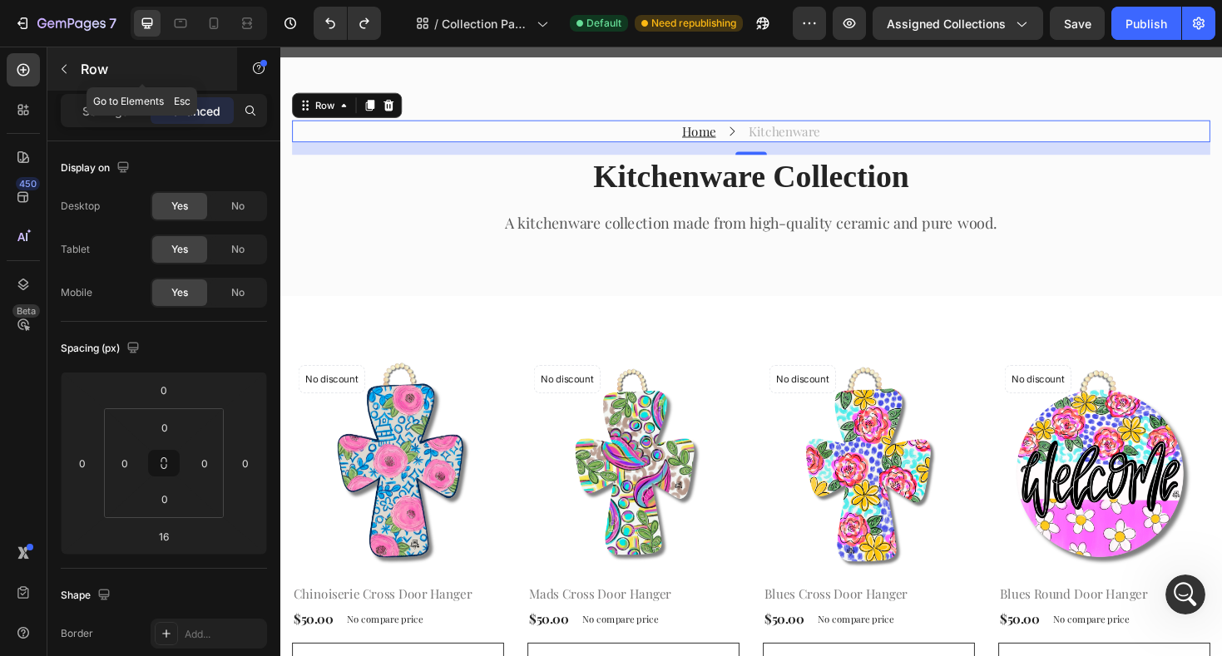
click at [68, 68] on icon "button" at bounding box center [63, 68] width 13 height 13
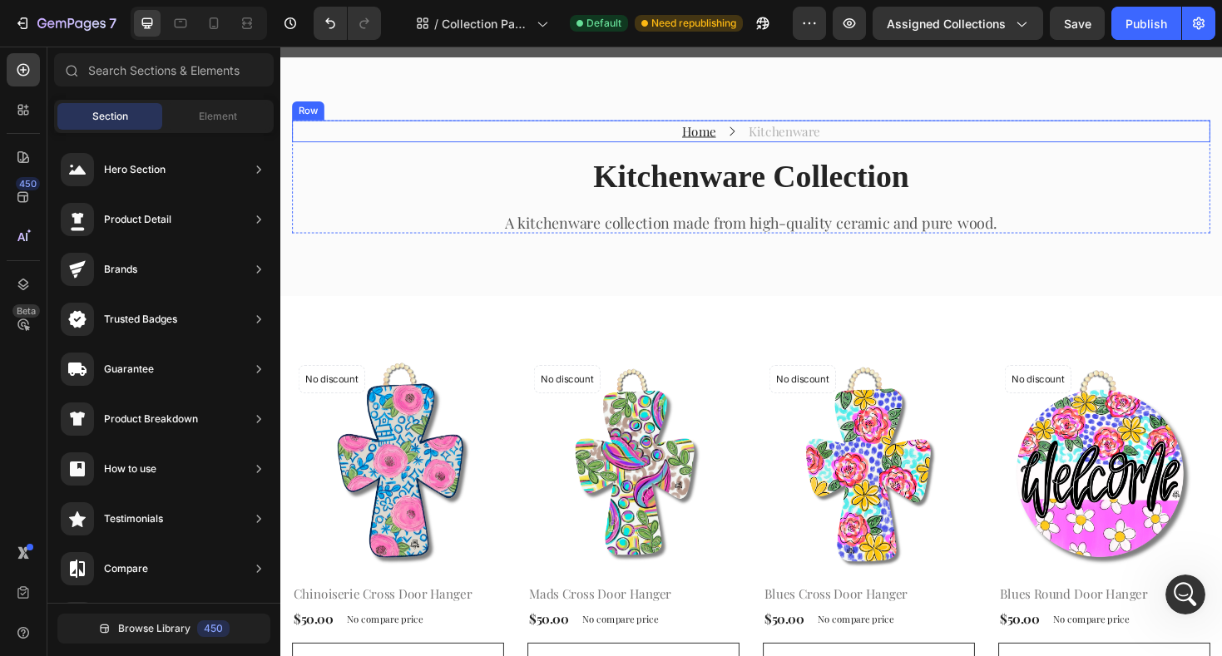
click at [650, 146] on div "Home Text block Icon Kitchenware Text block Row" at bounding box center [779, 136] width 973 height 23
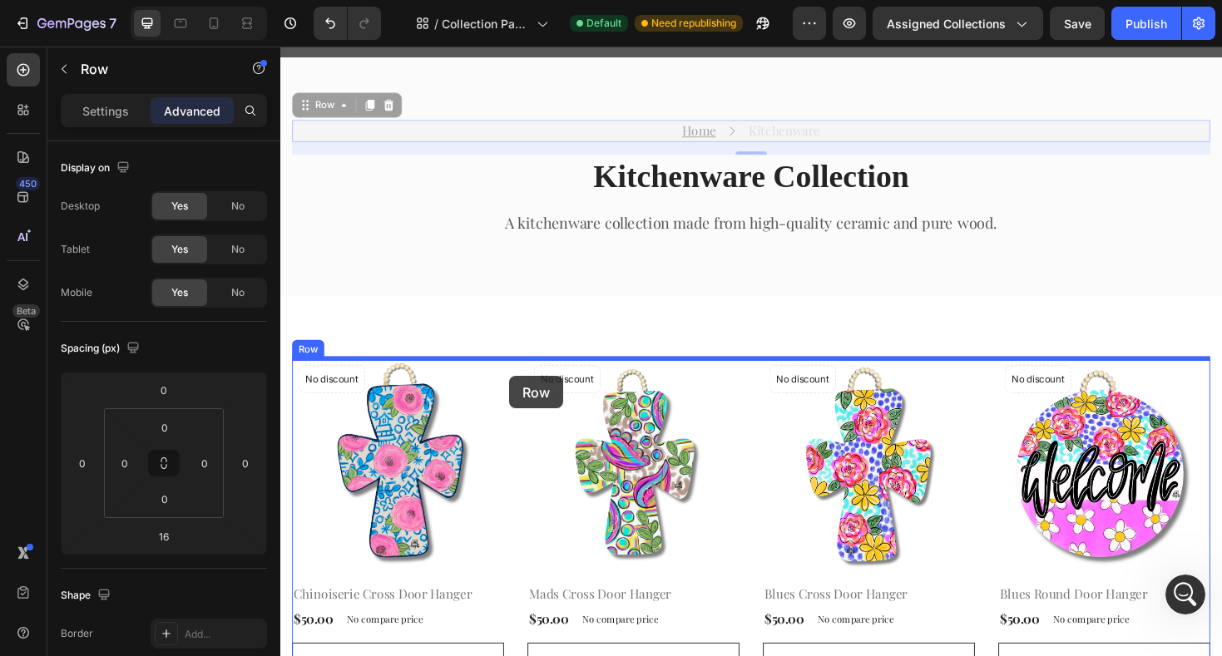
drag, startPoint x: 308, startPoint y: 111, endPoint x: 522, endPoint y: 396, distance: 356.9
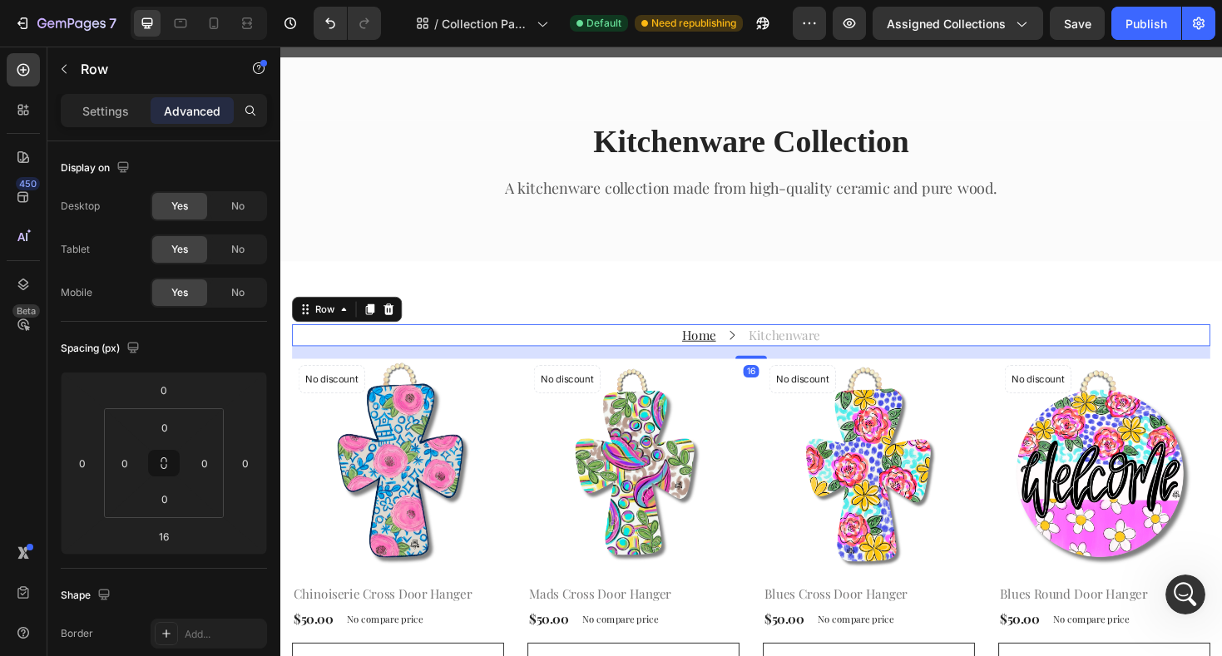
click at [554, 355] on div "Home Text block Icon Kitchenware Text block Row 16" at bounding box center [779, 352] width 973 height 23
click at [109, 113] on p "Settings" at bounding box center [105, 110] width 47 height 17
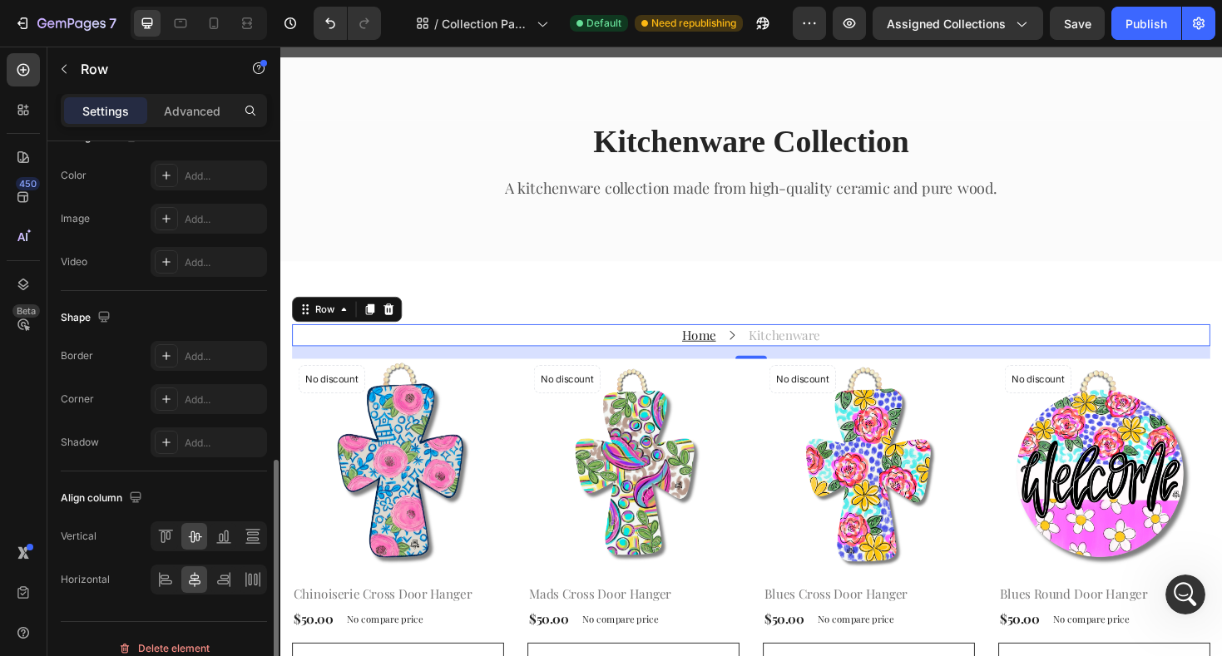
scroll to position [642, 0]
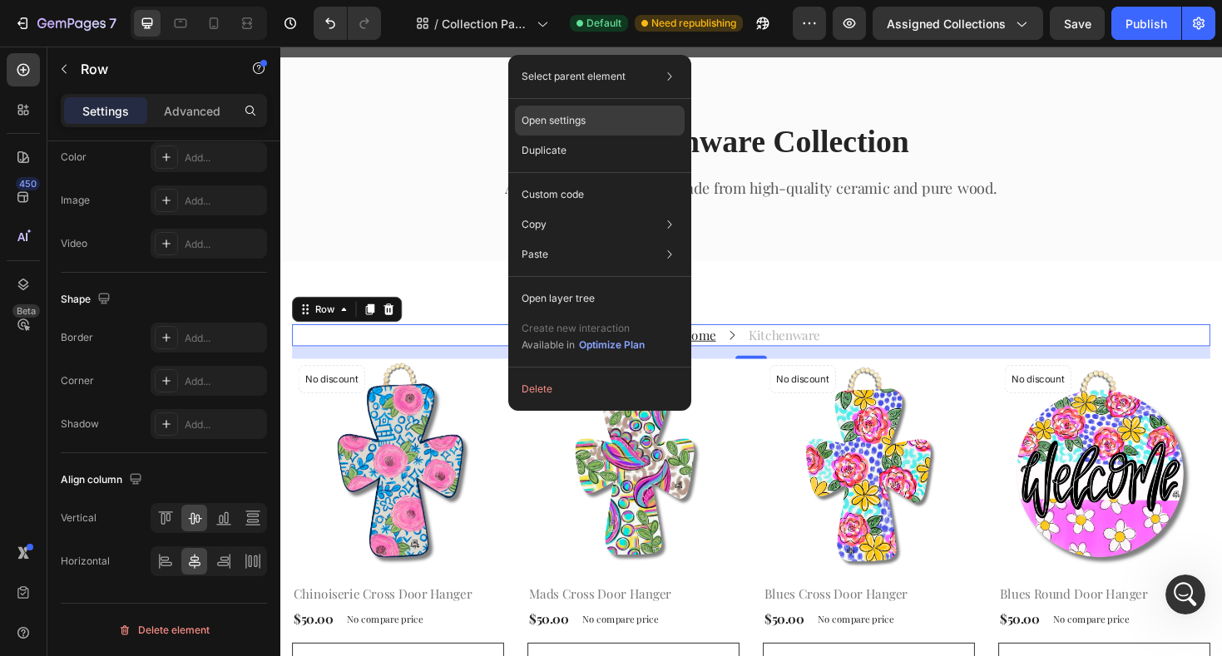
click at [607, 121] on div "Open settings" at bounding box center [600, 121] width 170 height 30
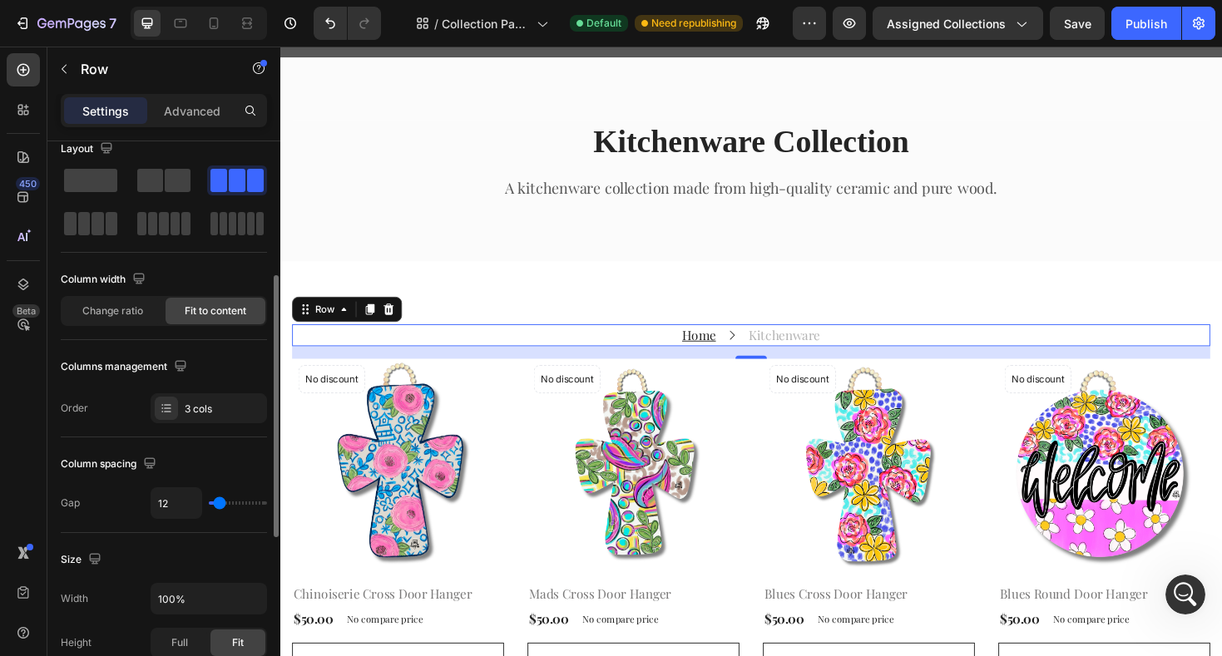
scroll to position [0, 0]
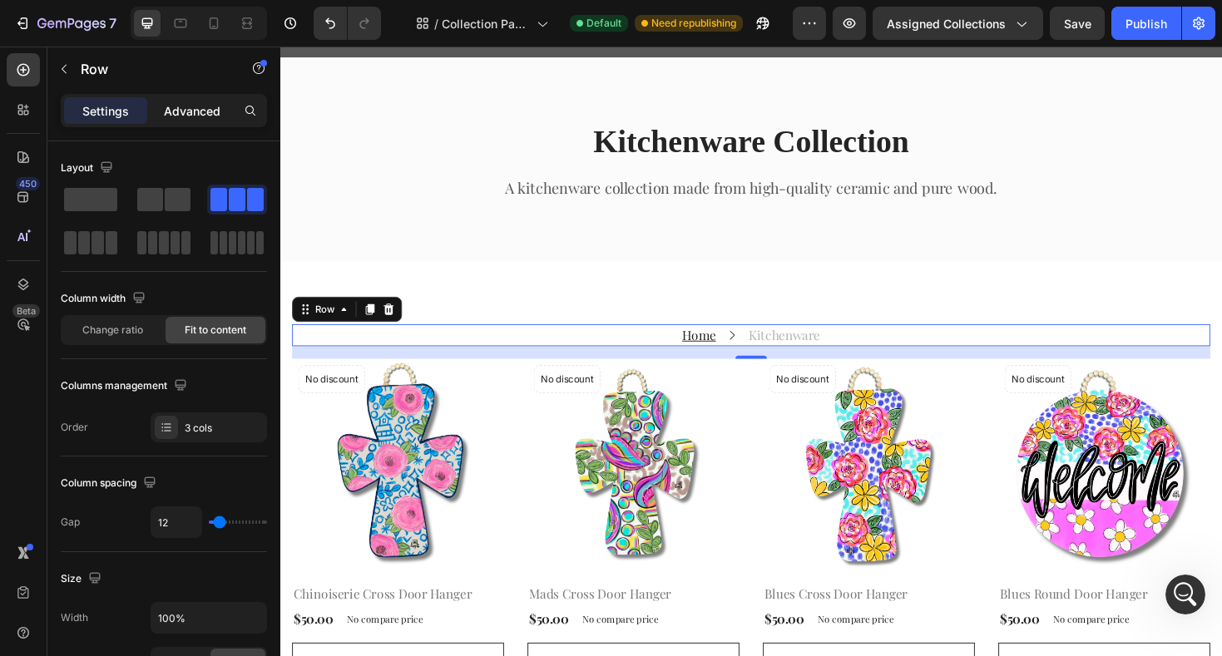
click at [193, 116] on p "Advanced" at bounding box center [192, 110] width 57 height 17
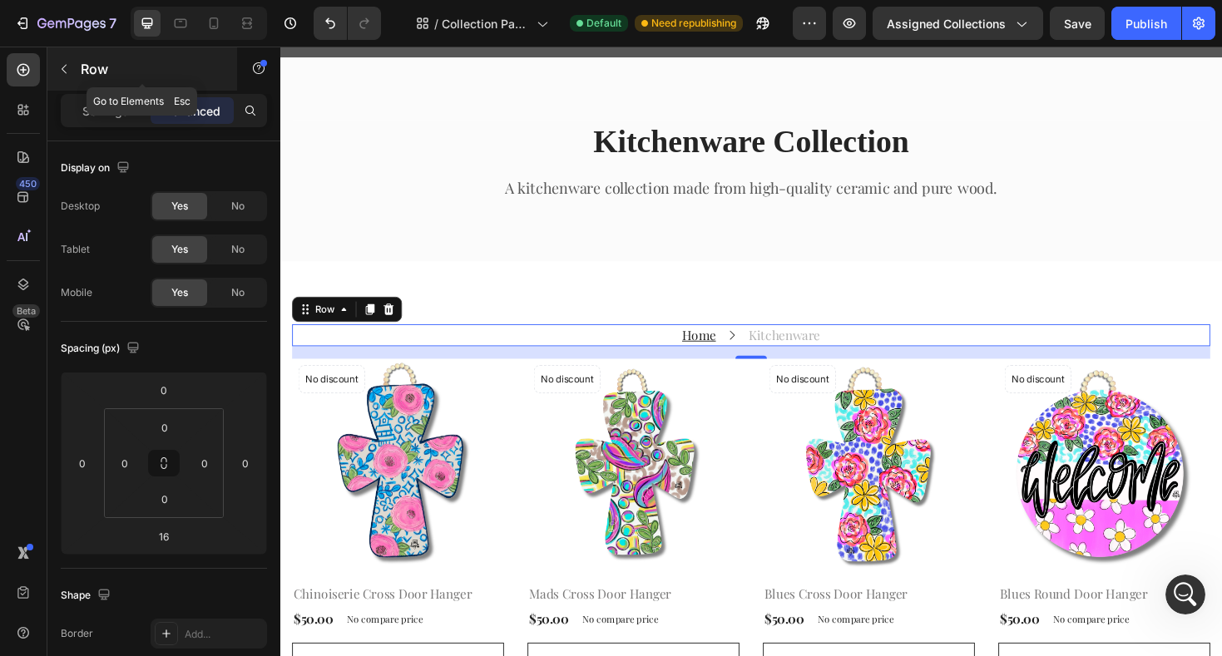
click at [63, 67] on icon "button" at bounding box center [63, 68] width 13 height 13
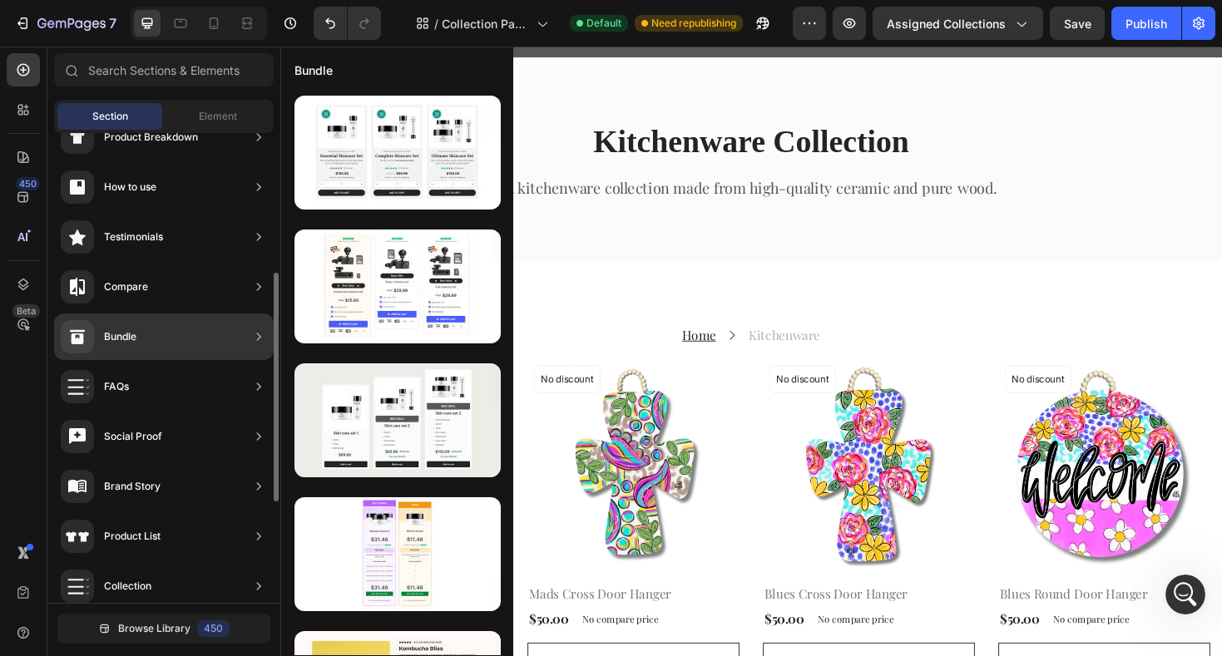
scroll to position [292, 0]
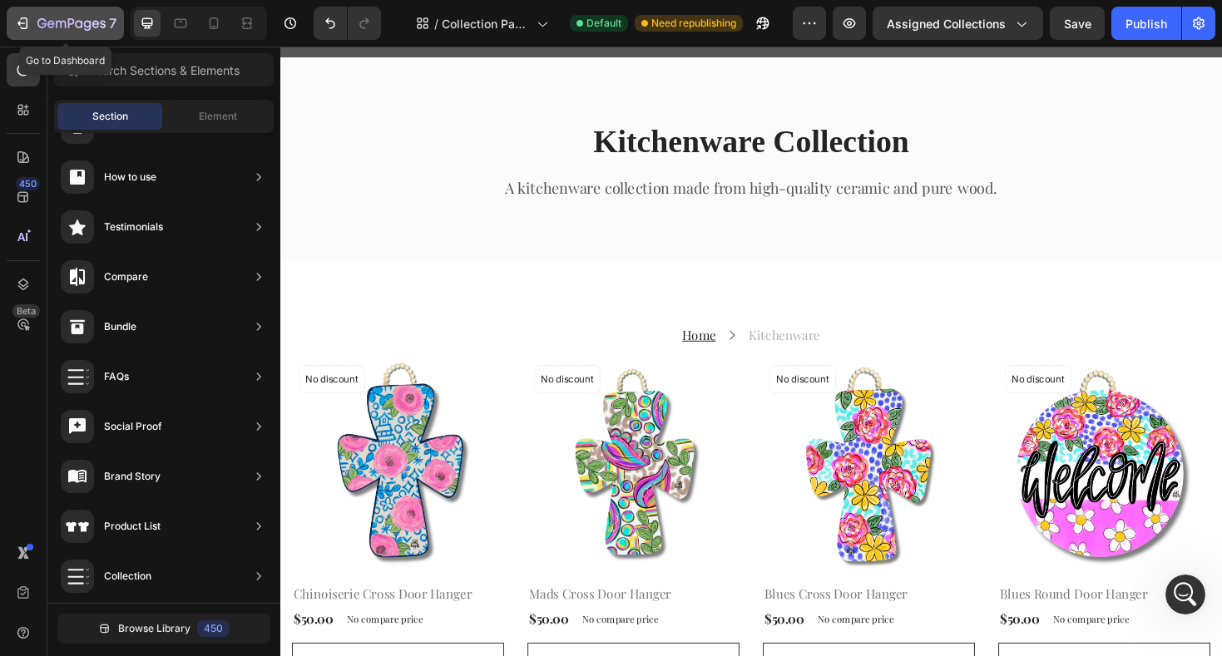
click at [91, 26] on icon "button" at bounding box center [71, 24] width 68 height 14
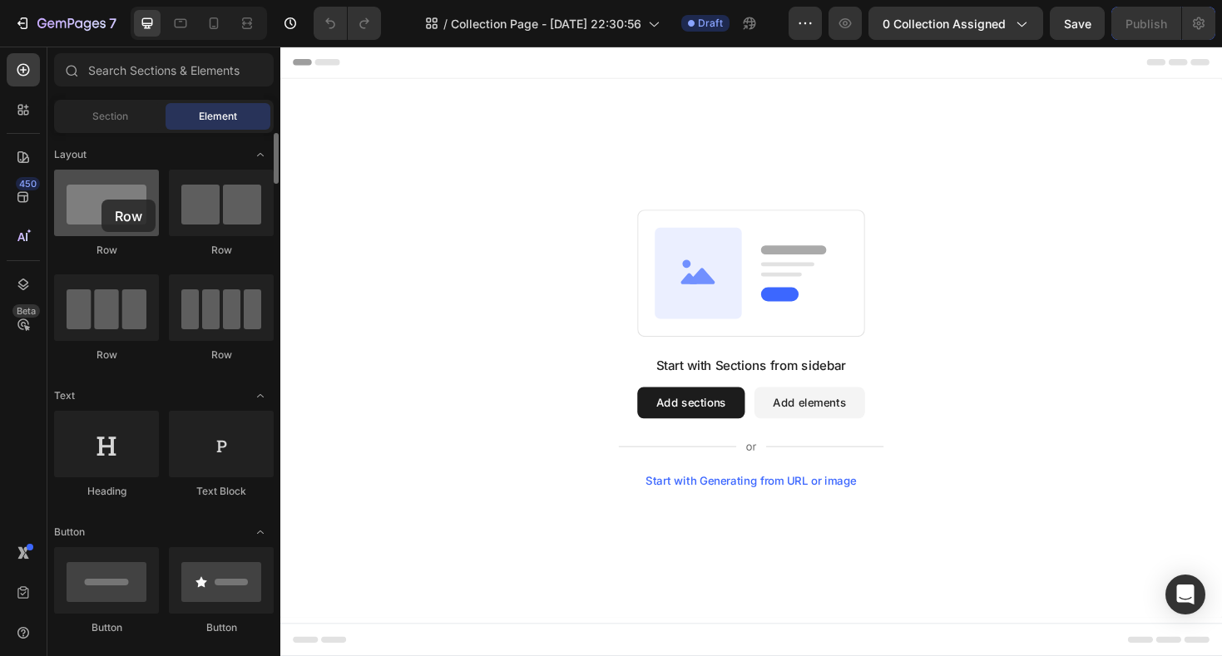
drag, startPoint x: 126, startPoint y: 201, endPoint x: 101, endPoint y: 200, distance: 24.2
click at [101, 200] on div at bounding box center [106, 203] width 105 height 67
click at [118, 118] on span "Section" at bounding box center [110, 116] width 36 height 15
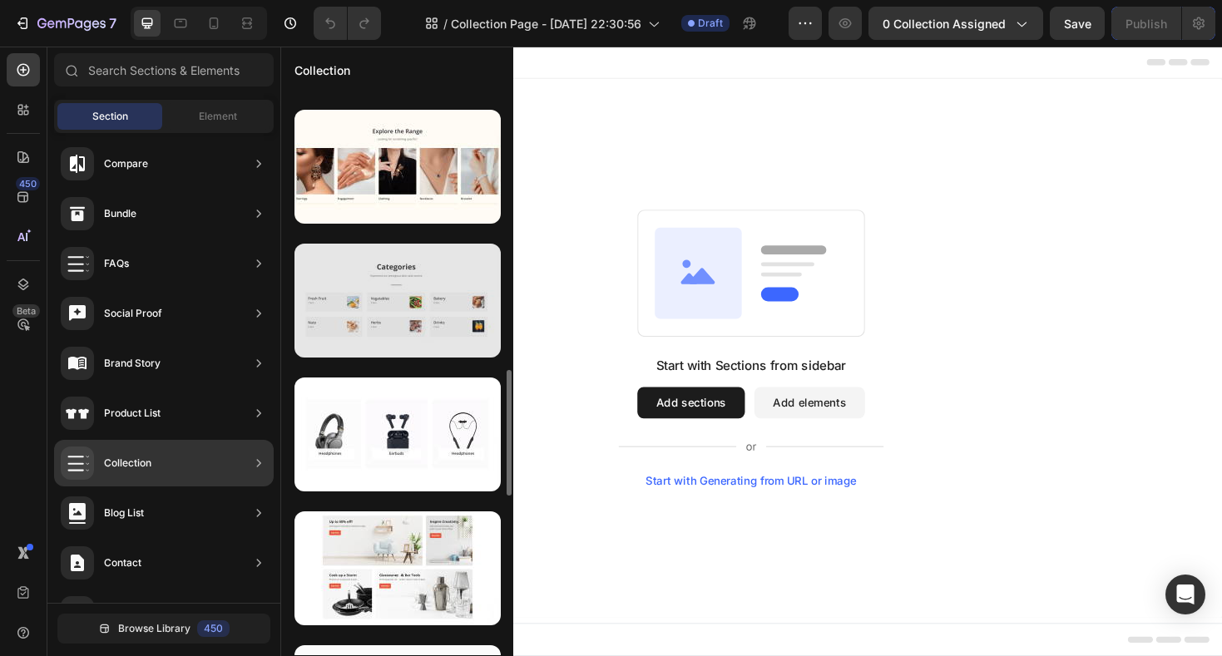
scroll to position [1344, 0]
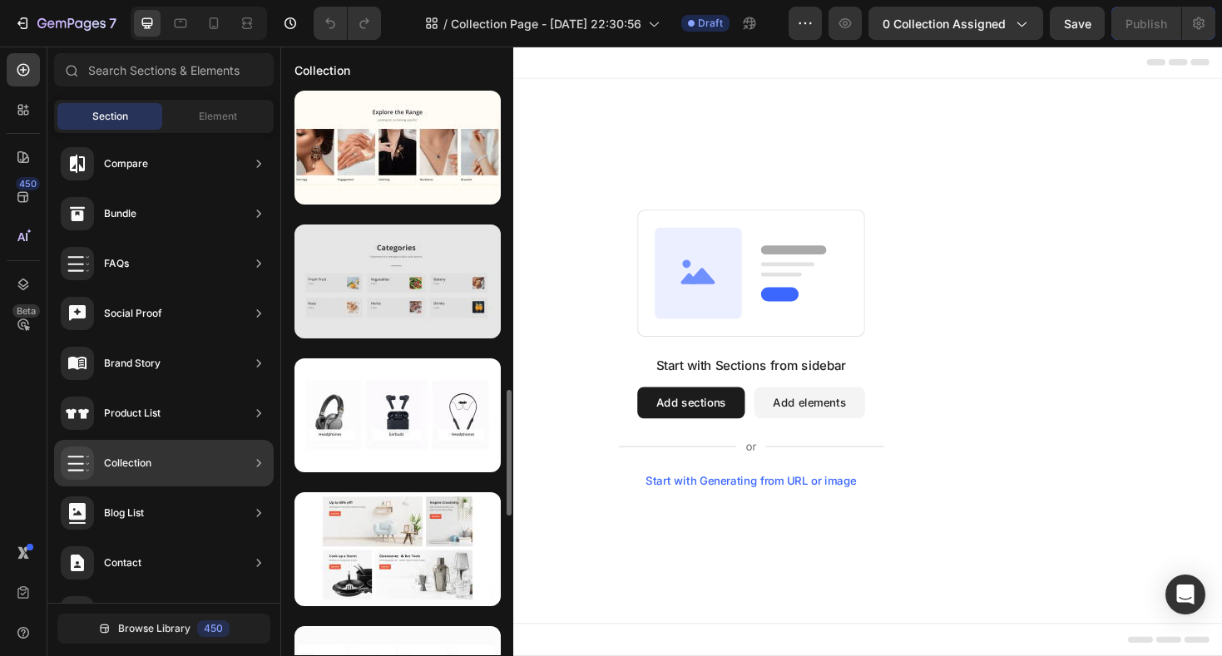
click at [439, 266] on div at bounding box center [397, 282] width 206 height 114
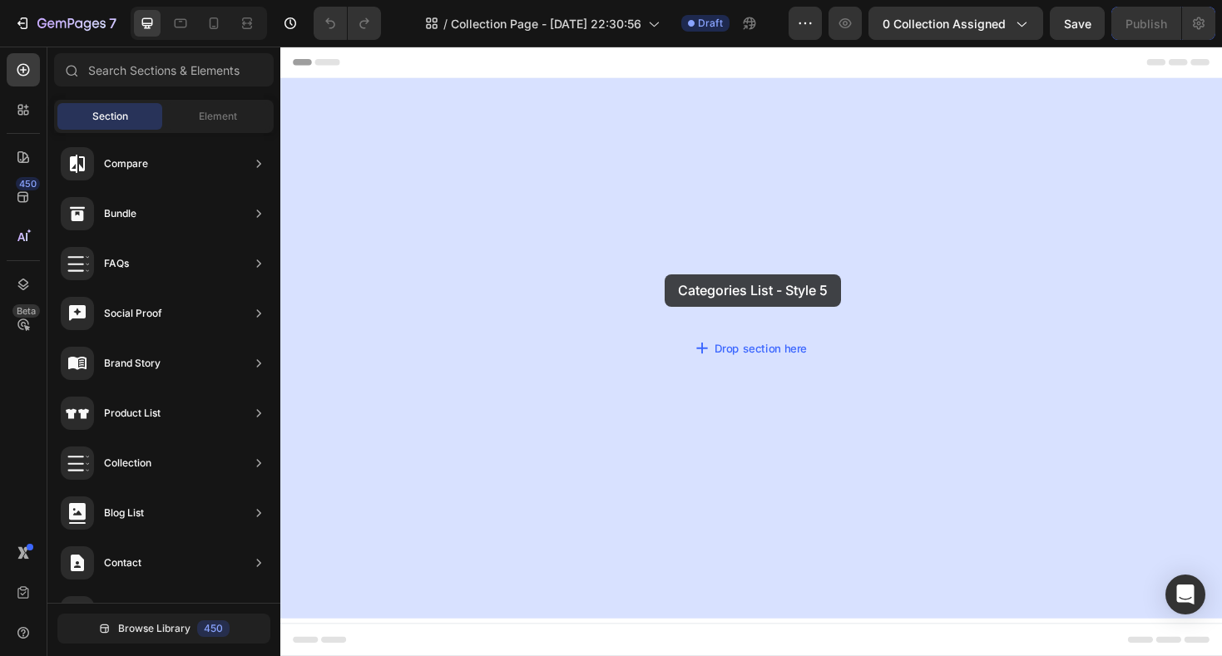
drag, startPoint x: 699, startPoint y: 306, endPoint x: 689, endPoint y: 288, distance: 21.3
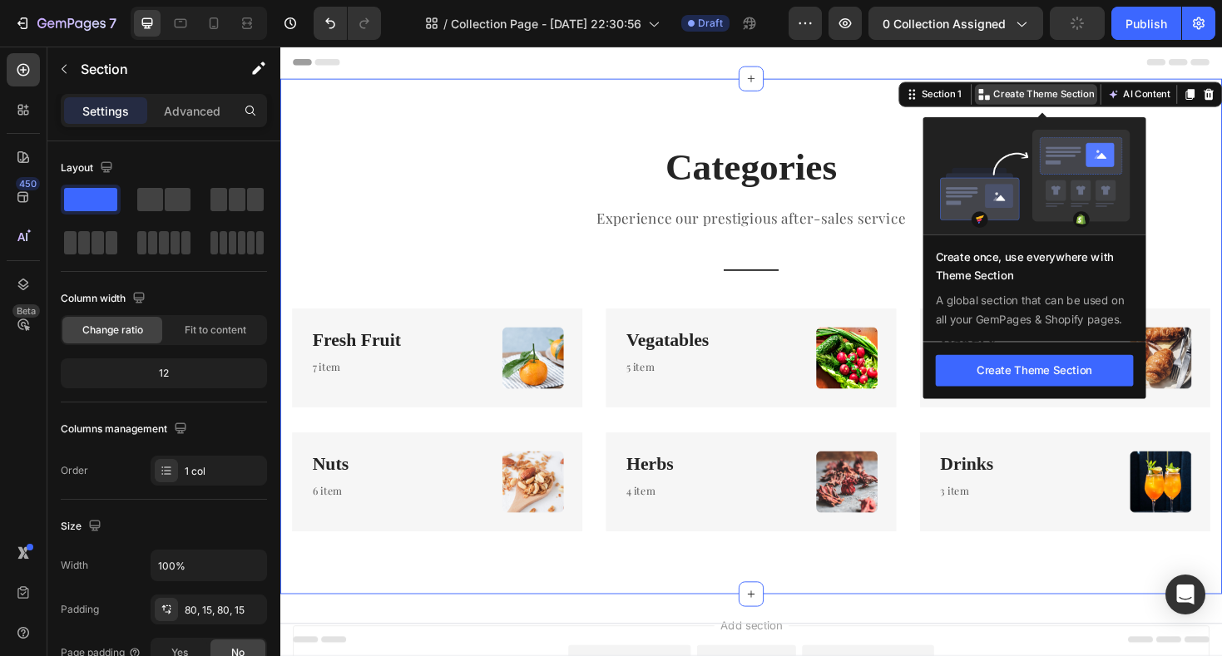
click at [1087, 97] on p "Create Theme Section" at bounding box center [1089, 97] width 106 height 15
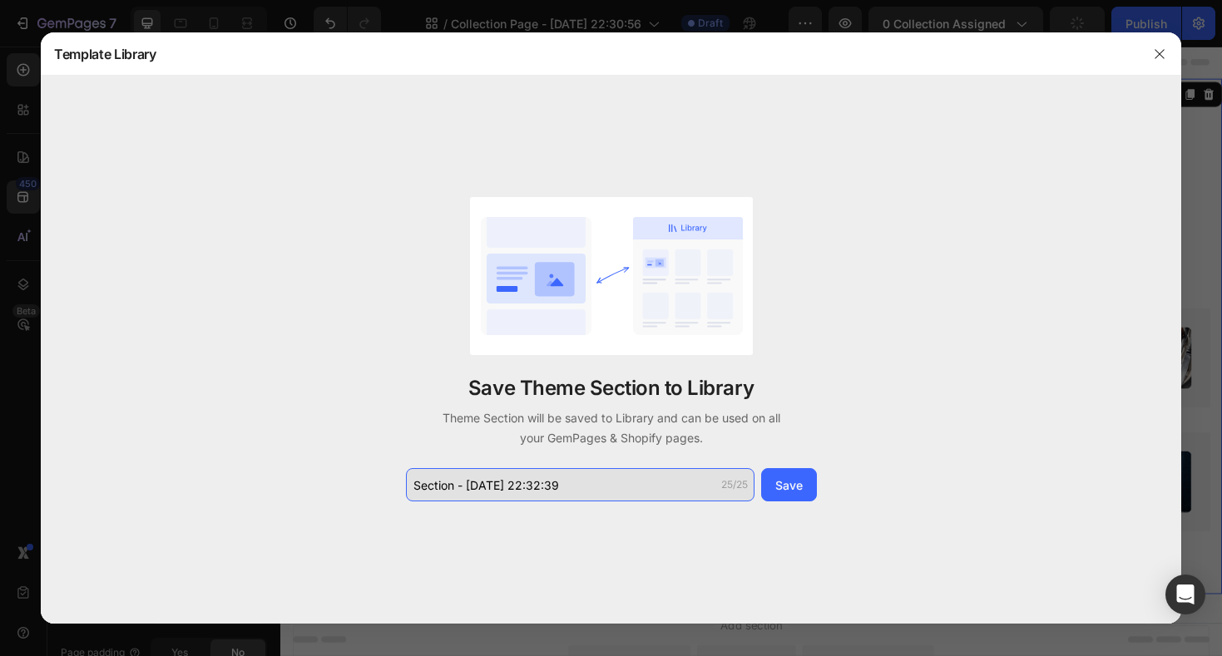
click at [535, 492] on input "Section - Aug 26 22:32:39" at bounding box center [580, 484] width 348 height 33
click at [436, 486] on input "Colllection" at bounding box center [580, 484] width 348 height 33
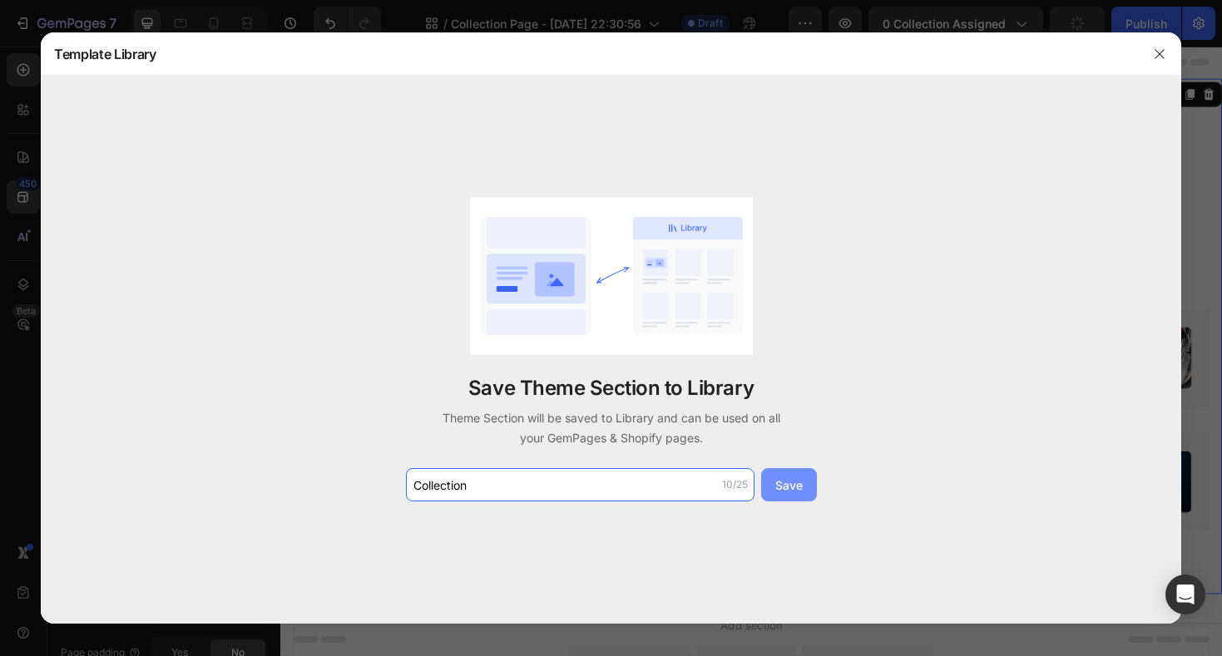
type input "Collection"
click at [778, 477] on div "Save" at bounding box center [788, 484] width 27 height 17
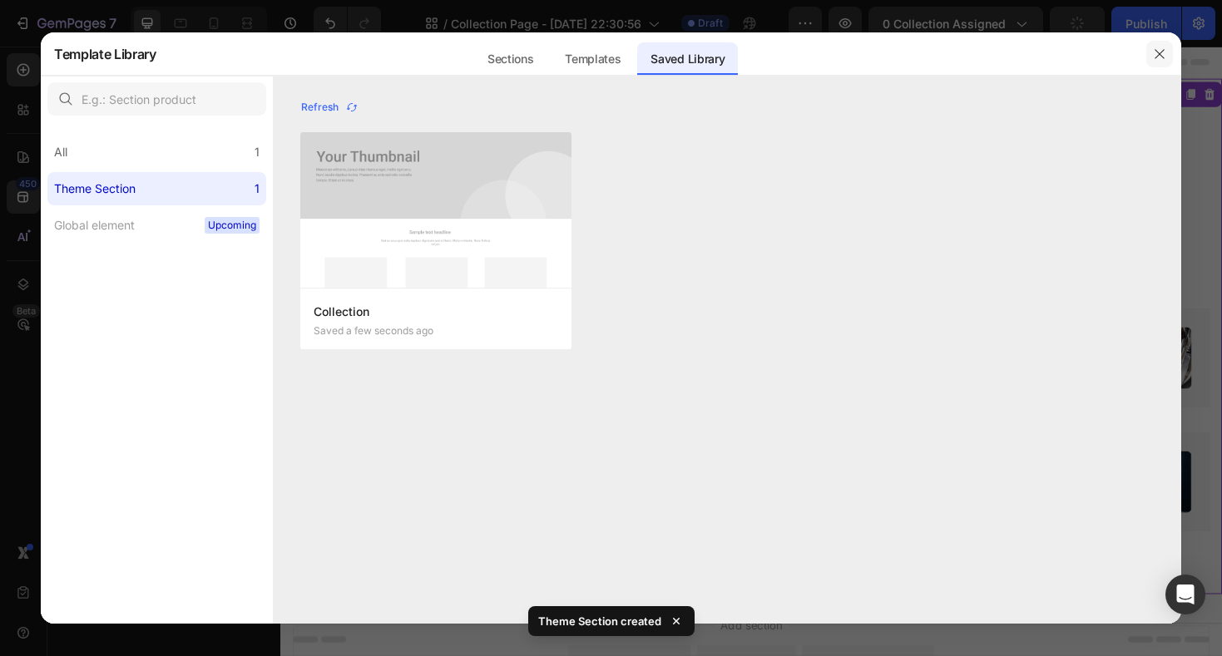
click at [1155, 59] on icon "button" at bounding box center [1159, 53] width 13 height 13
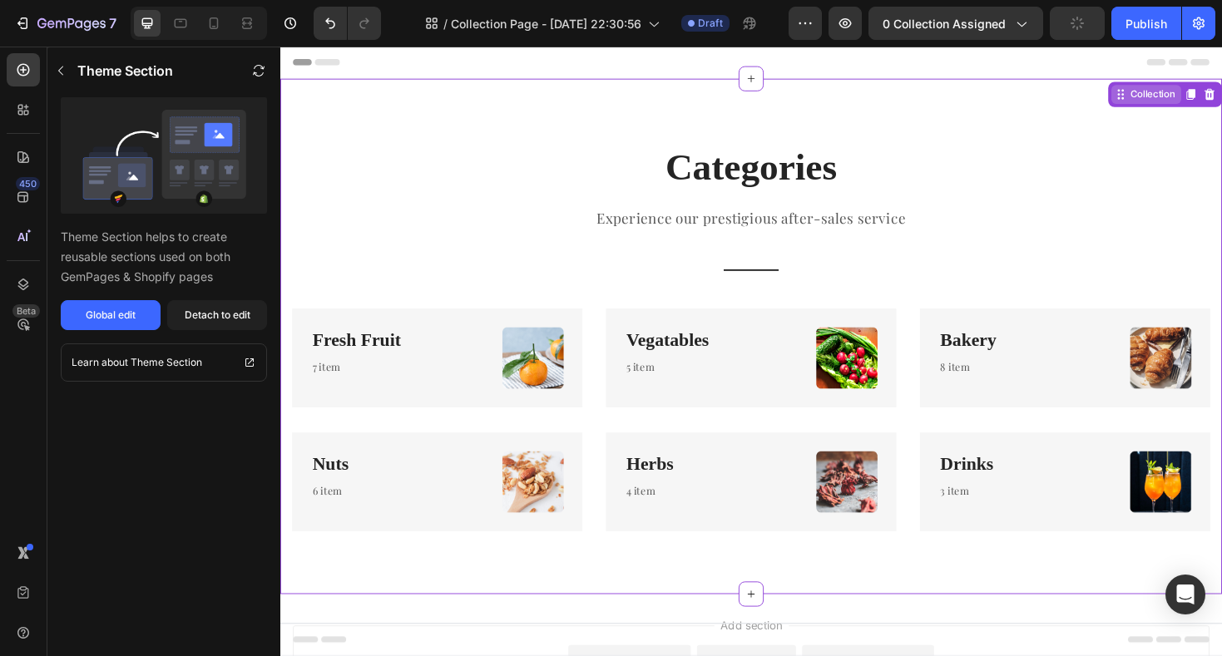
click at [1199, 100] on div "Collection" at bounding box center [1205, 97] width 54 height 15
click at [55, 72] on icon "button" at bounding box center [60, 70] width 13 height 13
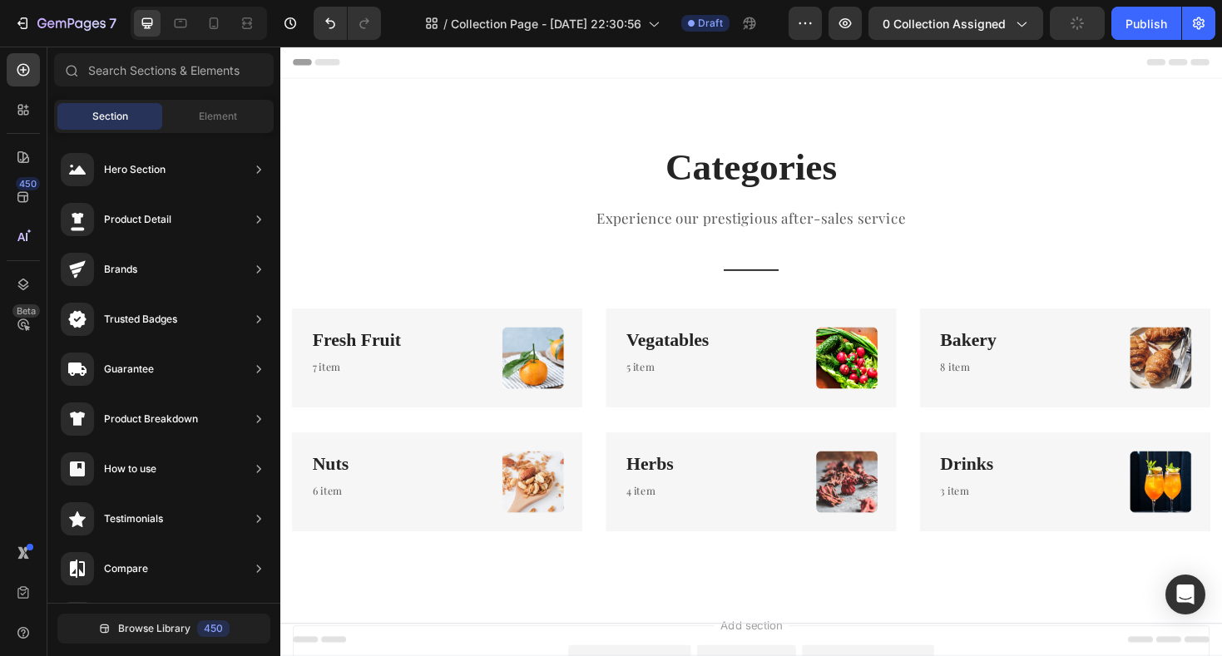
scroll to position [0, 0]
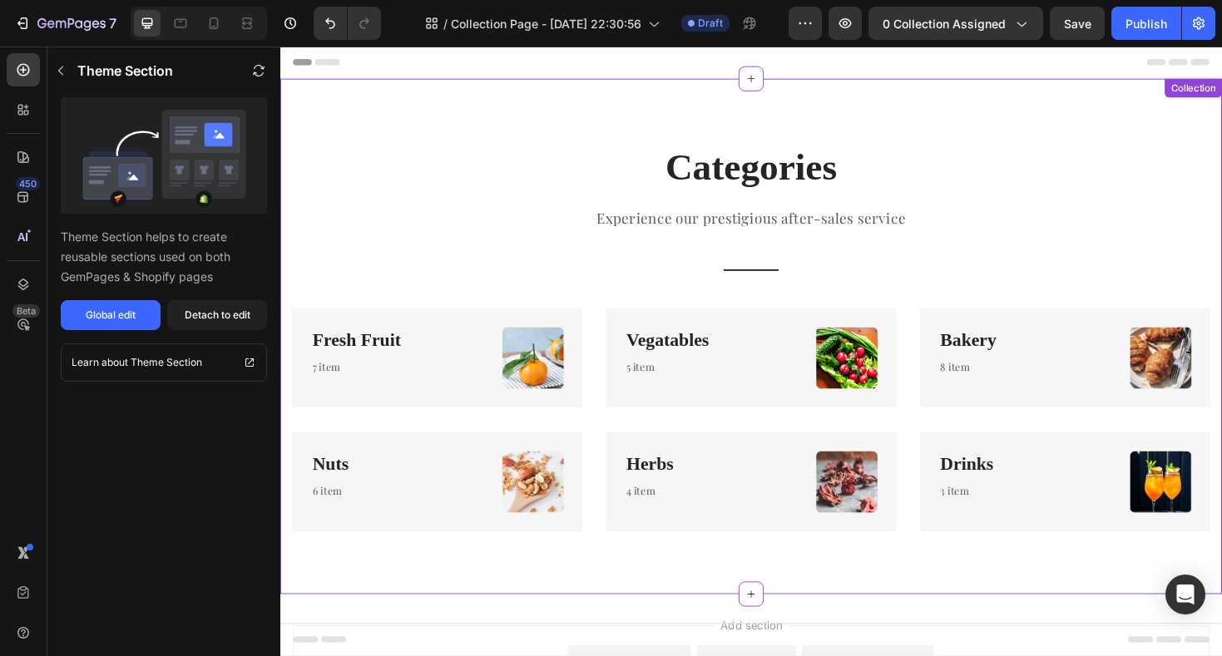
click at [590, 306] on div "Categories Heading Experience our prestigious after-sales service Text block Ti…" at bounding box center [779, 353] width 973 height 413
click at [131, 317] on div "Global edit" at bounding box center [111, 315] width 50 height 15
click at [235, 324] on button "Detach to edit" at bounding box center [217, 315] width 100 height 30
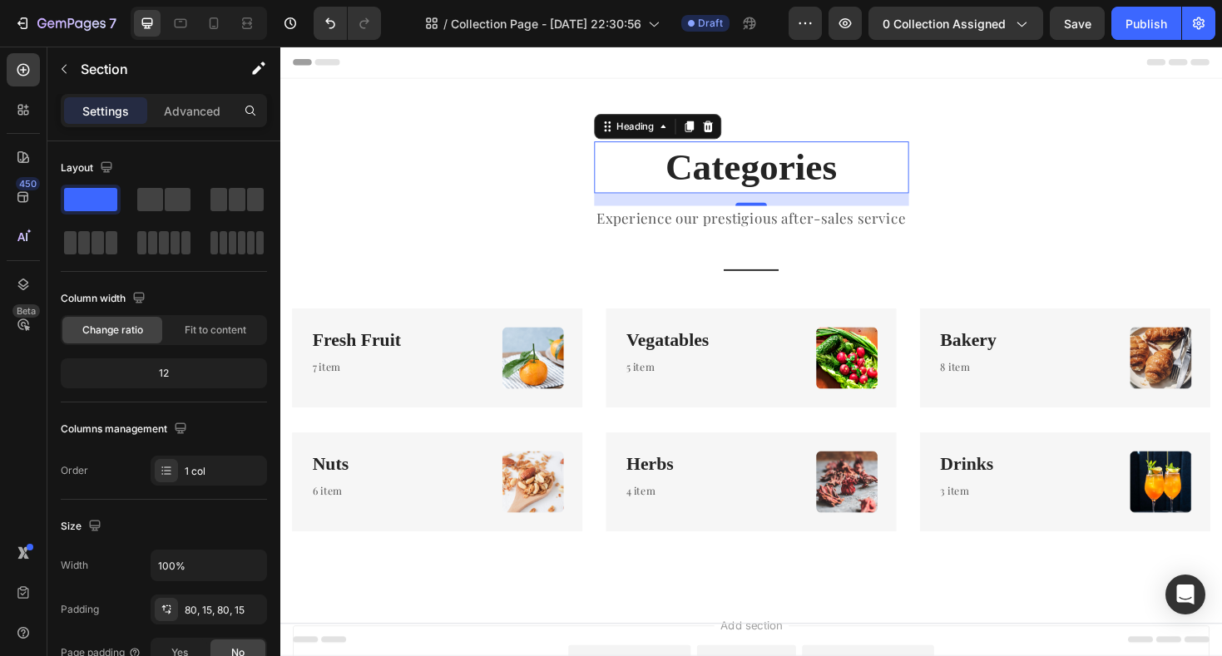
click at [778, 181] on p "Categories" at bounding box center [780, 175] width 330 height 52
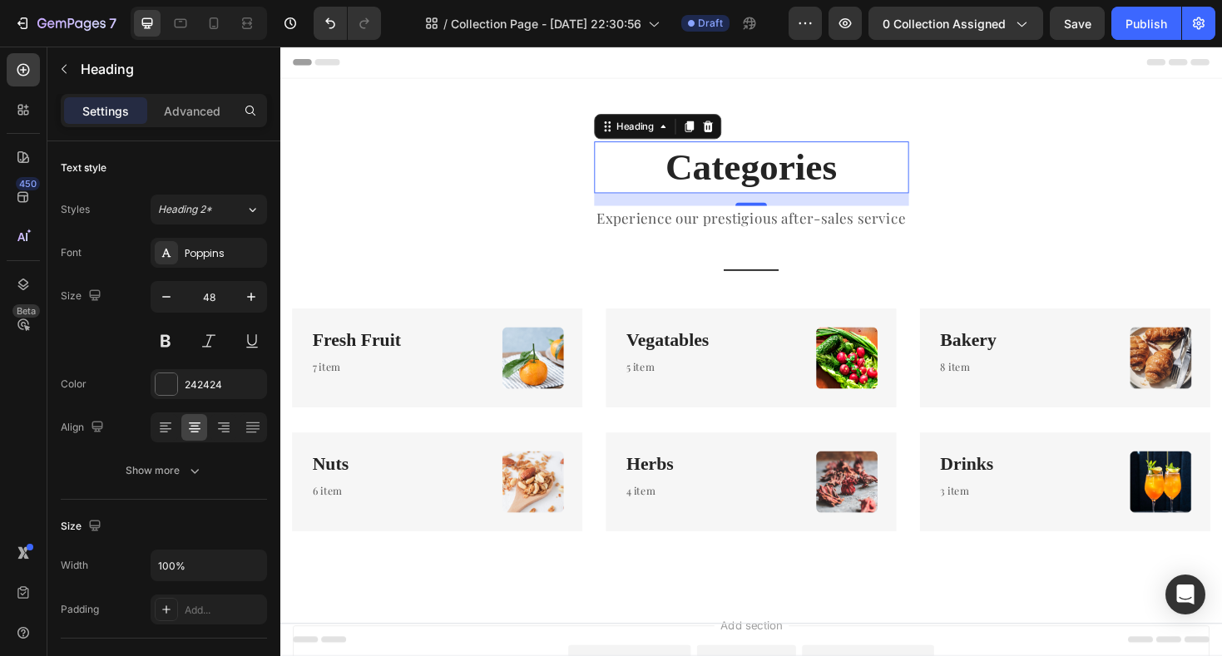
click at [778, 181] on p "Categories" at bounding box center [780, 175] width 330 height 52
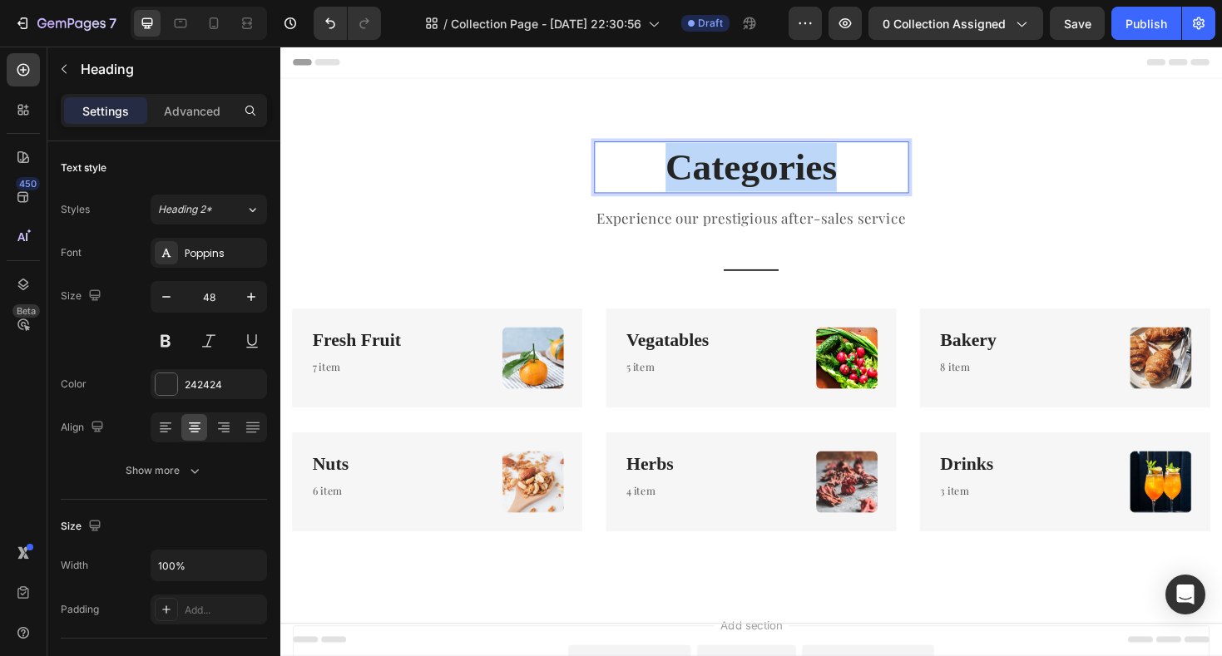
click at [778, 181] on p "Categories" at bounding box center [780, 175] width 330 height 52
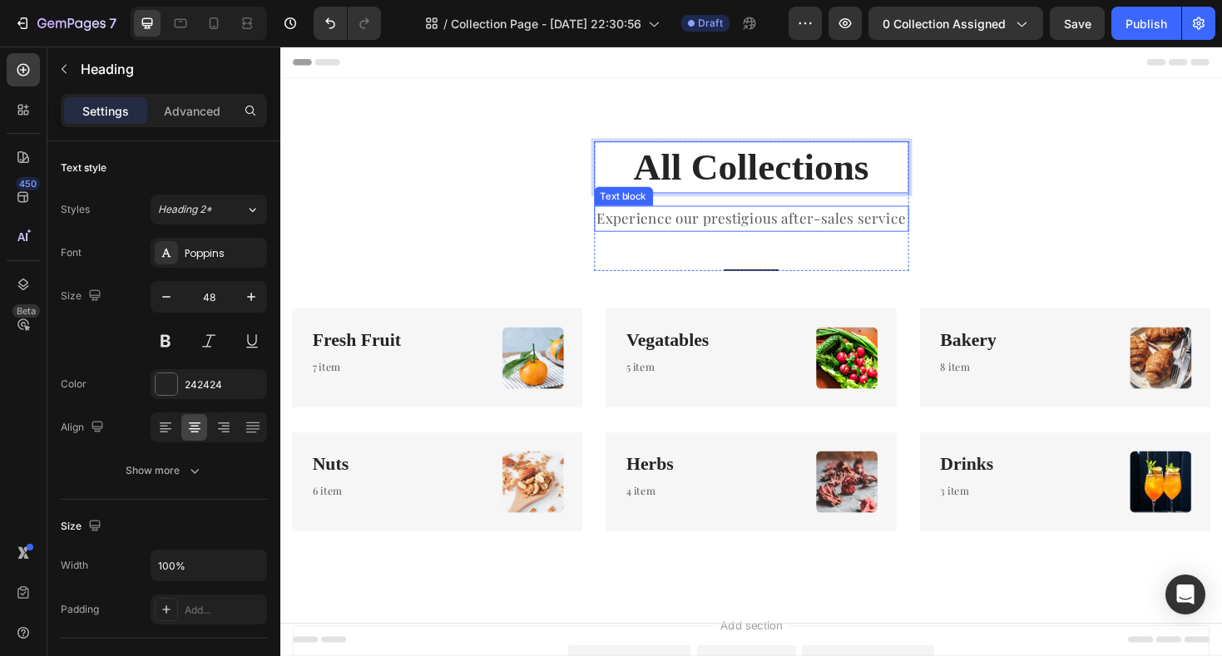
click at [802, 237] on p "Experience our prestigious after-sales service" at bounding box center [780, 229] width 330 height 24
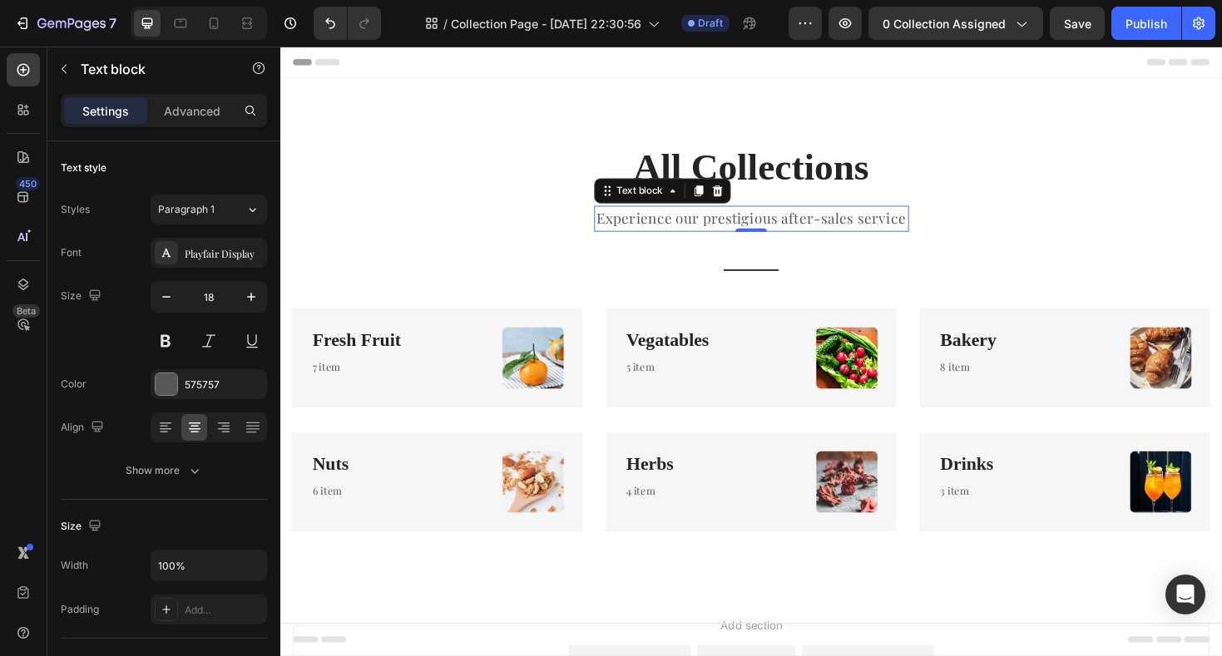
click at [802, 237] on p "Experience our prestigious after-sales service" at bounding box center [780, 229] width 330 height 24
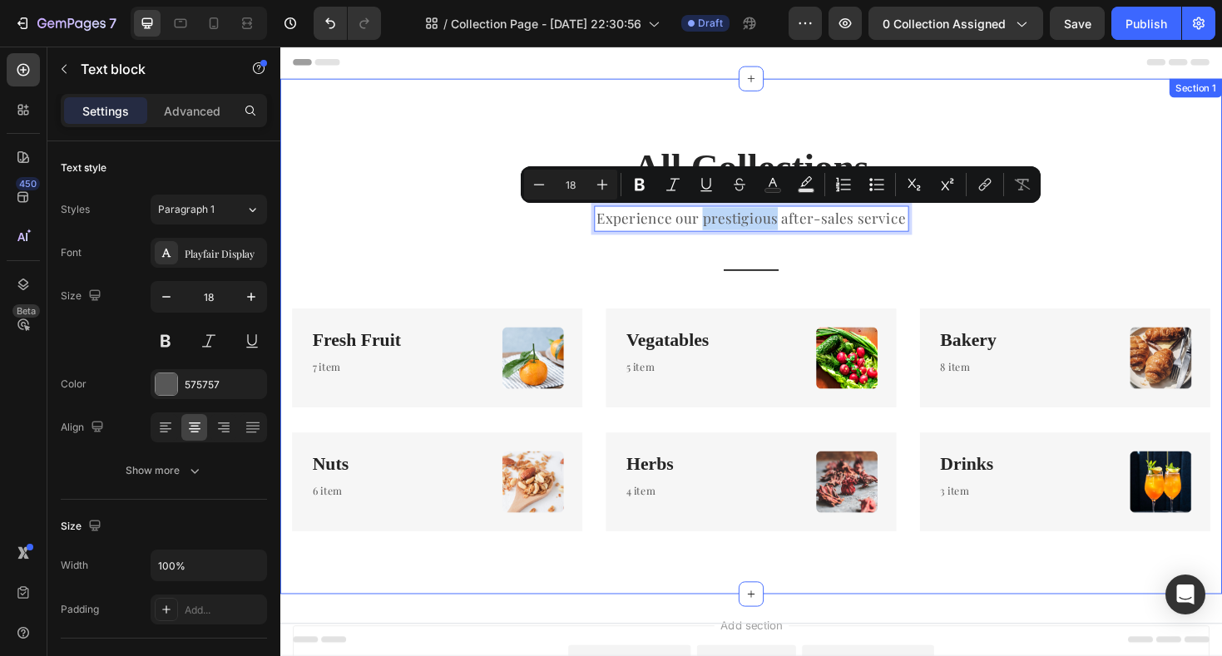
click at [1018, 282] on div "All Collections Heading Experience our prestigious after-sales service Text blo…" at bounding box center [779, 353] width 973 height 413
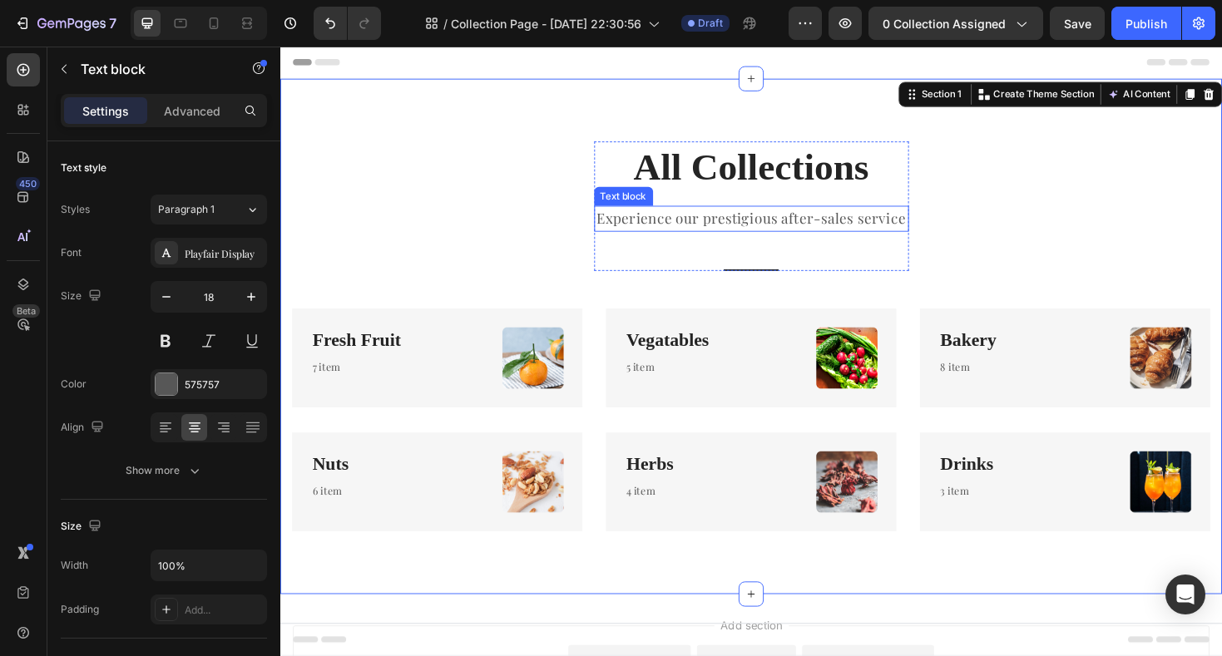
click at [871, 241] on p "Experience our prestigious after-sales service" at bounding box center [780, 229] width 330 height 24
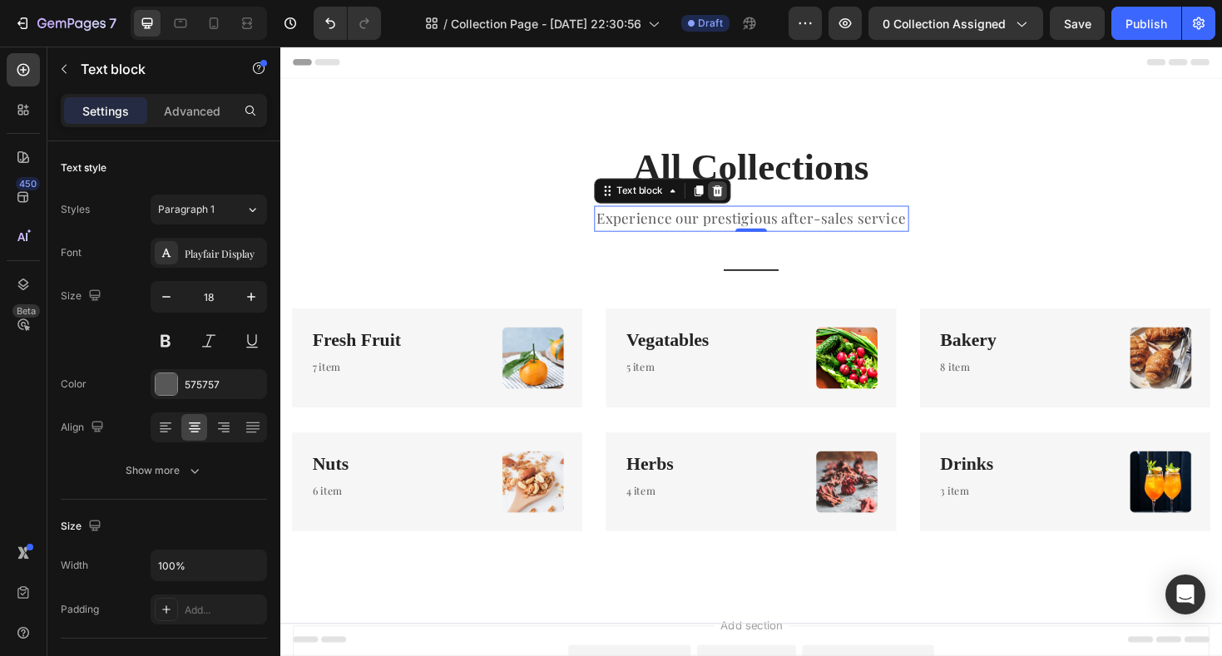
click at [744, 196] on icon at bounding box center [743, 200] width 11 height 12
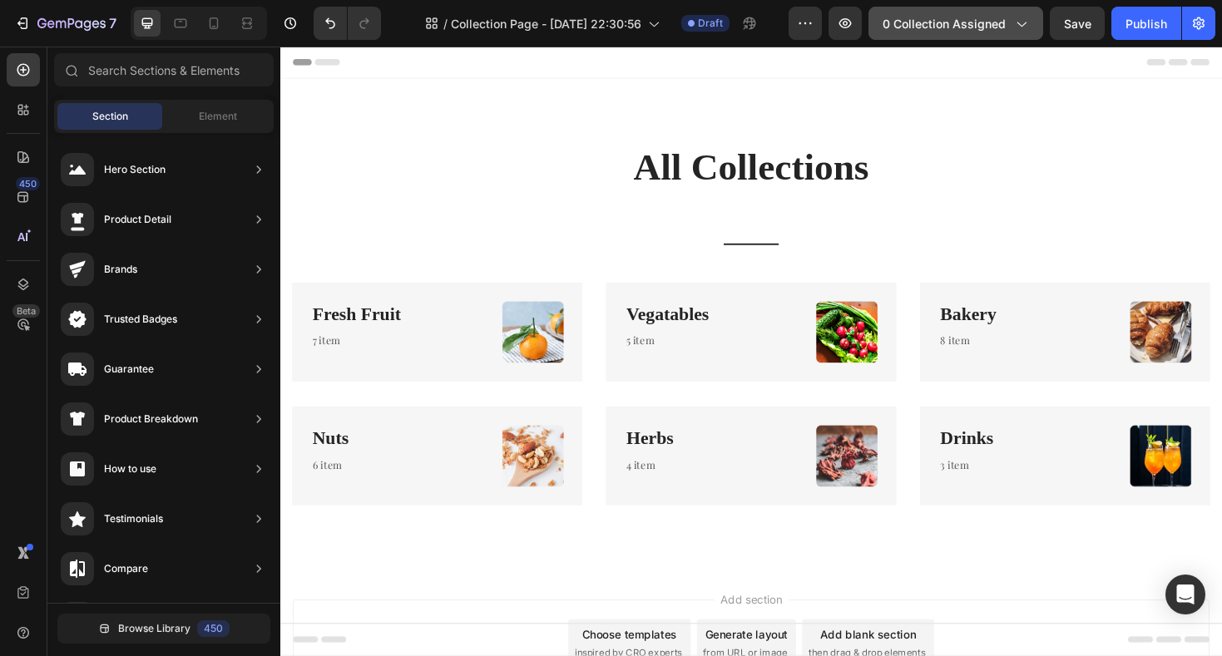
click at [1020, 32] on button "0 collection assigned" at bounding box center [955, 23] width 175 height 33
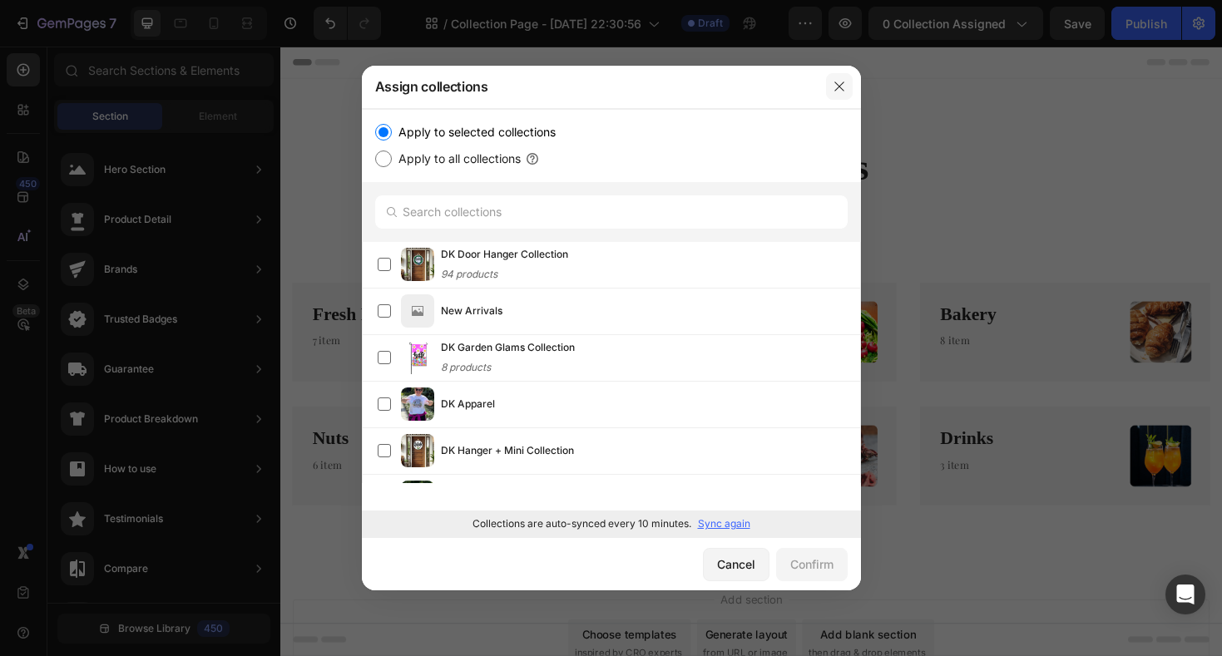
click at [843, 90] on icon "button" at bounding box center [838, 86] width 13 height 13
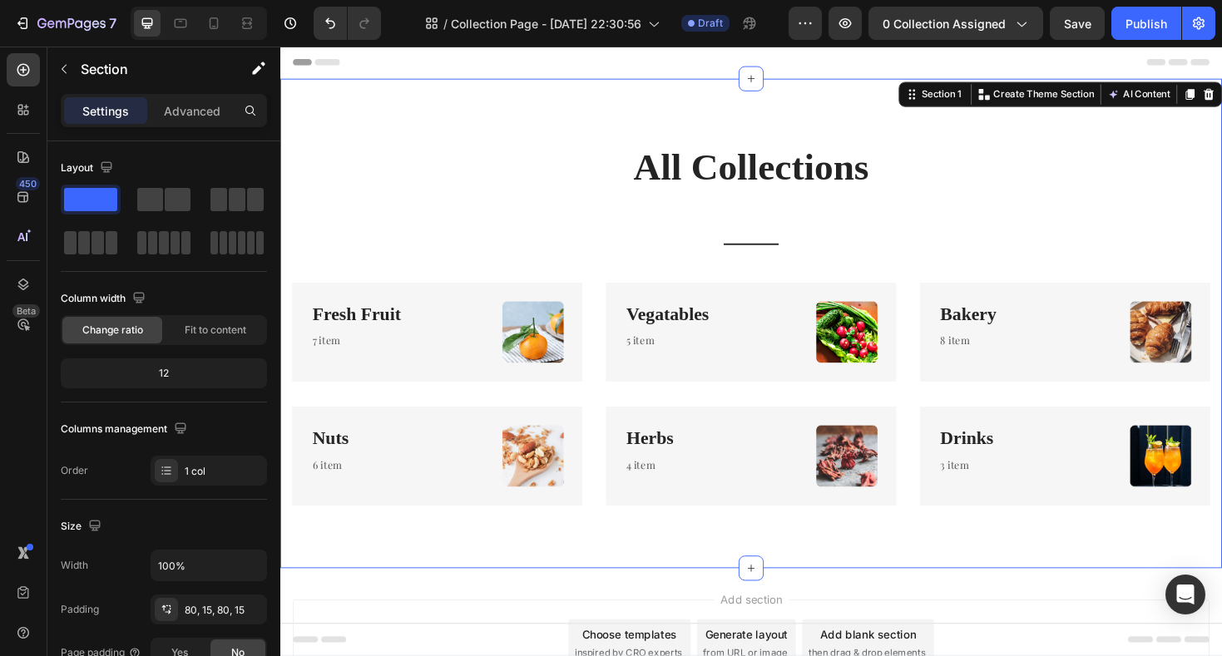
click at [464, 179] on div "All Collections Heading Title Line Row Fresh Fruit Heading 7 item Text block Im…" at bounding box center [779, 340] width 973 height 386
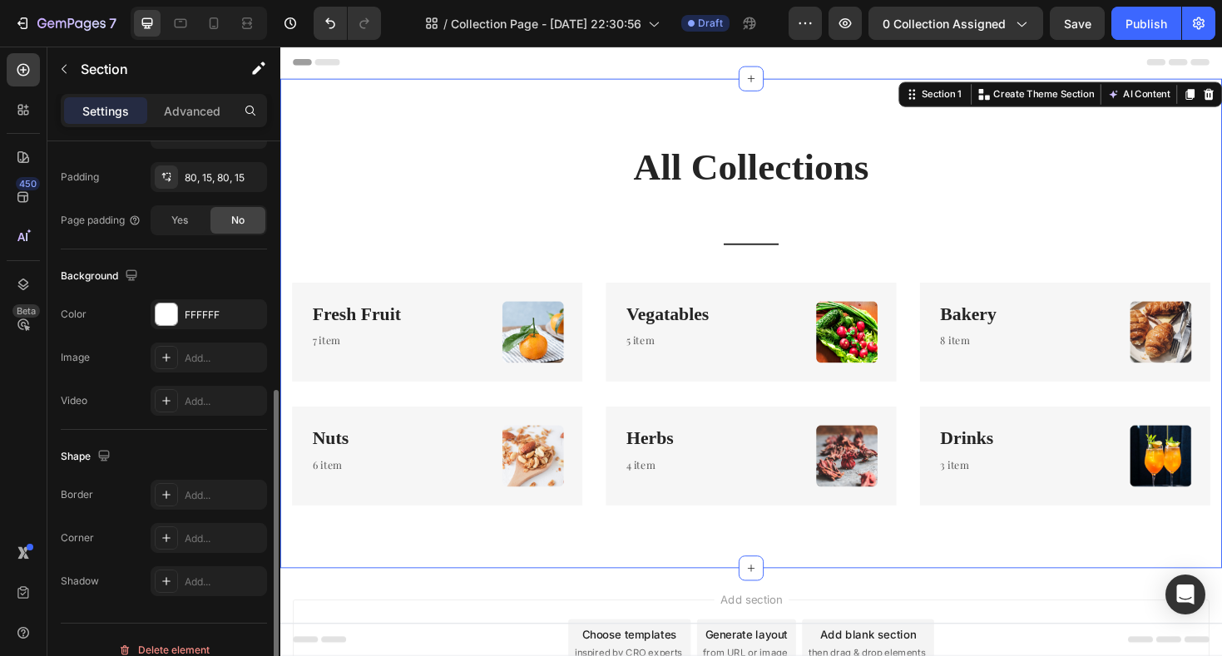
scroll to position [452, 0]
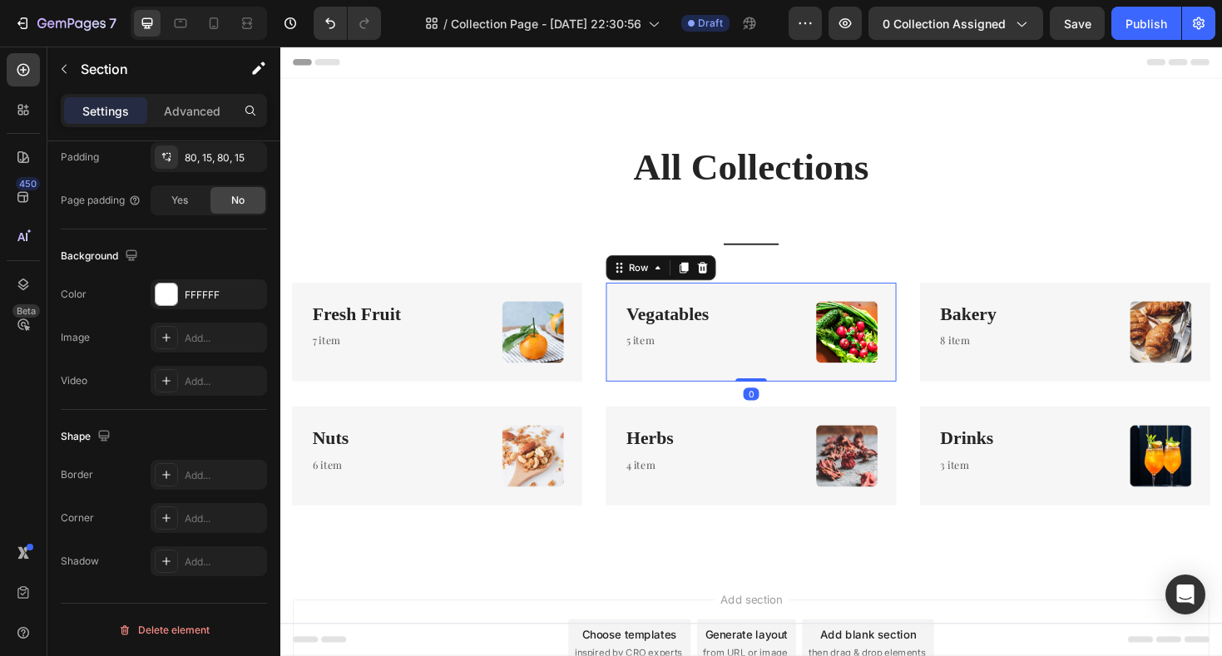
click at [785, 309] on div "Vegatables Heading 5 item Text block Image Row 0" at bounding box center [779, 349] width 308 height 105
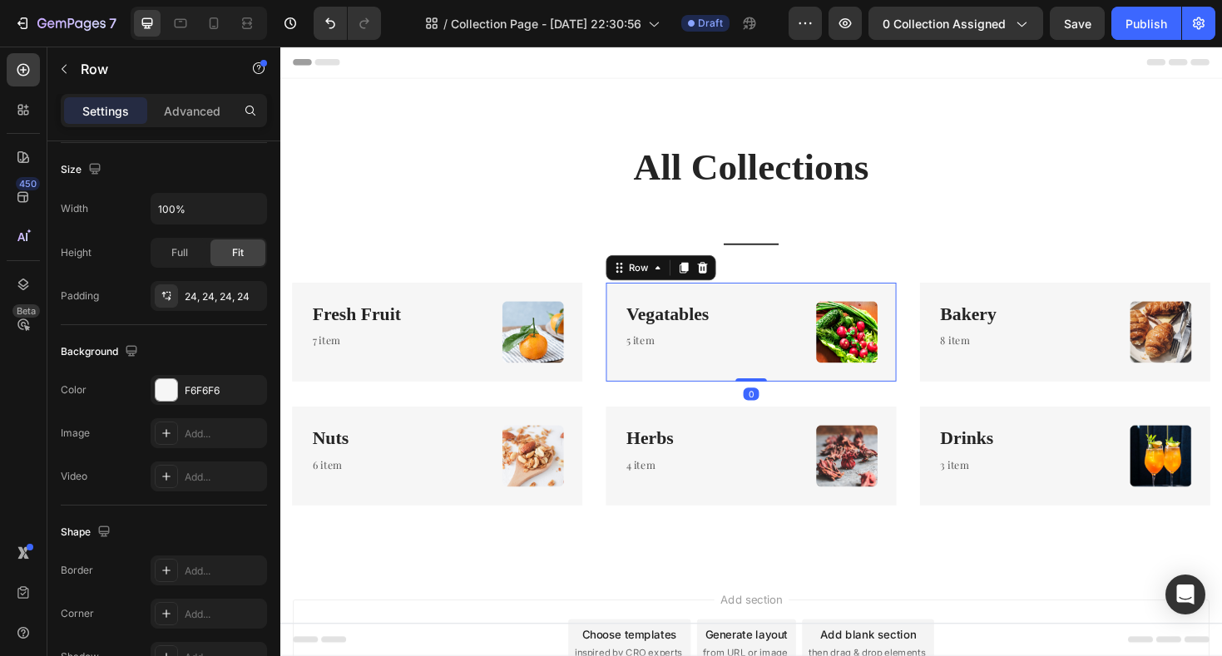
scroll to position [0, 0]
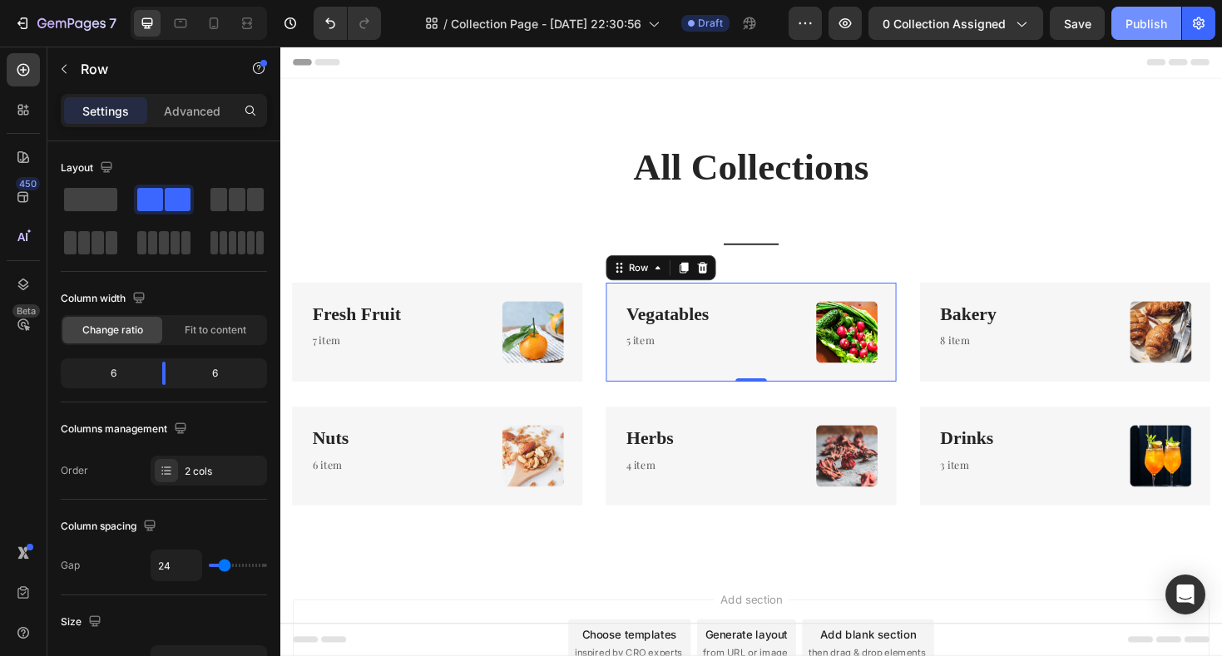
click at [1134, 31] on div "Publish" at bounding box center [1146, 23] width 42 height 17
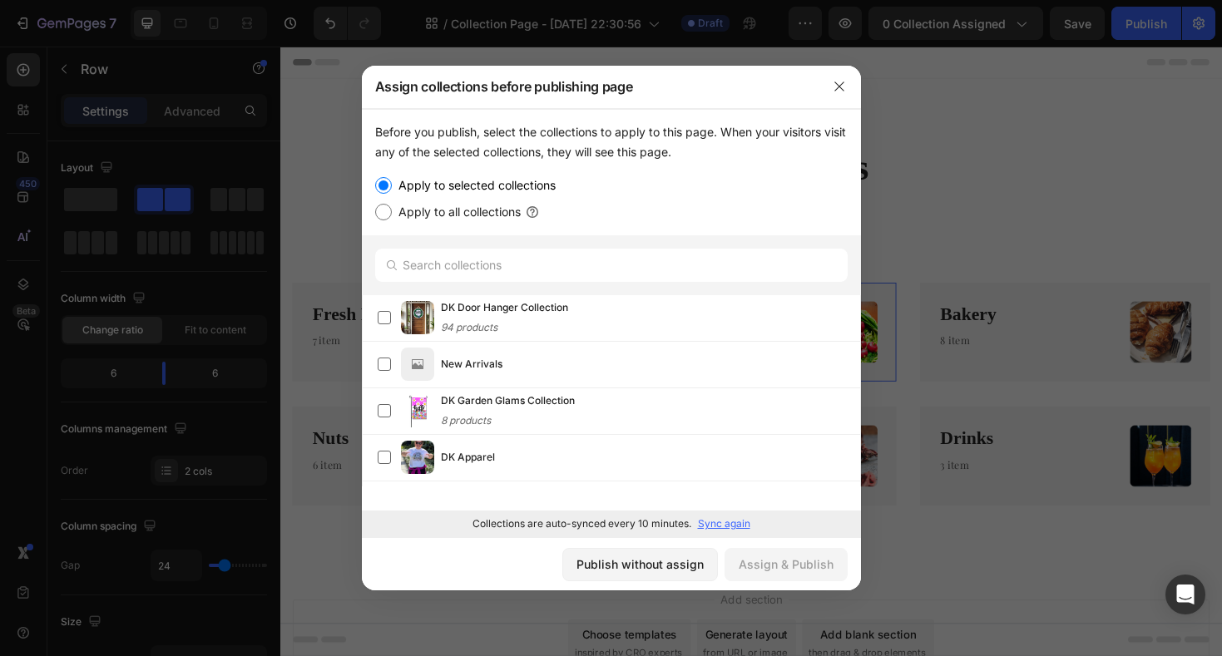
click at [386, 211] on input "Apply to all collections" at bounding box center [383, 212] width 17 height 17
radio input "true"
click at [796, 565] on div "Assign & Publish" at bounding box center [785, 564] width 95 height 17
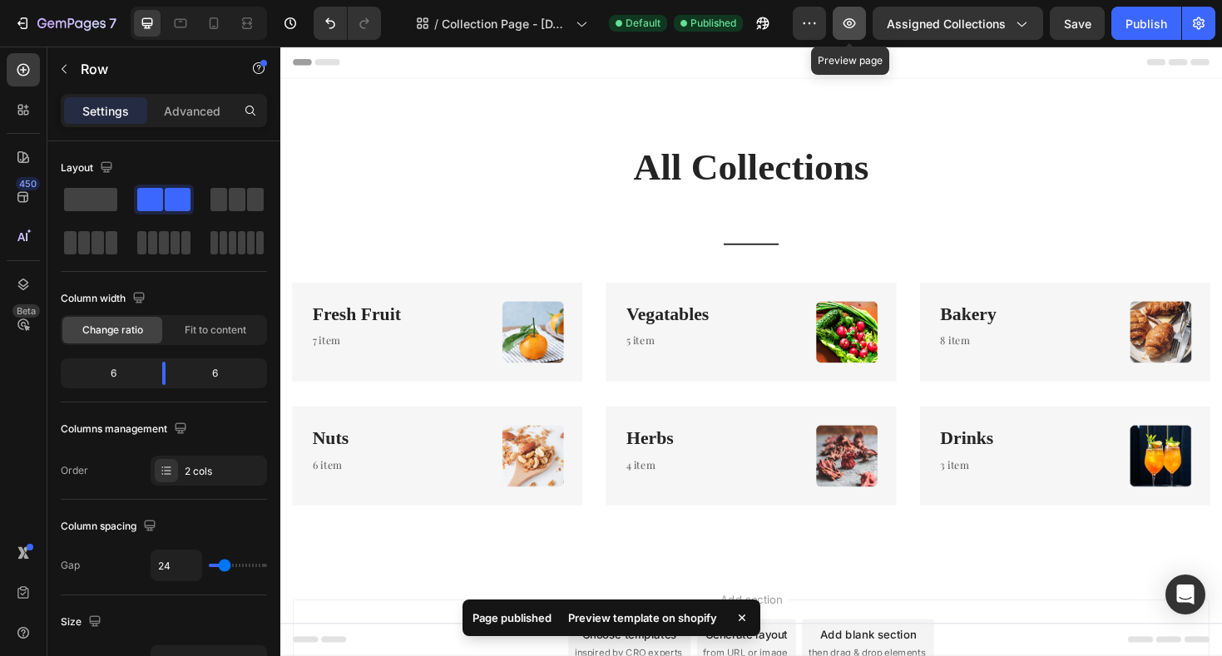
click at [857, 25] on icon "button" at bounding box center [849, 23] width 17 height 17
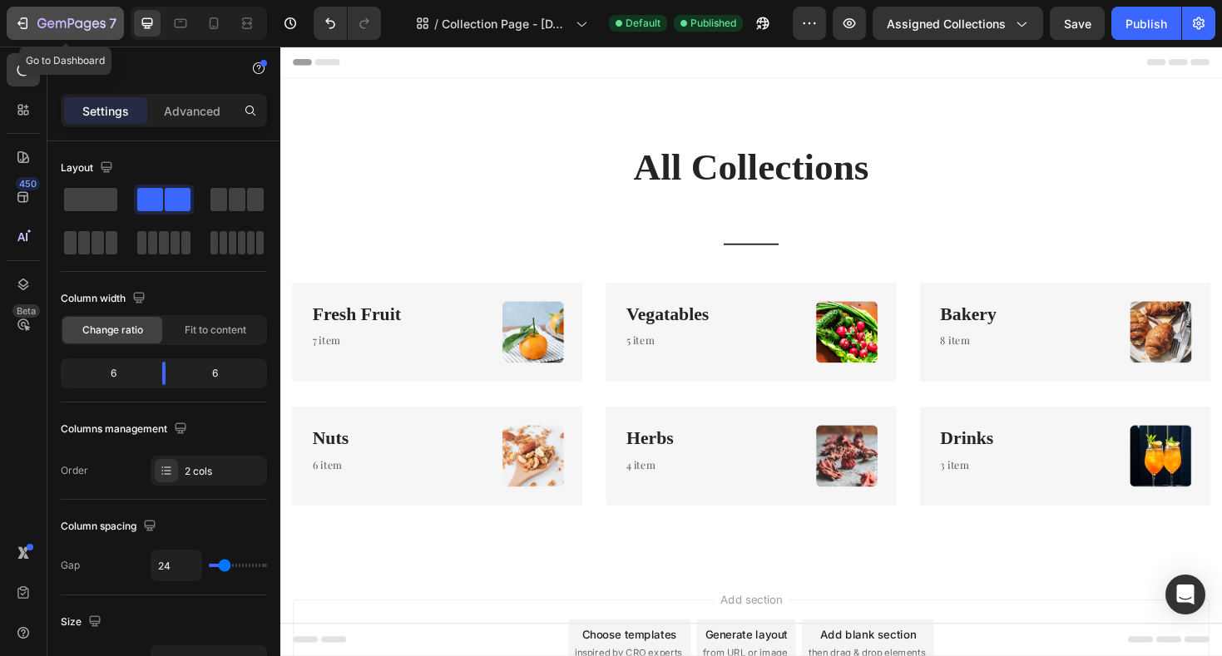
click at [81, 26] on icon "button" at bounding box center [78, 23] width 7 height 7
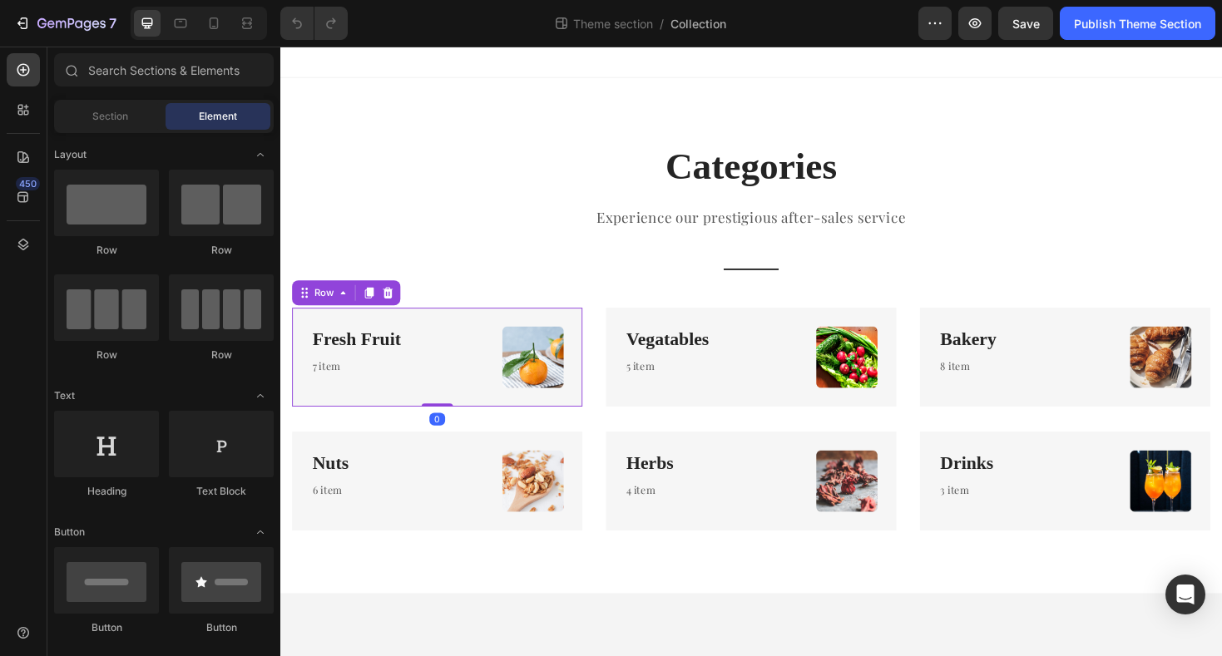
click at [429, 358] on div "Fresh Fruit Heading 7 item Text block Image Row 0" at bounding box center [447, 375] width 308 height 105
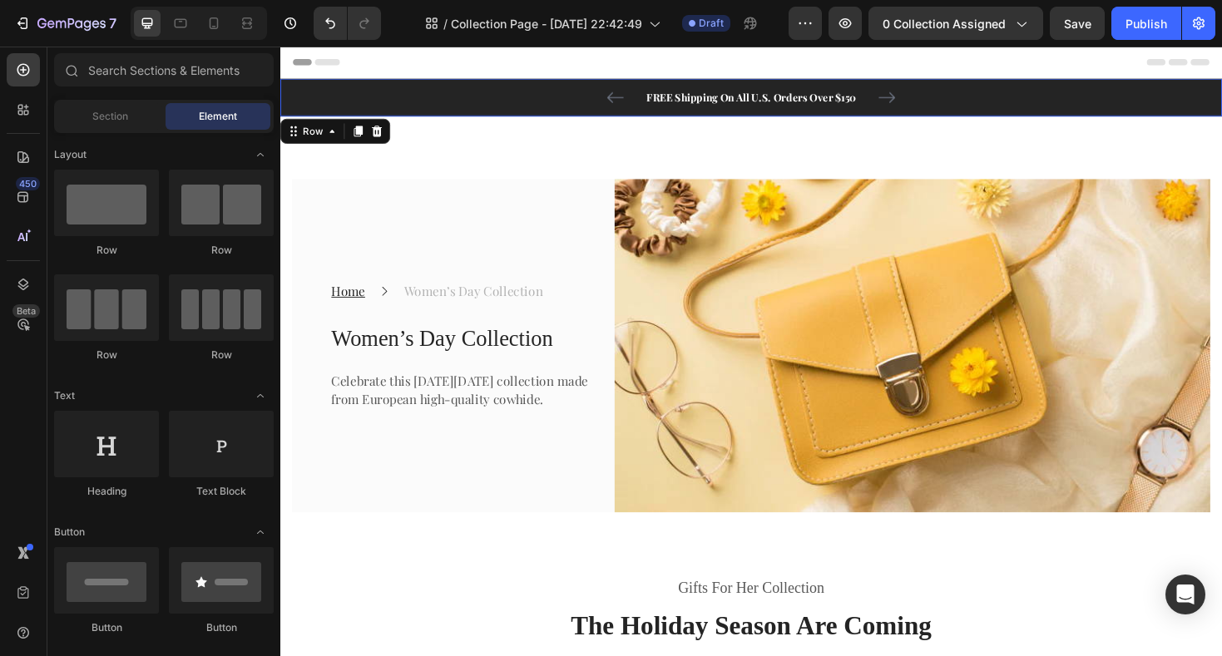
click at [379, 103] on div "FREE Shipping On All U.S. Orders Over $150 Text block 60-DAY FREE RETURNS Text …" at bounding box center [779, 101] width 973 height 20
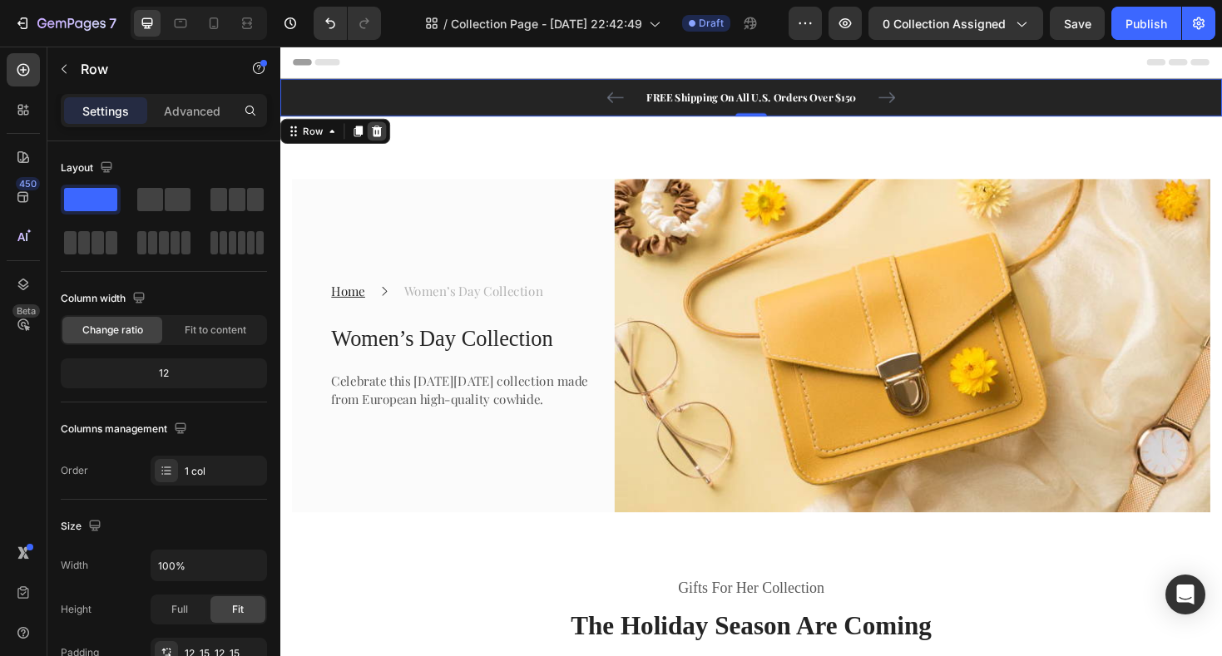
click at [384, 138] on icon at bounding box center [383, 136] width 11 height 12
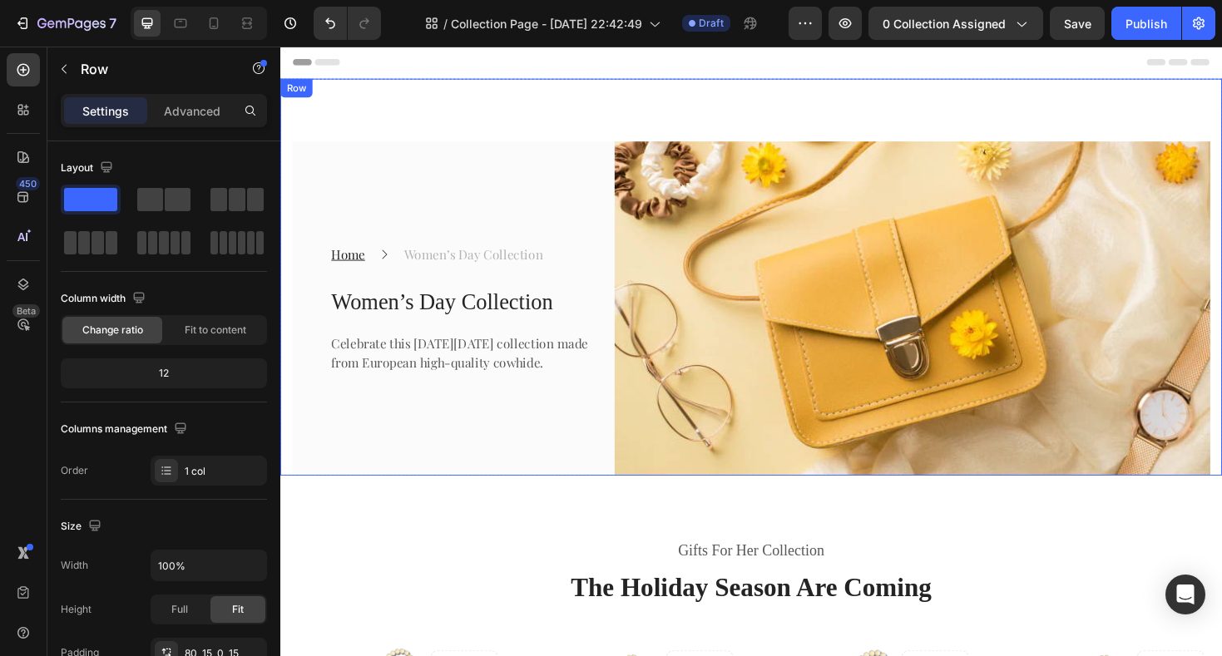
click at [470, 111] on div "Home Text block Icon Women’s Day Collection Text block Row Women’s Day Collecti…" at bounding box center [779, 291] width 998 height 421
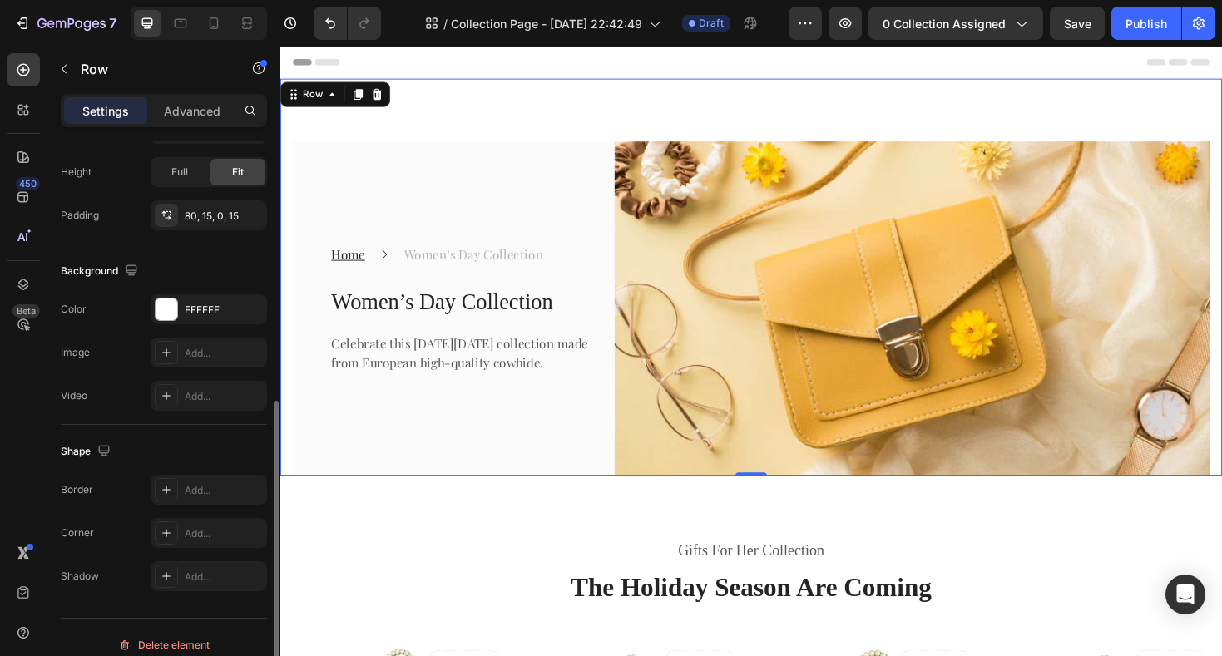
scroll to position [452, 0]
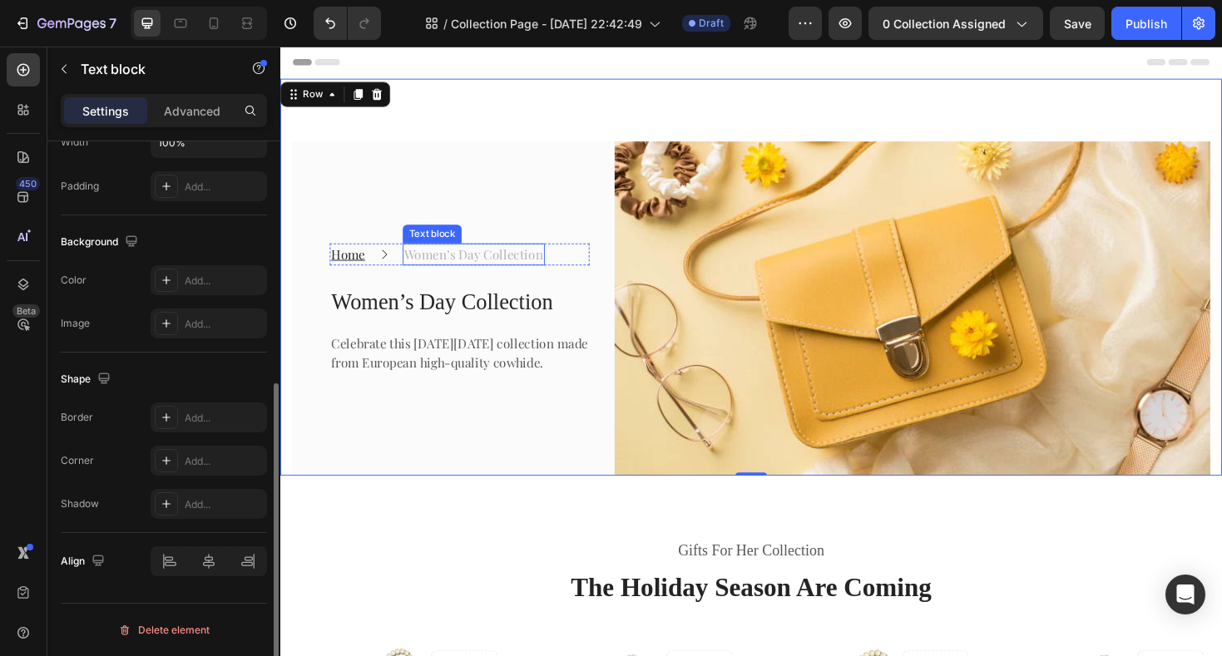
click at [471, 259] on p "Women’s Day Collection" at bounding box center [485, 267] width 147 height 20
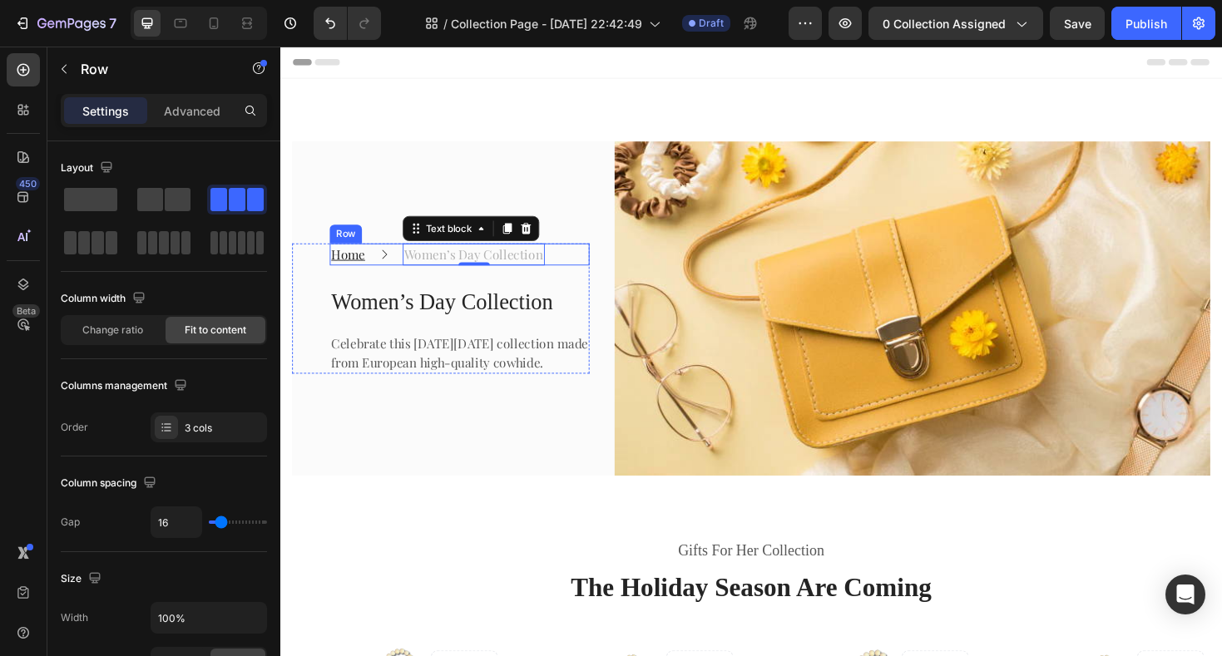
click at [580, 259] on div "Home Text block Icon Women’s Day Collection Text block 0 Row" at bounding box center [470, 266] width 275 height 23
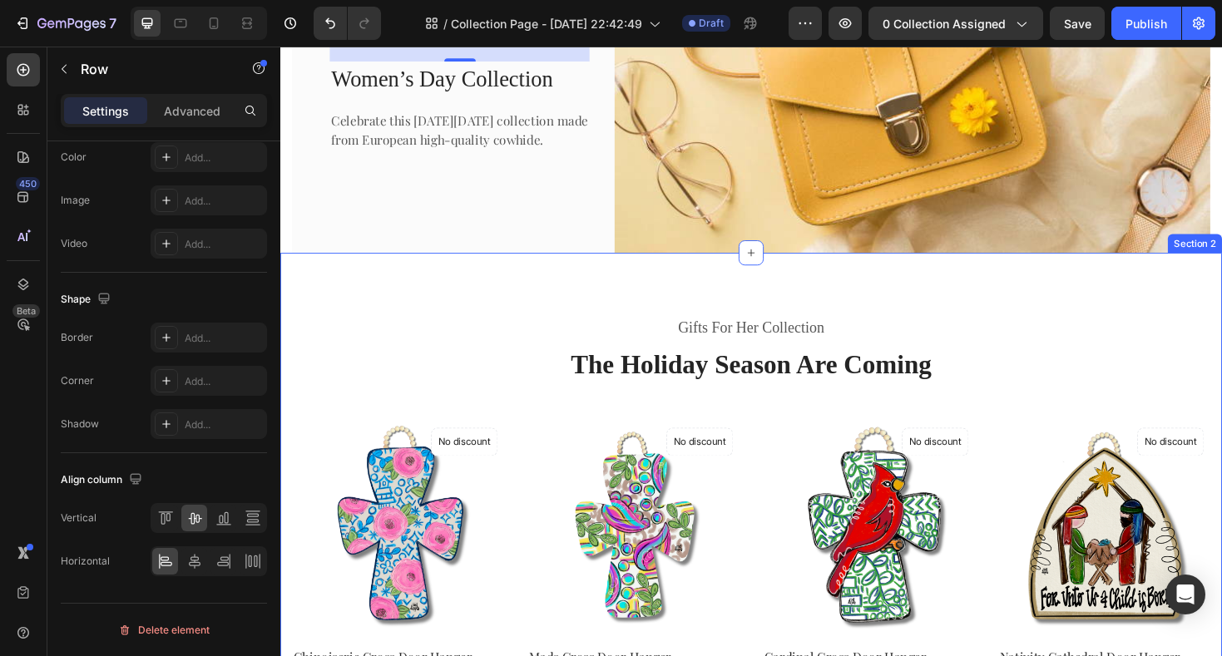
scroll to position [212, 0]
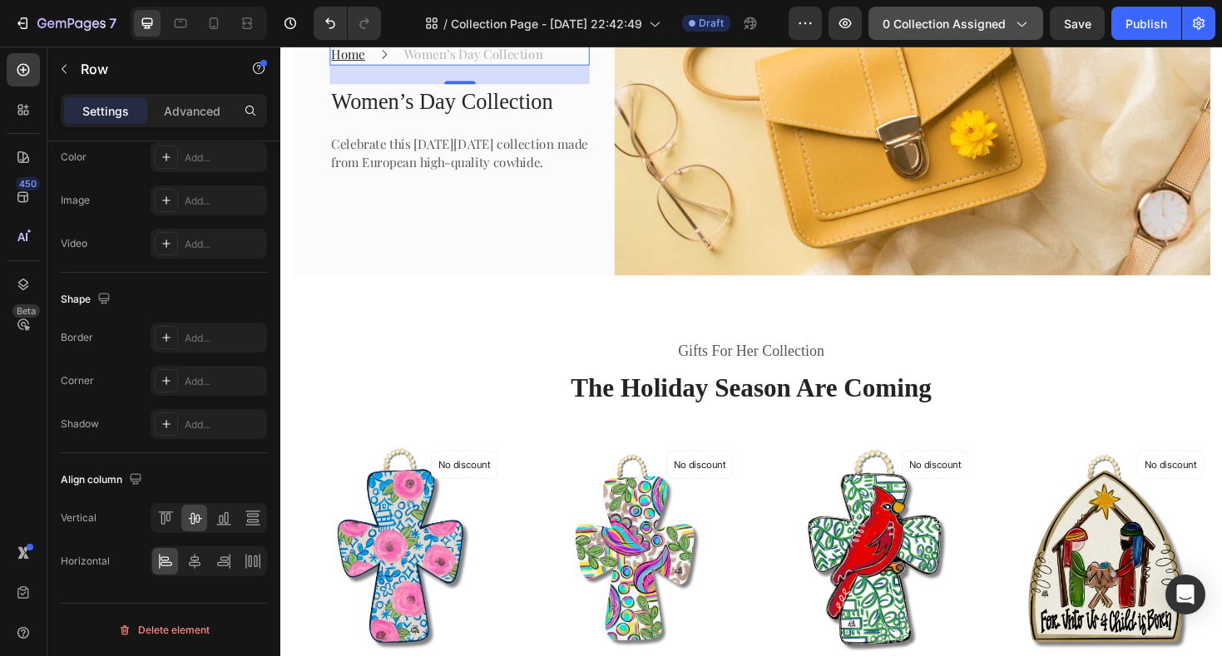
click at [1010, 27] on div "0 collection assigned" at bounding box center [955, 23] width 146 height 17
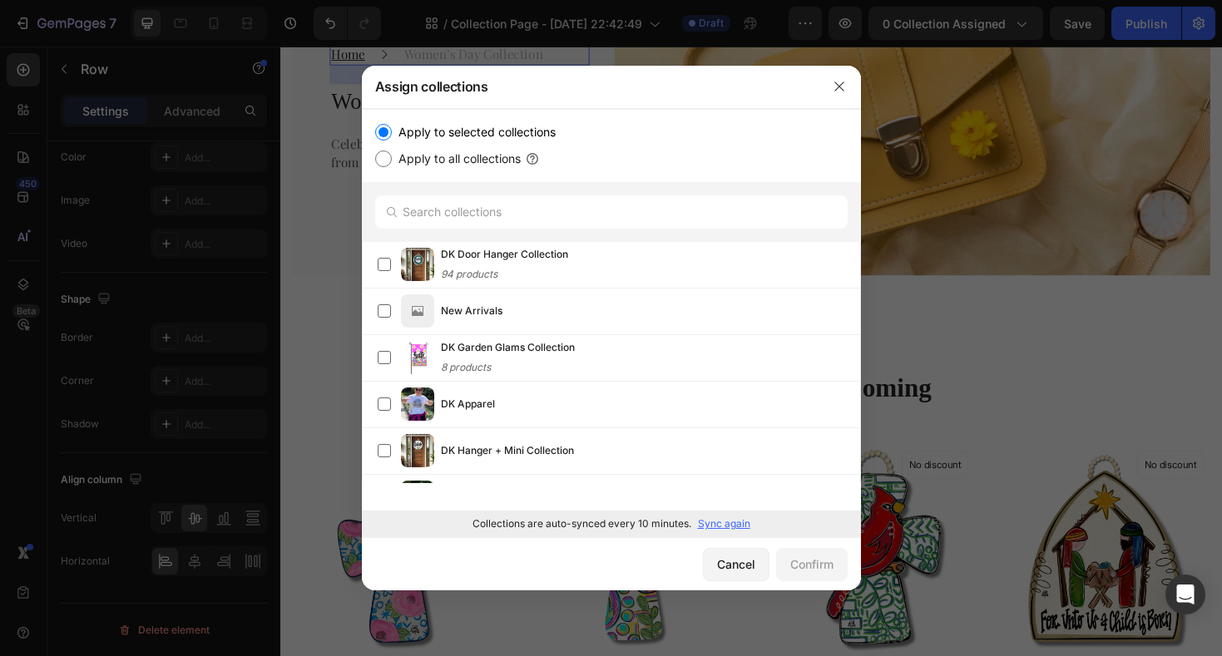
click at [383, 161] on input "Apply to all collections" at bounding box center [383, 159] width 17 height 17
radio input "true"
click at [794, 556] on div "Confirm" at bounding box center [811, 564] width 43 height 17
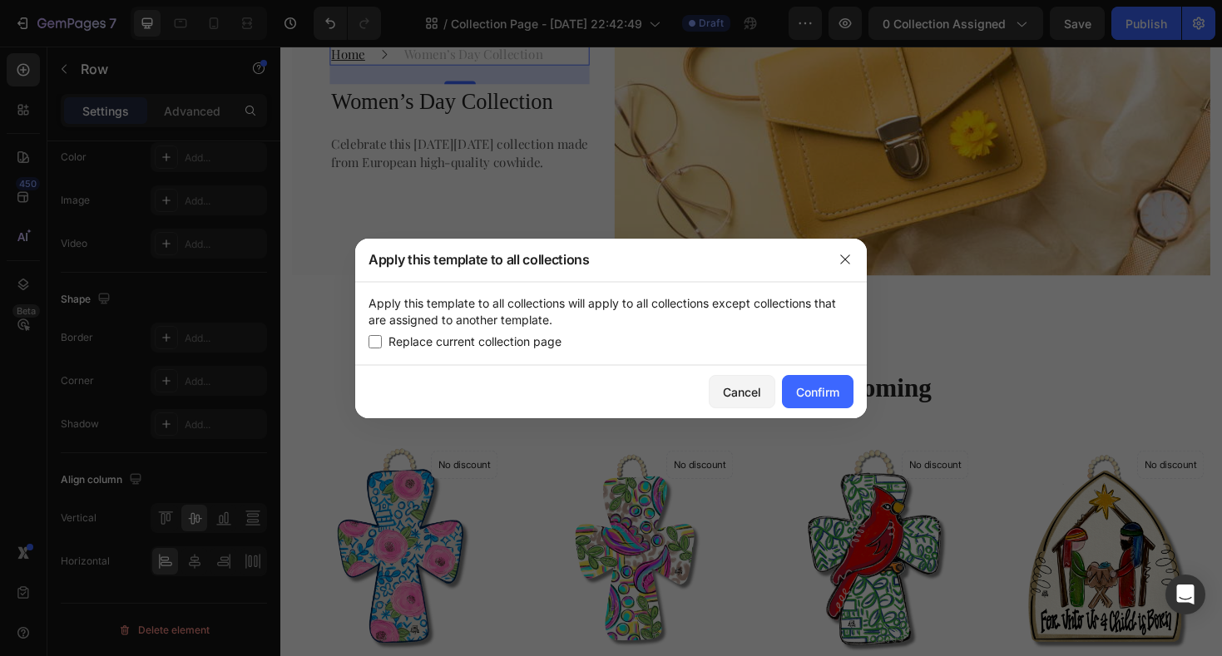
click at [375, 341] on input "checkbox" at bounding box center [374, 341] width 13 height 13
checkbox input "true"
click at [830, 387] on div "Confirm" at bounding box center [817, 391] width 43 height 17
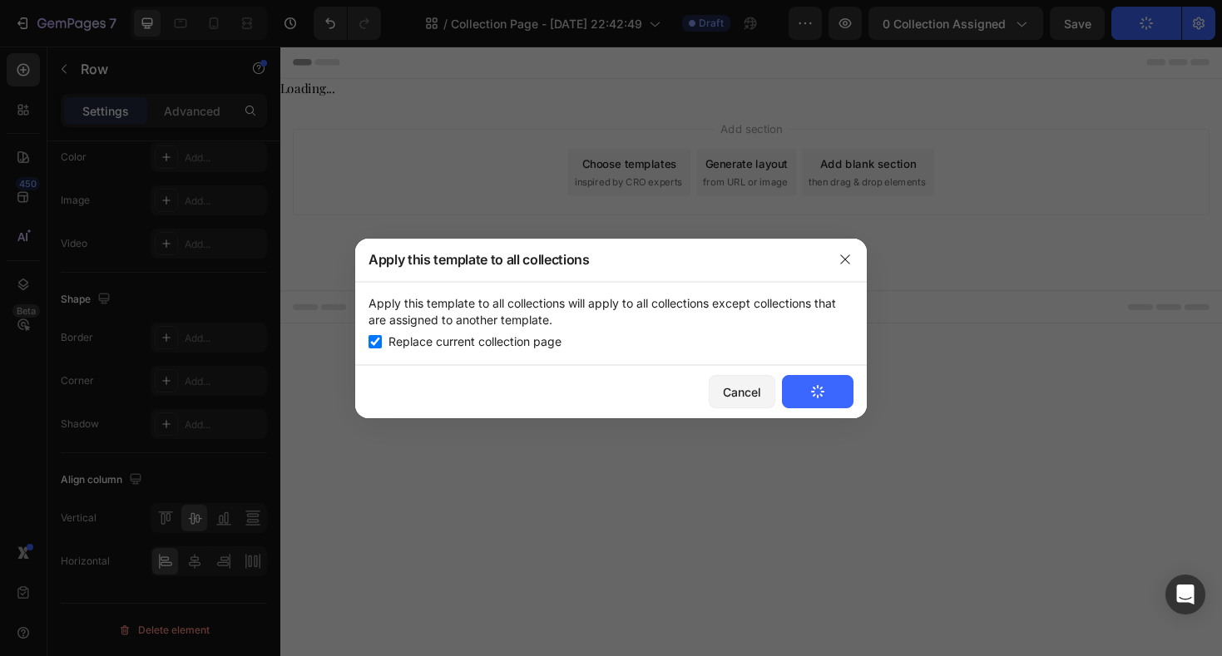
scroll to position [0, 0]
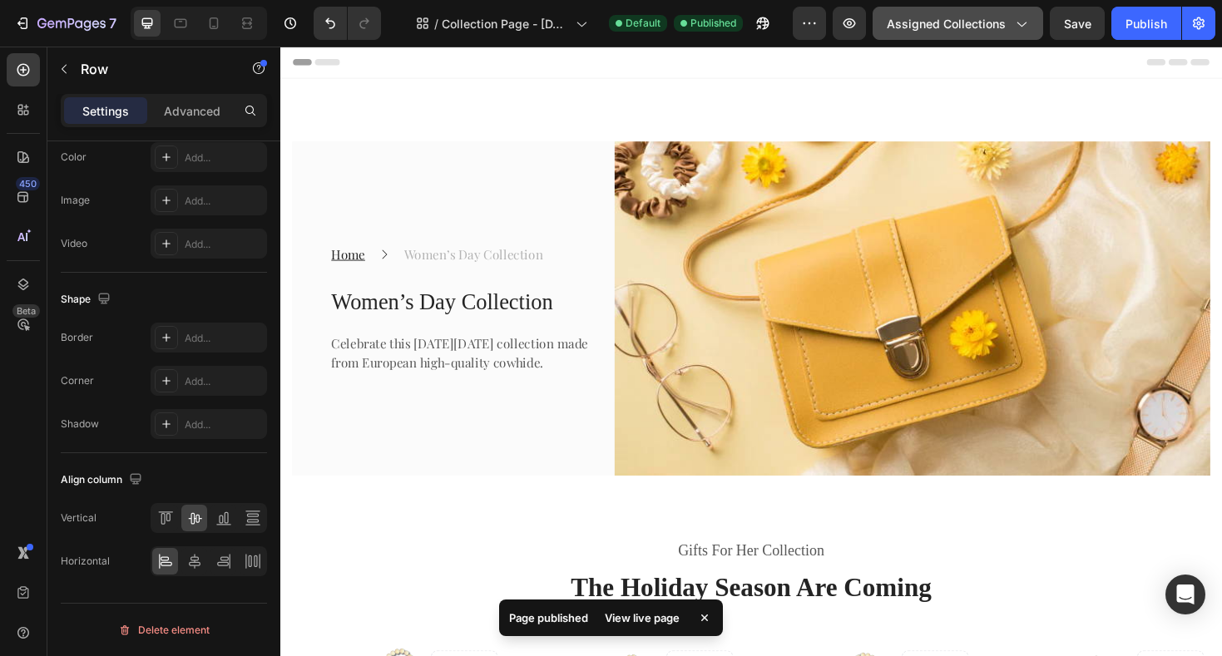
click at [1026, 26] on icon "button" at bounding box center [1020, 23] width 17 height 17
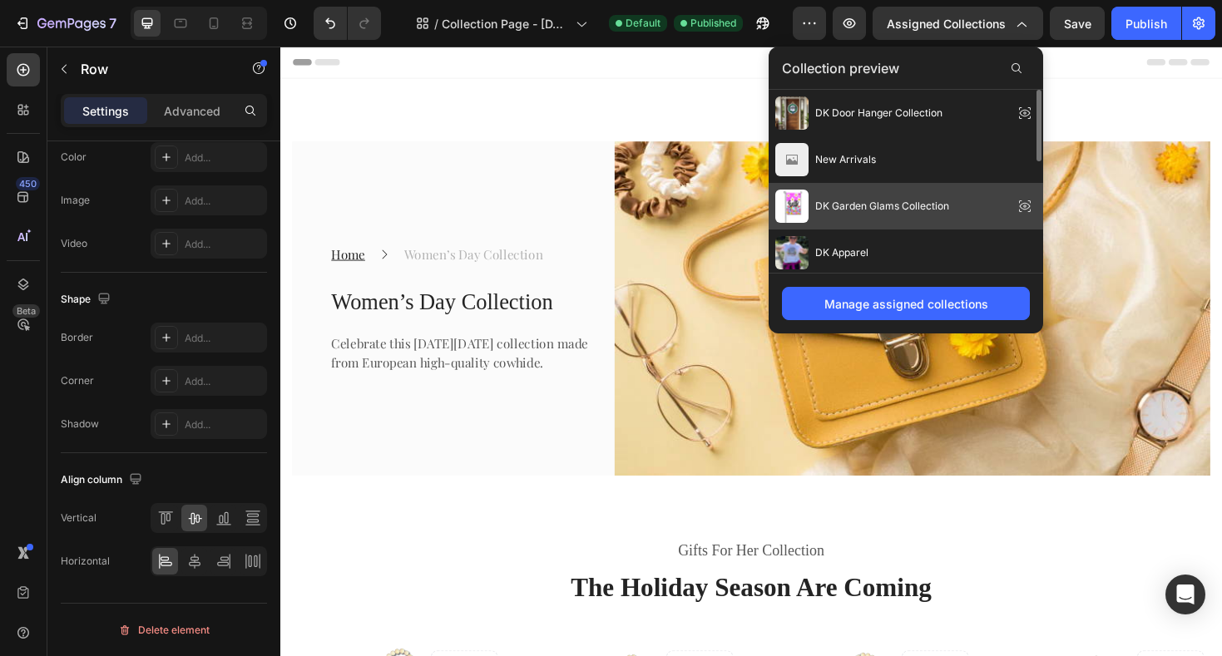
click at [947, 204] on span "DK Garden Glams Collection" at bounding box center [882, 206] width 134 height 15
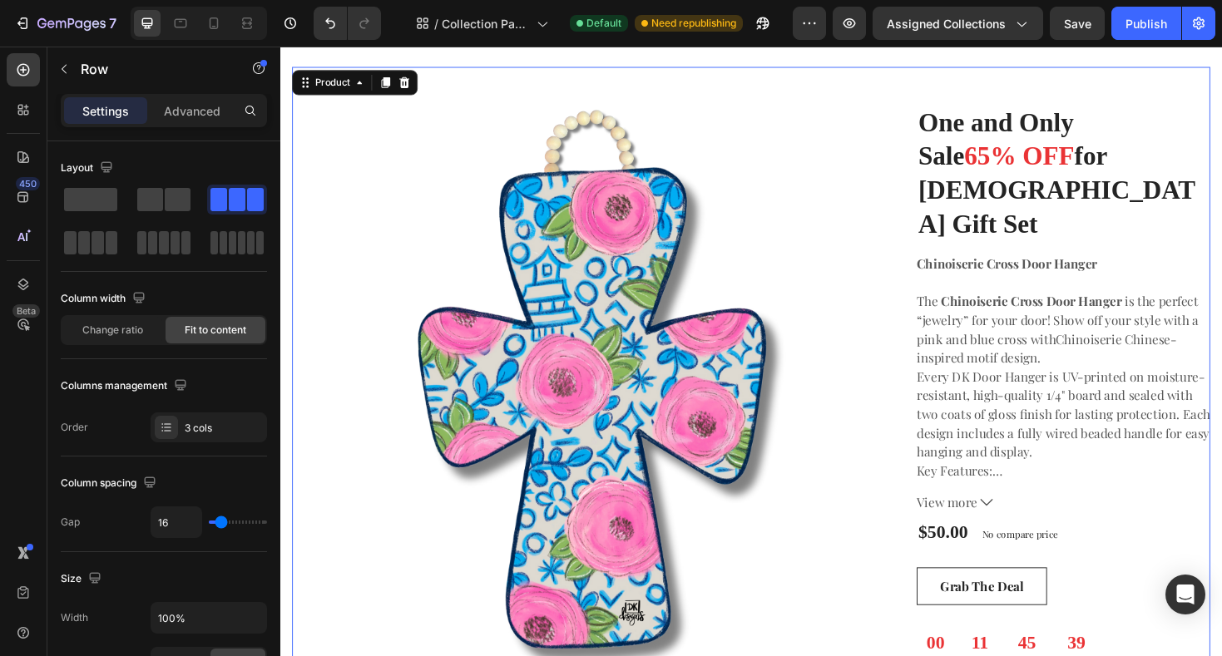
click at [831, 77] on div "One and Only Sale 65% OFF for [DEMOGRAPHIC_DATA] Gift Set Heading Product Image…" at bounding box center [604, 412] width 622 height 689
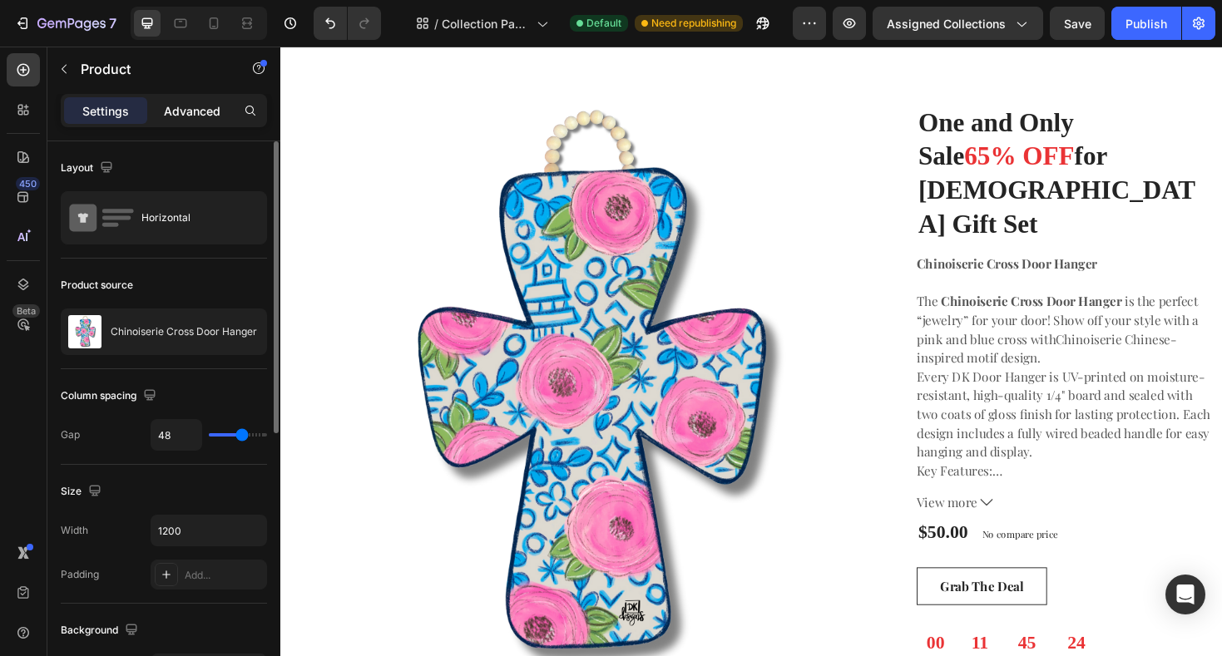
click at [185, 111] on p "Advanced" at bounding box center [192, 110] width 57 height 17
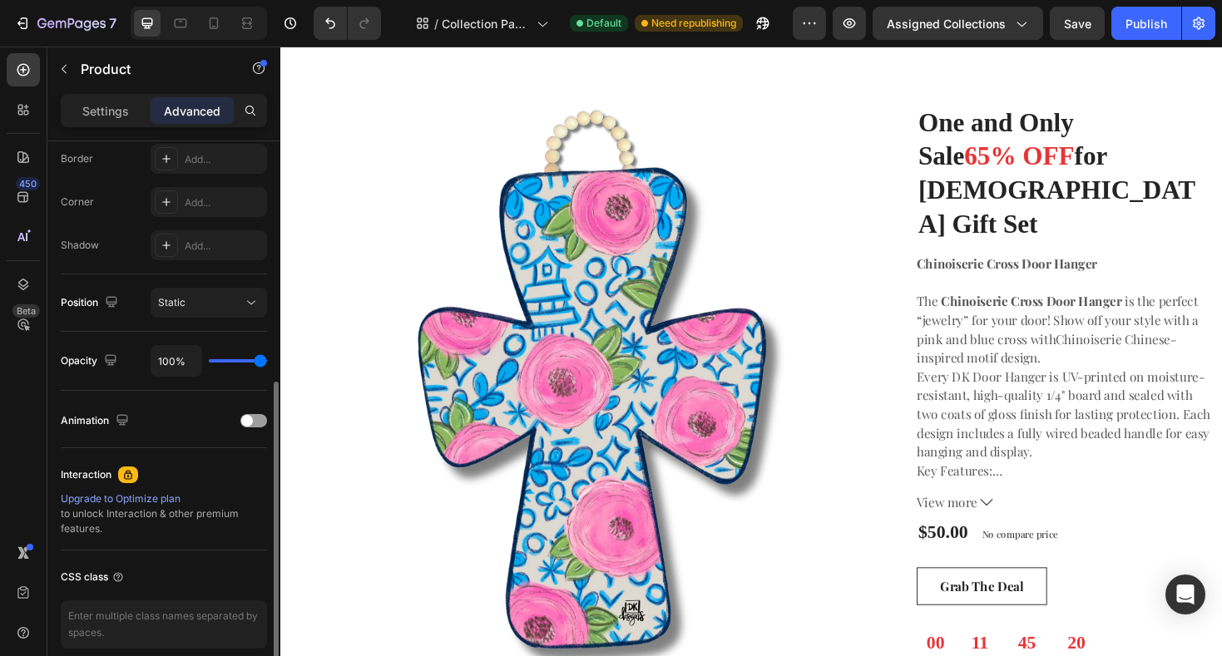
scroll to position [547, 0]
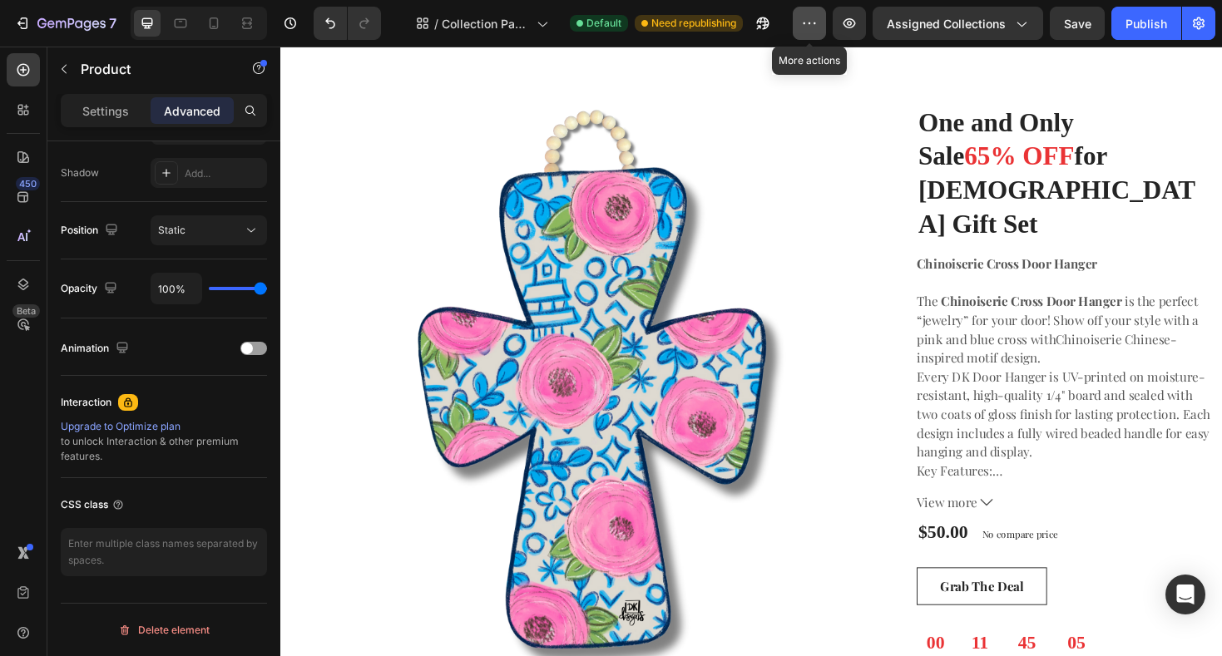
click at [805, 32] on button "button" at bounding box center [809, 23] width 33 height 33
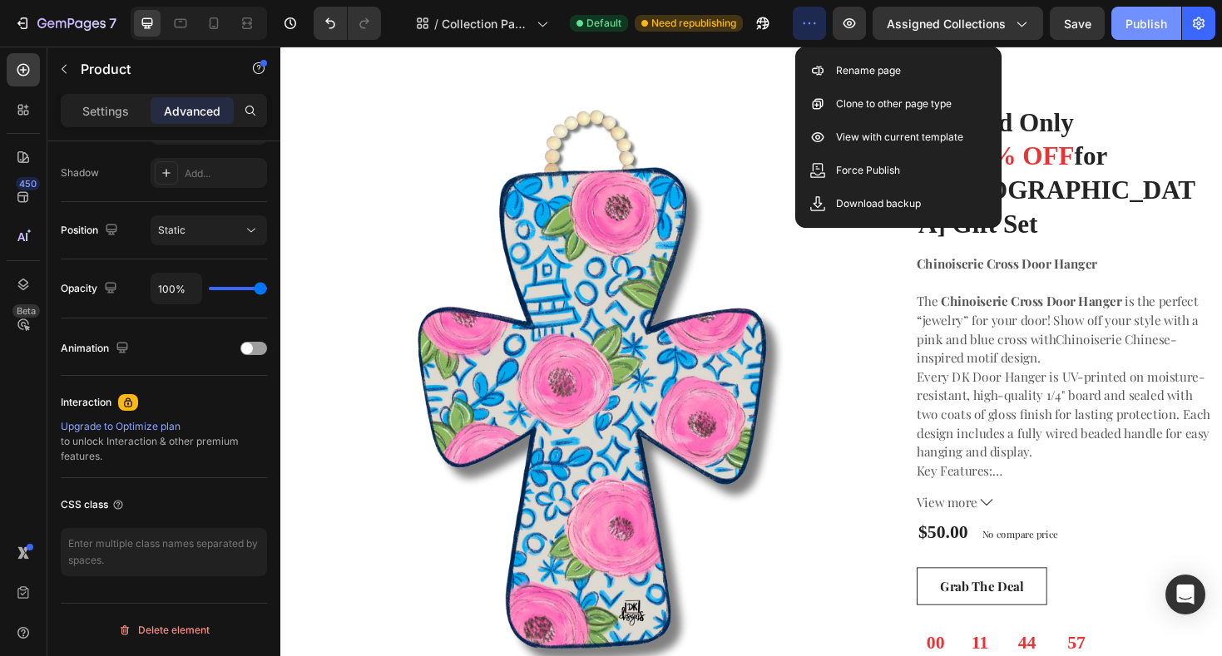
click at [1159, 18] on div "Publish" at bounding box center [1146, 23] width 42 height 17
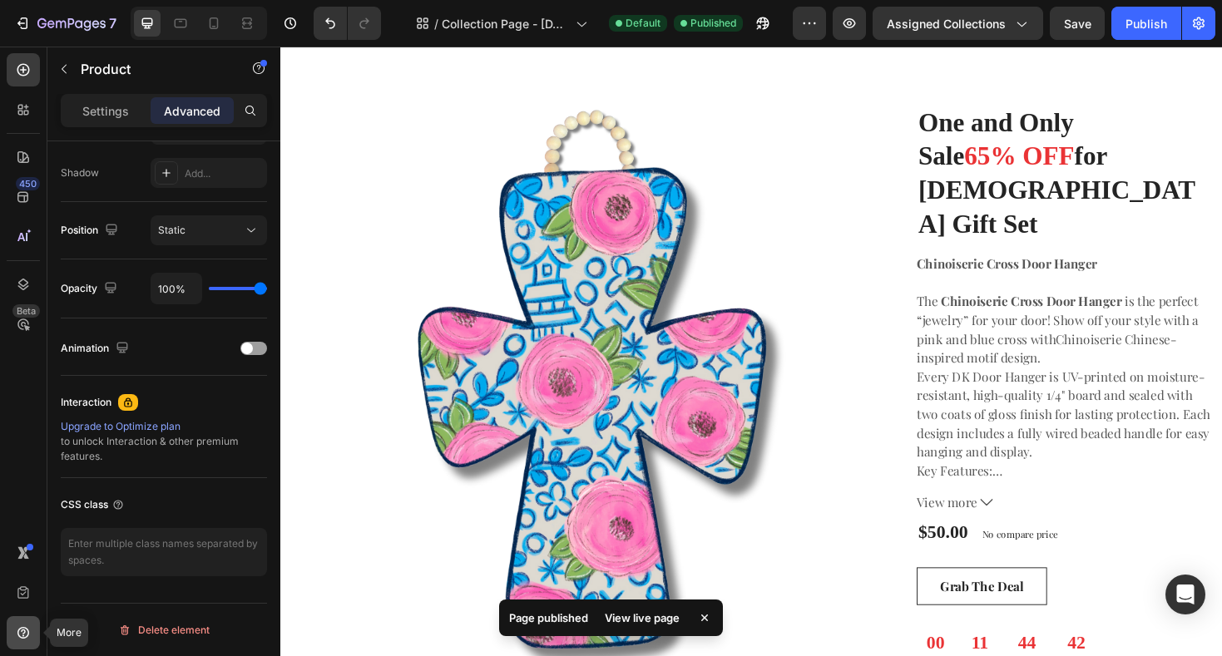
click at [25, 636] on icon at bounding box center [23, 633] width 17 height 17
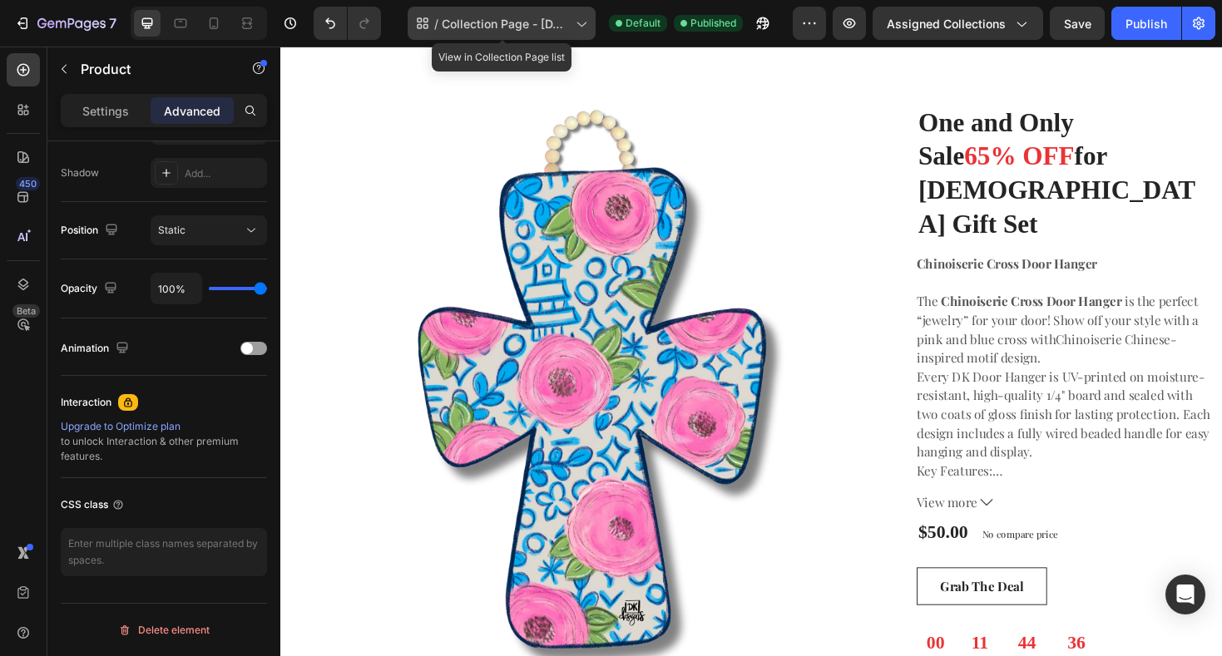
click at [567, 25] on span "Collection Page - [DATE] 22:42:49" at bounding box center [505, 23] width 127 height 17
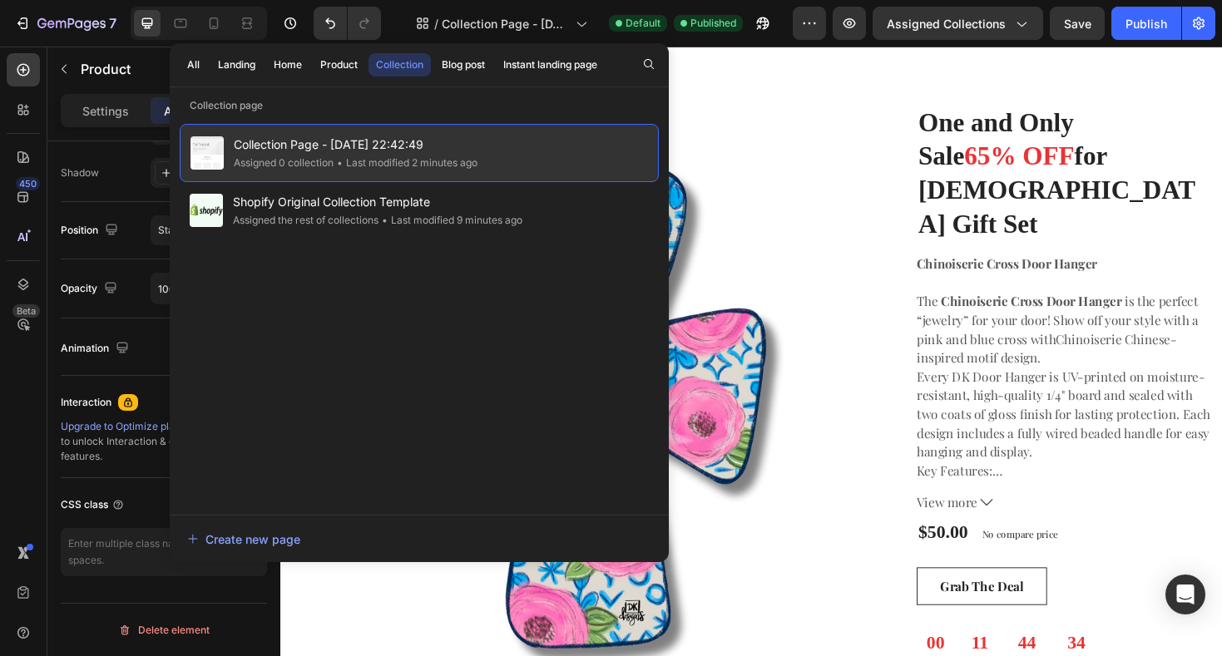
click at [381, 152] on span "Collection Page - [DATE] 22:42:49" at bounding box center [356, 145] width 244 height 20
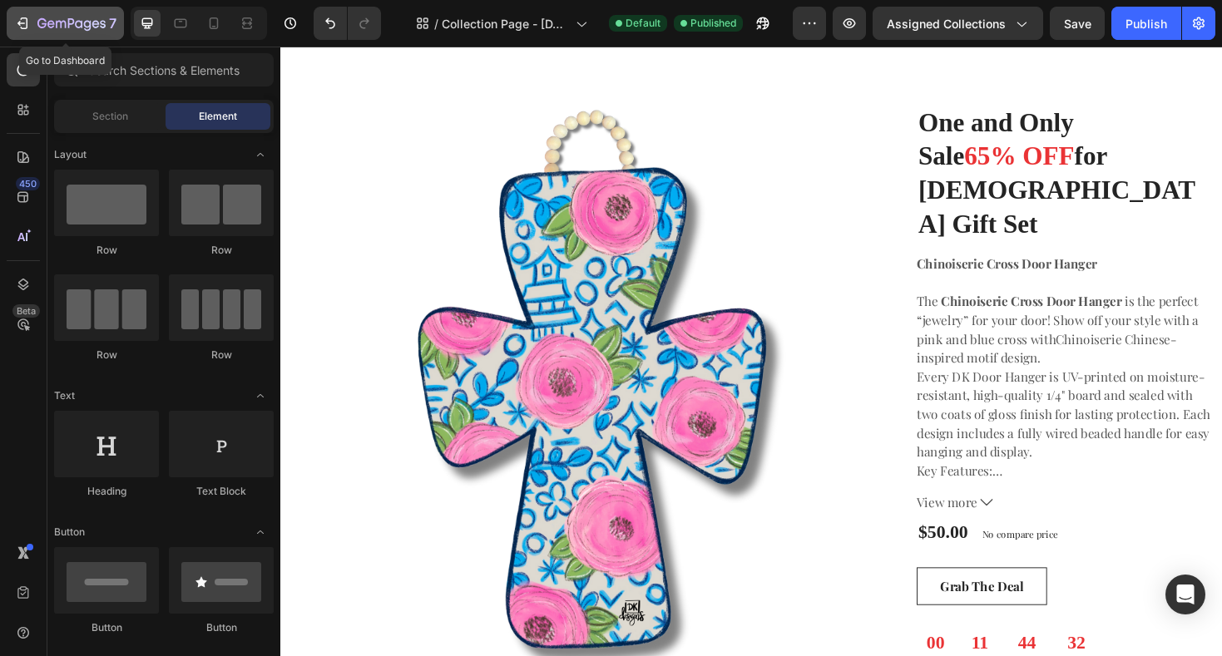
click at [79, 27] on icon "button" at bounding box center [78, 23] width 7 height 7
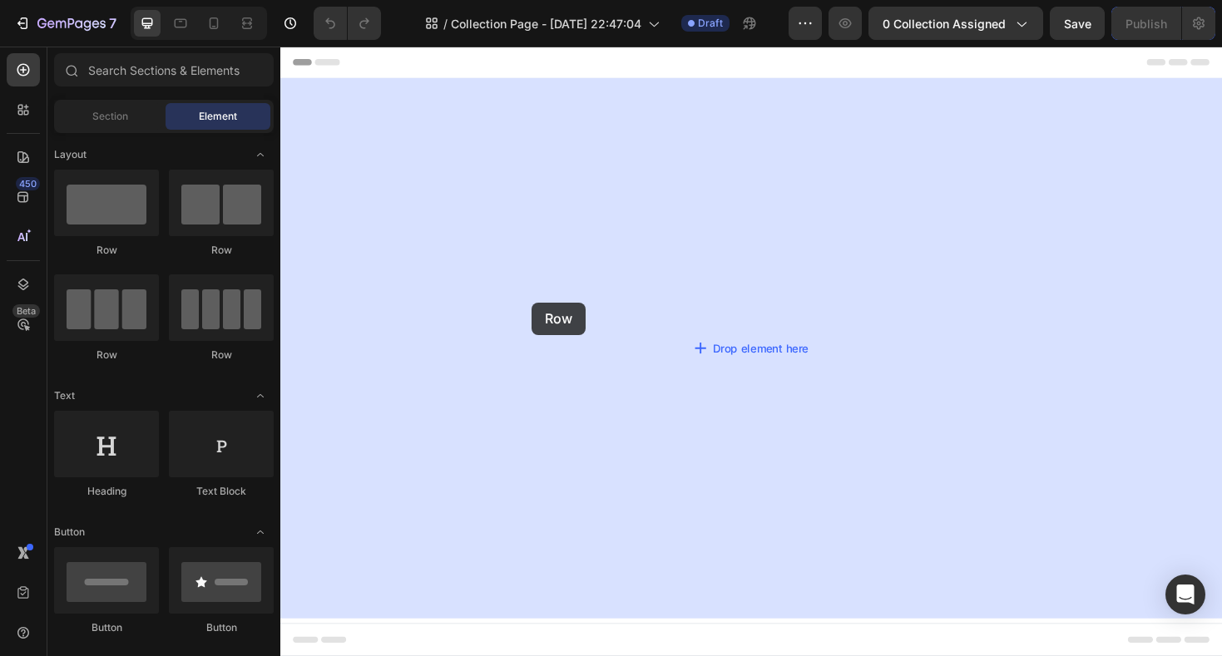
drag, startPoint x: 383, startPoint y: 269, endPoint x: 546, endPoint y: 318, distance: 171.0
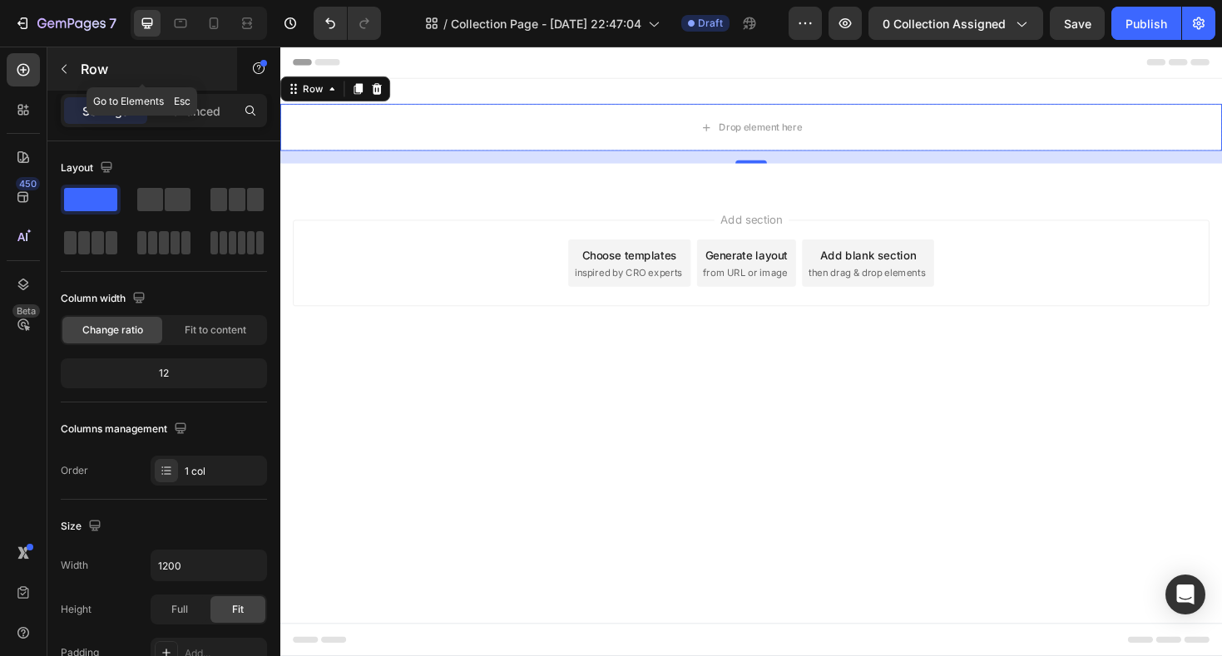
click at [73, 73] on button "button" at bounding box center [64, 69] width 27 height 27
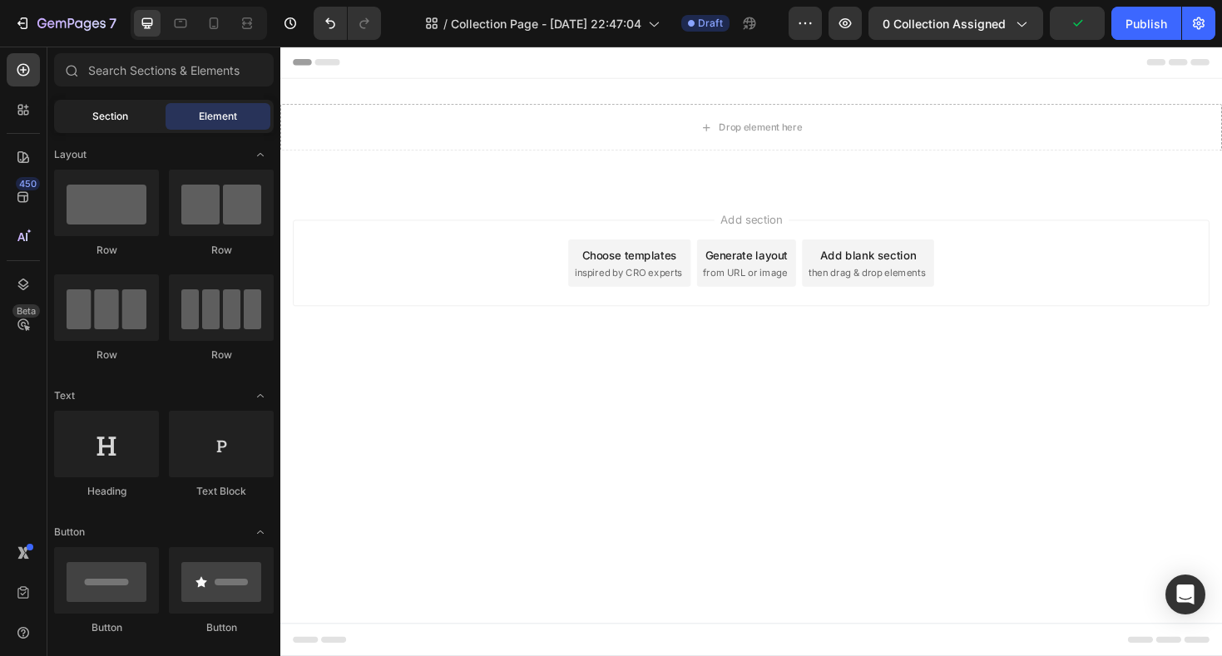
click at [105, 122] on span "Section" at bounding box center [110, 116] width 36 height 15
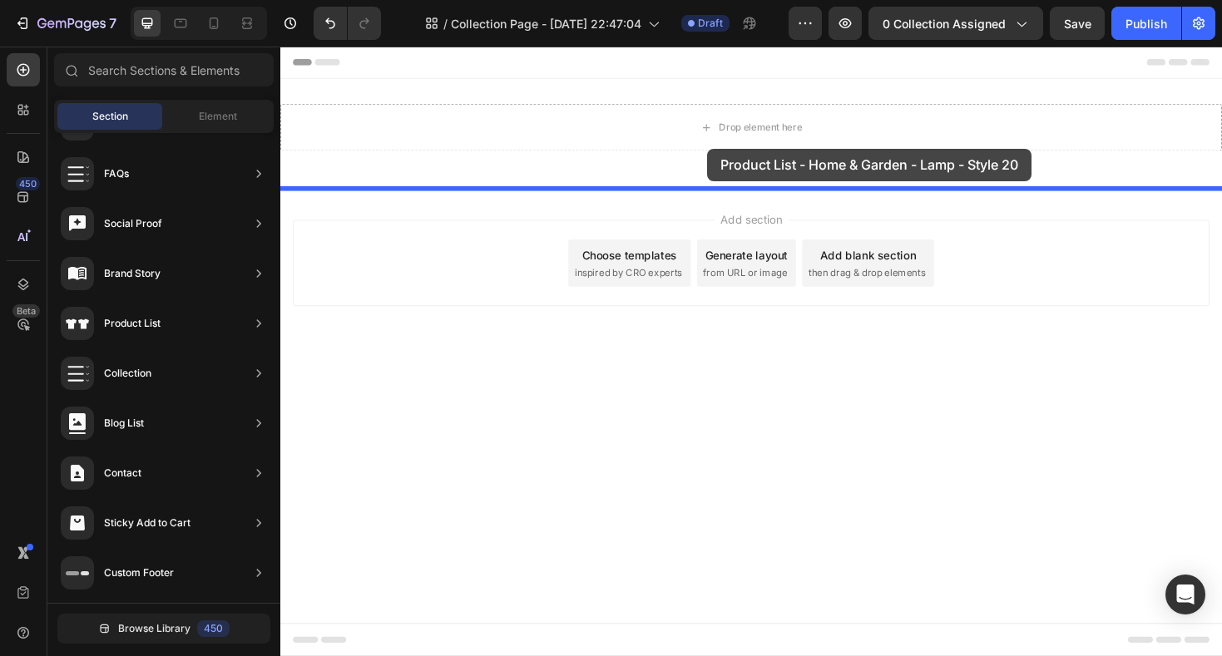
drag, startPoint x: 663, startPoint y: 229, endPoint x: 733, endPoint y: 155, distance: 101.8
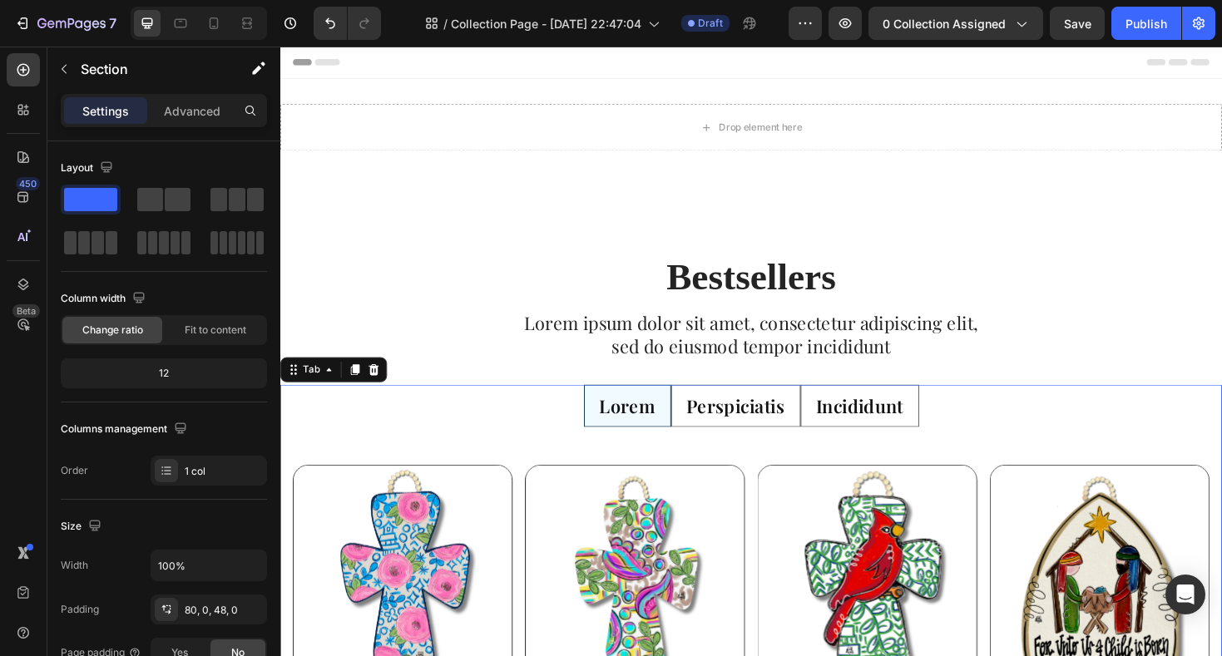
click at [756, 423] on p "Perspiciatis" at bounding box center [763, 427] width 104 height 25
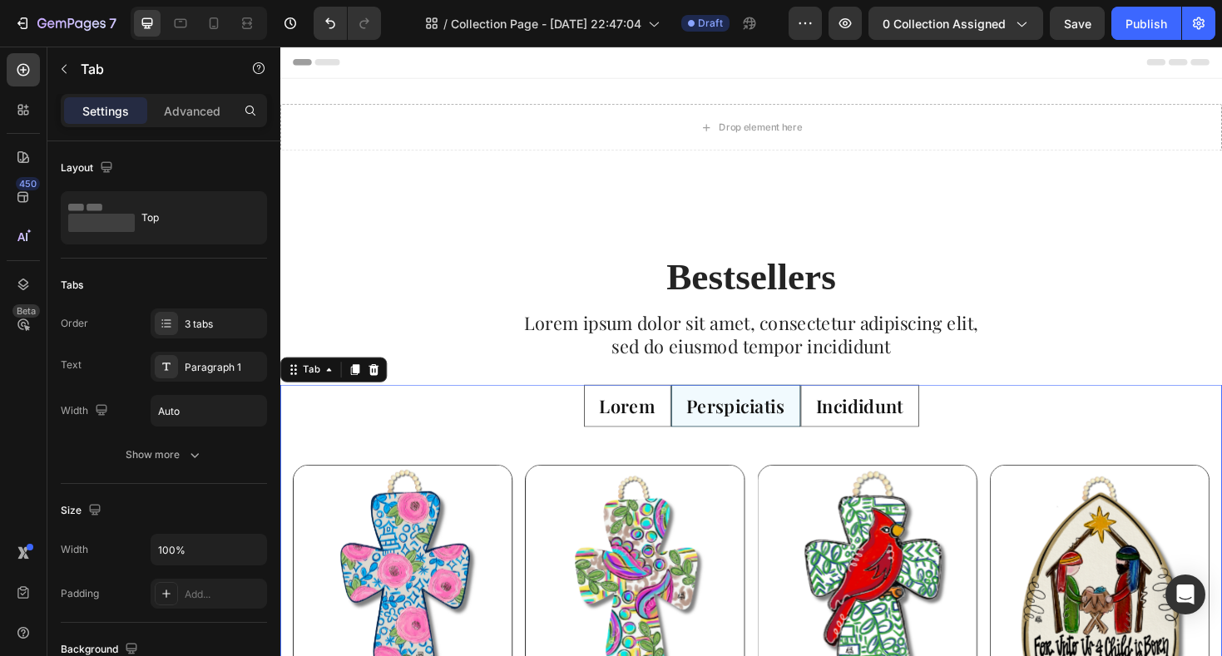
click at [885, 425] on p "Incididunt" at bounding box center [894, 427] width 92 height 25
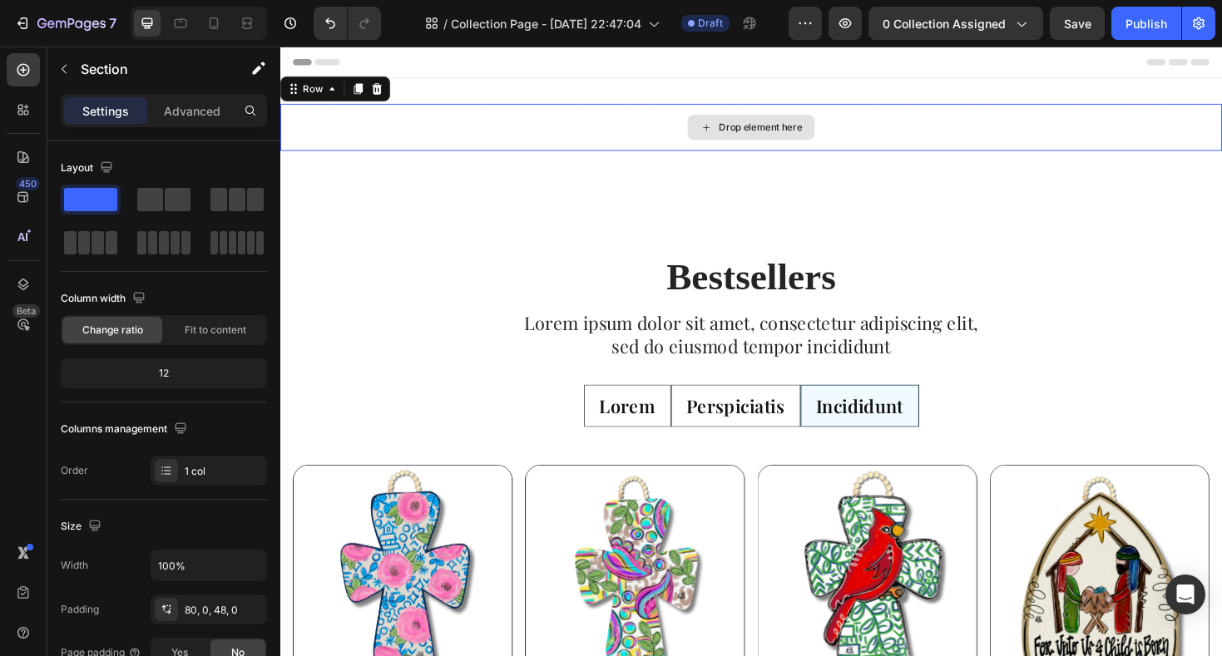
click at [574, 126] on div "Drop element here" at bounding box center [779, 132] width 998 height 50
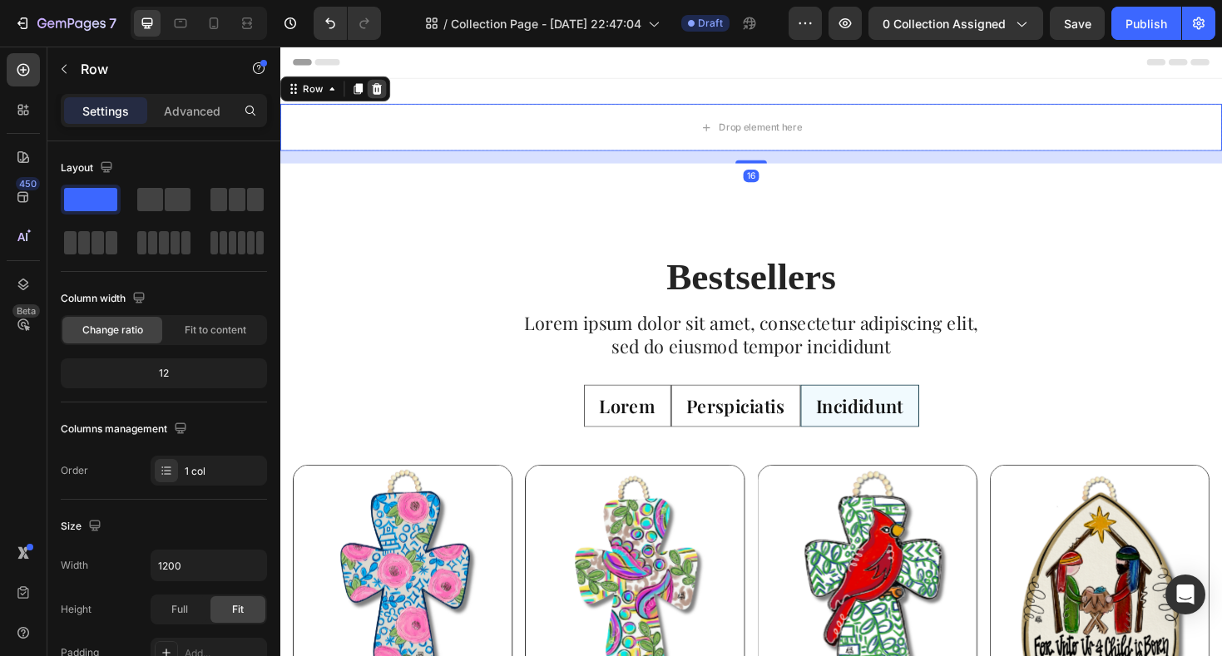
click at [382, 95] on icon at bounding box center [383, 92] width 11 height 12
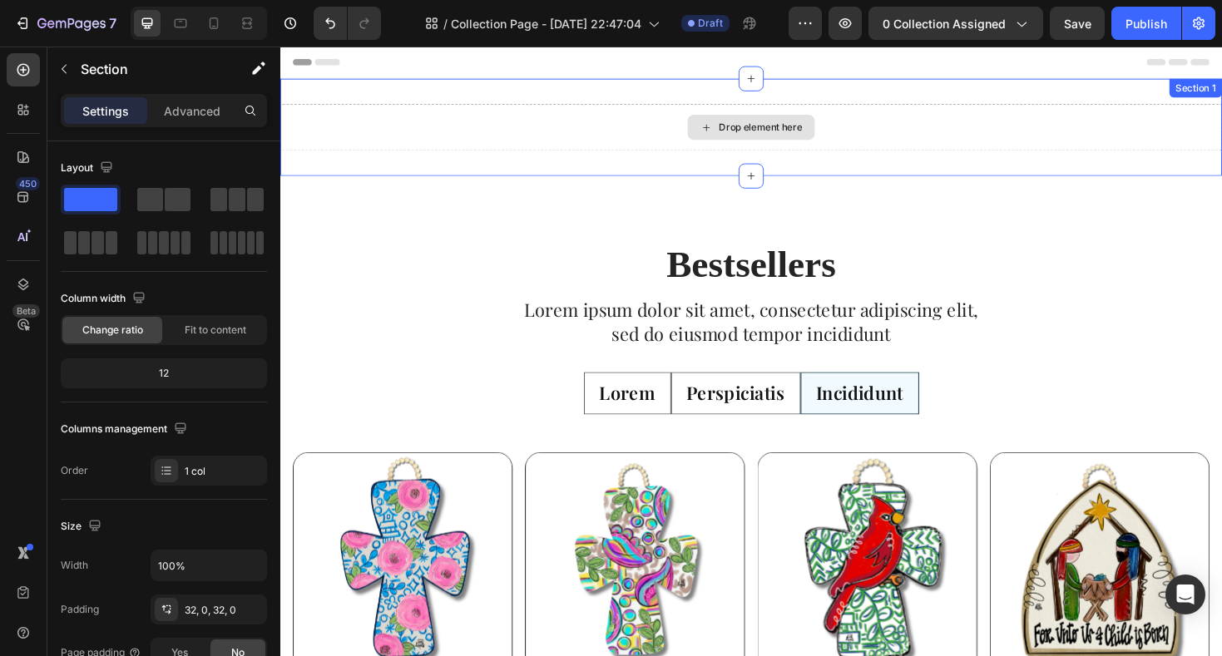
click at [623, 133] on div "Drop element here" at bounding box center [779, 132] width 998 height 50
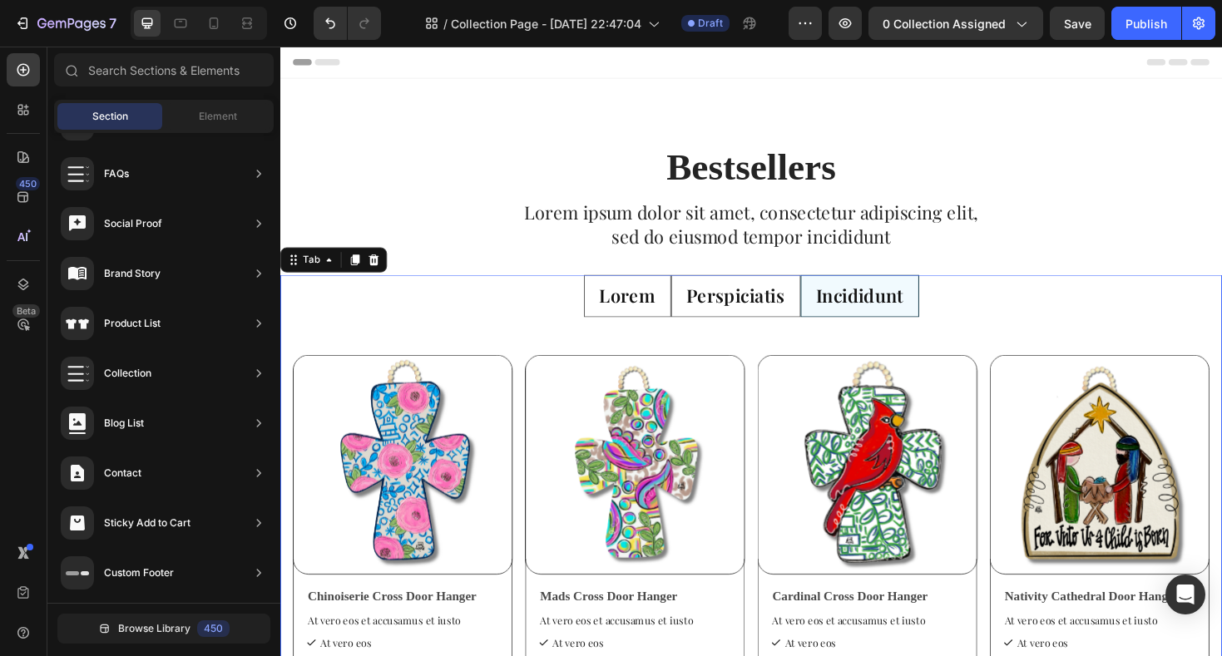
click at [644, 309] on p "Lorem" at bounding box center [648, 311] width 59 height 25
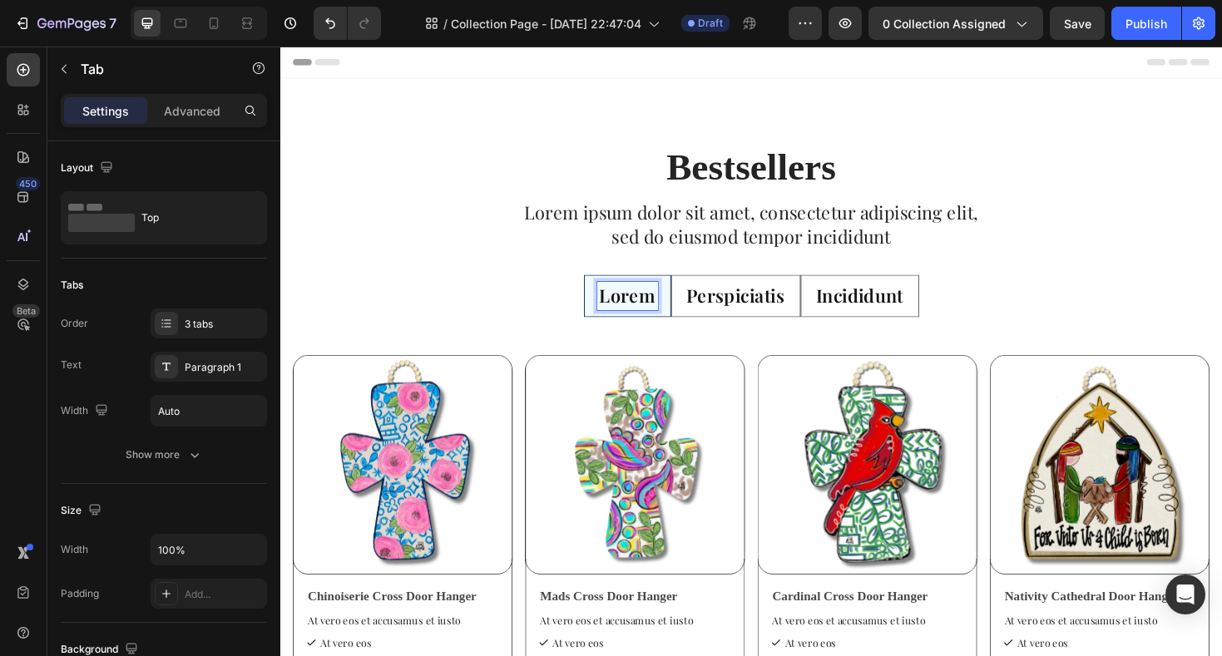
click at [736, 311] on p "Perspiciatis" at bounding box center [763, 311] width 104 height 25
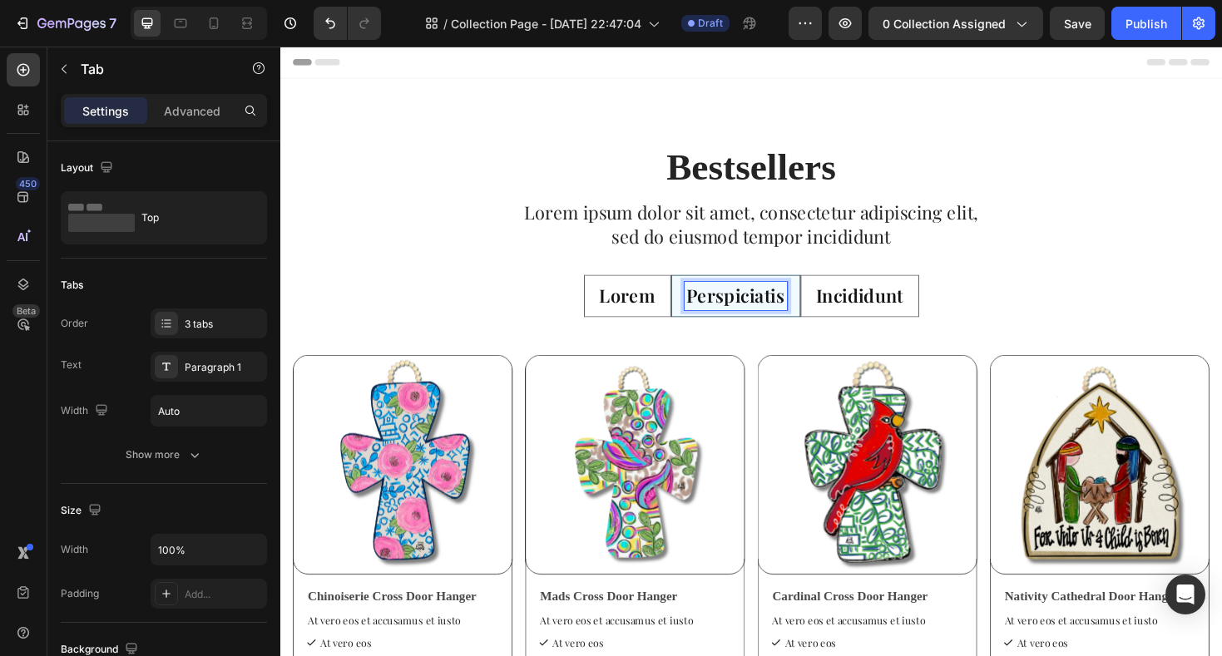
click at [620, 323] on p "Lorem" at bounding box center [648, 311] width 59 height 25
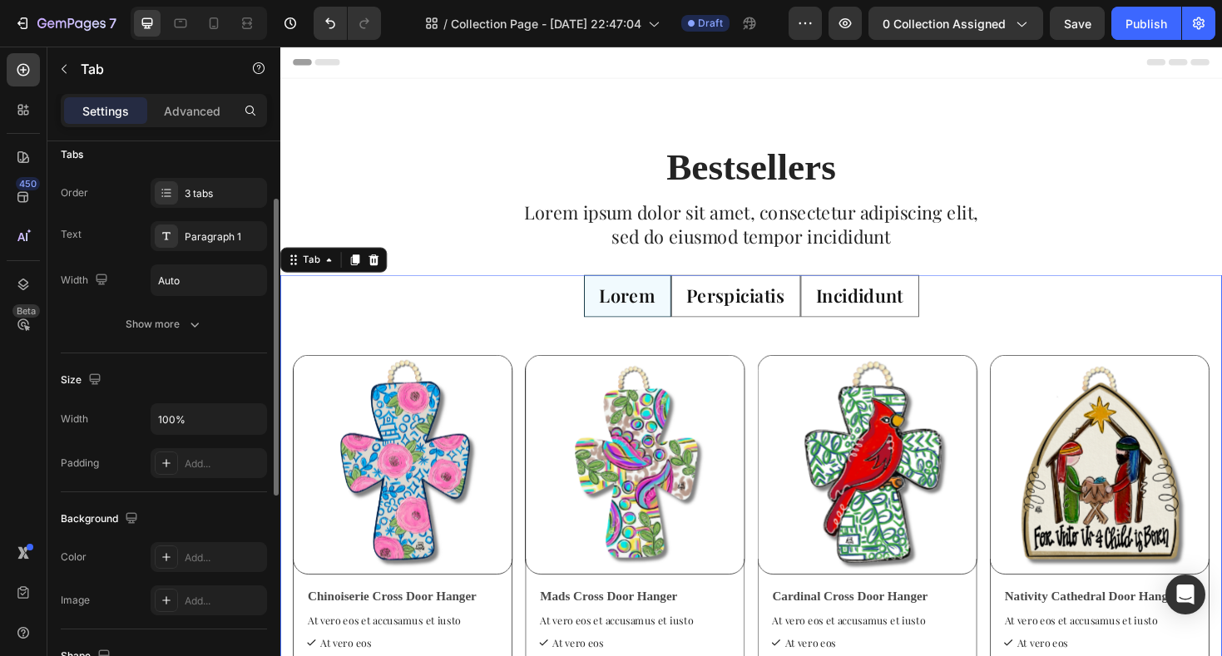
scroll to position [137, 0]
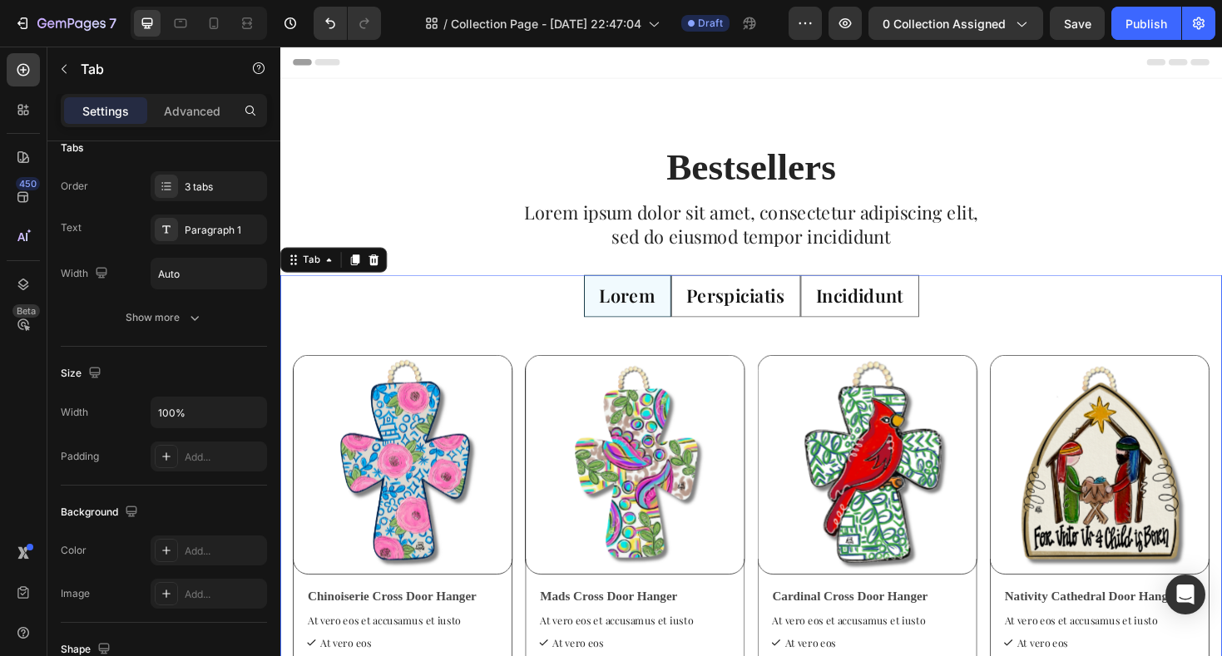
click at [665, 315] on p "Lorem" at bounding box center [648, 311] width 59 height 25
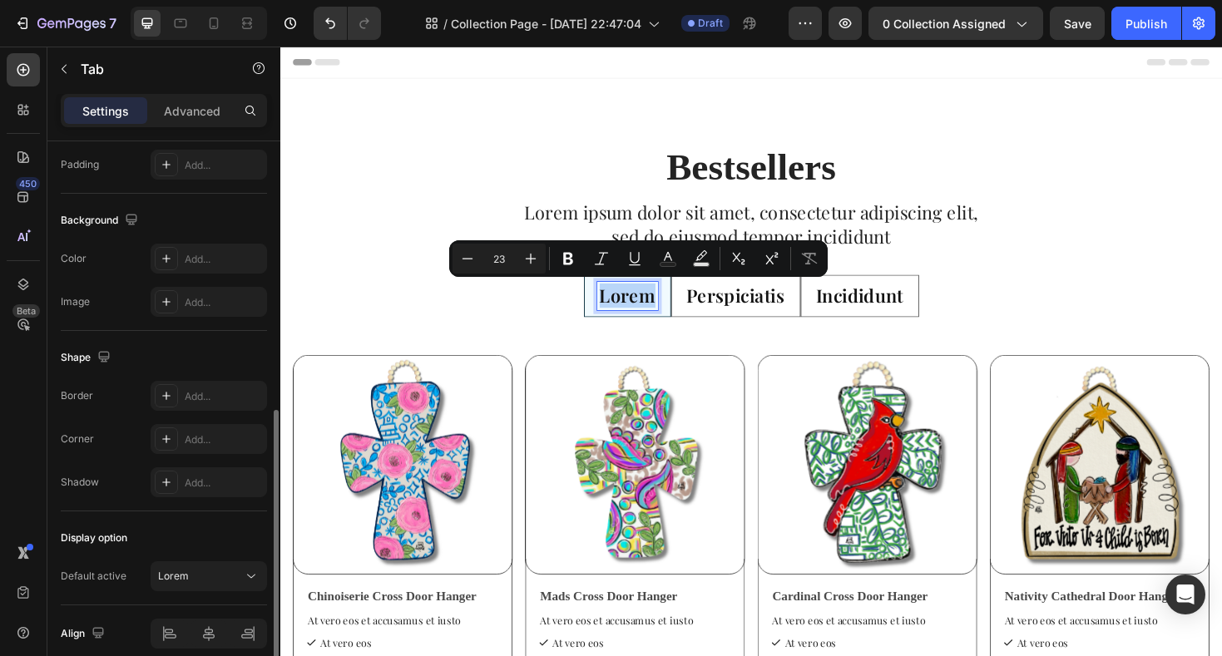
scroll to position [501, 0]
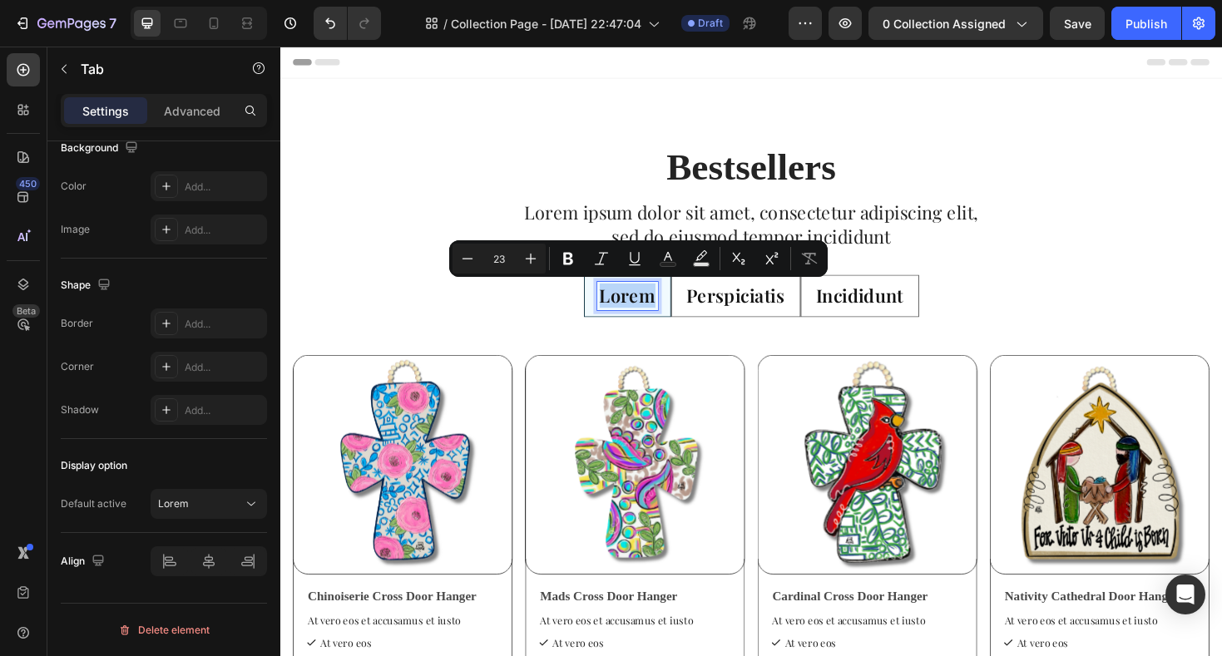
click at [539, 327] on ul "Lorem Perspiciatis Incididunt" at bounding box center [779, 311] width 998 height 45
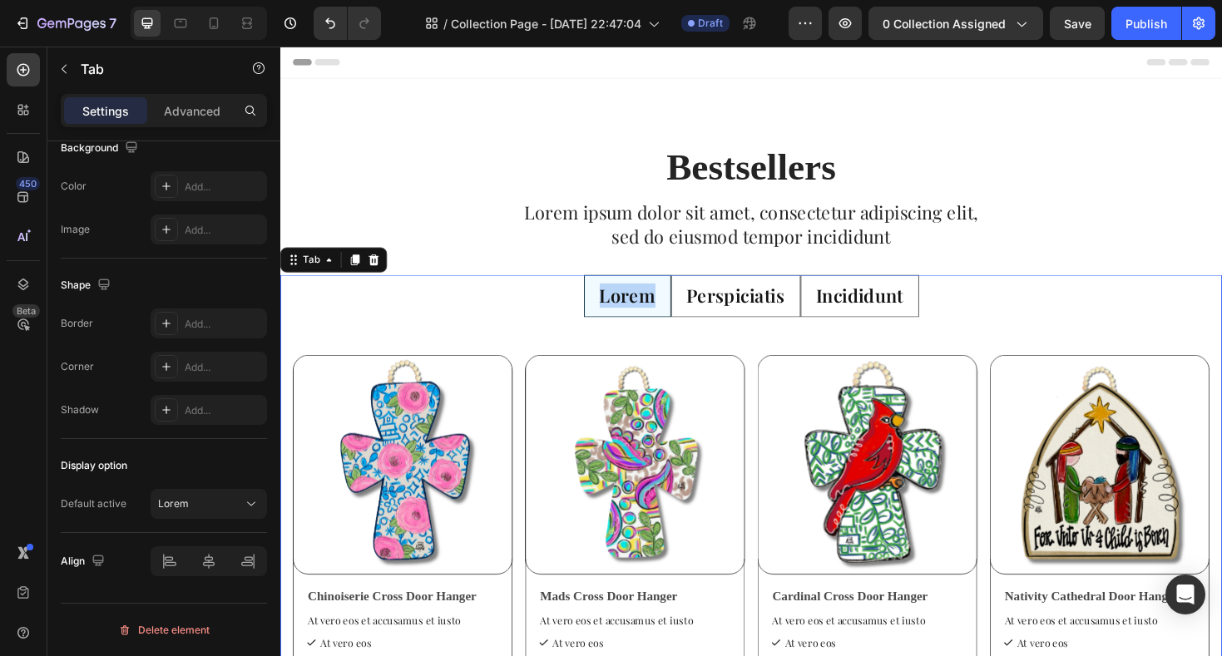
click at [983, 312] on ul "Lorem Perspiciatis Incididunt" at bounding box center [779, 311] width 998 height 45
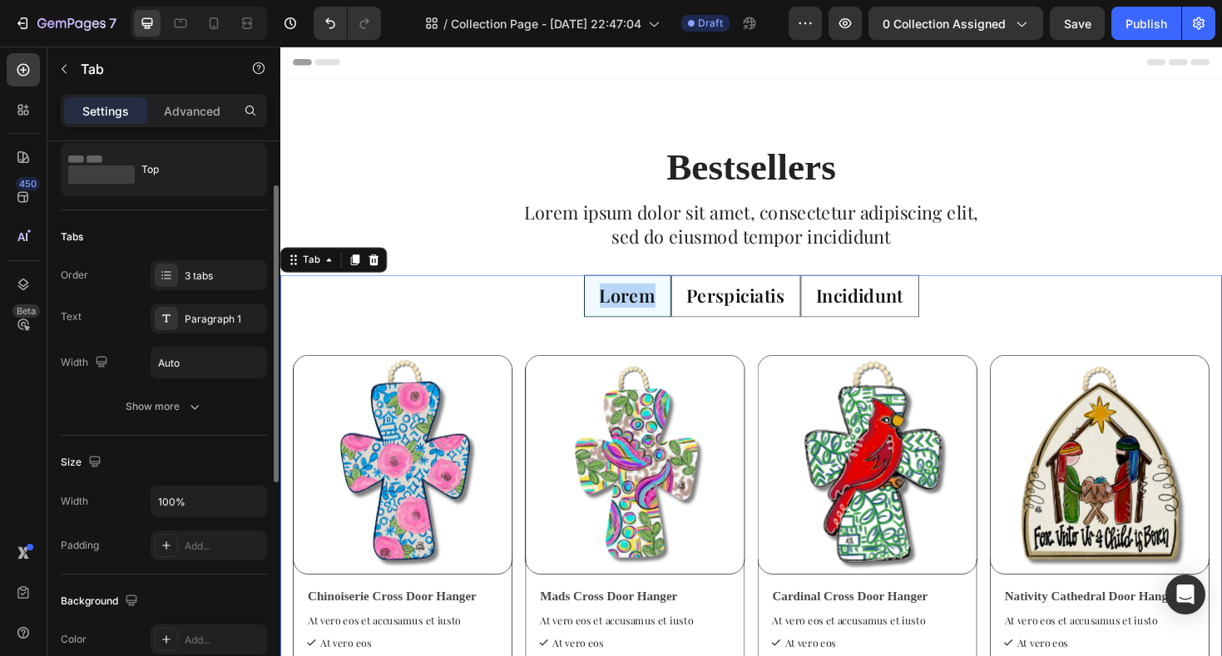
scroll to position [0, 0]
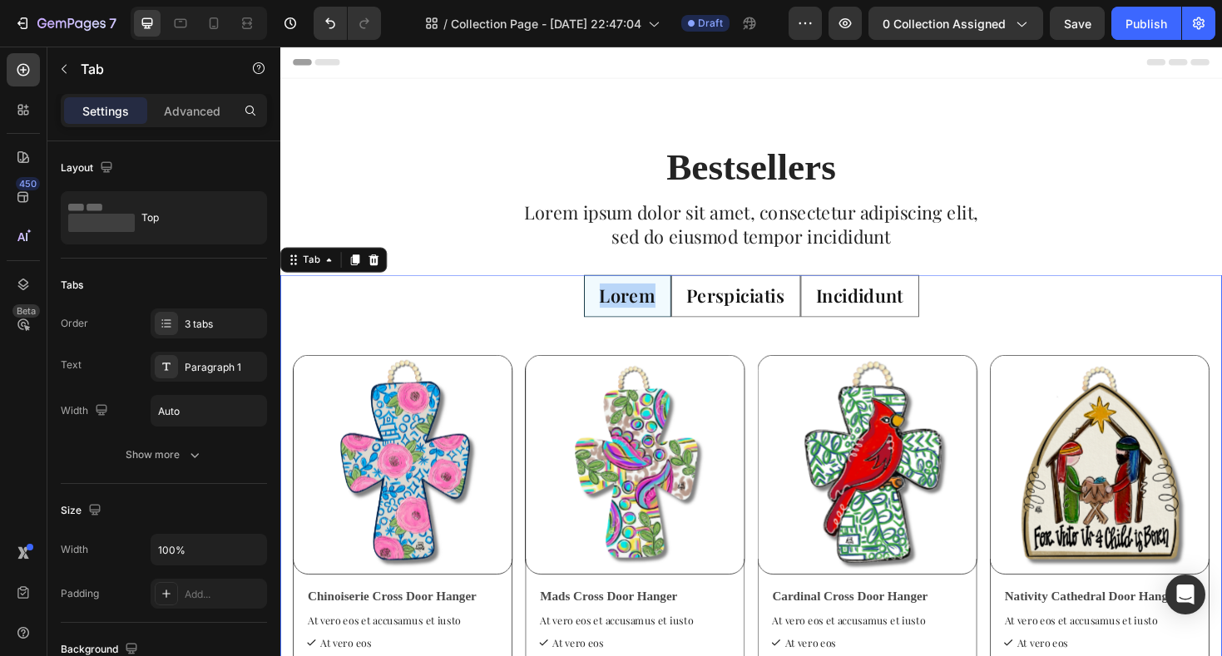
click at [447, 321] on ul "Lorem Perspiciatis Incididunt" at bounding box center [779, 311] width 998 height 45
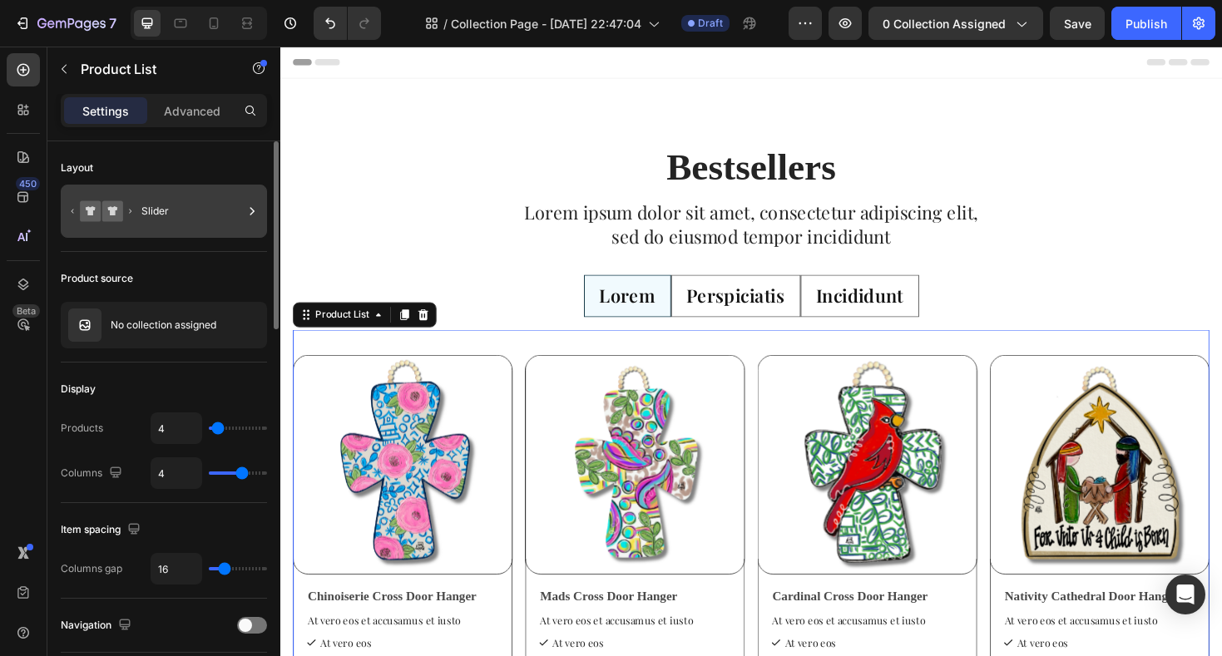
click at [220, 198] on div "Slider" at bounding box center [191, 211] width 101 height 38
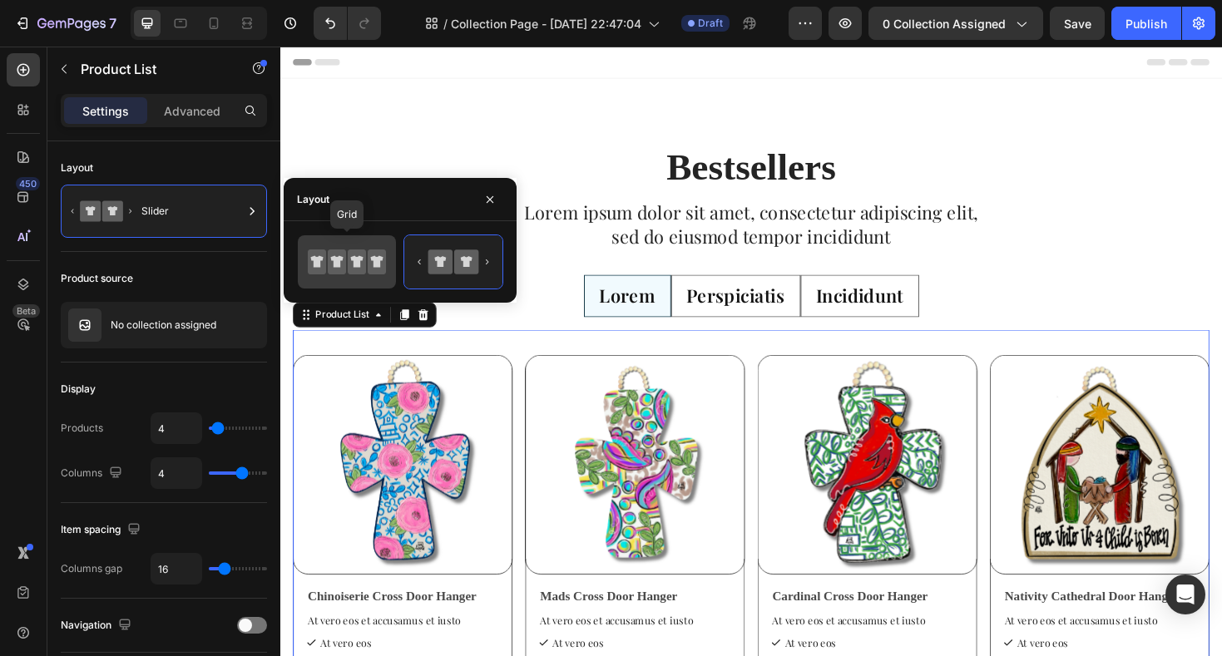
click at [345, 263] on icon at bounding box center [337, 261] width 18 height 25
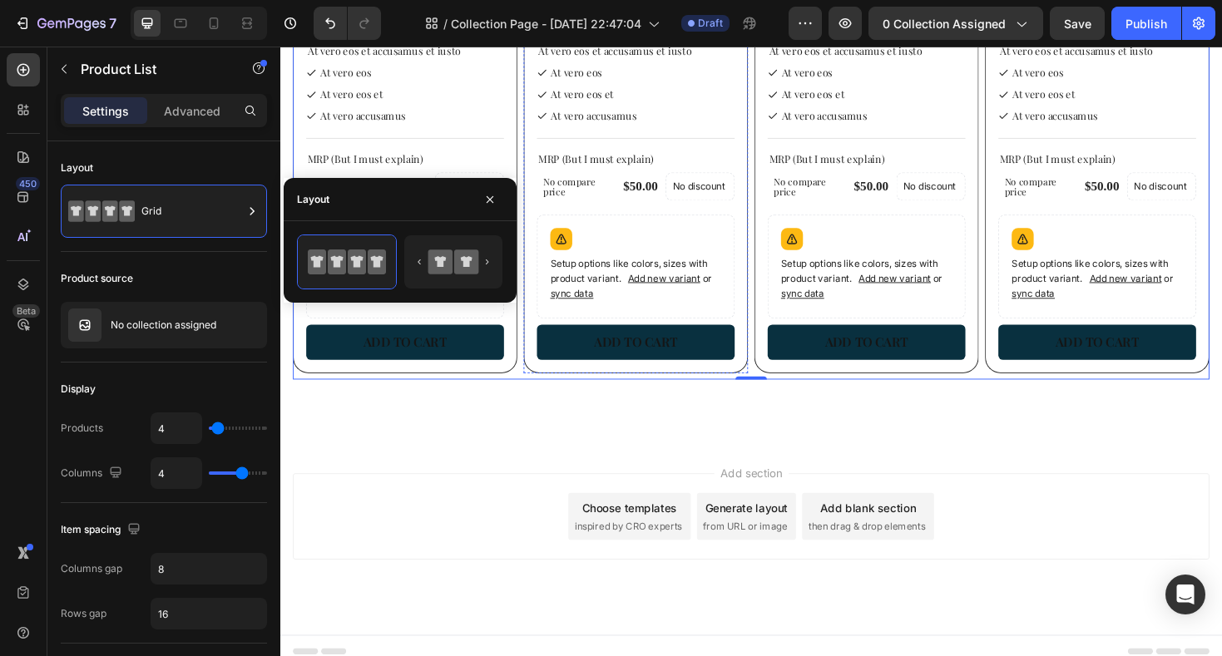
scroll to position [622, 0]
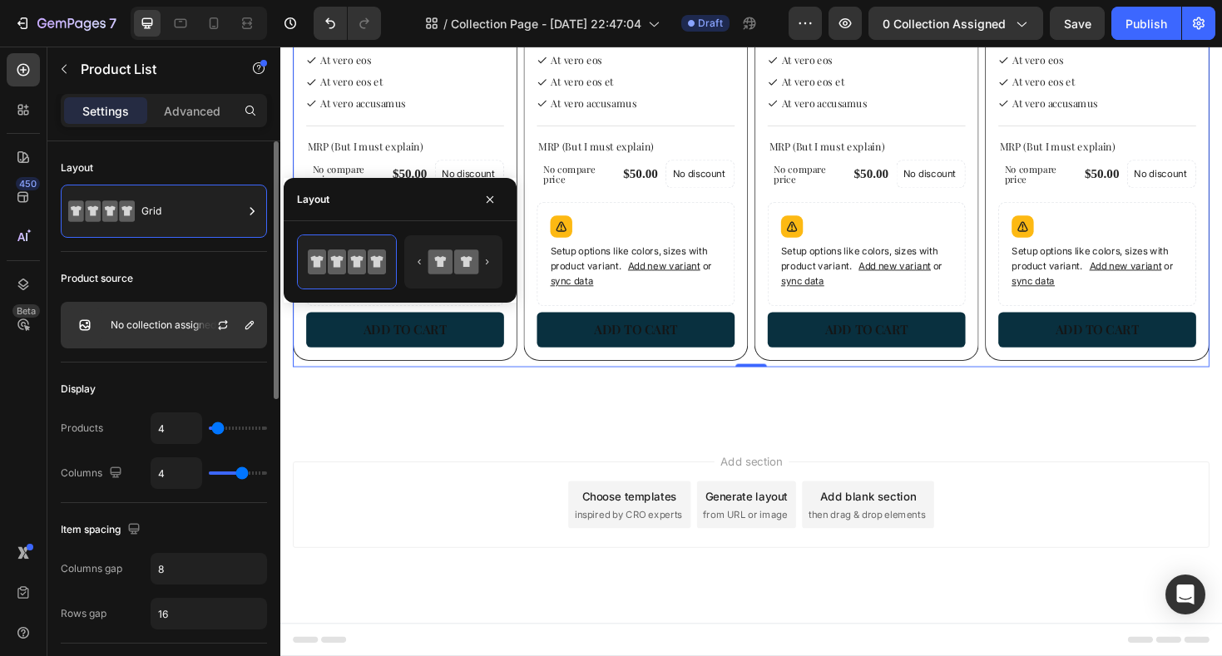
click at [186, 326] on p "No collection assigned" at bounding box center [164, 325] width 106 height 12
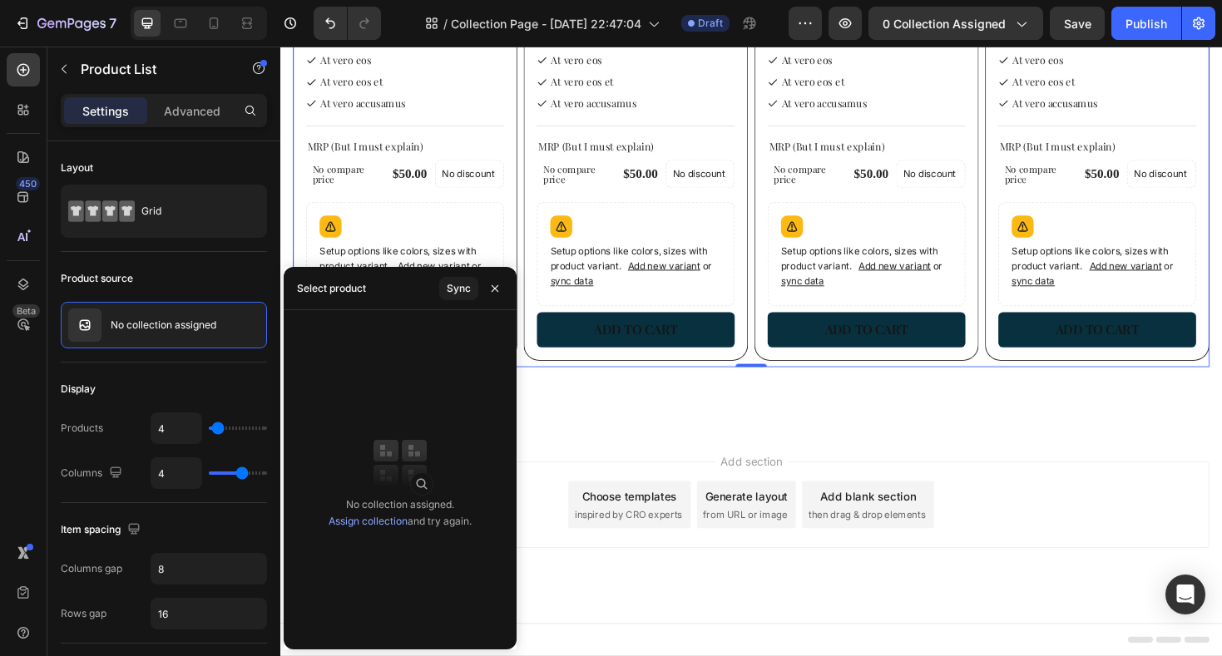
click at [387, 524] on link "Assign collection" at bounding box center [367, 521] width 79 height 12
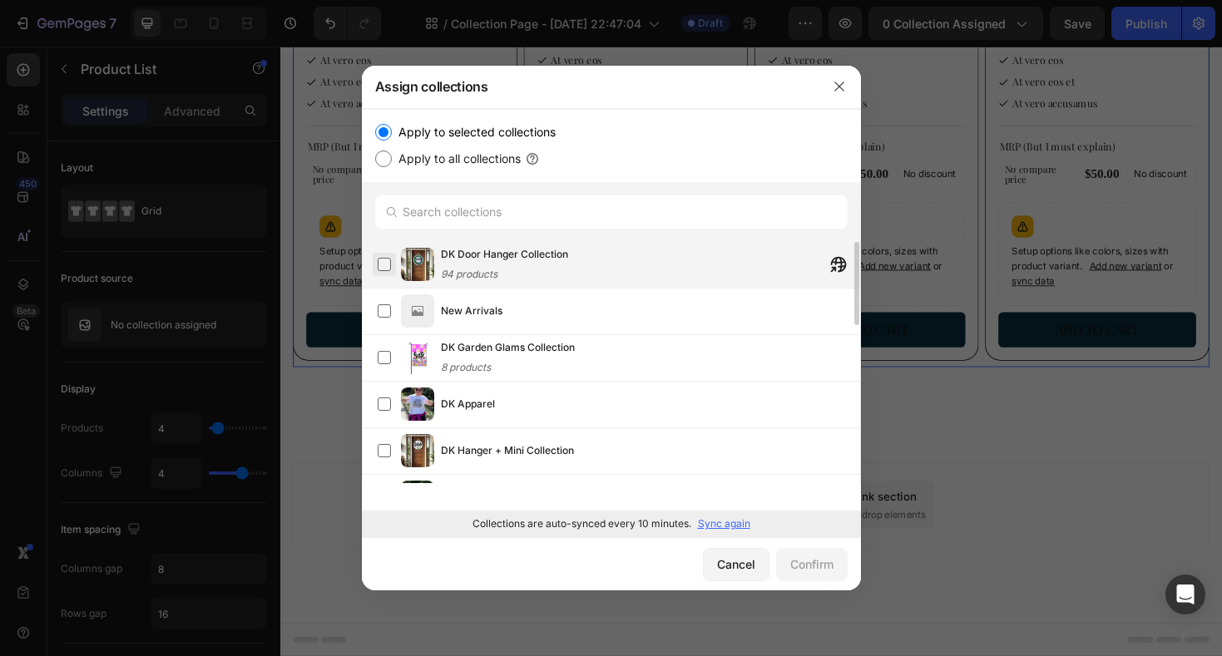
click at [382, 265] on label at bounding box center [384, 264] width 13 height 13
click at [822, 564] on div "Confirm" at bounding box center [811, 564] width 43 height 17
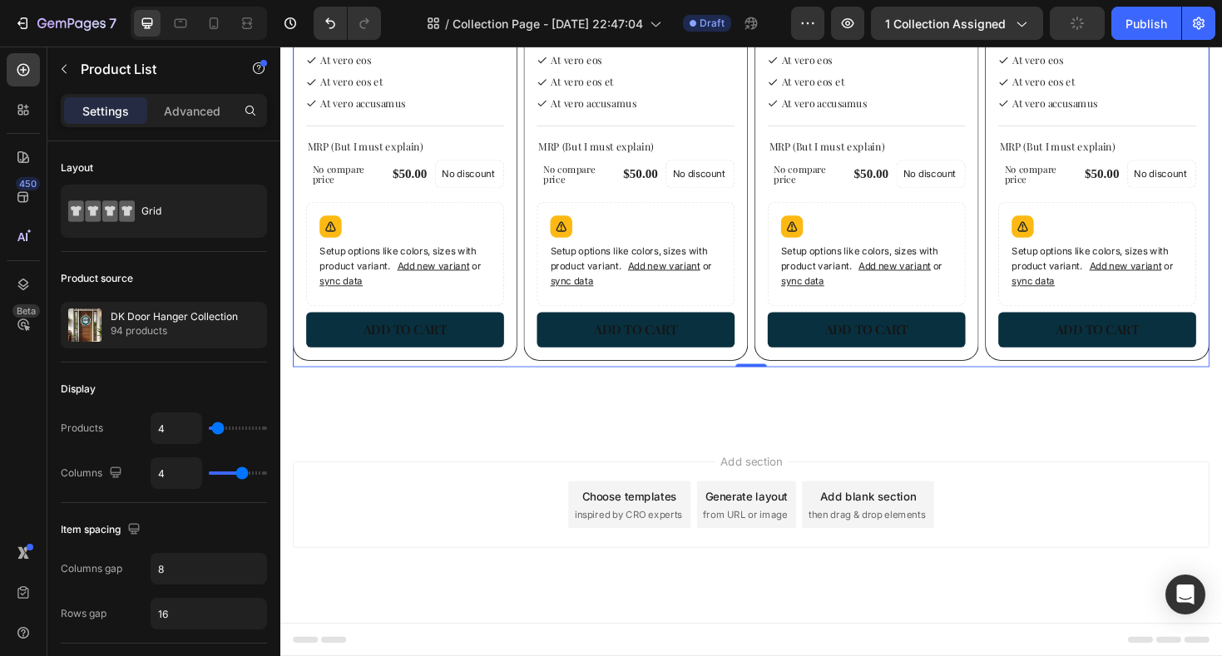
scroll to position [0, 0]
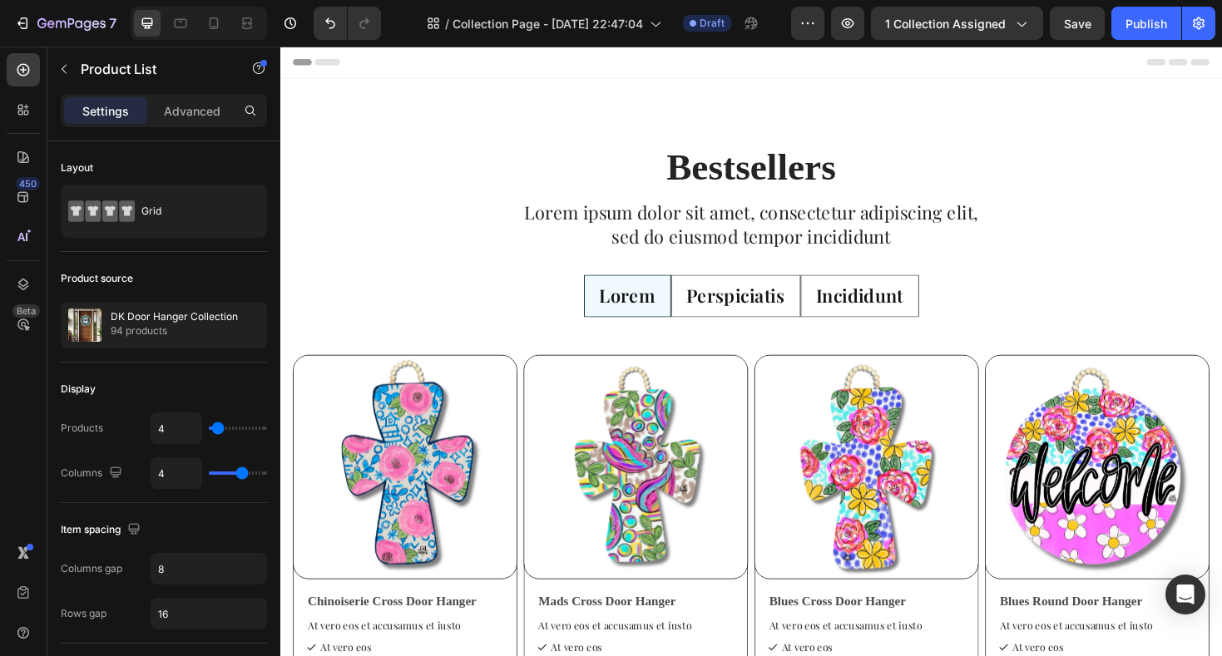
click at [192, 112] on p "Advanced" at bounding box center [192, 110] width 57 height 17
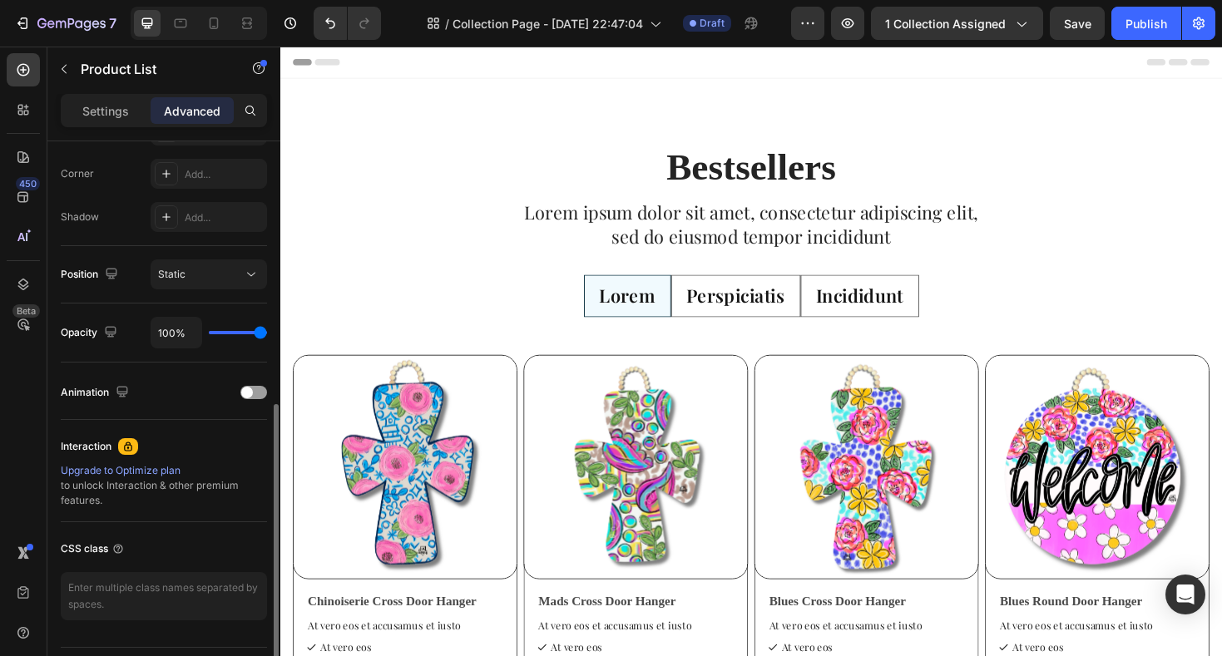
scroll to position [547, 0]
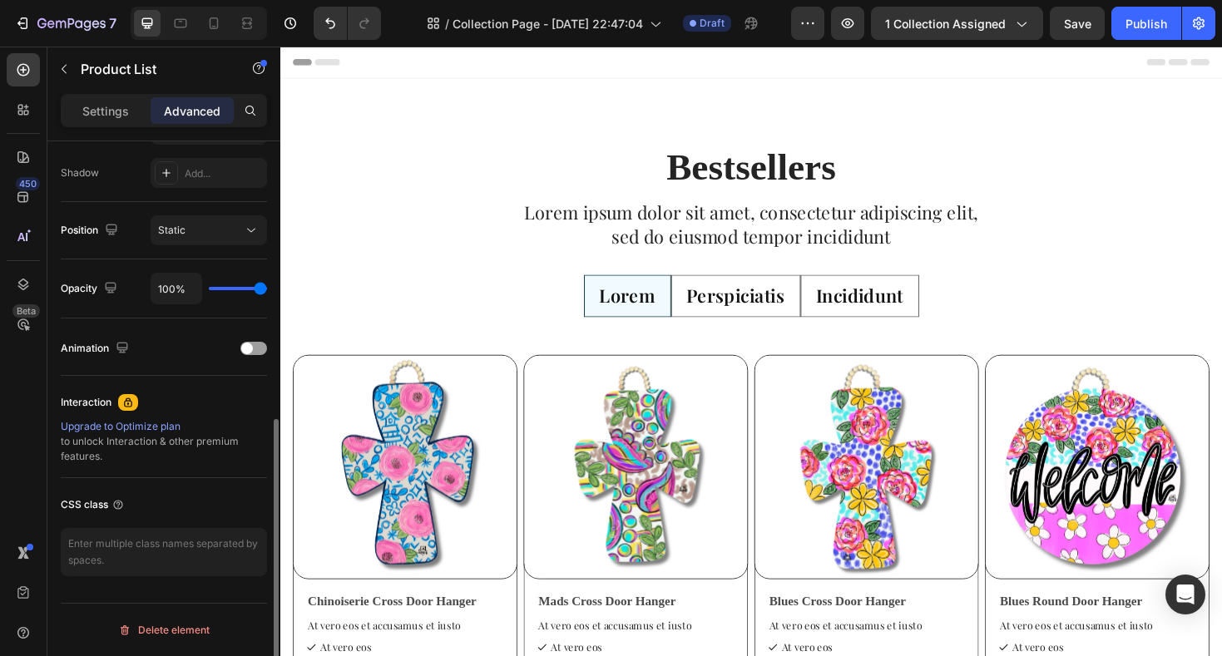
click at [151, 423] on div "Upgrade to Optimize plan" at bounding box center [164, 426] width 206 height 15
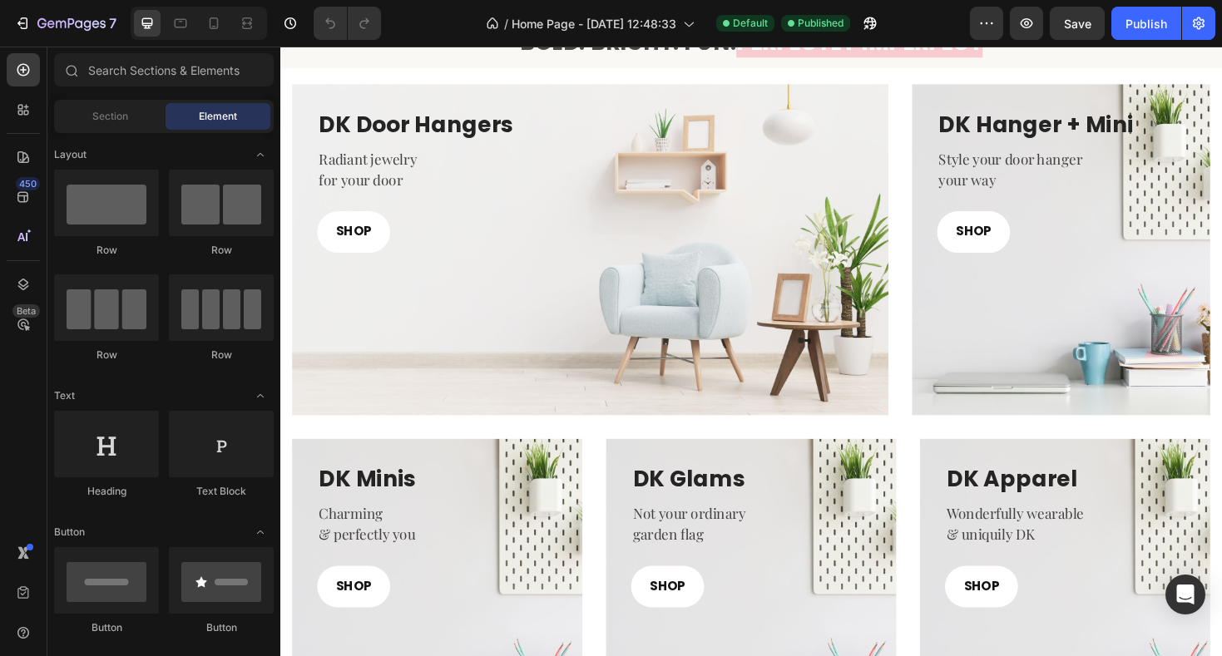
scroll to position [481, 0]
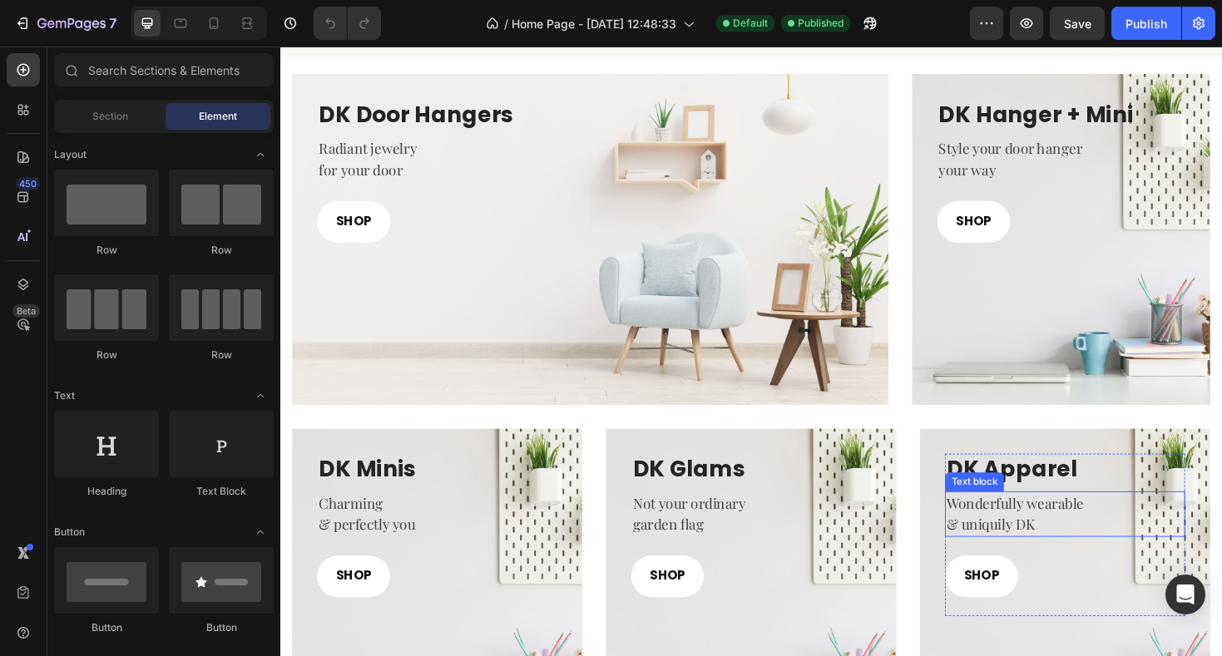
click at [1045, 555] on p "& uniquily DK" at bounding box center [1111, 553] width 251 height 22
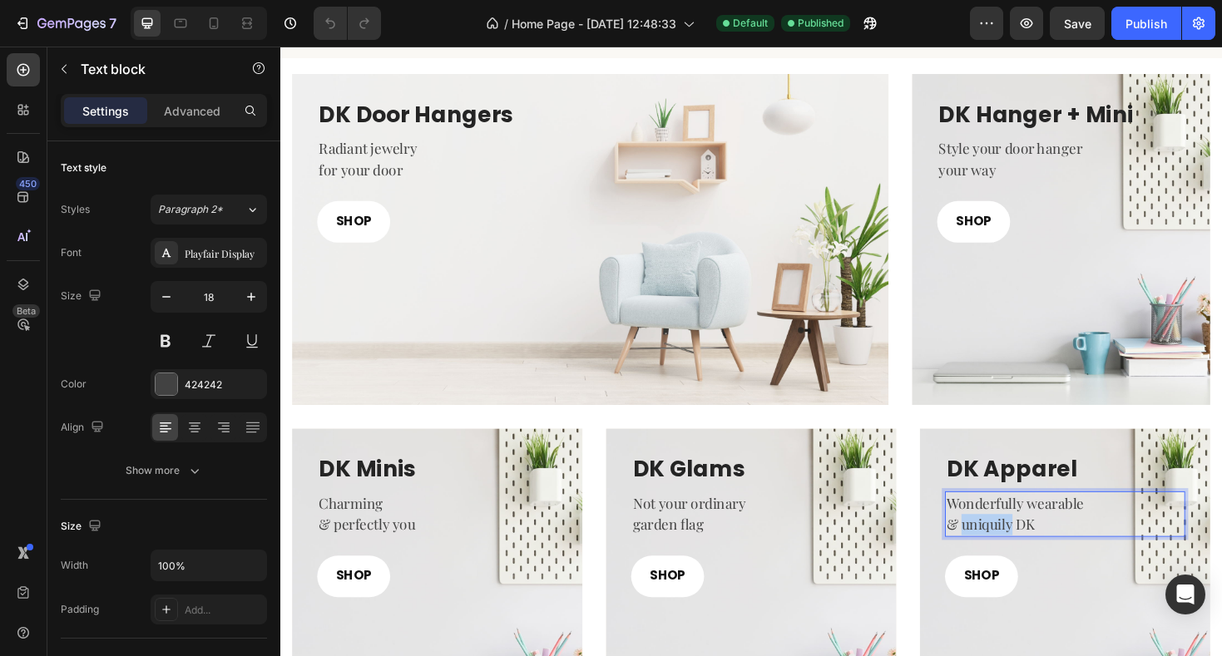
click at [1045, 555] on p "& uniquily DK" at bounding box center [1111, 553] width 251 height 22
click at [1126, 21] on div "Publish" at bounding box center [1146, 23] width 42 height 17
